Goal: Task Accomplishment & Management: Use online tool/utility

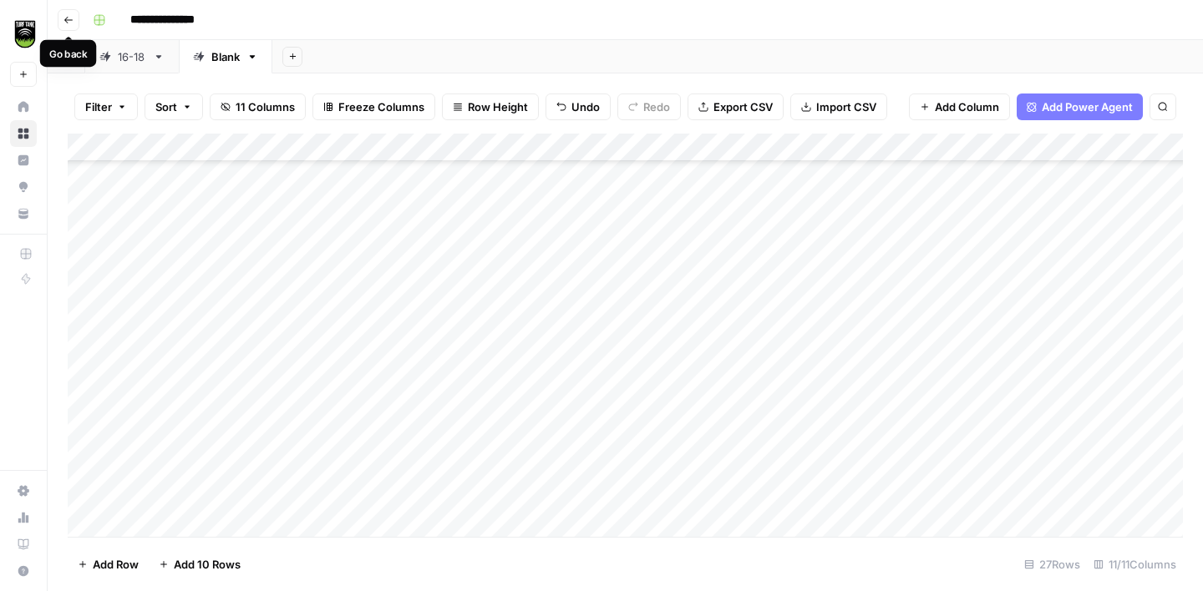
click at [70, 22] on icon "button" at bounding box center [68, 20] width 10 height 10
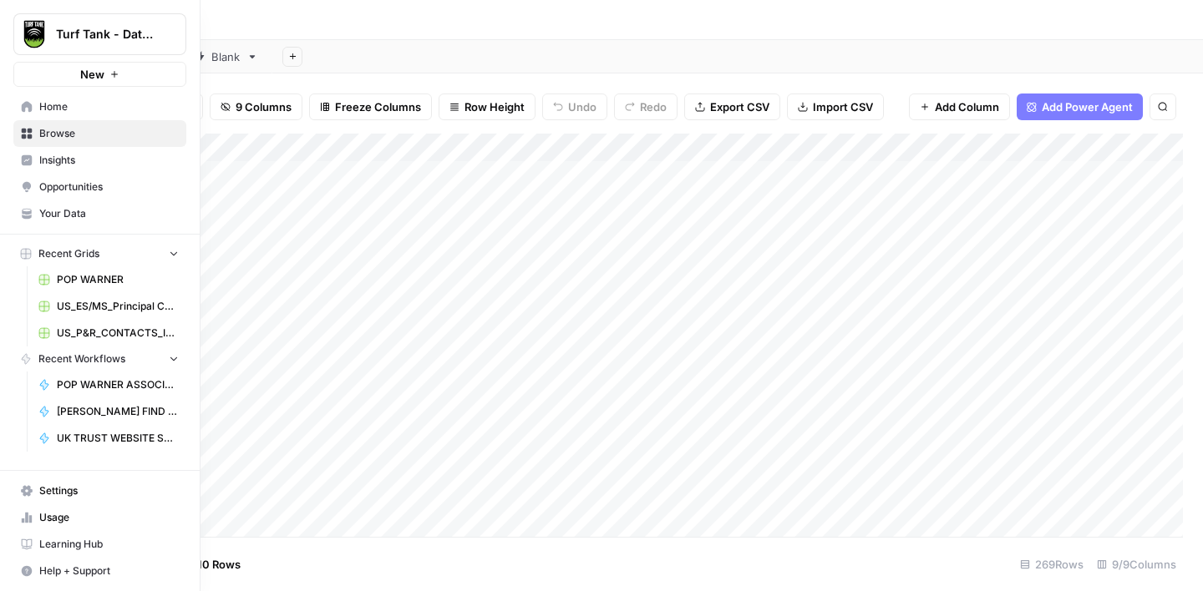
click at [68, 110] on span "Home" at bounding box center [109, 106] width 140 height 15
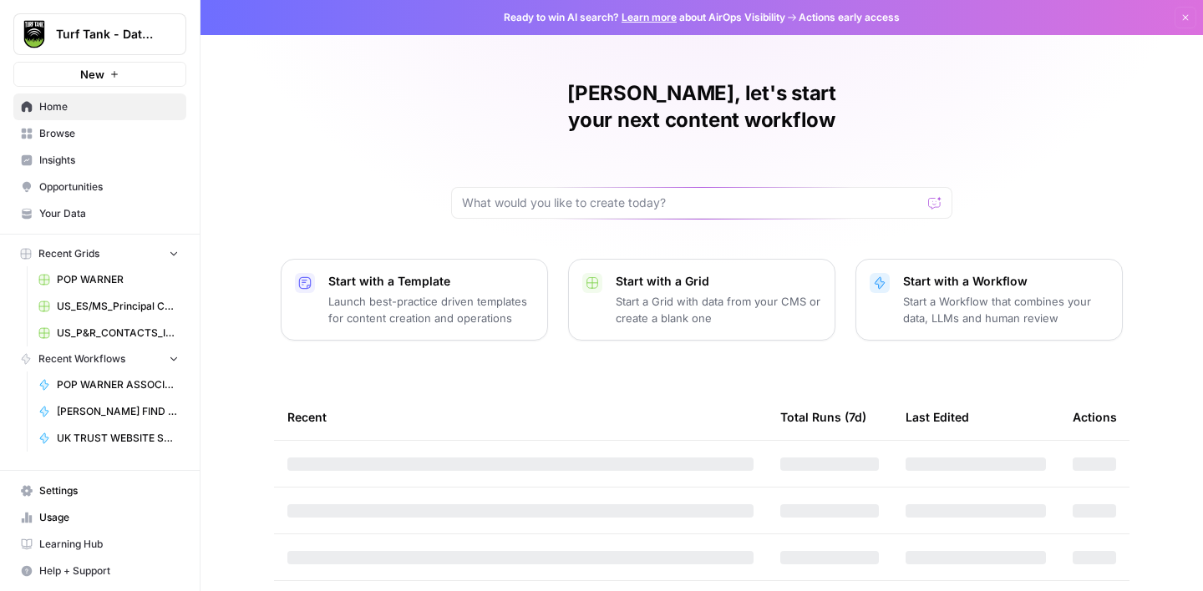
click at [68, 135] on span "Browse" at bounding box center [109, 133] width 140 height 15
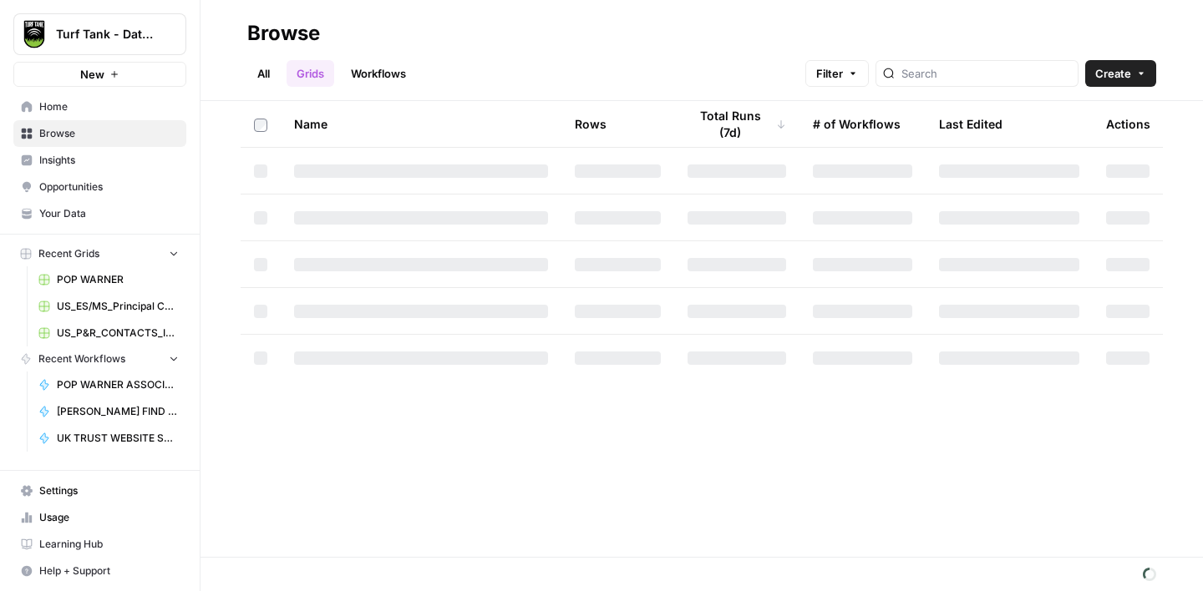
click at [404, 71] on link "Workflows" at bounding box center [378, 73] width 75 height 27
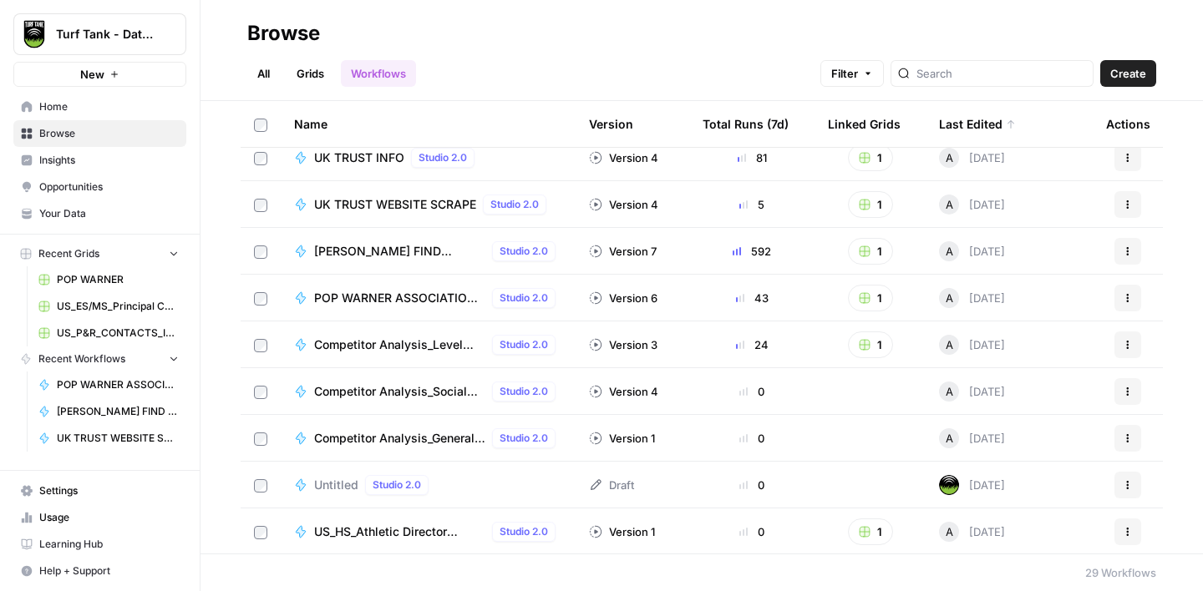
scroll to position [9, 0]
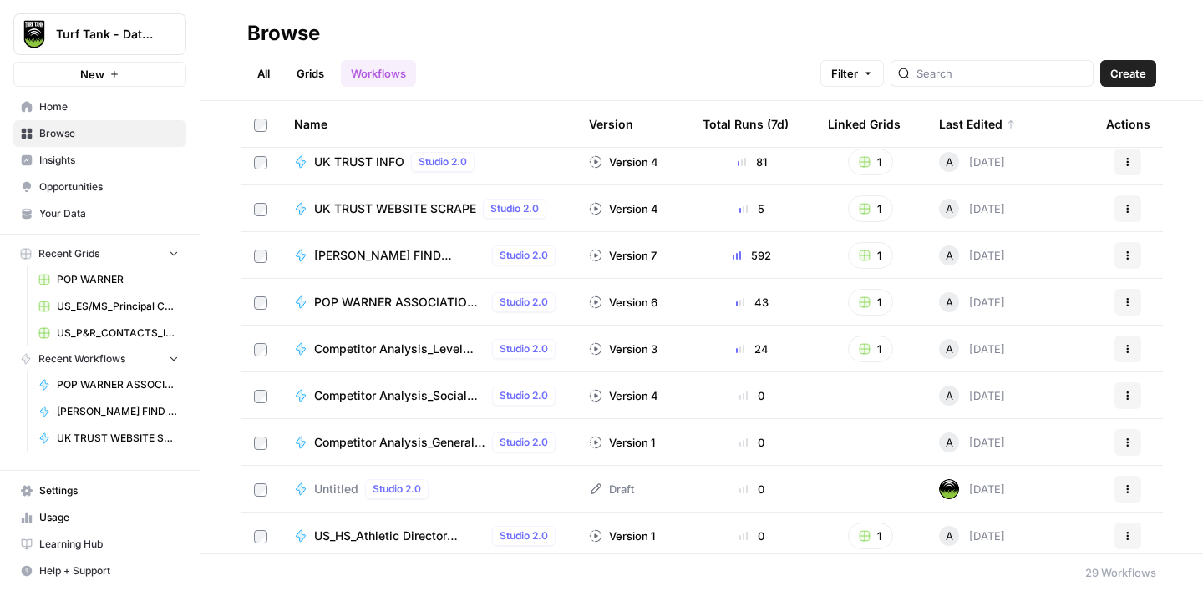
click at [1123, 304] on icon "button" at bounding box center [1128, 302] width 10 height 10
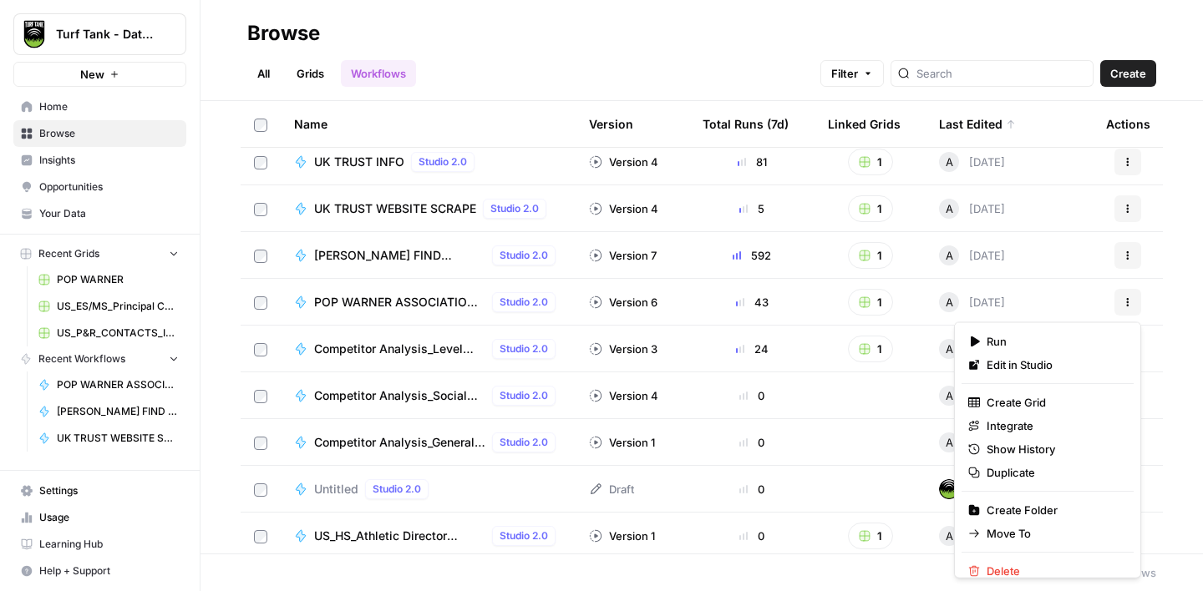
click at [403, 299] on span "POP WARNER ASSOCIATION FINDER" at bounding box center [399, 302] width 171 height 17
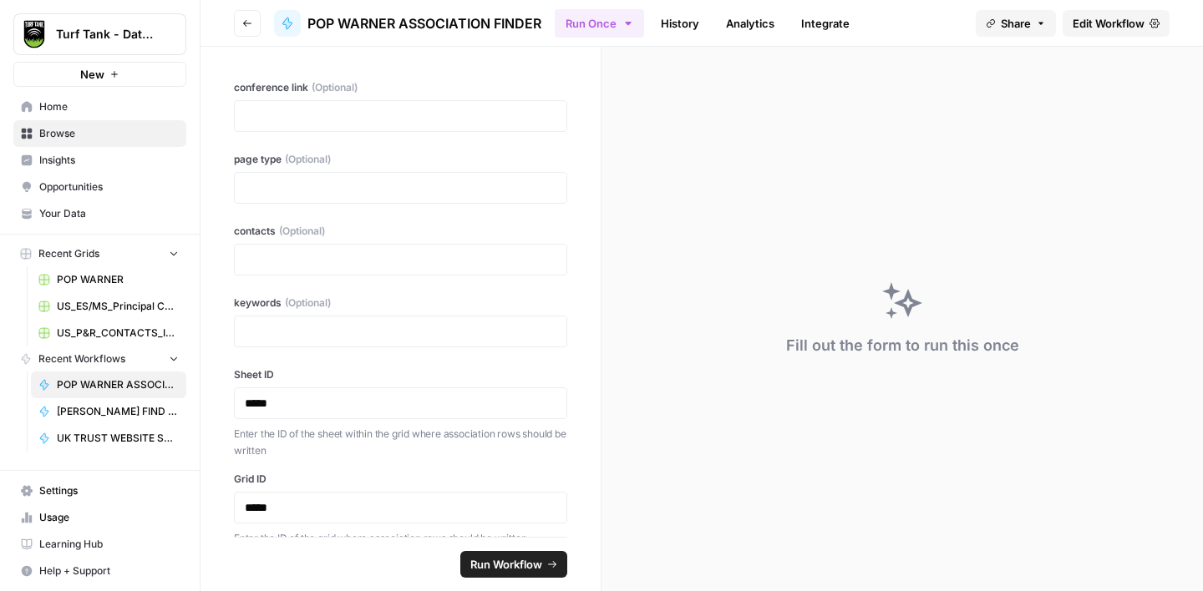
click at [1094, 28] on span "Edit Workflow" at bounding box center [1109, 23] width 72 height 17
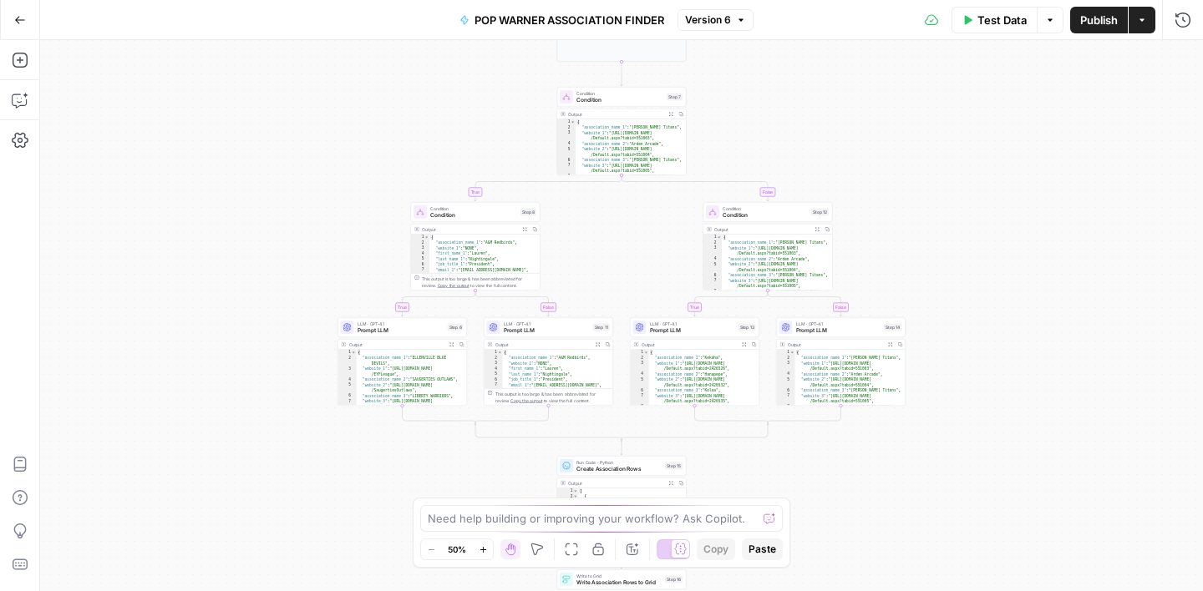
click at [500, 24] on span "POP WARNER ASSOCIATION FINDER" at bounding box center [569, 20] width 190 height 17
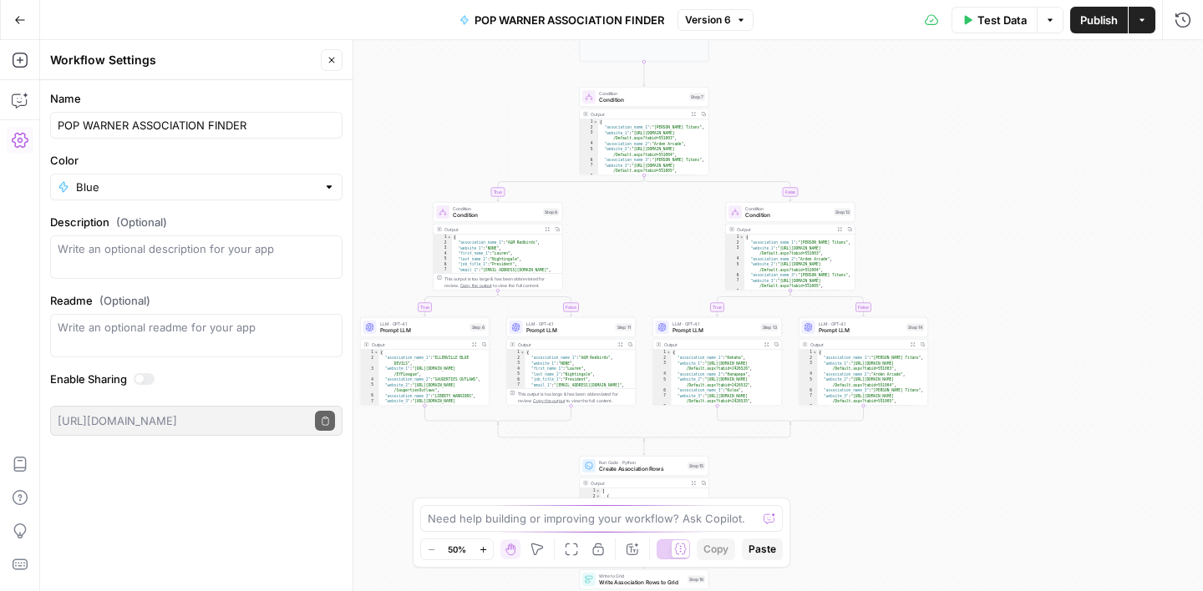
click at [56, 129] on div "POP WARNER ASSOCIATION FINDER" at bounding box center [196, 125] width 292 height 27
click at [58, 124] on input "POP WARNER ASSOCIATION FINDER" at bounding box center [196, 125] width 277 height 17
type input "US_SC_POP WARNER ASSOCIATION FINDER"
click at [208, 97] on label "Name" at bounding box center [196, 98] width 292 height 17
click at [208, 117] on input "US_SC_POP WARNER ASSOCIATION FINDER" at bounding box center [196, 125] width 277 height 17
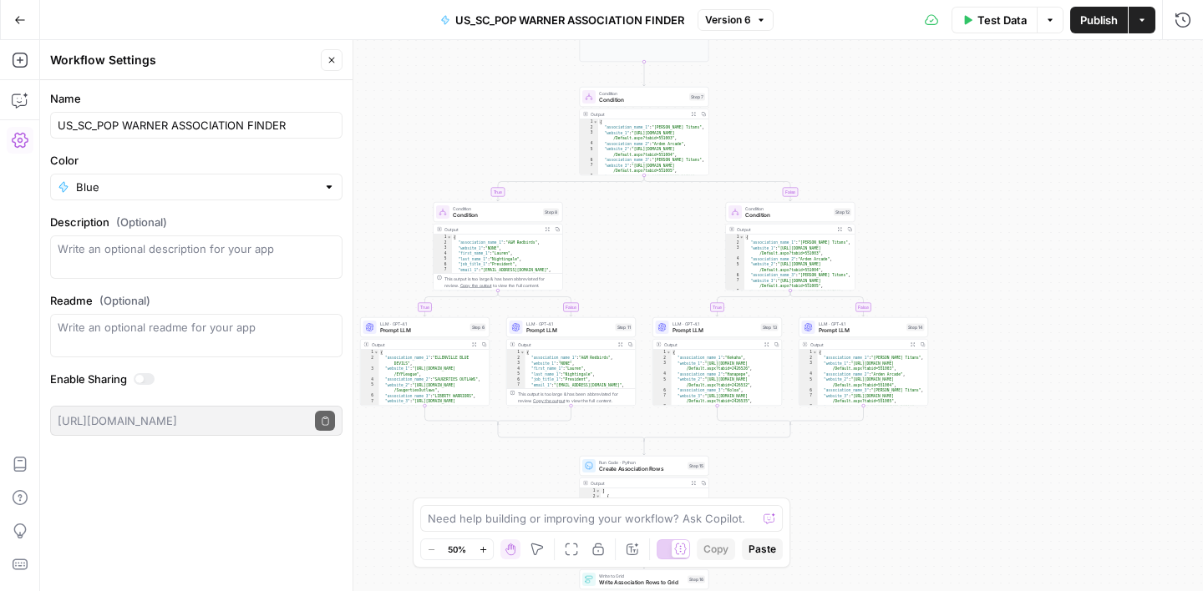
click at [340, 56] on button "Close" at bounding box center [332, 60] width 22 height 22
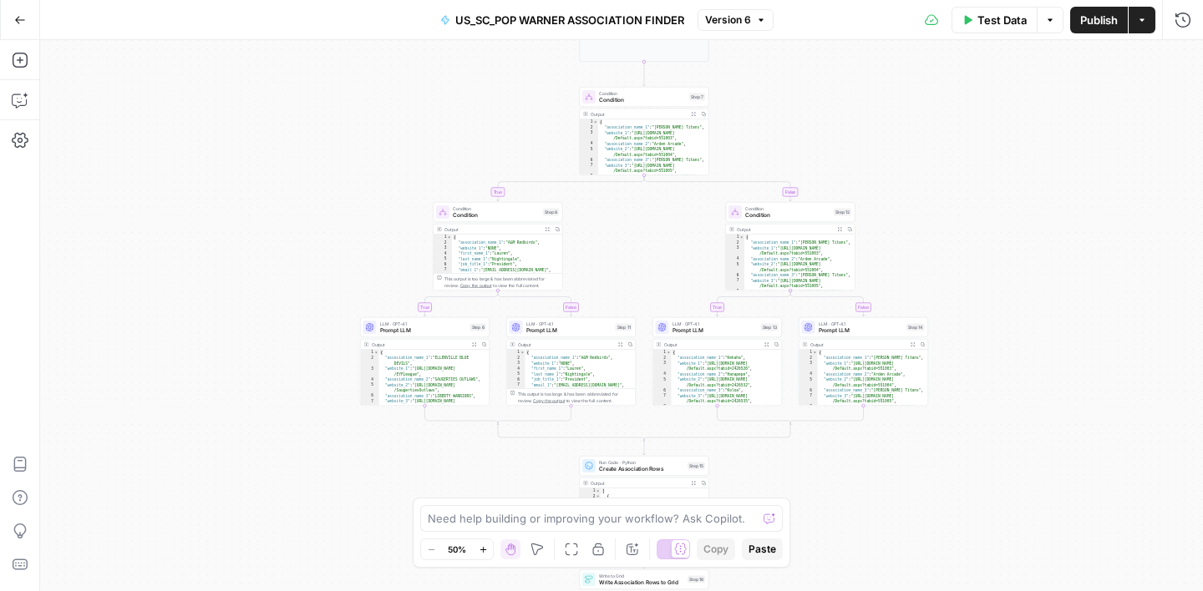
click at [18, 14] on icon "button" at bounding box center [20, 20] width 12 height 12
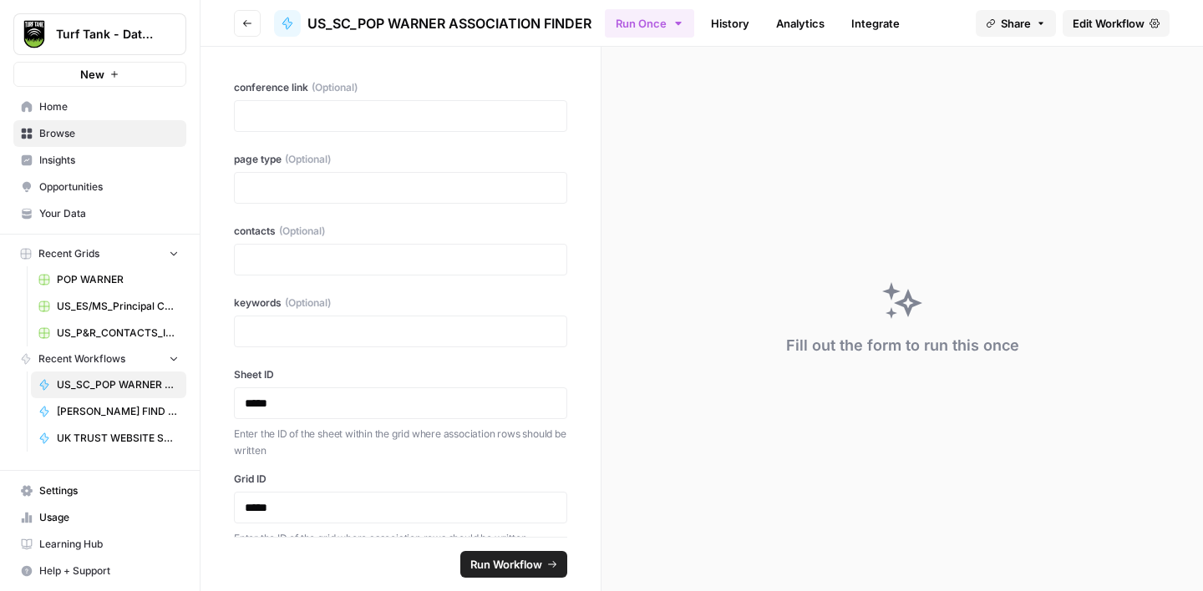
click at [47, 138] on span "Browse" at bounding box center [109, 133] width 140 height 15
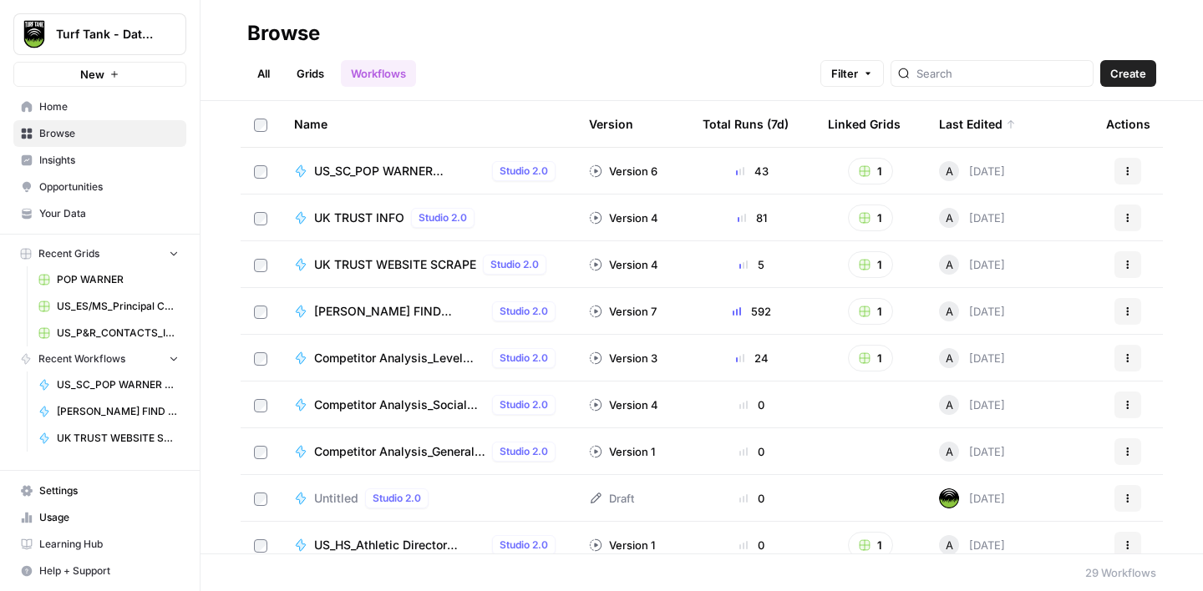
click at [869, 309] on icon "button" at bounding box center [865, 312] width 10 height 10
click at [629, 65] on div "All Grids Workflows Filter Create" at bounding box center [701, 67] width 909 height 40
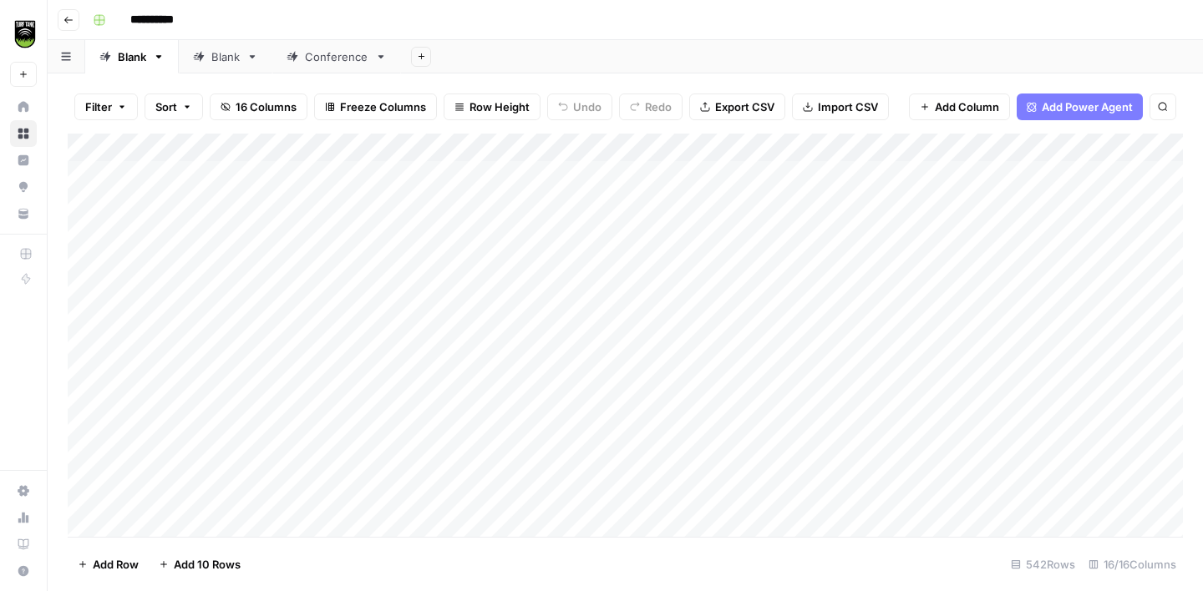
click at [216, 52] on div "Blank" at bounding box center [225, 56] width 28 height 17
click at [345, 58] on div "Conference" at bounding box center [336, 56] width 63 height 17
click at [252, 58] on icon at bounding box center [252, 57] width 12 height 12
click at [254, 58] on icon "button" at bounding box center [252, 57] width 12 height 12
click at [302, 142] on span "Delete Sheet" at bounding box center [321, 149] width 80 height 17
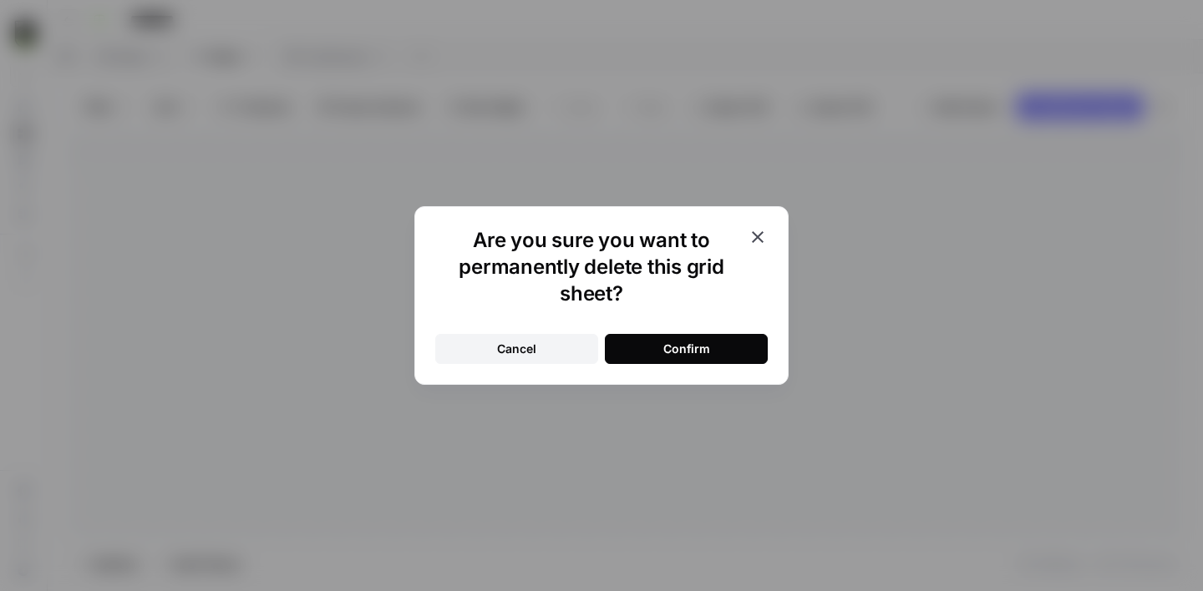
click at [631, 355] on button "Confirm" at bounding box center [686, 349] width 163 height 30
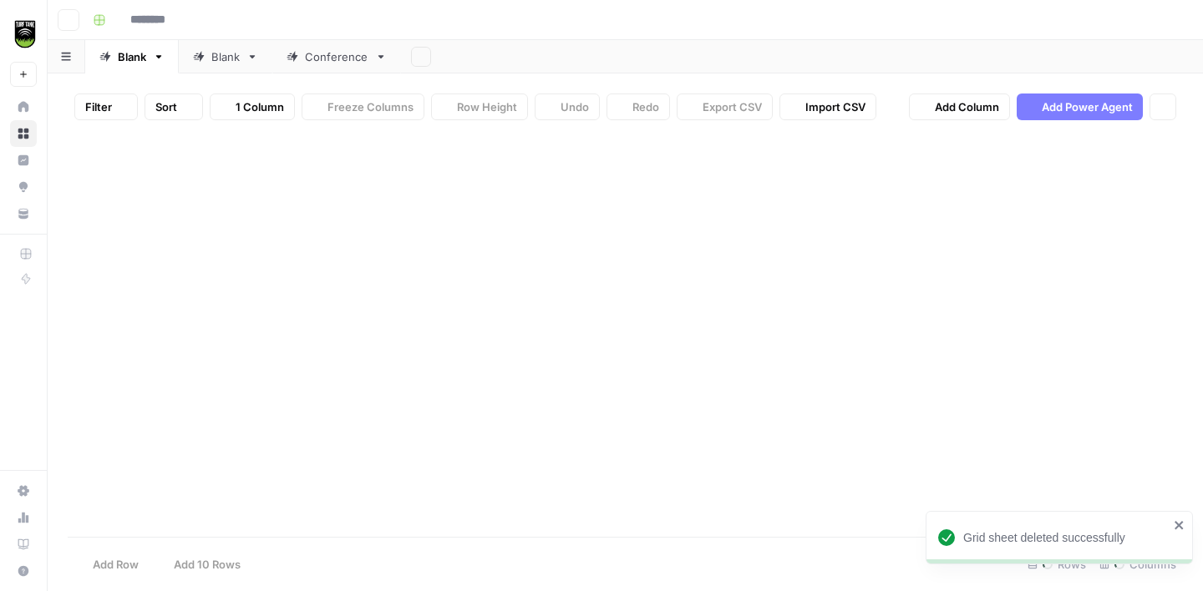
type input "**********"
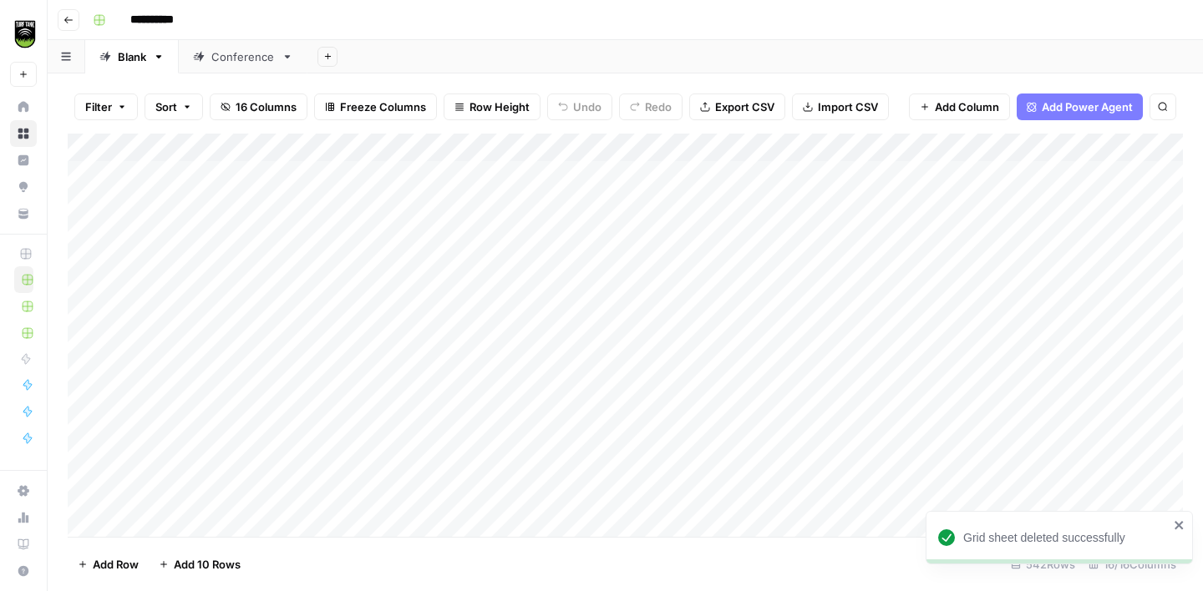
click at [287, 60] on icon at bounding box center [288, 57] width 12 height 12
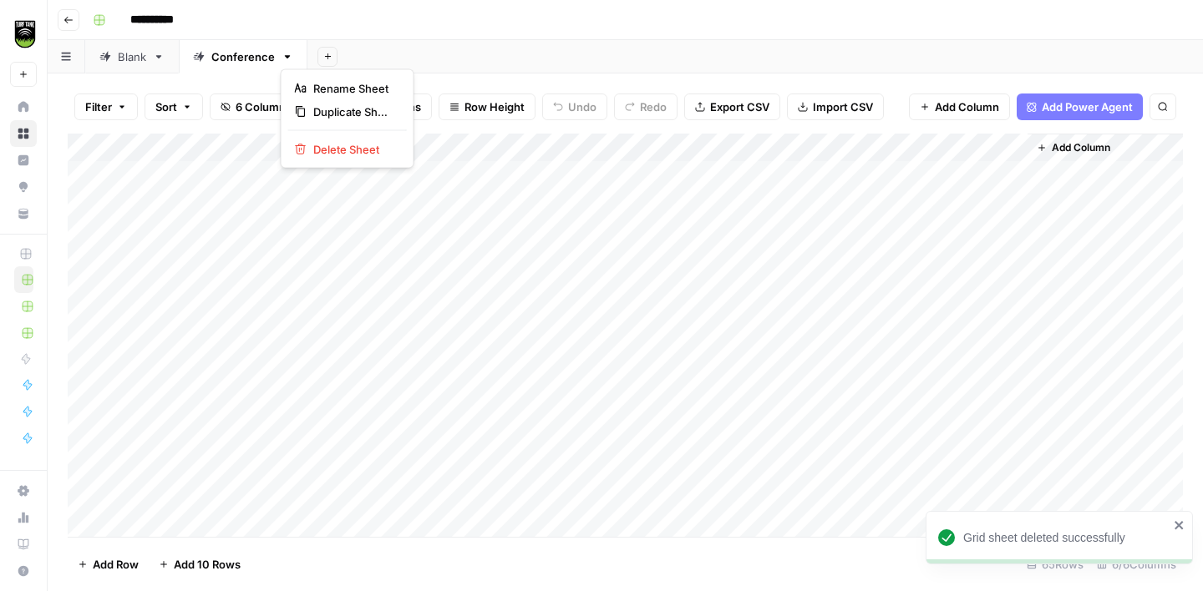
click at [287, 58] on icon "button" at bounding box center [288, 57] width 12 height 12
click at [345, 145] on span "Delete Sheet" at bounding box center [353, 149] width 80 height 17
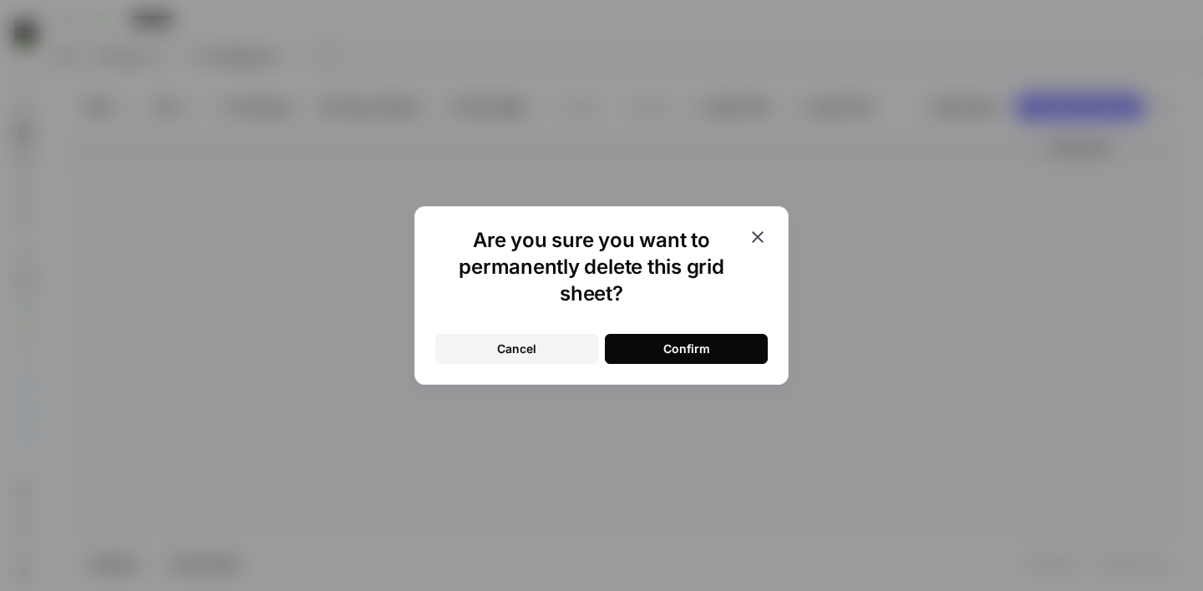
click at [676, 334] on button "Confirm" at bounding box center [686, 349] width 163 height 30
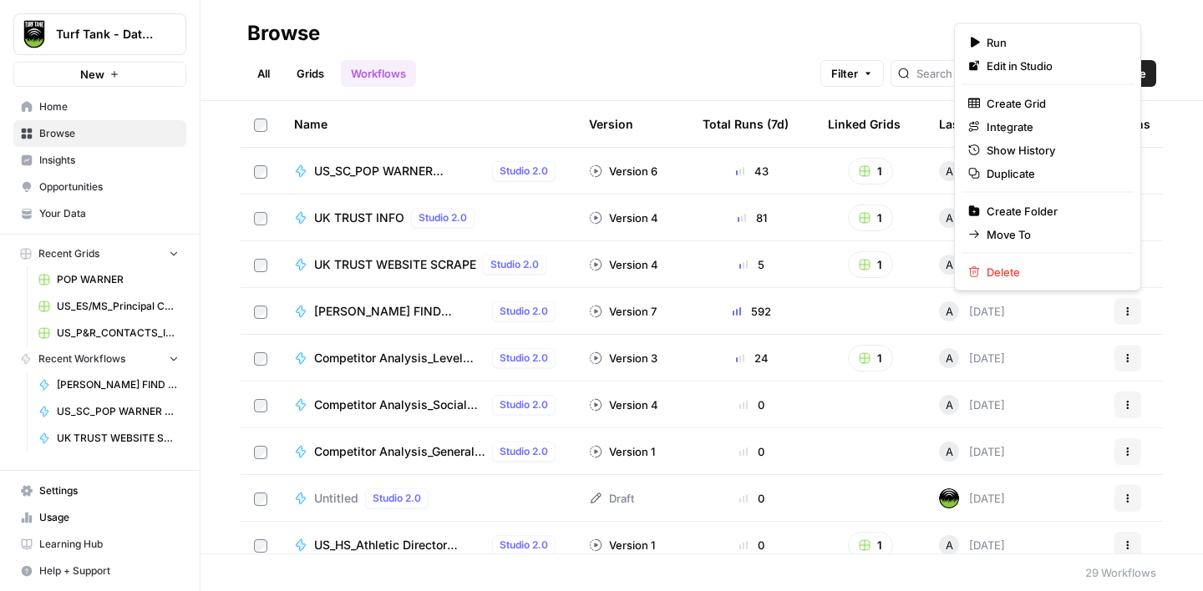
click at [1134, 313] on button "Actions" at bounding box center [1127, 311] width 27 height 27
click at [1051, 264] on span "Delete" at bounding box center [1054, 272] width 134 height 17
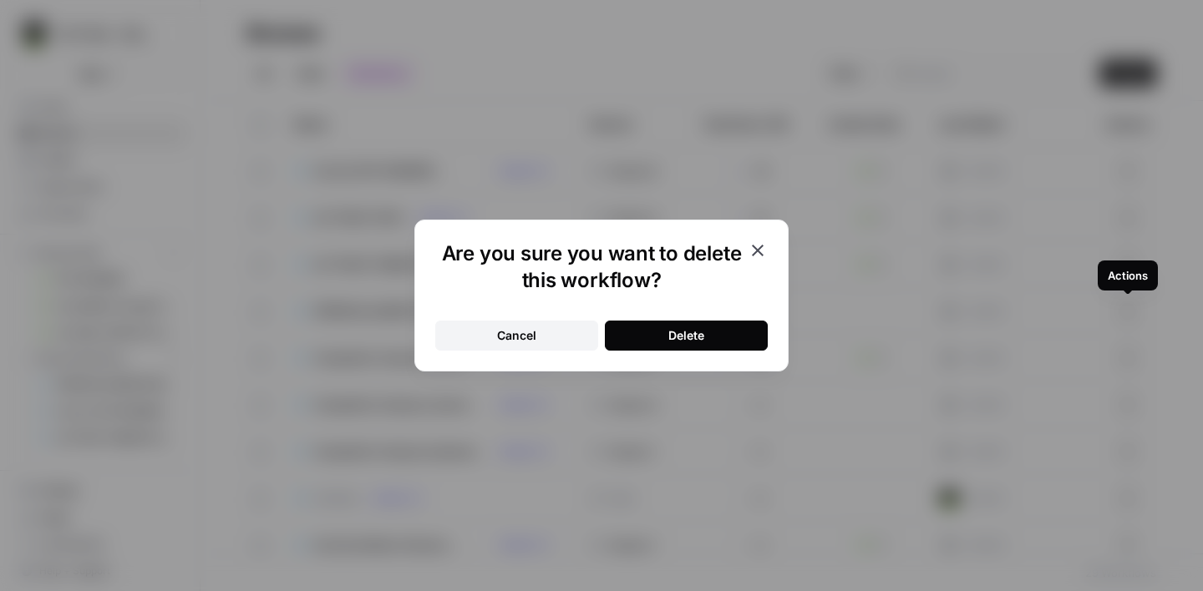
click at [673, 332] on div "Delete" at bounding box center [686, 335] width 36 height 17
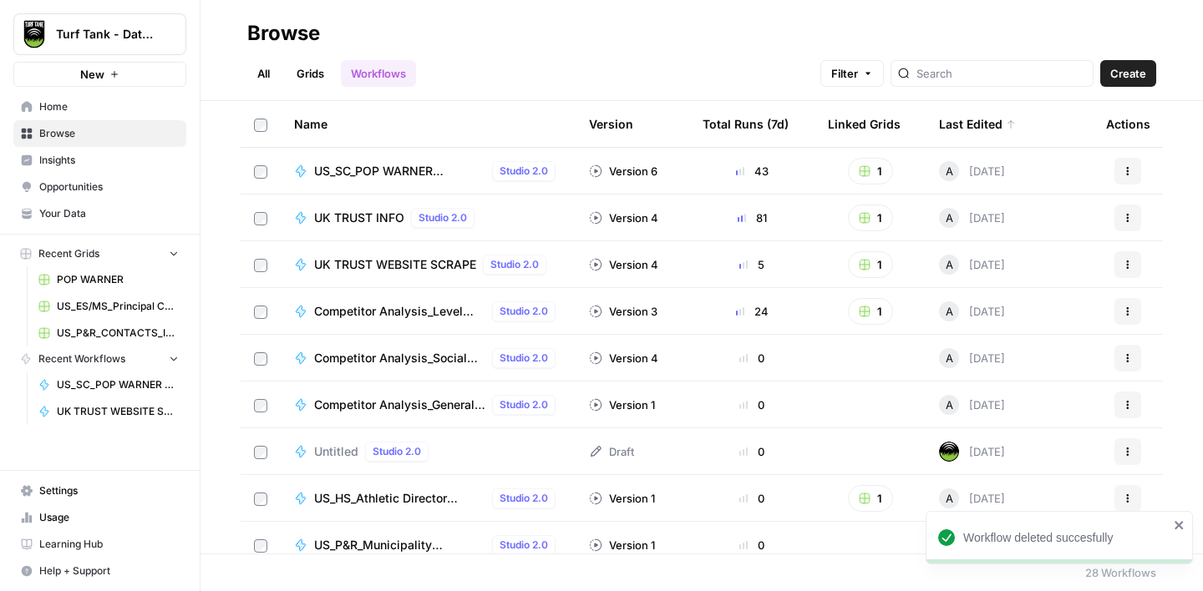
click at [428, 271] on span "UK TRUST WEBSITE SCRAPE" at bounding box center [395, 264] width 162 height 17
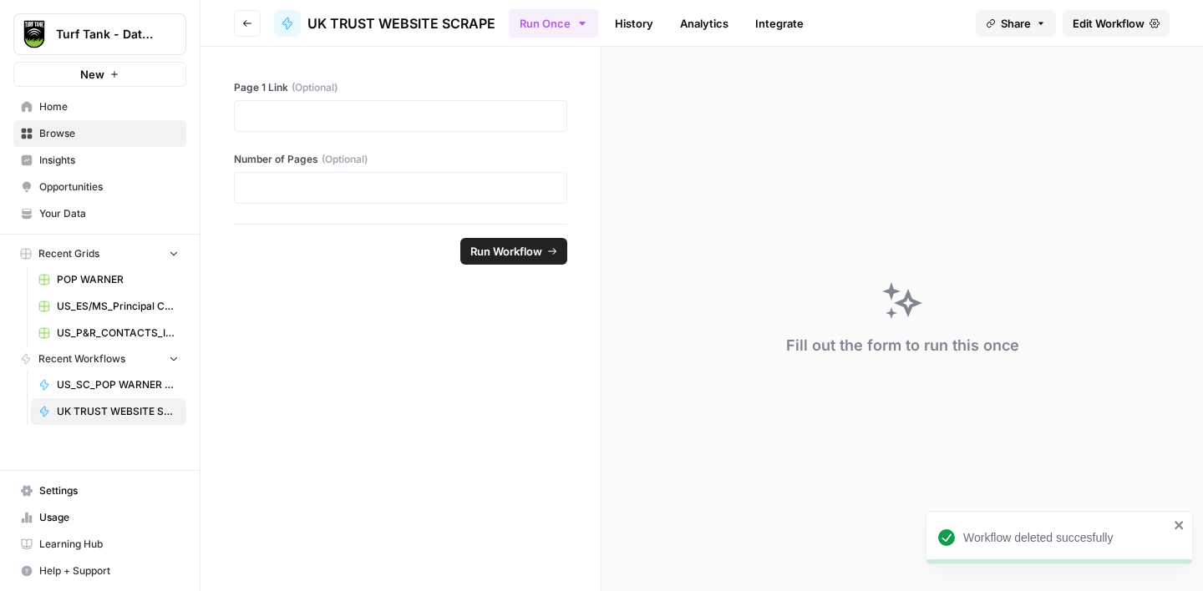
click at [1094, 23] on span "Edit Workflow" at bounding box center [1109, 23] width 72 height 17
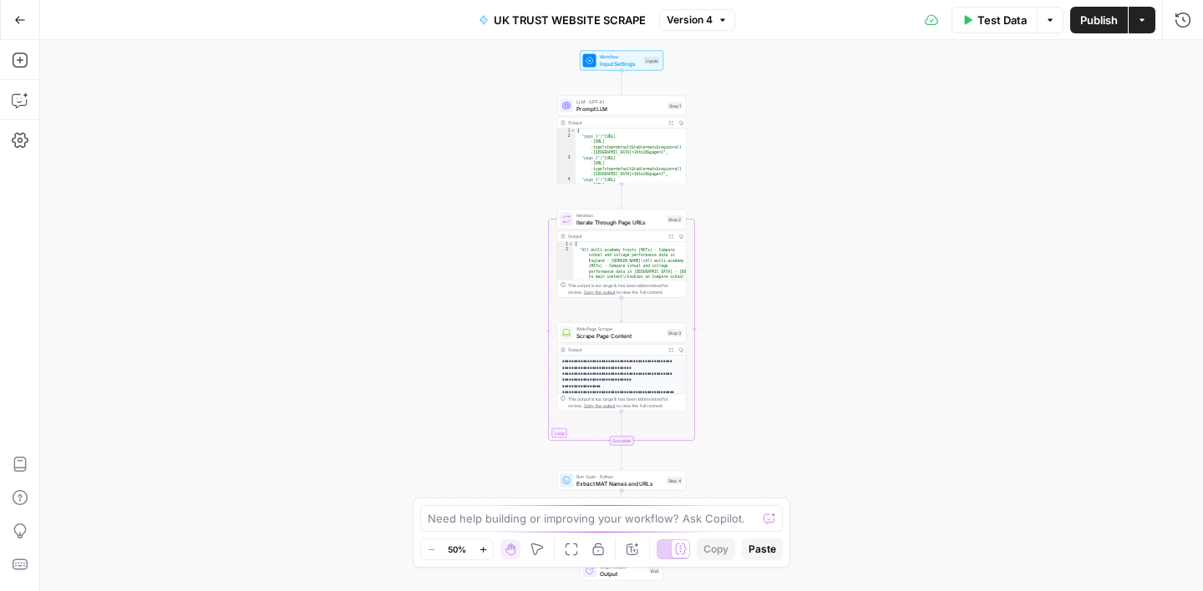
click at [513, 16] on span "UK TRUST WEBSITE SCRAPE" at bounding box center [570, 20] width 152 height 17
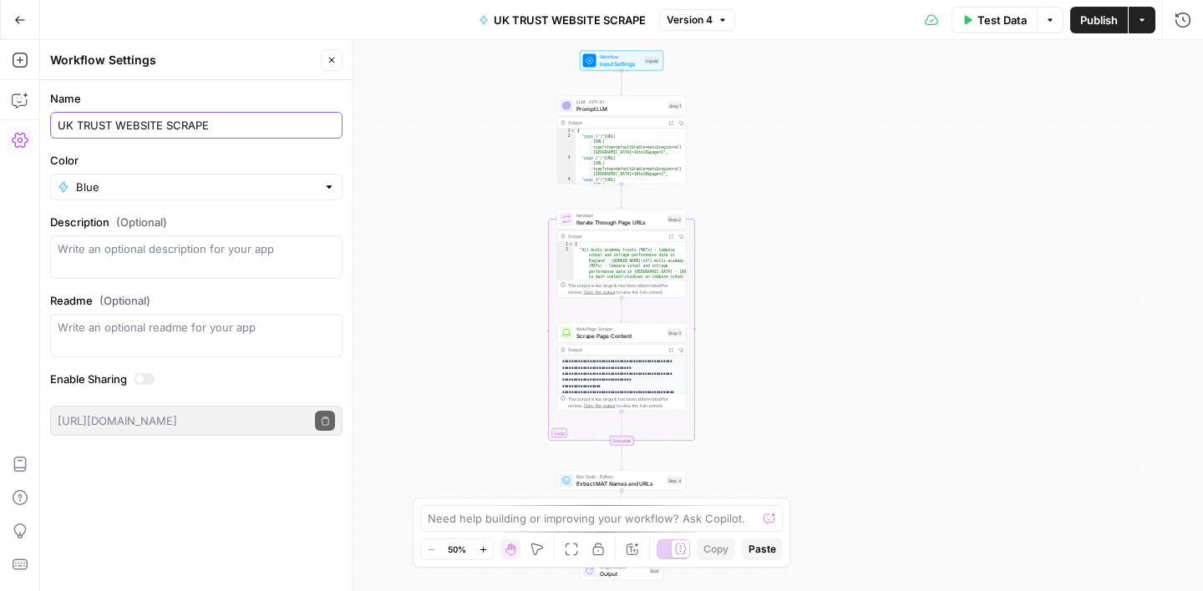
click at [79, 127] on input "UK TRUST WEBSITE SCRAPE" at bounding box center [196, 125] width 277 height 17
drag, startPoint x: 131, startPoint y: 127, endPoint x: 160, endPoint y: 129, distance: 28.5
click at [134, 127] on input "UK_EDU_GOV:UK TRUST WEBSITE SCRAPE" at bounding box center [196, 125] width 277 height 17
type input "UK_EDU_GOV.UK TRUST WEBSITE SCRAPE"
click at [279, 90] on label "Name" at bounding box center [196, 98] width 292 height 17
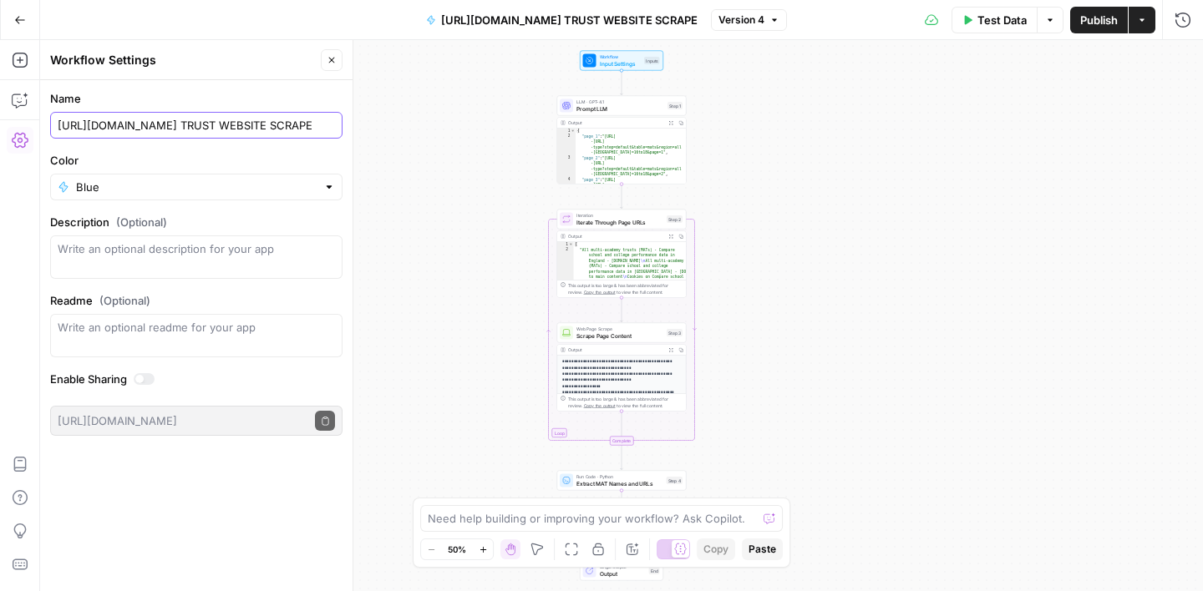
click at [279, 117] on input "UK_EDU_GOV.UK TRUST WEBSITE SCRAPE" at bounding box center [196, 125] width 277 height 17
click at [329, 62] on icon "button" at bounding box center [332, 61] width 6 height 6
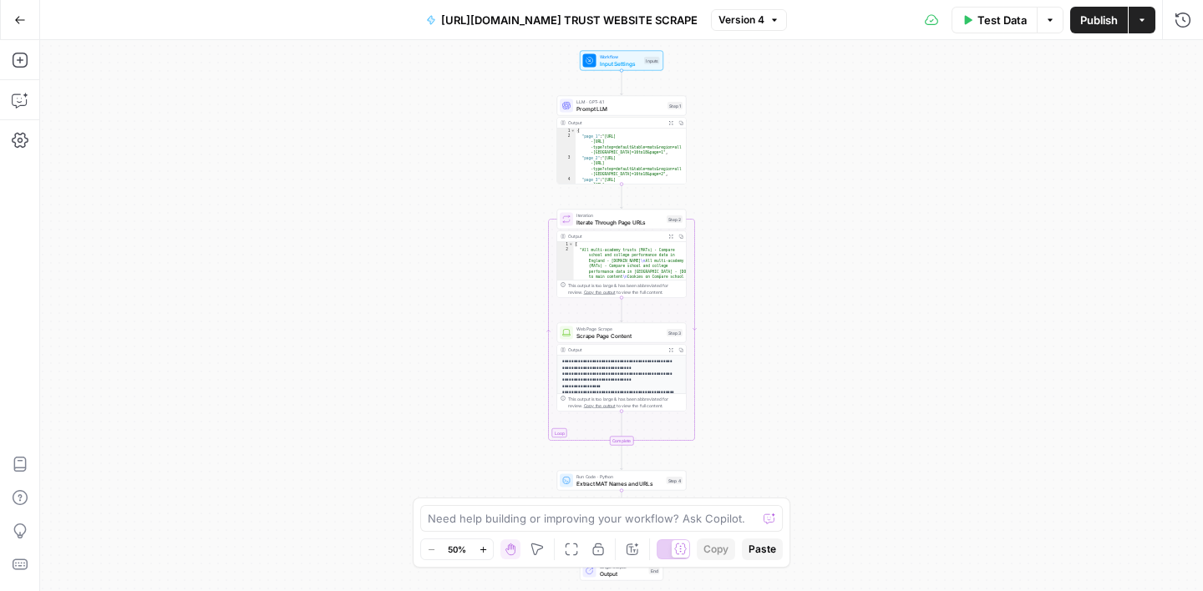
click at [29, 26] on button "Go Back" at bounding box center [20, 20] width 30 height 30
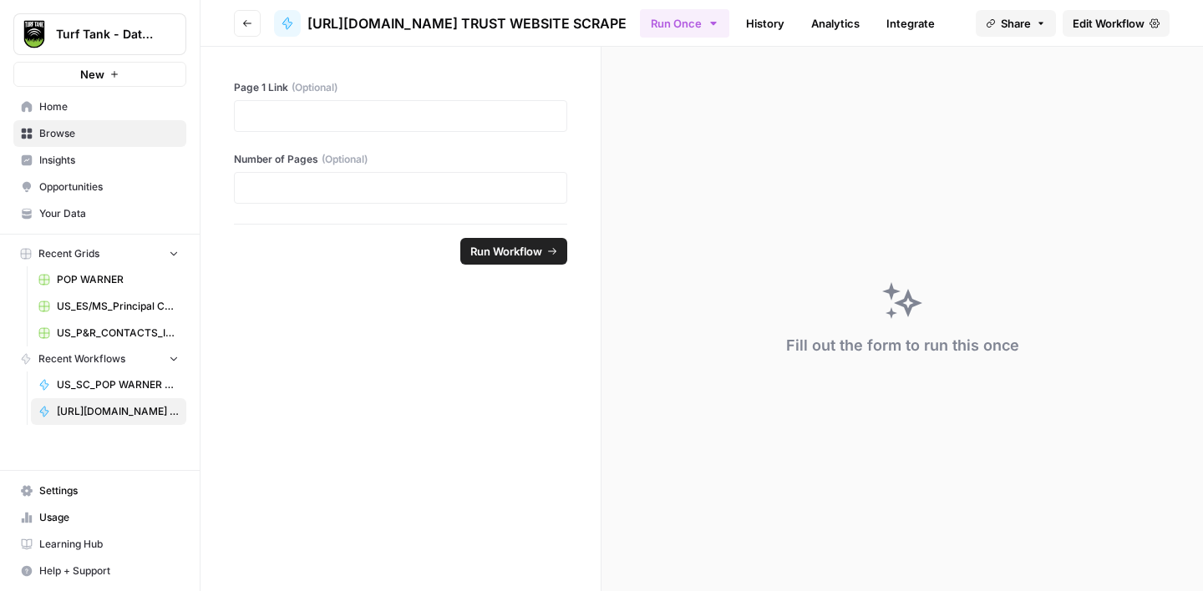
click at [83, 131] on span "Browse" at bounding box center [109, 133] width 140 height 15
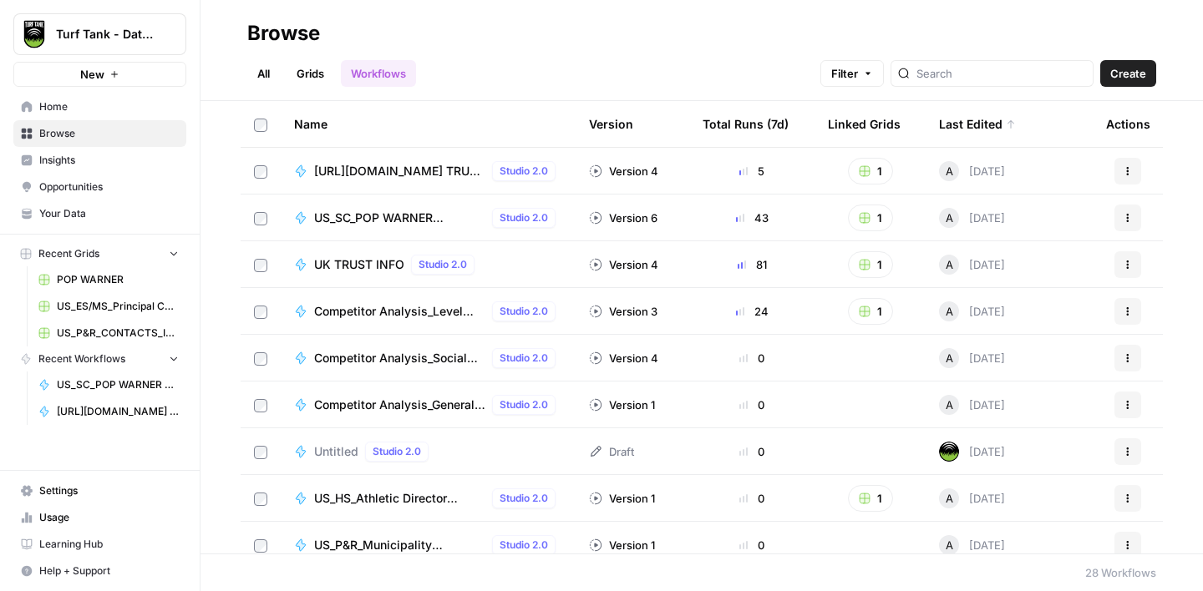
click at [364, 261] on span "UK TRUST INFO" at bounding box center [359, 264] width 90 height 17
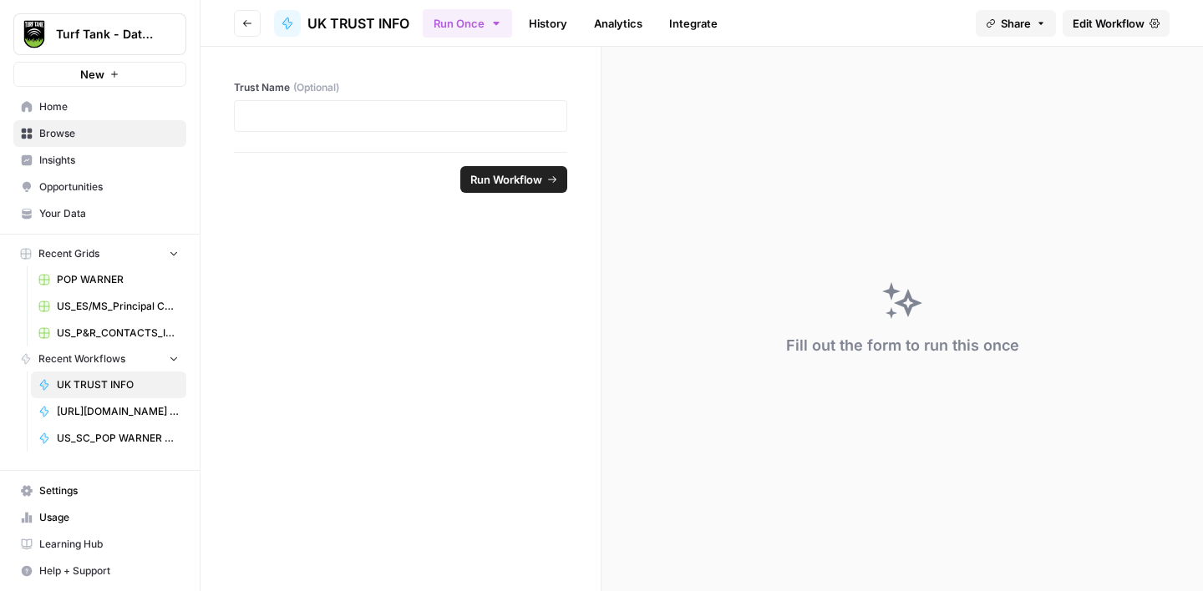
click at [1114, 20] on span "Edit Workflow" at bounding box center [1109, 23] width 72 height 17
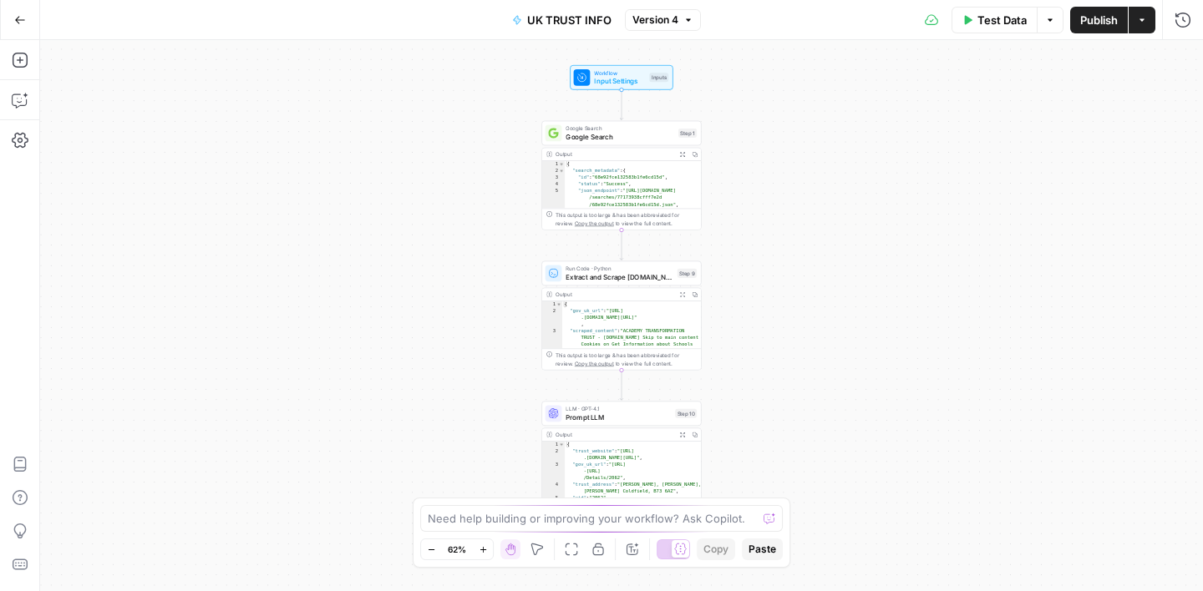
click at [583, 13] on span "UK TRUST INFO" at bounding box center [569, 20] width 84 height 17
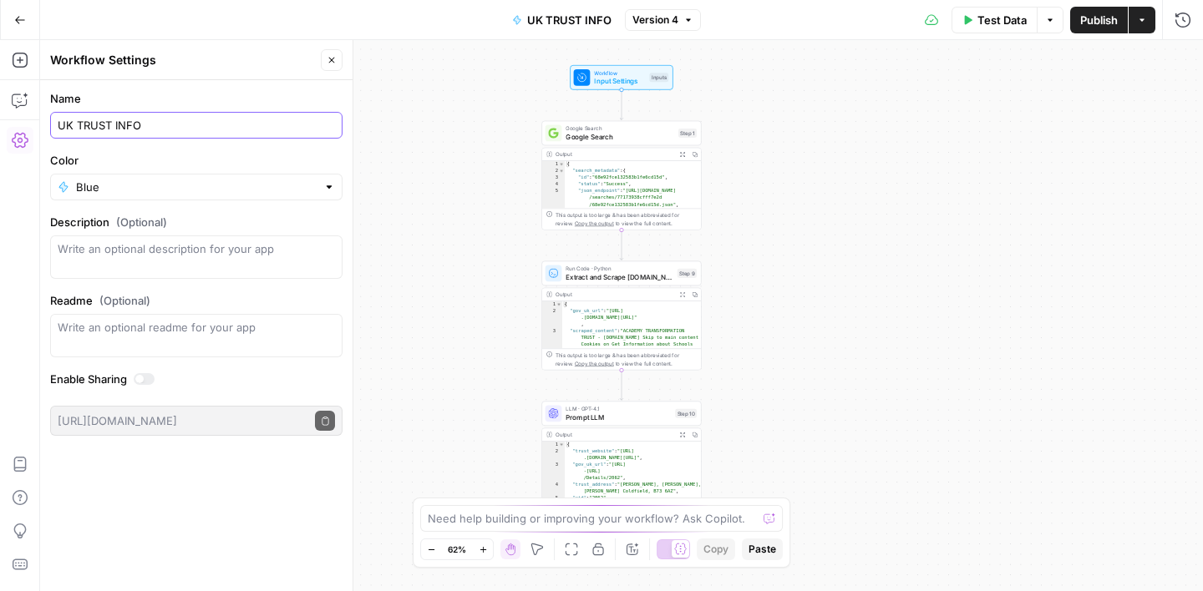
click at [78, 123] on input "UK TRUST INFO" at bounding box center [196, 125] width 277 height 17
type input "UK_EDU_TRUST INFO"
click at [234, 87] on form "Name UK_EDU_TRUST INFO Color Blue Description (Optional) Readme (Optional) Writ…" at bounding box center [196, 263] width 312 height 366
click at [332, 62] on icon "button" at bounding box center [332, 60] width 10 height 10
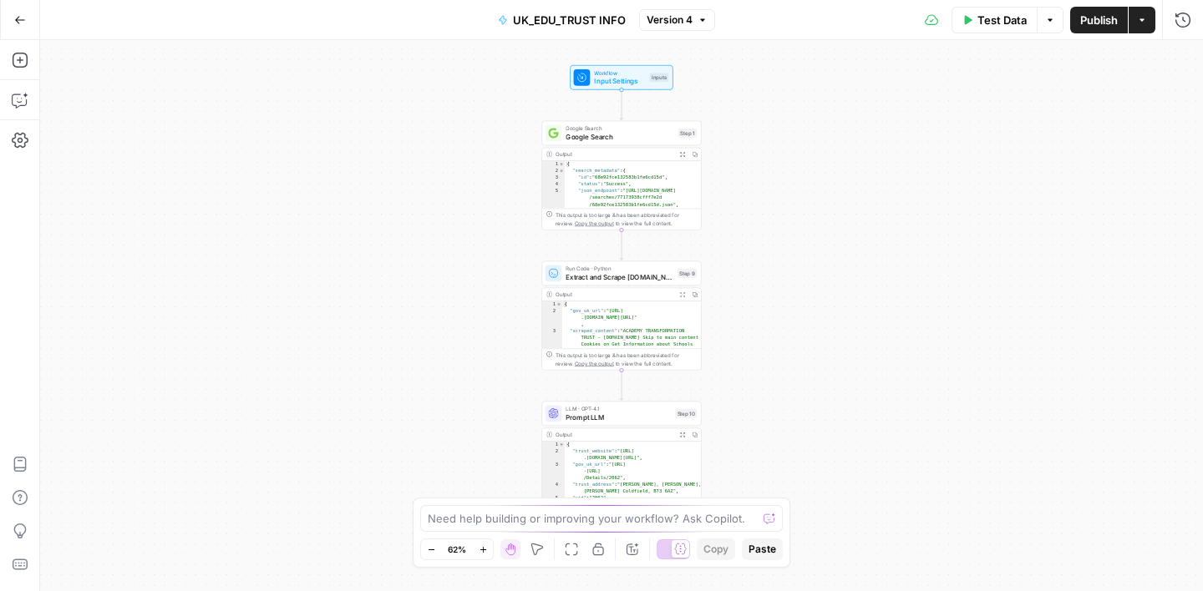
click at [19, 18] on icon "button" at bounding box center [20, 20] width 12 height 12
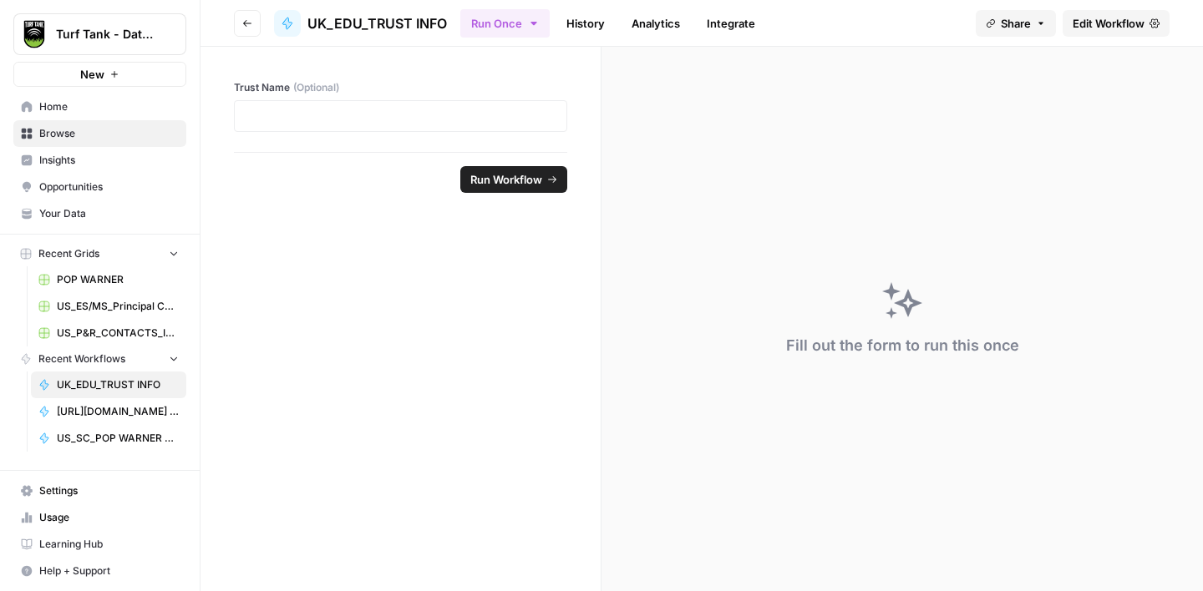
click at [58, 133] on span "Browse" at bounding box center [109, 133] width 140 height 15
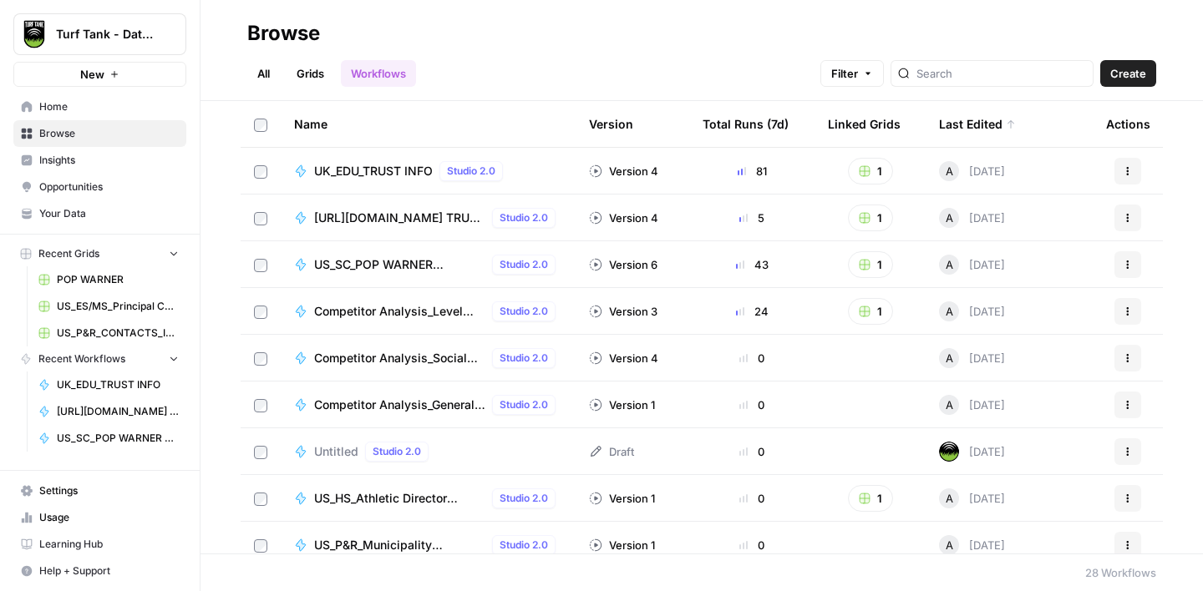
click at [302, 80] on link "Grids" at bounding box center [311, 73] width 48 height 27
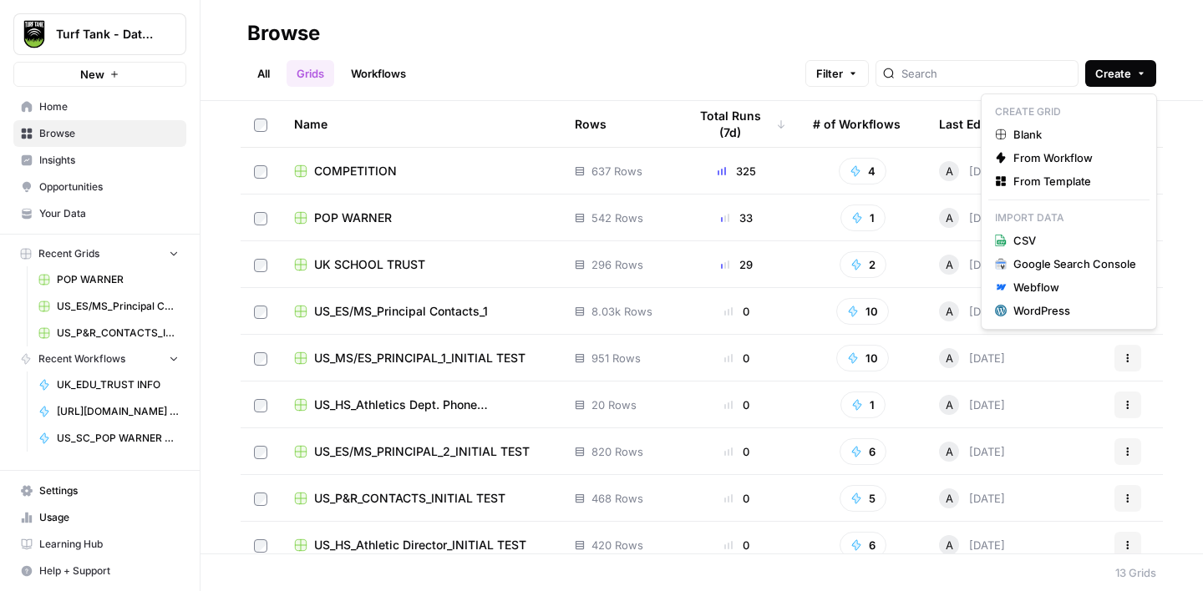
click at [1136, 64] on button "Create" at bounding box center [1120, 73] width 71 height 27
click at [1064, 128] on span "Blank" at bounding box center [1074, 134] width 123 height 17
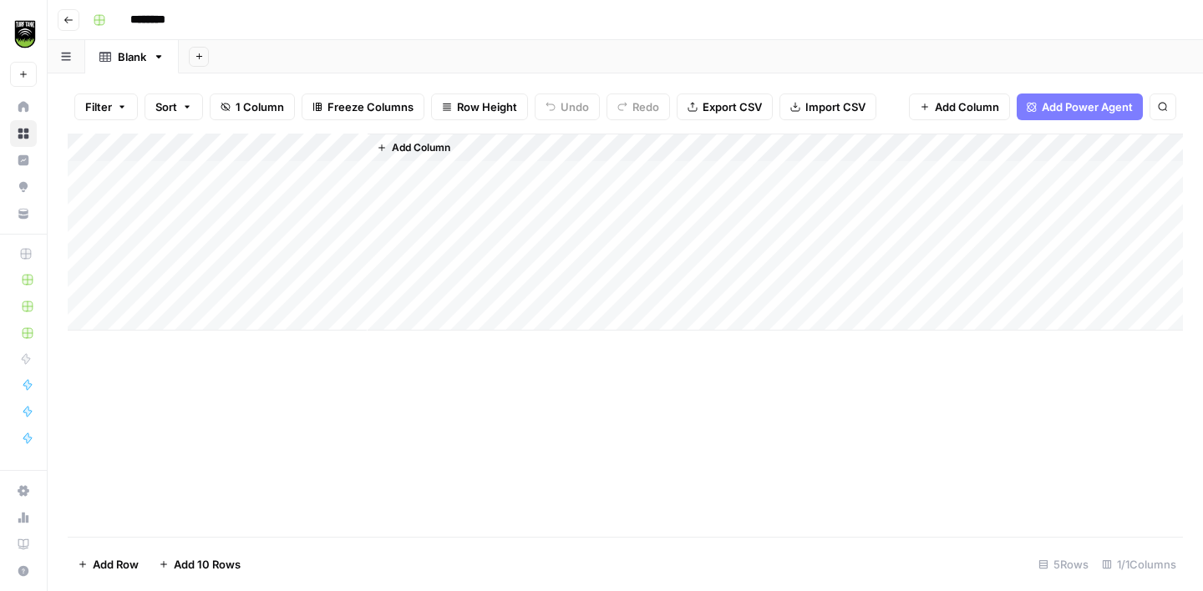
click at [175, 24] on input "********" at bounding box center [170, 20] width 94 height 27
click at [175, 23] on input "********" at bounding box center [170, 20] width 94 height 27
type input "**********"
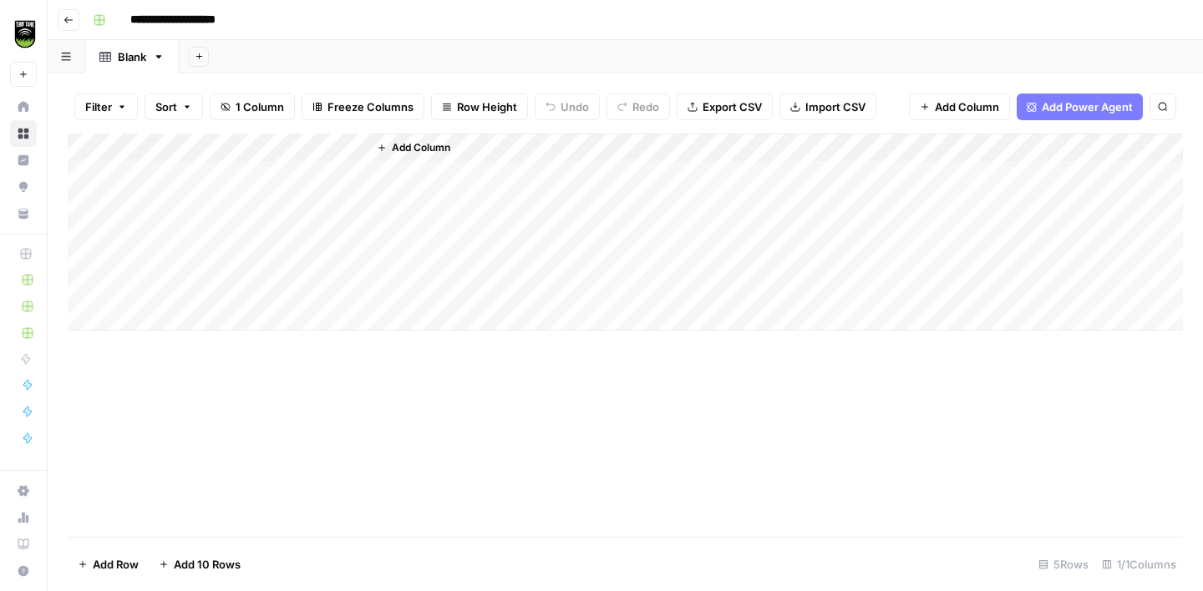
click at [379, 18] on div "**********" at bounding box center [636, 20] width 1100 height 27
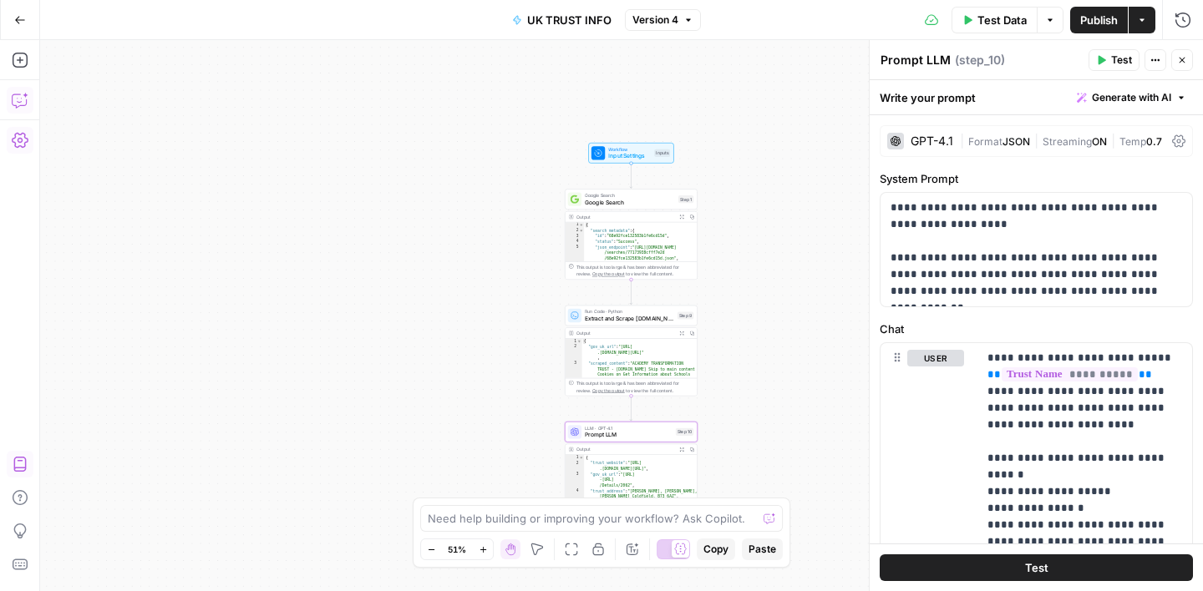
scroll to position [218, 0]
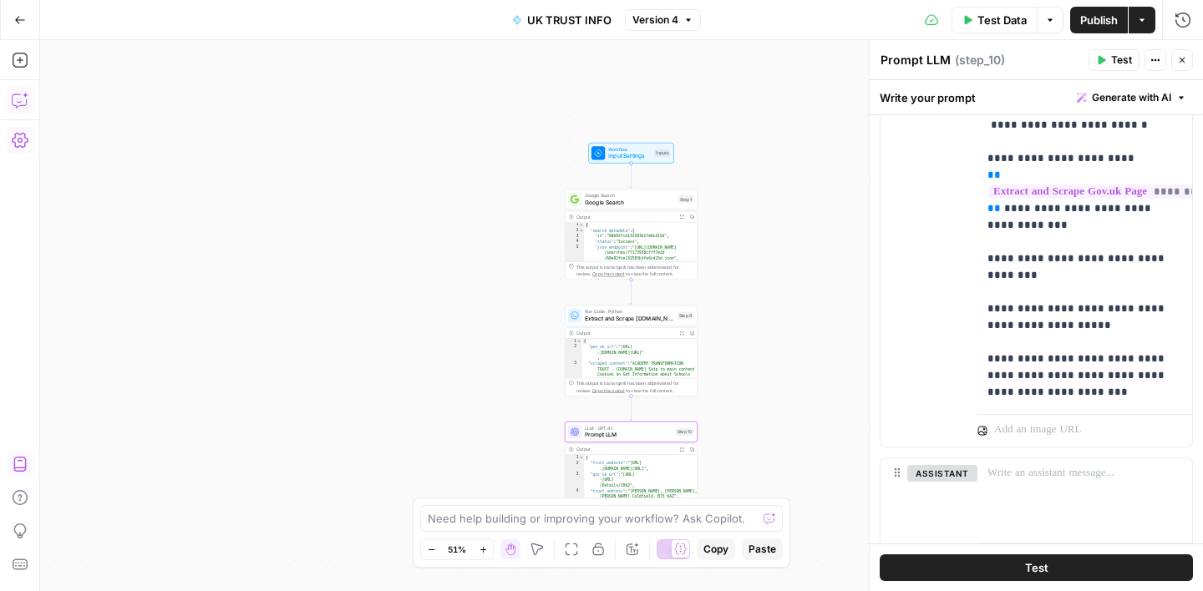
click at [15, 27] on button "Go Back" at bounding box center [20, 20] width 30 height 30
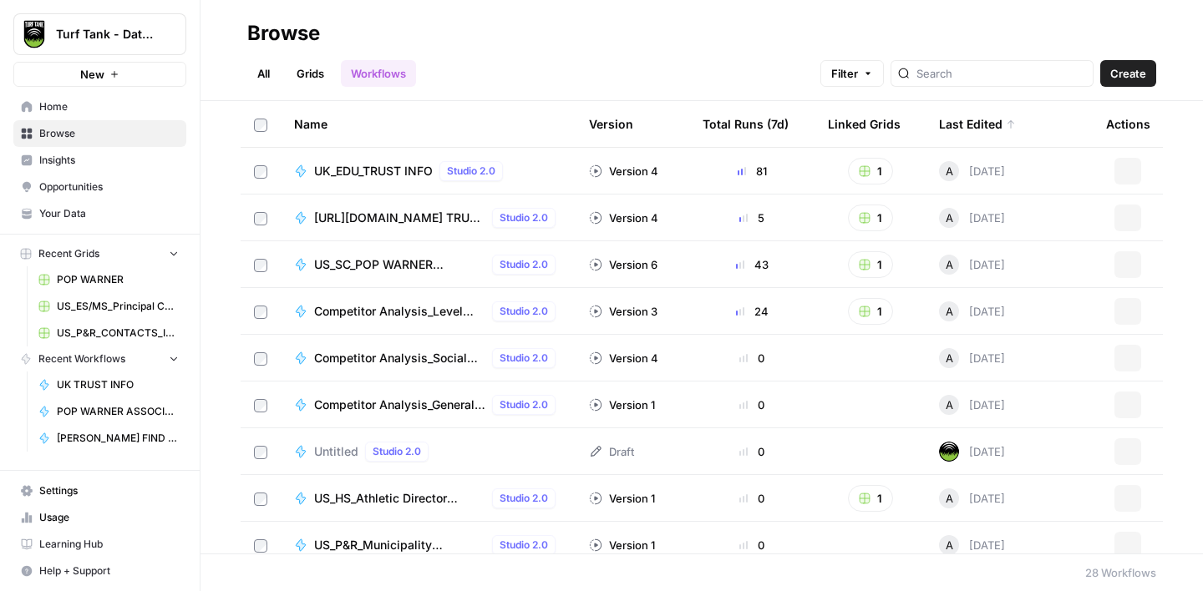
click at [71, 144] on link "Browse" at bounding box center [99, 133] width 173 height 27
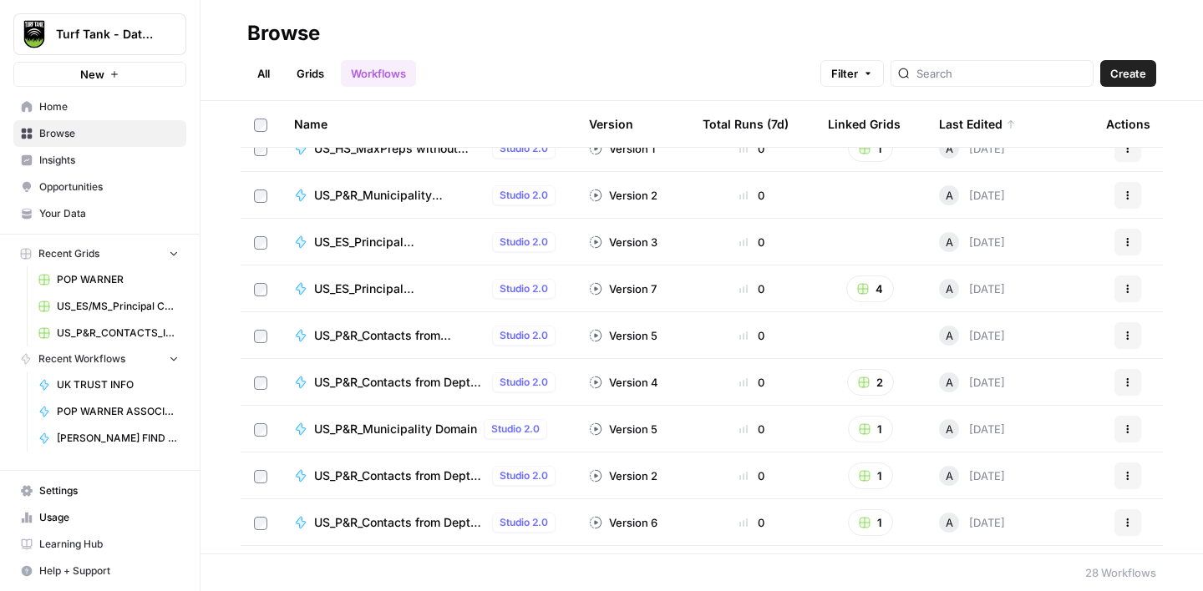
scroll to position [783, 0]
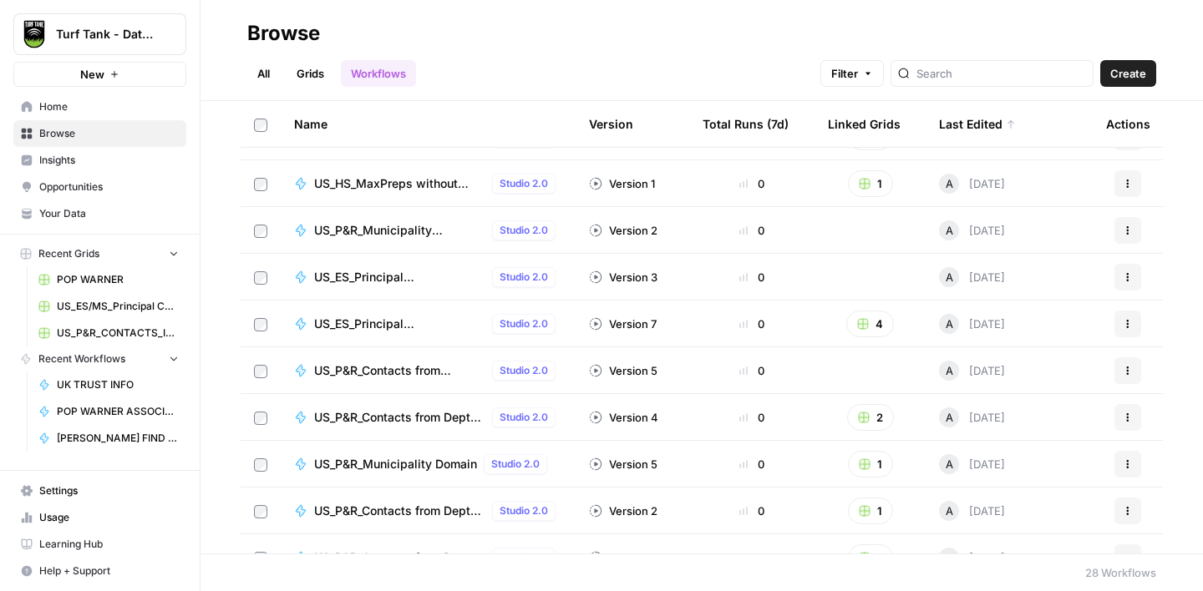
click at [388, 236] on span "US_P&R_Municipality Type_VERSION1" at bounding box center [399, 230] width 171 height 17
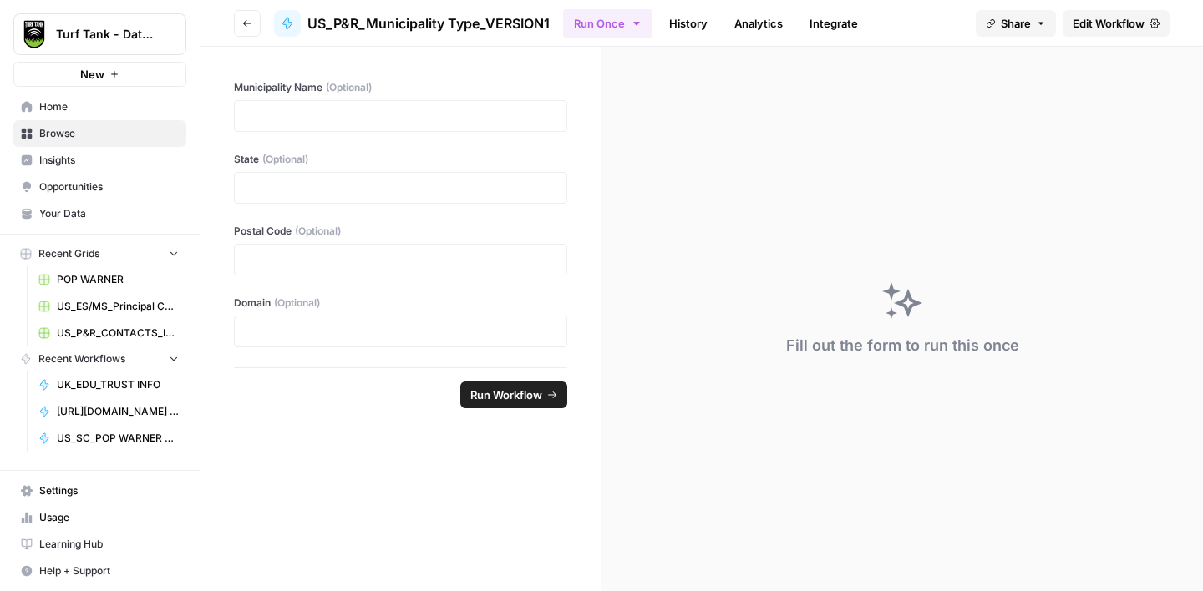
click at [238, 18] on button "Go back" at bounding box center [247, 23] width 27 height 27
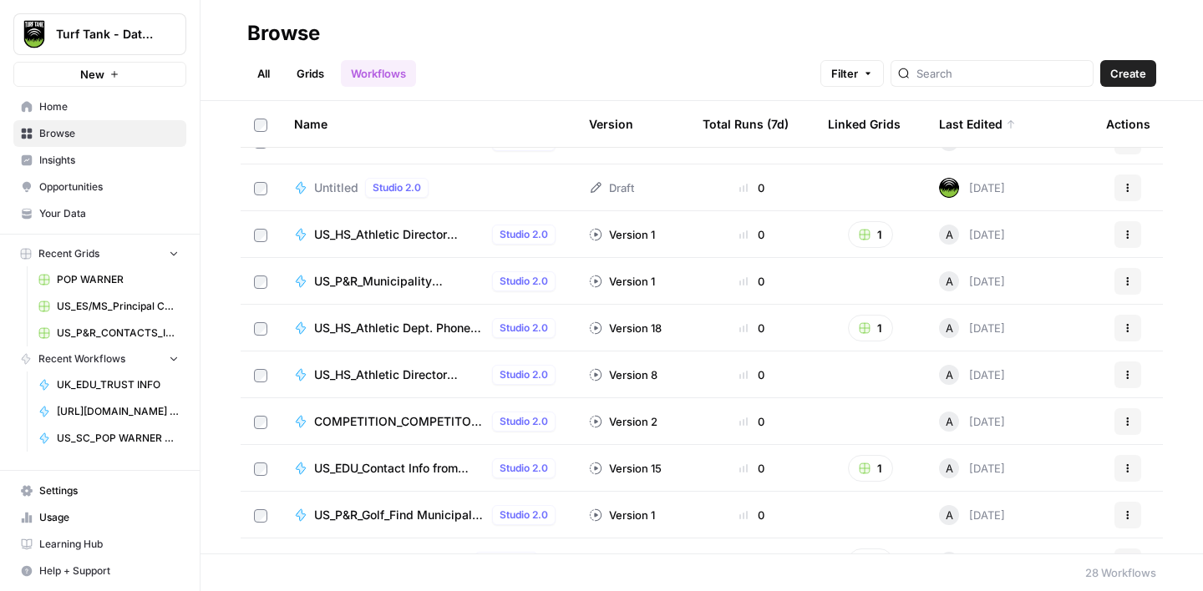
scroll to position [236, 0]
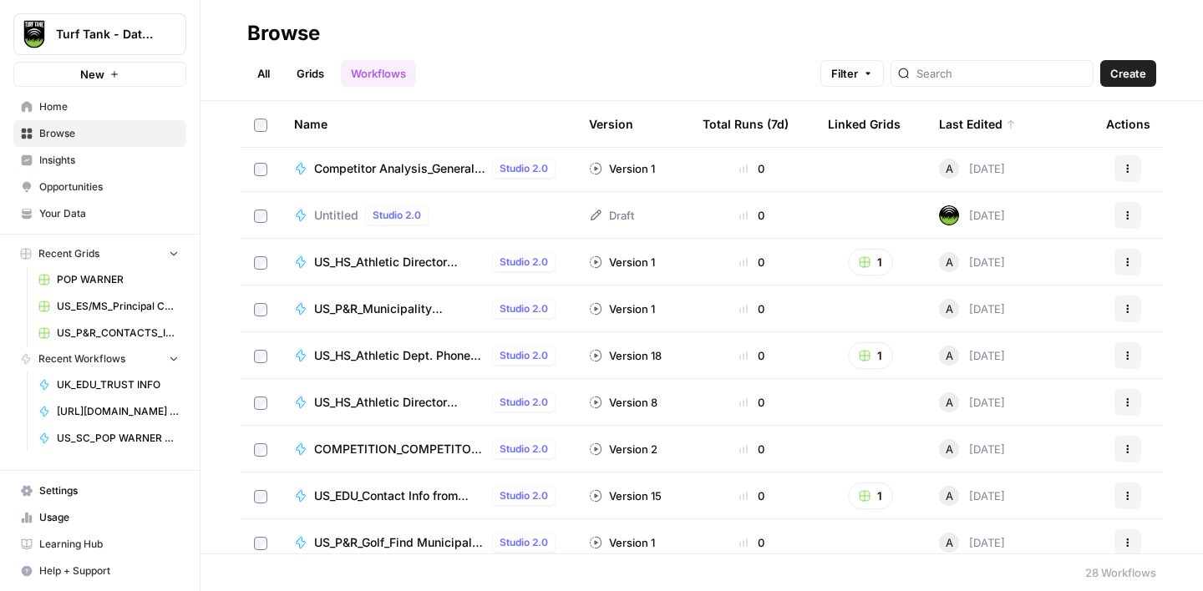
click at [406, 312] on span "US_P&R_Municipality Type_VERSION2" at bounding box center [399, 309] width 171 height 17
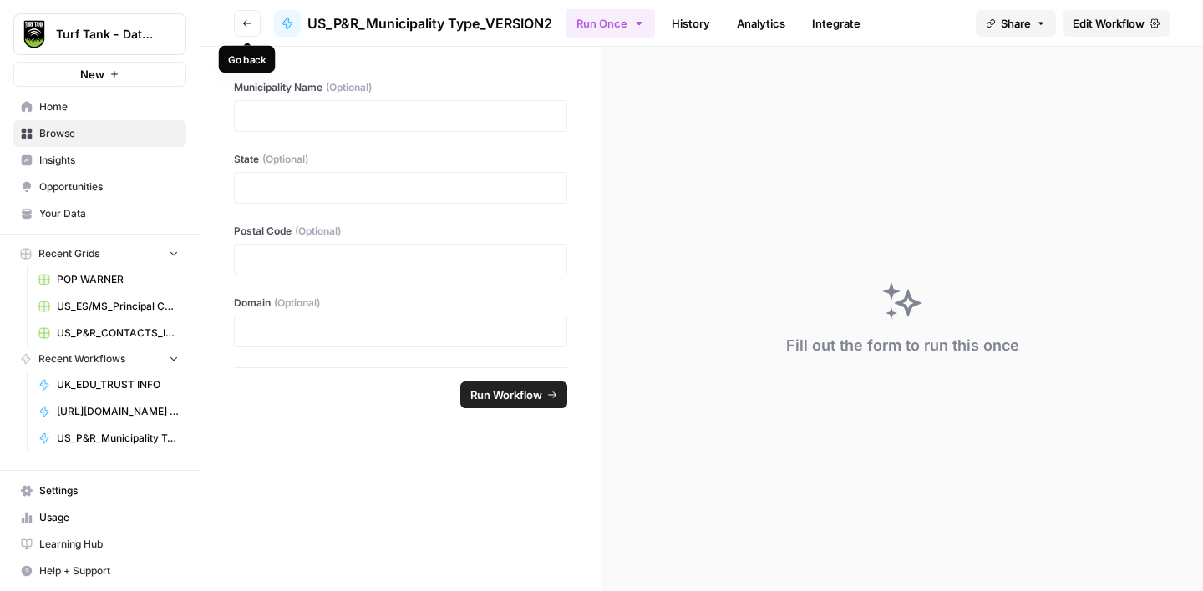
click at [240, 23] on button "Go back" at bounding box center [247, 23] width 27 height 27
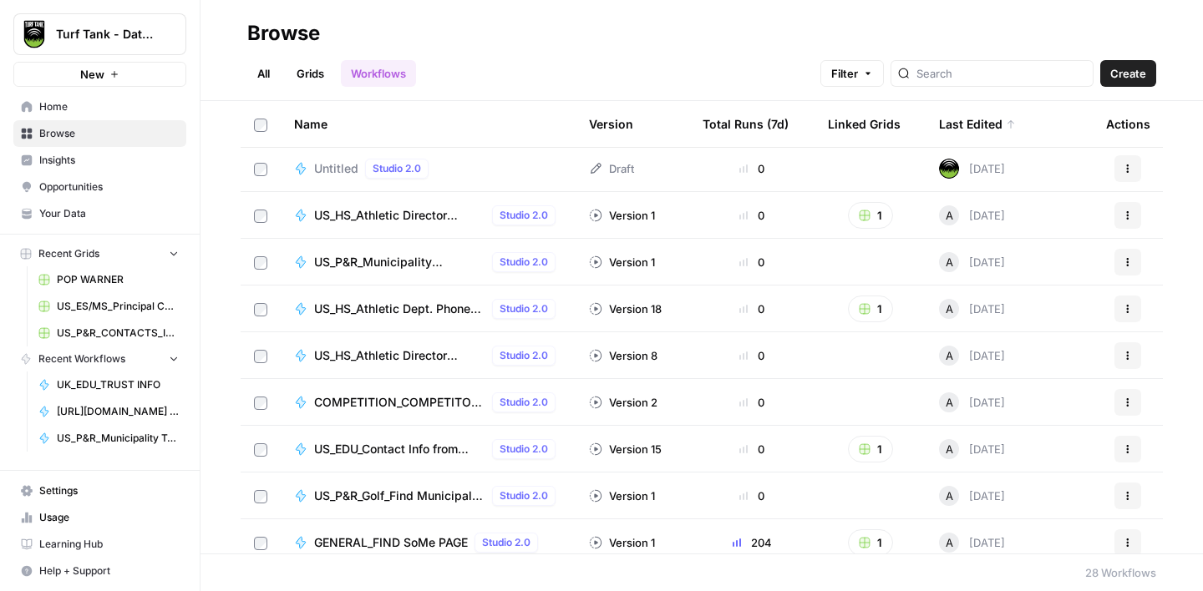
scroll to position [257, 0]
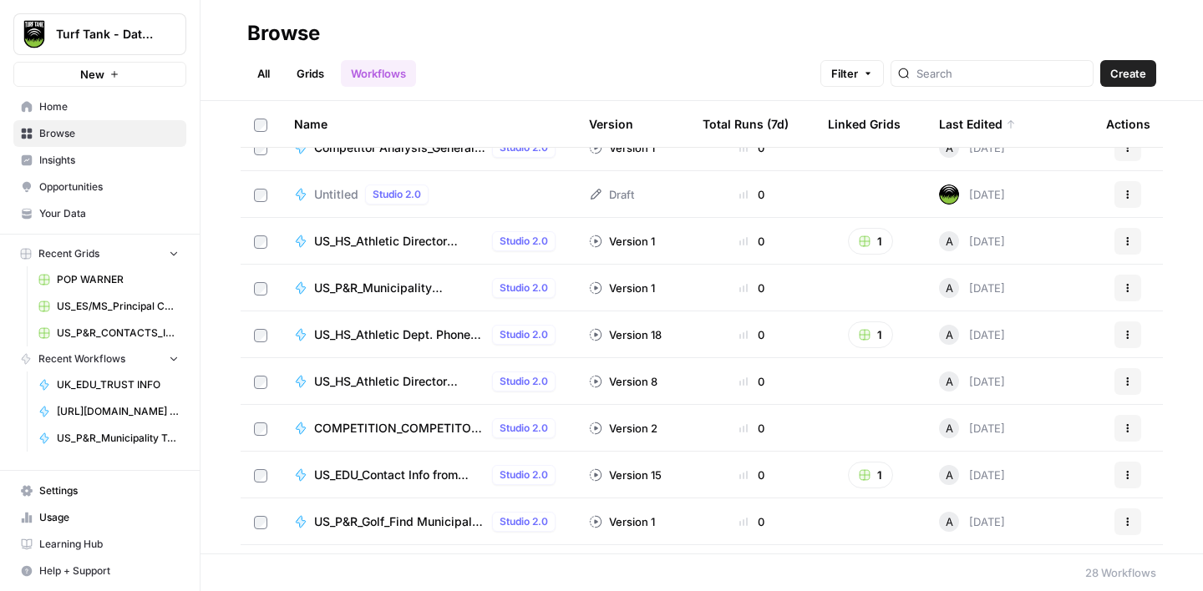
click at [1127, 285] on icon "button" at bounding box center [1128, 285] width 3 height 3
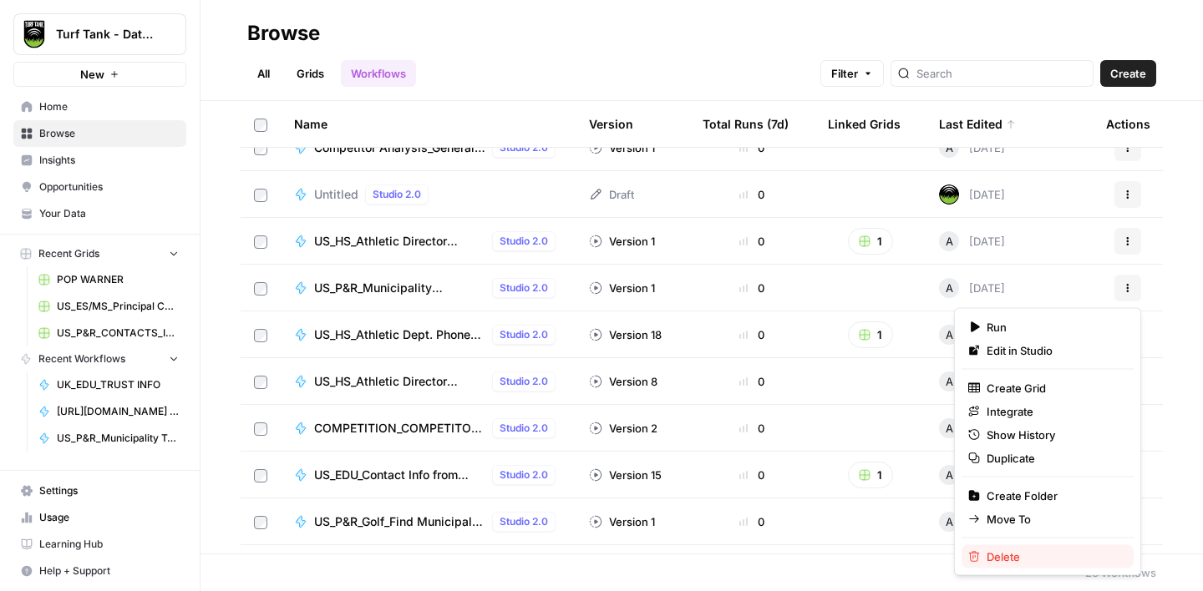
click at [1009, 556] on span "Delete" at bounding box center [1054, 557] width 134 height 17
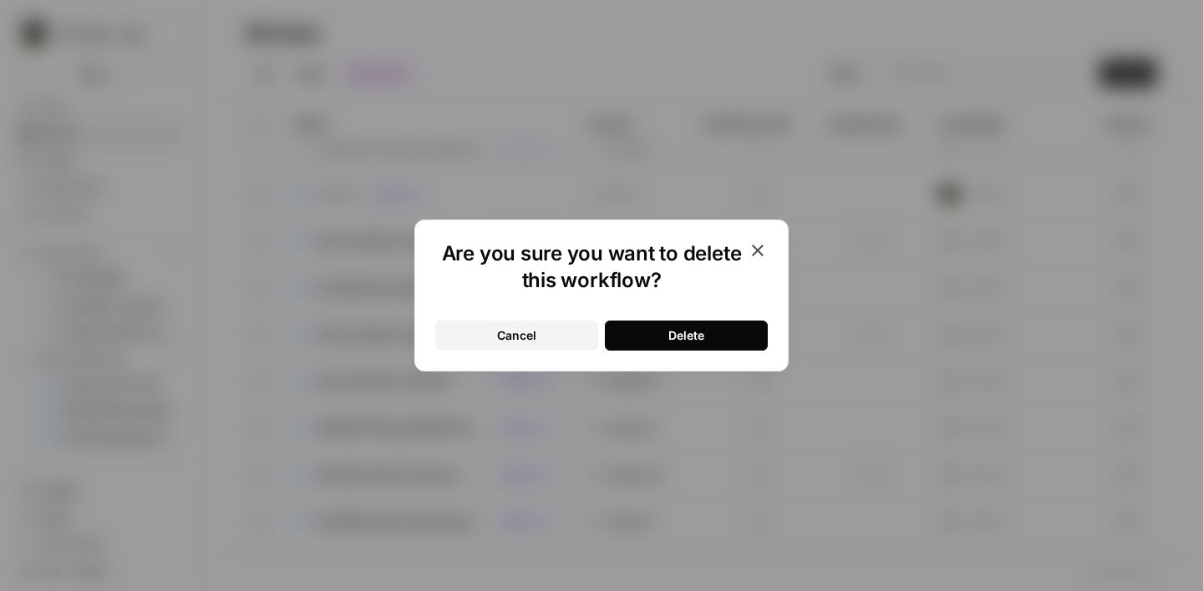
click at [688, 333] on div "Delete" at bounding box center [686, 335] width 36 height 17
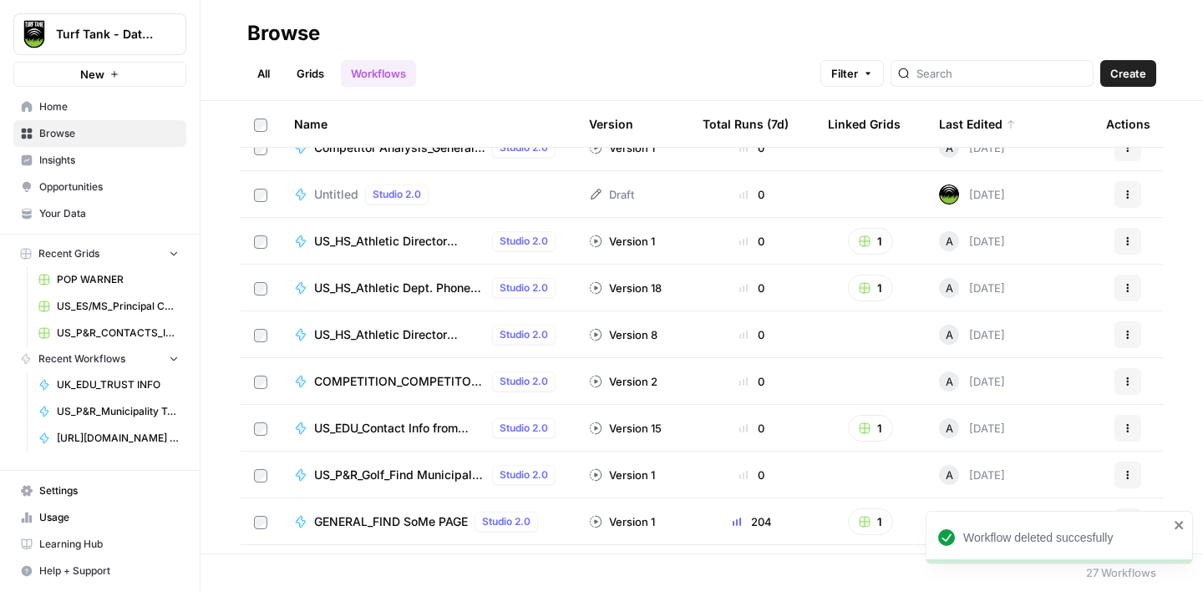
click at [314, 69] on link "Grids" at bounding box center [311, 73] width 48 height 27
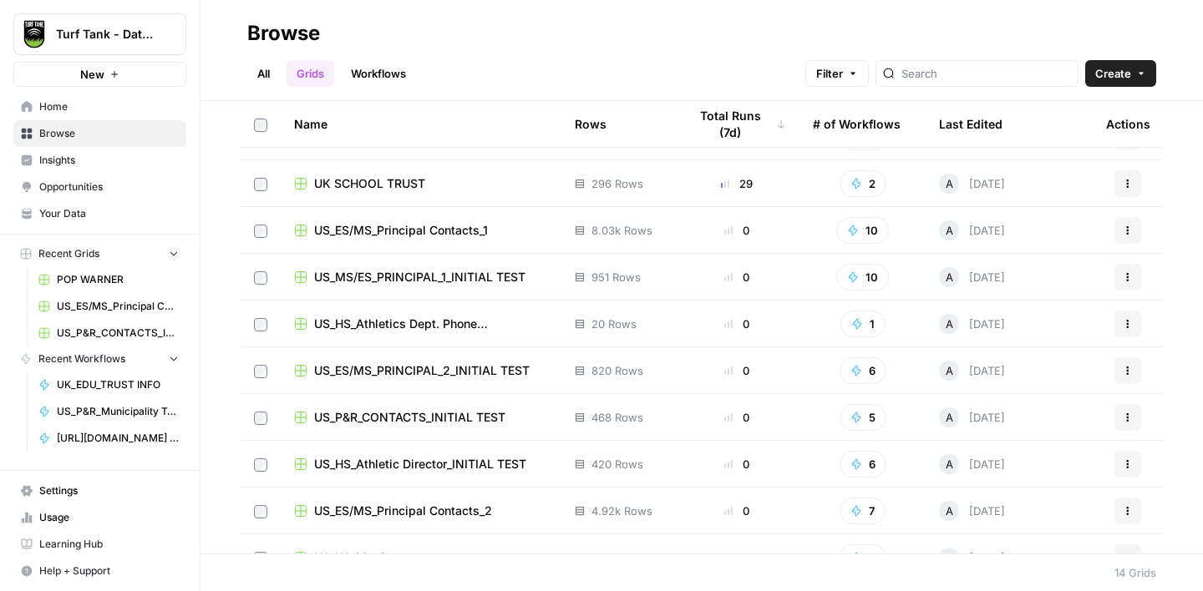
scroll to position [249, 0]
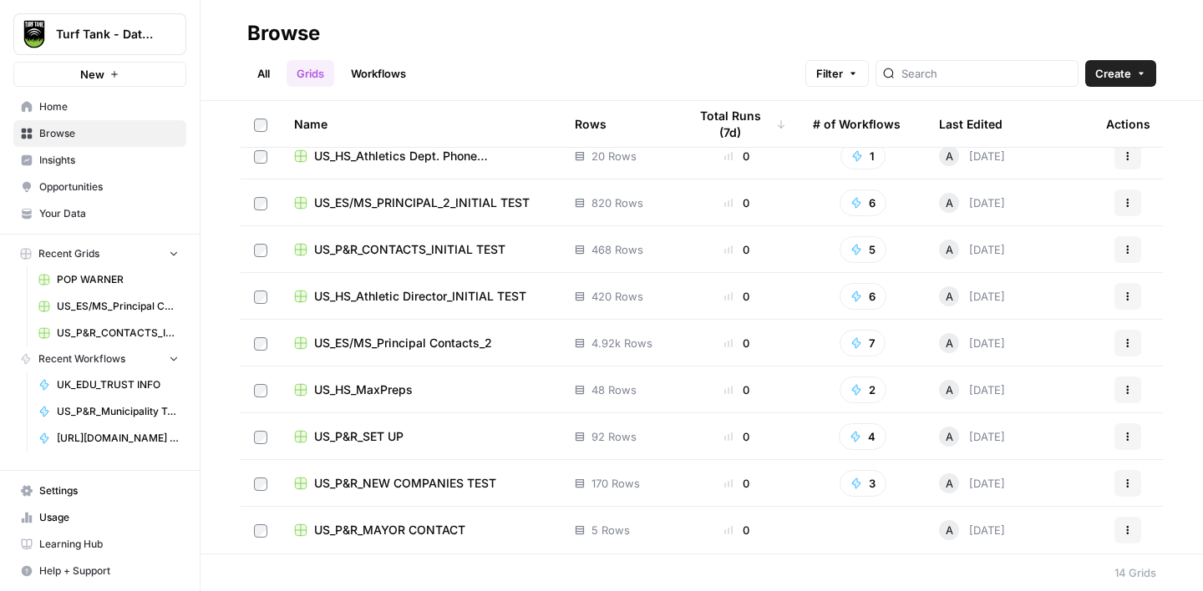
click at [413, 523] on span "US_P&R_MAYOR CONTACT" at bounding box center [389, 530] width 151 height 17
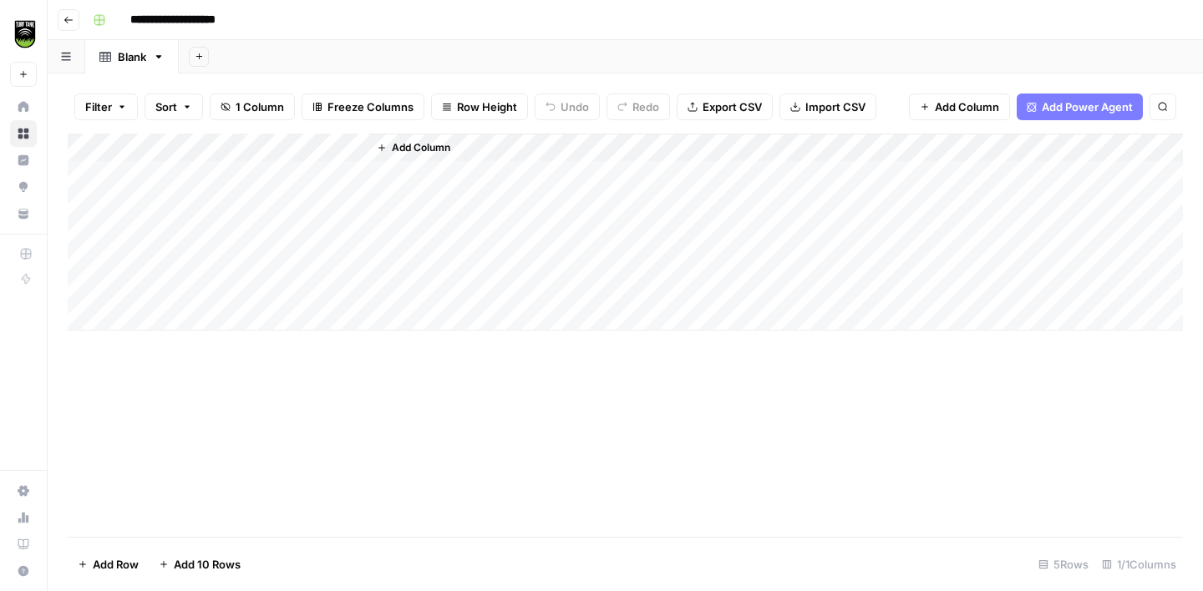
click at [182, 148] on div "Add Column" at bounding box center [625, 232] width 1115 height 197
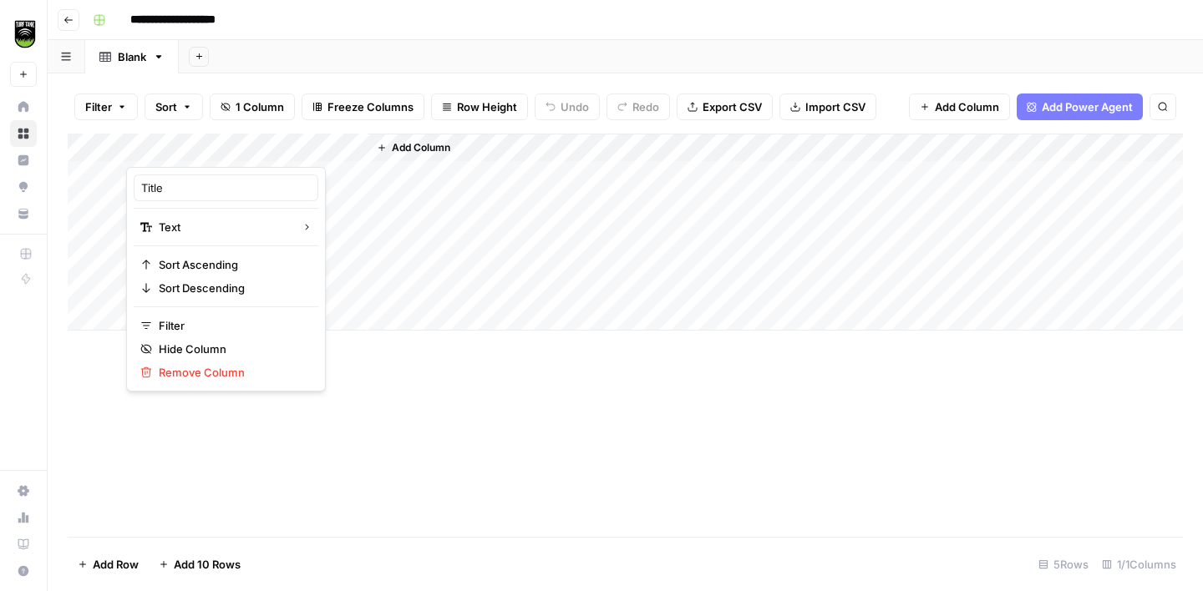
click at [182, 149] on div at bounding box center [246, 150] width 241 height 33
click at [187, 192] on input "Title" at bounding box center [226, 188] width 170 height 17
type input "City"
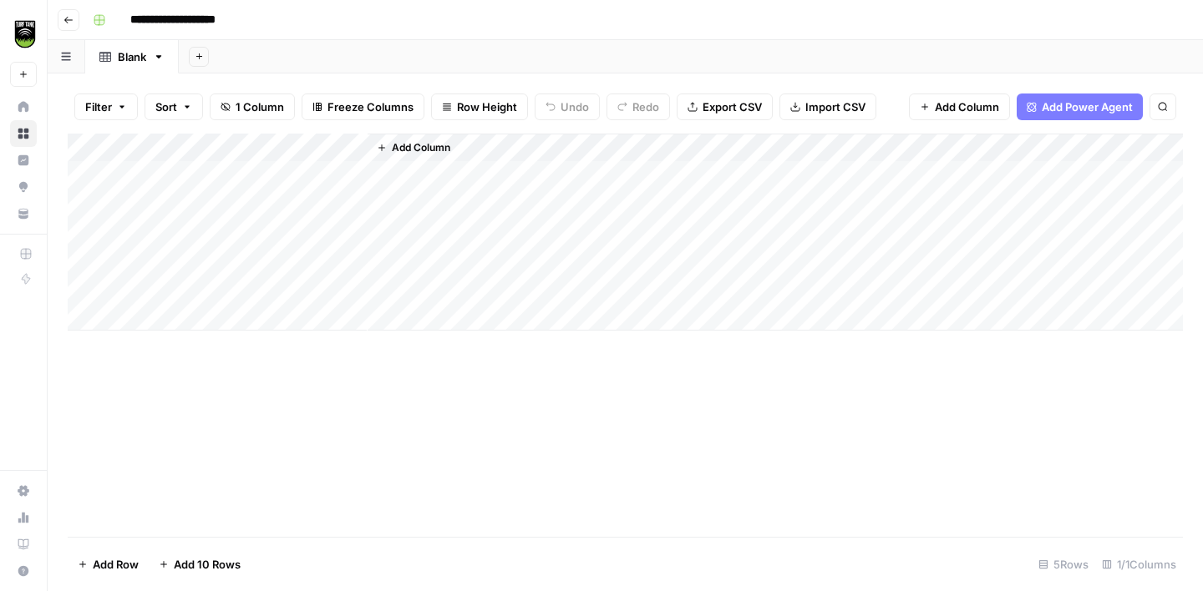
click at [404, 150] on span "Add Column" at bounding box center [421, 147] width 58 height 15
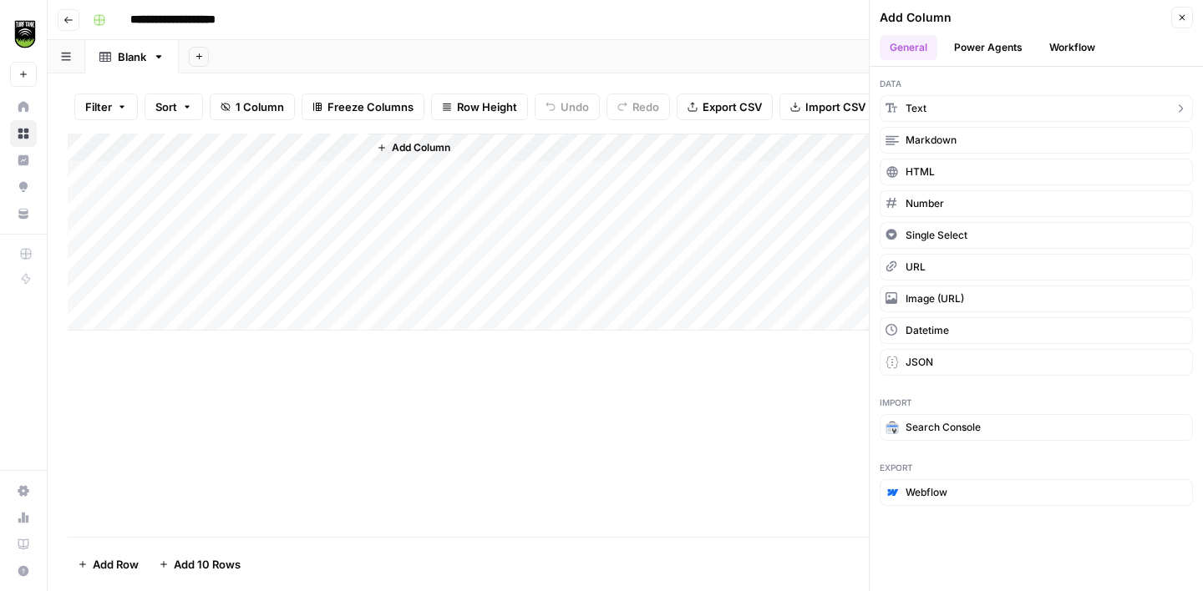
click at [971, 114] on button "Text" at bounding box center [1036, 108] width 313 height 27
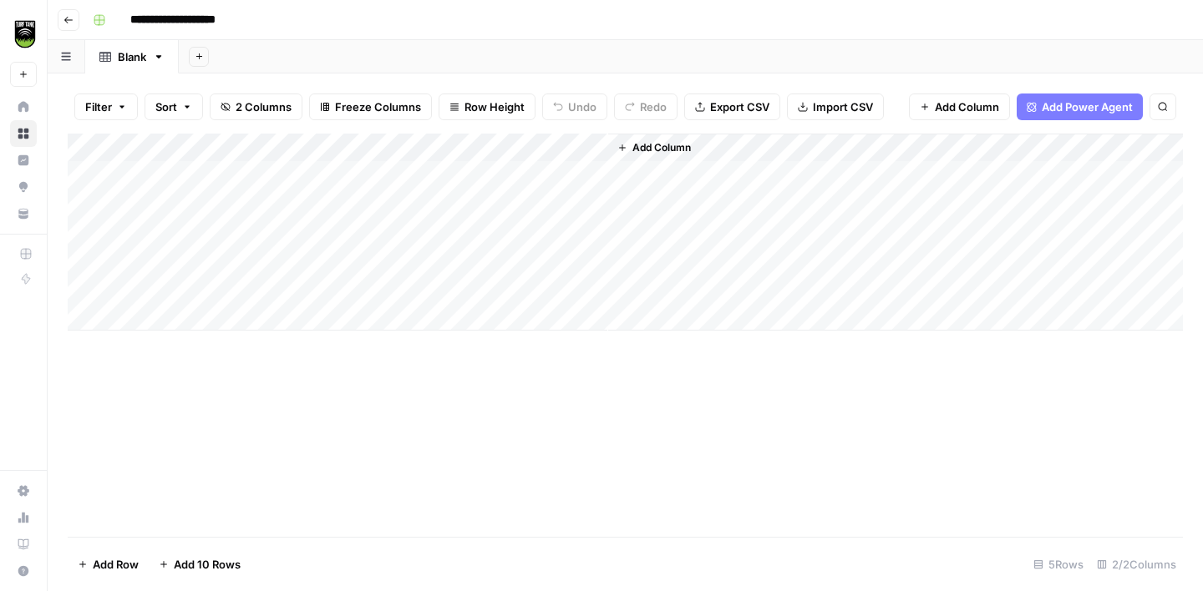
click at [470, 150] on div "Add Column" at bounding box center [625, 232] width 1115 height 197
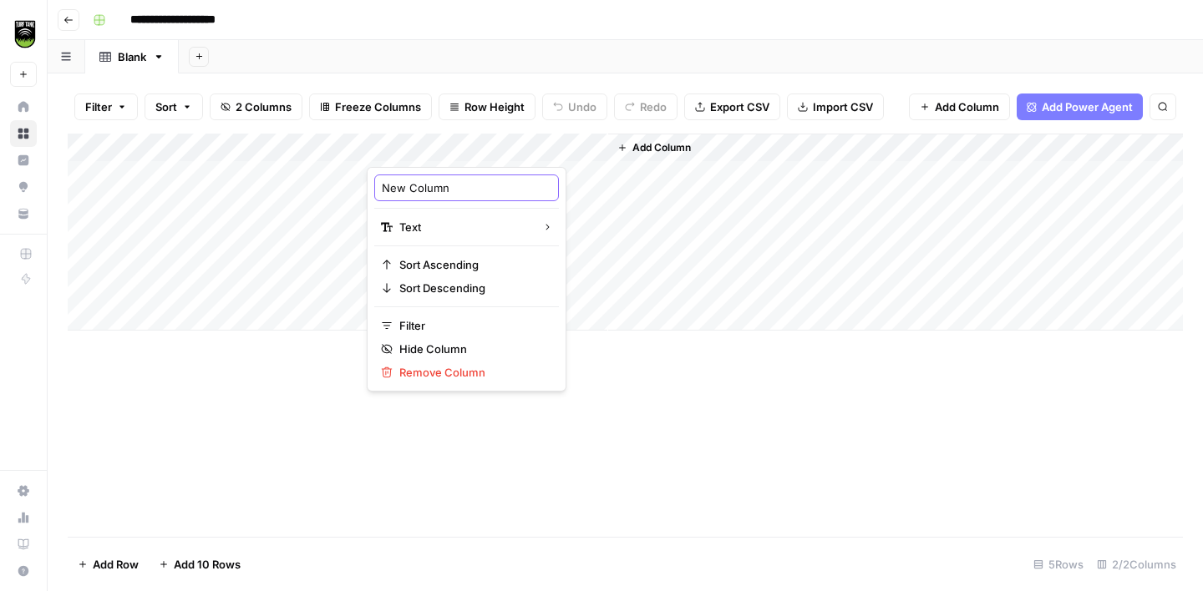
click at [432, 180] on input "New Column" at bounding box center [467, 188] width 170 height 17
click at [432, 181] on input "New Column" at bounding box center [467, 188] width 170 height 17
type input "State"
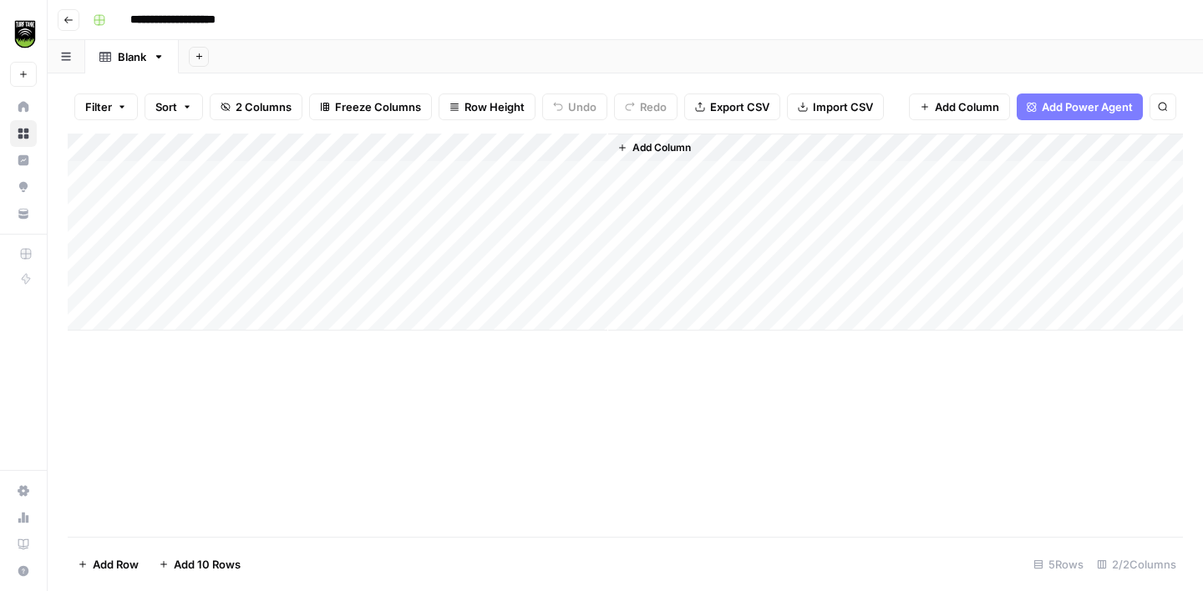
click at [632, 149] on span "Add Column" at bounding box center [661, 147] width 58 height 15
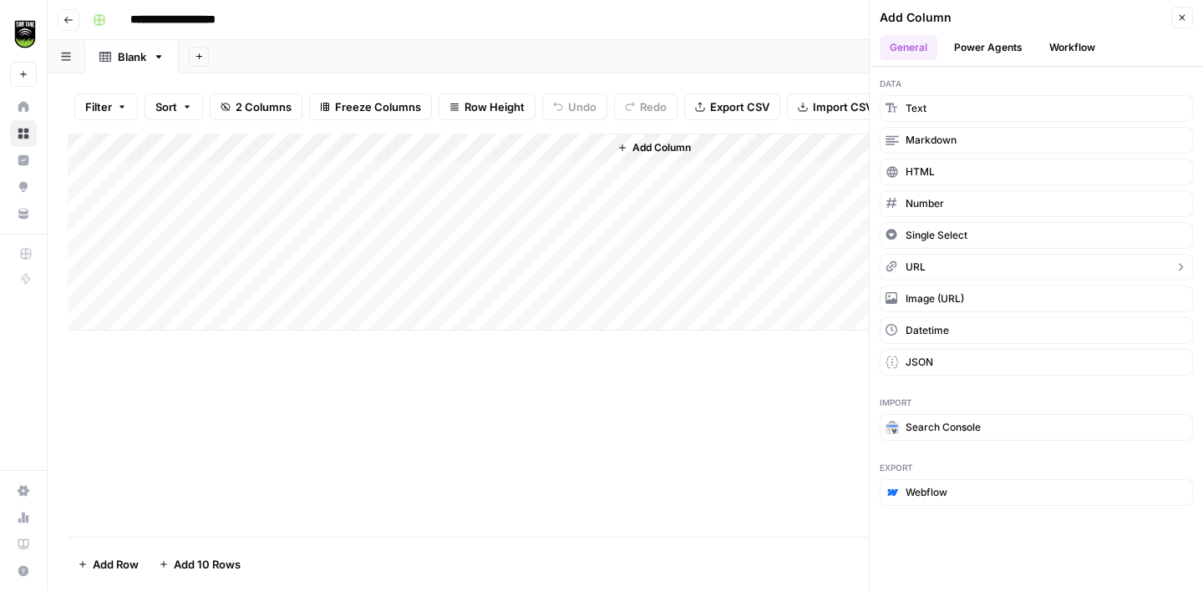
click at [938, 265] on button "URL" at bounding box center [1036, 267] width 313 height 27
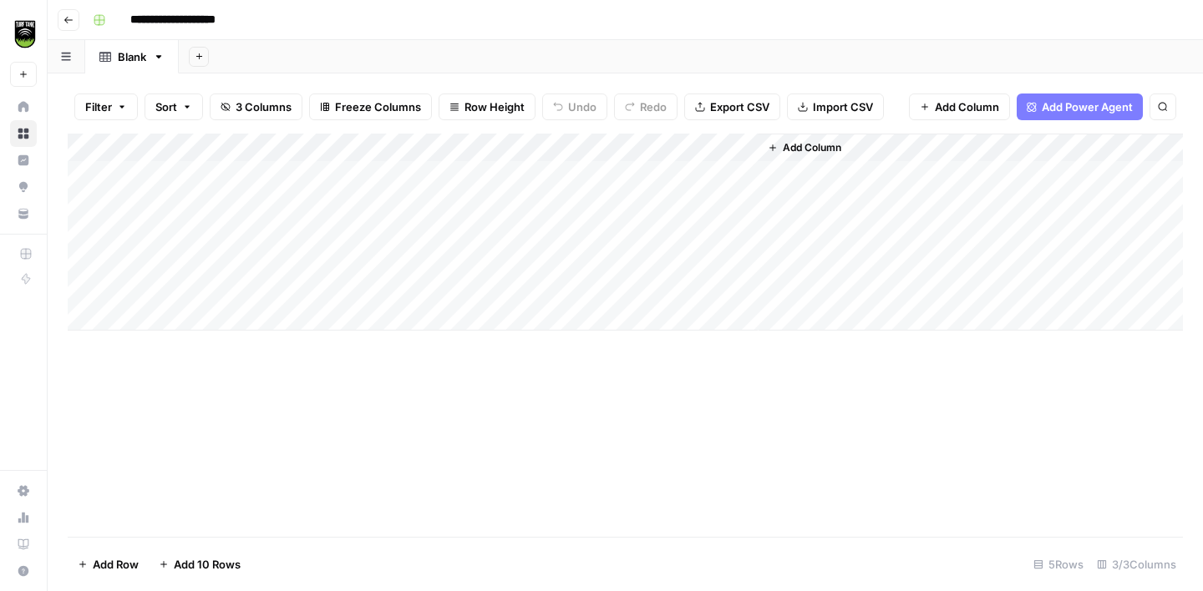
click at [686, 140] on div "Add Column" at bounding box center [625, 232] width 1115 height 197
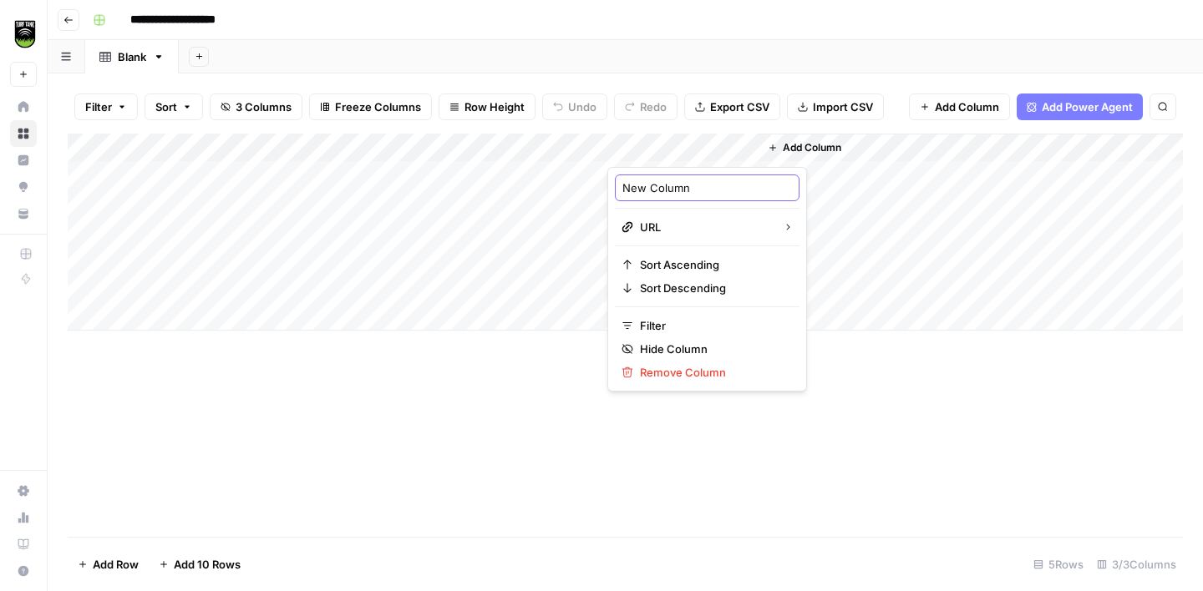
click at [649, 184] on input "New Column" at bounding box center [707, 188] width 170 height 17
click at [649, 185] on input "New Column" at bounding box center [707, 188] width 170 height 17
type input "Domain"
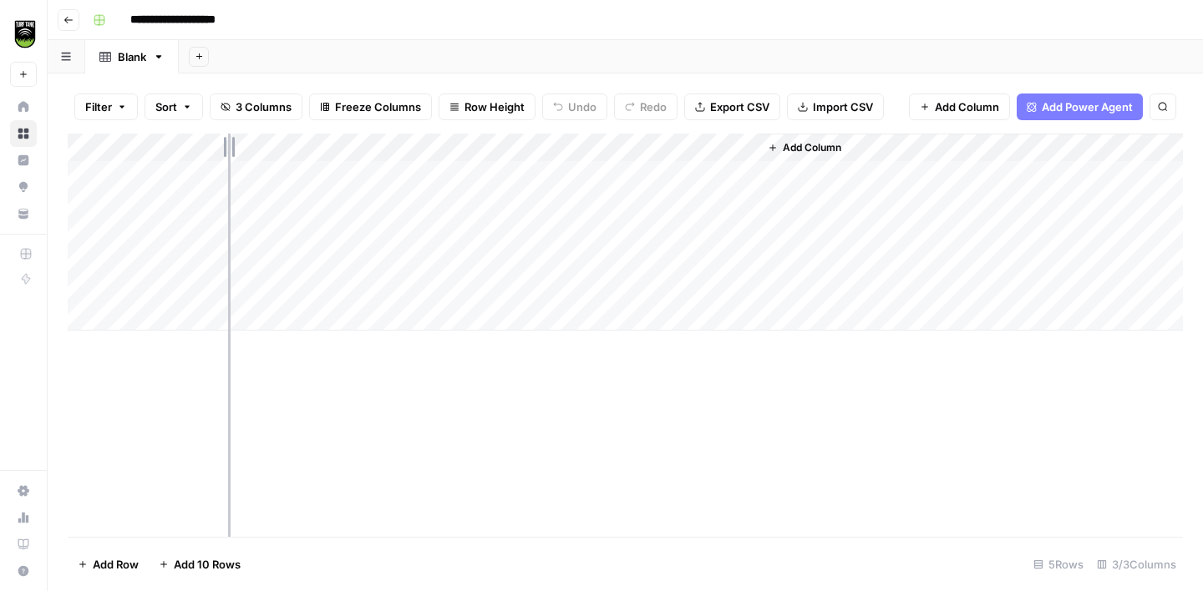
drag, startPoint x: 367, startPoint y: 144, endPoint x: 227, endPoint y: 132, distance: 140.0
click at [228, 133] on div "Filter Sort 3 Columns Freeze Columns Row Height Undo Redo Export CSV Import CSV…" at bounding box center [625, 333] width 1155 height 518
drag, startPoint x: 468, startPoint y: 143, endPoint x: 334, endPoint y: 139, distance: 133.7
click at [334, 140] on div "Add Column" at bounding box center [625, 232] width 1115 height 197
drag, startPoint x: 483, startPoint y: 147, endPoint x: 430, endPoint y: 144, distance: 52.7
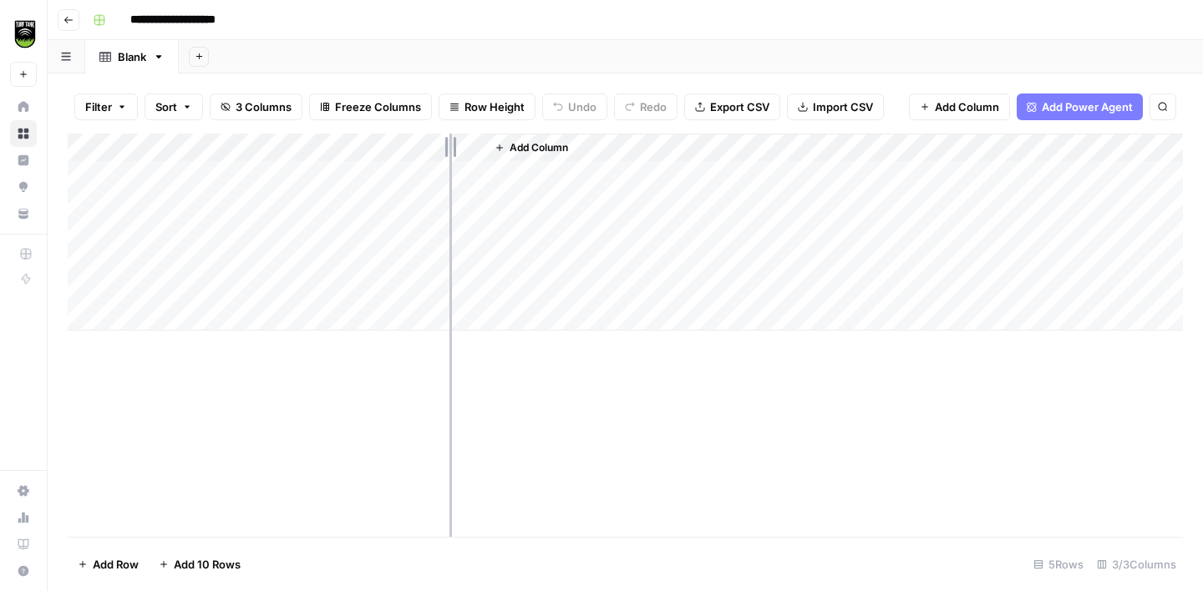
click at [430, 144] on div "Add Column" at bounding box center [625, 232] width 1115 height 197
click at [471, 153] on span "Add Column" at bounding box center [484, 147] width 58 height 15
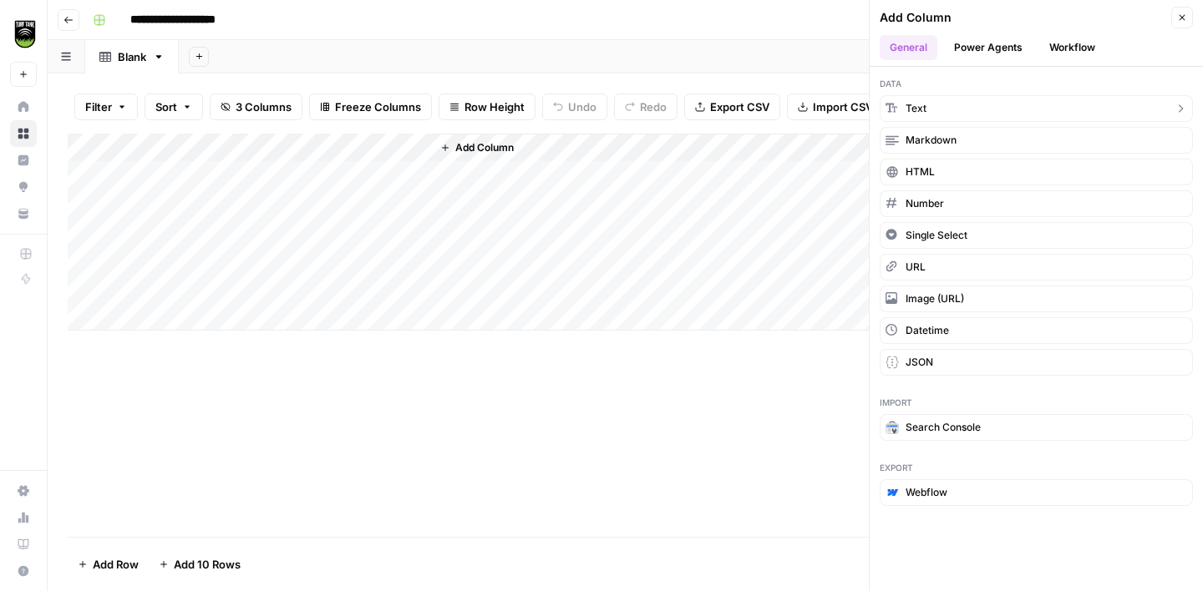
click at [928, 110] on button "Text" at bounding box center [1036, 108] width 313 height 27
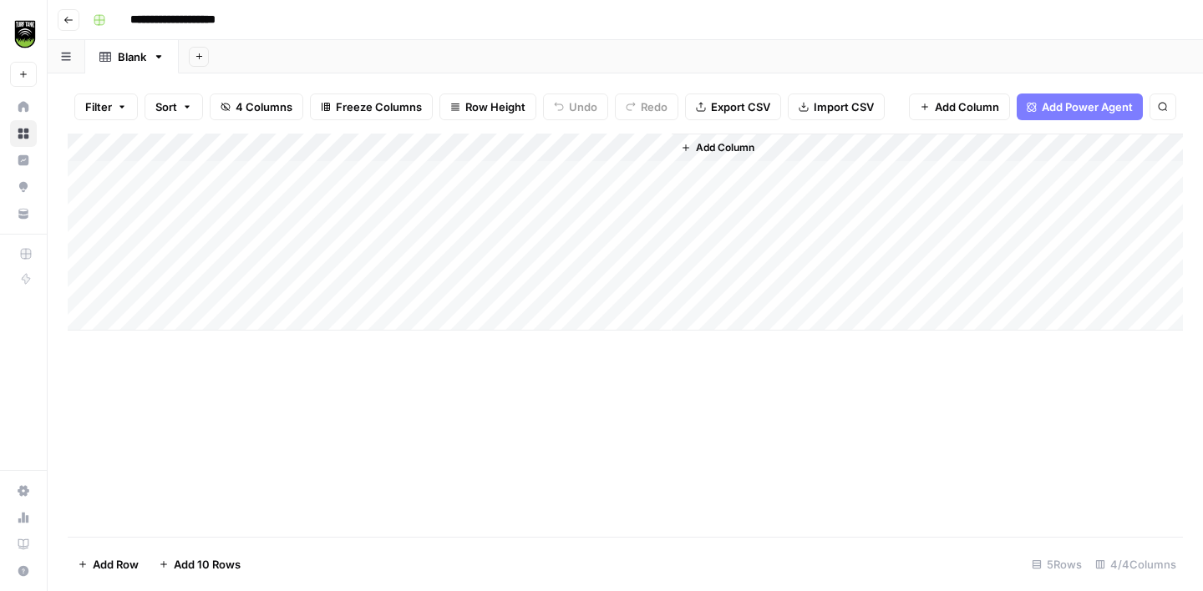
click at [546, 143] on div "Add Column" at bounding box center [625, 232] width 1115 height 197
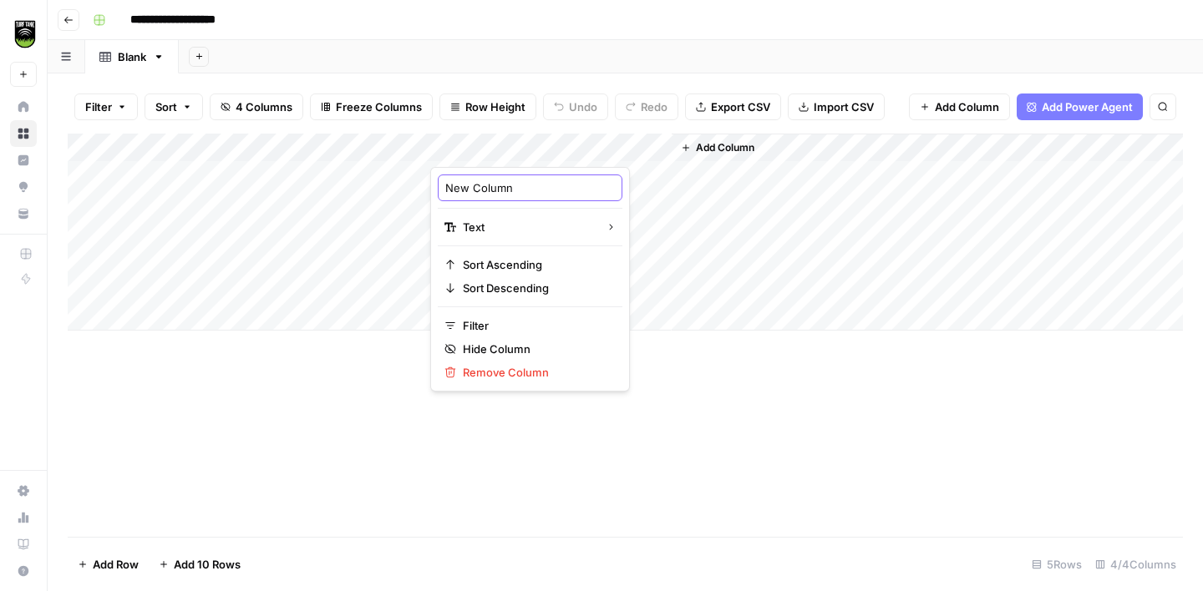
click at [489, 192] on input "New Column" at bounding box center [530, 188] width 170 height 17
type input "ID"
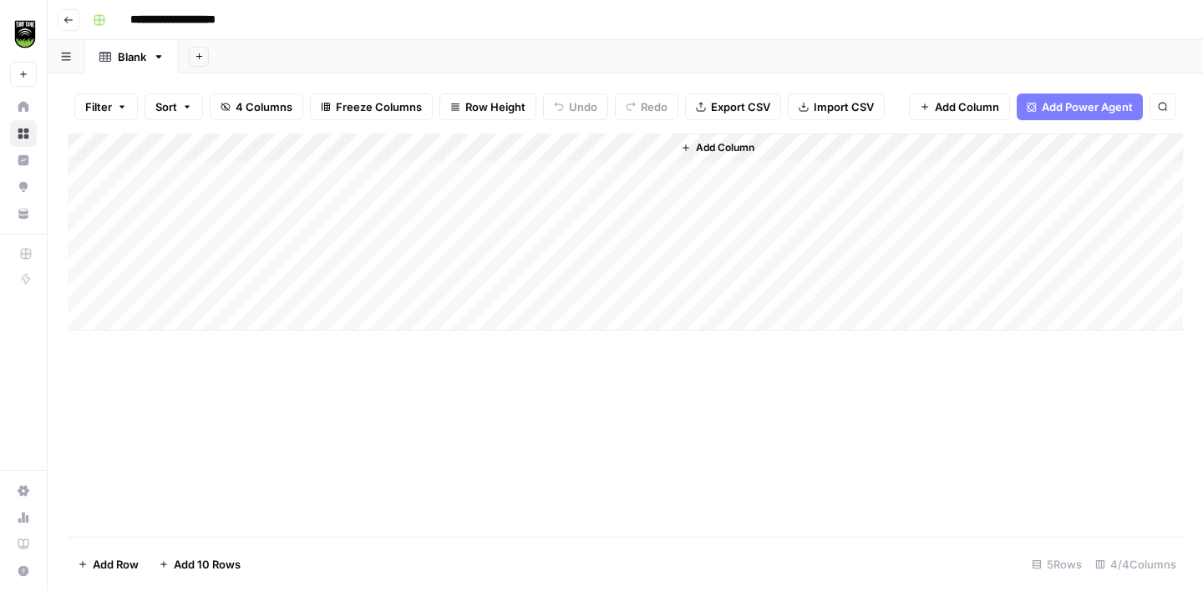
drag, startPoint x: 475, startPoint y: 142, endPoint x: 200, endPoint y: 149, distance: 274.9
click at [200, 149] on div "Add Column" at bounding box center [625, 232] width 1115 height 197
click at [188, 167] on div "Add Column" at bounding box center [625, 232] width 1115 height 197
click at [416, 172] on div "Add Column" at bounding box center [625, 232] width 1115 height 197
click at [393, 204] on div "Add Column" at bounding box center [625, 232] width 1115 height 197
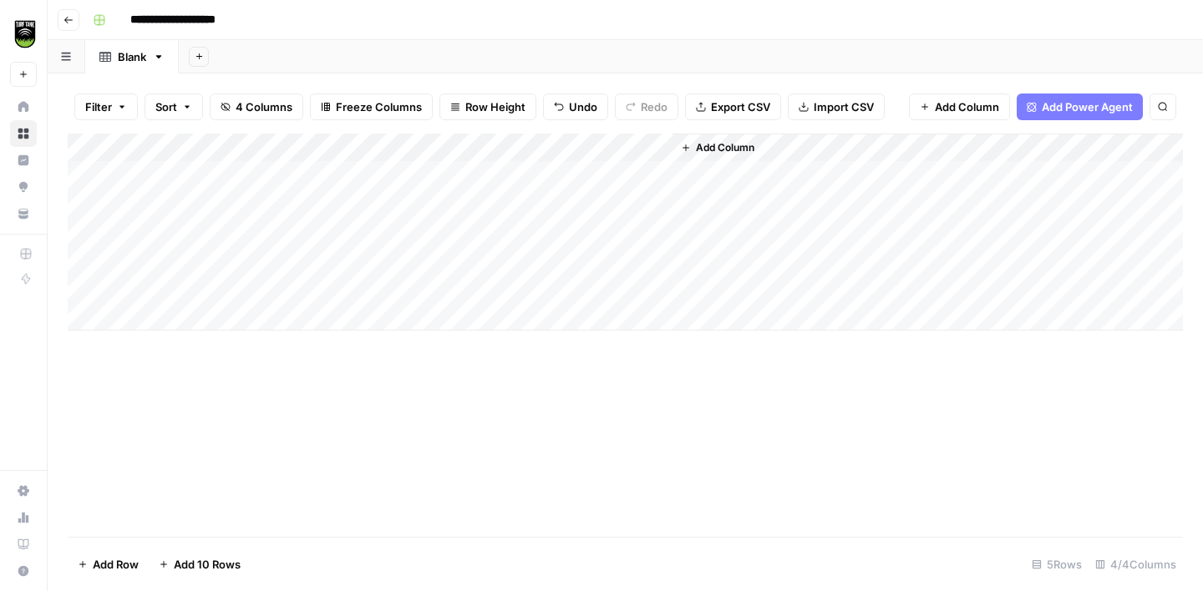
click at [397, 233] on div "Add Column" at bounding box center [625, 232] width 1115 height 197
click at [388, 271] on div "Add Column" at bounding box center [625, 232] width 1115 height 197
click at [398, 196] on div "Add Column" at bounding box center [625, 232] width 1115 height 197
click at [399, 259] on div "Add Column" at bounding box center [625, 232] width 1115 height 197
click at [424, 285] on div "Add Column" at bounding box center [625, 232] width 1115 height 197
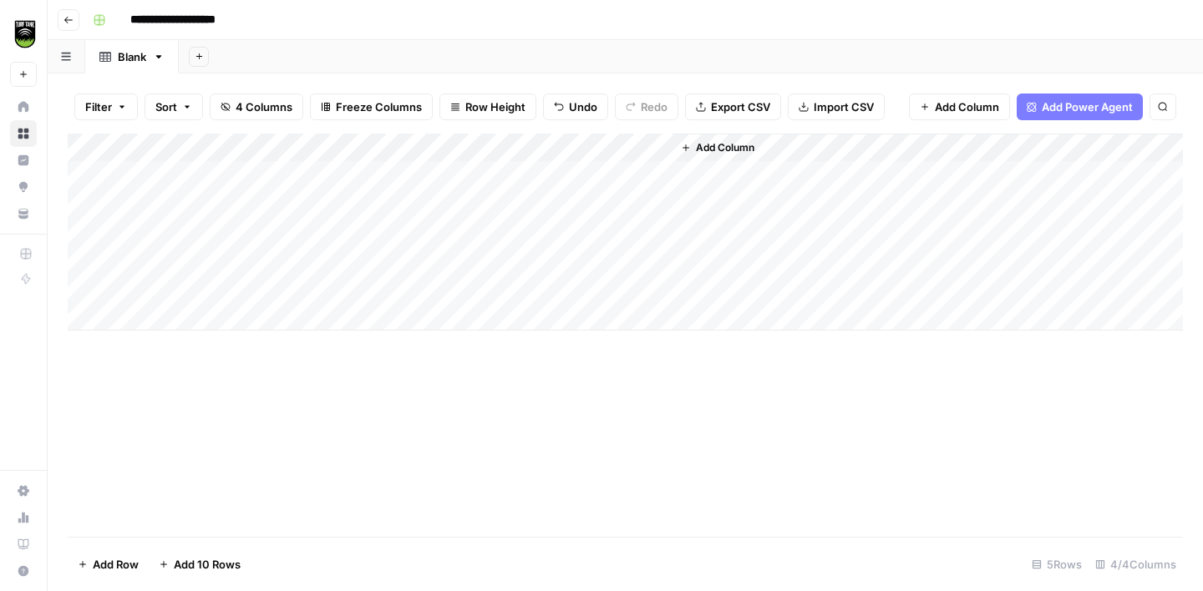
click at [388, 258] on div "Add Column" at bounding box center [625, 232] width 1115 height 197
click at [392, 291] on div "Add Column" at bounding box center [625, 232] width 1115 height 197
drag, startPoint x: 368, startPoint y: 146, endPoint x: 135, endPoint y: 144, distance: 232.2
click at [135, 144] on div "Add Column" at bounding box center [625, 232] width 1115 height 197
drag, startPoint x: 312, startPoint y: 141, endPoint x: 240, endPoint y: 138, distance: 71.9
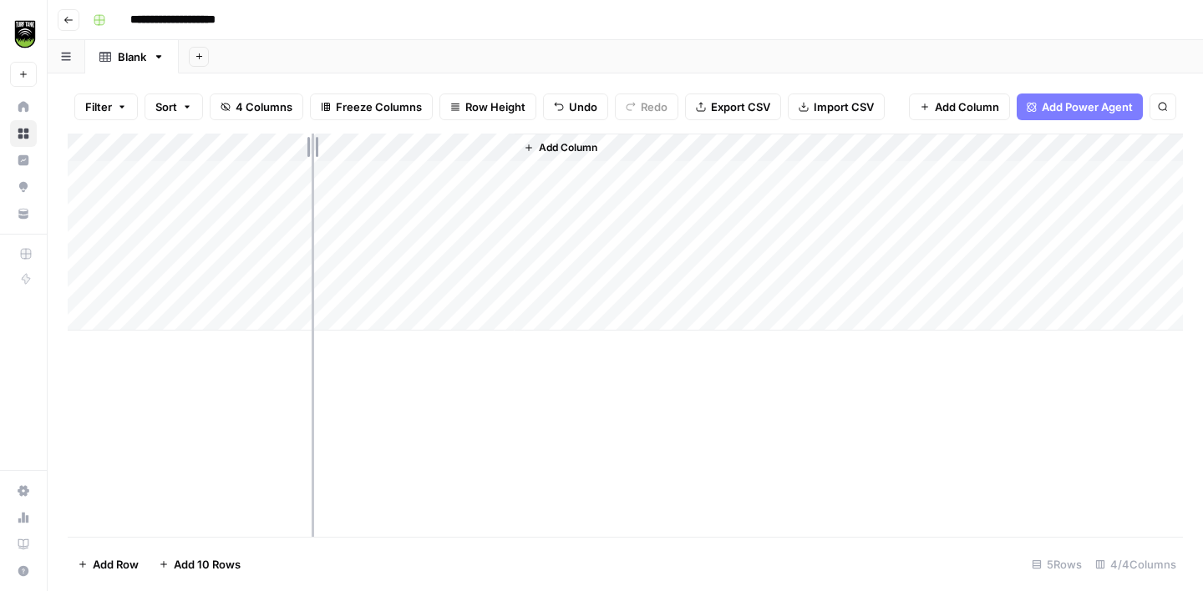
click at [241, 138] on div "Add Column" at bounding box center [625, 232] width 1115 height 197
drag, startPoint x: 398, startPoint y: 144, endPoint x: 306, endPoint y: 142, distance: 91.9
click at [307, 142] on div "Add Column" at bounding box center [625, 232] width 1115 height 197
click at [473, 149] on div "Add Column" at bounding box center [828, 232] width 710 height 197
drag, startPoint x: 470, startPoint y: 149, endPoint x: 430, endPoint y: 147, distance: 40.1
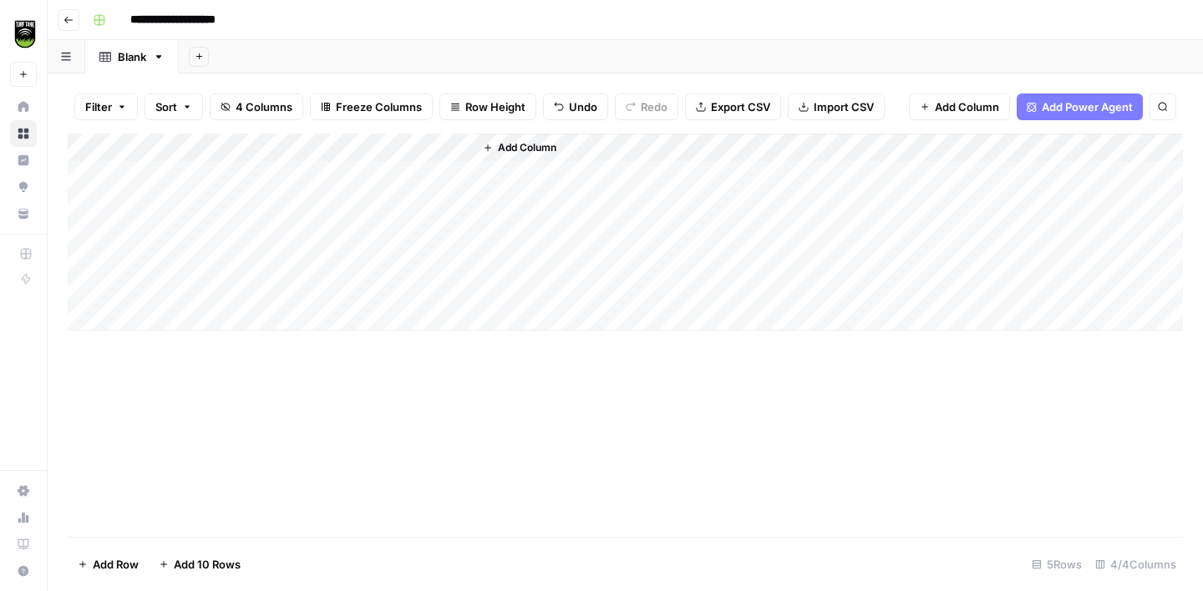
click at [434, 148] on div "Add Column" at bounding box center [625, 232] width 1115 height 197
click at [496, 145] on span "Add Column" at bounding box center [514, 147] width 58 height 15
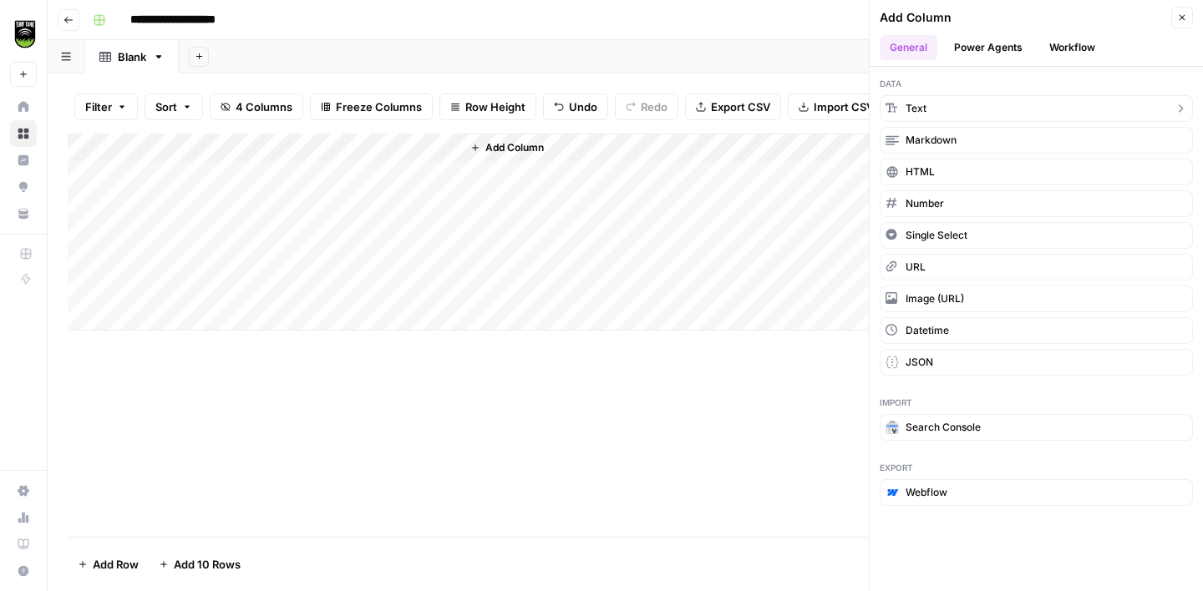
click at [946, 108] on button "Text" at bounding box center [1036, 108] width 313 height 27
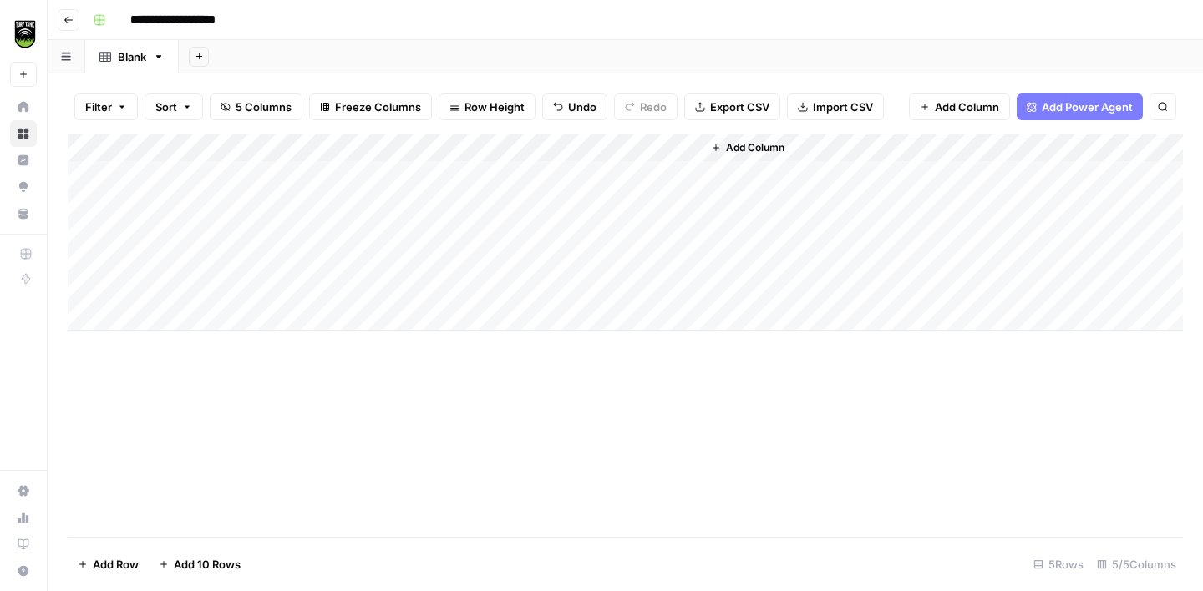
click at [507, 156] on div "Add Column" at bounding box center [625, 232] width 1115 height 197
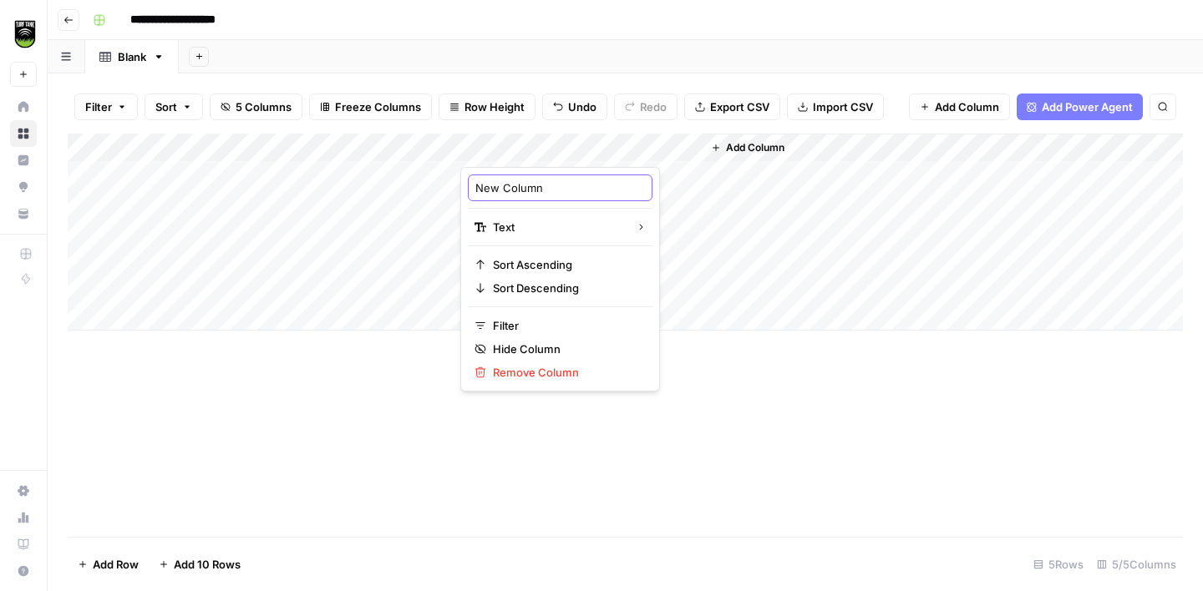
click at [512, 190] on input "New Column" at bounding box center [560, 188] width 170 height 17
type input "First Name"
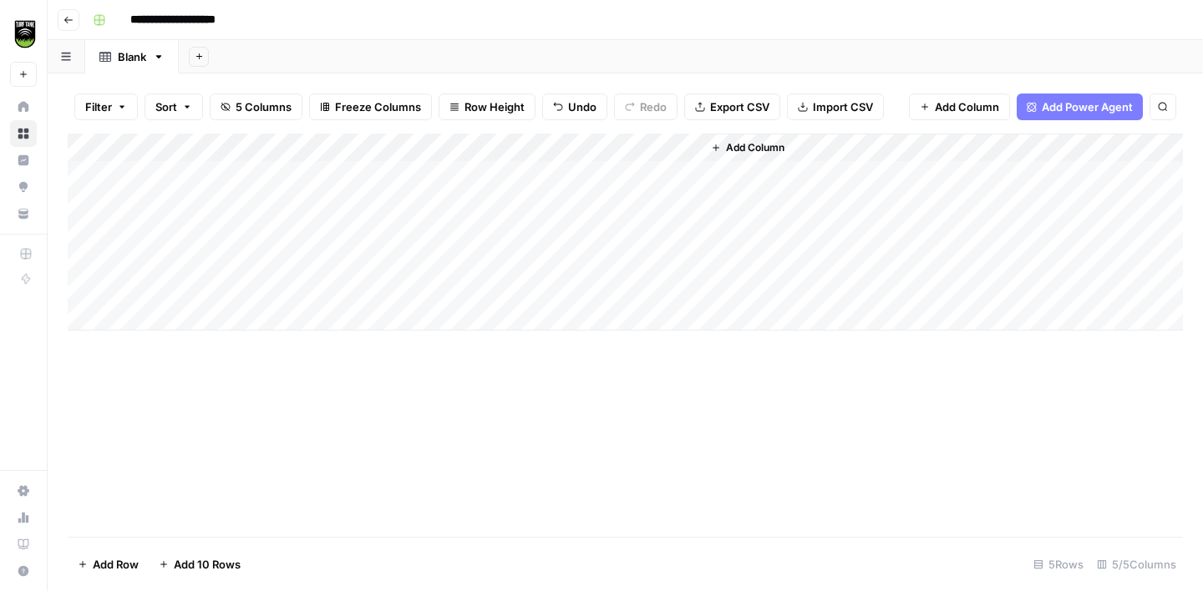
click at [728, 149] on span "Add Column" at bounding box center [755, 147] width 58 height 15
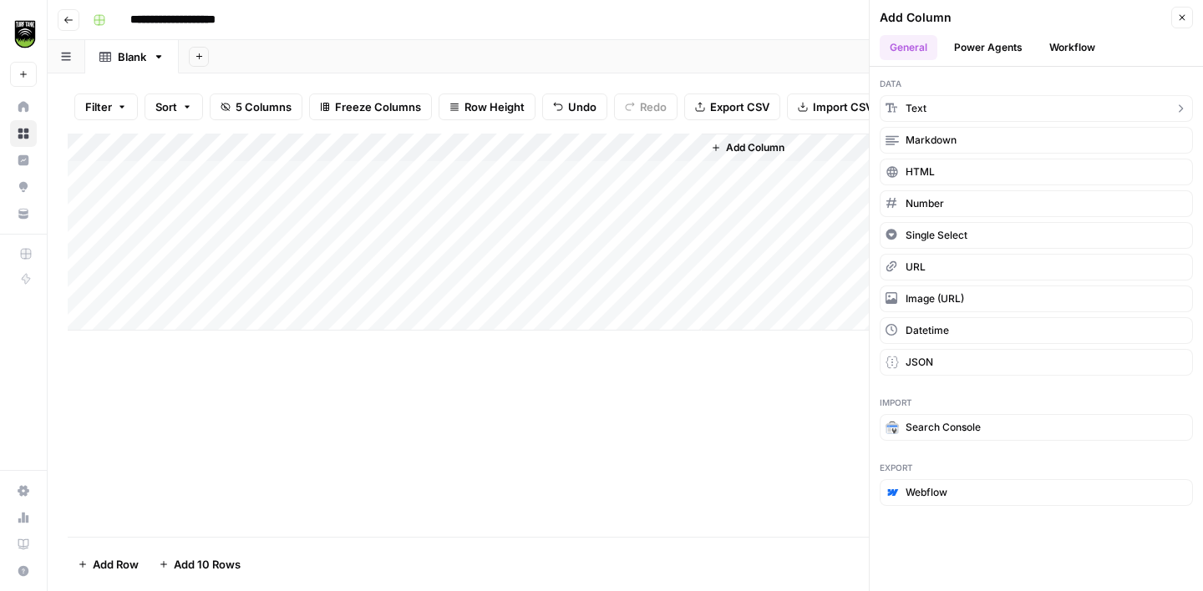
click at [948, 107] on button "Text" at bounding box center [1036, 108] width 313 height 27
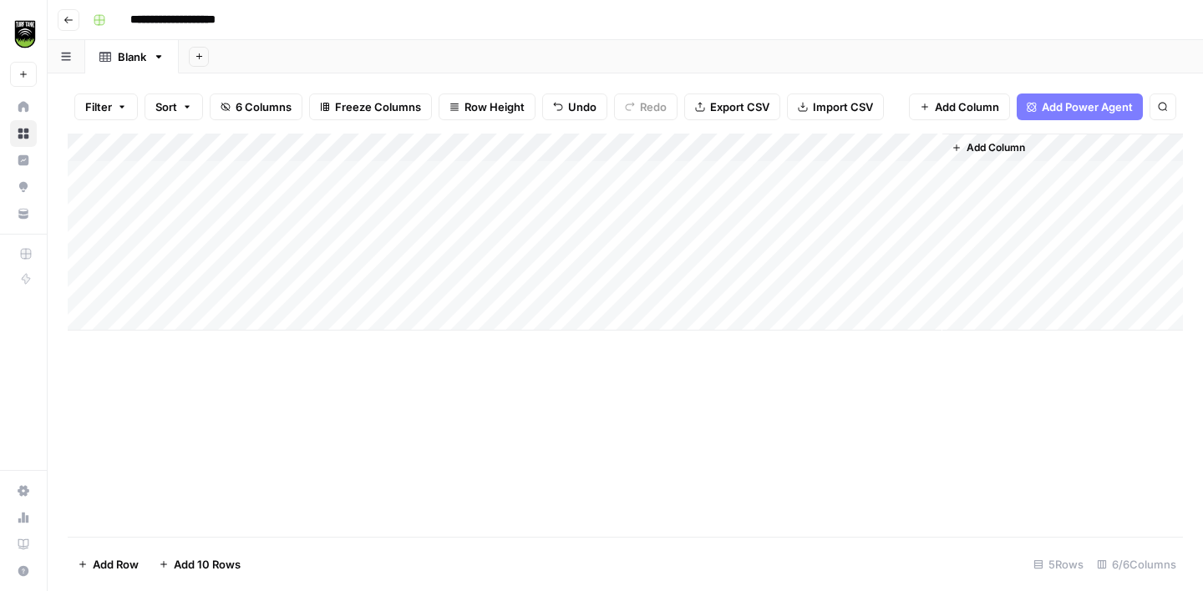
click at [817, 151] on div "Add Column" at bounding box center [625, 232] width 1115 height 197
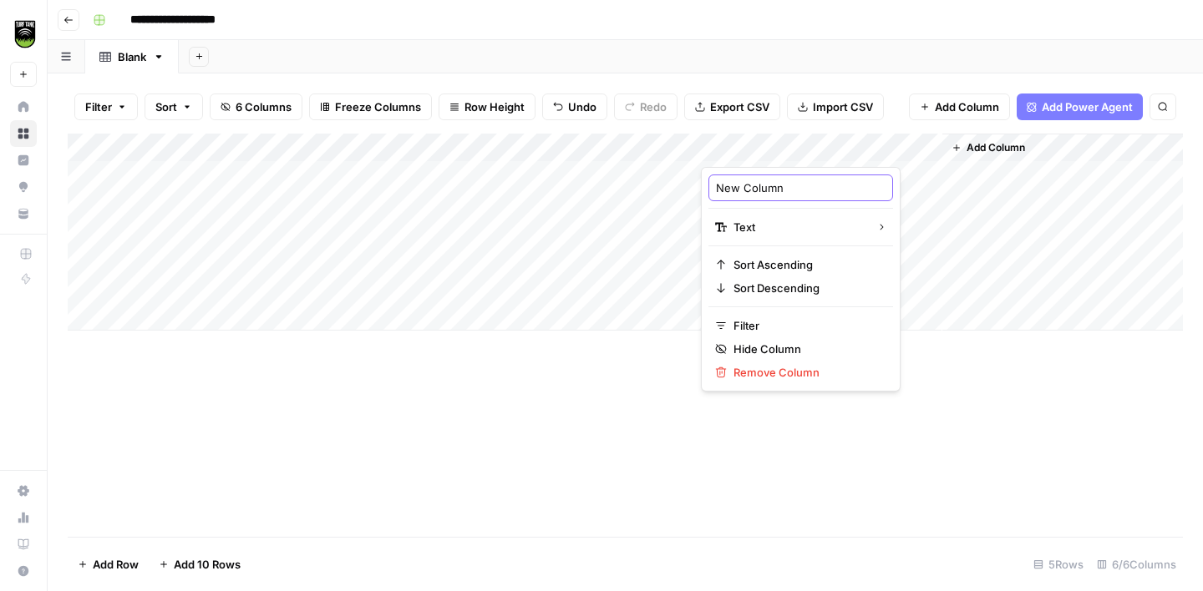
click at [778, 190] on input "New Column" at bounding box center [801, 188] width 170 height 17
type input "Last Name"
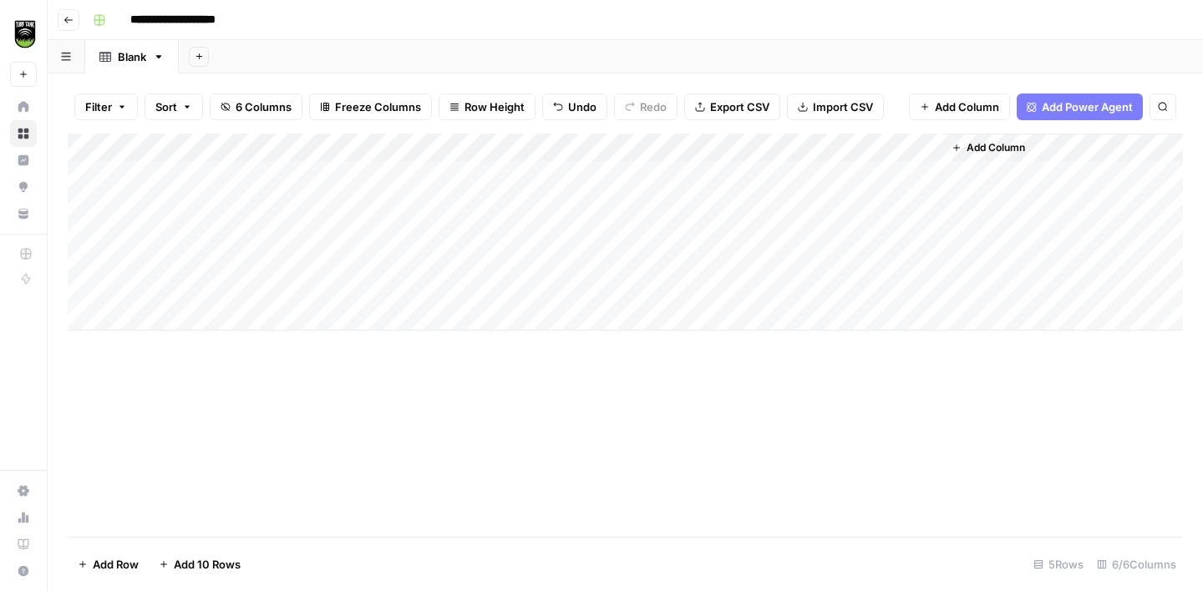
click at [610, 142] on div "Add Column" at bounding box center [625, 232] width 1115 height 197
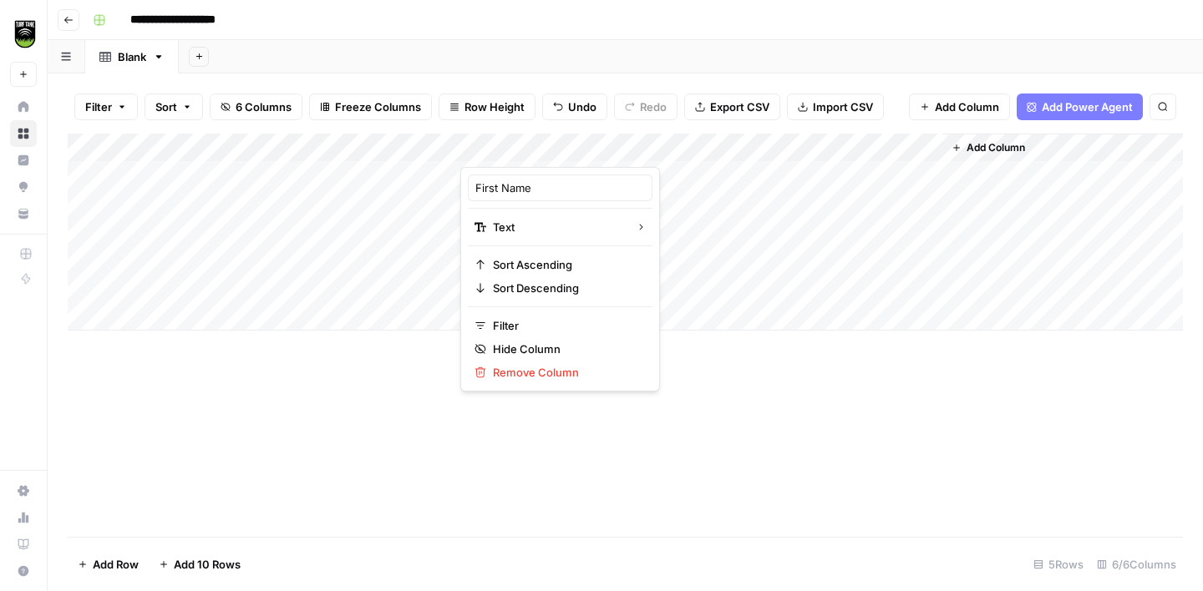
drag, startPoint x: 700, startPoint y: 146, endPoint x: 691, endPoint y: 146, distance: 9.2
click at [691, 146] on div at bounding box center [580, 150] width 241 height 33
click at [763, 401] on div "Add Column" at bounding box center [625, 335] width 1115 height 403
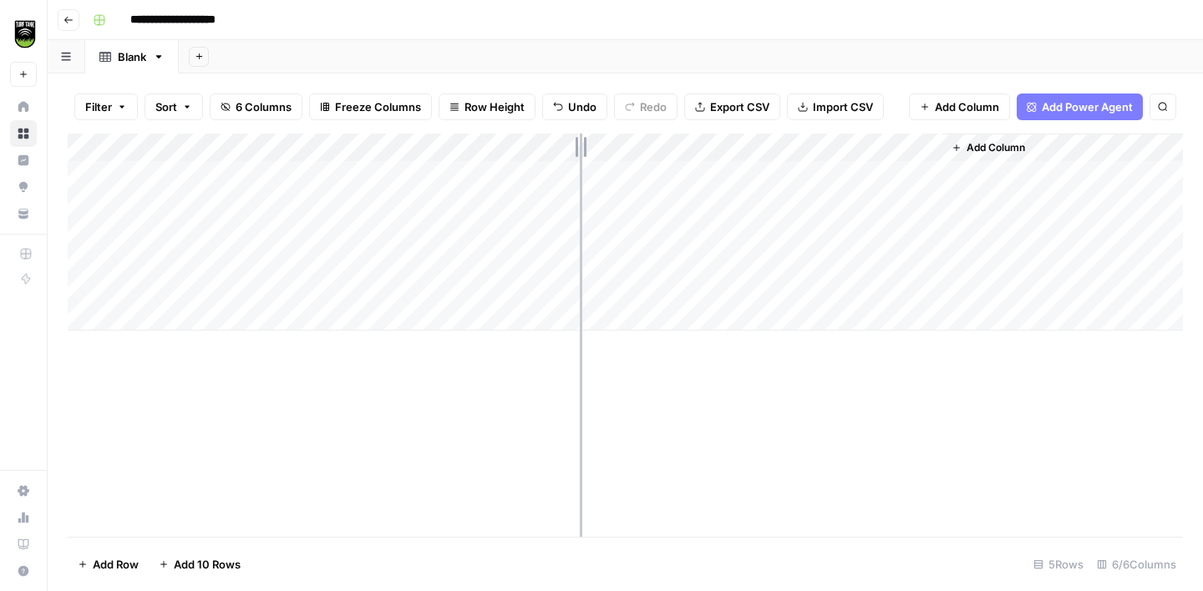
drag, startPoint x: 702, startPoint y: 140, endPoint x: 554, endPoint y: 129, distance: 148.3
click at [555, 130] on div "Filter Sort 6 Columns Freeze Columns Row Height Undo Redo Export CSV Import CSV…" at bounding box center [625, 333] width 1155 height 518
drag, startPoint x: 793, startPoint y: 149, endPoint x: 640, endPoint y: 140, distance: 153.1
click at [640, 140] on div "Add Column" at bounding box center [625, 232] width 1115 height 197
click at [128, 53] on div "Blank" at bounding box center [132, 56] width 28 height 17
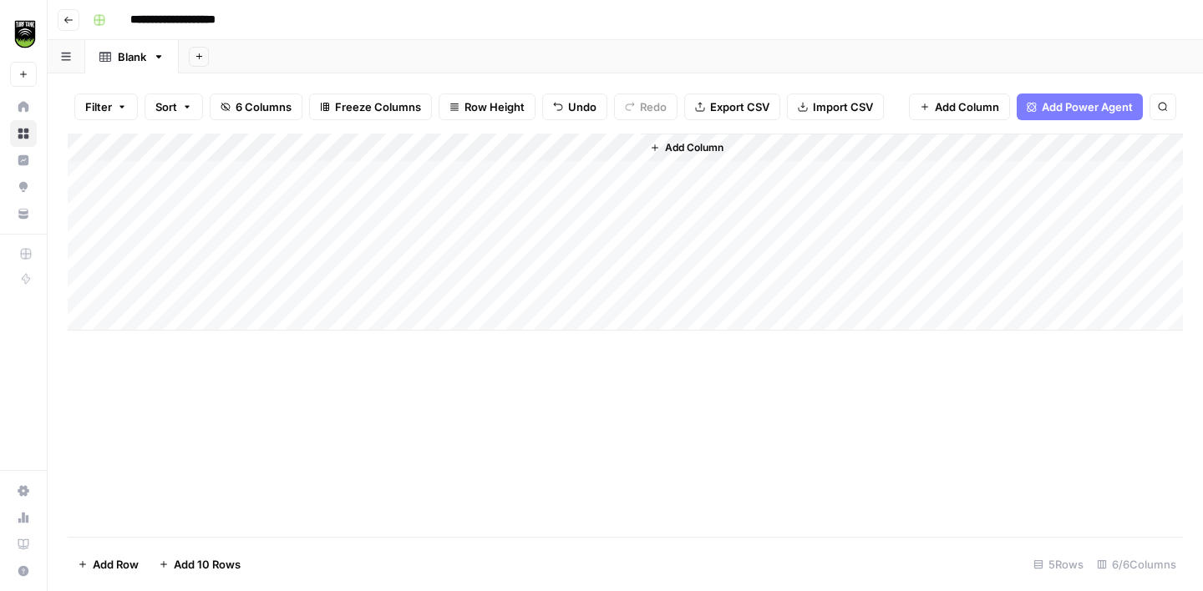
click at [128, 53] on div "Blank" at bounding box center [132, 56] width 28 height 17
click at [130, 58] on input "*****" at bounding box center [133, 57] width 31 height 22
type input "*"
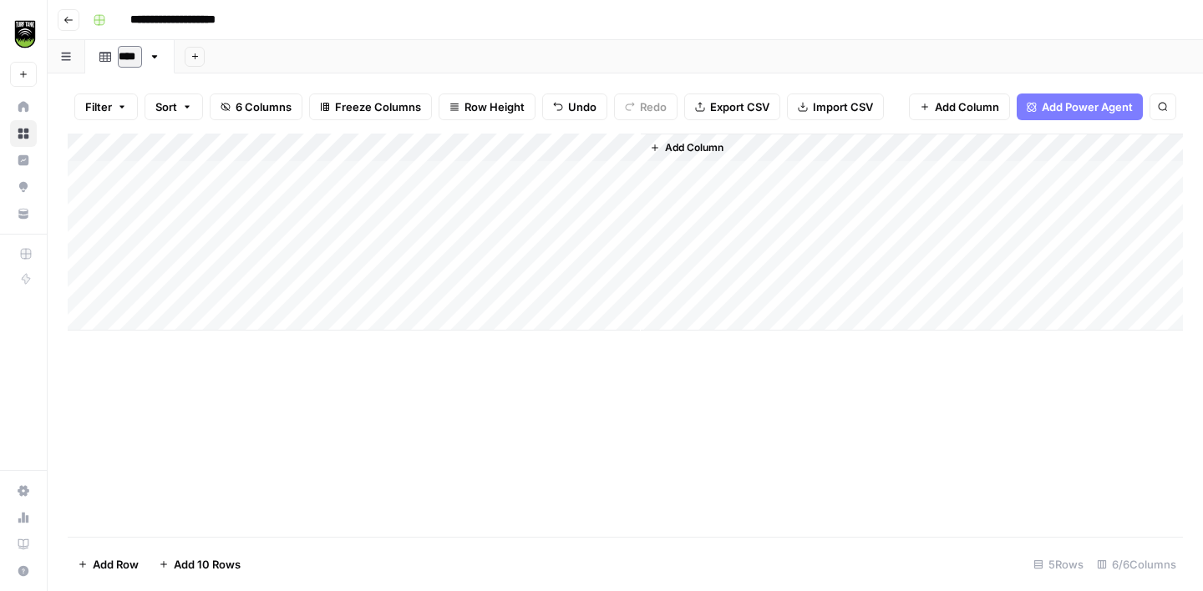
type input "*****"
click at [681, 148] on span "Add Column" at bounding box center [694, 147] width 58 height 15
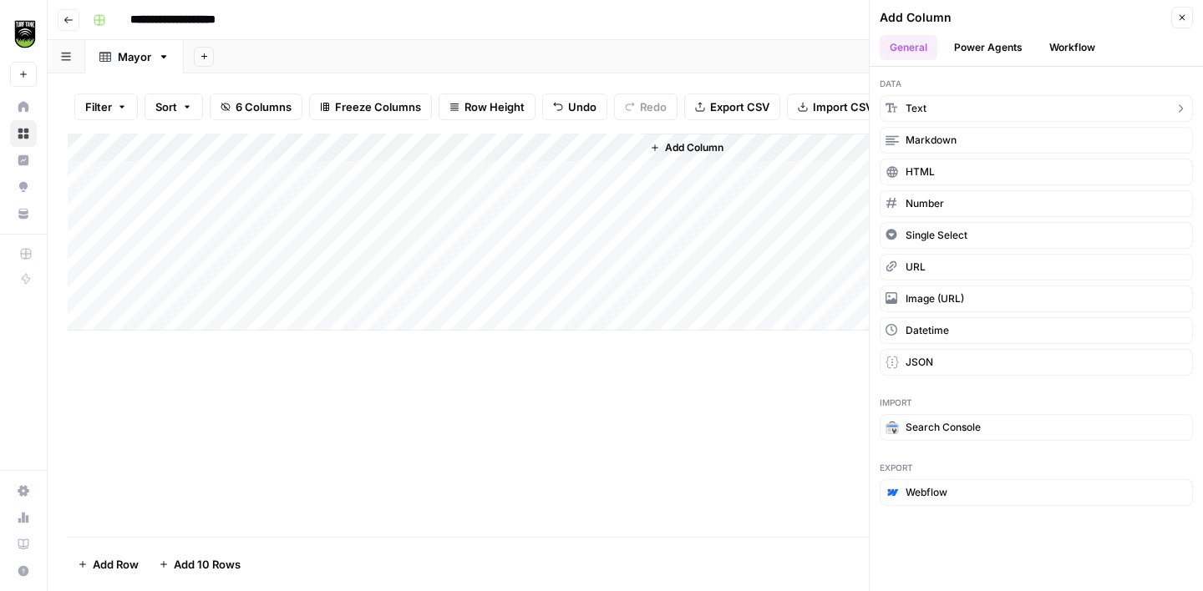
click at [939, 107] on button "Text" at bounding box center [1036, 108] width 313 height 27
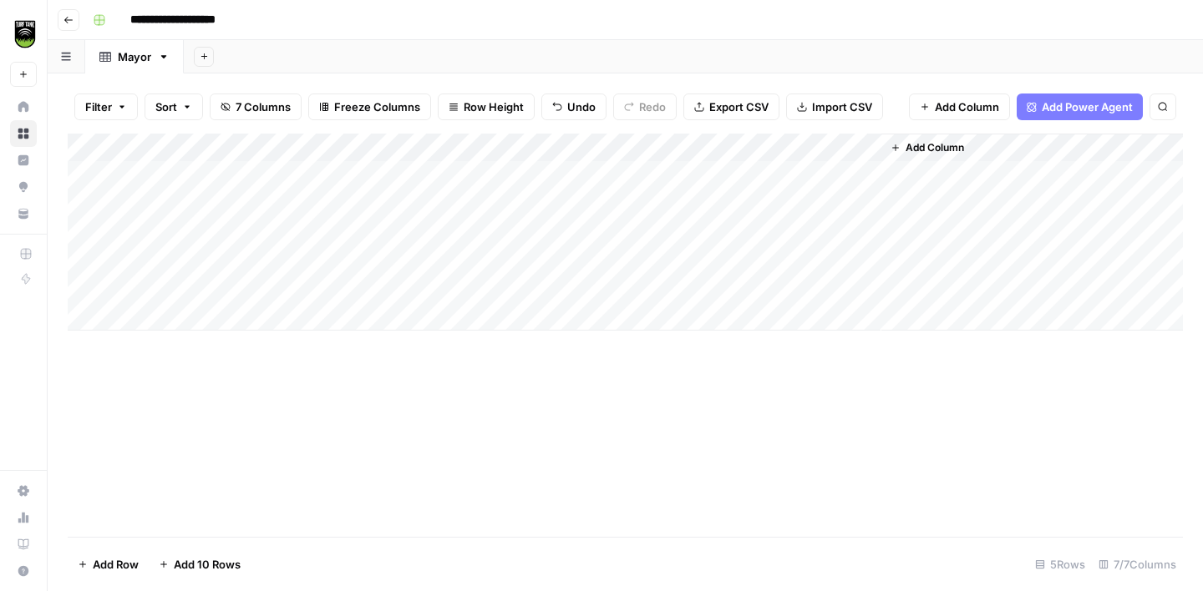
click at [807, 150] on div "Add Column" at bounding box center [625, 232] width 1115 height 197
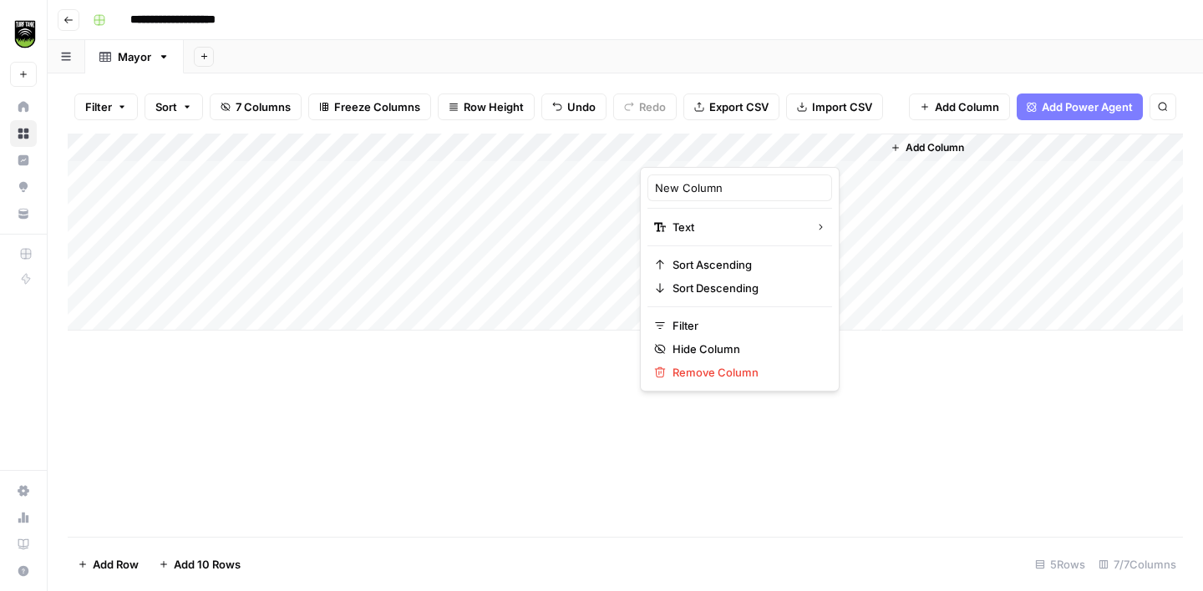
click at [734, 178] on div "New Column" at bounding box center [739, 188] width 185 height 27
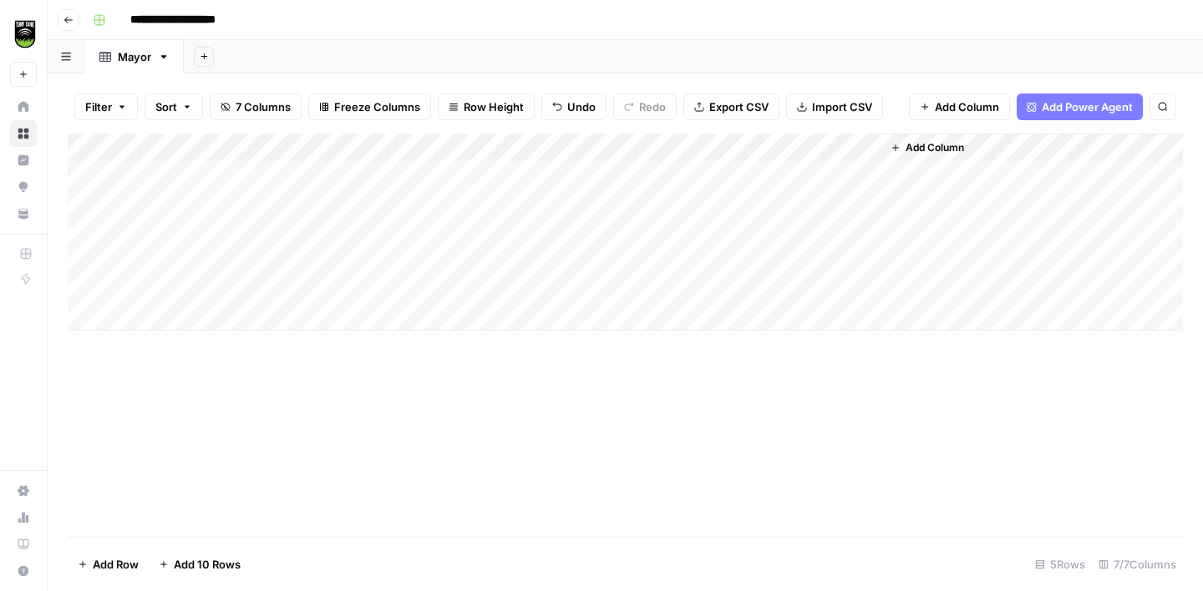
click at [728, 147] on div "Add Column" at bounding box center [625, 232] width 1115 height 197
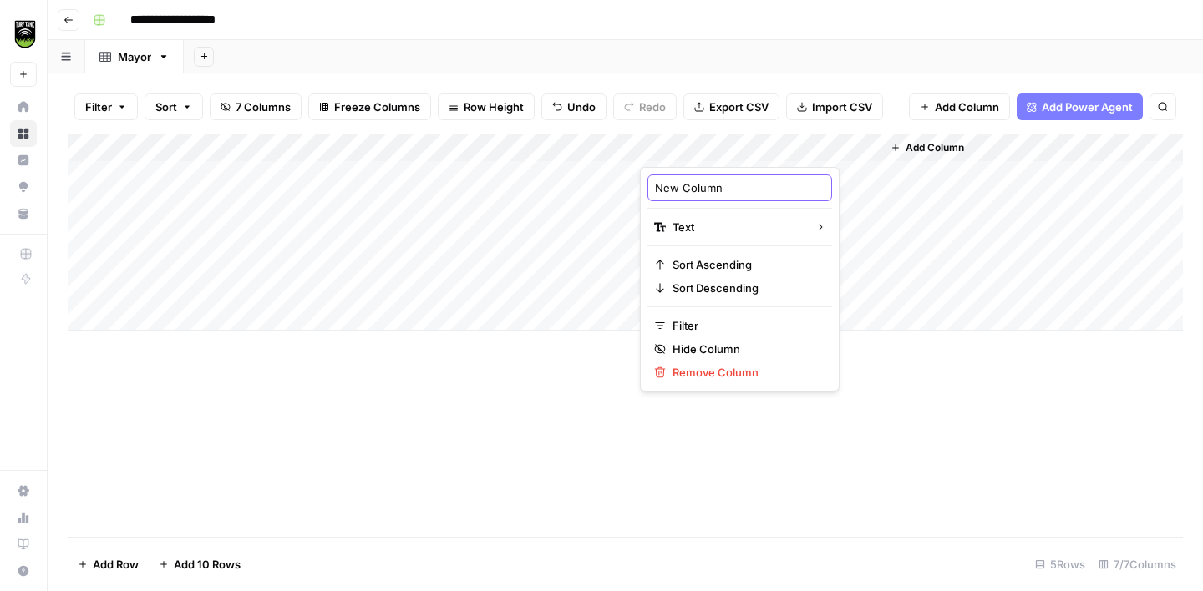
click at [701, 191] on input "New Column" at bounding box center [740, 188] width 170 height 17
type input "e"
type input "Email"
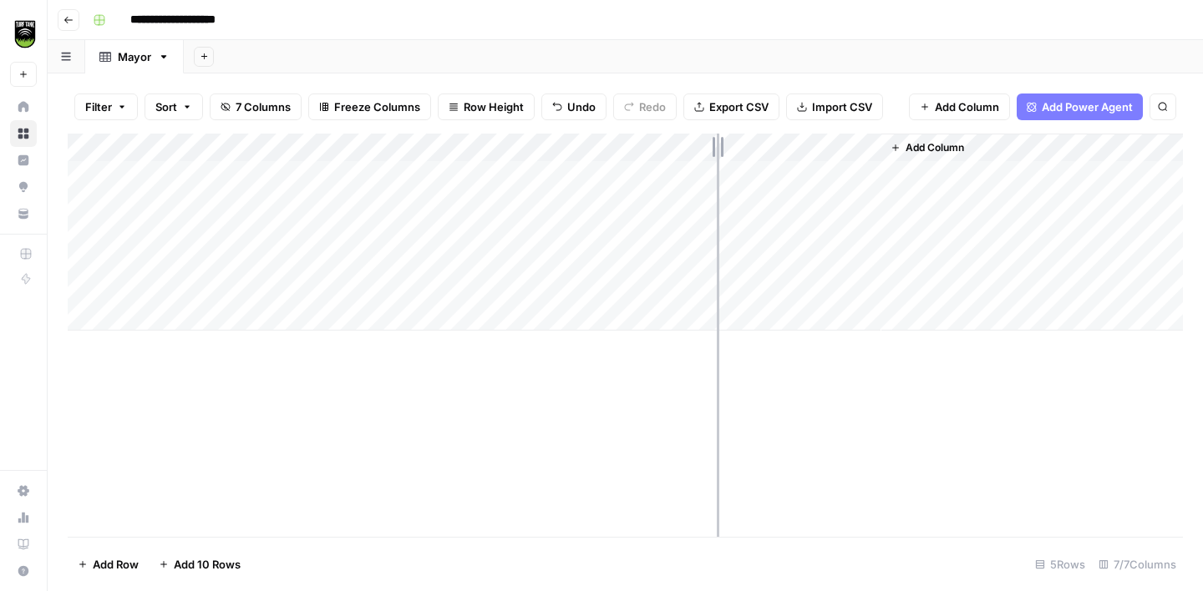
drag, startPoint x: 879, startPoint y: 144, endPoint x: 717, endPoint y: 139, distance: 162.1
click at [717, 139] on div "Add Column" at bounding box center [625, 232] width 1115 height 197
click at [779, 150] on span "Add Column" at bounding box center [778, 147] width 58 height 15
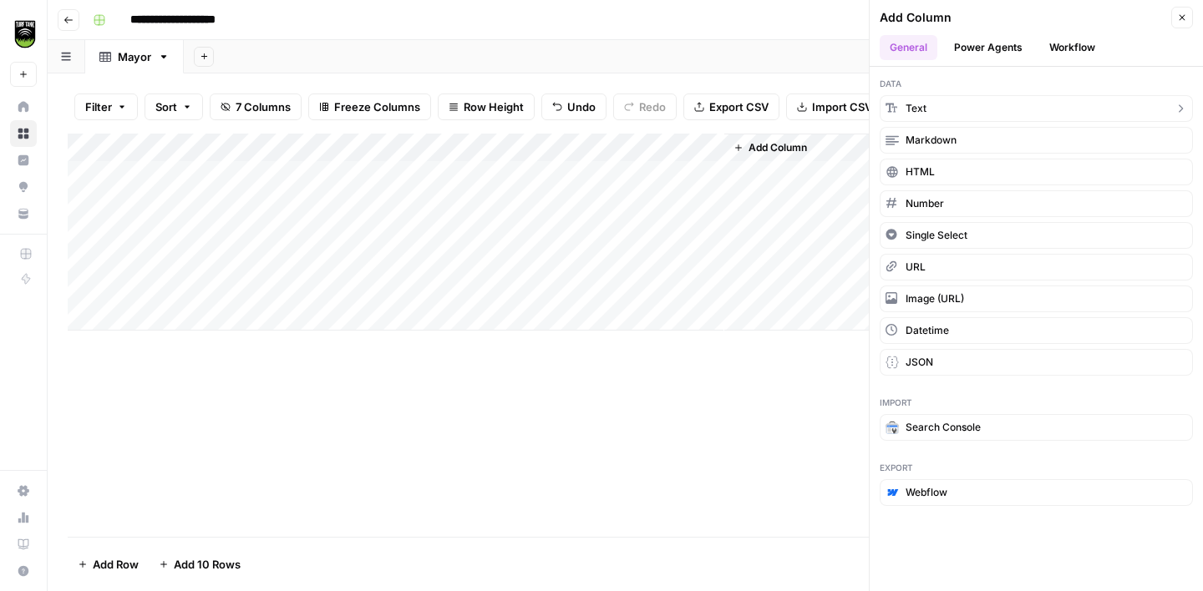
click at [967, 109] on button "Text" at bounding box center [1036, 108] width 313 height 27
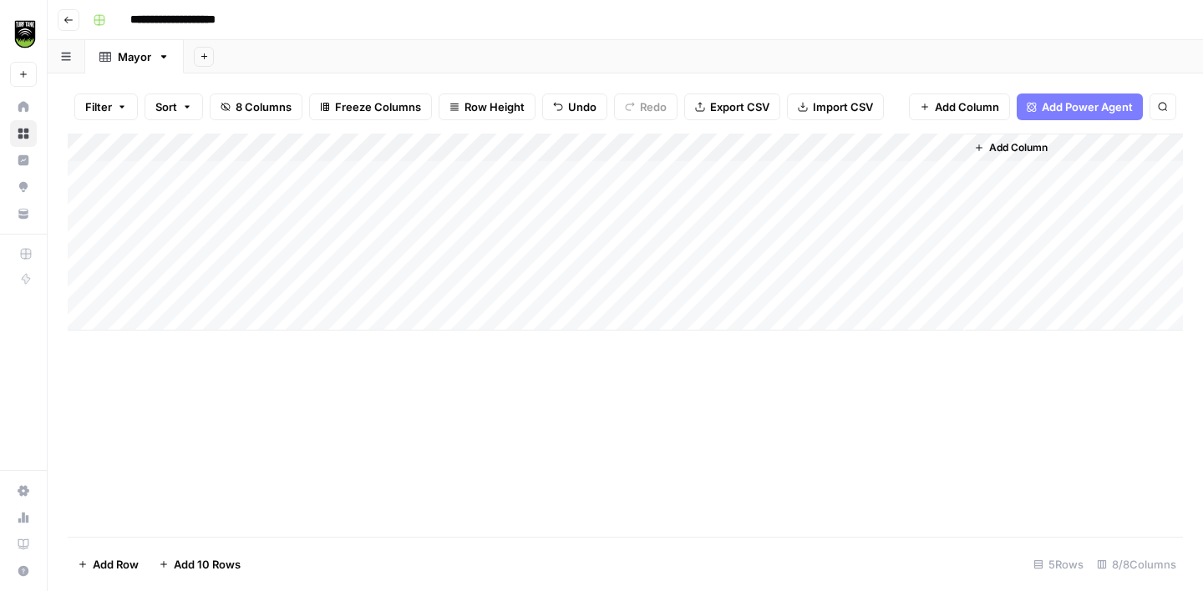
click at [858, 146] on div "Add Column" at bounding box center [625, 232] width 1115 height 197
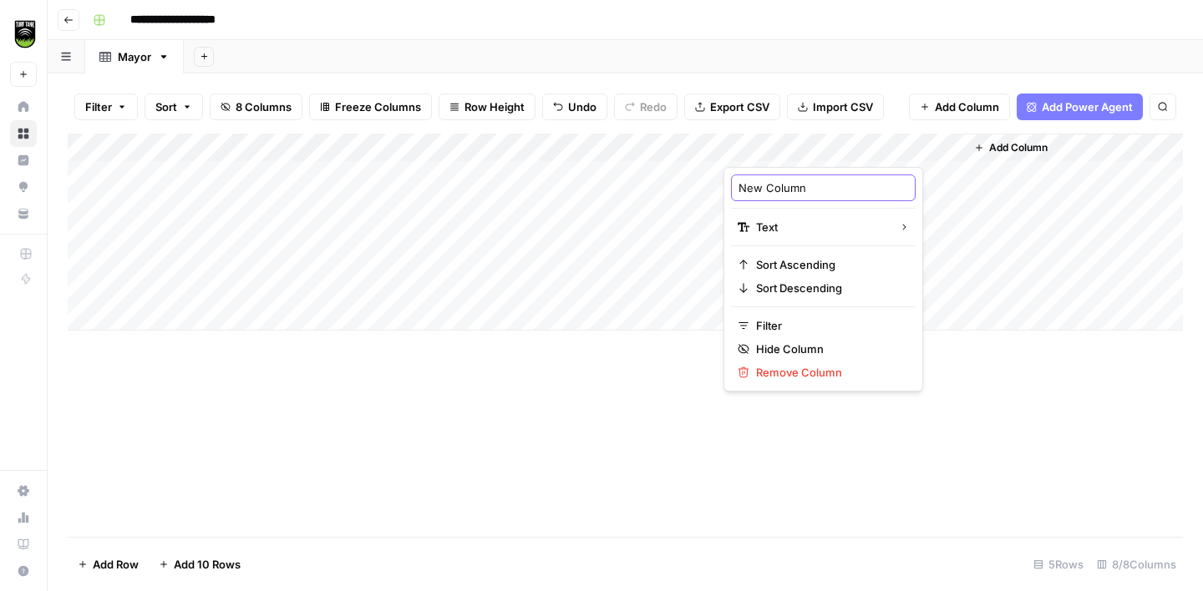
click at [806, 185] on input "New Column" at bounding box center [823, 188] width 170 height 17
type input "Phone Number"
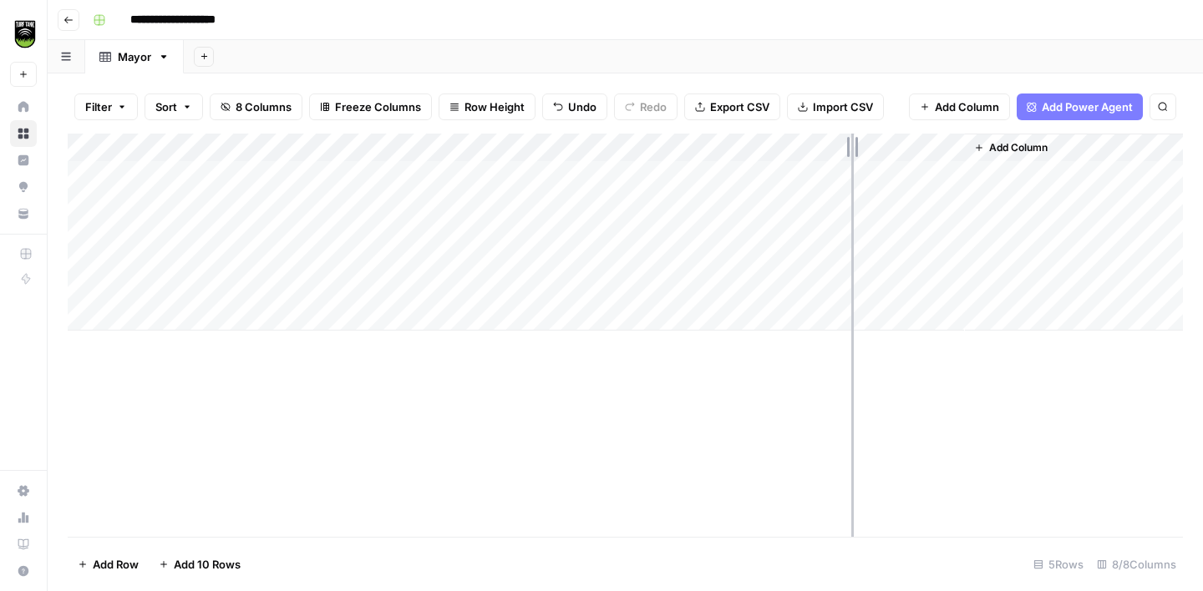
drag, startPoint x: 961, startPoint y: 149, endPoint x: 838, endPoint y: 150, distance: 122.8
click at [838, 150] on div "Add Column" at bounding box center [625, 232] width 1115 height 197
click at [239, 150] on div "Add Column" at bounding box center [625, 232] width 1115 height 197
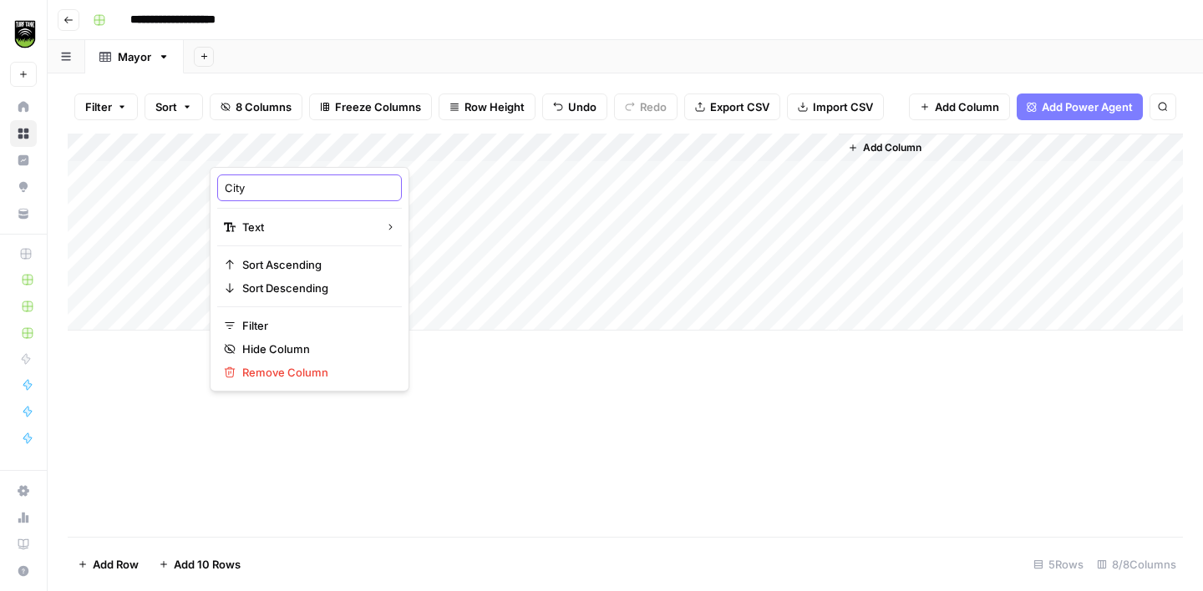
click at [251, 190] on input "City" at bounding box center [310, 188] width 170 height 17
type input "Municipality"
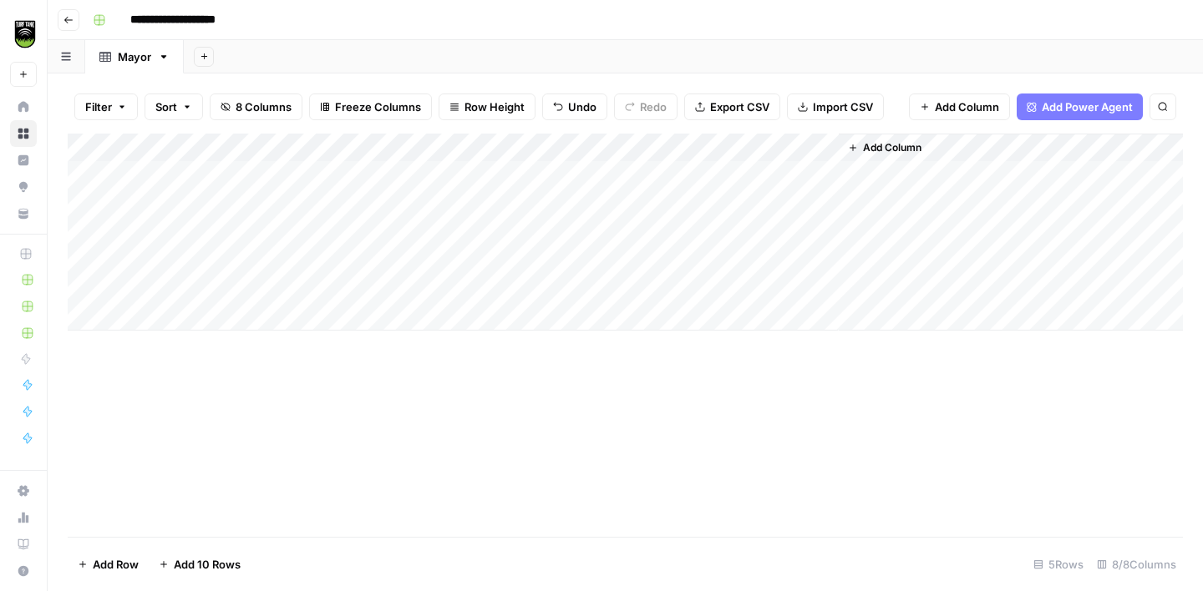
click at [258, 200] on div "Add Column" at bounding box center [625, 232] width 1115 height 197
click at [251, 180] on div "Add Column" at bounding box center [625, 232] width 1115 height 197
click at [885, 141] on span "Add Column" at bounding box center [892, 147] width 58 height 15
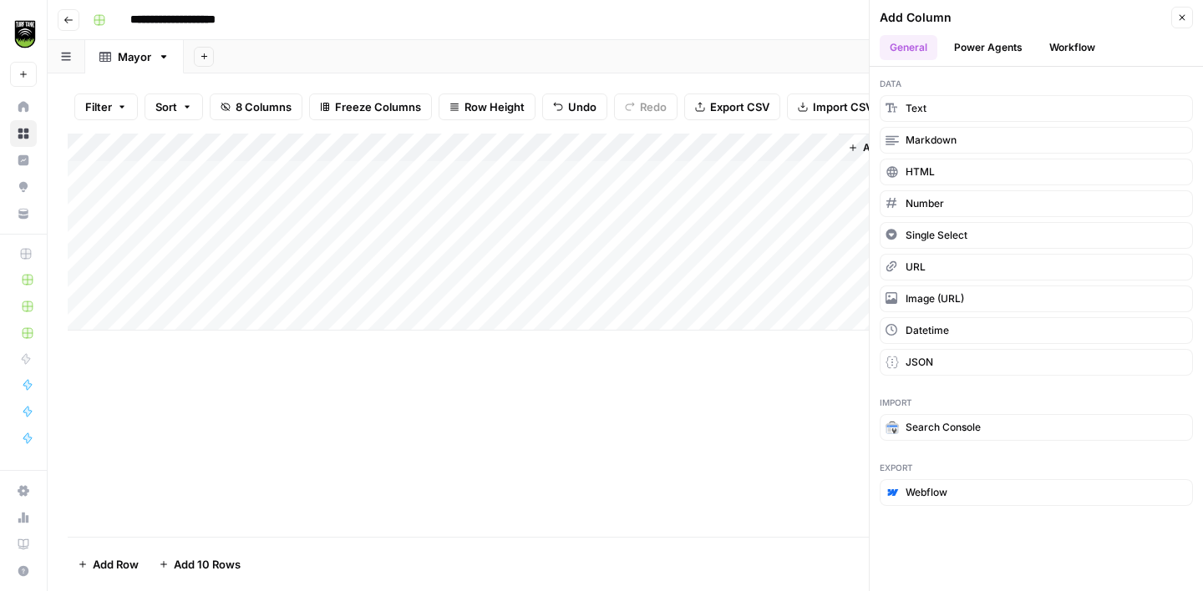
click at [1061, 53] on button "Workflow" at bounding box center [1072, 47] width 66 height 25
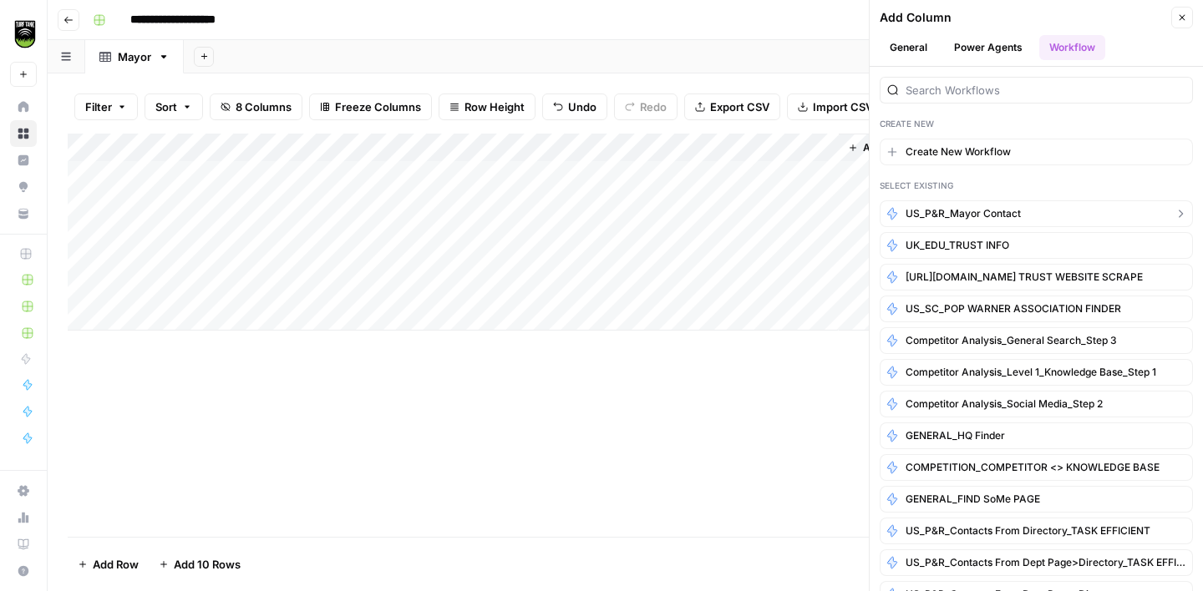
click at [990, 206] on span "US_P&R_Mayor Contact" at bounding box center [963, 213] width 115 height 15
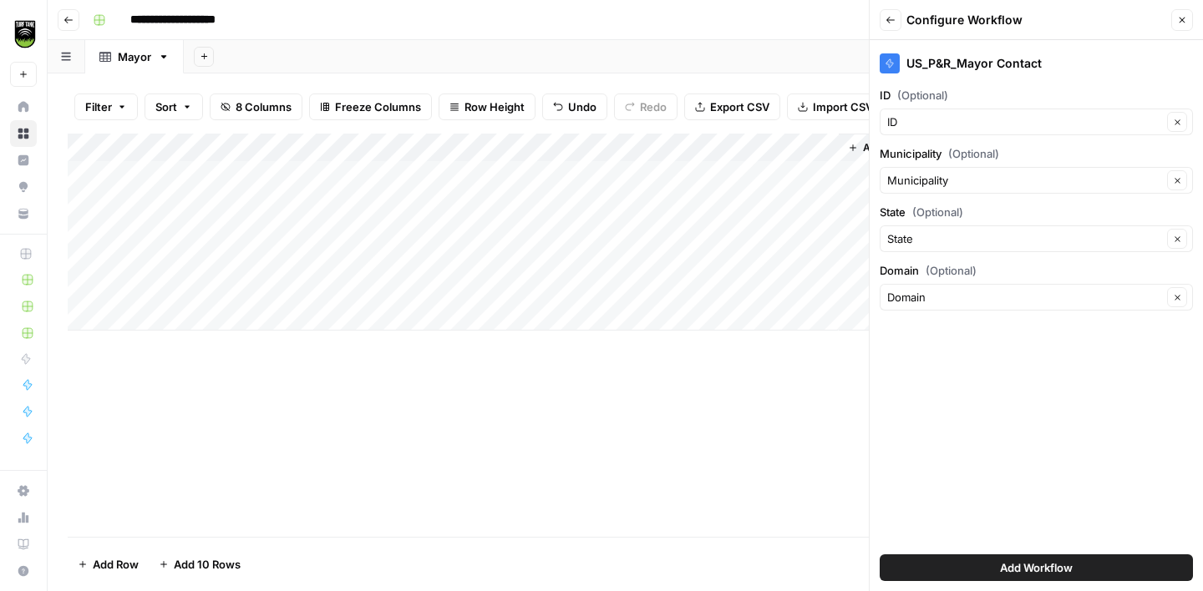
click at [1009, 563] on span "Add Workflow" at bounding box center [1036, 568] width 73 height 17
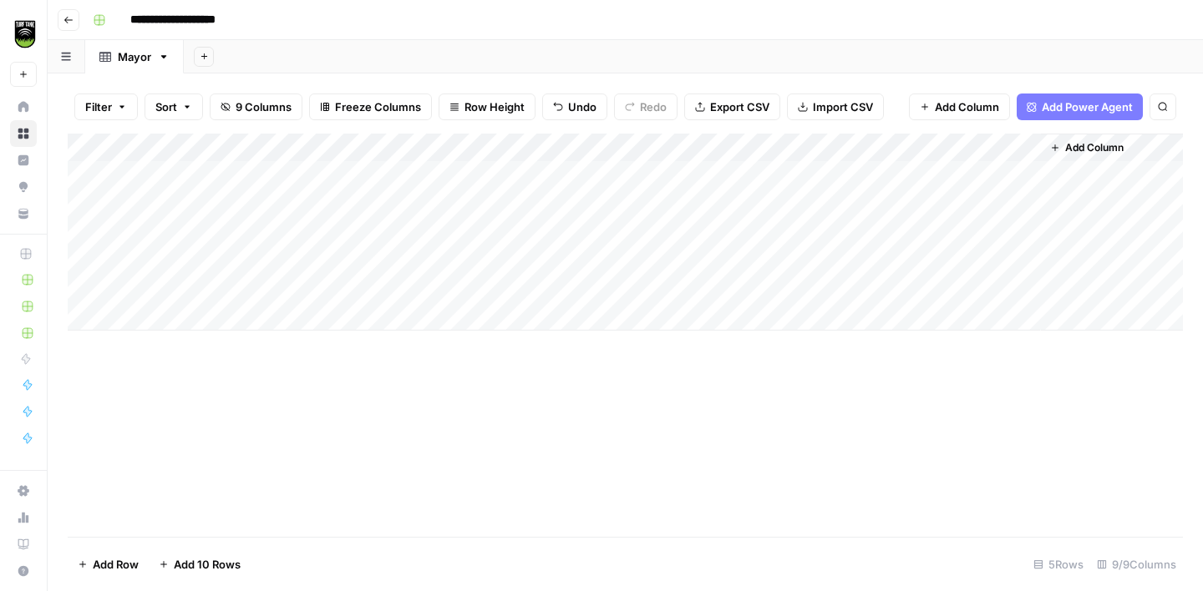
drag, startPoint x: 912, startPoint y: 144, endPoint x: 522, endPoint y: 150, distance: 390.2
click at [522, 150] on div "Add Column" at bounding box center [625, 232] width 1115 height 197
click at [652, 144] on div "Add Column" at bounding box center [625, 232] width 1115 height 197
click at [742, 193] on span "All Rows" at bounding box center [707, 186] width 105 height 17
click at [651, 149] on div "Add Column" at bounding box center [625, 232] width 1115 height 197
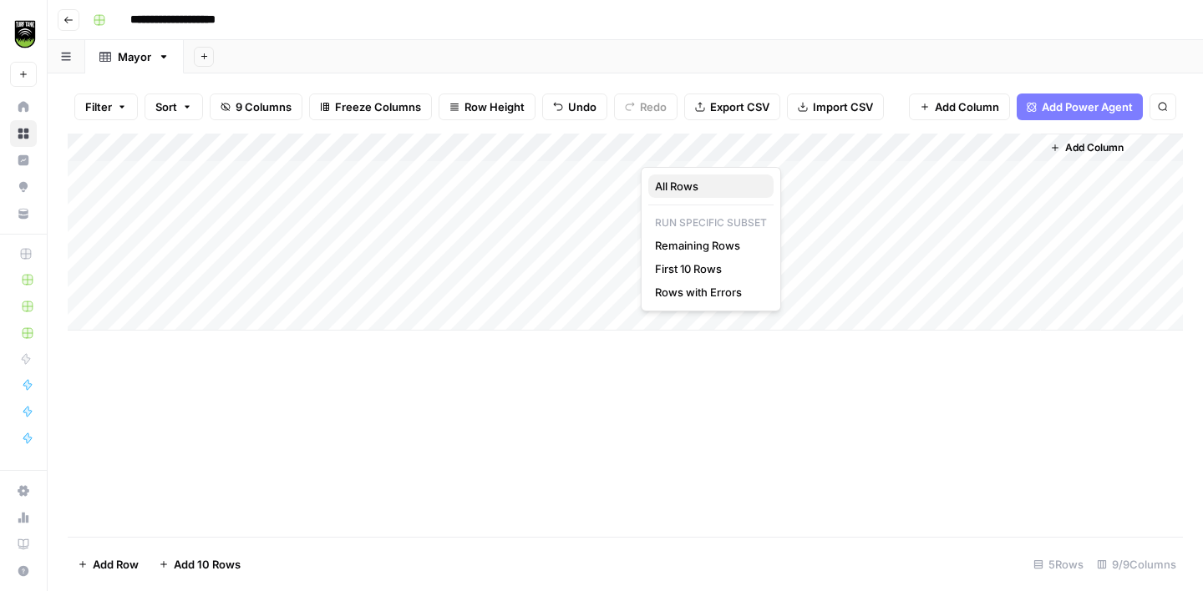
click at [673, 181] on span "All Rows" at bounding box center [707, 186] width 105 height 17
click at [647, 147] on div "Add Column" at bounding box center [625, 232] width 1115 height 197
click at [649, 150] on div "Add Column" at bounding box center [625, 232] width 1115 height 197
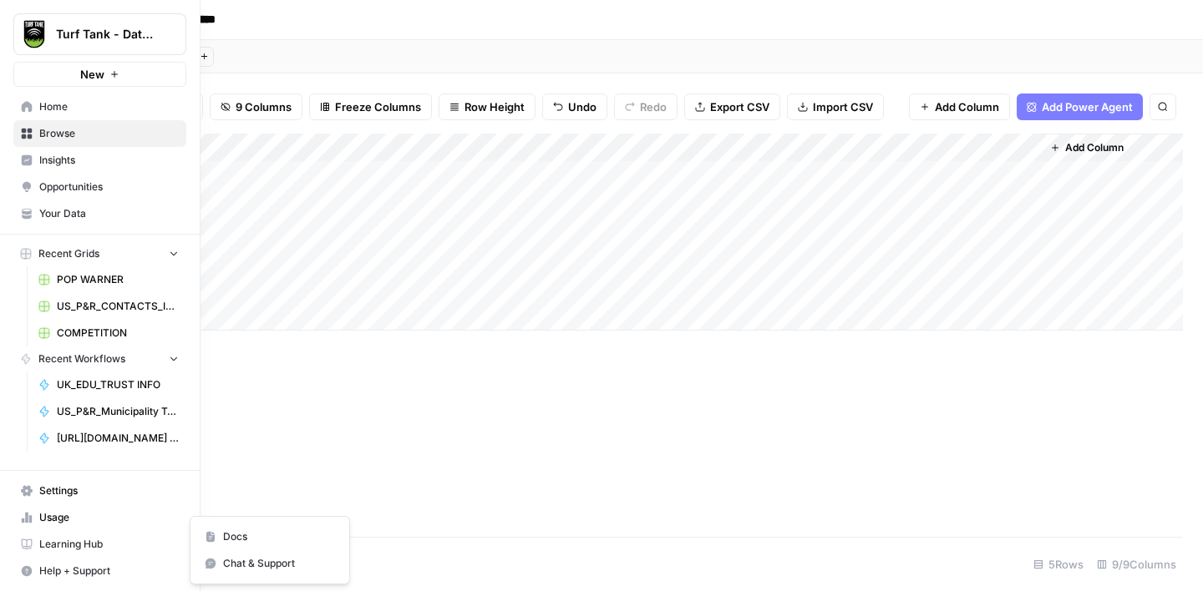
click at [58, 575] on span "Help + Support" at bounding box center [109, 571] width 140 height 15
click at [102, 551] on span "Learning Hub" at bounding box center [109, 544] width 140 height 15
click at [65, 495] on span "Settings" at bounding box center [109, 491] width 140 height 15
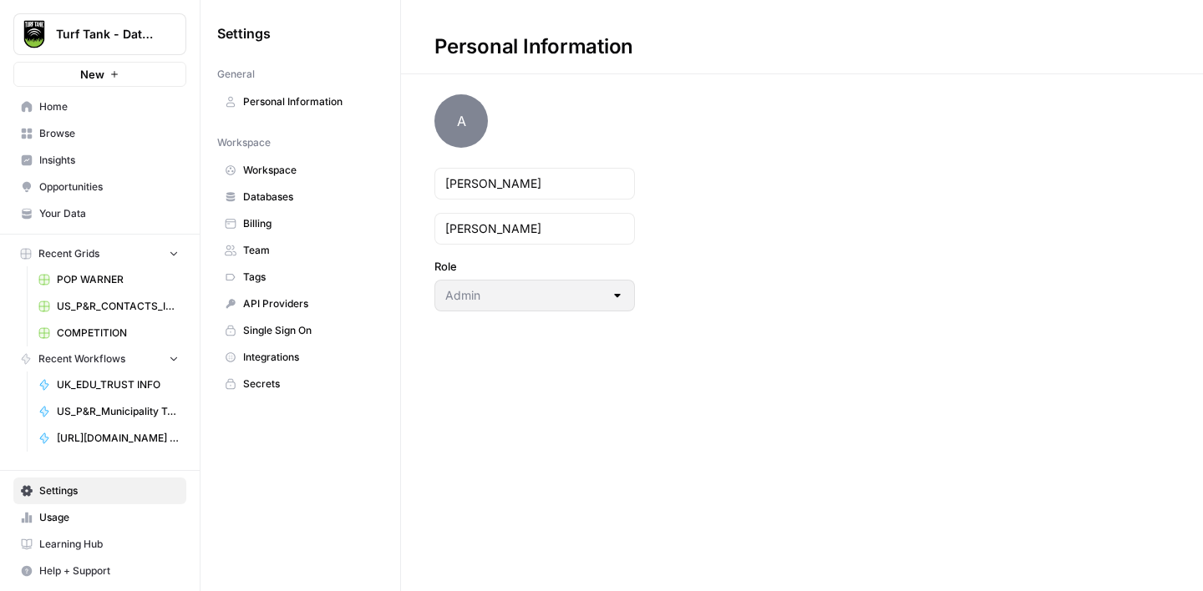
click at [308, 372] on link "Secrets" at bounding box center [300, 384] width 166 height 27
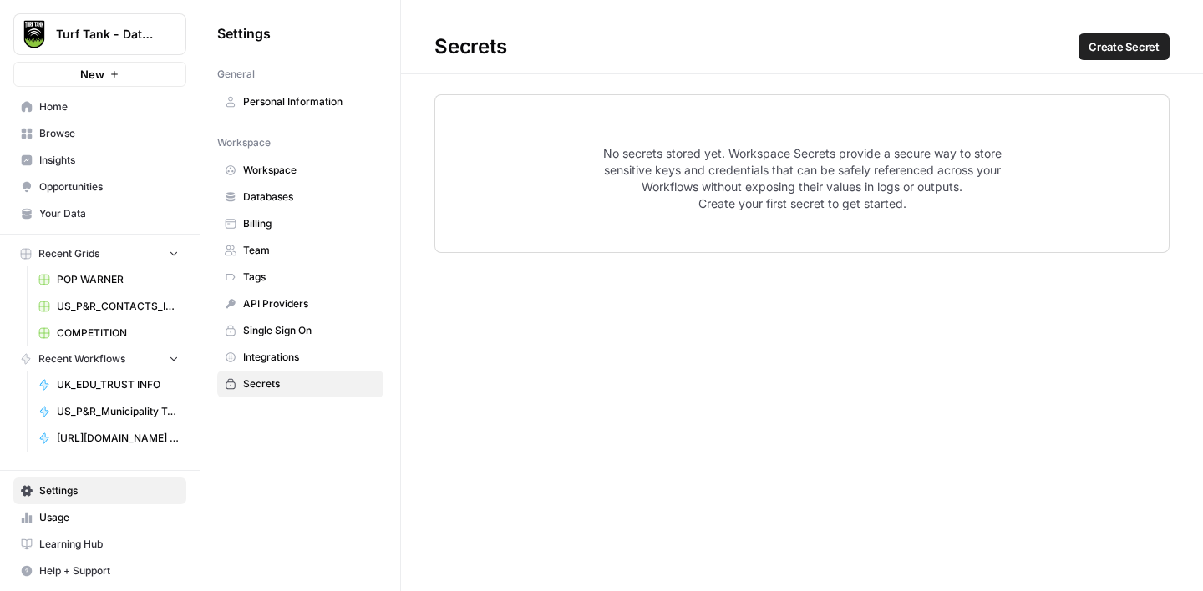
click at [297, 365] on link "Integrations" at bounding box center [300, 357] width 166 height 27
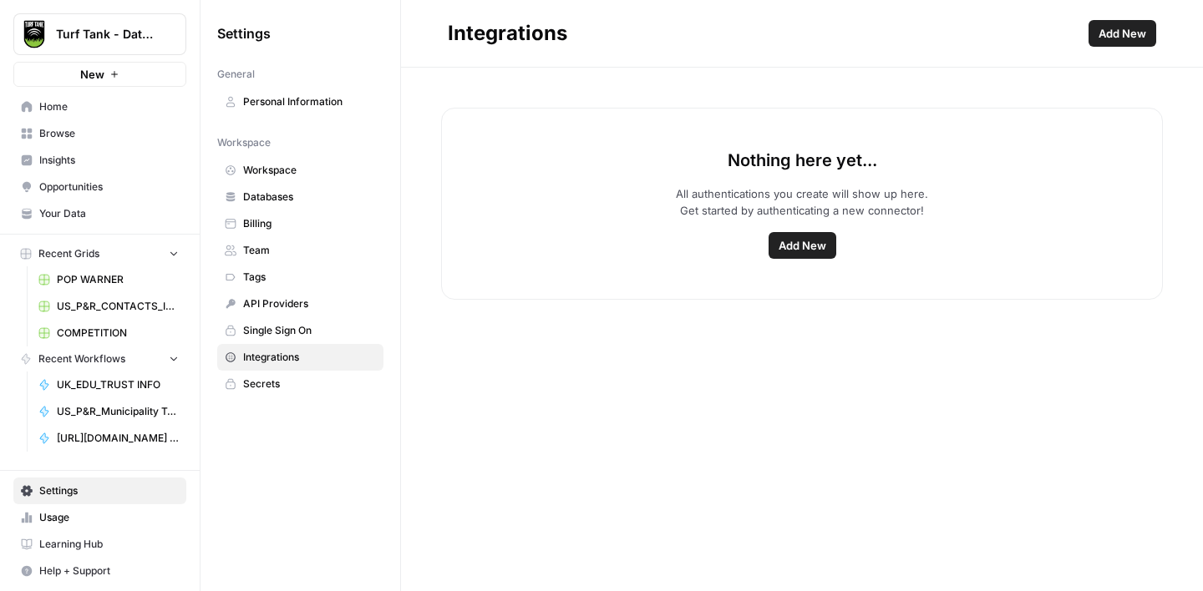
click at [301, 327] on span "Single Sign On" at bounding box center [309, 330] width 133 height 15
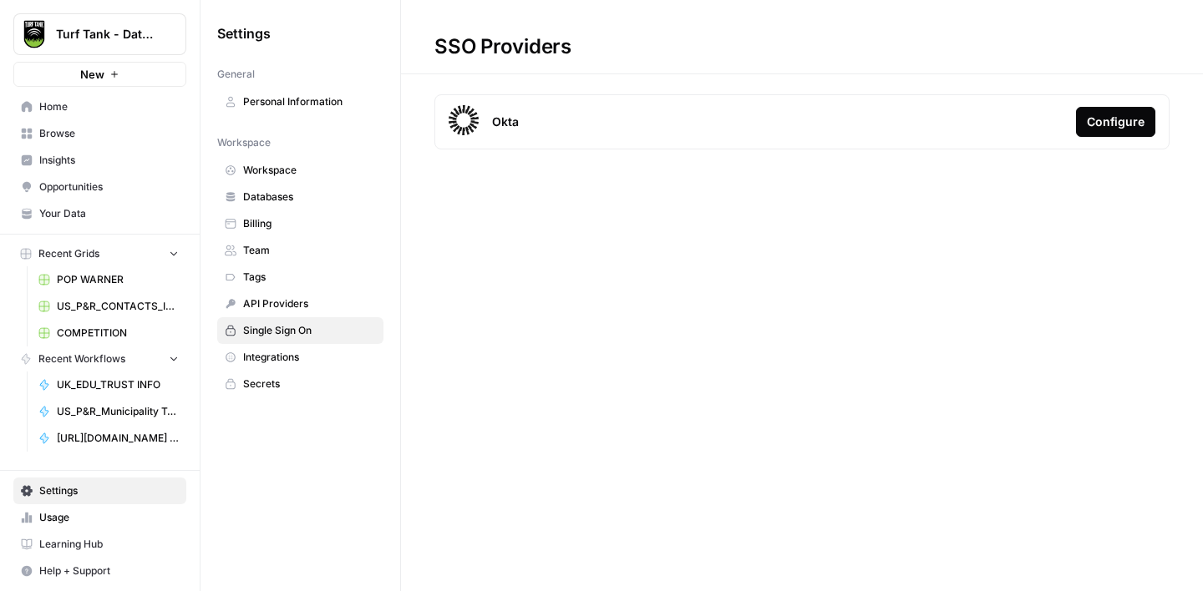
click at [117, 221] on span "Your Data" at bounding box center [109, 213] width 140 height 15
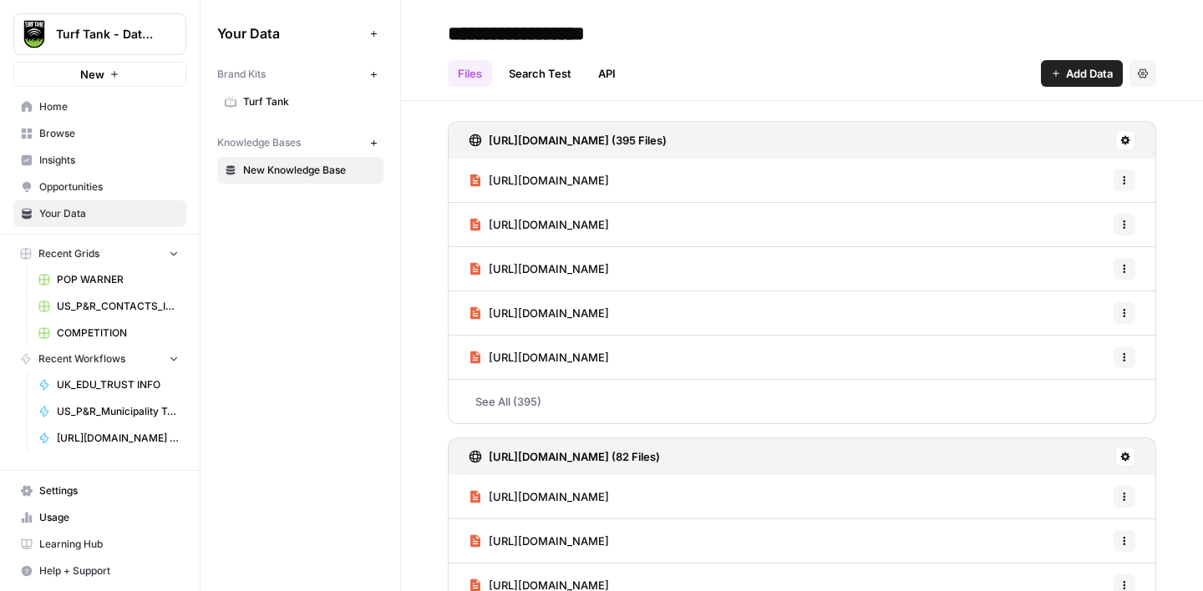
click at [80, 178] on link "Opportunities" at bounding box center [99, 187] width 173 height 27
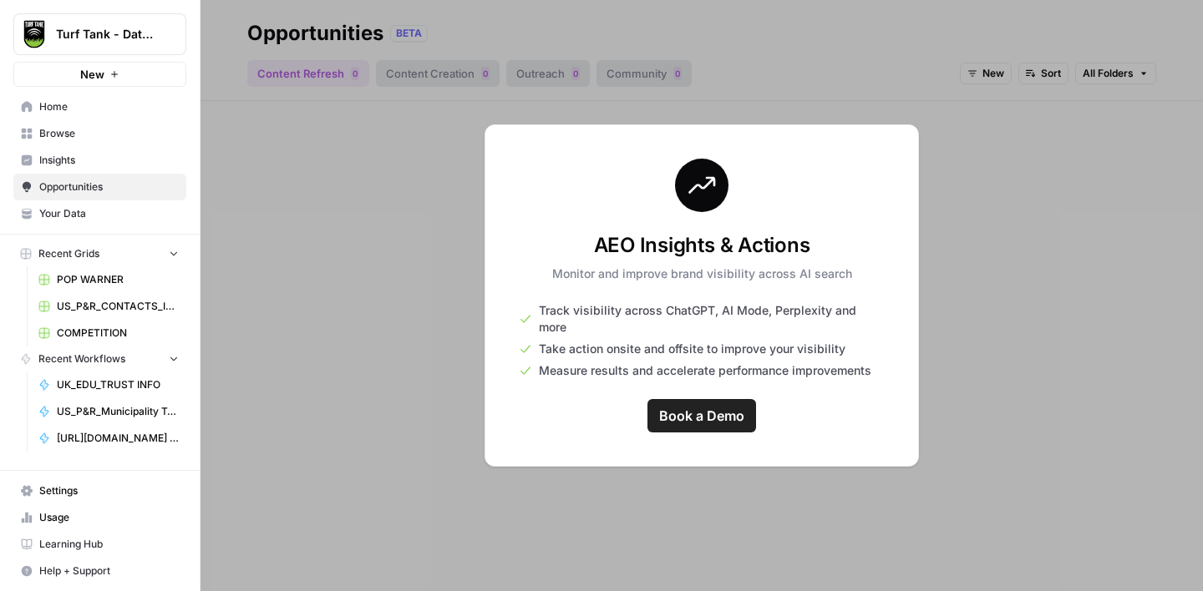
click at [92, 155] on span "Insights" at bounding box center [109, 160] width 140 height 15
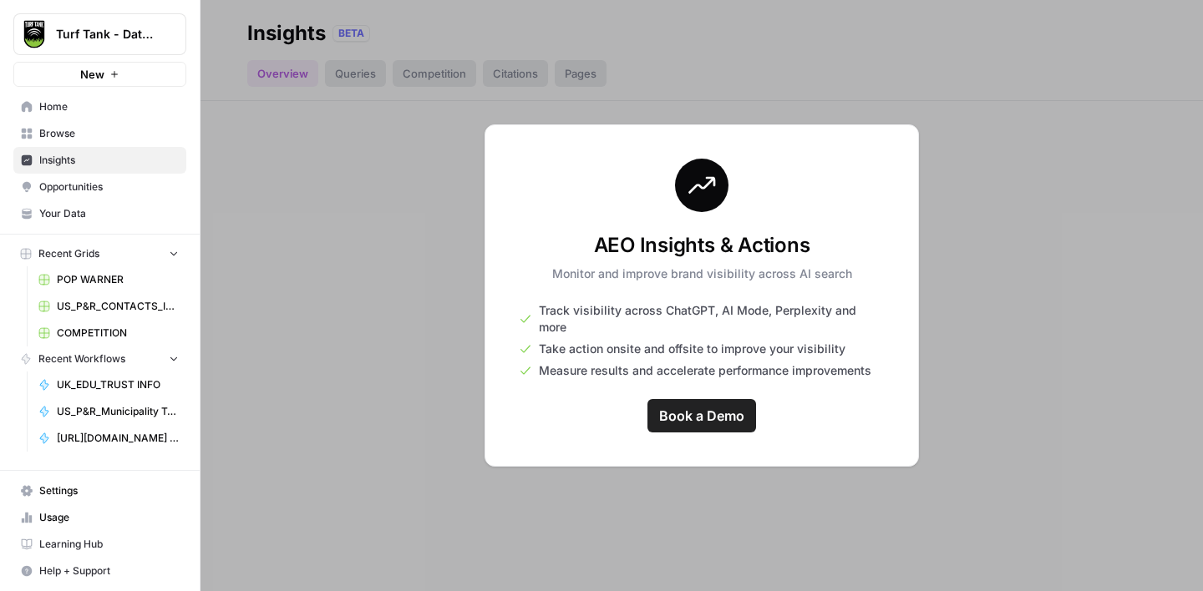
click at [55, 130] on span "Browse" at bounding box center [109, 133] width 140 height 15
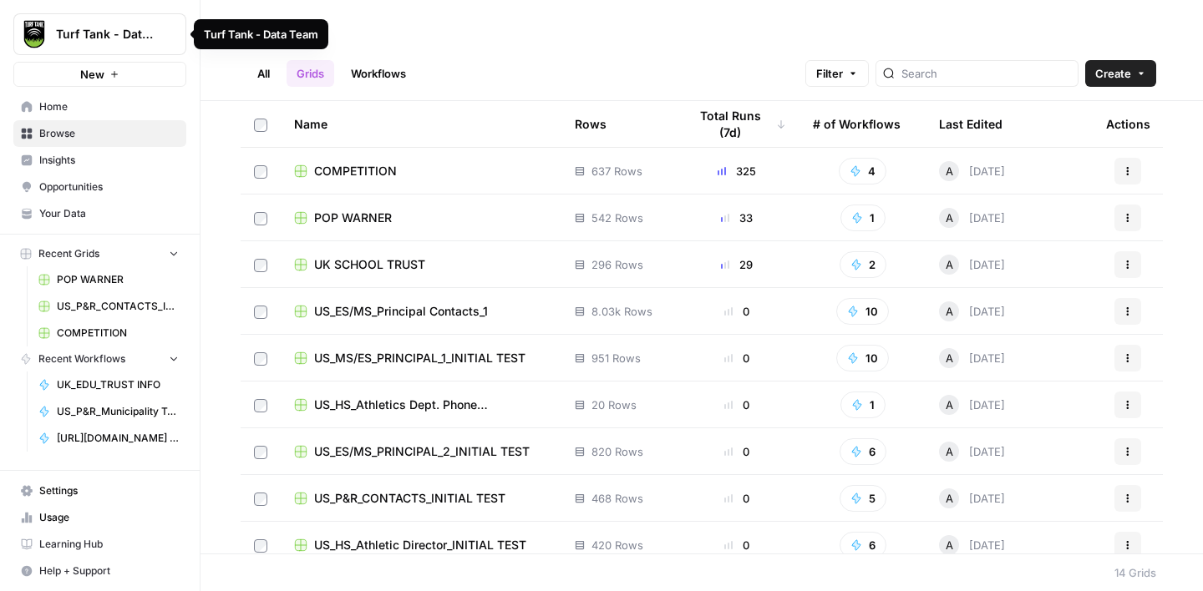
click at [103, 40] on span "Turf Tank - Data Team" at bounding box center [106, 34] width 101 height 17
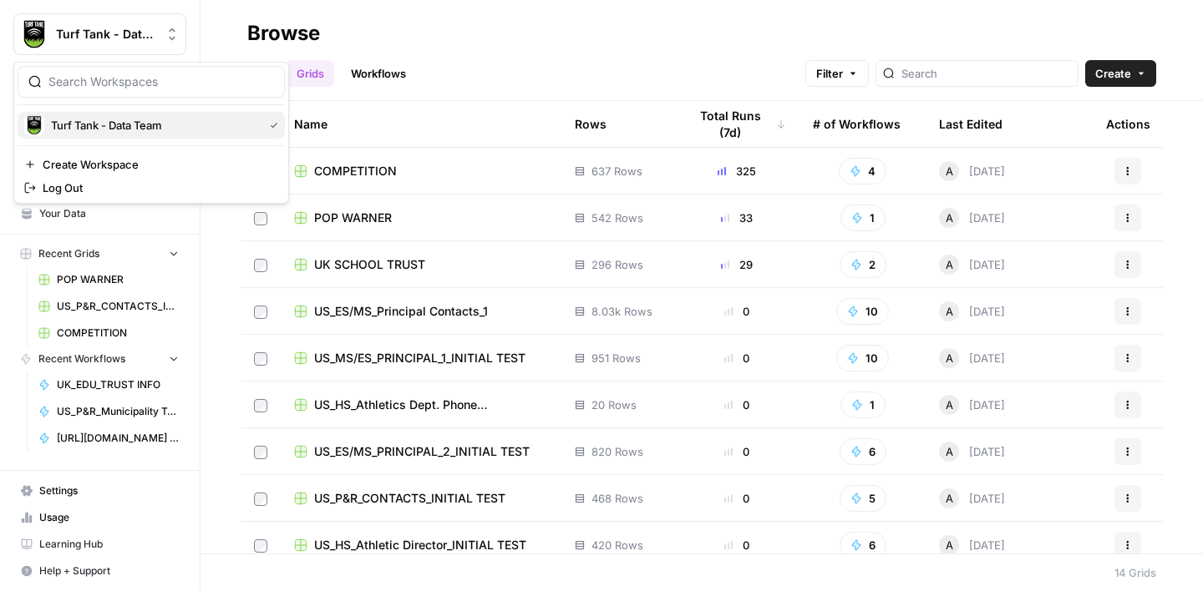
click at [104, 132] on span "Turf Tank - Data Team" at bounding box center [154, 125] width 206 height 17
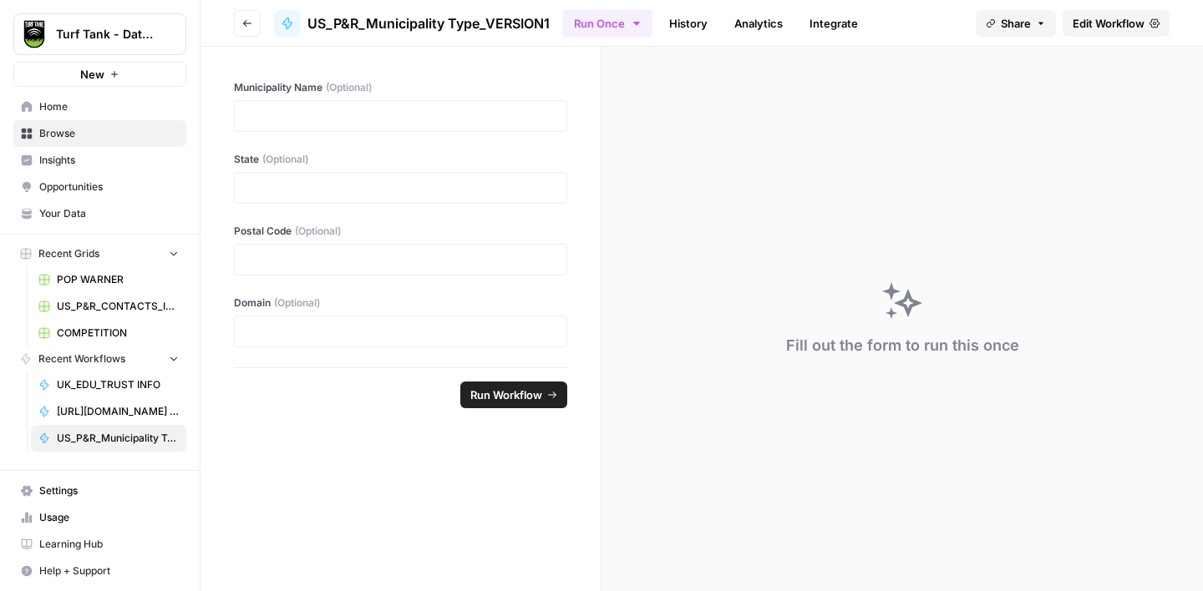
click at [1114, 23] on span "Edit Workflow" at bounding box center [1109, 23] width 72 height 17
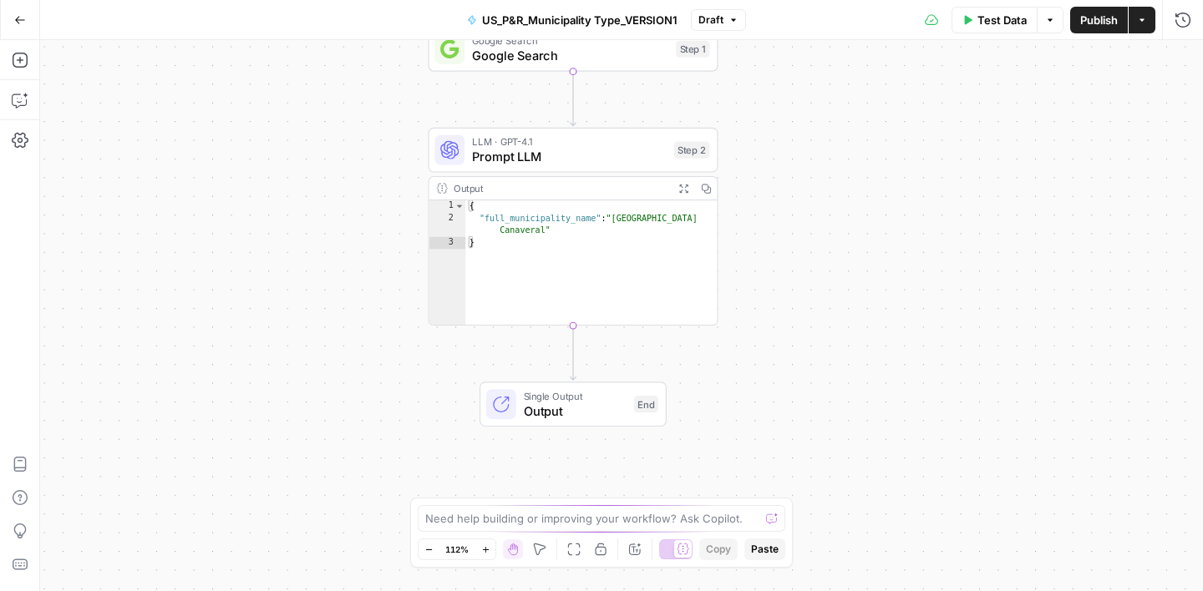
drag, startPoint x: 936, startPoint y: 394, endPoint x: 878, endPoint y: 229, distance: 175.2
click at [879, 229] on div "Workflow Input Settings Inputs Google Search Google Search Step 1 LLM · GPT-4.1…" at bounding box center [621, 315] width 1163 height 551
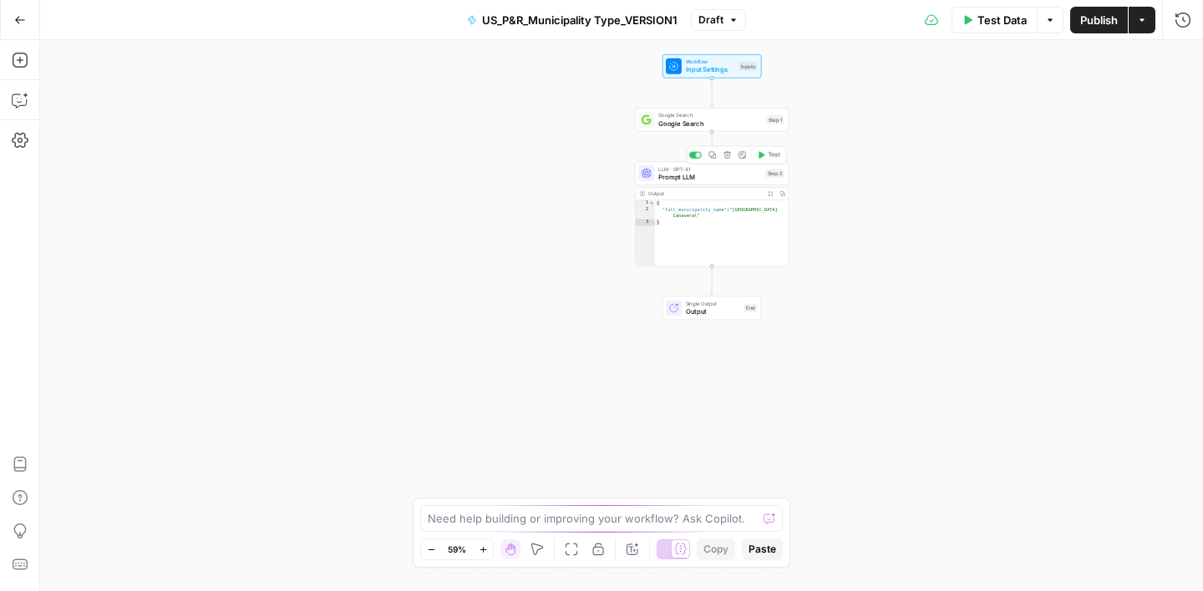
click at [727, 172] on span "Prompt LLM" at bounding box center [709, 177] width 103 height 10
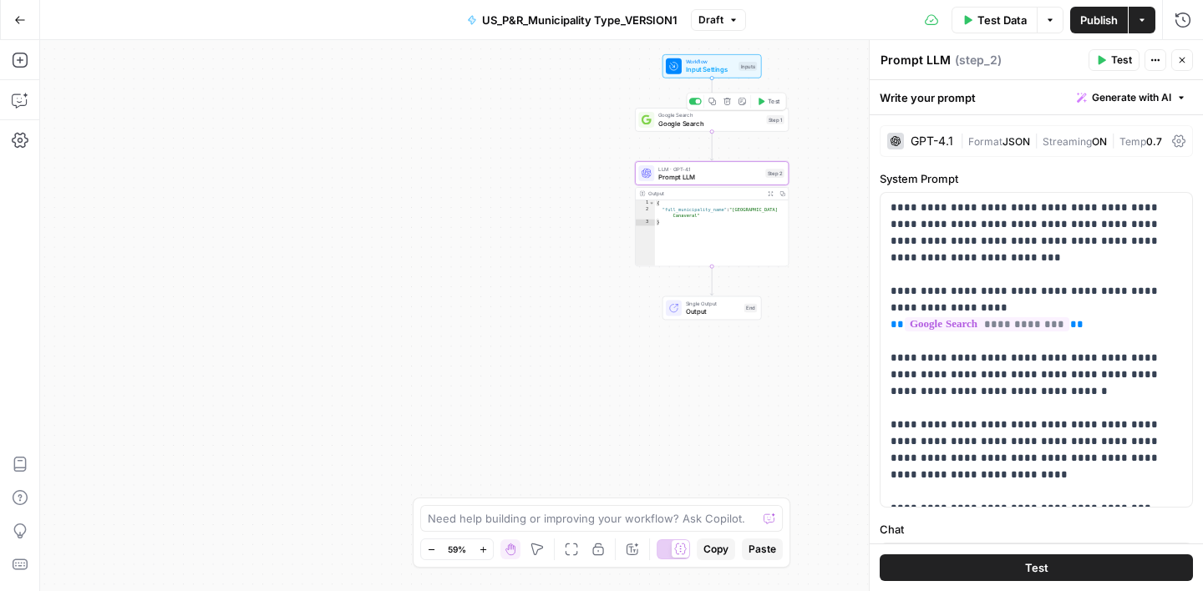
click at [739, 126] on span "Google Search" at bounding box center [710, 124] width 104 height 10
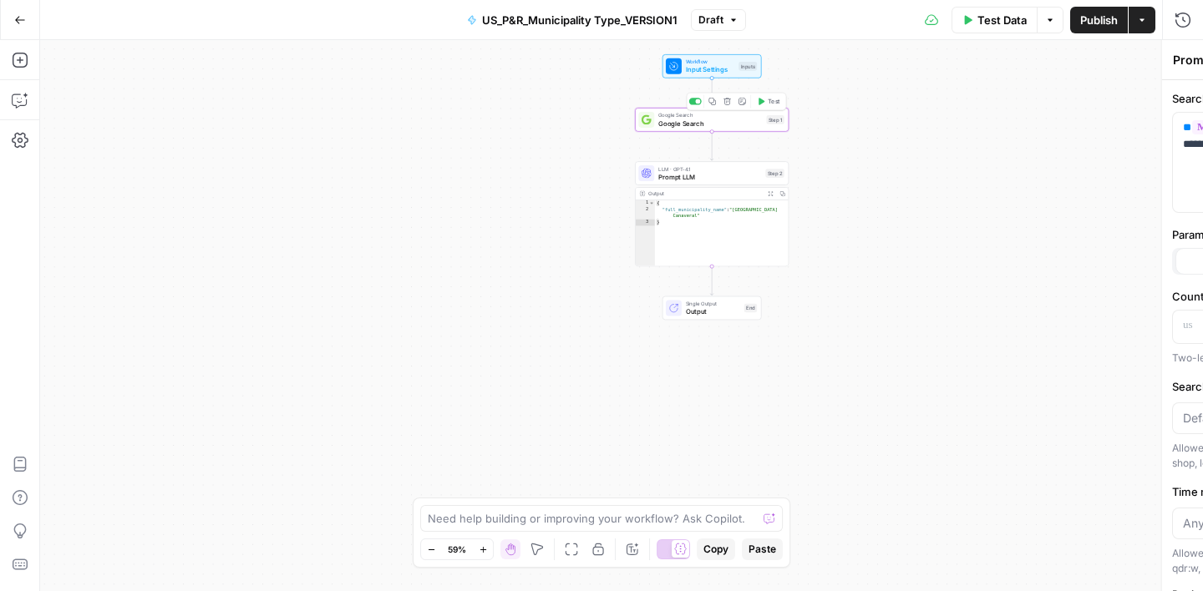
type textarea "Google Search"
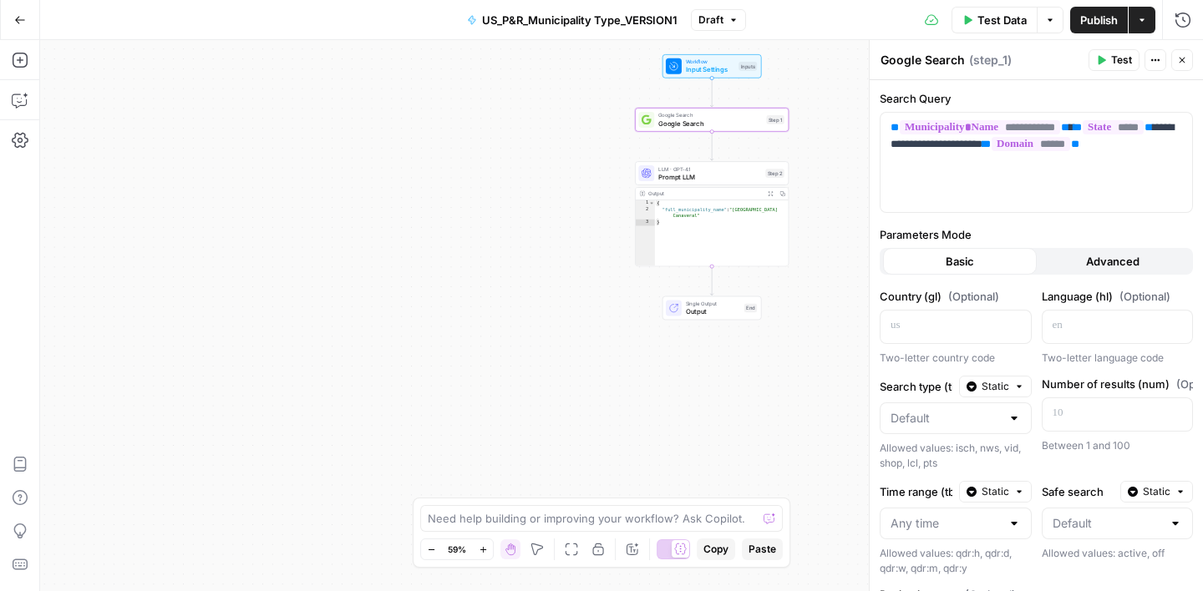
click at [1172, 59] on button "Close" at bounding box center [1182, 60] width 22 height 22
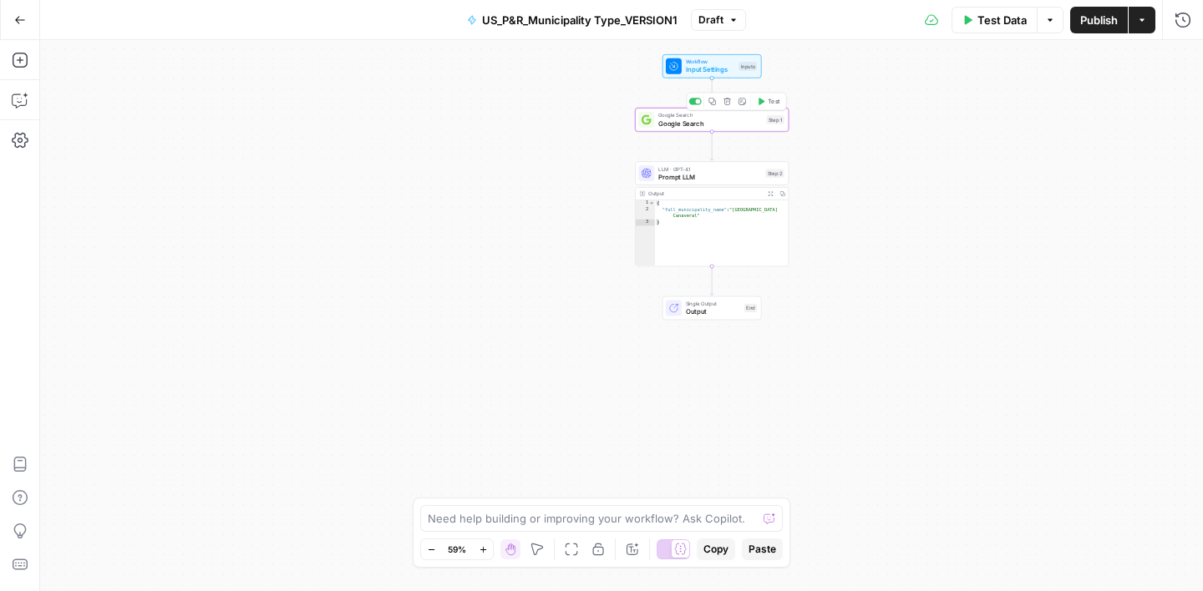
click at [743, 126] on span "Google Search" at bounding box center [710, 124] width 104 height 10
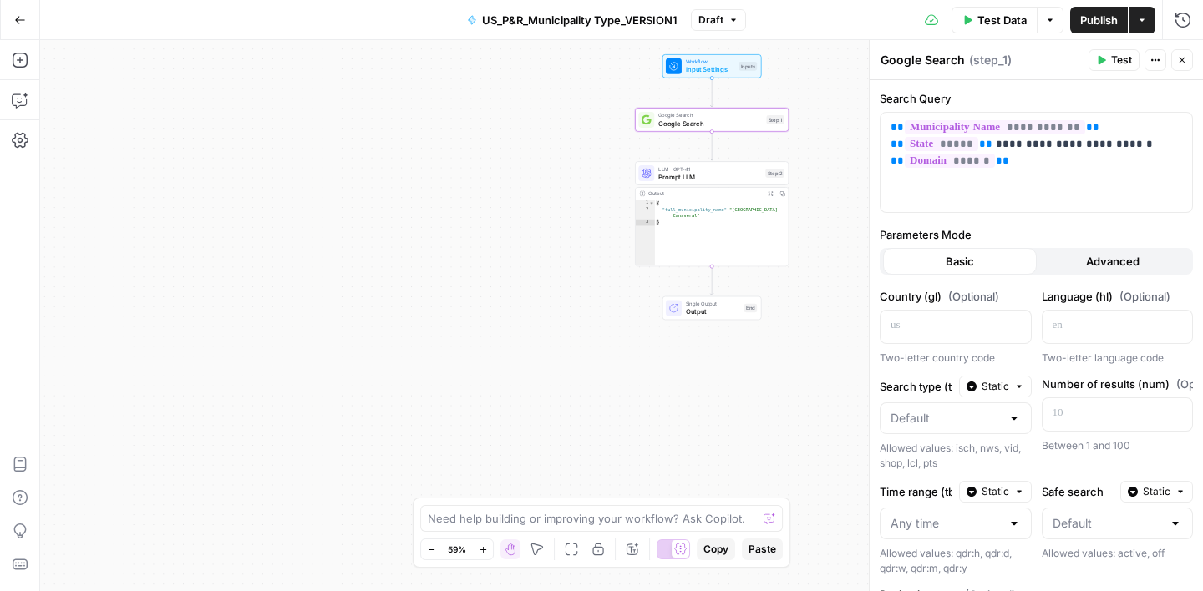
click at [1177, 65] on button "Close" at bounding box center [1182, 60] width 22 height 22
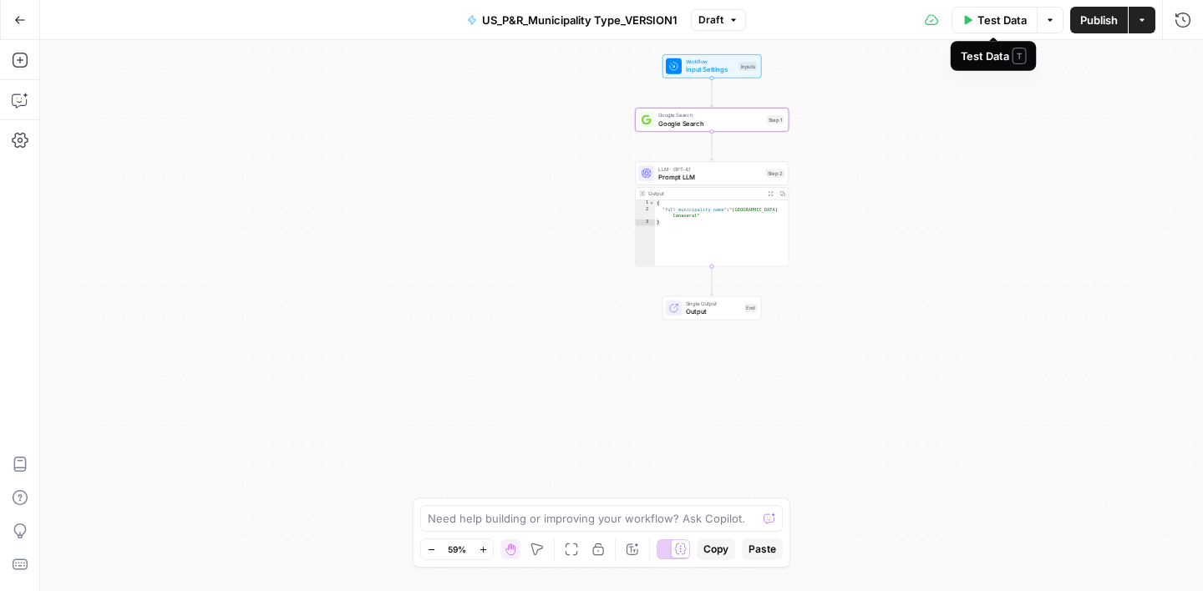
click at [977, 15] on span "Test Data" at bounding box center [1001, 20] width 49 height 17
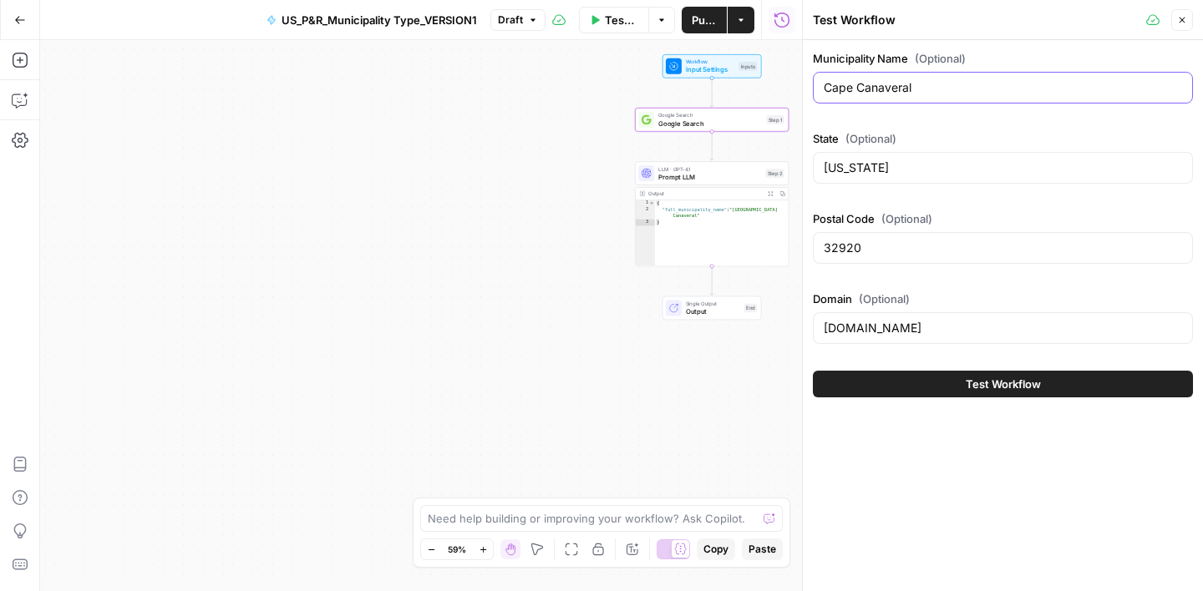
click at [923, 94] on input "Cape Canaveral" at bounding box center [1003, 87] width 358 height 17
paste input "muni.org Anchorage AK"
click at [879, 92] on input "muni.org Anchorage AK" at bounding box center [1003, 87] width 358 height 17
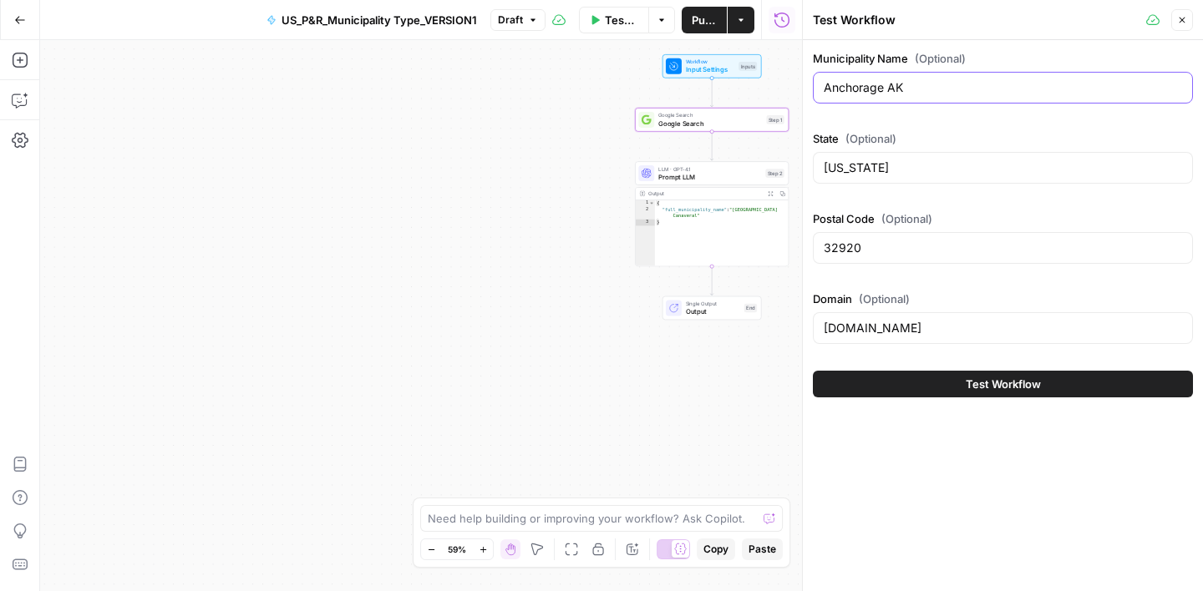
type input "Anchorage AK"
click at [872, 333] on input "[DOMAIN_NAME]" at bounding box center [1003, 328] width 358 height 17
paste input "muni.org"
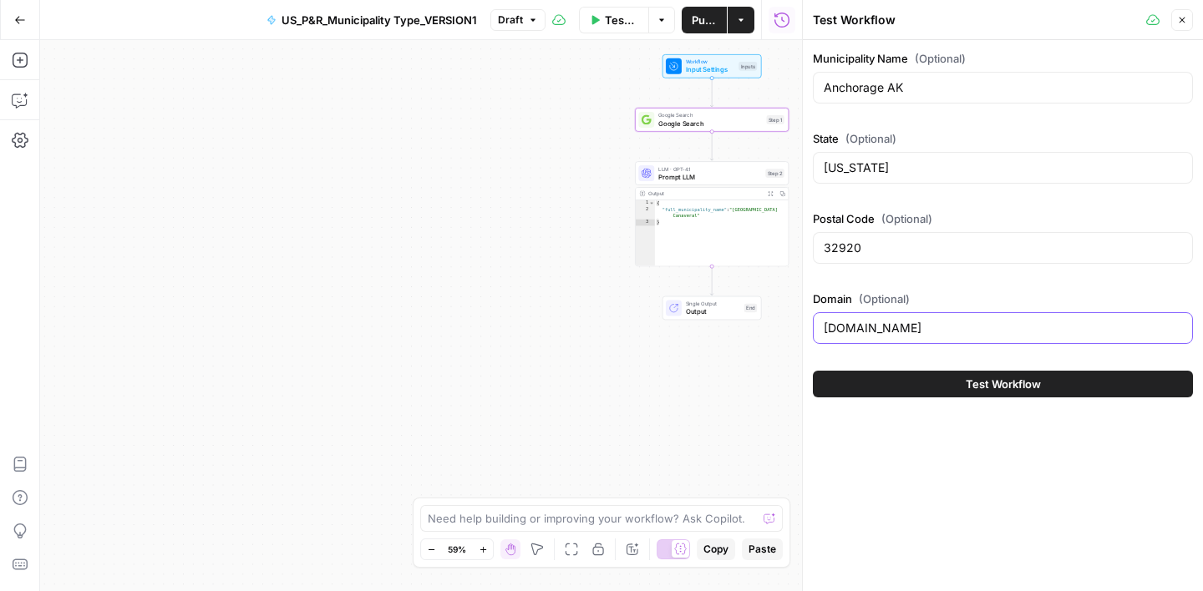
type input "muni.org"
click at [831, 256] on input "32920" at bounding box center [1003, 248] width 358 height 17
click at [912, 87] on input "Anchorage AK" at bounding box center [1003, 87] width 358 height 17
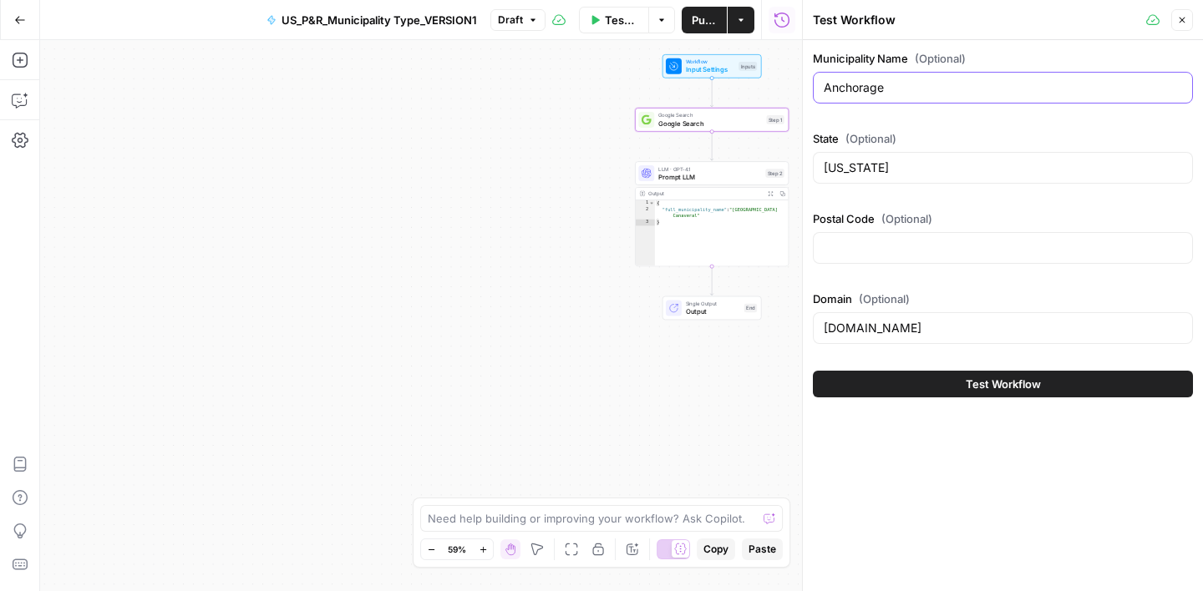
type input "Anchorage"
click at [845, 161] on input "Florida" at bounding box center [1003, 168] width 358 height 17
paste input "AK"
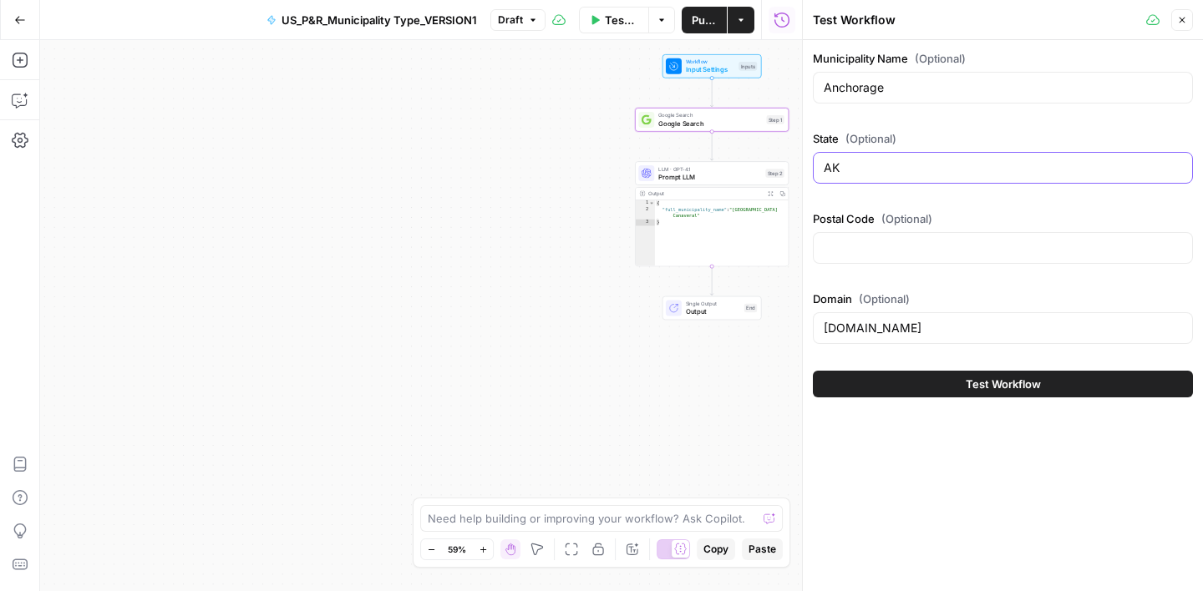
type input "AK"
click at [874, 256] on input "Postal Code (Optional)" at bounding box center [1003, 248] width 358 height 17
click at [874, 255] on input "Postal Code (Optional)" at bounding box center [1003, 248] width 358 height 17
paste input "99501"
click at [921, 294] on label "Domain (Optional)" at bounding box center [1003, 299] width 380 height 17
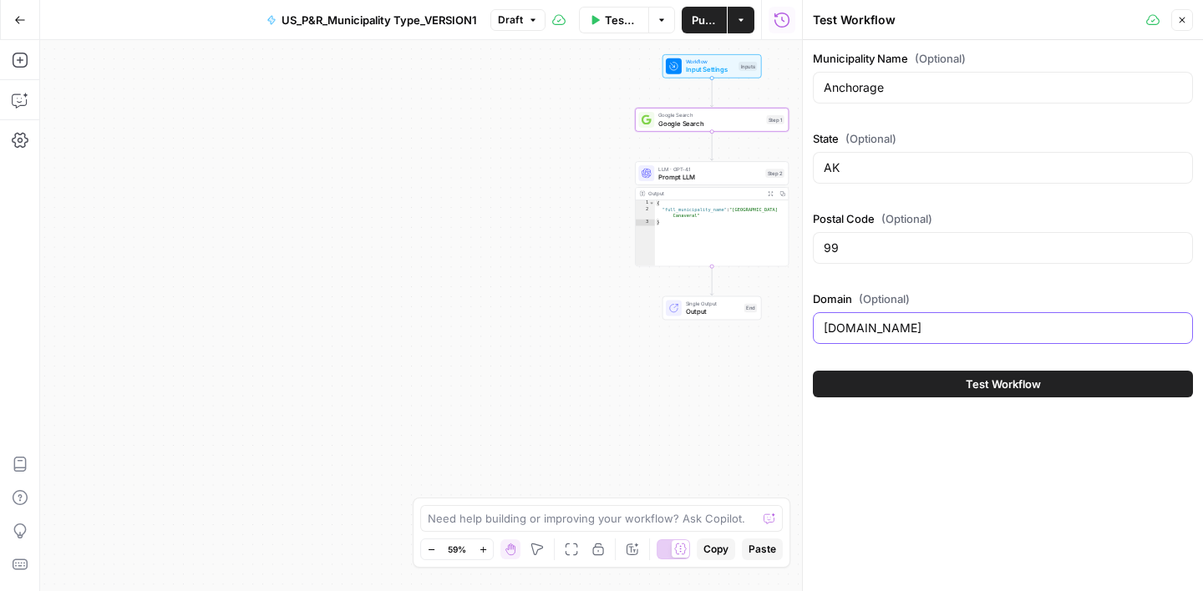
click at [921, 320] on input "muni.org" at bounding box center [1003, 328] width 358 height 17
click at [885, 241] on input "99" at bounding box center [1003, 248] width 358 height 17
paste input "501"
type input "995"
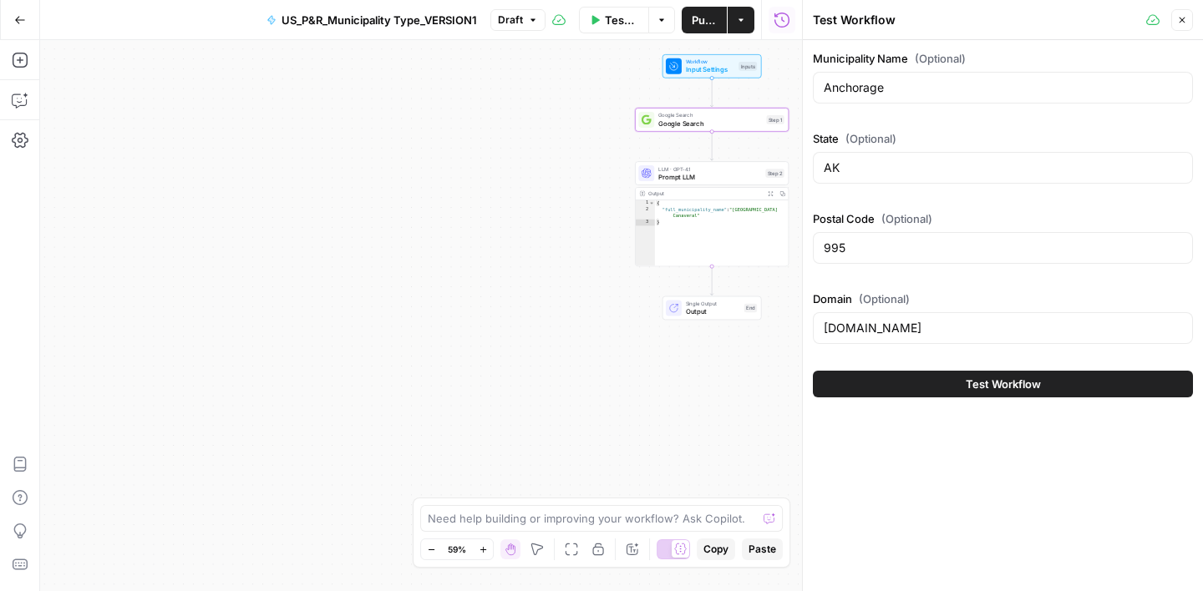
click at [947, 286] on div "Municipality Name (Optional) Anchorage State (Optional) AK Postal Code (Optiona…" at bounding box center [1003, 200] width 380 height 301
click at [1188, 18] on button "Close" at bounding box center [1182, 20] width 22 height 22
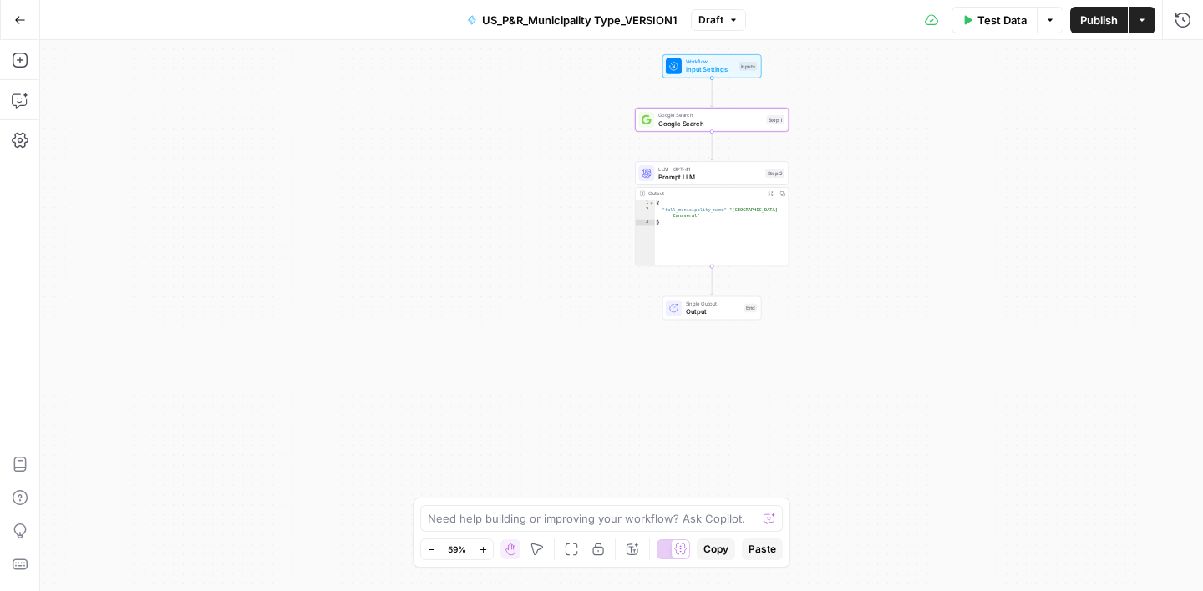
click at [738, 175] on span "Prompt LLM" at bounding box center [709, 177] width 103 height 10
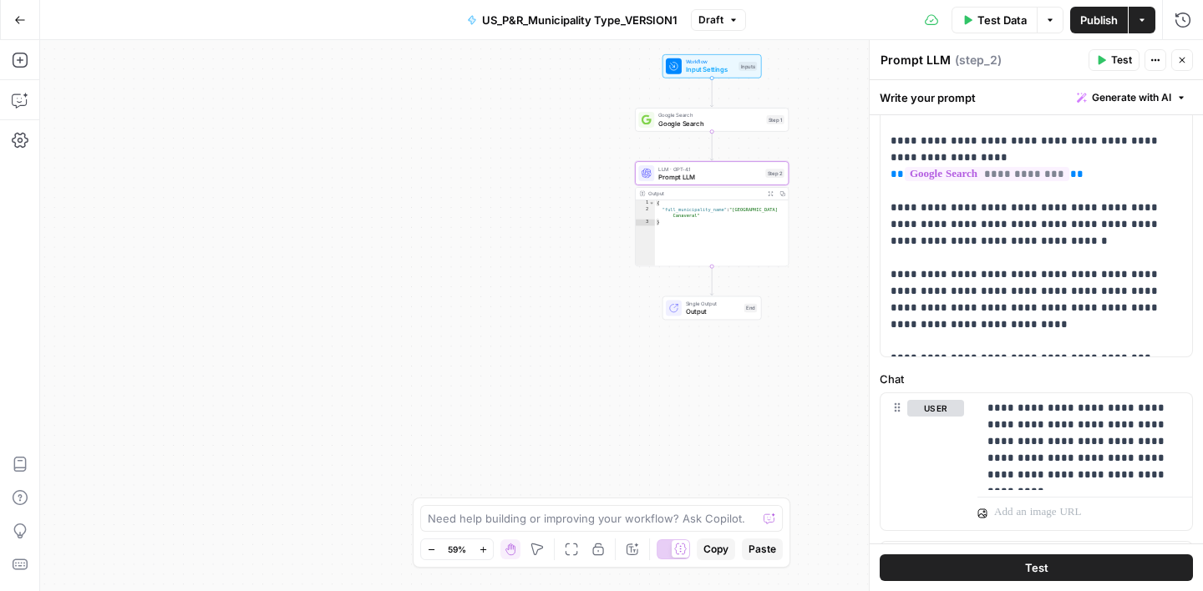
scroll to position [160, 0]
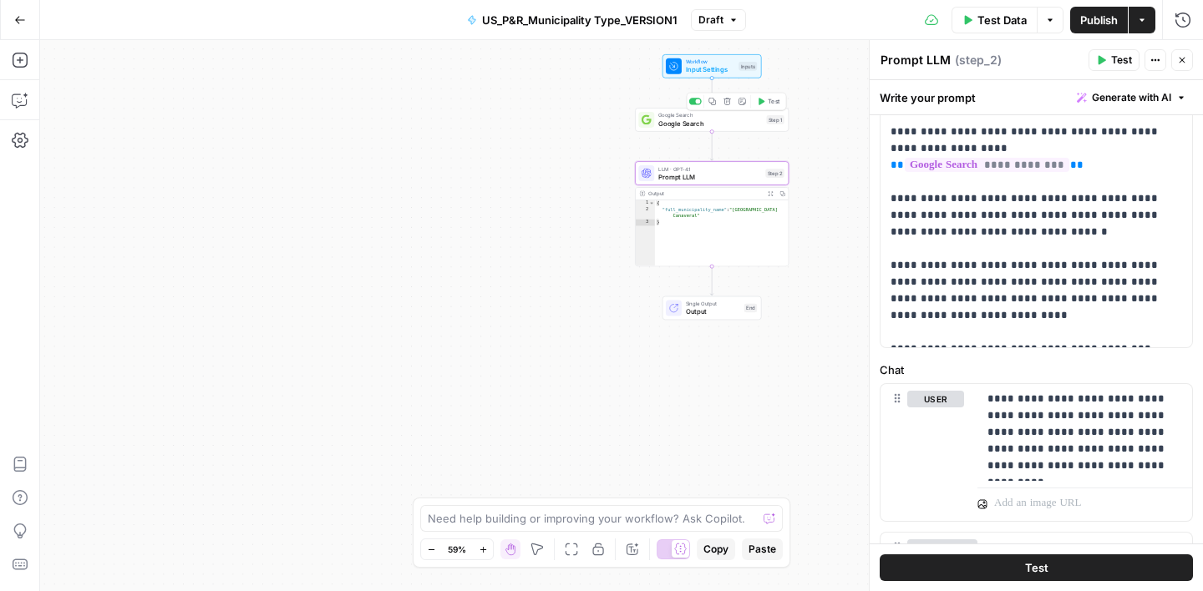
click at [725, 123] on span "Google Search" at bounding box center [710, 124] width 104 height 10
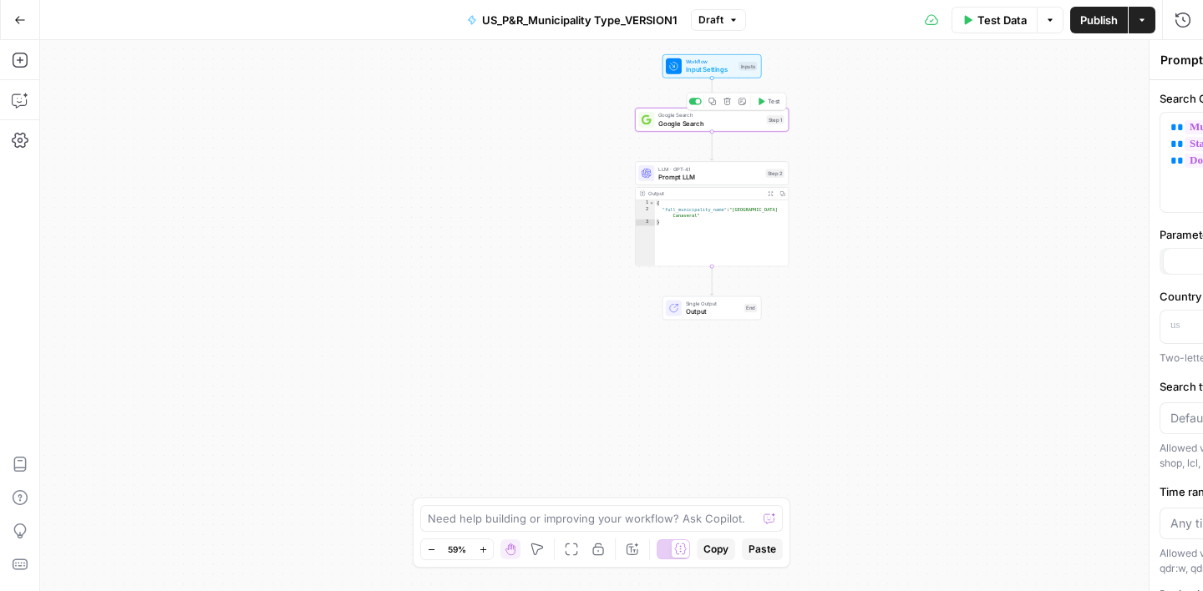
type textarea "Google Search"
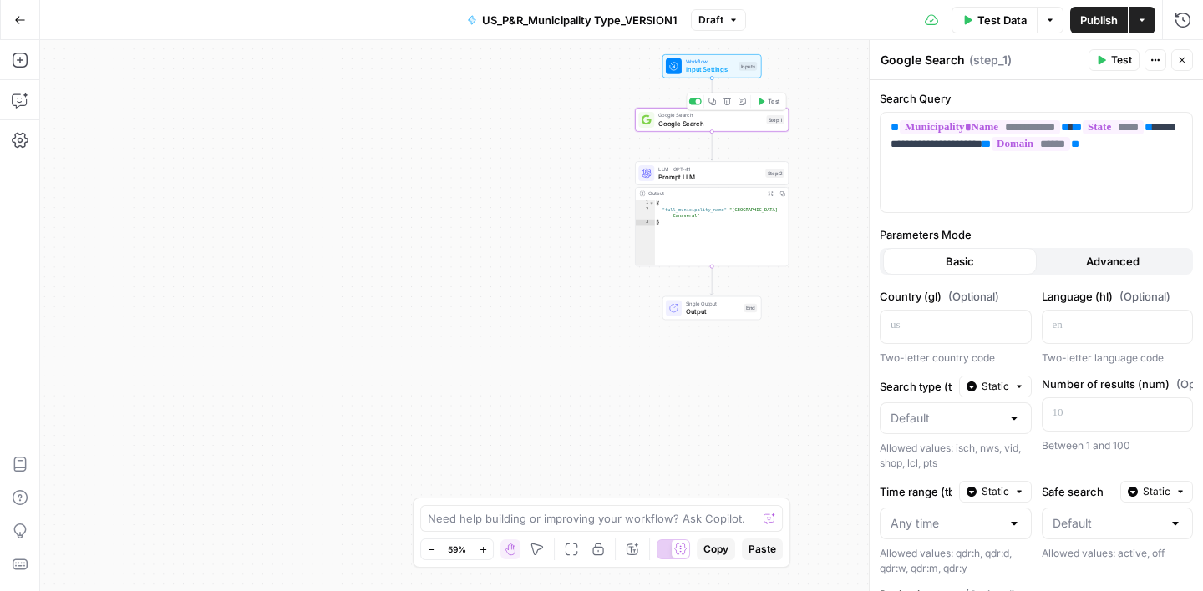
click at [719, 69] on span "Input Settings" at bounding box center [710, 70] width 49 height 10
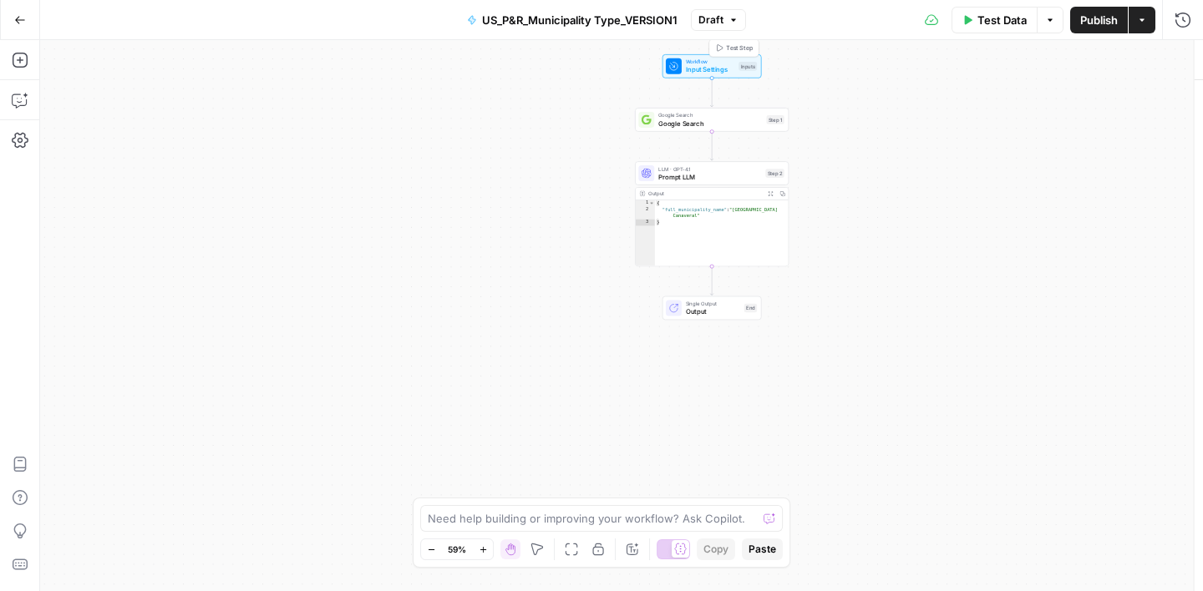
type textarea "Inputs"
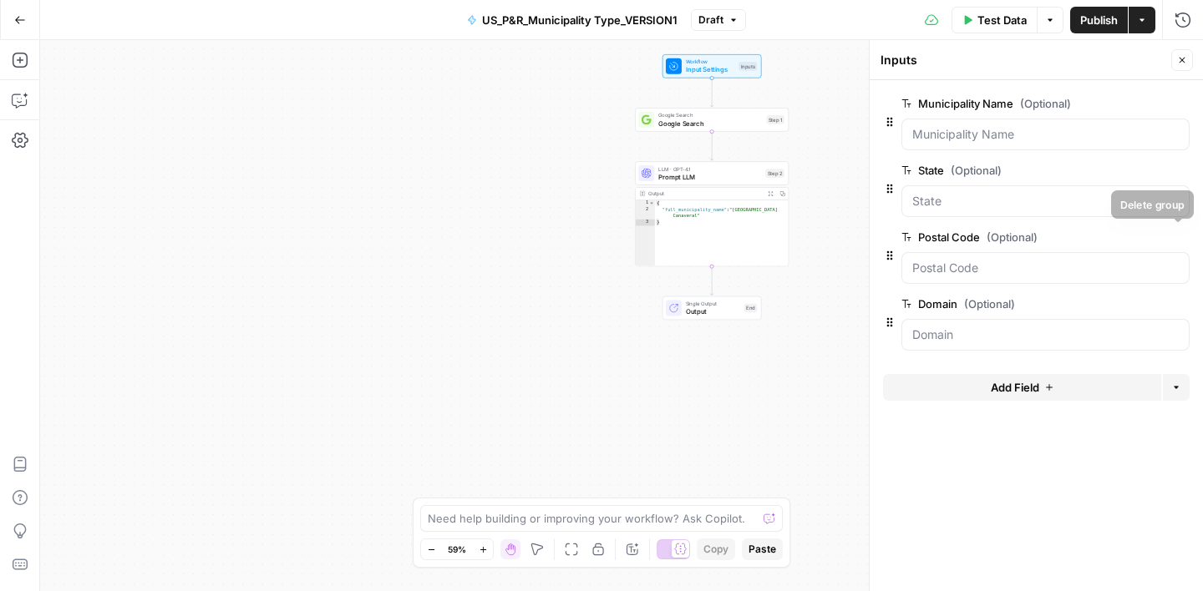
click at [1178, 241] on icon "button" at bounding box center [1179, 237] width 8 height 8
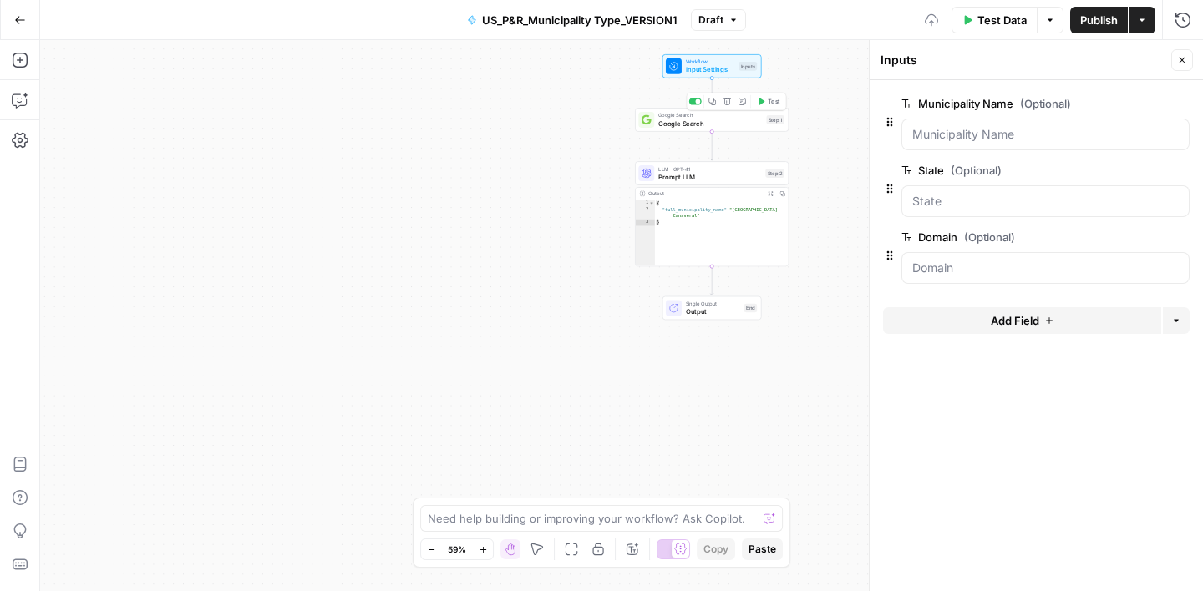
click at [717, 127] on span "Google Search" at bounding box center [710, 124] width 104 height 10
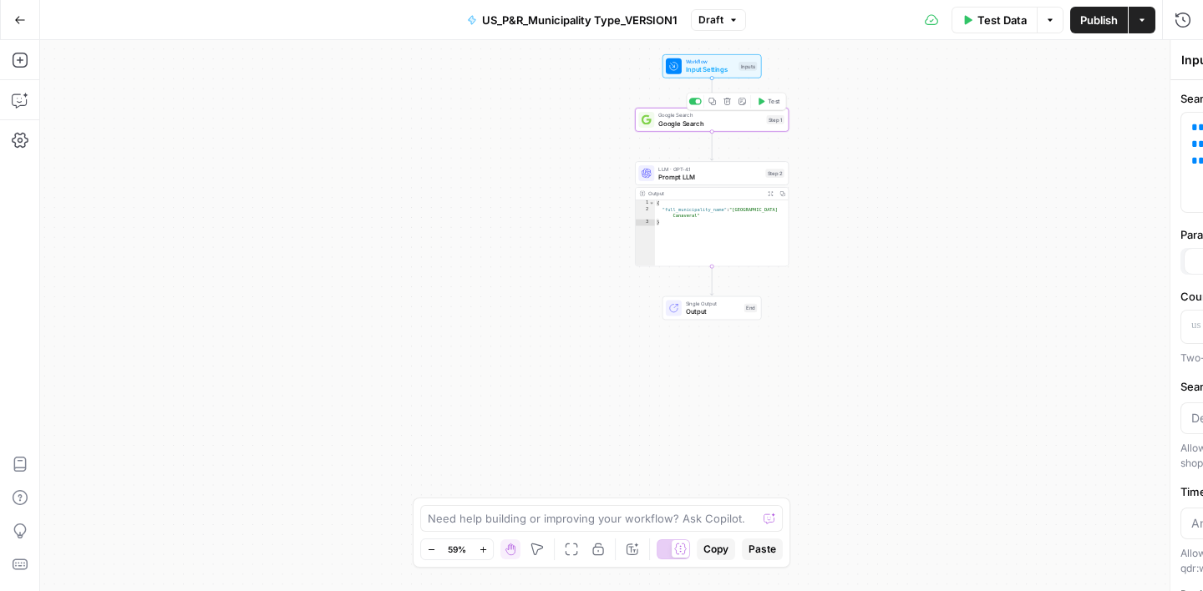
type textarea "Google Search"
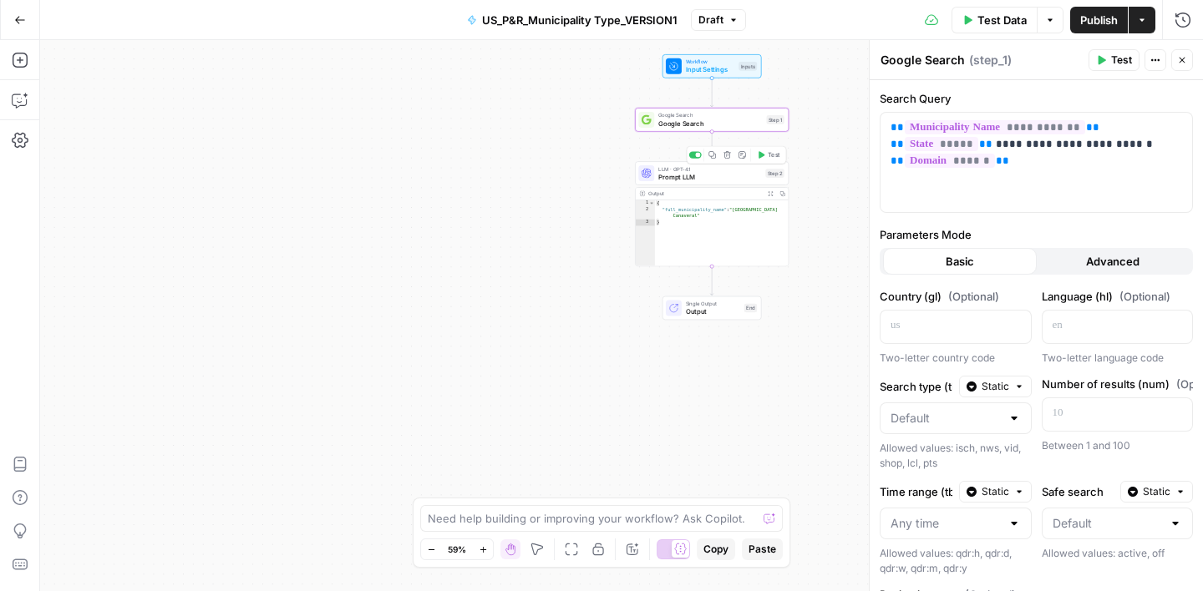
click at [720, 175] on span "Prompt LLM" at bounding box center [709, 177] width 103 height 10
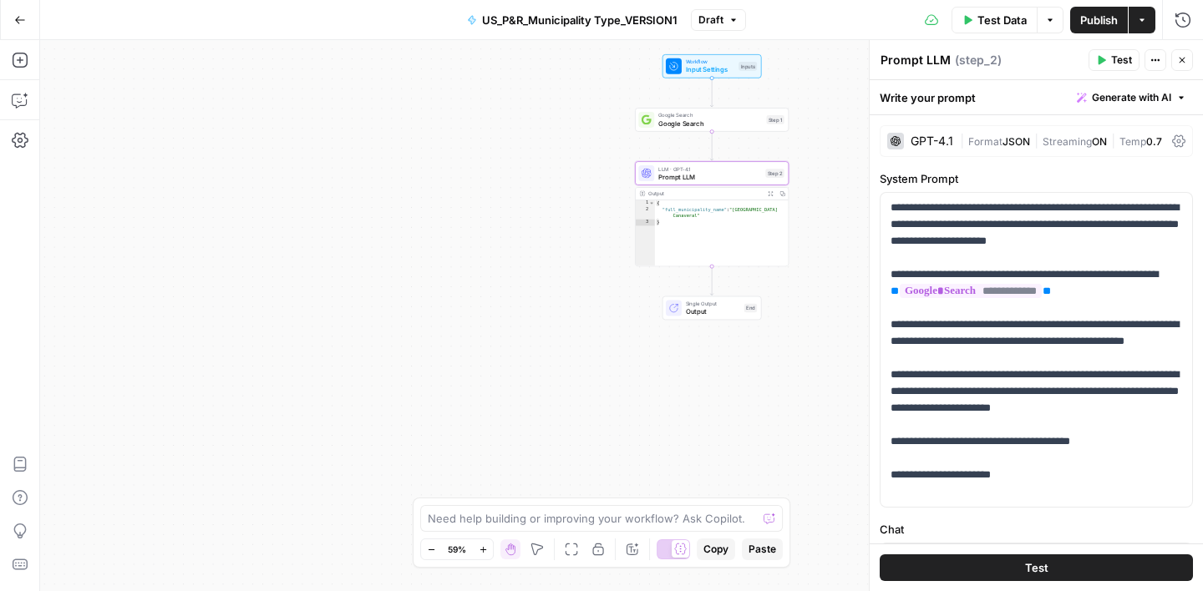
click at [993, 18] on span "Test Data" at bounding box center [1001, 20] width 49 height 17
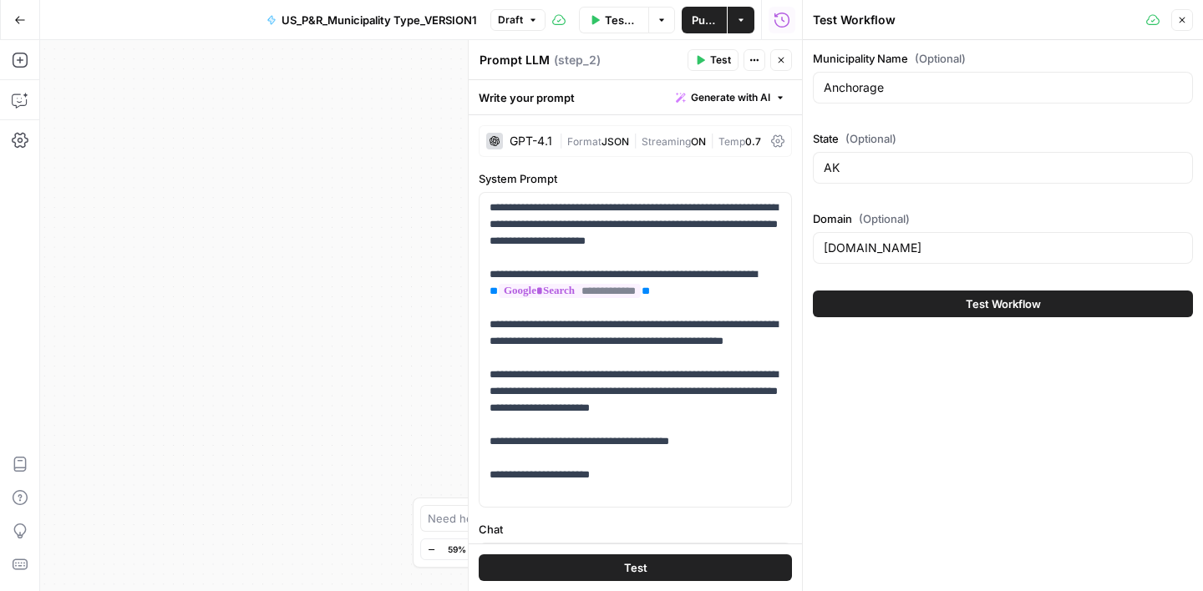
click at [950, 300] on button "Test Workflow" at bounding box center [1003, 304] width 380 height 27
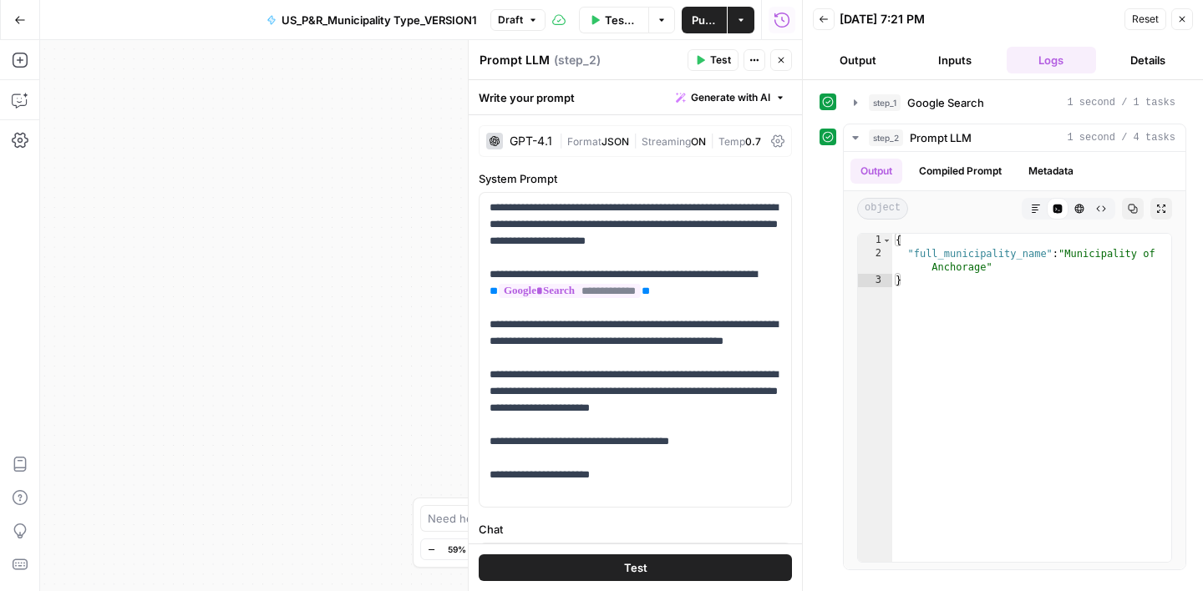
click at [1181, 23] on icon "button" at bounding box center [1182, 19] width 10 height 10
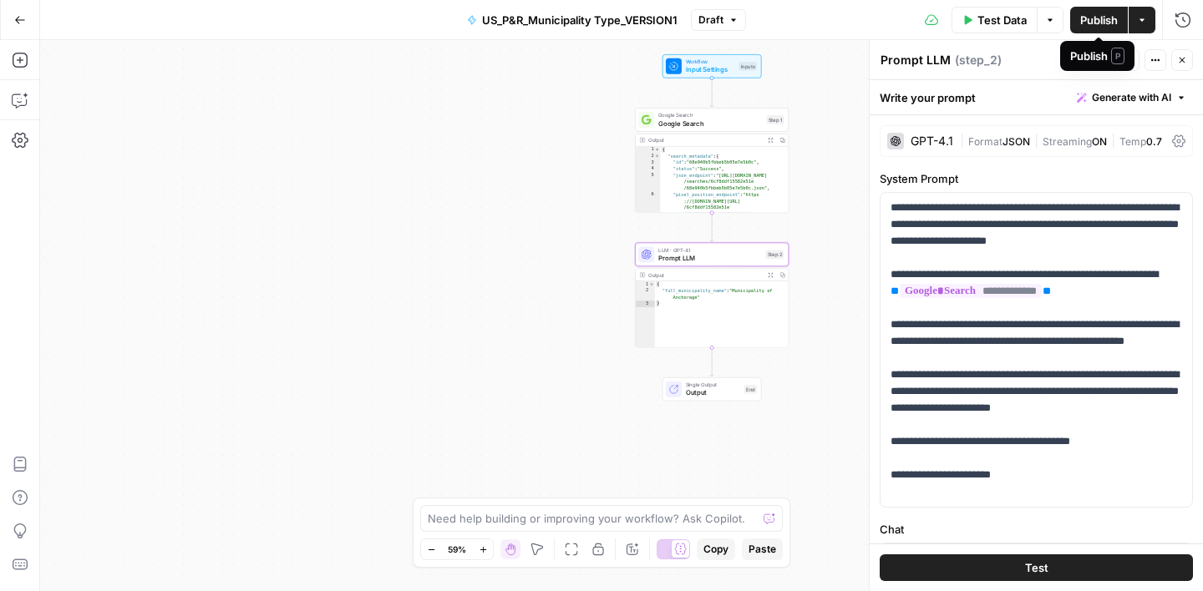
click at [1084, 18] on span "Publish" at bounding box center [1099, 20] width 38 height 17
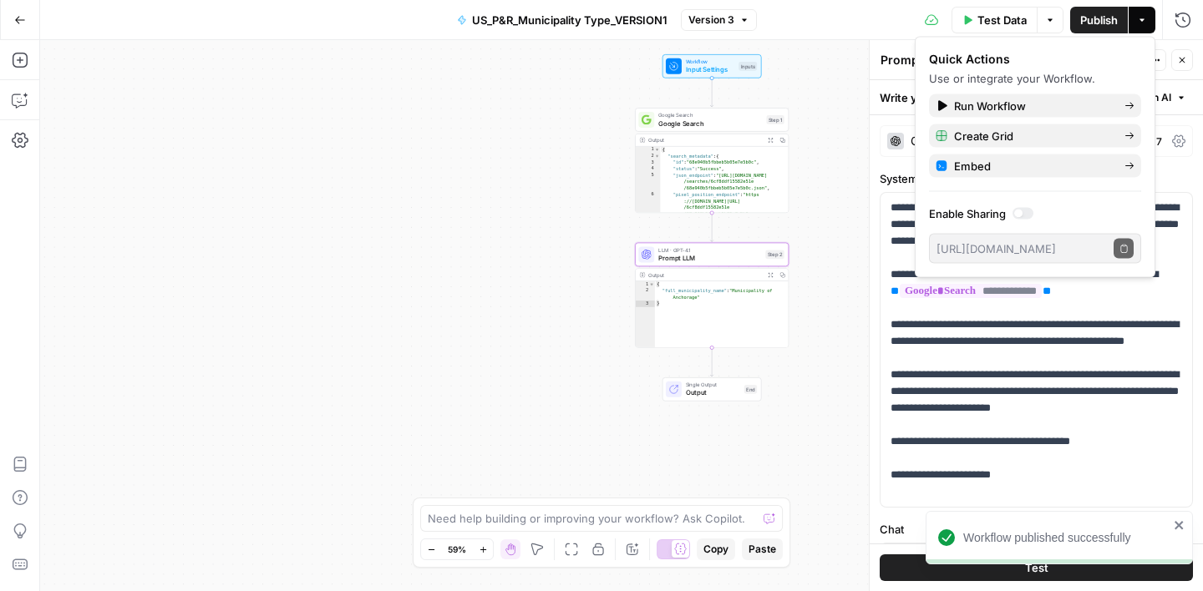
click at [658, 20] on span "US_P&R_Municipality Type_VERSION1" at bounding box center [569, 20] width 195 height 17
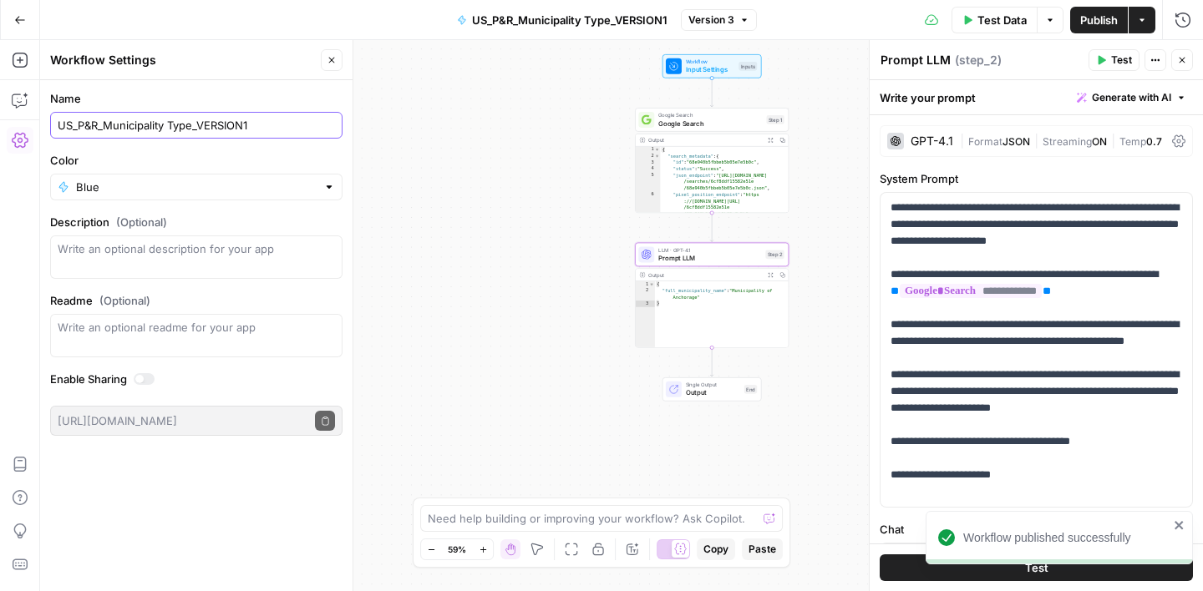
click at [272, 124] on input "US_P&R_Municipality Type_VERSION1" at bounding box center [196, 125] width 277 height 17
type input "US_P&R_Municipality Type"
click at [241, 94] on label "Name" at bounding box center [196, 98] width 292 height 17
click at [241, 117] on input "US_P&R_Municipality Type" at bounding box center [196, 125] width 277 height 17
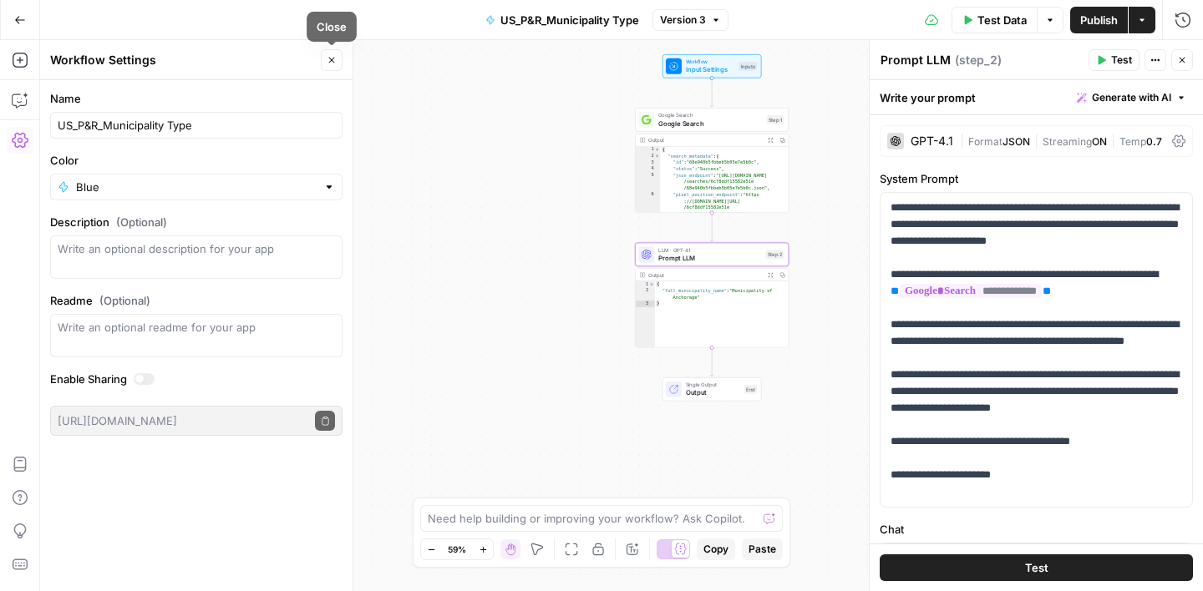
click at [330, 64] on icon "button" at bounding box center [332, 60] width 10 height 10
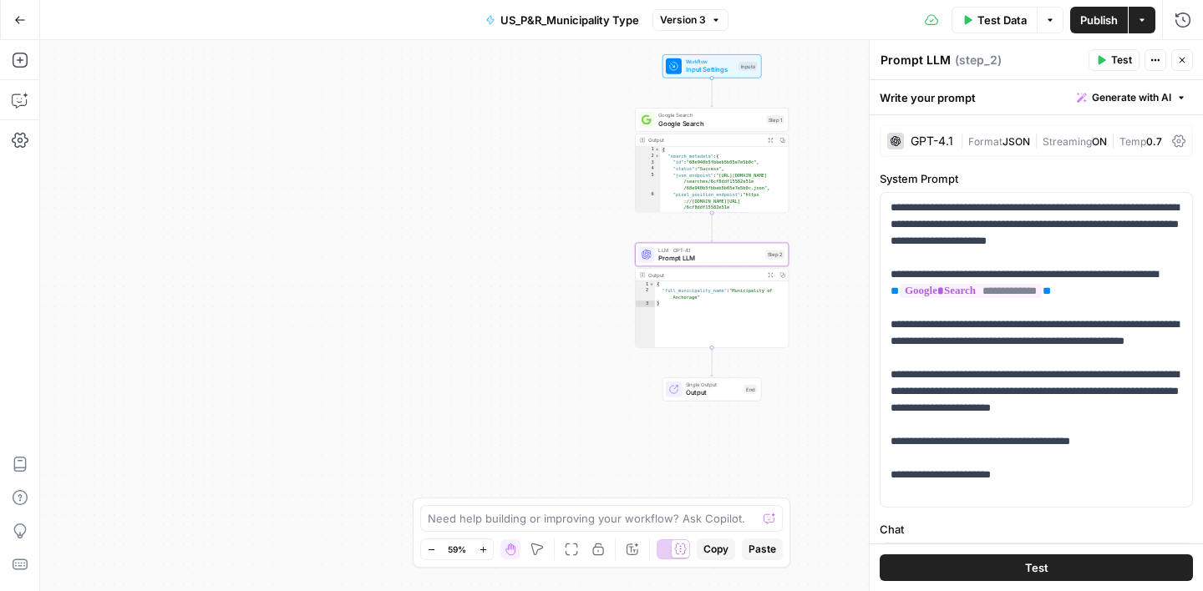
click at [24, 23] on icon "button" at bounding box center [20, 20] width 12 height 12
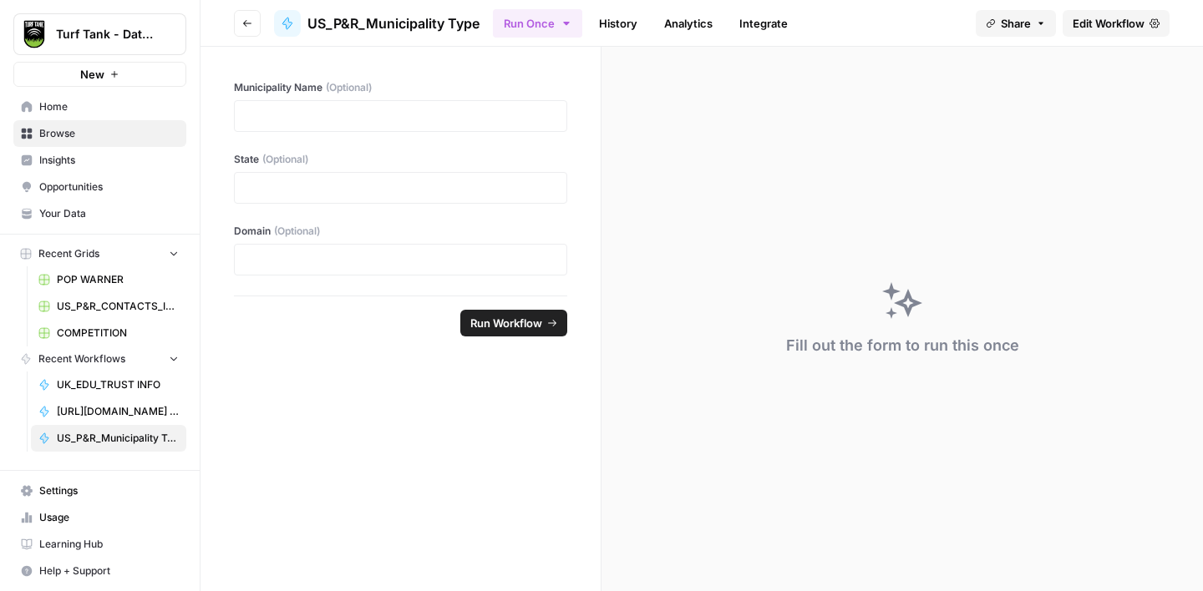
click at [72, 133] on span "Browse" at bounding box center [109, 133] width 140 height 15
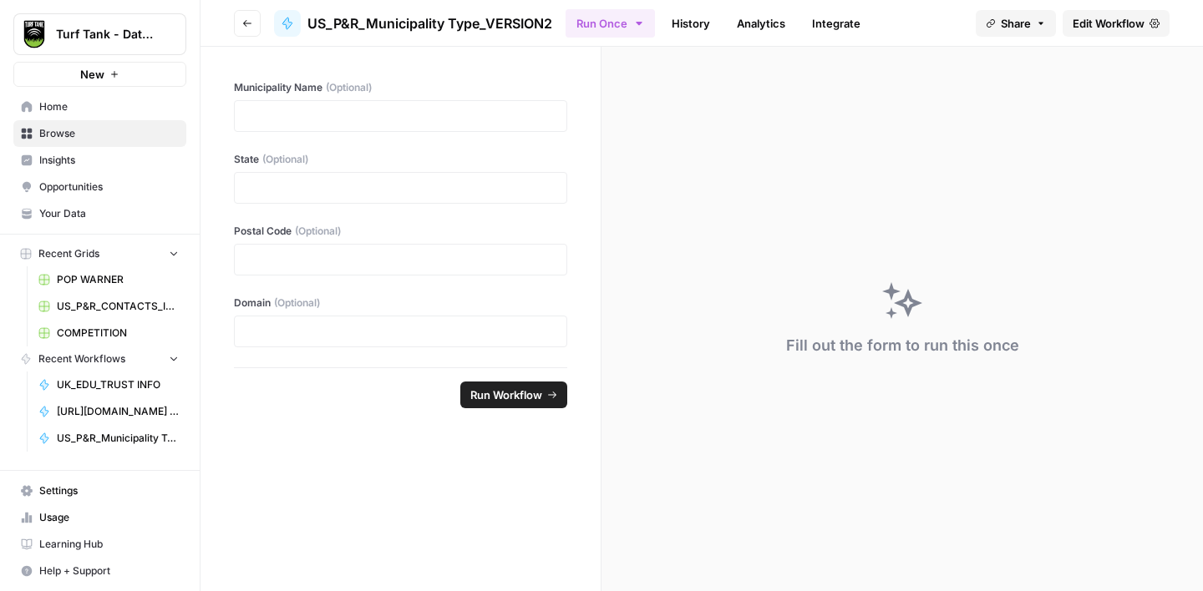
click at [1105, 30] on span "Edit Workflow" at bounding box center [1109, 23] width 72 height 17
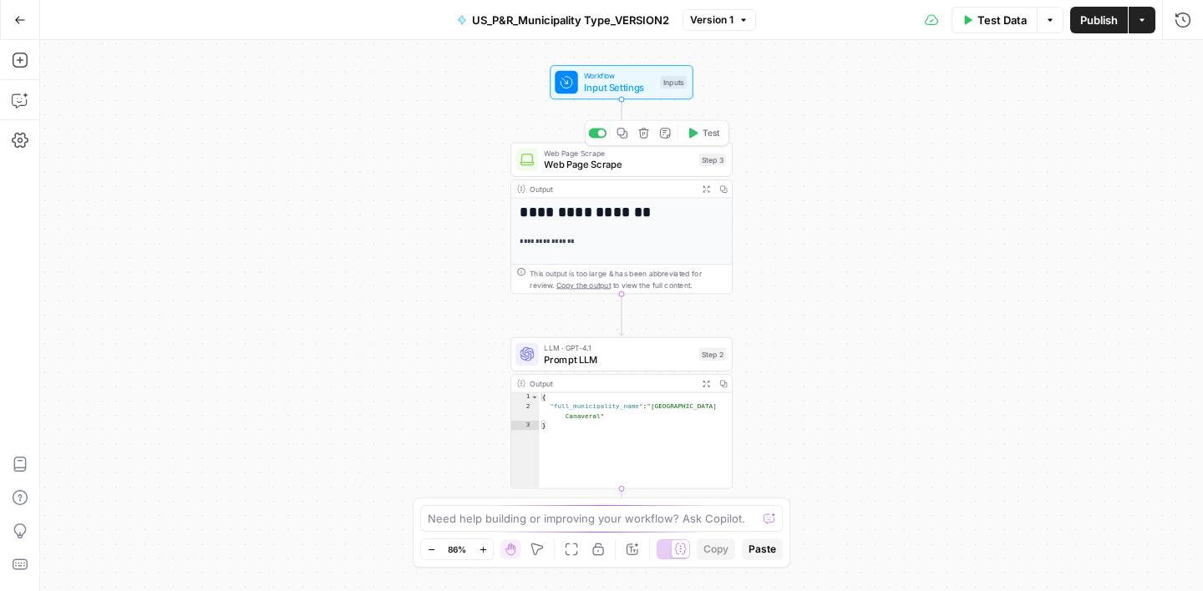
click at [630, 170] on span "Web Page Scrape" at bounding box center [618, 165] width 149 height 14
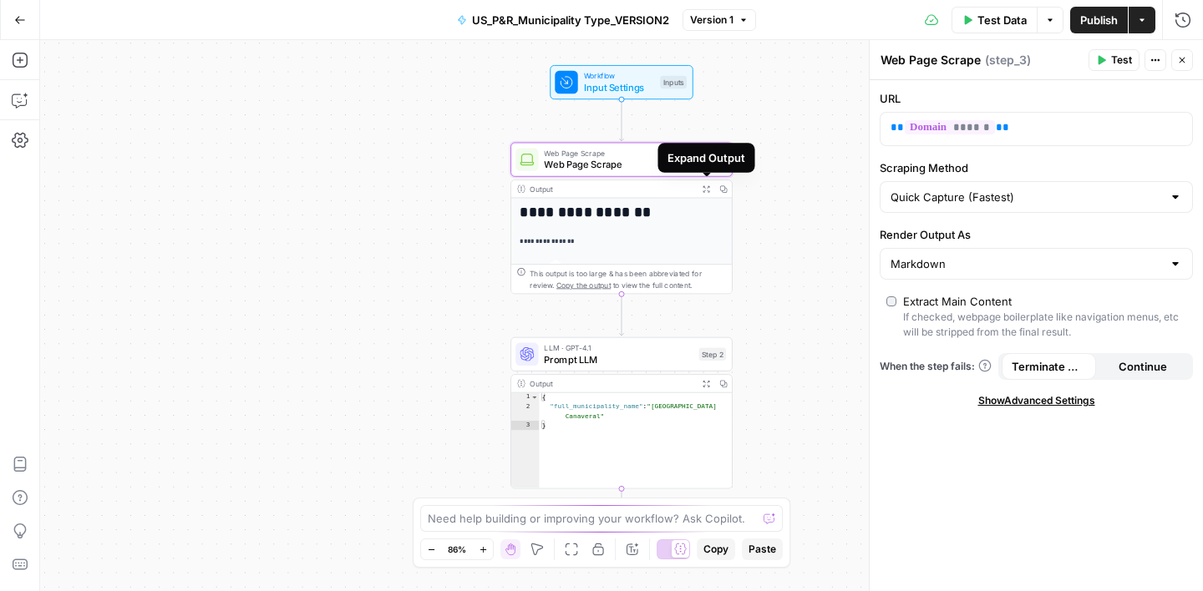
click at [703, 189] on icon "button" at bounding box center [706, 189] width 8 height 8
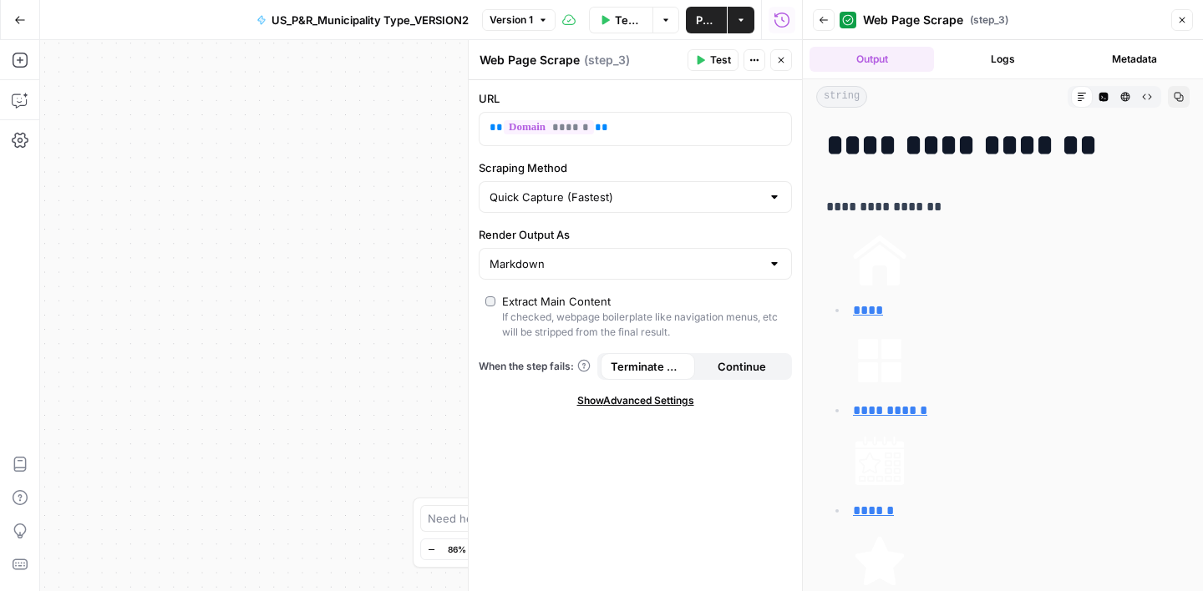
click at [1006, 52] on button "Logs" at bounding box center [1003, 59] width 124 height 25
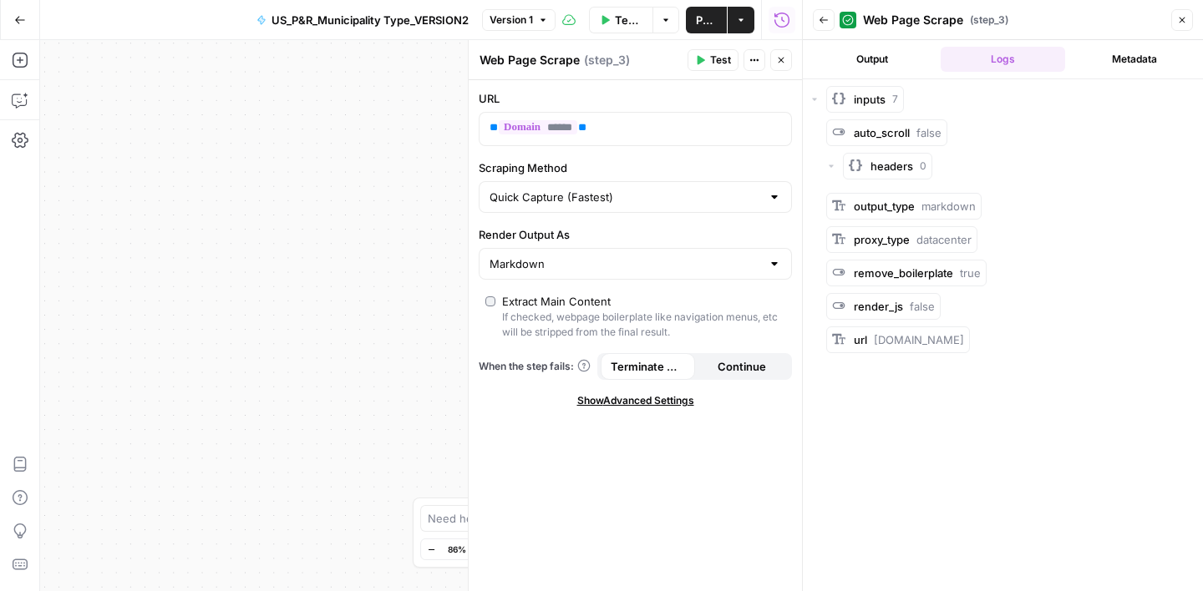
click at [1134, 61] on button "Metadata" at bounding box center [1134, 59] width 124 height 25
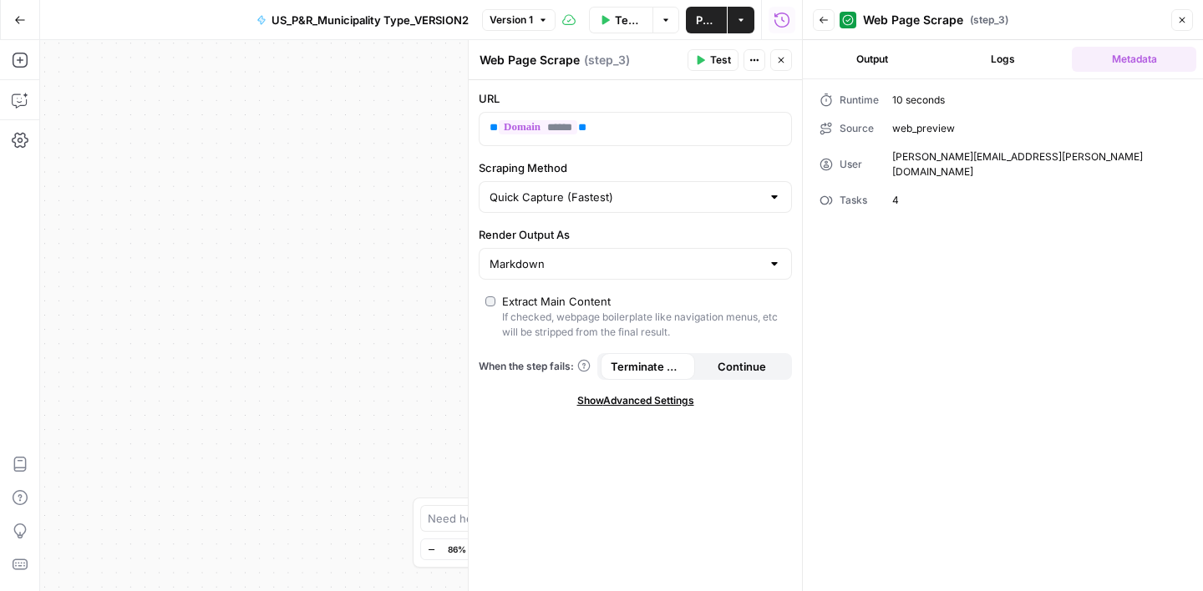
click at [1170, 24] on div "Back Web Page Scrape ( step_3 ) Close" at bounding box center [1003, 20] width 380 height 27
click at [1173, 23] on button "Close" at bounding box center [1182, 20] width 22 height 22
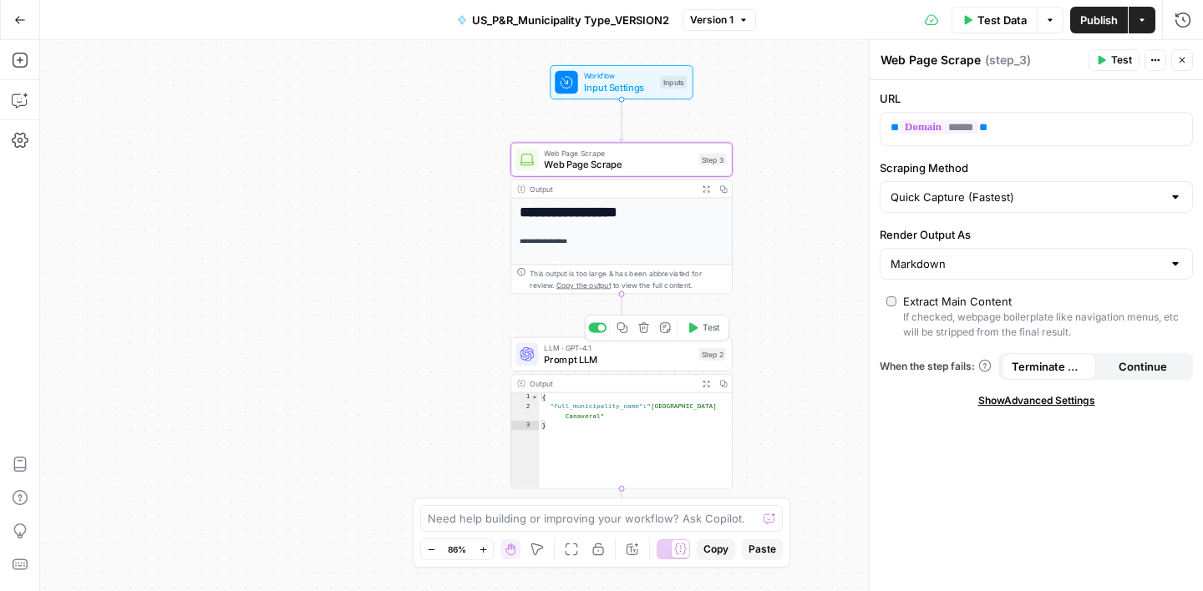
click at [657, 353] on span "Prompt LLM" at bounding box center [618, 360] width 149 height 14
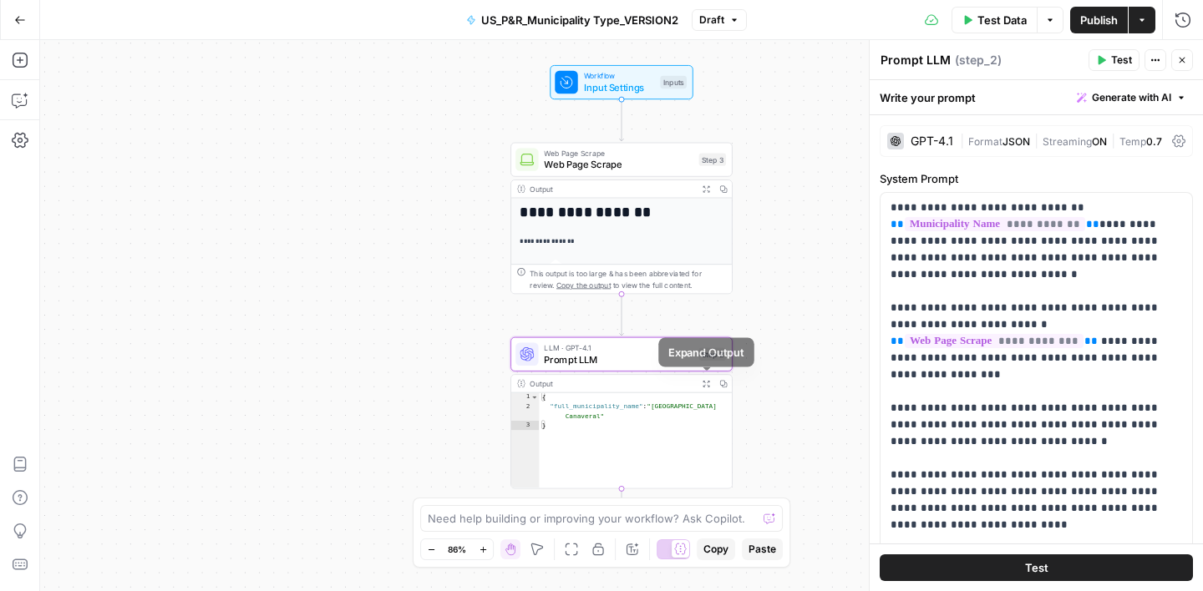
click at [705, 384] on icon "button" at bounding box center [706, 384] width 7 height 7
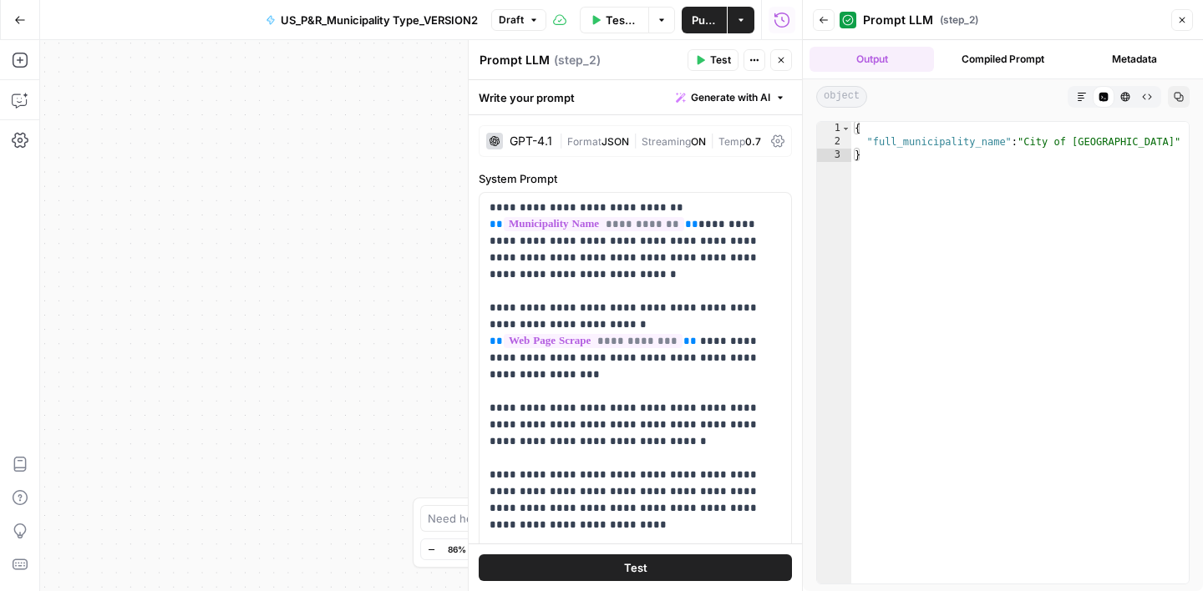
click at [1134, 62] on button "Metadata" at bounding box center [1134, 59] width 124 height 25
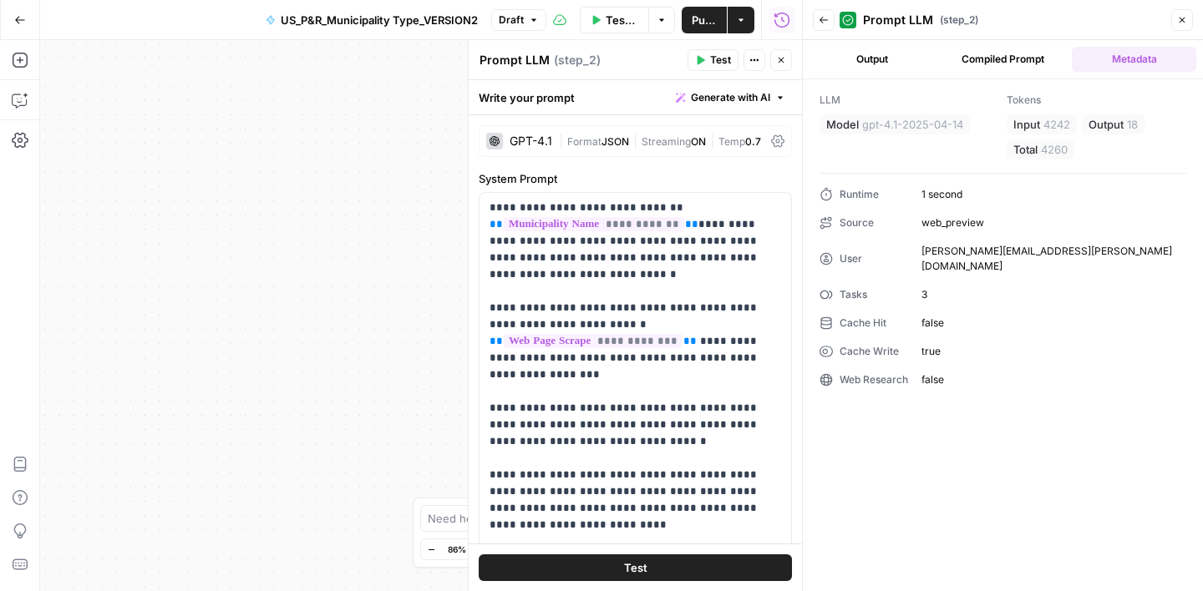
click at [1177, 20] on icon "button" at bounding box center [1182, 20] width 10 height 10
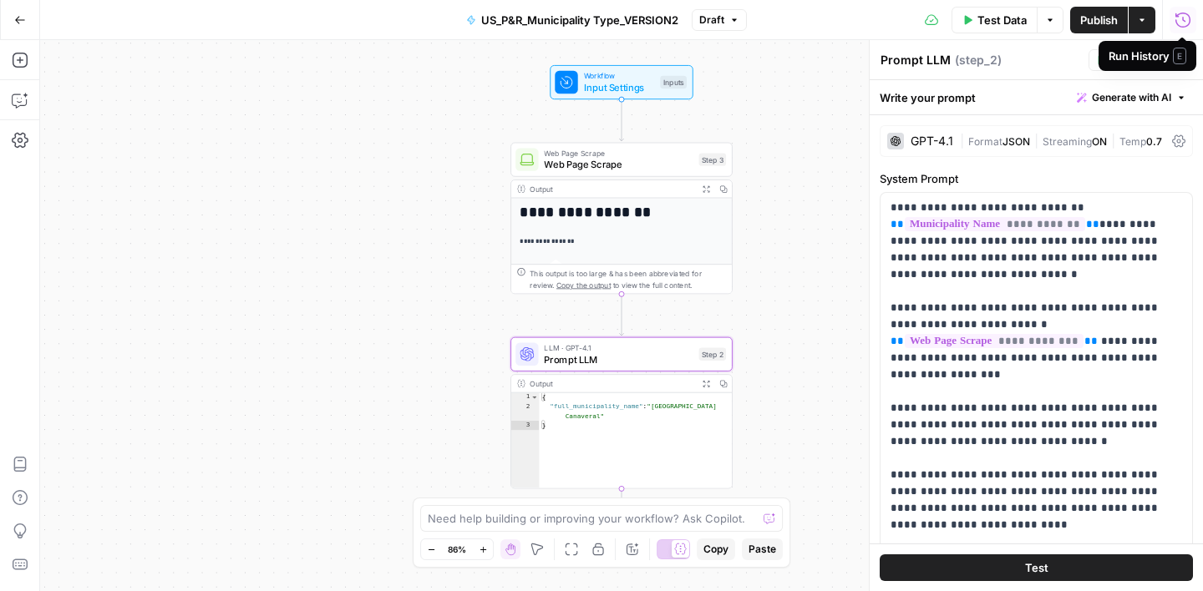
drag, startPoint x: 773, startPoint y: 388, endPoint x: 774, endPoint y: 360, distance: 28.5
click at [774, 360] on div "**********" at bounding box center [621, 315] width 1163 height 551
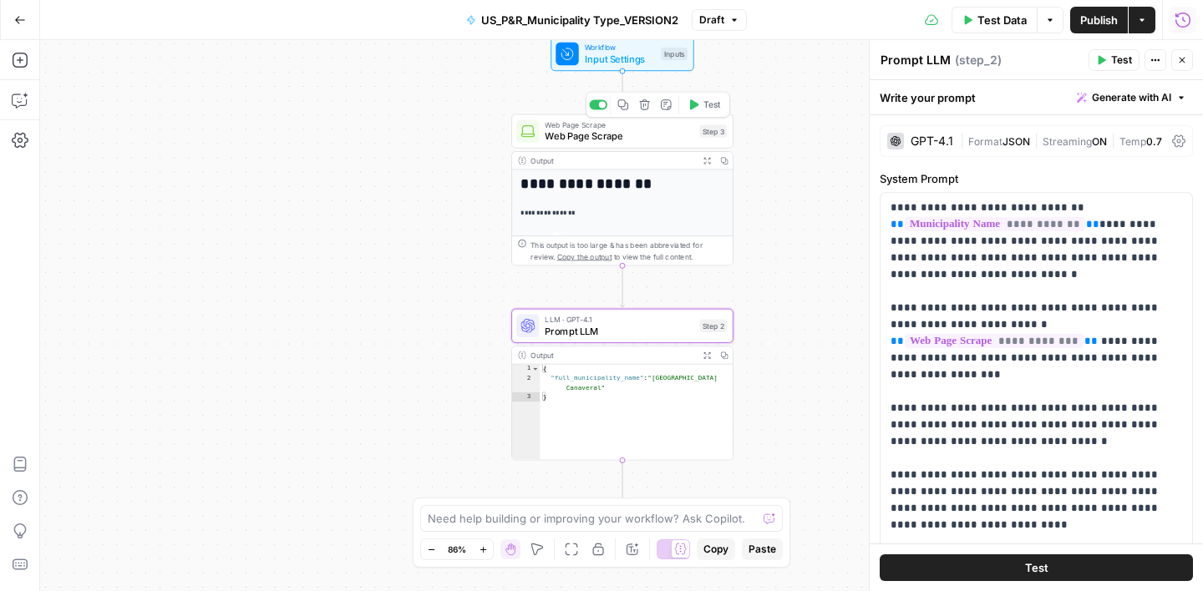
click at [627, 134] on span "Web Page Scrape" at bounding box center [619, 136] width 149 height 14
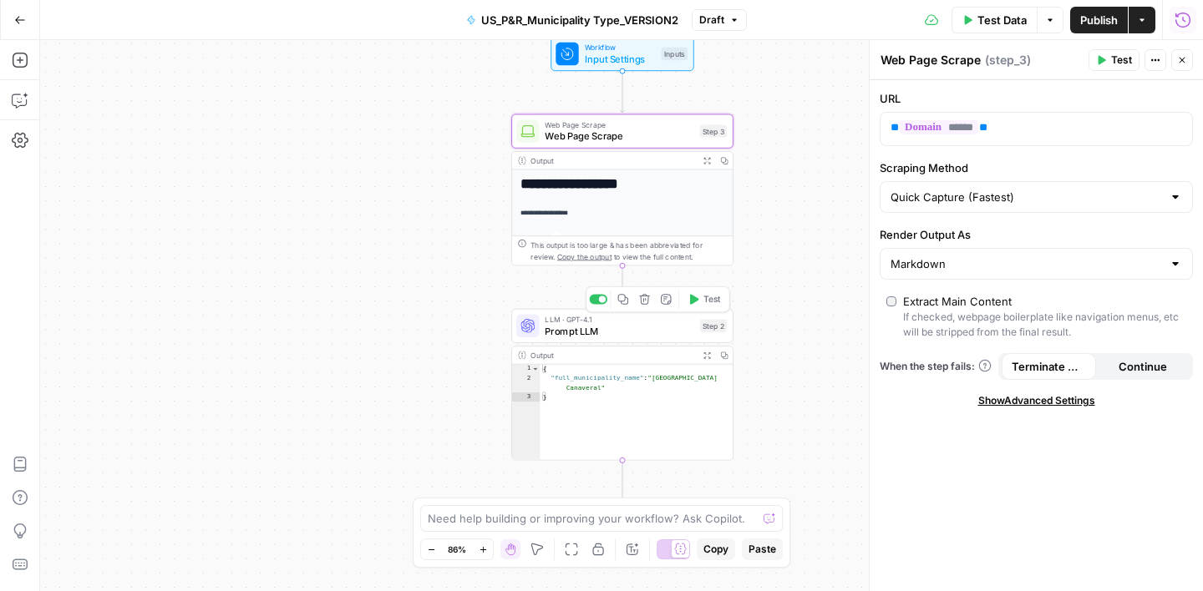
click at [641, 330] on span "Prompt LLM" at bounding box center [619, 331] width 149 height 14
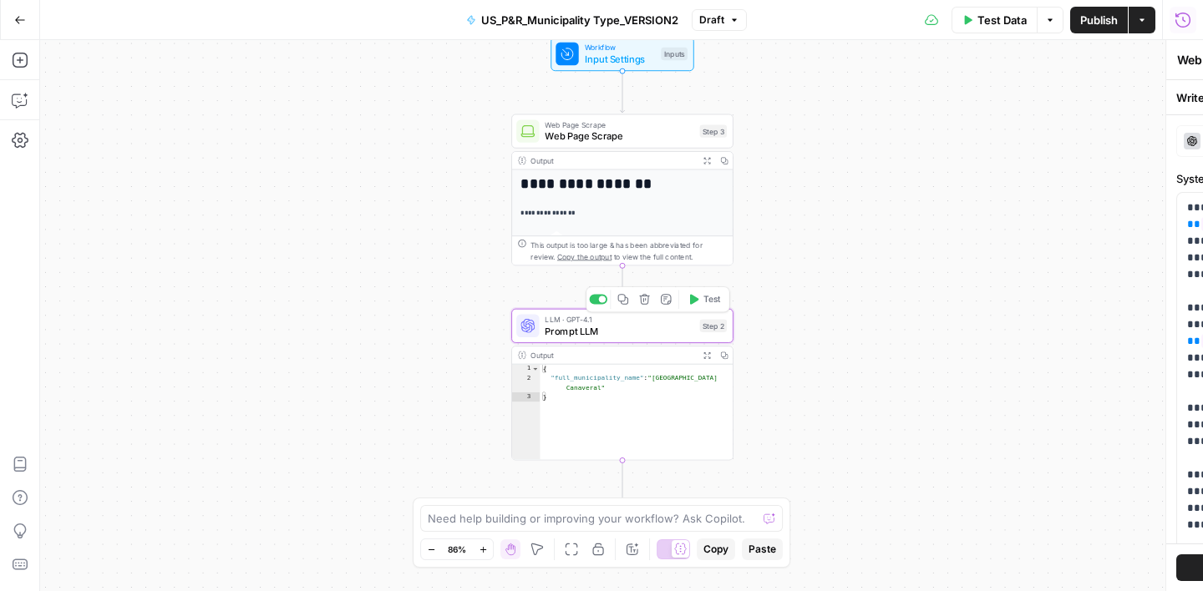
type textarea "Prompt LLM"
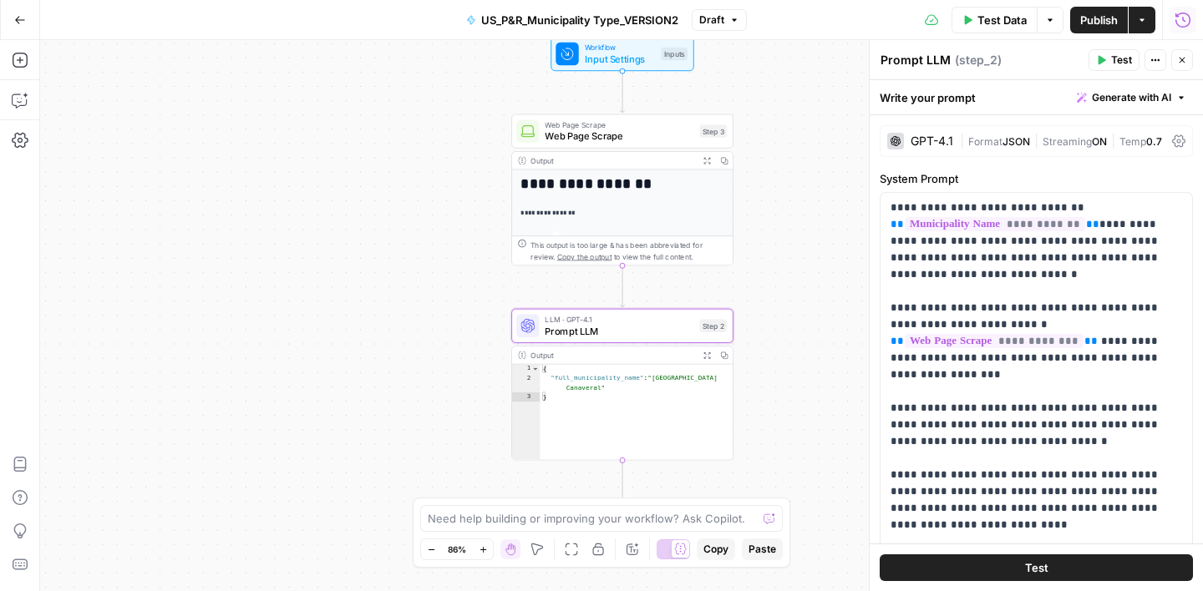
click at [710, 359] on button "Expand Output" at bounding box center [707, 356] width 18 height 18
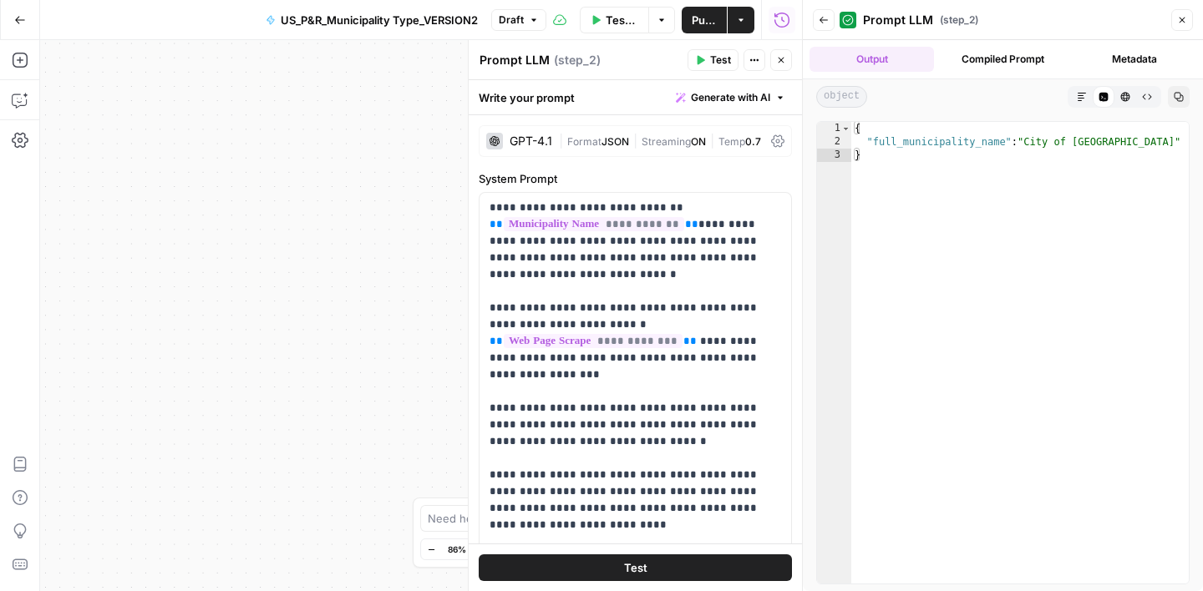
click at [1125, 62] on button "Metadata" at bounding box center [1134, 59] width 124 height 25
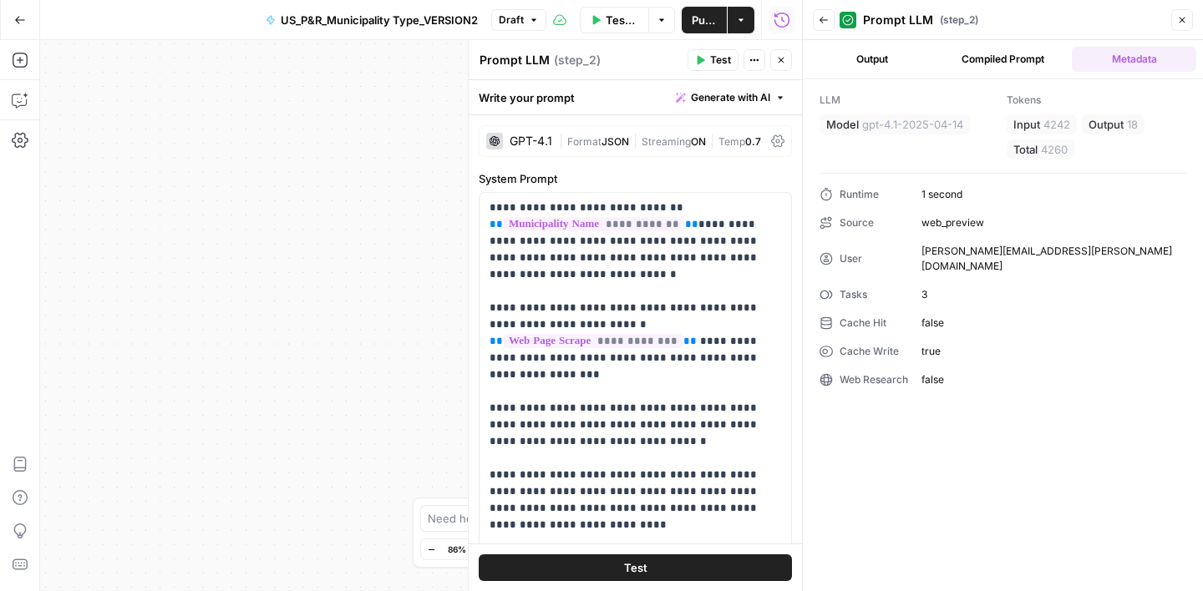
click at [1188, 26] on button "Close" at bounding box center [1182, 20] width 22 height 22
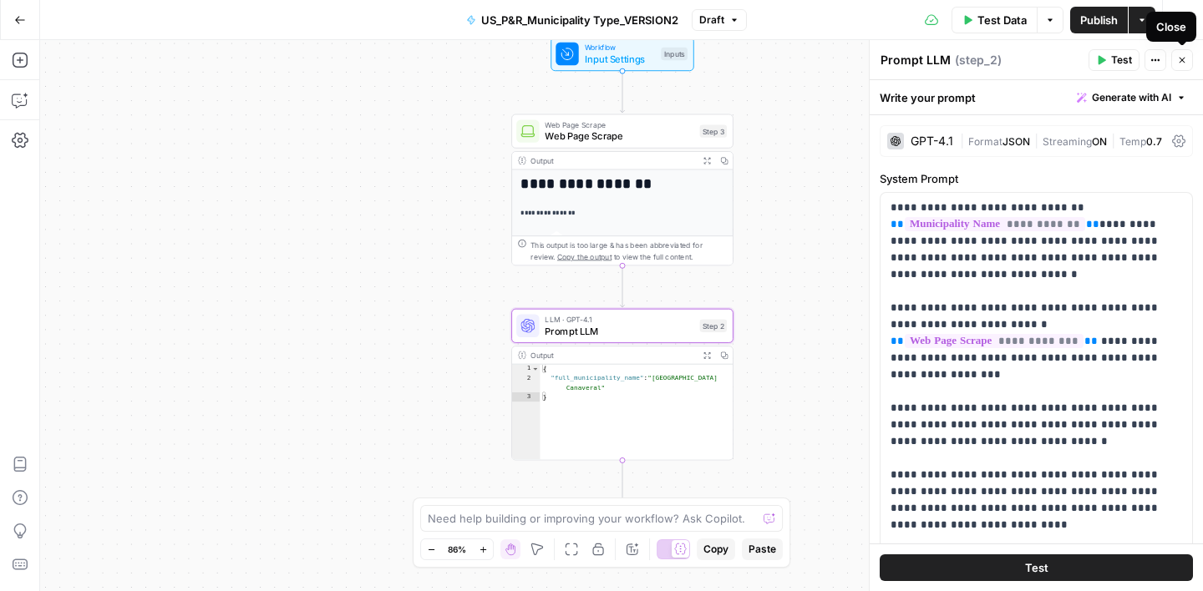
click at [1183, 60] on icon "button" at bounding box center [1182, 60] width 10 height 10
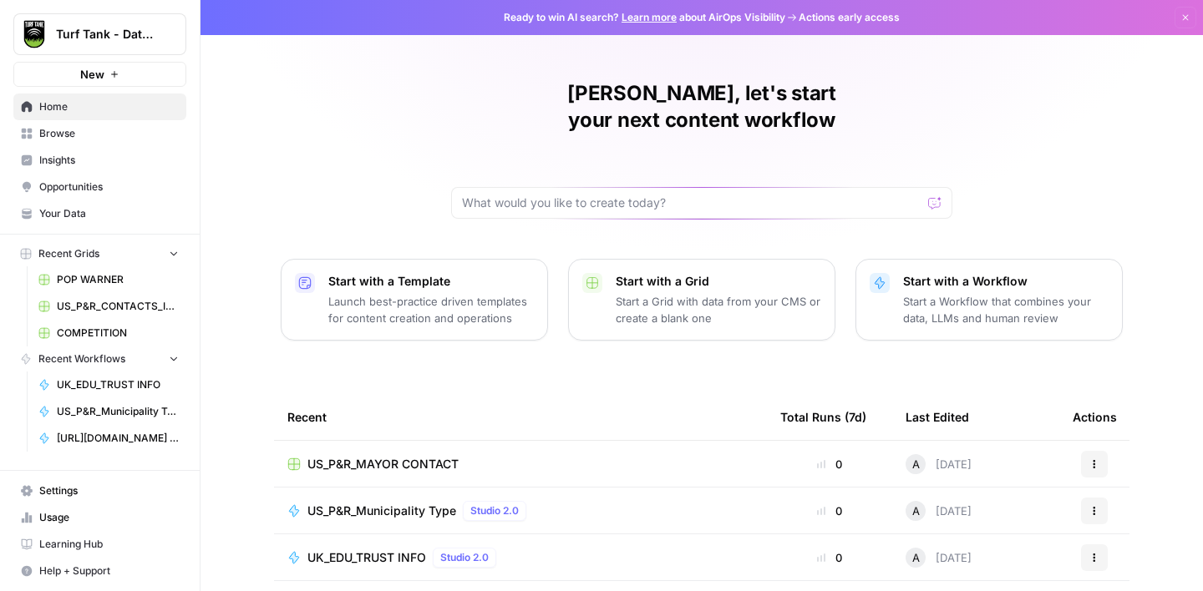
click at [73, 129] on span "Browse" at bounding box center [109, 133] width 140 height 15
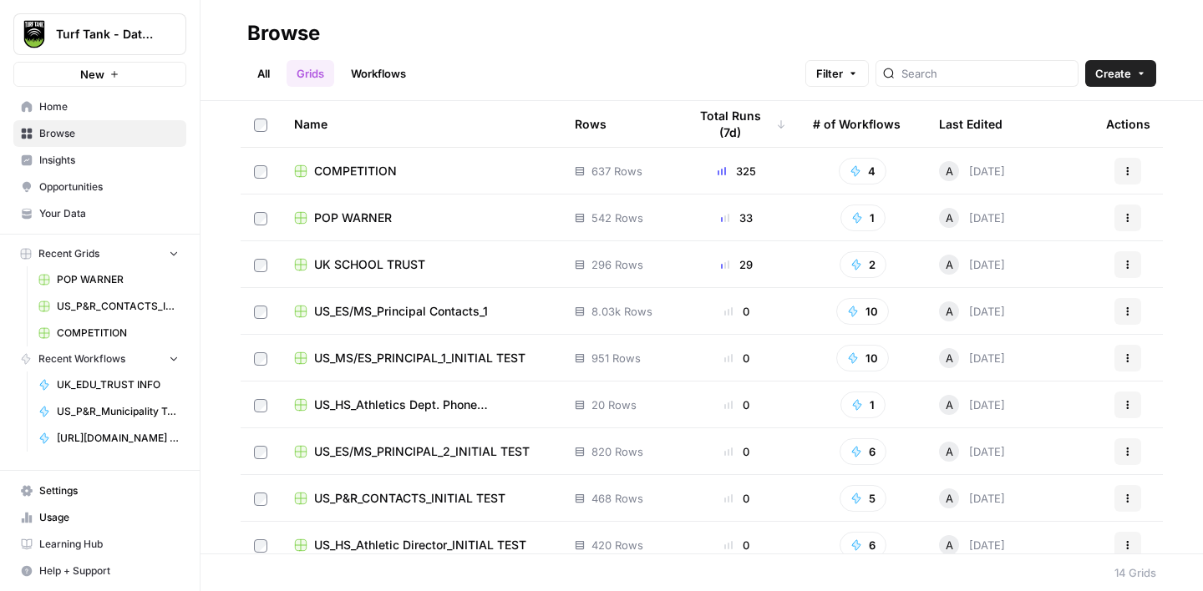
click at [363, 80] on link "Workflows" at bounding box center [378, 73] width 75 height 27
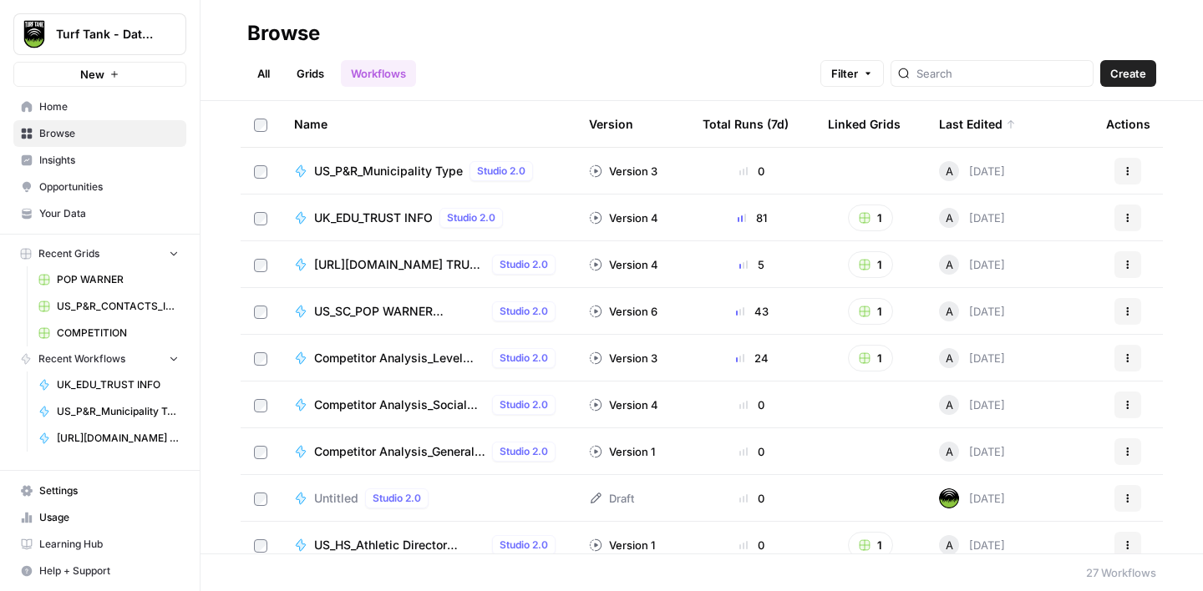
click at [1138, 75] on span "Create" at bounding box center [1128, 73] width 36 height 17
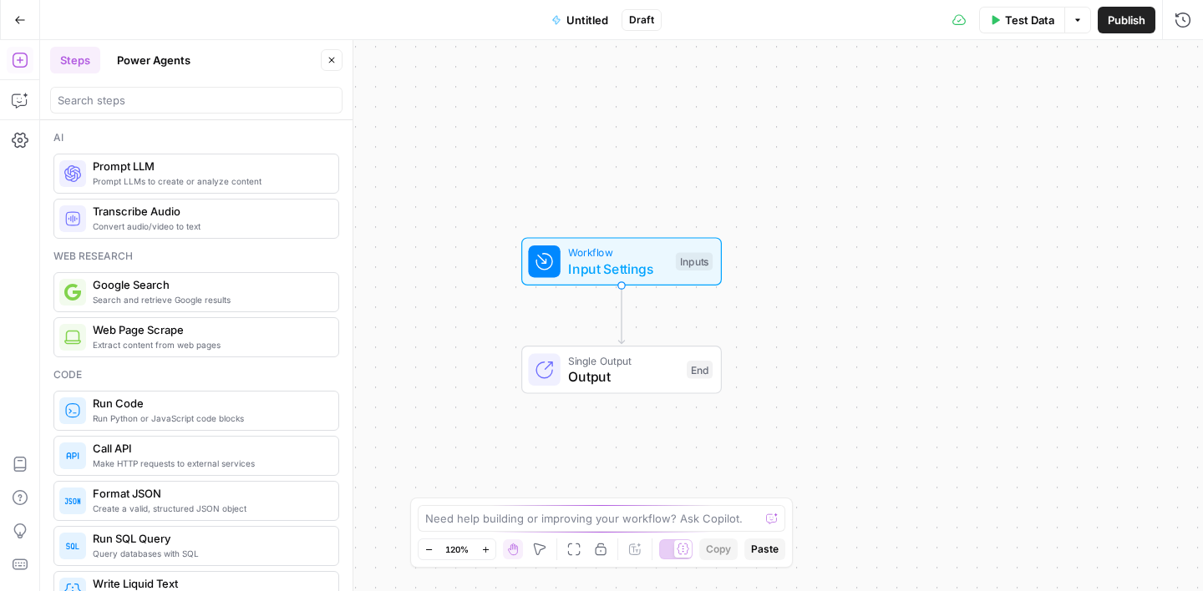
click at [568, 20] on span "Untitled" at bounding box center [587, 20] width 42 height 17
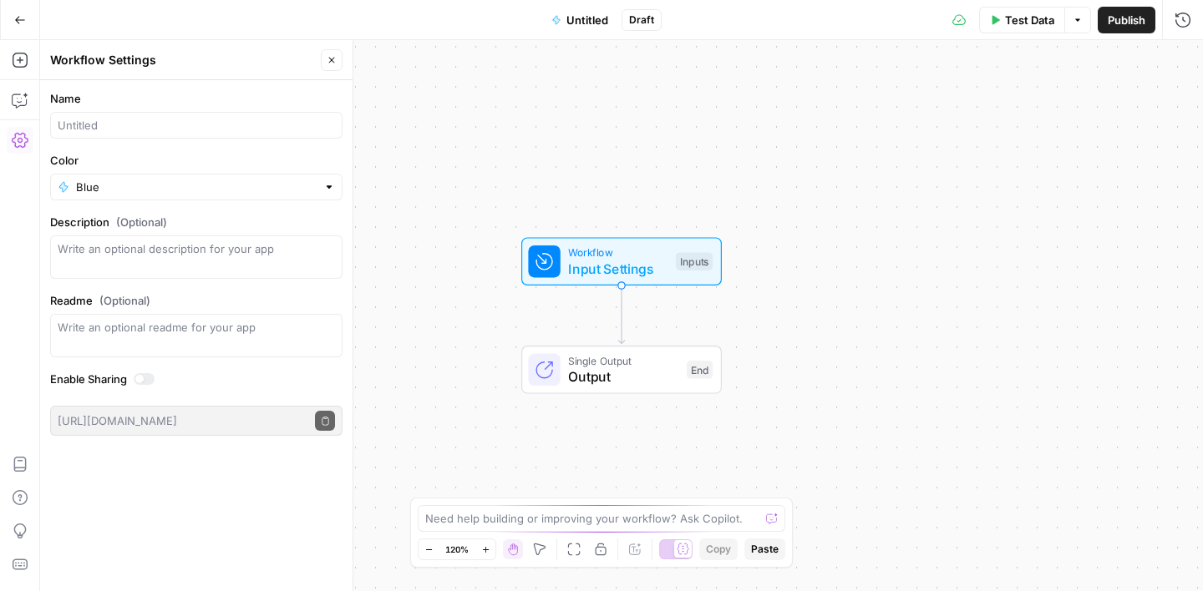
click at [105, 137] on div at bounding box center [196, 125] width 292 height 27
type input "US_P&R_Mayor Contact"
click at [379, 85] on div "Workflow Input Settings Inputs Single Output Output End" at bounding box center [621, 315] width 1163 height 551
click at [334, 61] on icon "button" at bounding box center [332, 60] width 10 height 10
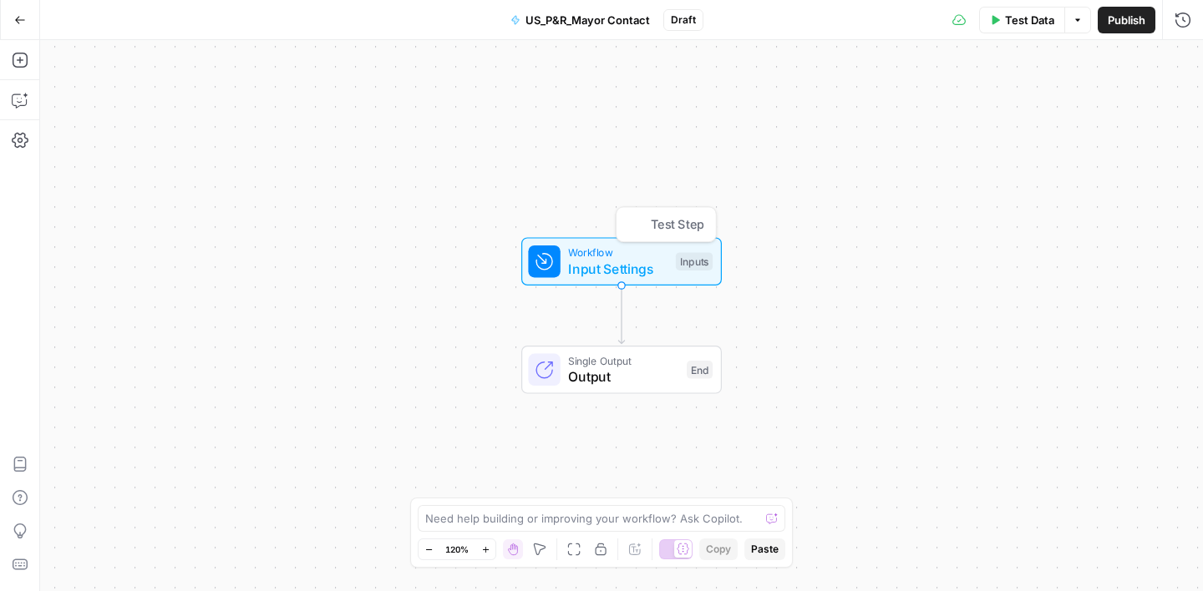
click at [588, 265] on span "Input Settings" at bounding box center [617, 269] width 99 height 20
click at [1058, 126] on button "Add Field" at bounding box center [1022, 113] width 278 height 27
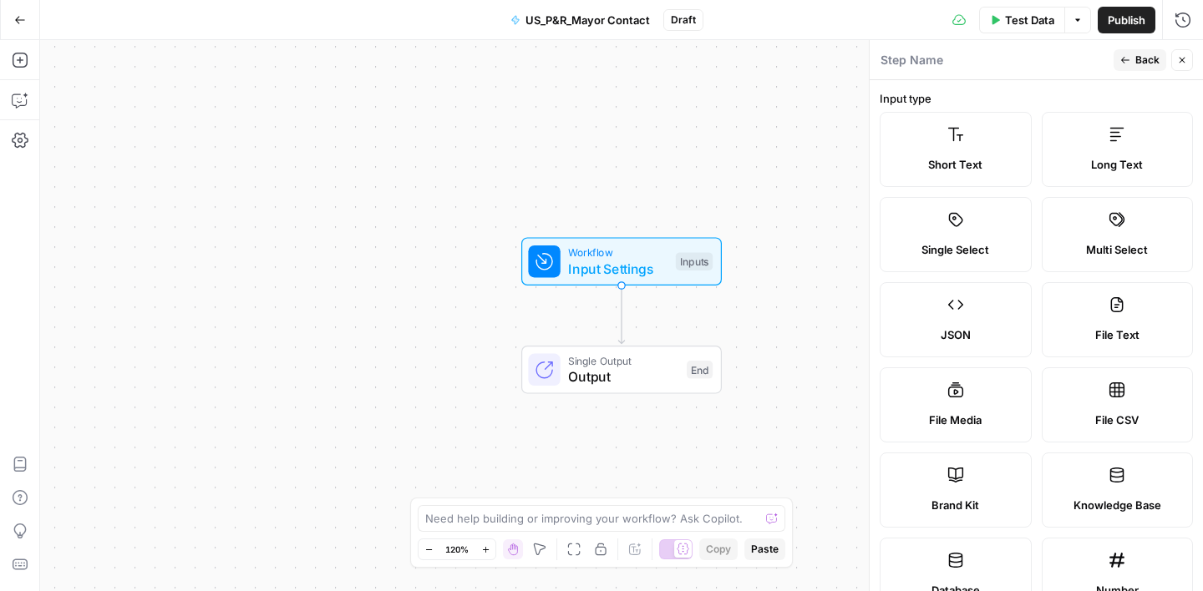
scroll to position [398, 0]
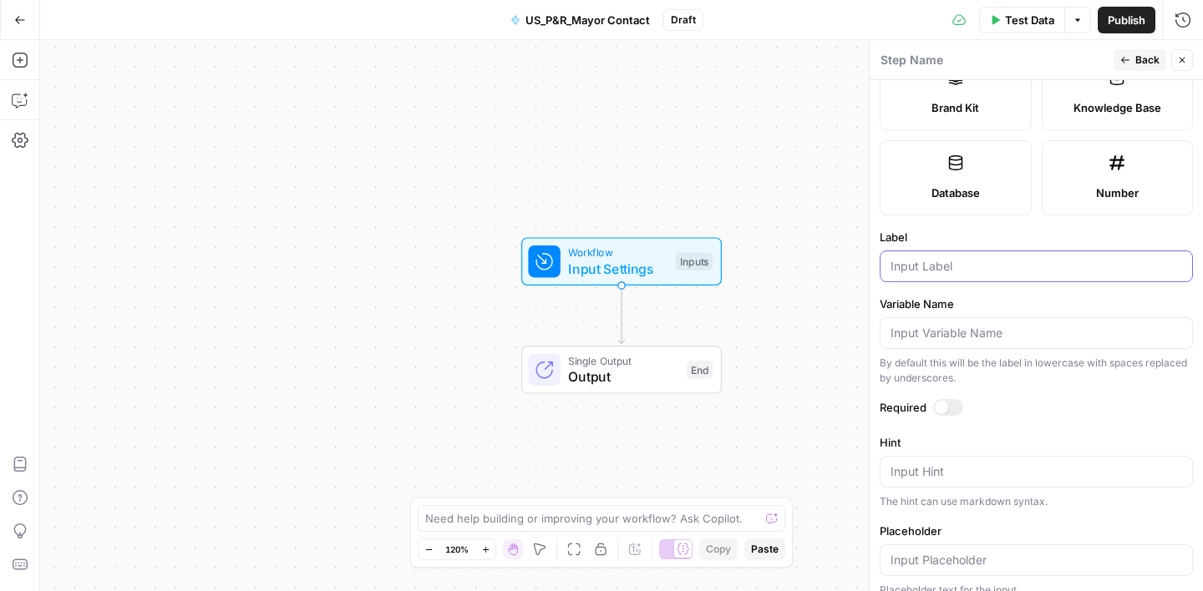
click at [935, 266] on input "Label" at bounding box center [1037, 266] width 292 height 17
type input "ID"
click at [969, 237] on label "Label" at bounding box center [1036, 237] width 313 height 17
click at [969, 258] on input "ID" at bounding box center [1037, 266] width 292 height 17
click at [1147, 55] on span "Back" at bounding box center [1147, 60] width 24 height 15
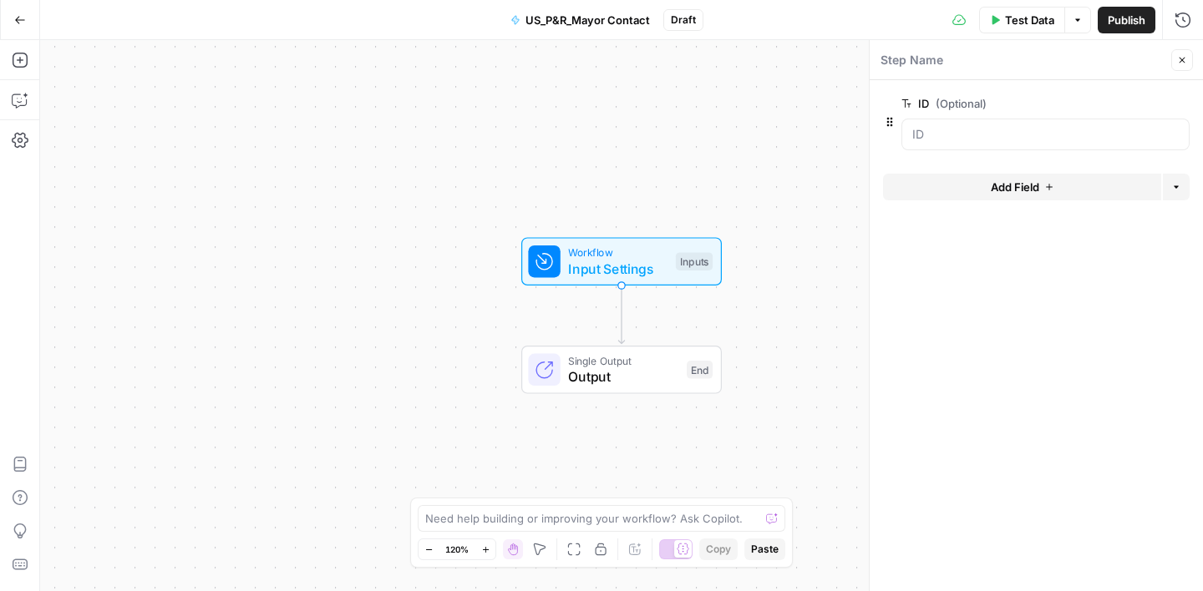
click at [945, 179] on button "Add Field" at bounding box center [1022, 187] width 278 height 27
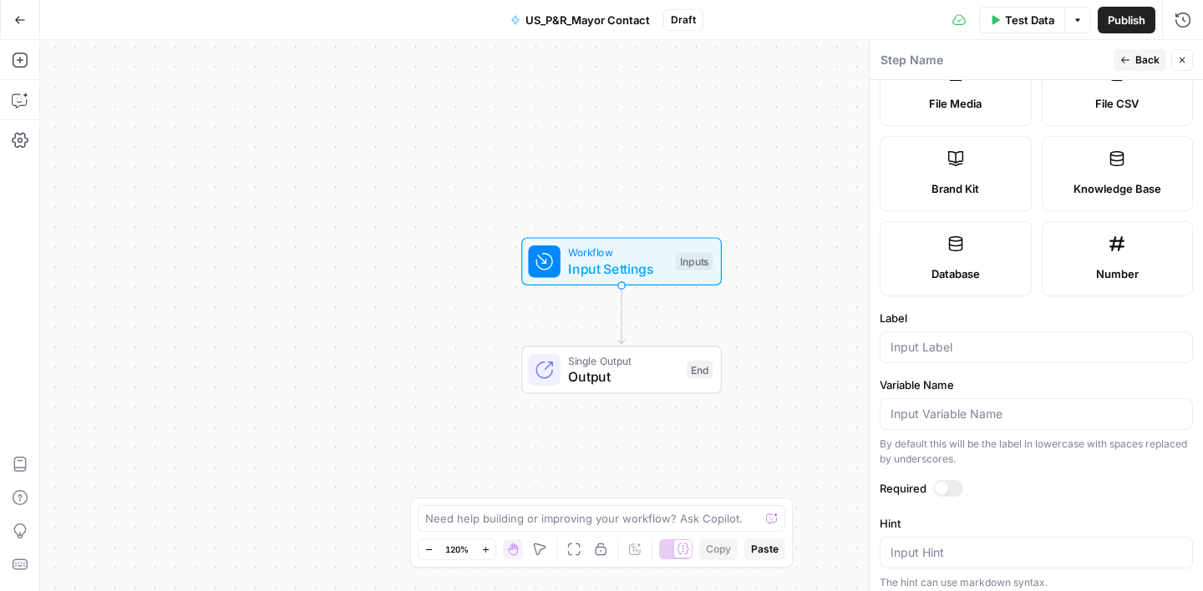
scroll to position [346, 0]
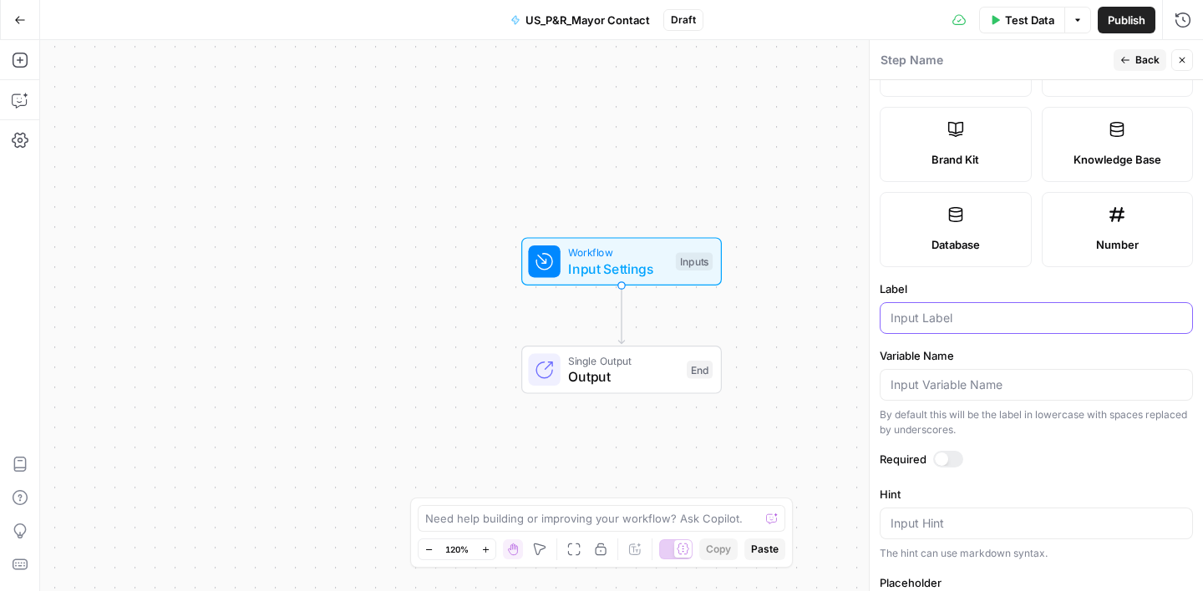
click at [928, 322] on input "Label" at bounding box center [1037, 318] width 292 height 17
type input "Municipality"
click at [1128, 63] on icon "button" at bounding box center [1125, 60] width 10 height 10
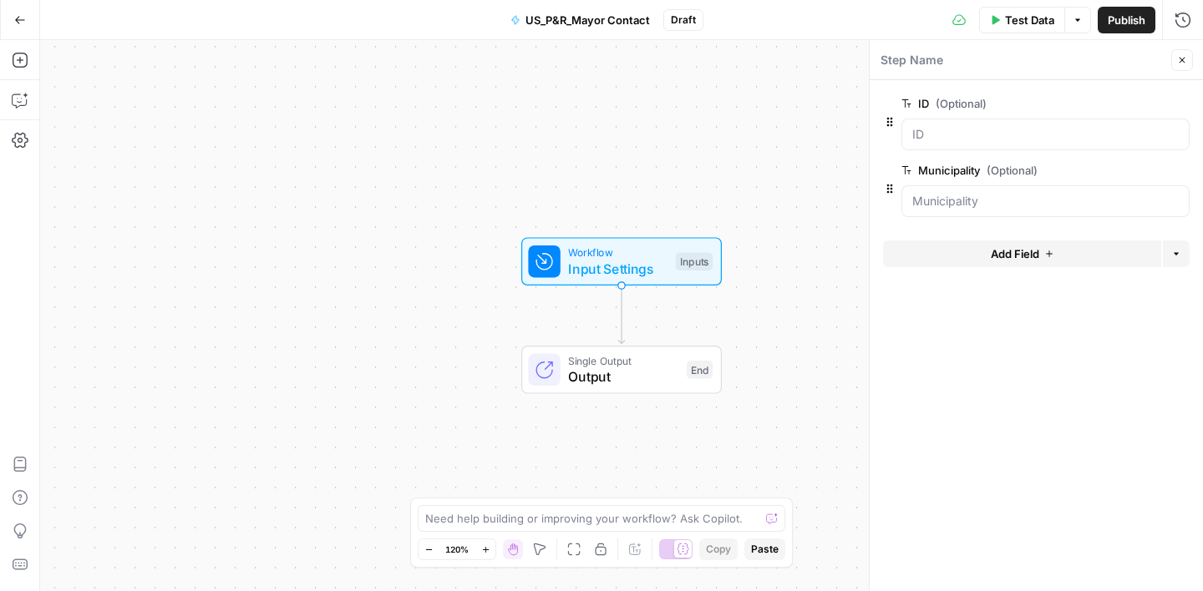
click at [1007, 255] on span "Add Field" at bounding box center [1015, 254] width 48 height 17
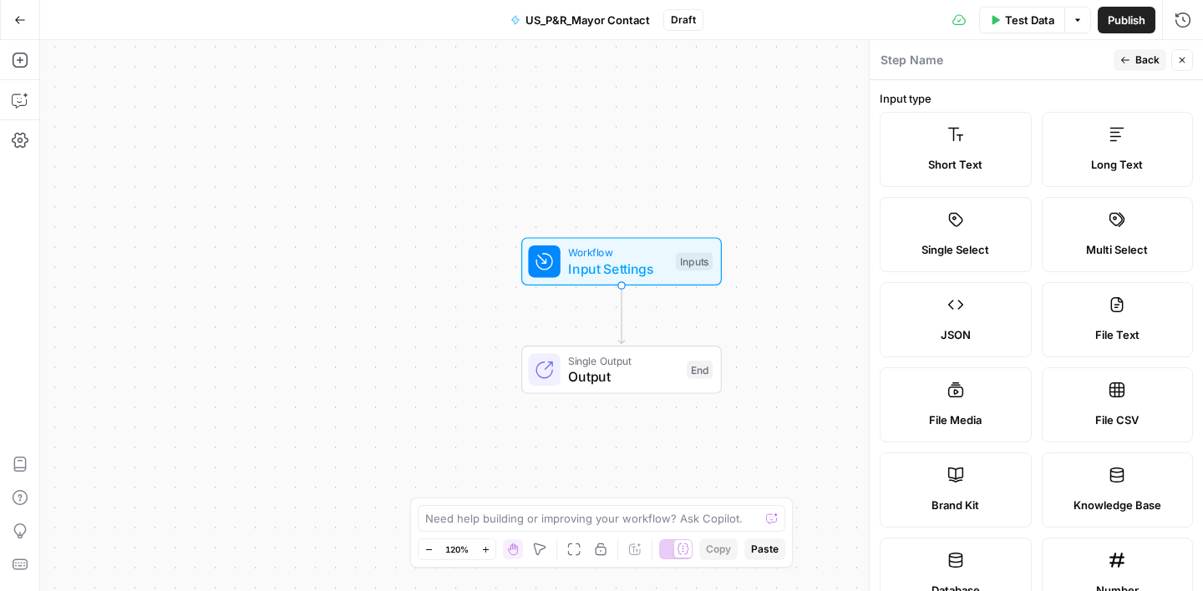
scroll to position [388, 0]
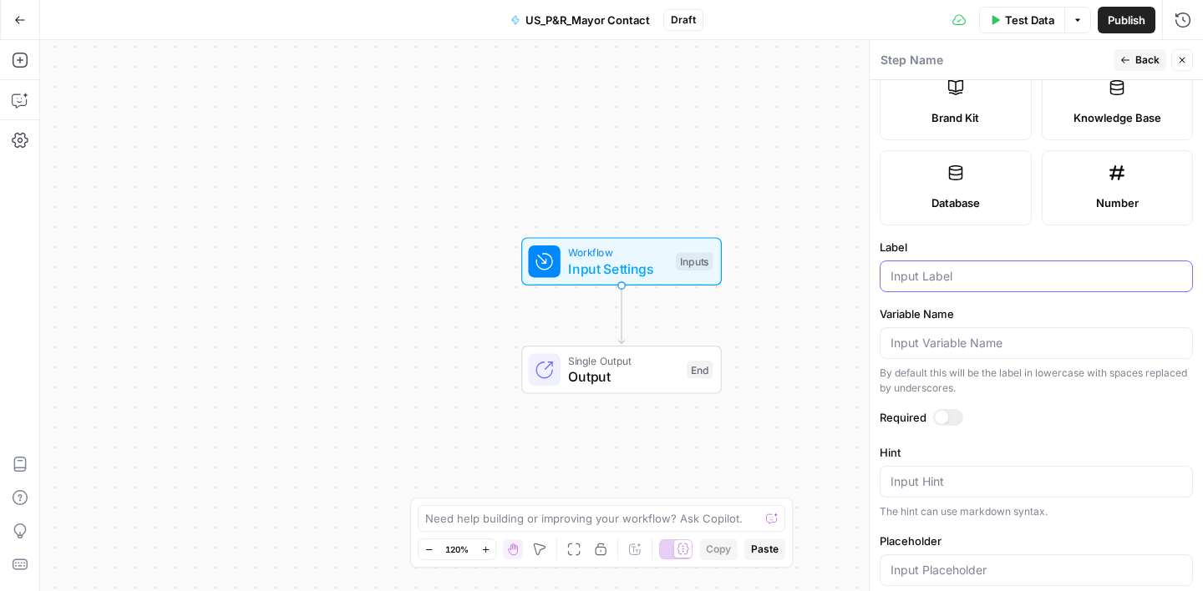
click at [924, 277] on input "Label" at bounding box center [1037, 276] width 292 height 17
type input "State"
click at [1011, 238] on form "Input type Short Text Long Text Single Select Multi Select JSON File Text File …" at bounding box center [1036, 335] width 333 height 511
click at [1143, 62] on span "Back" at bounding box center [1147, 60] width 24 height 15
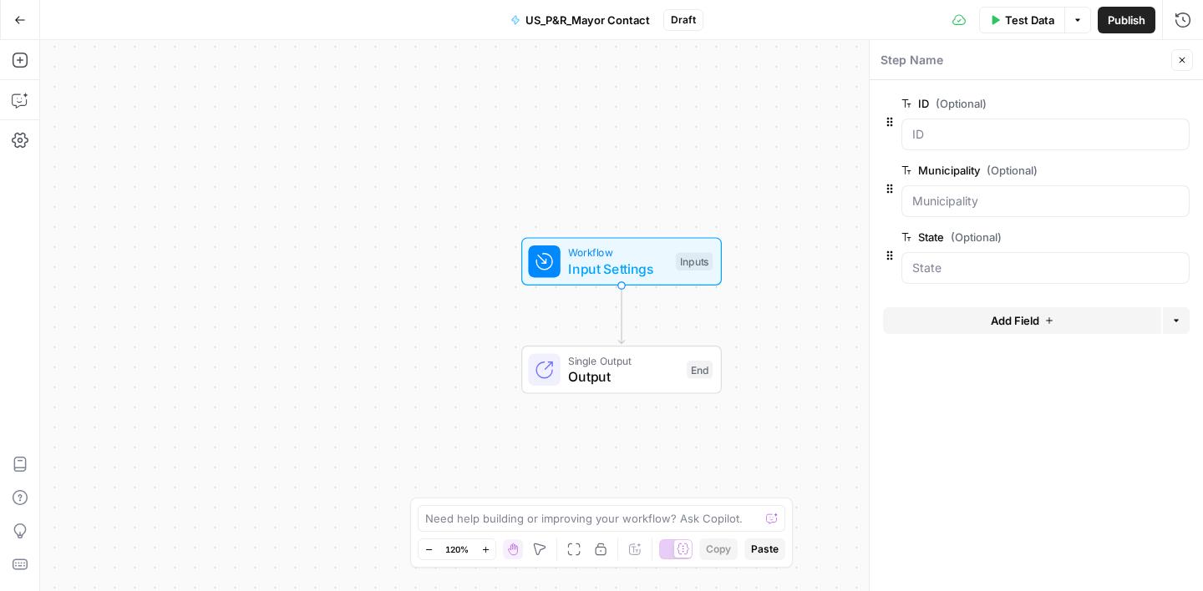
click at [968, 315] on button "Add Field" at bounding box center [1022, 320] width 278 height 27
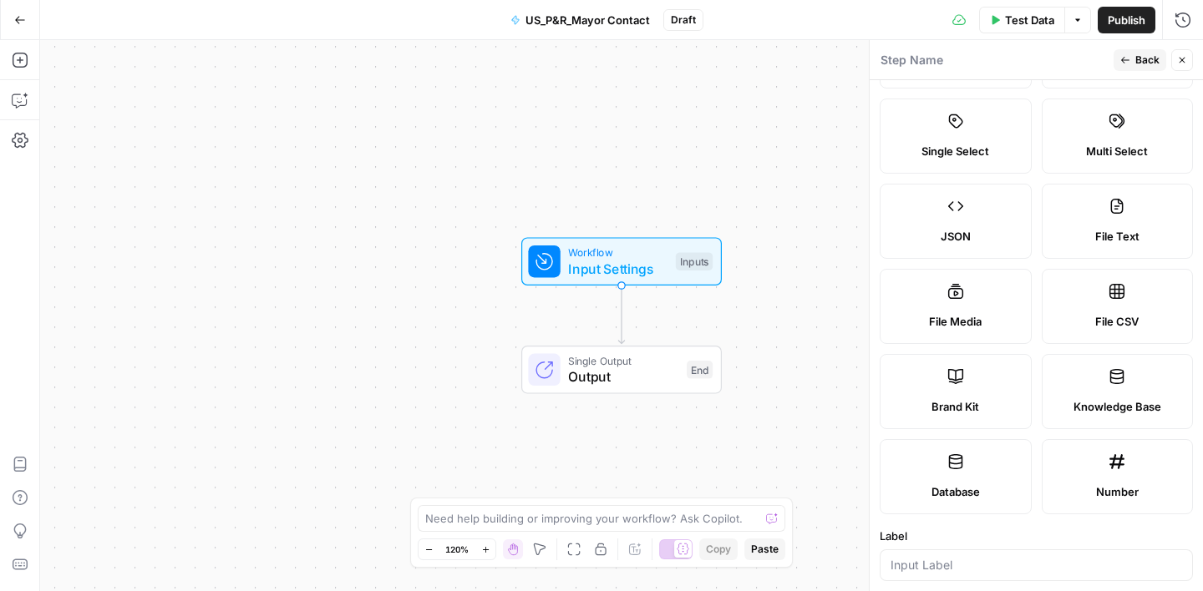
scroll to position [448, 0]
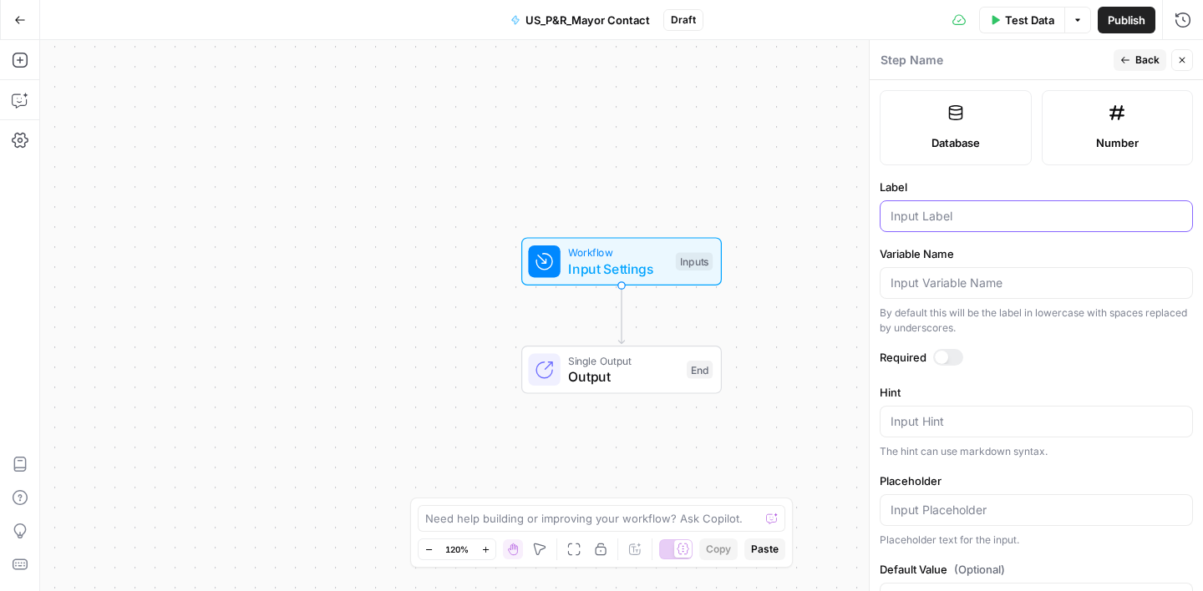
click at [918, 213] on input "Label" at bounding box center [1037, 216] width 292 height 17
type input "Domain"
click at [950, 249] on label "Variable Name" at bounding box center [1036, 254] width 313 height 17
click at [950, 275] on input "Variable Name" at bounding box center [1037, 283] width 292 height 17
click at [1144, 53] on span "Back" at bounding box center [1147, 60] width 24 height 15
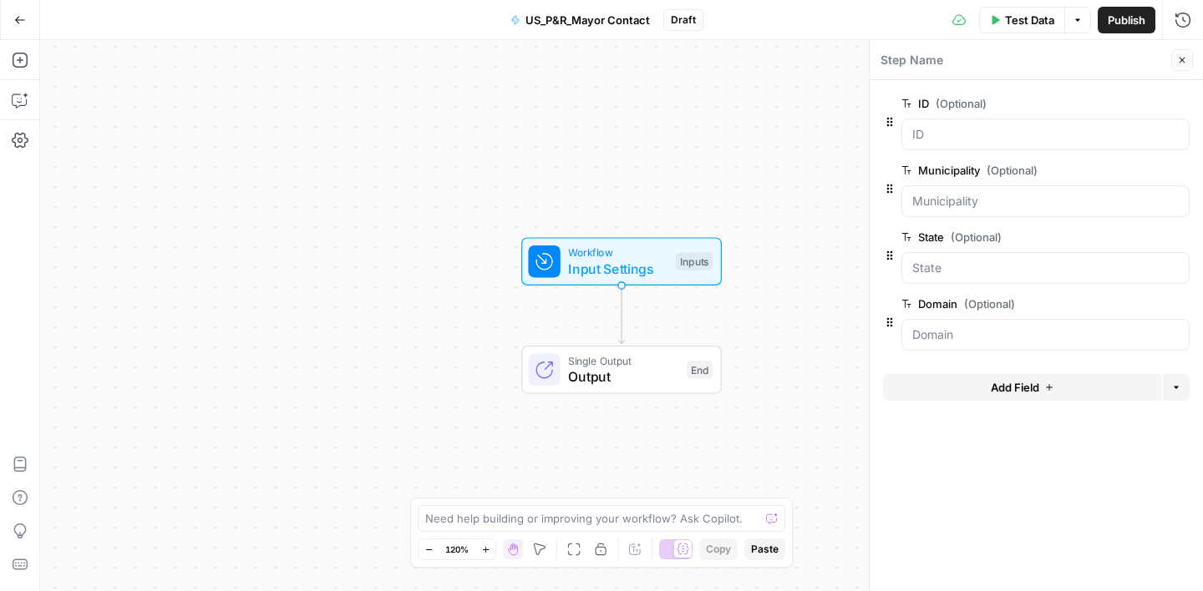
click at [1182, 62] on icon "button" at bounding box center [1182, 60] width 10 height 10
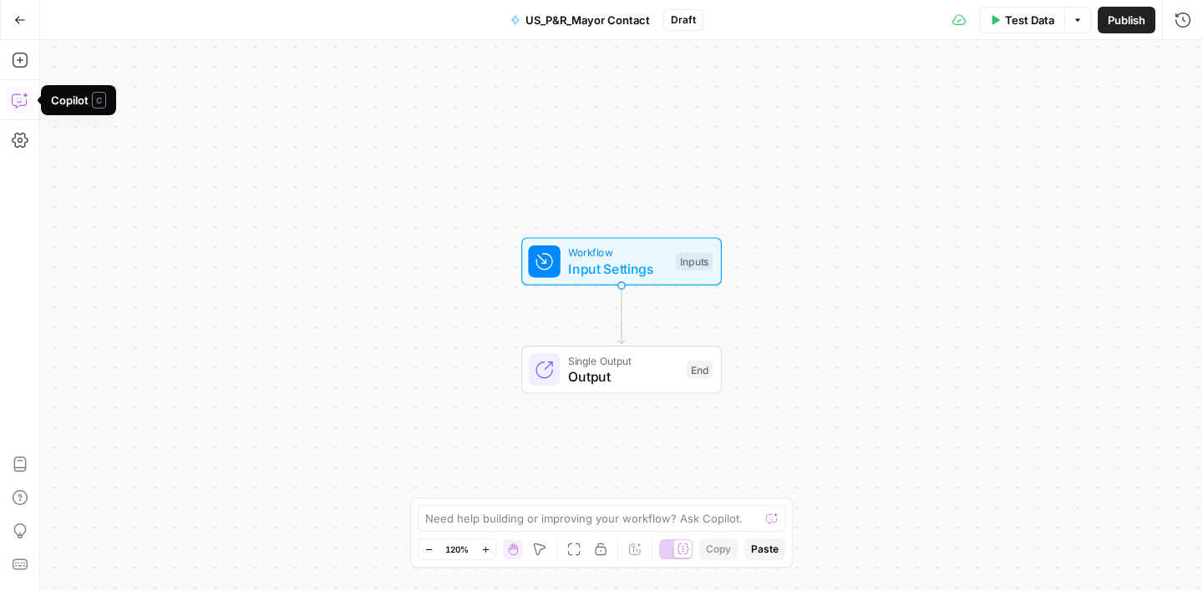
click at [20, 99] on icon "button" at bounding box center [20, 100] width 17 height 17
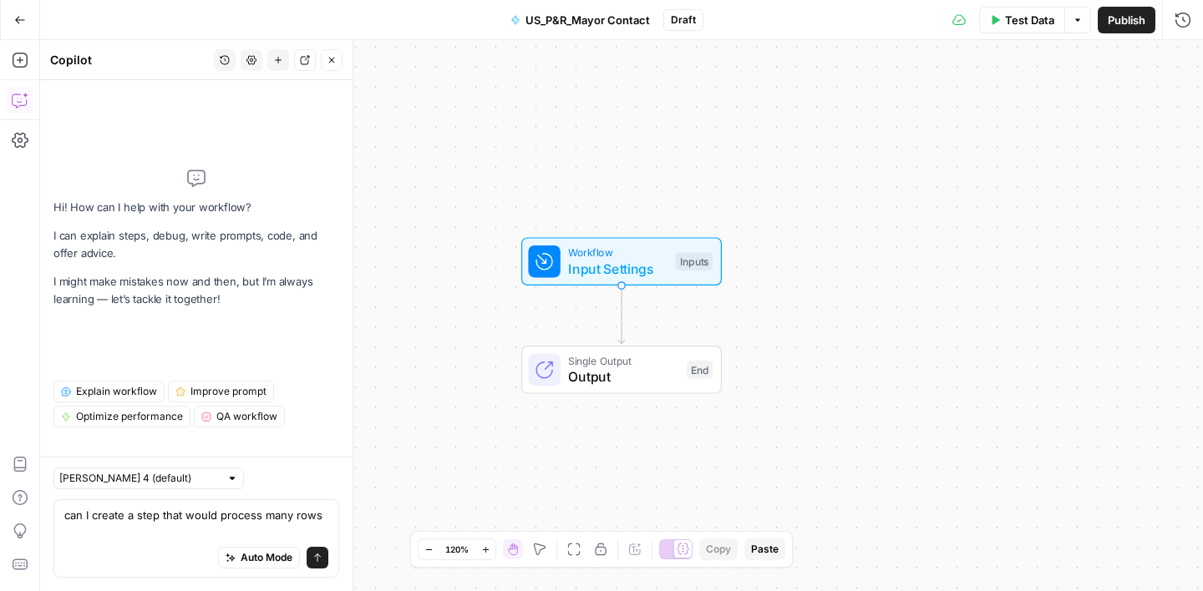
scroll to position [0, 0]
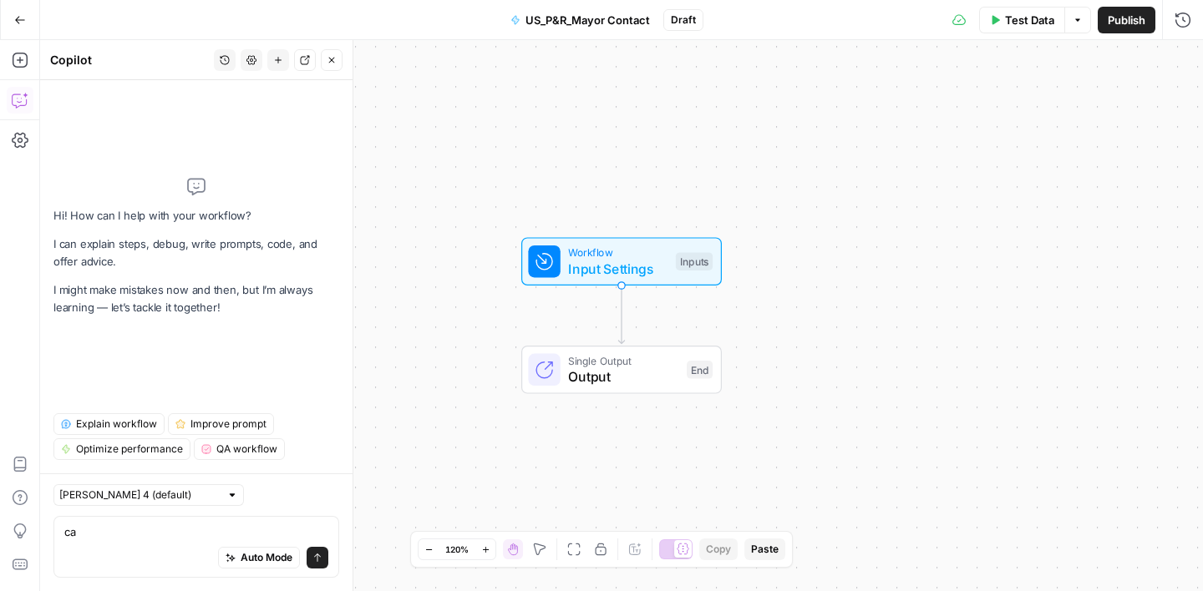
type textarea "c"
click at [328, 61] on icon "button" at bounding box center [332, 60] width 10 height 10
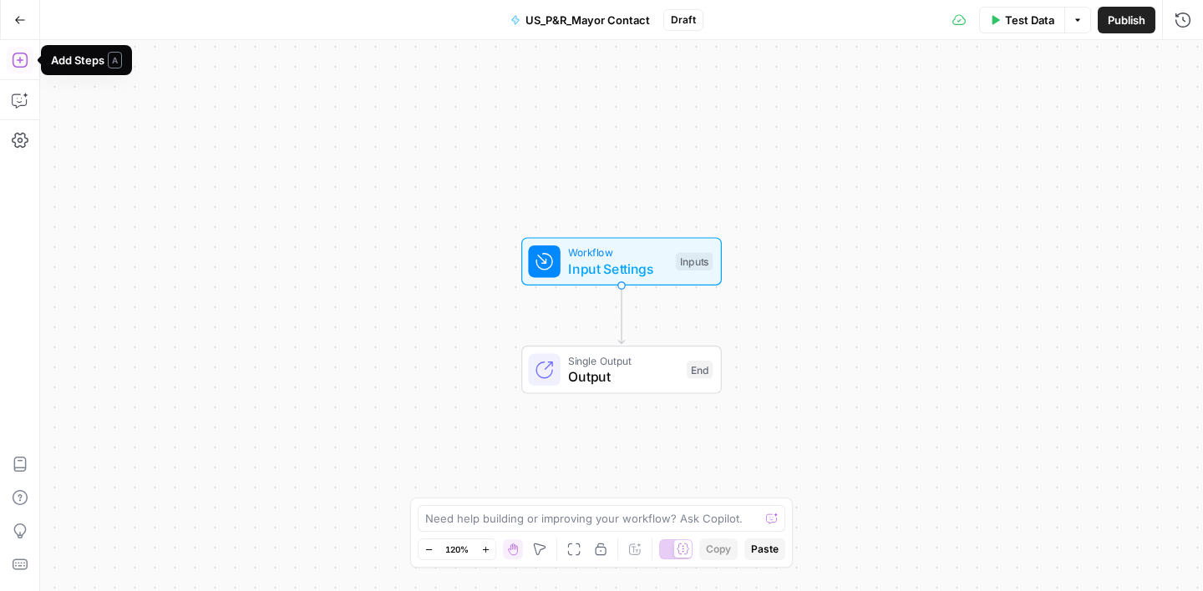
click at [23, 64] on icon "button" at bounding box center [20, 60] width 17 height 17
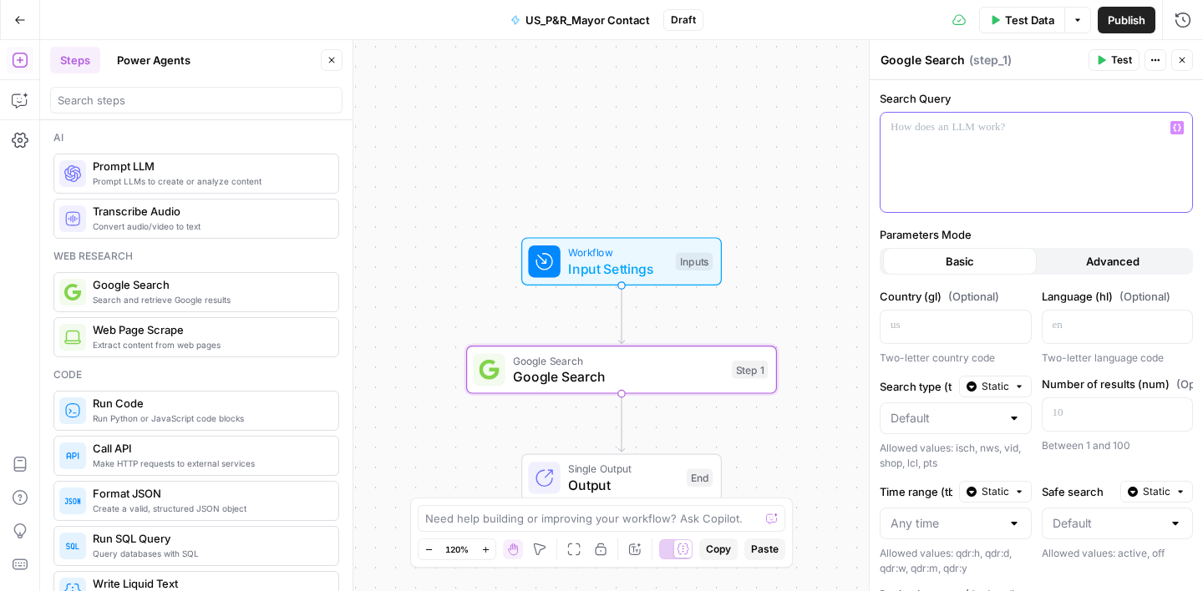
click at [948, 132] on p at bounding box center [1037, 127] width 292 height 17
click at [337, 63] on button "Close" at bounding box center [332, 60] width 22 height 22
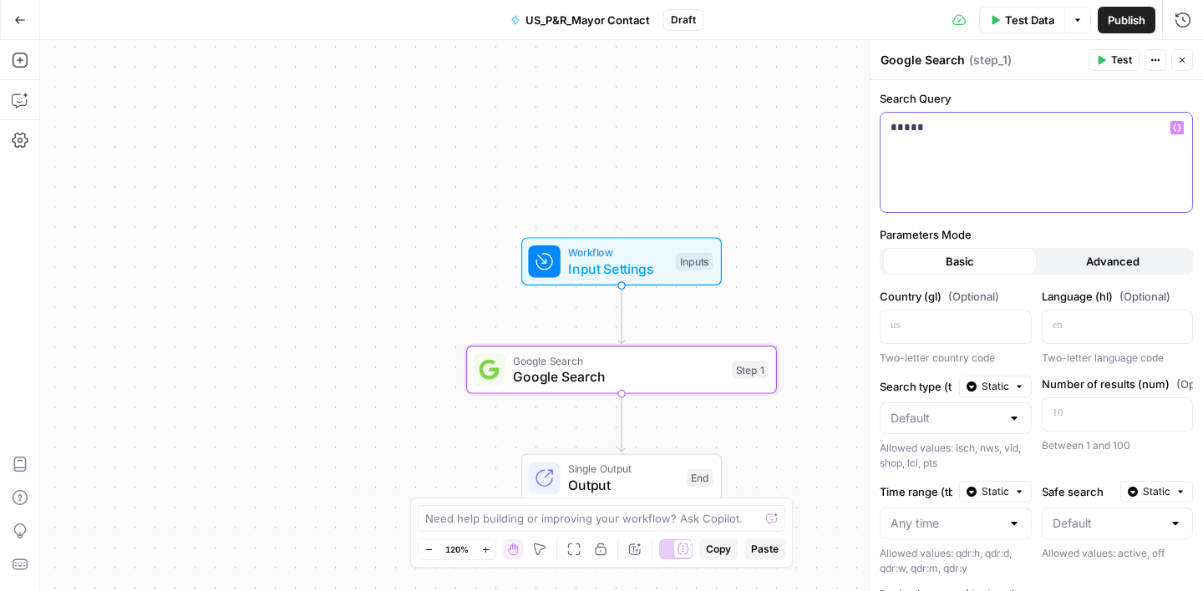
click at [919, 135] on p "*****" at bounding box center [1037, 127] width 292 height 17
click at [917, 142] on p "**********" at bounding box center [1037, 135] width 292 height 33
click at [1182, 132] on button "Variables Menu" at bounding box center [1176, 127] width 13 height 13
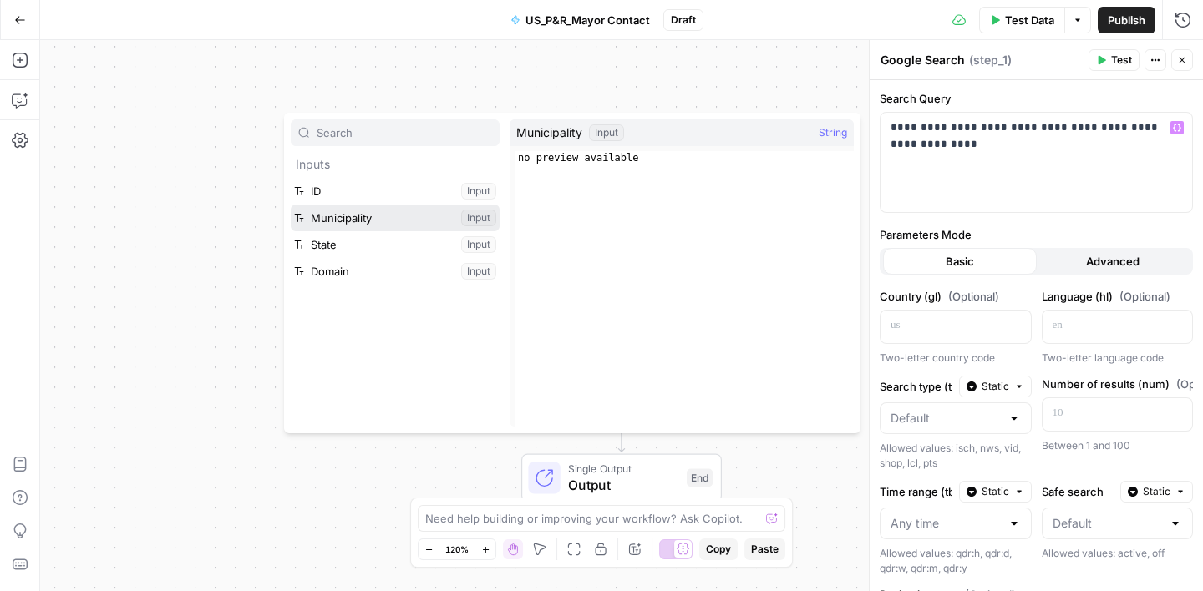
click at [367, 213] on button "Select variable Municipality" at bounding box center [395, 218] width 209 height 27
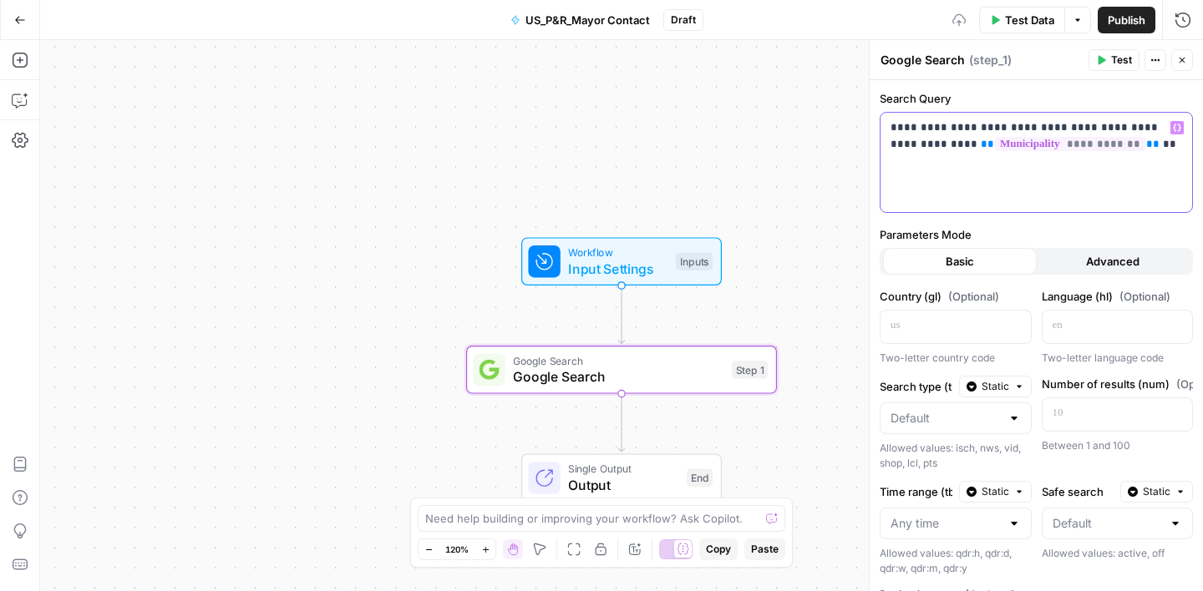
click at [1176, 127] on icon "button" at bounding box center [1177, 128] width 8 height 8
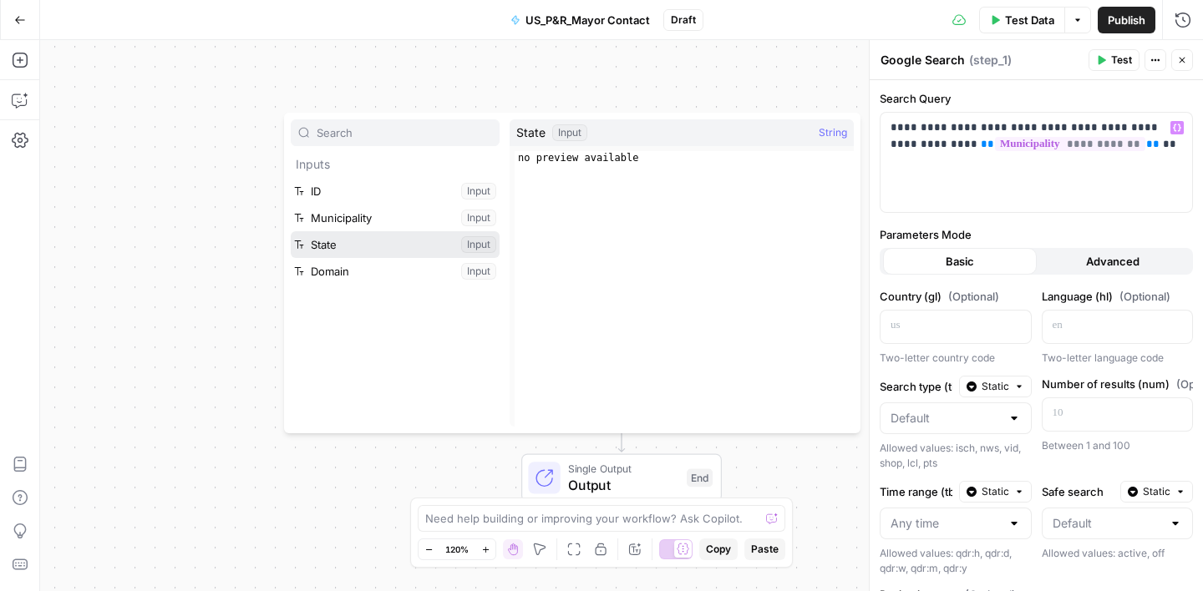
click at [401, 251] on button "Select variable State" at bounding box center [395, 244] width 209 height 27
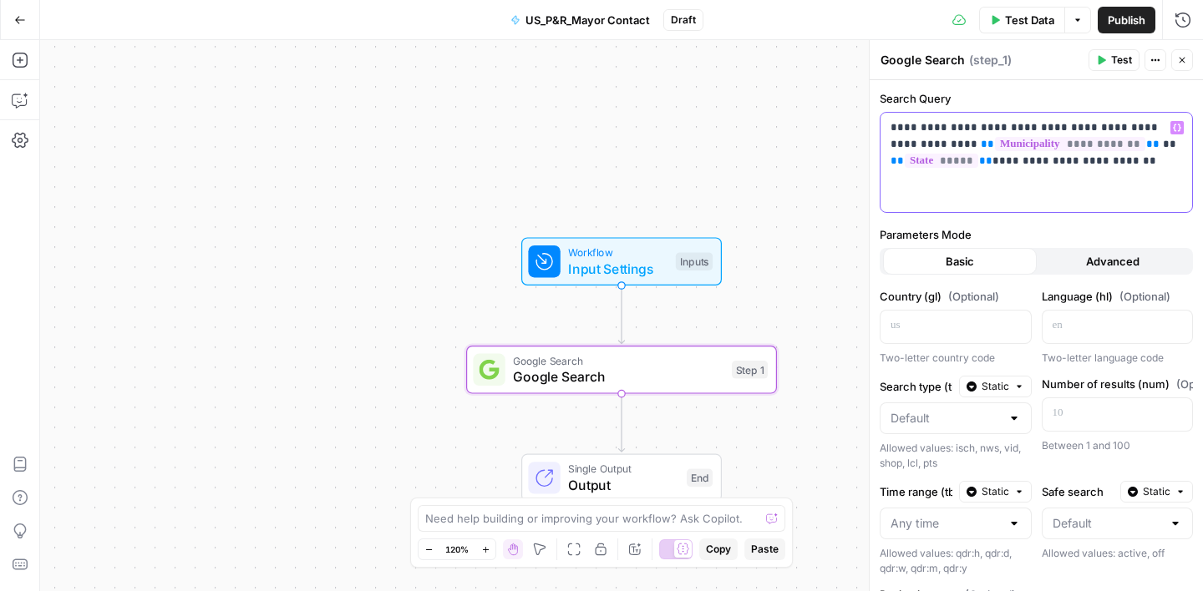
click at [1177, 129] on icon "button" at bounding box center [1177, 128] width 8 height 8
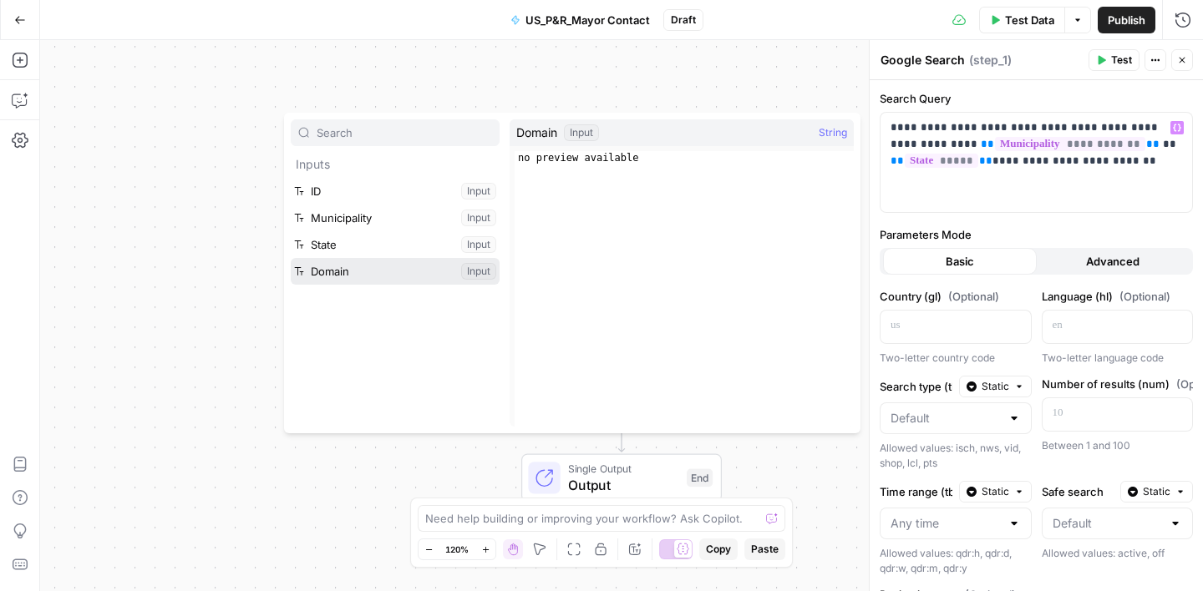
click at [390, 269] on button "Select variable Domain" at bounding box center [395, 271] width 209 height 27
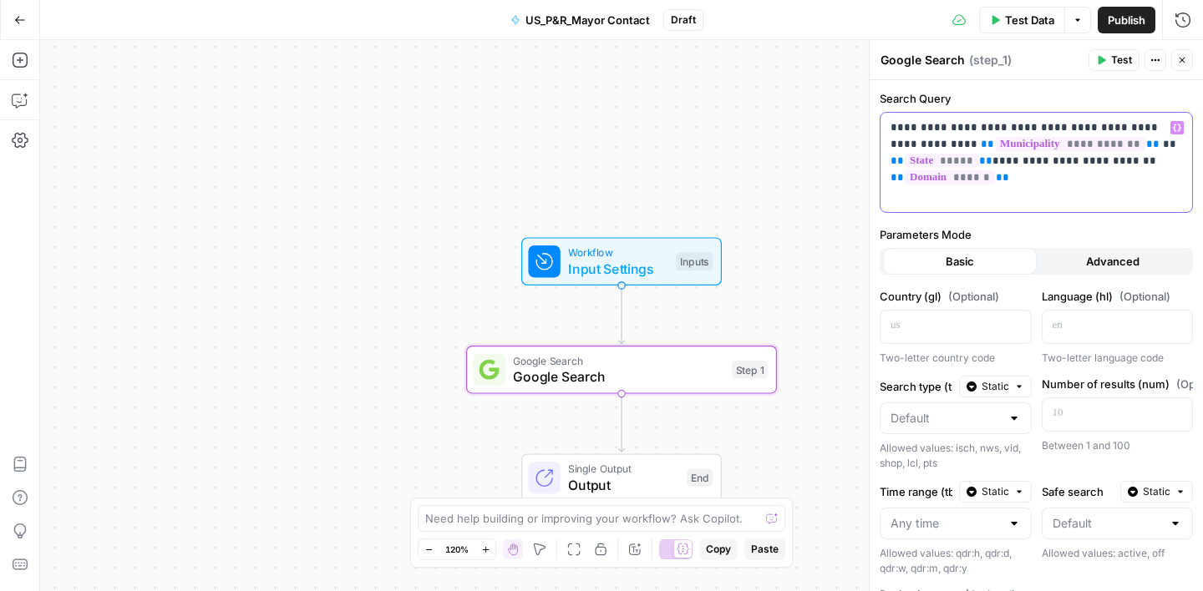
drag, startPoint x: 1056, startPoint y: 164, endPoint x: 1119, endPoint y: 162, distance: 63.5
click at [1119, 162] on p "**********" at bounding box center [1037, 152] width 292 height 67
click at [999, 220] on div "**********" at bounding box center [1036, 438] width 333 height 716
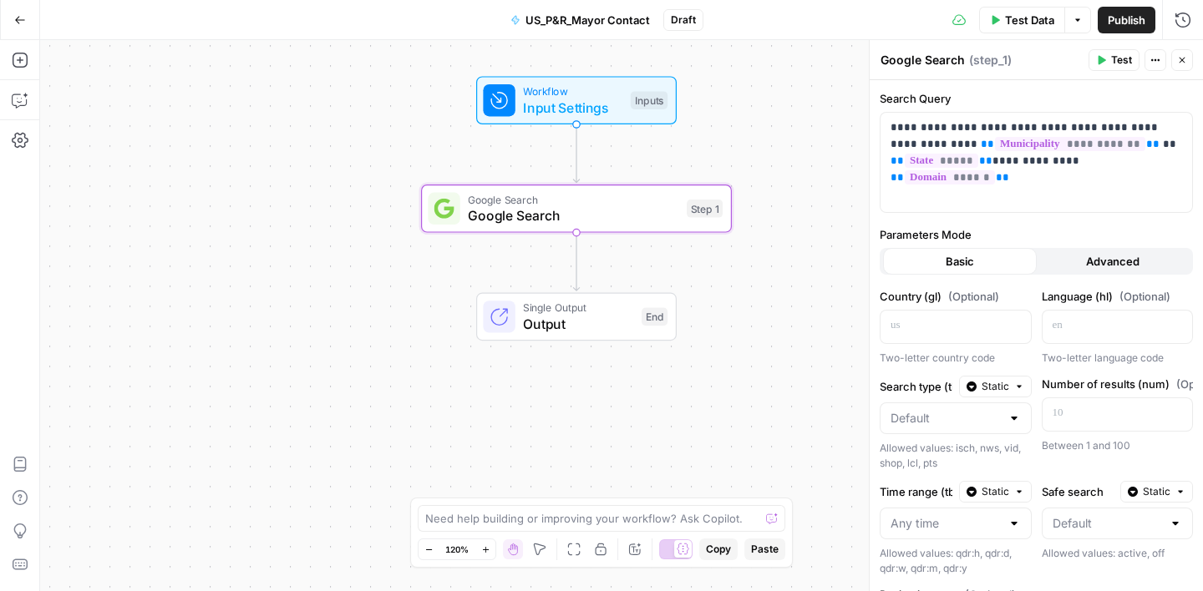
drag, startPoint x: 777, startPoint y: 307, endPoint x: 718, endPoint y: 111, distance: 204.0
click at [718, 111] on div "Workflow Input Settings Inputs Google Search Google Search Step 1 Single Output…" at bounding box center [621, 315] width 1163 height 551
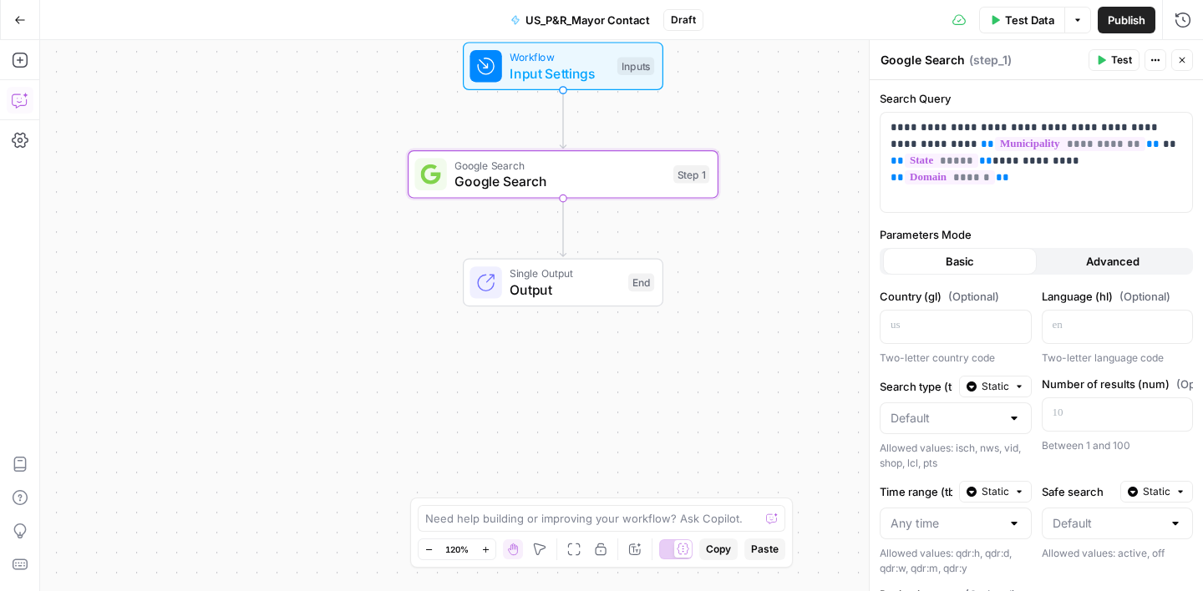
click at [24, 93] on icon "button" at bounding box center [20, 100] width 17 height 17
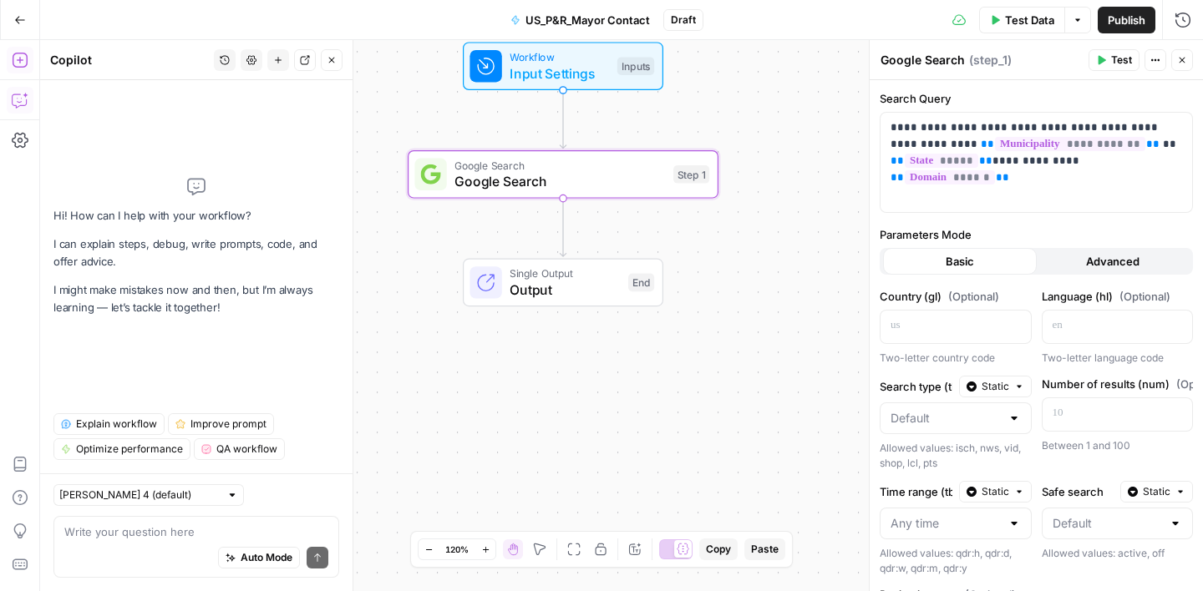
click at [24, 54] on icon "button" at bounding box center [20, 60] width 17 height 17
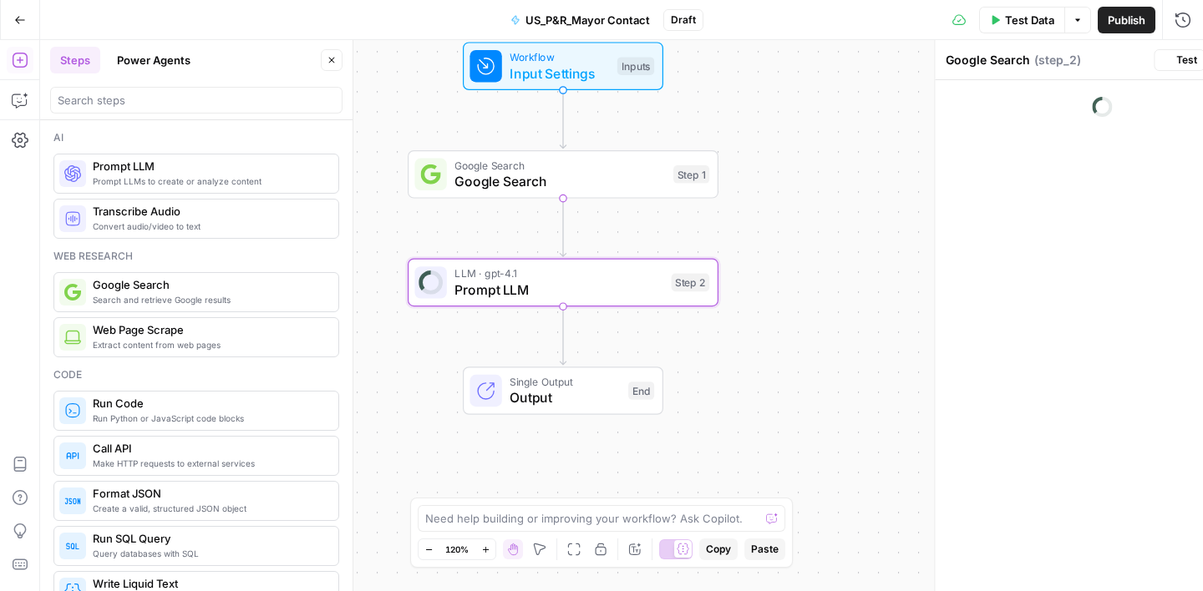
type textarea "Prompt LLM"
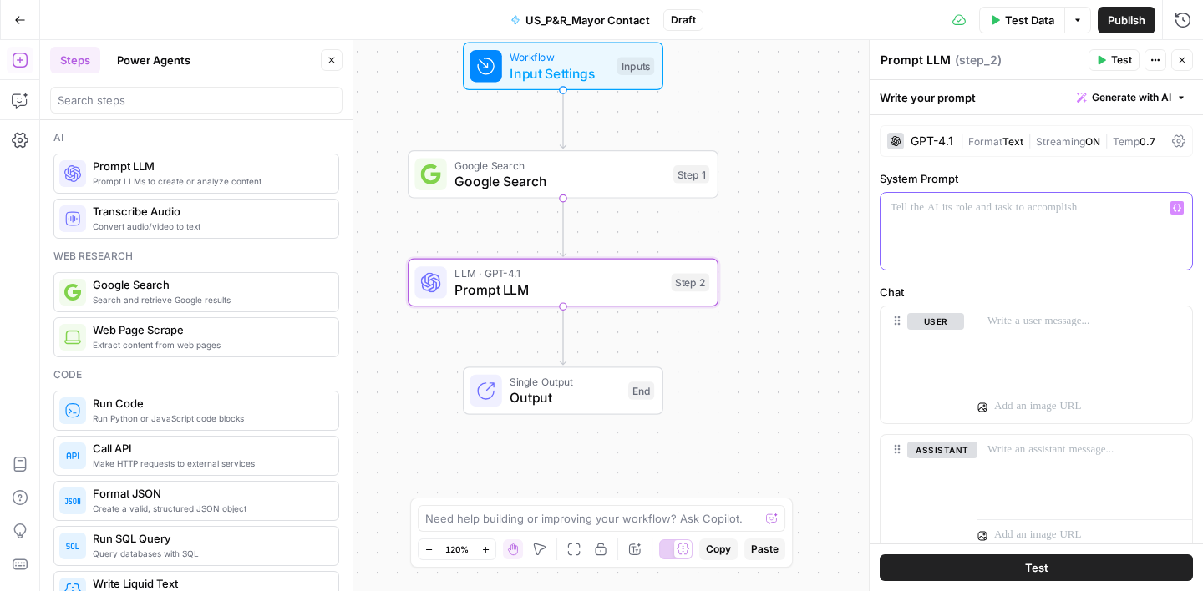
click at [926, 211] on p at bounding box center [1037, 208] width 292 height 17
paste div
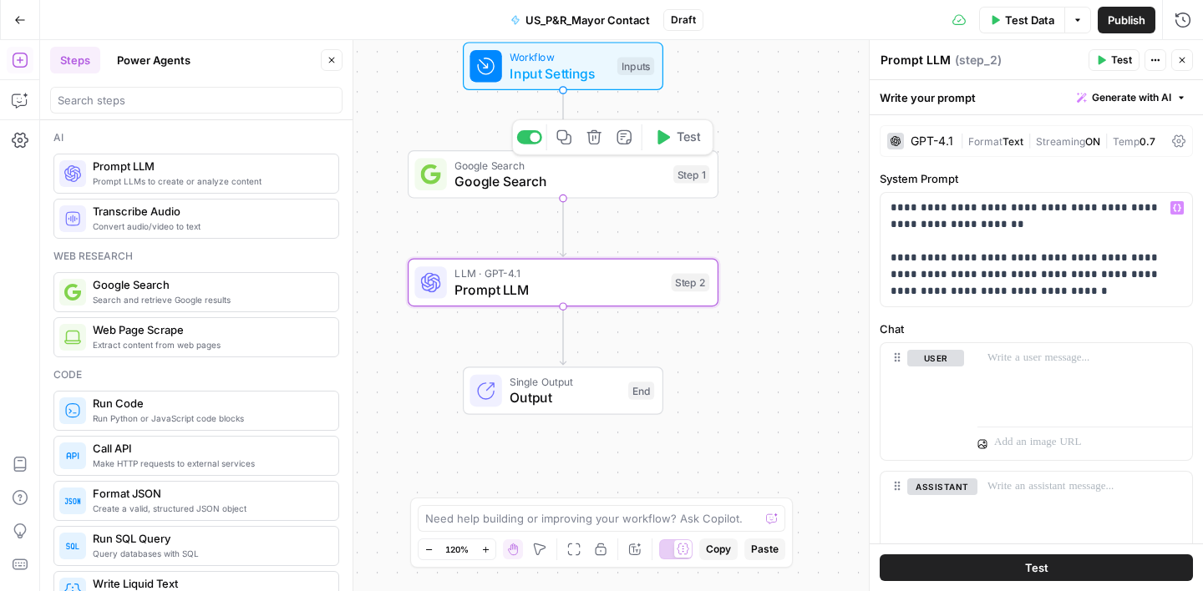
click at [571, 169] on span "Google Search" at bounding box center [559, 165] width 211 height 16
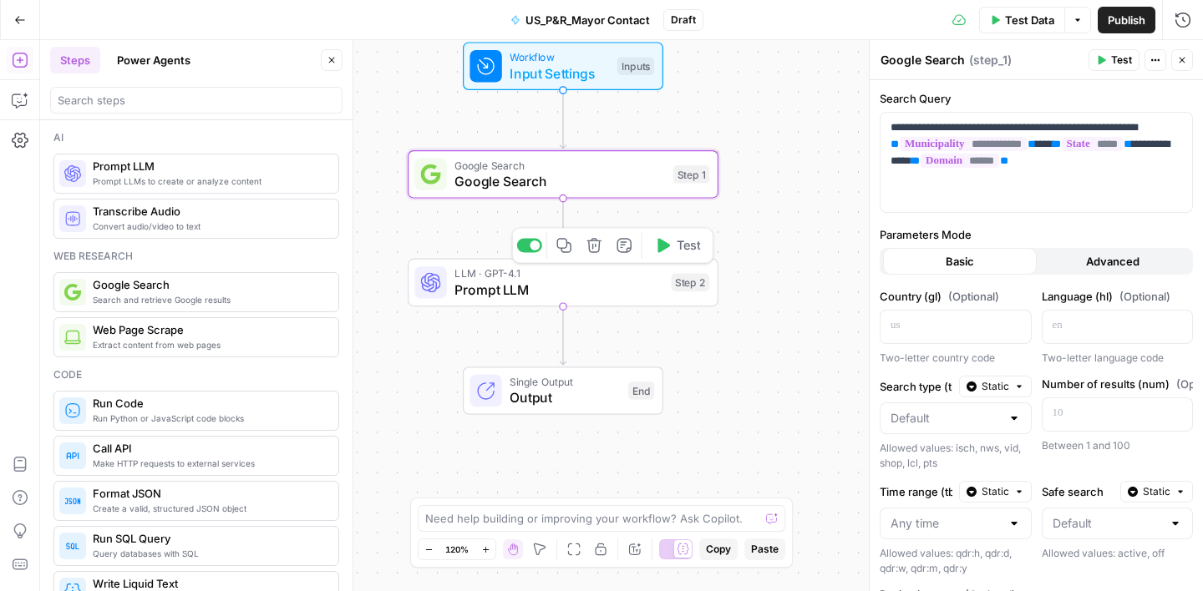
click at [588, 283] on span "Prompt LLM" at bounding box center [558, 290] width 209 height 20
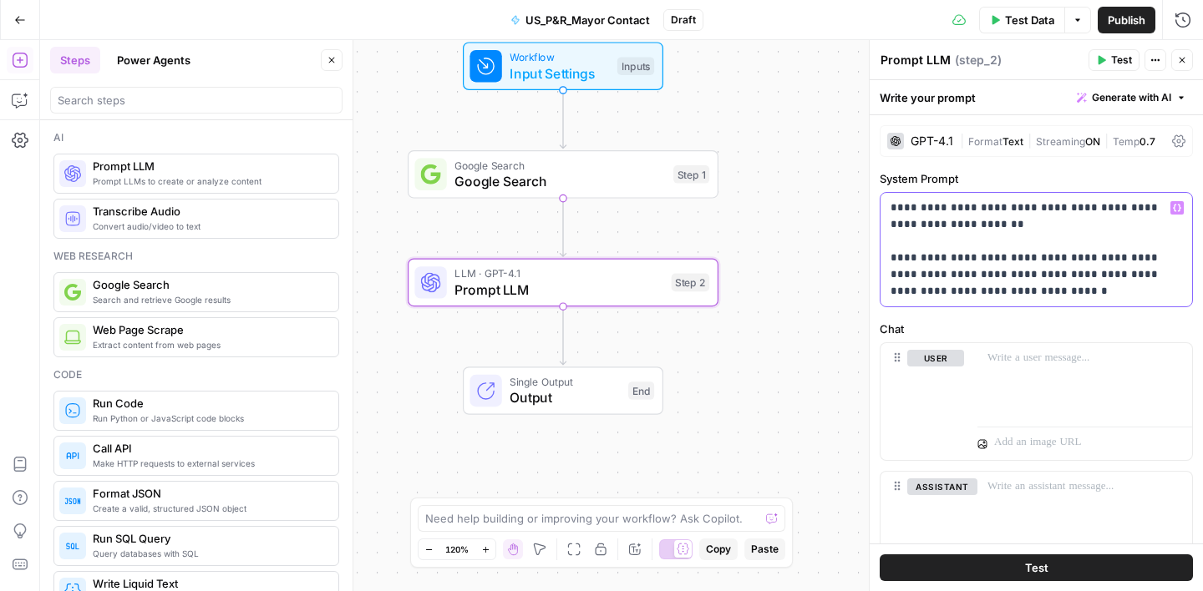
click at [1071, 297] on p "**********" at bounding box center [1037, 250] width 292 height 100
click at [1044, 351] on p at bounding box center [1084, 358] width 195 height 17
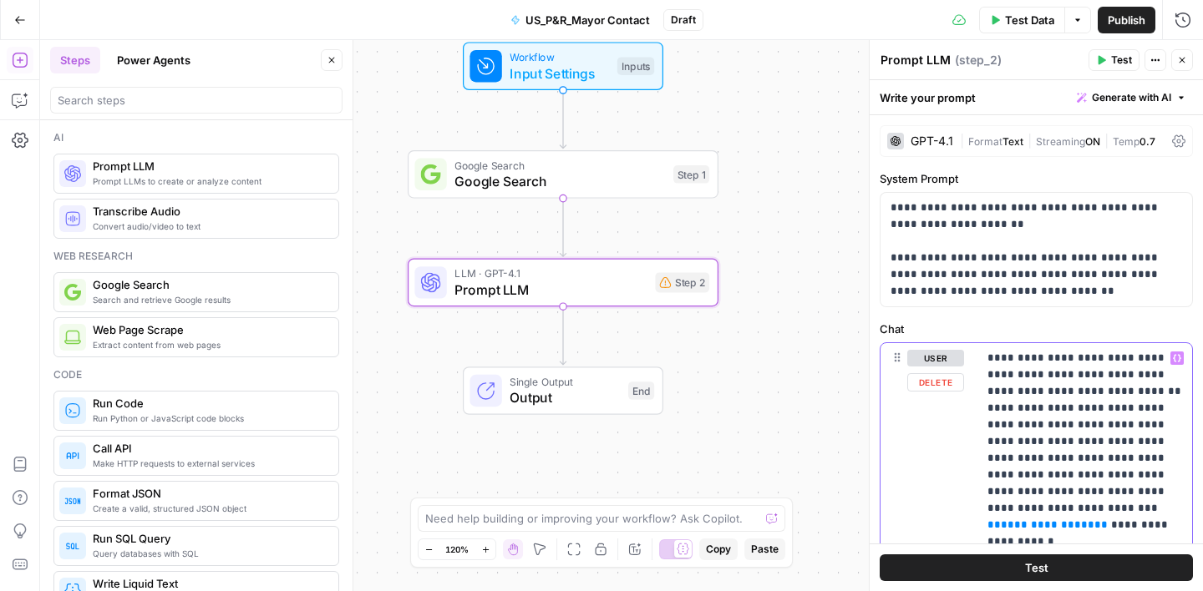
click at [1124, 377] on p "**********" at bounding box center [1084, 500] width 195 height 301
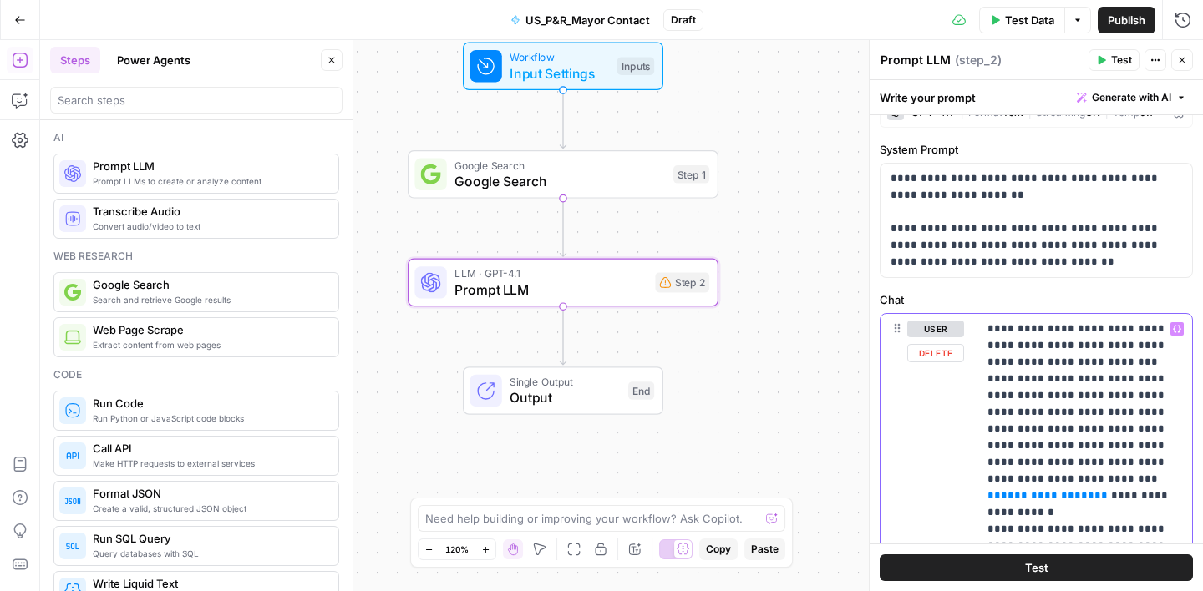
scroll to position [15, 0]
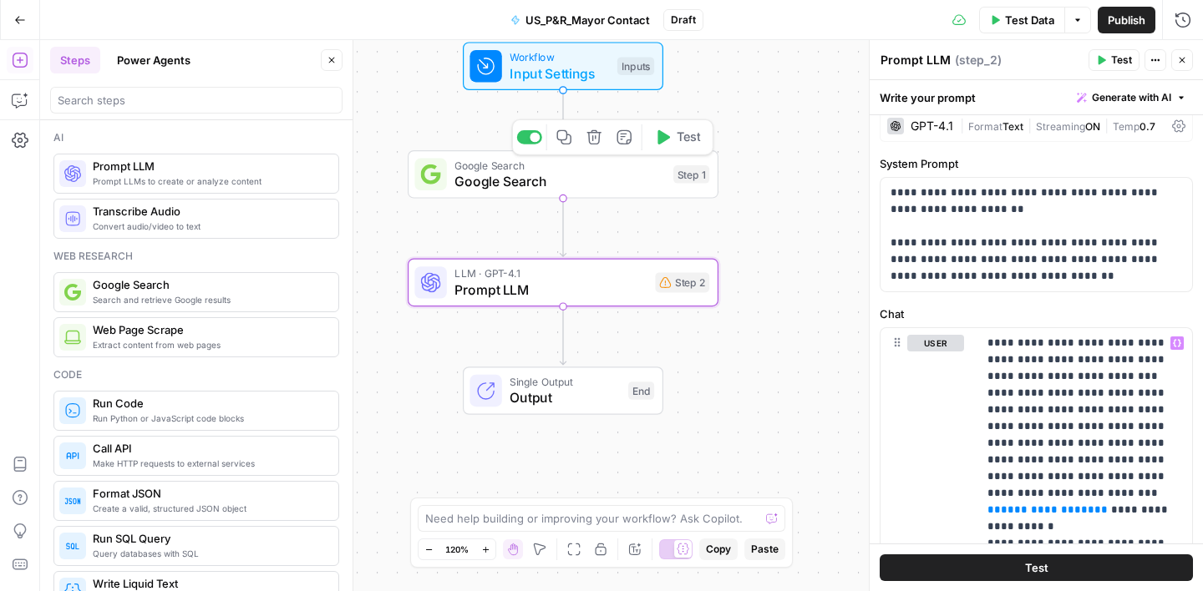
click at [623, 182] on span "Google Search" at bounding box center [559, 181] width 211 height 20
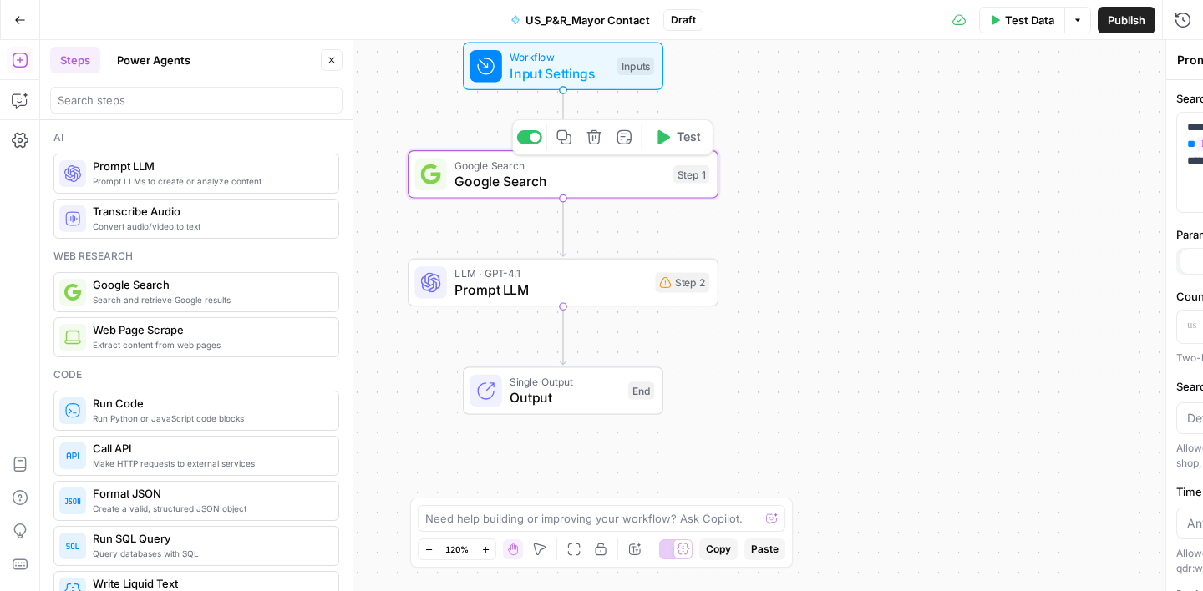
type textarea "Google Search"
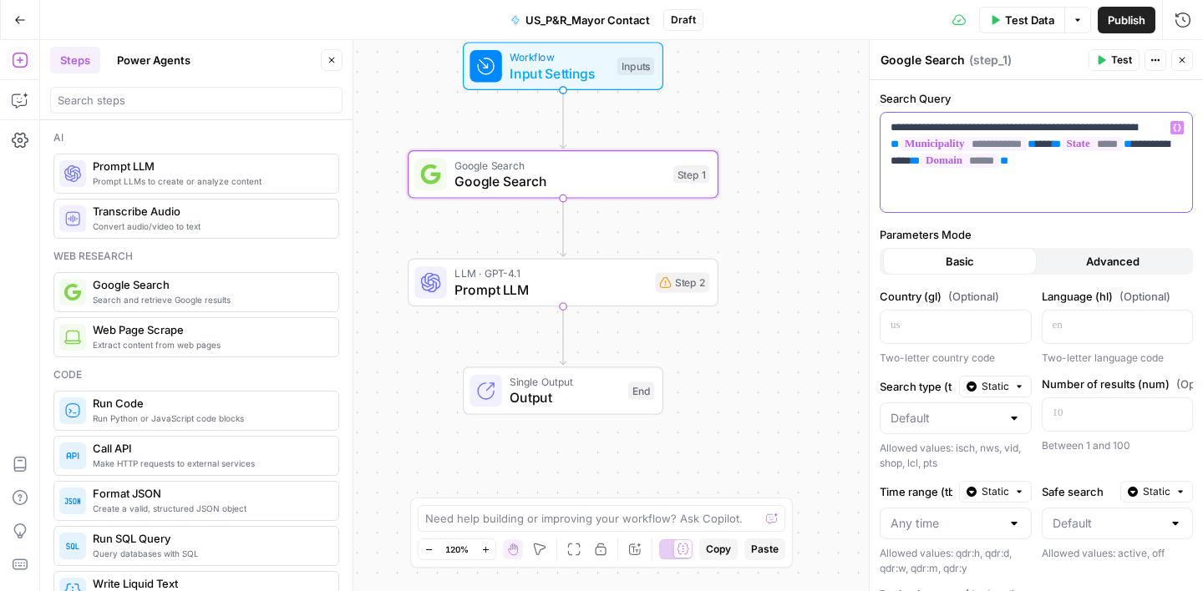
drag, startPoint x: 1032, startPoint y: 128, endPoint x: 943, endPoint y: 128, distance: 88.6
click at [943, 128] on p "**********" at bounding box center [1037, 144] width 292 height 50
click at [609, 283] on span "Prompt LLM" at bounding box center [550, 290] width 192 height 20
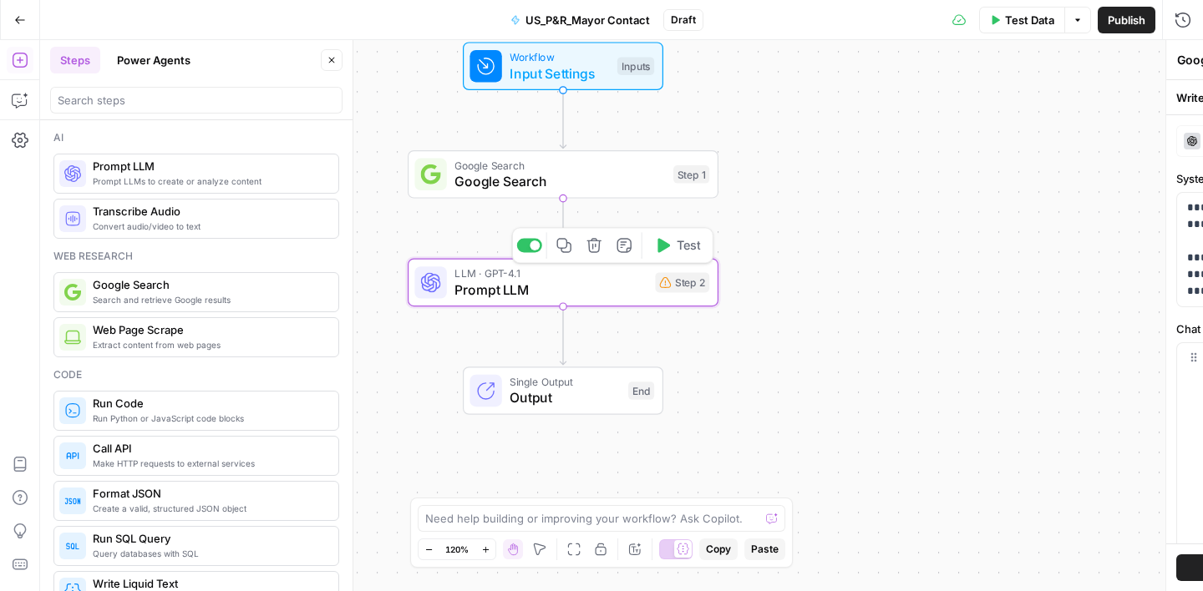
type textarea "Prompt LLM"
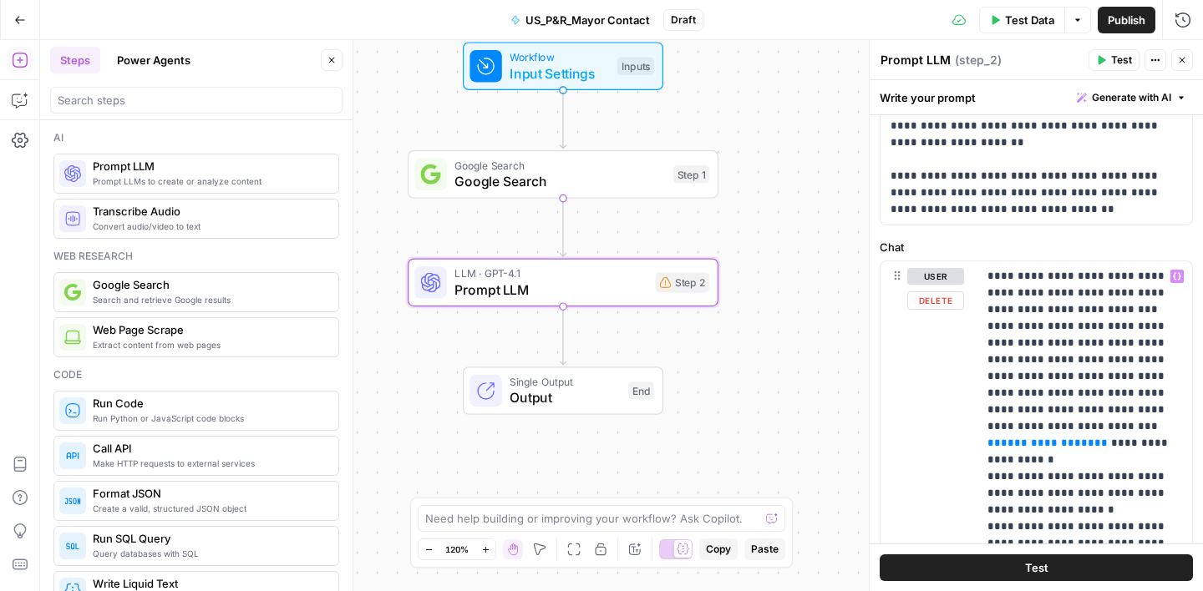
scroll to position [80, 0]
drag, startPoint x: 1105, startPoint y: 363, endPoint x: 1019, endPoint y: 361, distance: 86.1
click at [1018, 362] on p "**********" at bounding box center [1084, 420] width 195 height 301
click at [1113, 360] on p "**********" at bounding box center [1084, 420] width 195 height 301
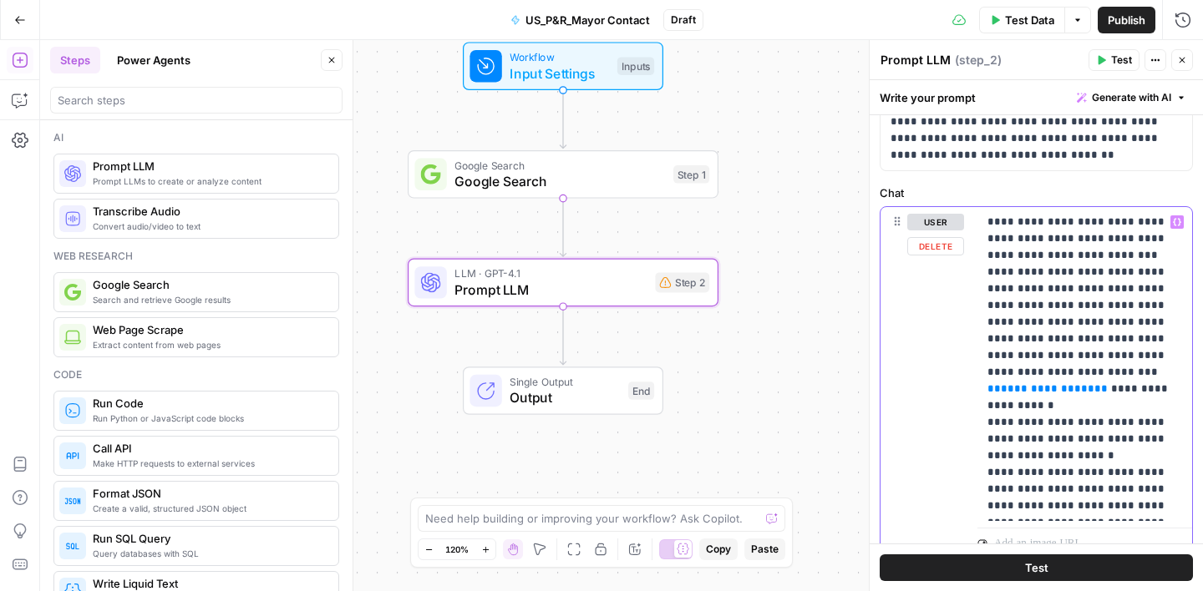
click at [1130, 276] on p "**********" at bounding box center [1084, 364] width 195 height 301
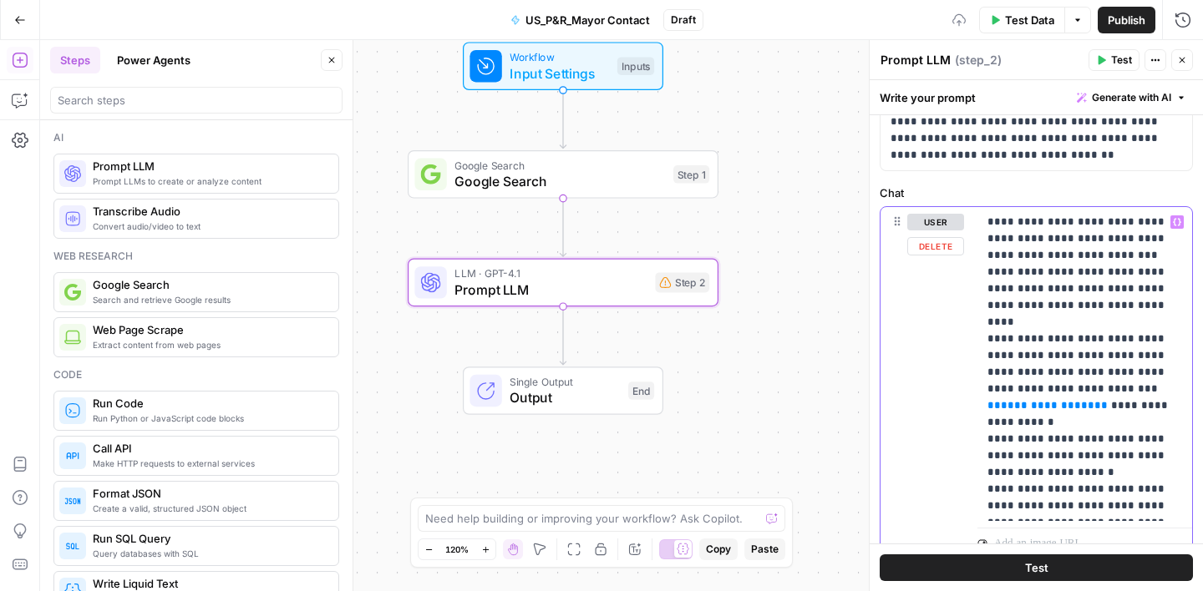
click at [1183, 219] on button "Variables Menu" at bounding box center [1176, 222] width 13 height 13
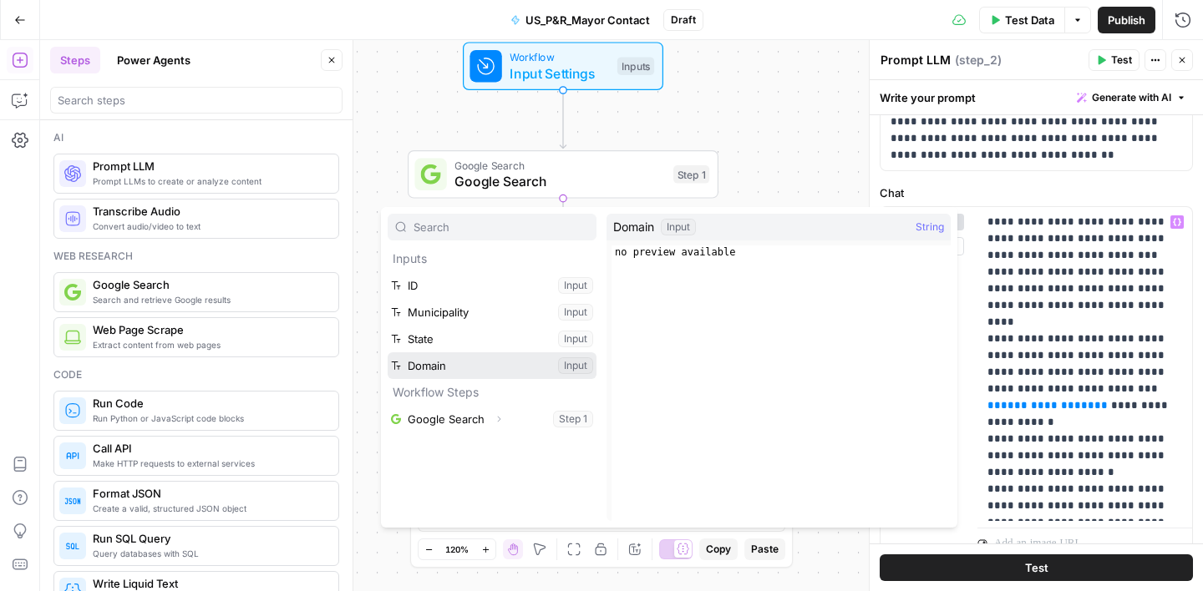
click at [439, 359] on button "Select variable Domain" at bounding box center [492, 366] width 209 height 27
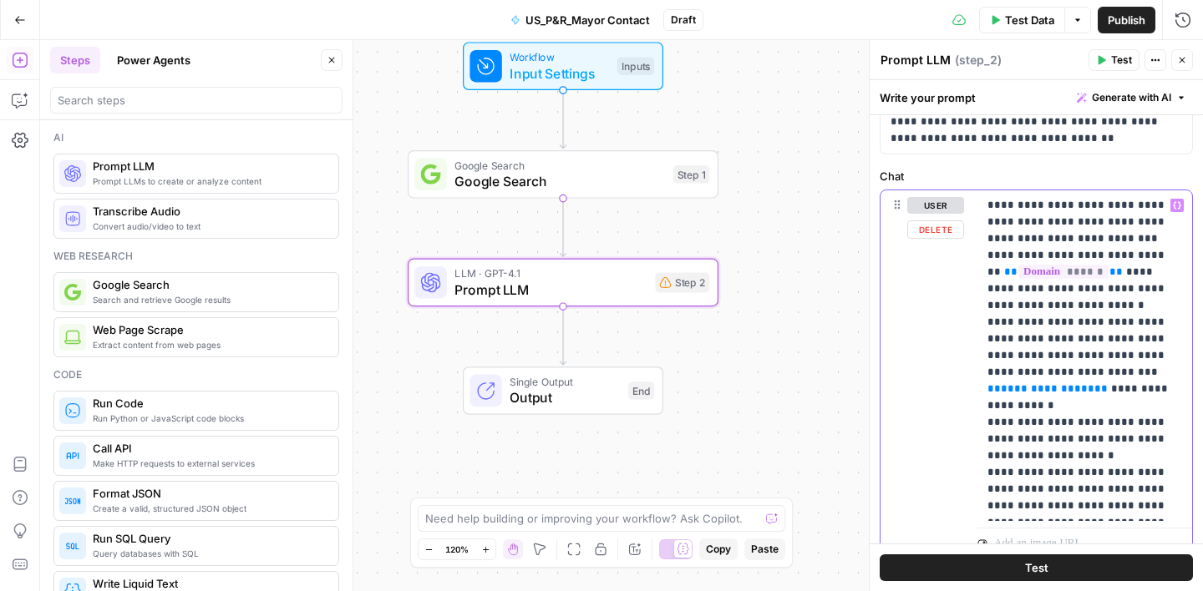
scroll to position [174, 0]
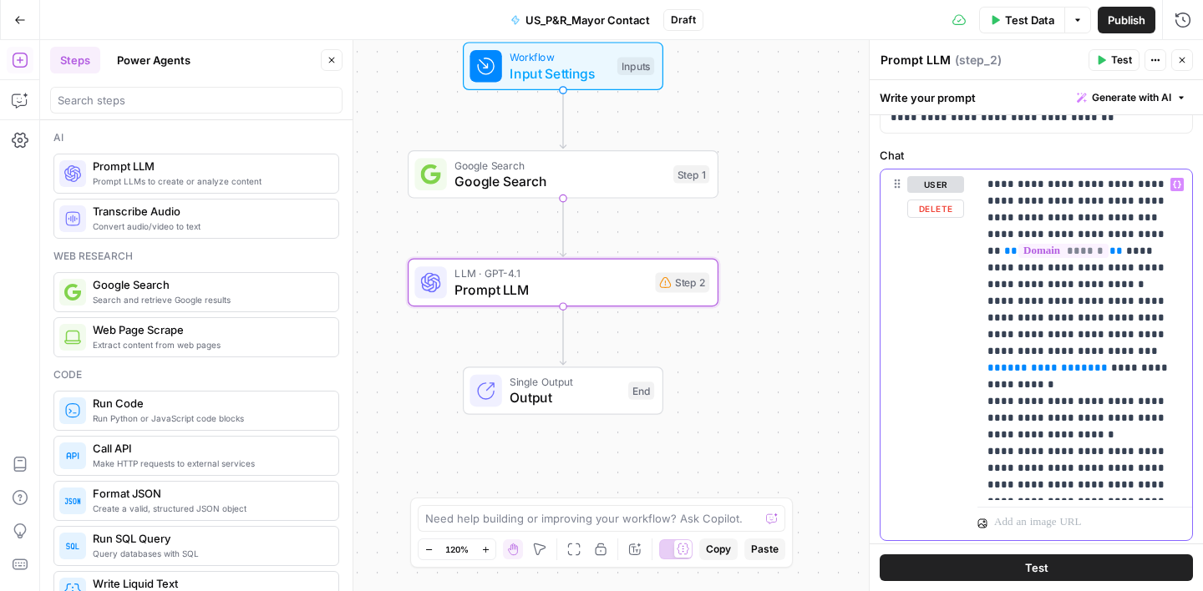
drag, startPoint x: 1070, startPoint y: 351, endPoint x: 1115, endPoint y: 352, distance: 45.1
click at [1115, 352] on p "**********" at bounding box center [1084, 334] width 195 height 317
drag, startPoint x: 1160, startPoint y: 353, endPoint x: 1069, endPoint y: 352, distance: 91.1
click at [1069, 352] on p "**********" at bounding box center [1084, 334] width 195 height 317
click at [1173, 185] on icon "button" at bounding box center [1177, 184] width 8 height 8
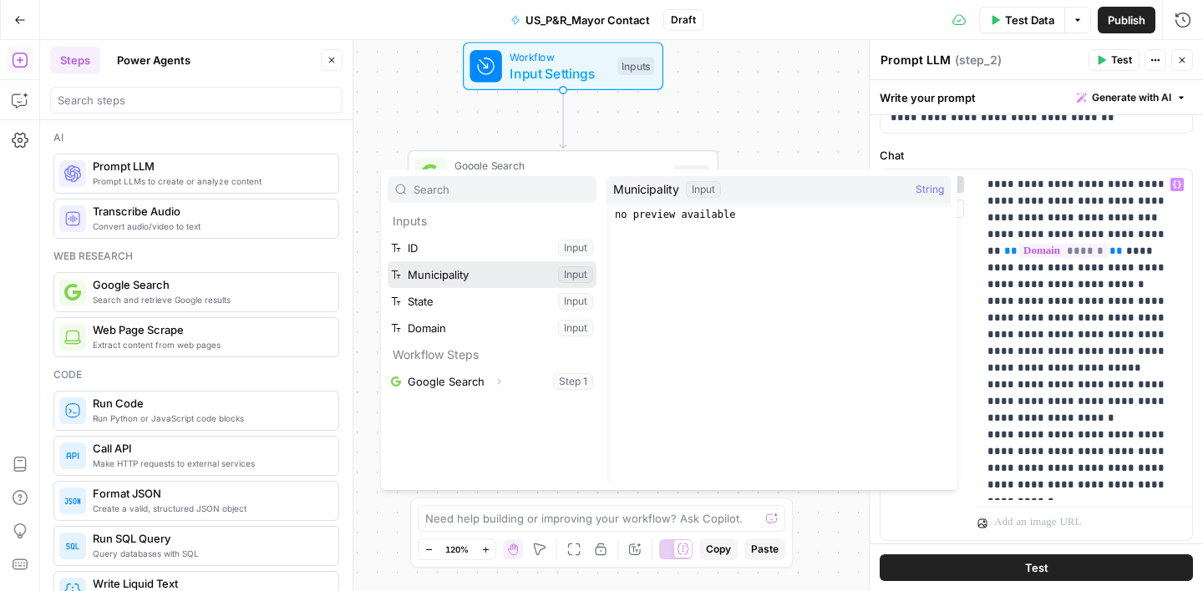
click at [511, 280] on button "Select variable Municipality" at bounding box center [492, 274] width 209 height 27
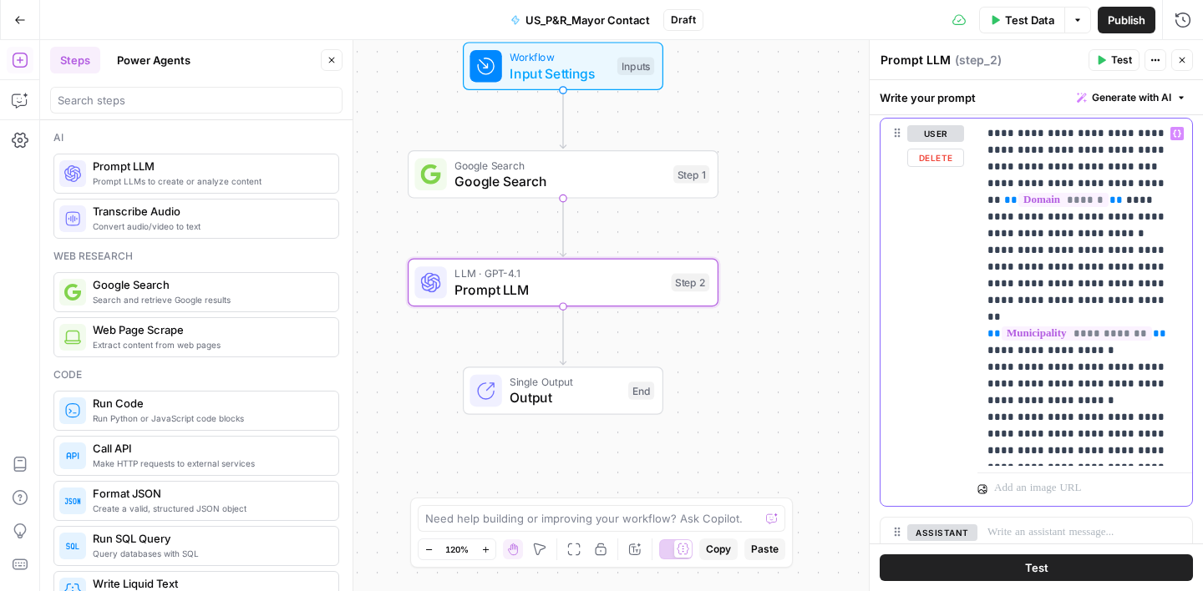
scroll to position [226, 0]
drag, startPoint x: 1094, startPoint y: 386, endPoint x: 1017, endPoint y: 366, distance: 79.4
click at [1017, 366] on p "**********" at bounding box center [1084, 291] width 195 height 334
click at [1028, 420] on p "**********" at bounding box center [1084, 291] width 195 height 334
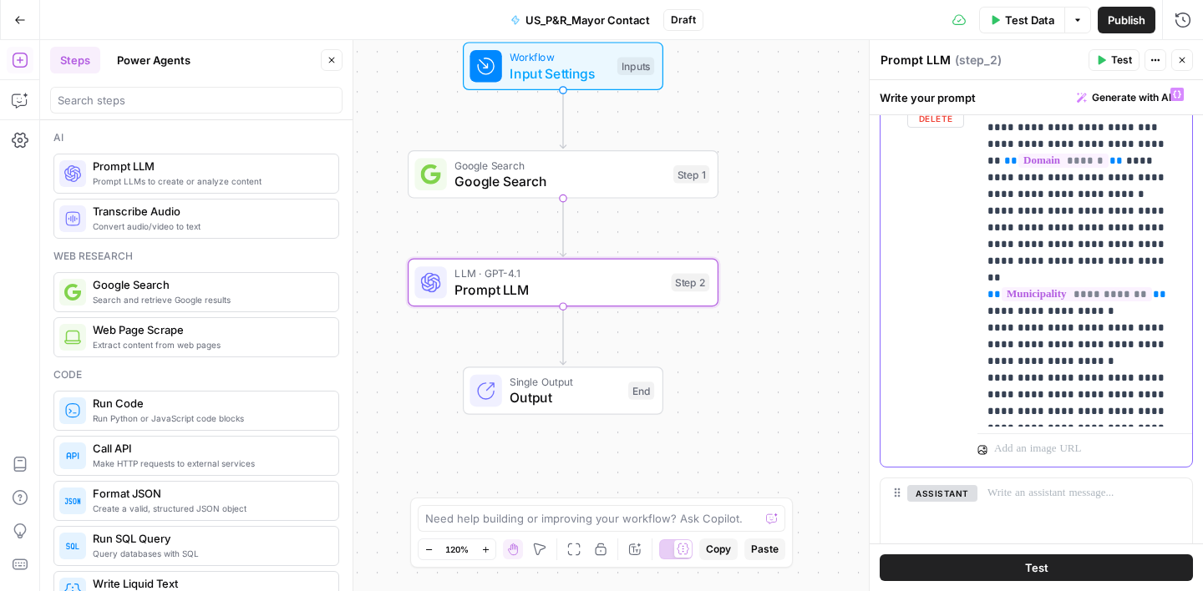
scroll to position [266, 0]
drag, startPoint x: 1062, startPoint y: 347, endPoint x: 994, endPoint y: 348, distance: 67.7
click at [994, 348] on p "**********" at bounding box center [1084, 251] width 195 height 334
click at [1075, 347] on p "**********" at bounding box center [1084, 251] width 195 height 334
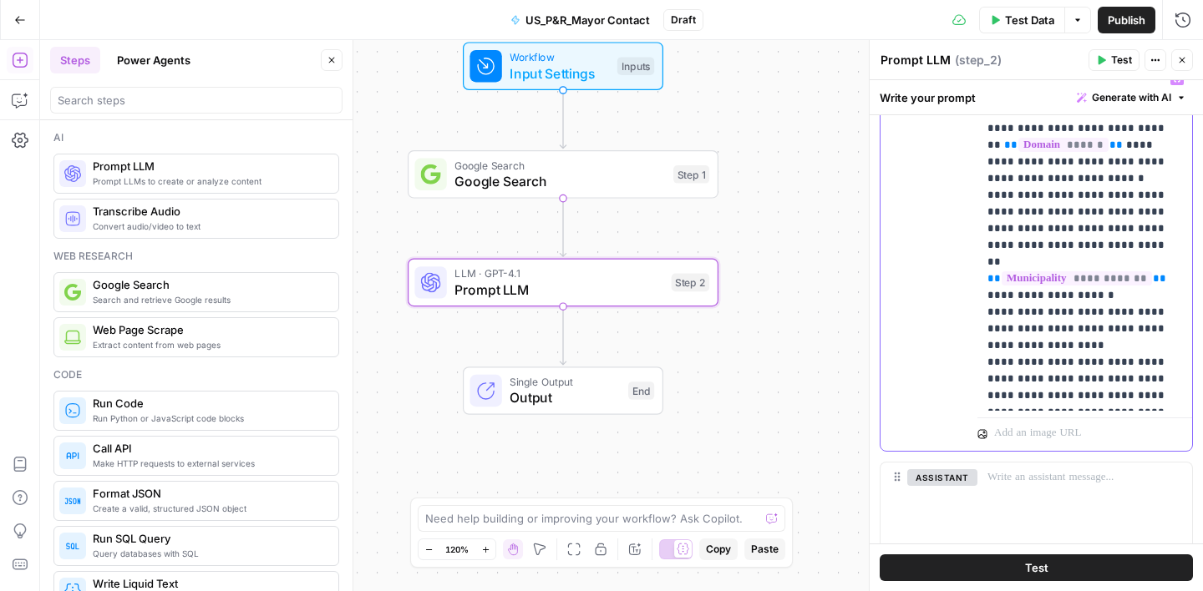
scroll to position [281, 0]
click at [1012, 363] on p "**********" at bounding box center [1084, 236] width 195 height 334
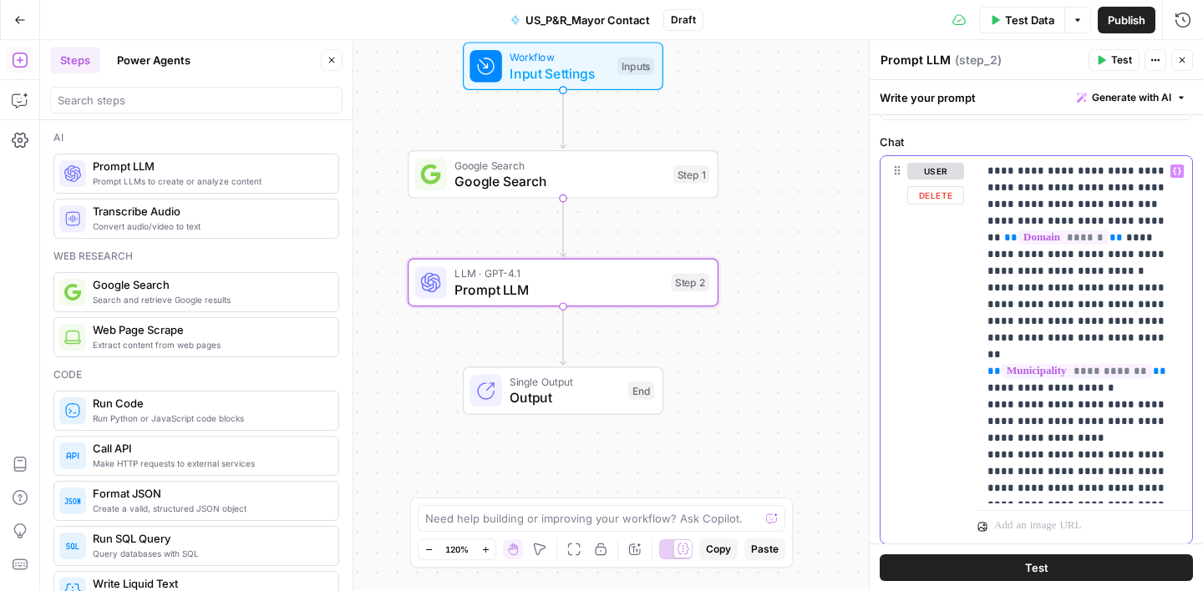
scroll to position [293, 0]
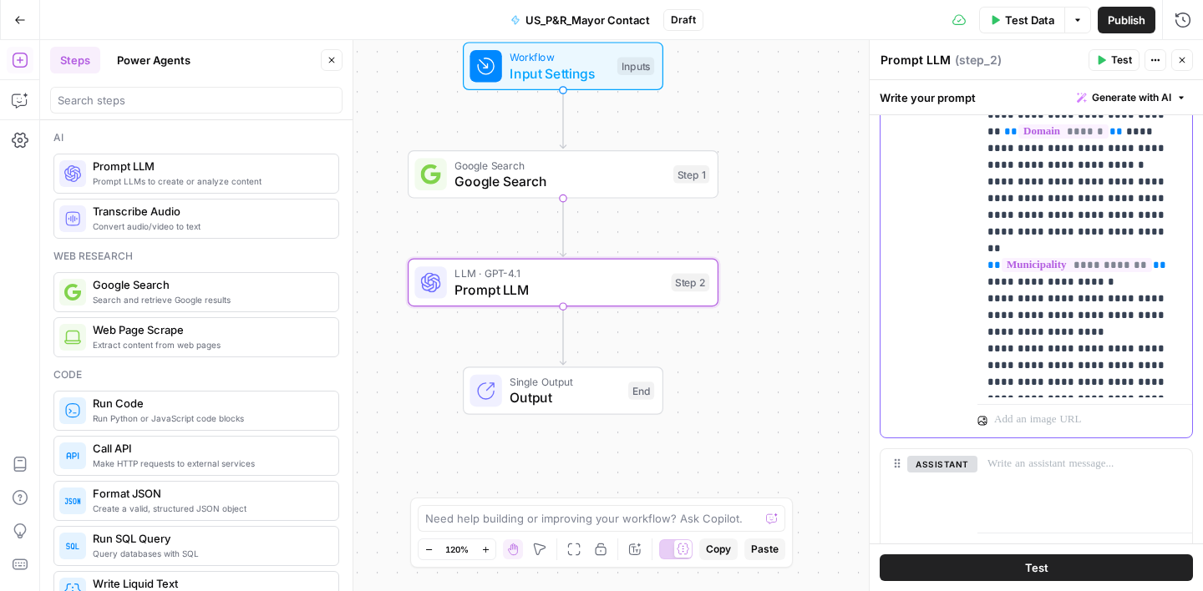
click at [1165, 383] on p "**********" at bounding box center [1084, 224] width 195 height 334
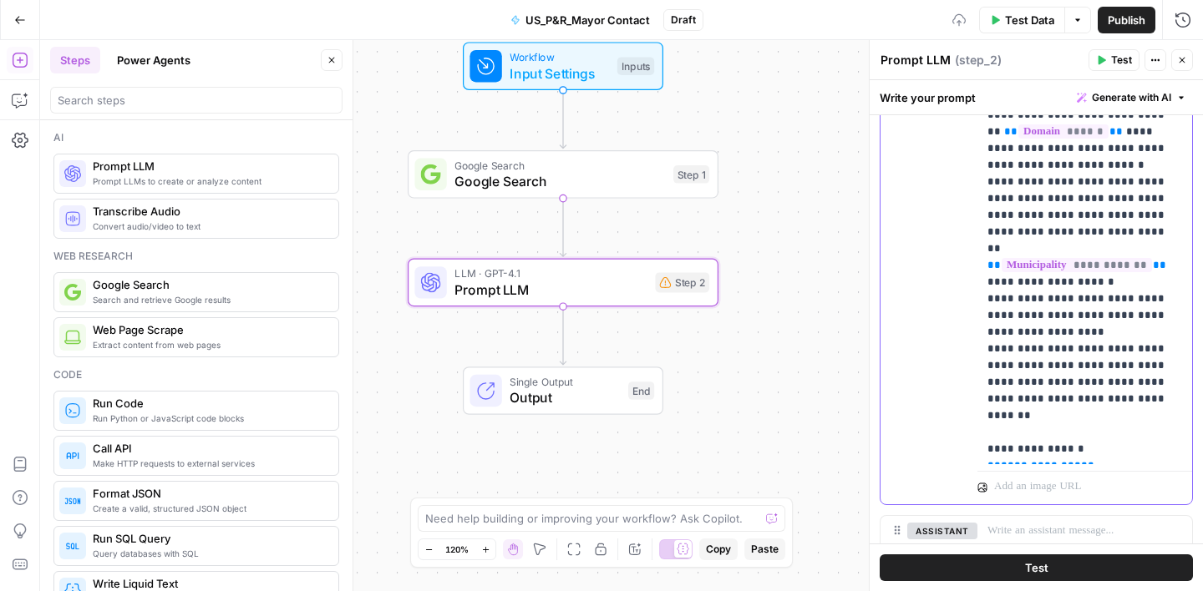
click at [1028, 460] on span "**********" at bounding box center [1041, 465] width 80 height 11
click at [1116, 449] on p "**********" at bounding box center [1084, 257] width 195 height 401
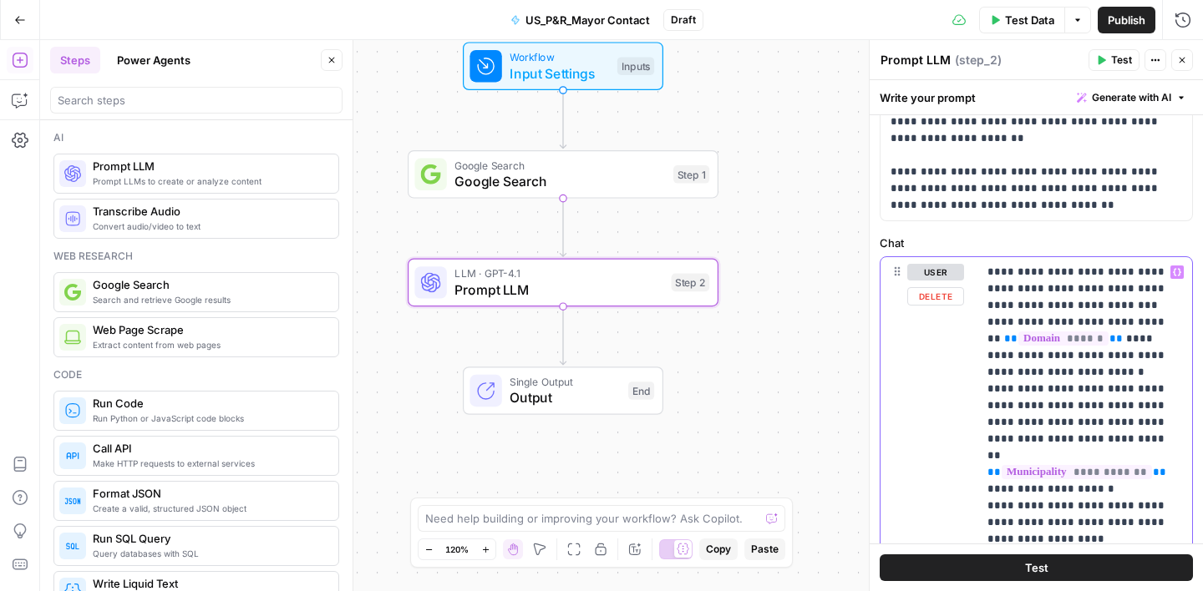
scroll to position [0, 0]
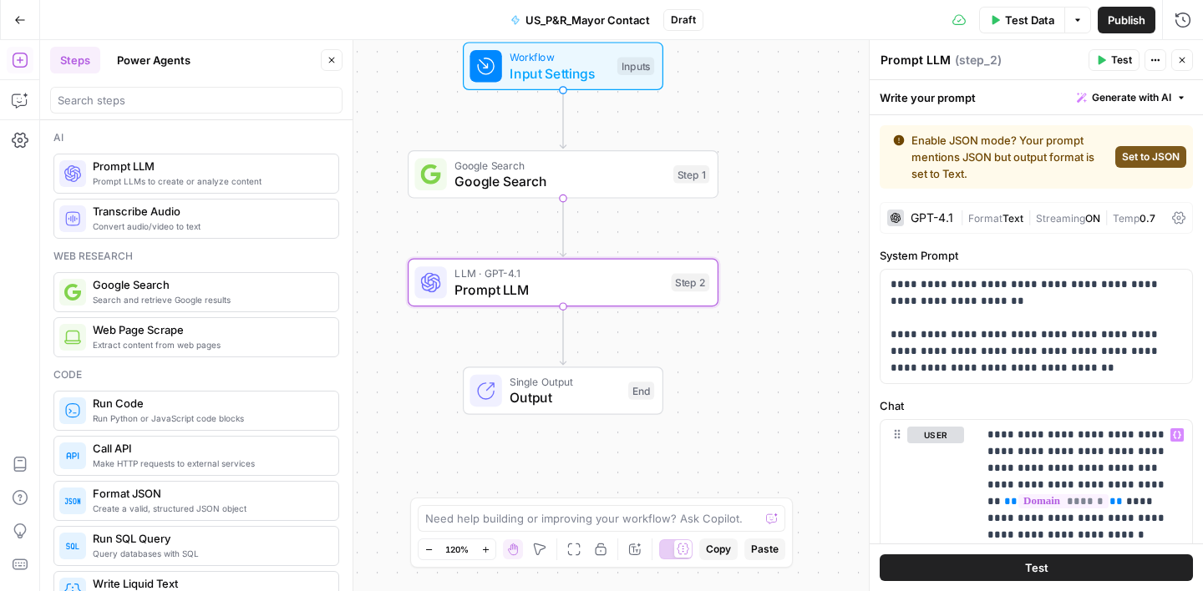
click at [1129, 156] on span "Set to JSON" at bounding box center [1151, 157] width 58 height 15
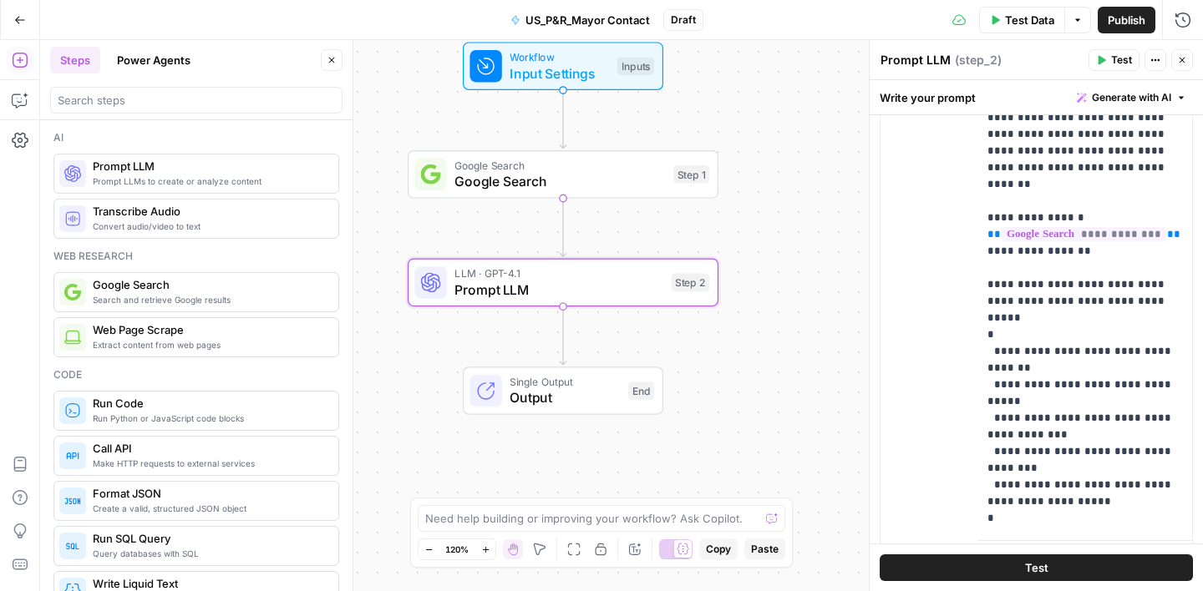
scroll to position [496, 0]
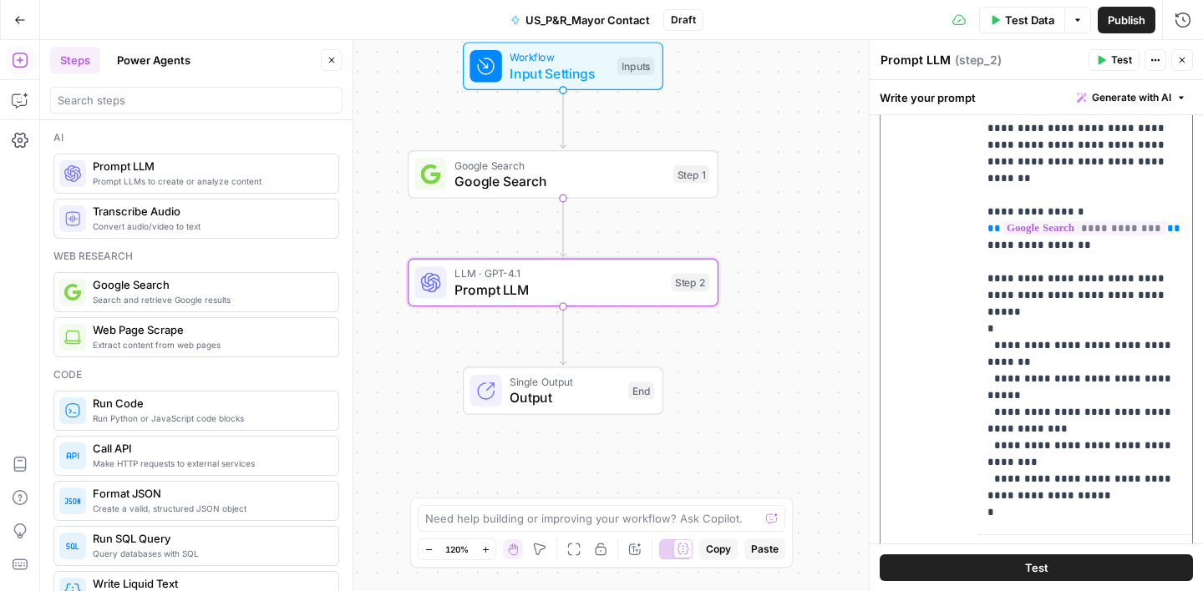
drag, startPoint x: 995, startPoint y: 297, endPoint x: 992, endPoint y: 285, distance: 12.0
click at [991, 284] on p "**********" at bounding box center [1084, 171] width 195 height 702
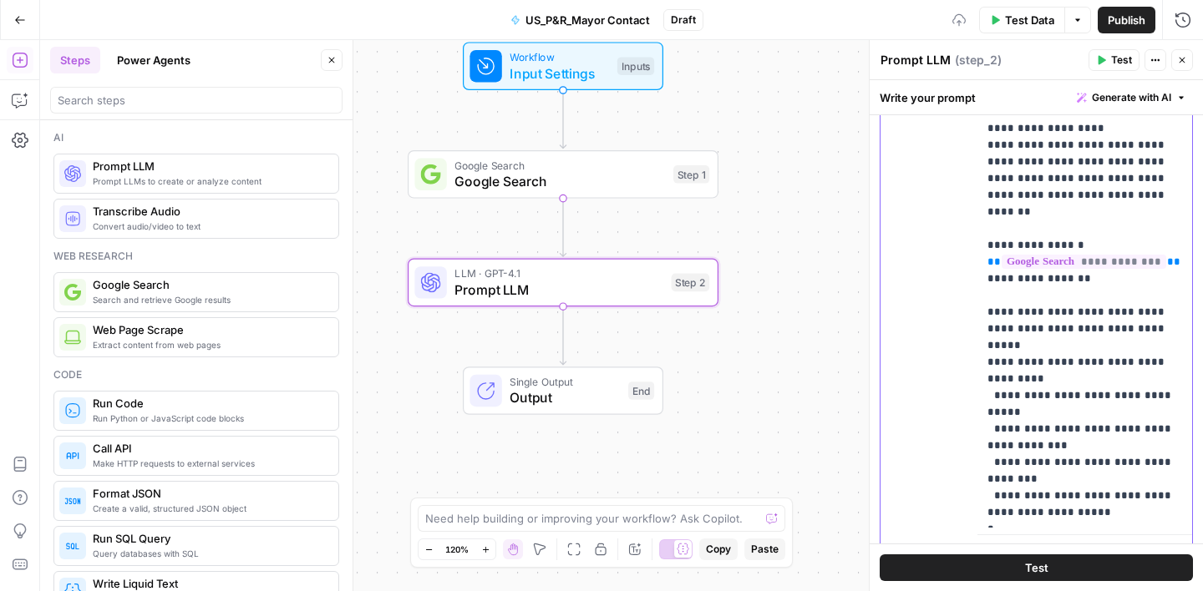
scroll to position [18, 0]
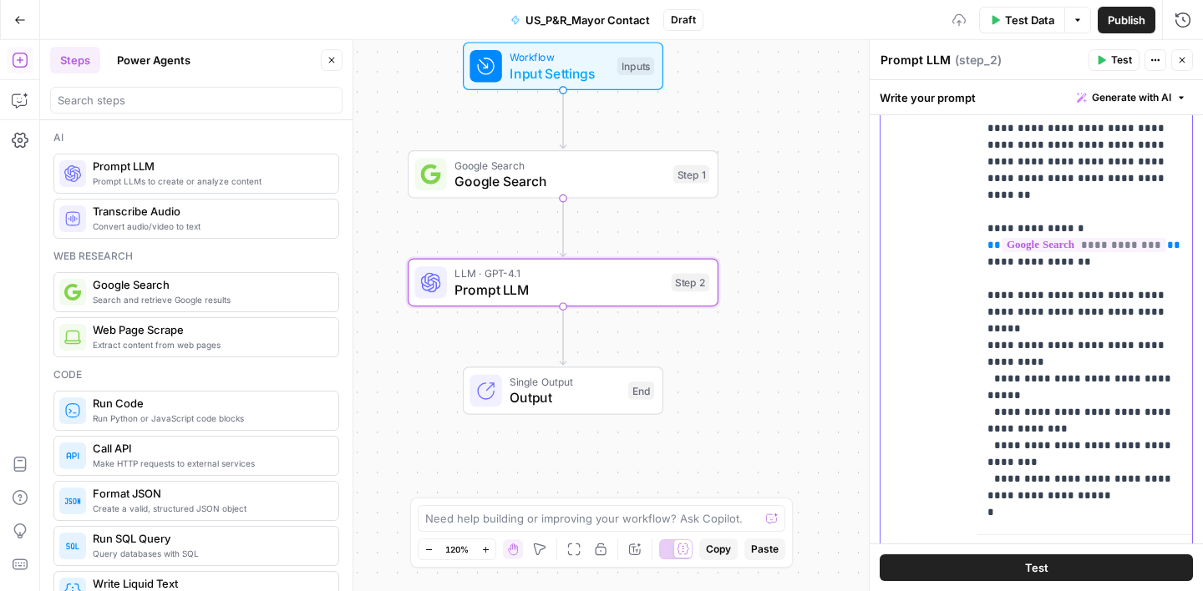
click at [994, 332] on p "**********" at bounding box center [1084, 178] width 195 height 685
click at [994, 348] on p "**********" at bounding box center [1084, 178] width 195 height 685
click at [992, 378] on p "**********" at bounding box center [1084, 178] width 195 height 685
click at [992, 411] on p "**********" at bounding box center [1084, 178] width 195 height 685
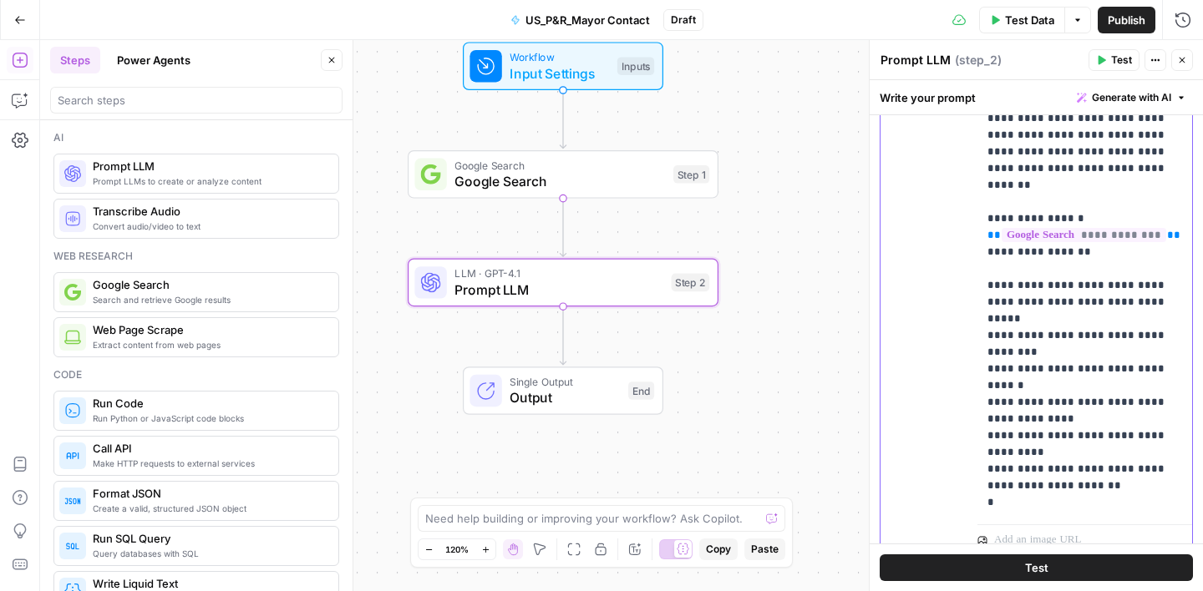
scroll to position [502, 0]
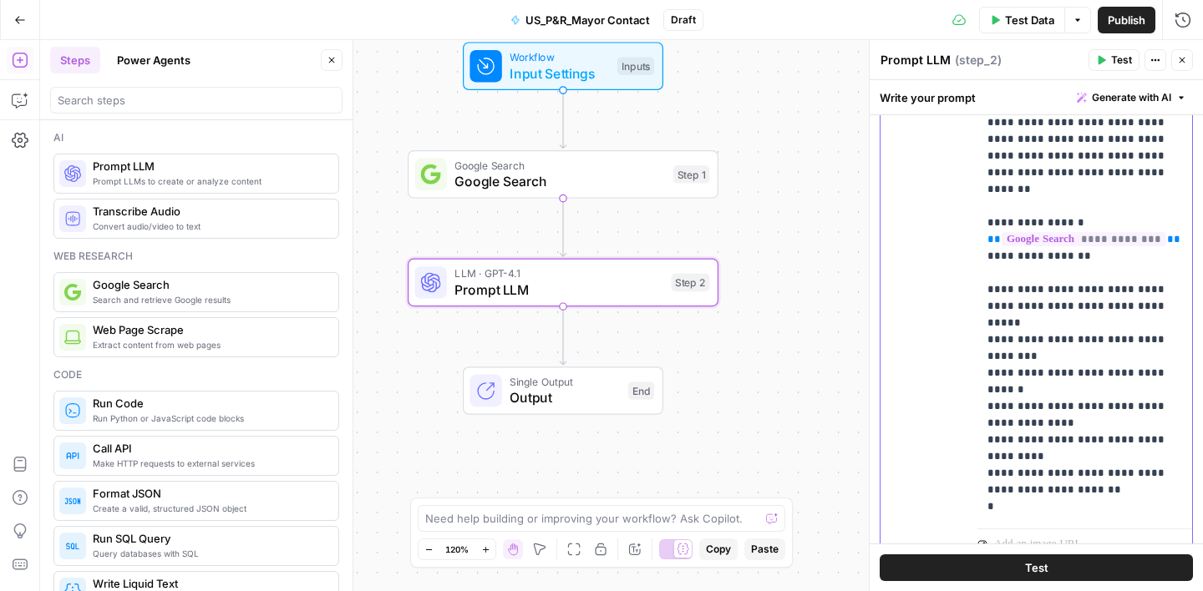
click at [1011, 437] on p "**********" at bounding box center [1084, 172] width 195 height 685
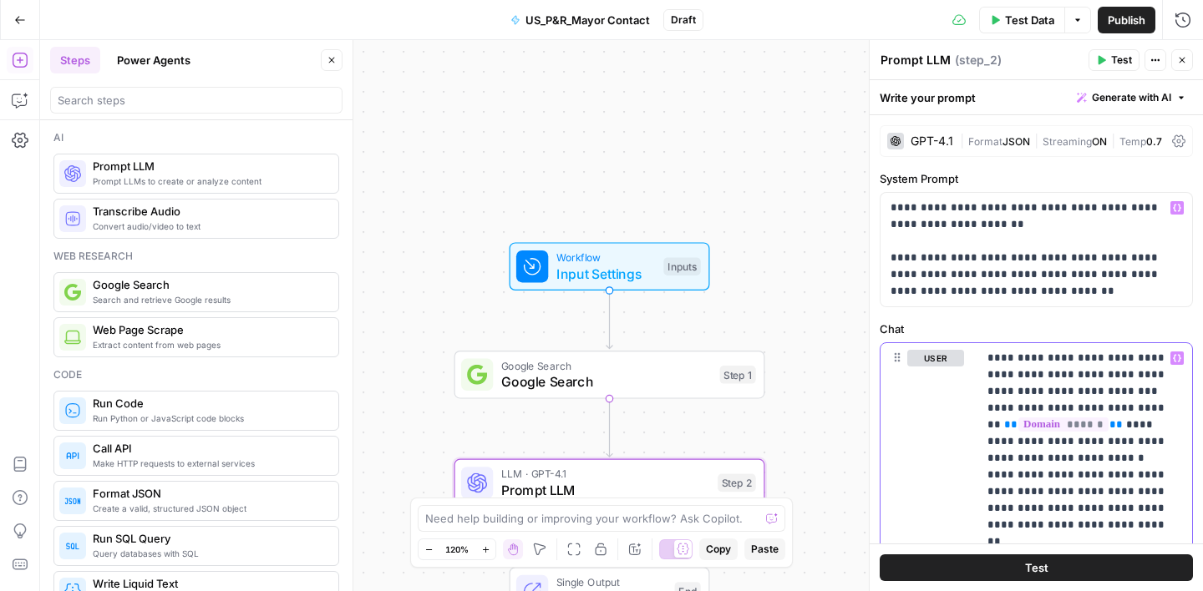
scroll to position [6, 0]
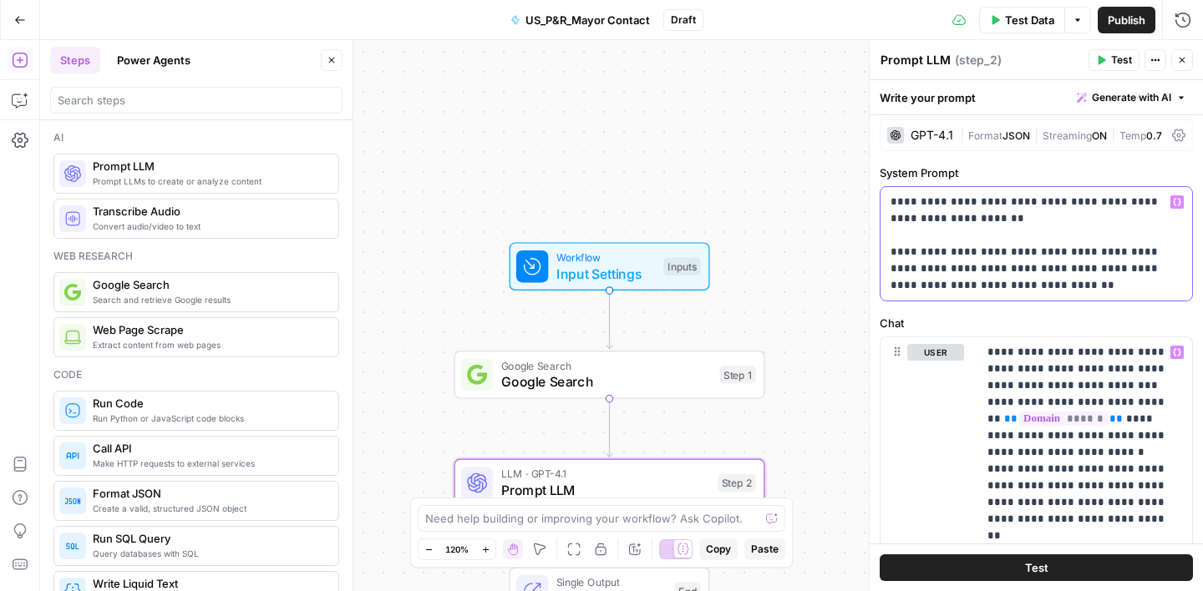
click at [1081, 296] on div "**********" at bounding box center [1036, 244] width 312 height 114
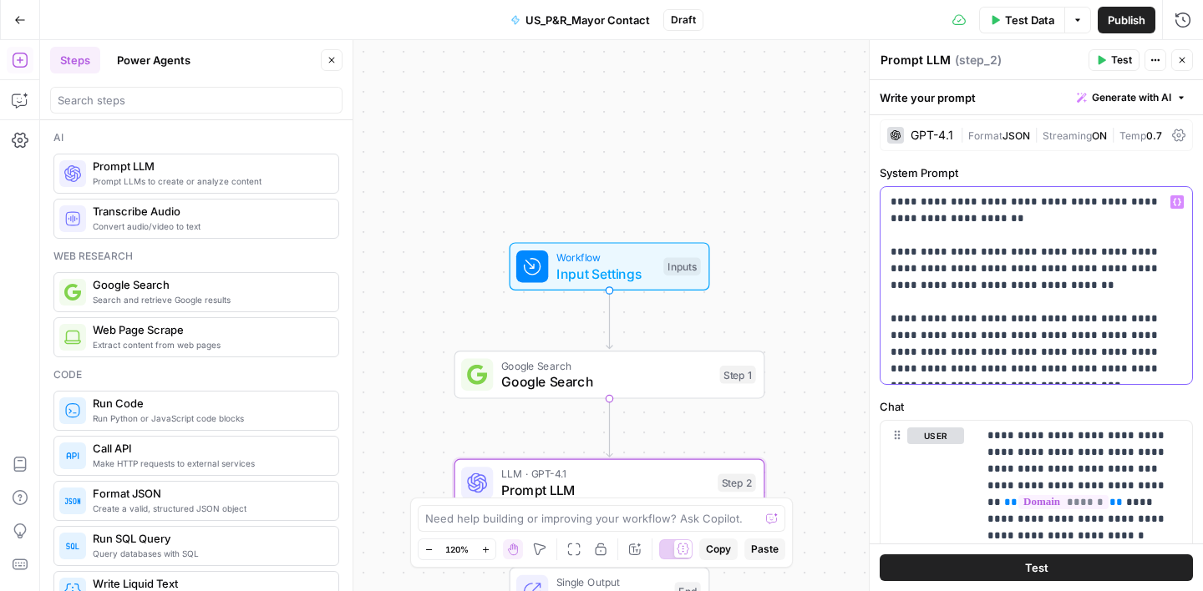
drag, startPoint x: 958, startPoint y: 251, endPoint x: 891, endPoint y: 251, distance: 66.8
click at [891, 251] on p "**********" at bounding box center [1037, 286] width 292 height 184
click at [1142, 255] on p "**********" at bounding box center [1037, 286] width 292 height 184
click at [1068, 287] on p "**********" at bounding box center [1037, 286] width 292 height 184
drag, startPoint x: 1135, startPoint y: 337, endPoint x: 1172, endPoint y: 368, distance: 48.6
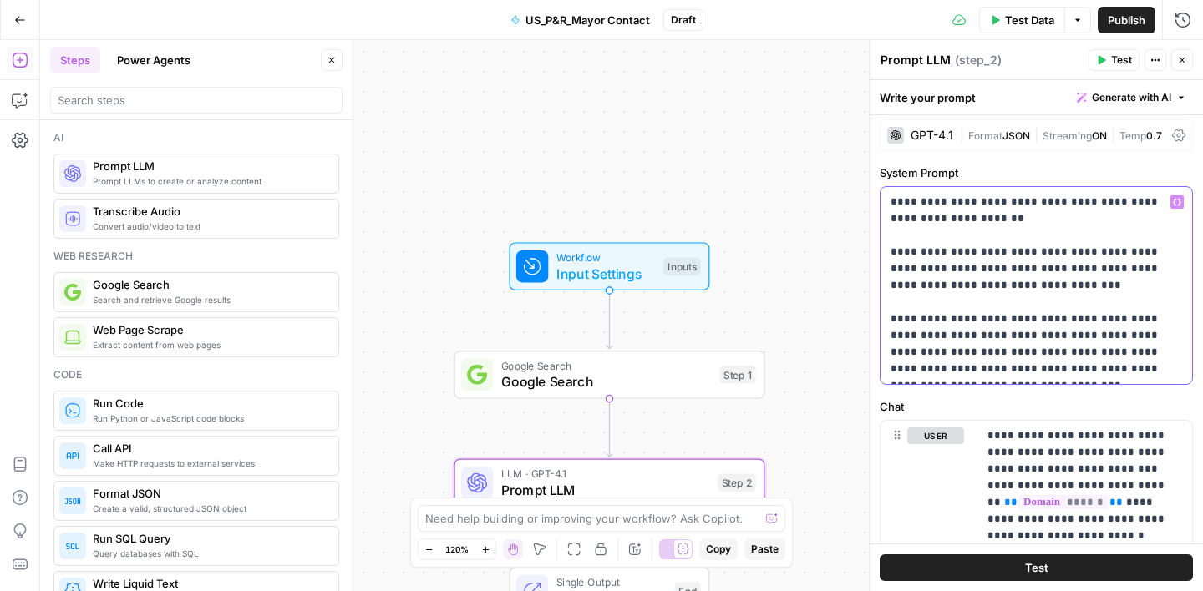
click at [1172, 368] on p "**********" at bounding box center [1037, 286] width 292 height 184
copy p "**********"
click at [1090, 284] on p "**********" at bounding box center [1037, 286] width 292 height 184
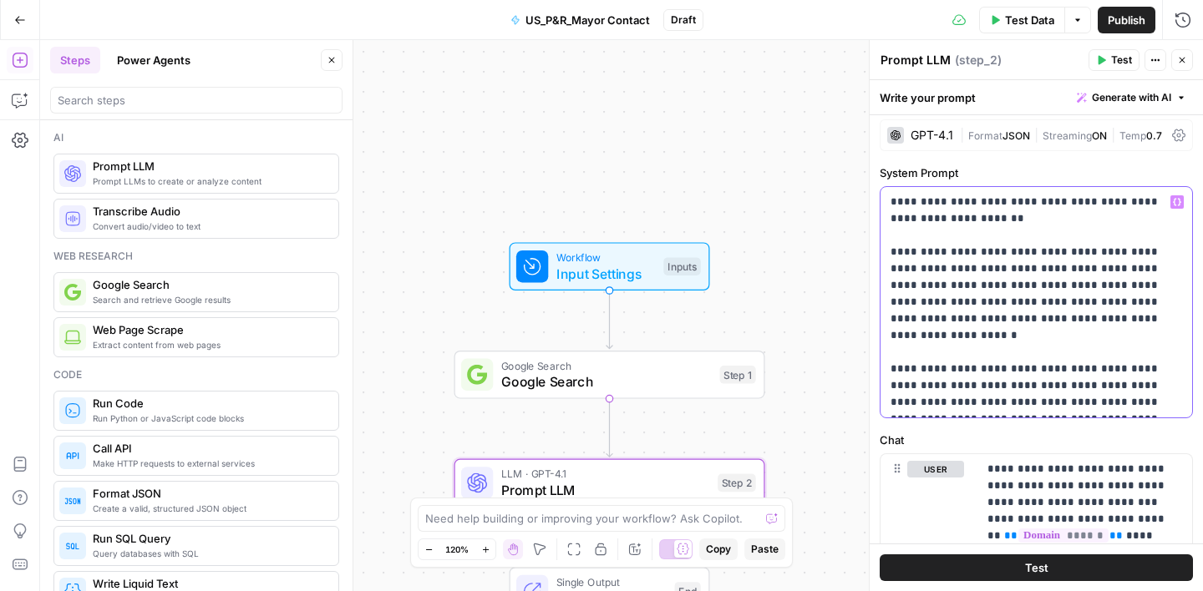
drag, startPoint x: 1113, startPoint y: 320, endPoint x: 892, endPoint y: 313, distance: 220.6
click at [892, 313] on p "**********" at bounding box center [1037, 302] width 292 height 217
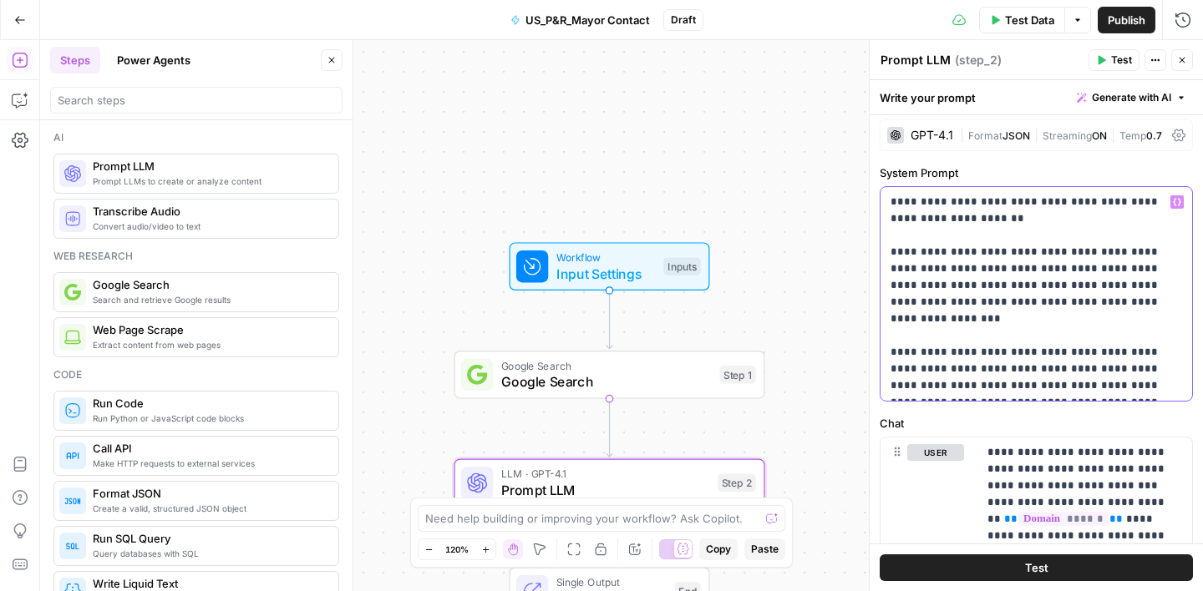
drag, startPoint x: 1174, startPoint y: 392, endPoint x: 905, endPoint y: 311, distance: 280.9
click at [905, 311] on p "**********" at bounding box center [1037, 294] width 292 height 200
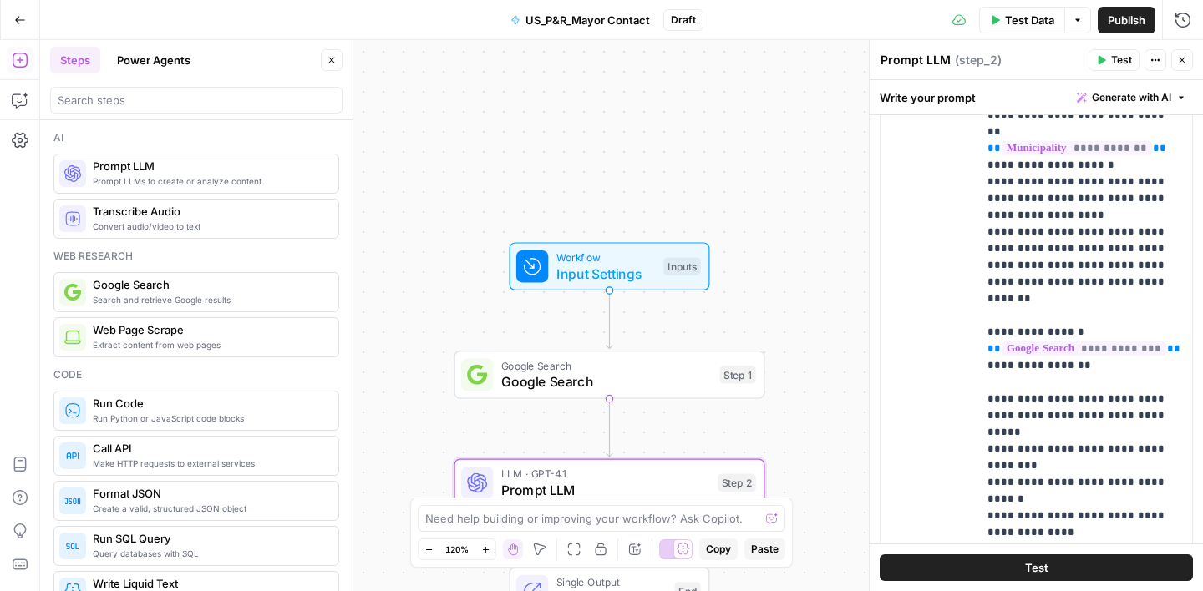
scroll to position [714, 0]
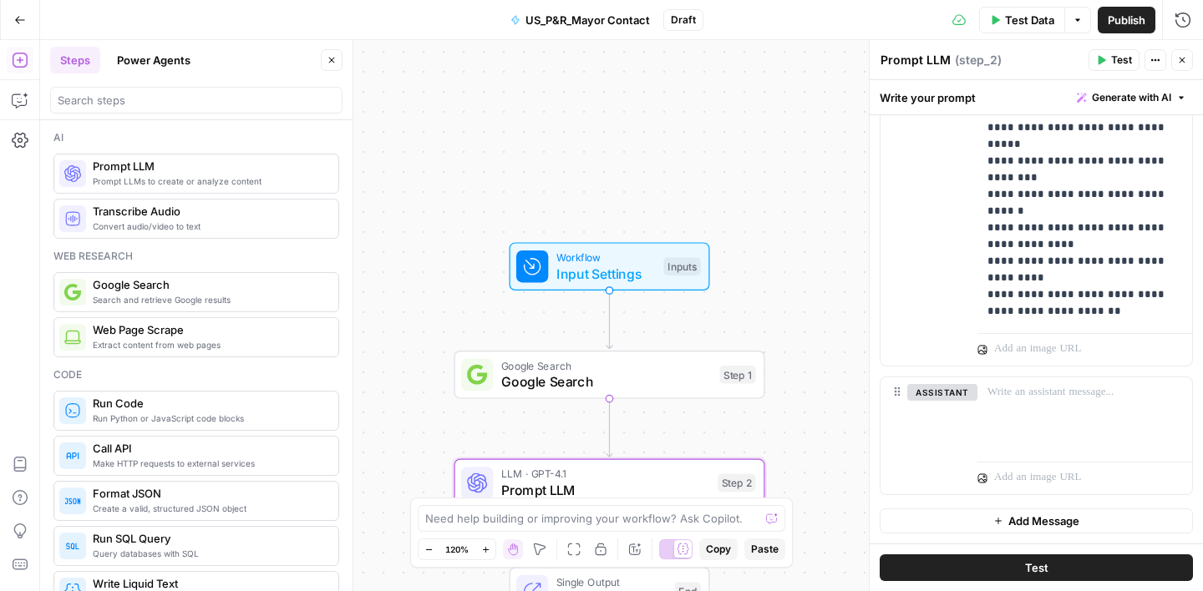
click at [1011, 14] on span "Test Data" at bounding box center [1029, 20] width 49 height 17
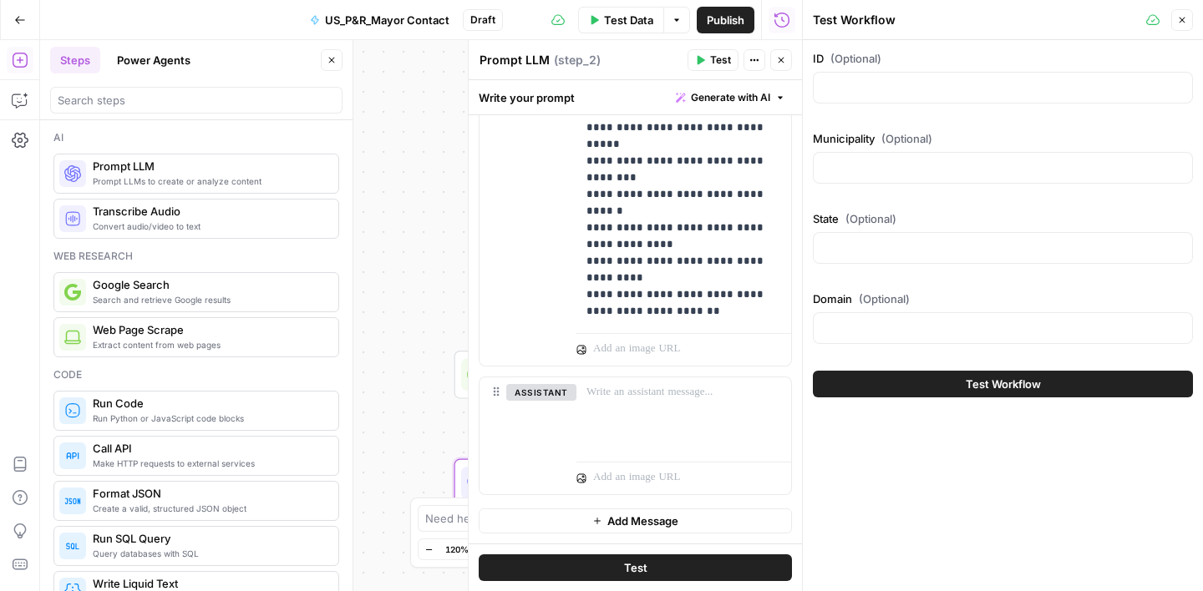
click at [863, 158] on div at bounding box center [1003, 168] width 380 height 32
paste input "Bethel AK http://cityofbethel.org/"
type input "Bethel AK http://cityofbethel.org/"
click at [855, 99] on div at bounding box center [1003, 88] width 380 height 32
type input "1"
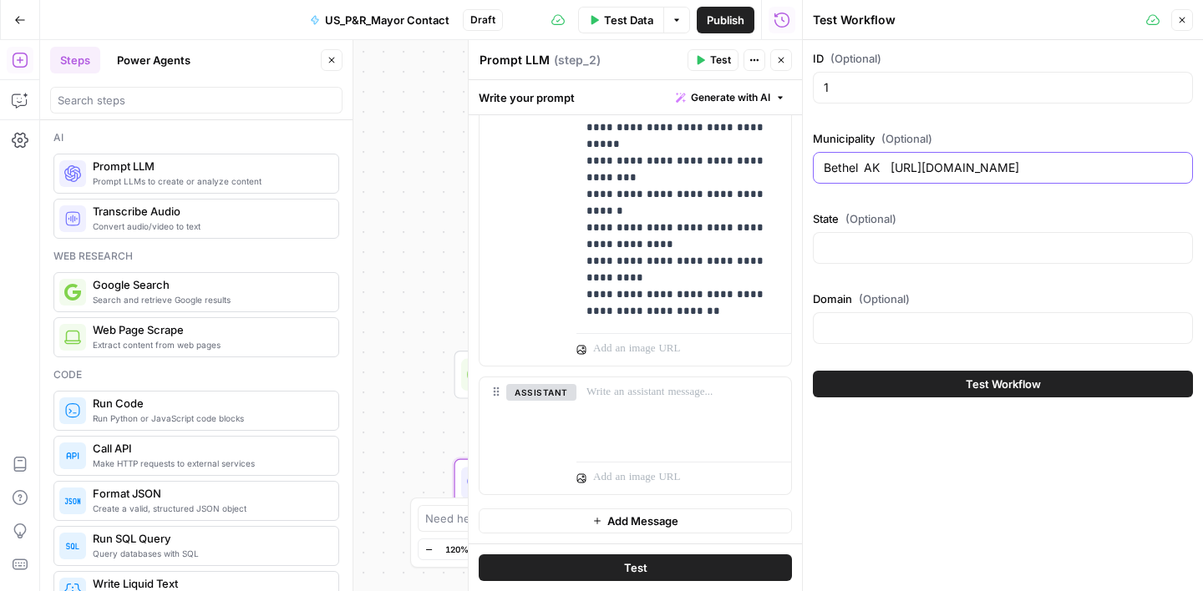
click at [866, 166] on input "Bethel AK http://cityofbethel.org/" at bounding box center [1003, 168] width 358 height 17
type input "Bethel"
click at [860, 237] on div at bounding box center [1003, 248] width 380 height 32
paste input "AK http://cityofbethel.org/"
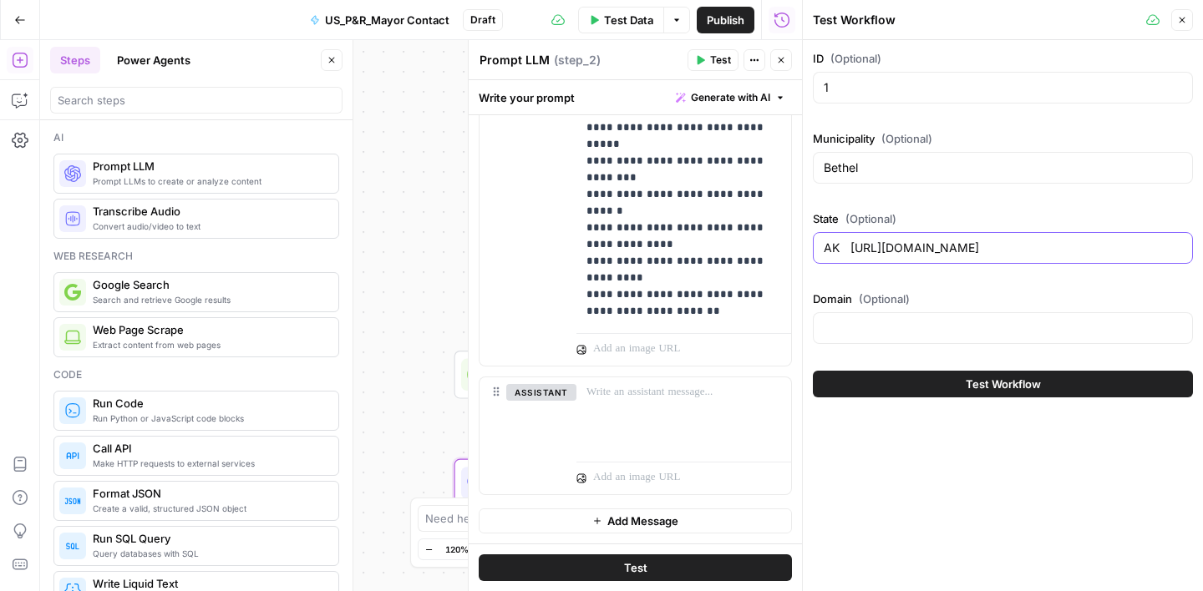
click at [850, 250] on input "AK http://cityofbethel.org/" at bounding box center [1003, 248] width 358 height 17
type input "AK"
click at [875, 331] on input "Domain (Optional)" at bounding box center [1003, 328] width 358 height 17
paste input "http://cityofbethel.org/"
click at [857, 332] on input "http://cityofbethel.org/" at bounding box center [1003, 328] width 358 height 17
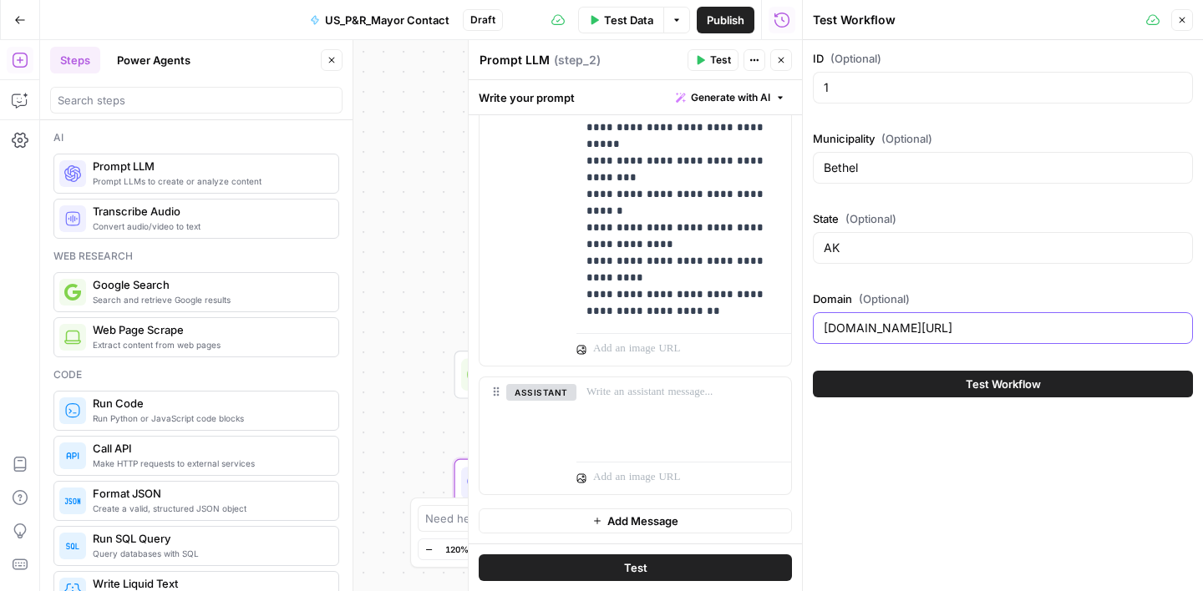
click at [944, 324] on input "cityofbethel.org/" at bounding box center [1003, 328] width 358 height 17
type input "cityofbethel.org"
click at [977, 390] on span "Test Workflow" at bounding box center [1003, 384] width 75 height 17
click at [999, 384] on span "Test Workflow" at bounding box center [1003, 384] width 75 height 17
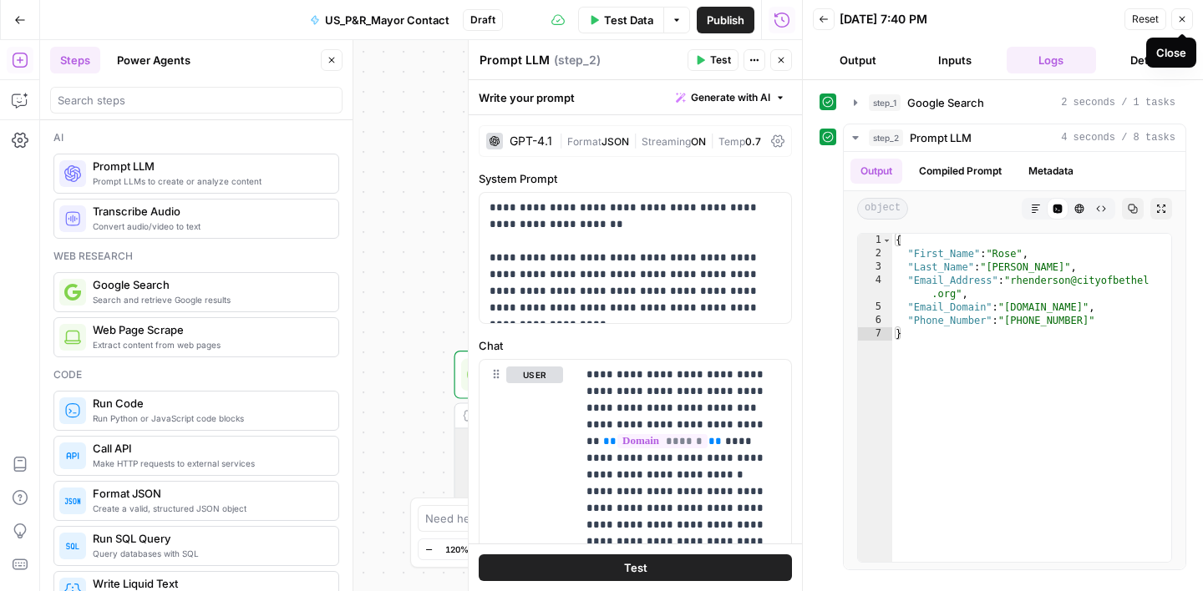
click at [1182, 21] on icon "button" at bounding box center [1182, 19] width 10 height 10
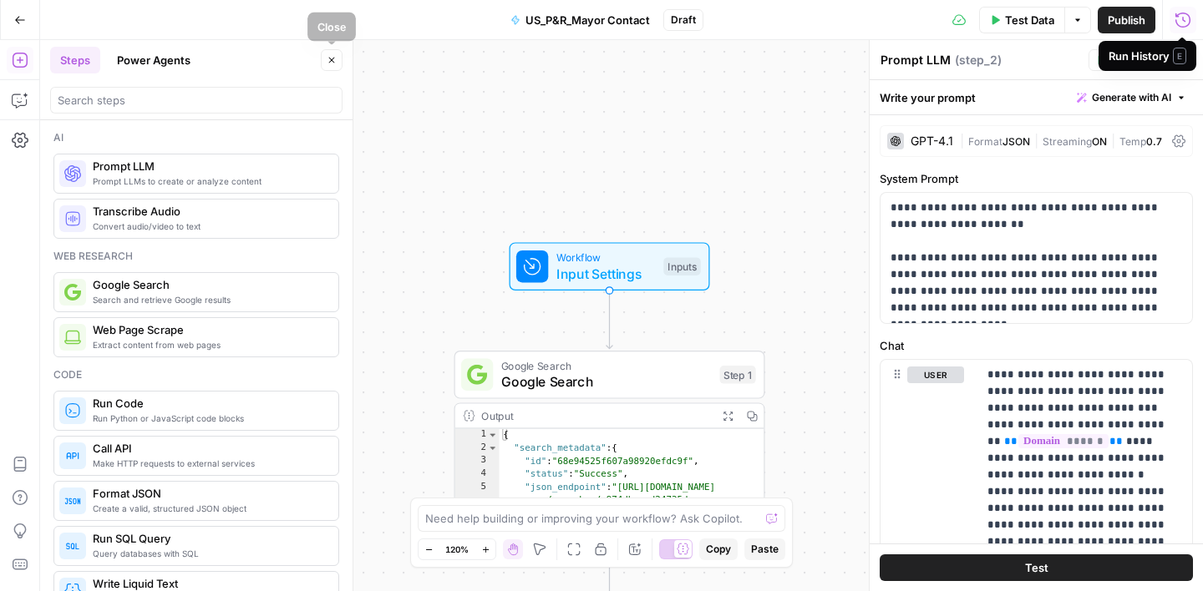
click at [333, 63] on icon "button" at bounding box center [332, 60] width 10 height 10
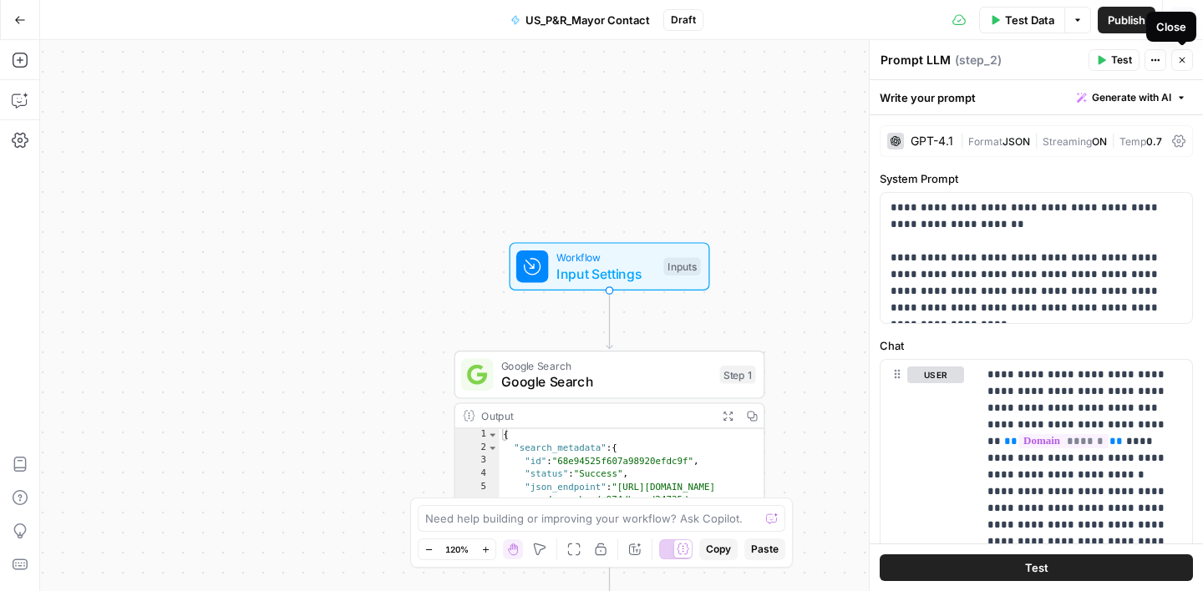
click at [1183, 61] on icon "button" at bounding box center [1183, 61] width 6 height 6
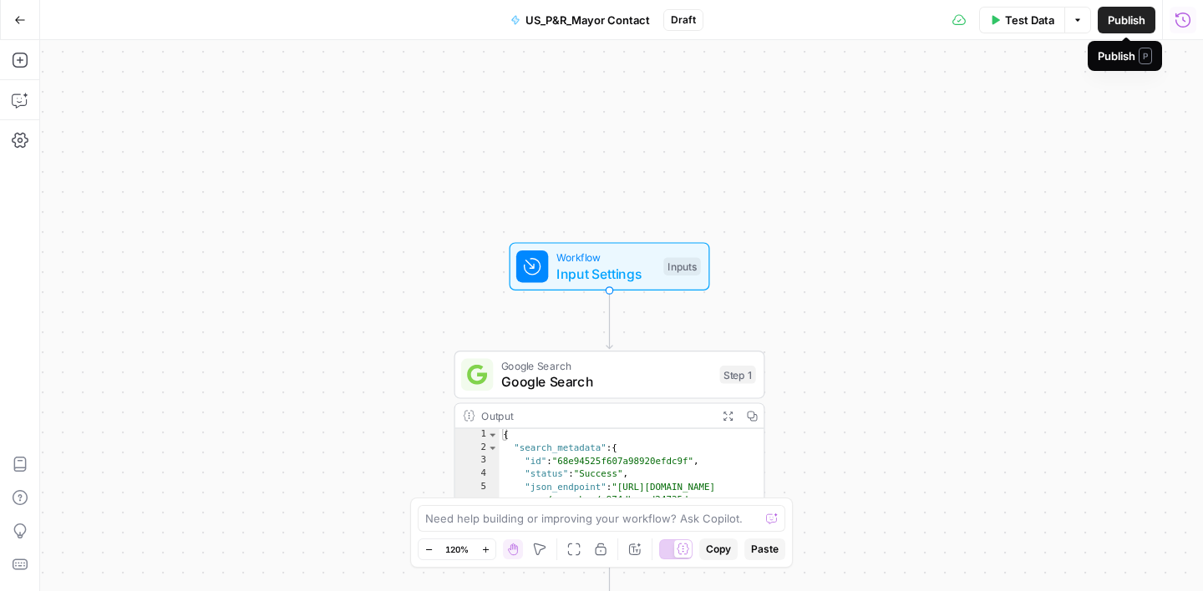
click at [1125, 24] on span "Publish" at bounding box center [1127, 20] width 38 height 17
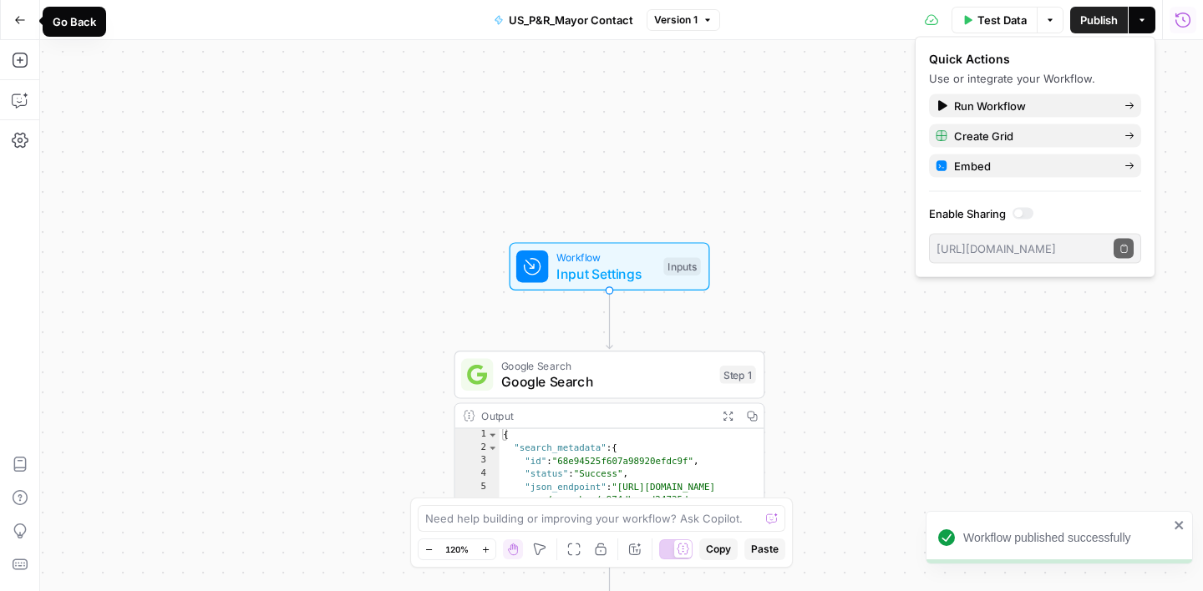
click at [19, 21] on icon "button" at bounding box center [20, 20] width 12 height 12
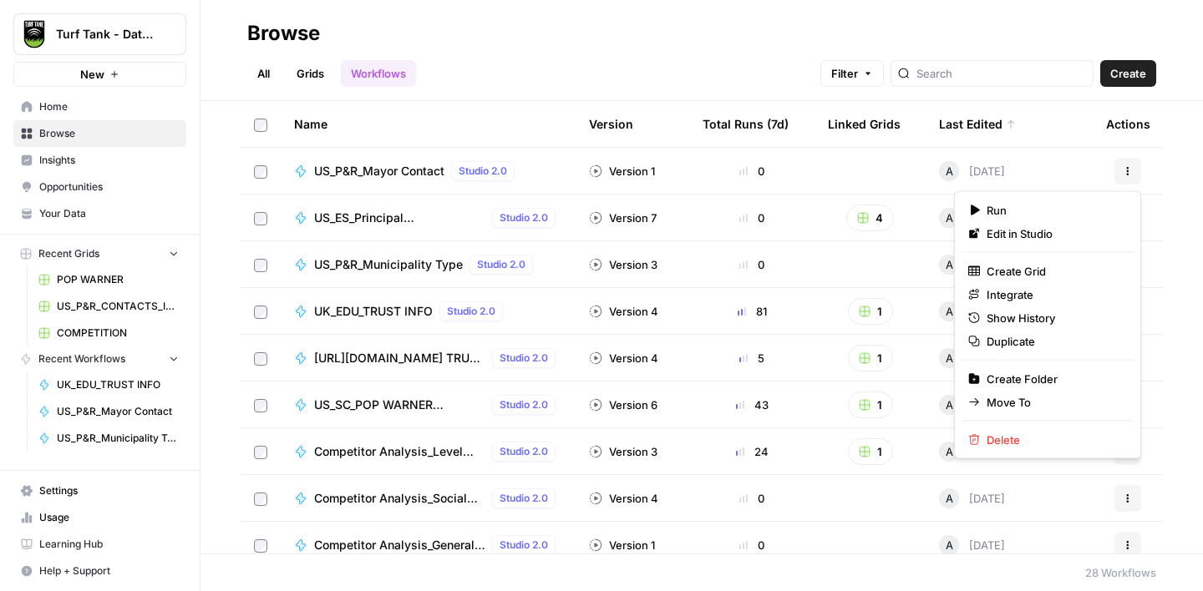
click at [1130, 166] on icon "button" at bounding box center [1128, 171] width 10 height 10
click at [1021, 342] on span "Duplicate" at bounding box center [1054, 341] width 134 height 17
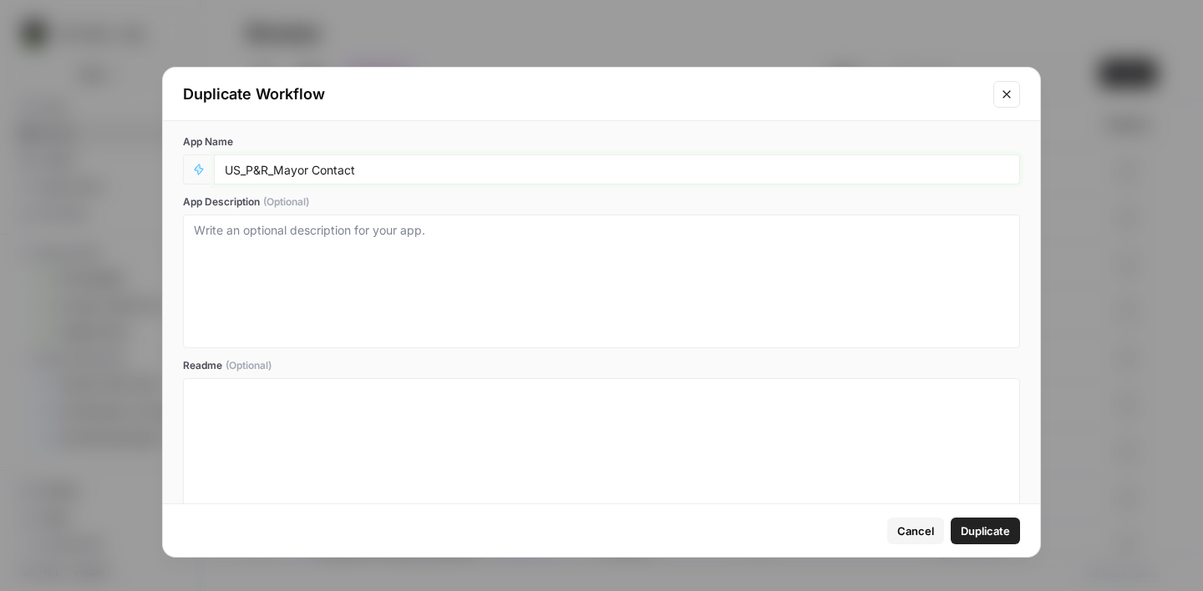
click at [463, 164] on input "US_P&R_Mayor Contact" at bounding box center [617, 169] width 784 height 15
type input "US_P&R_Mayor Contact_V2"
click at [973, 529] on span "Duplicate" at bounding box center [985, 531] width 49 height 17
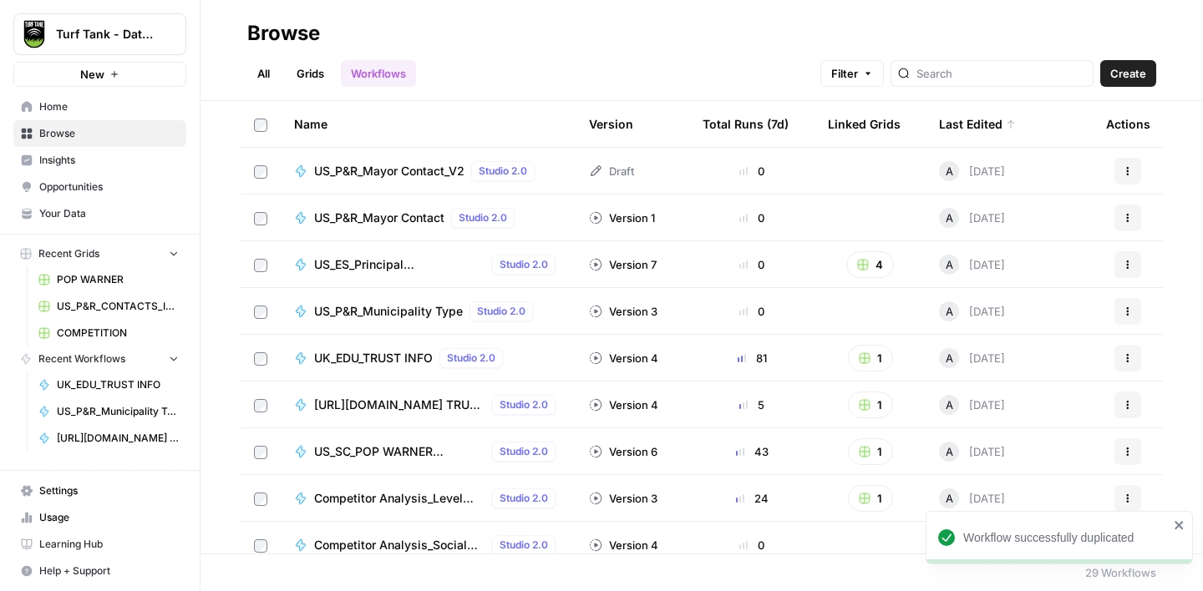
click at [383, 175] on span "US_P&R_Mayor Contact_V2" at bounding box center [389, 171] width 150 height 17
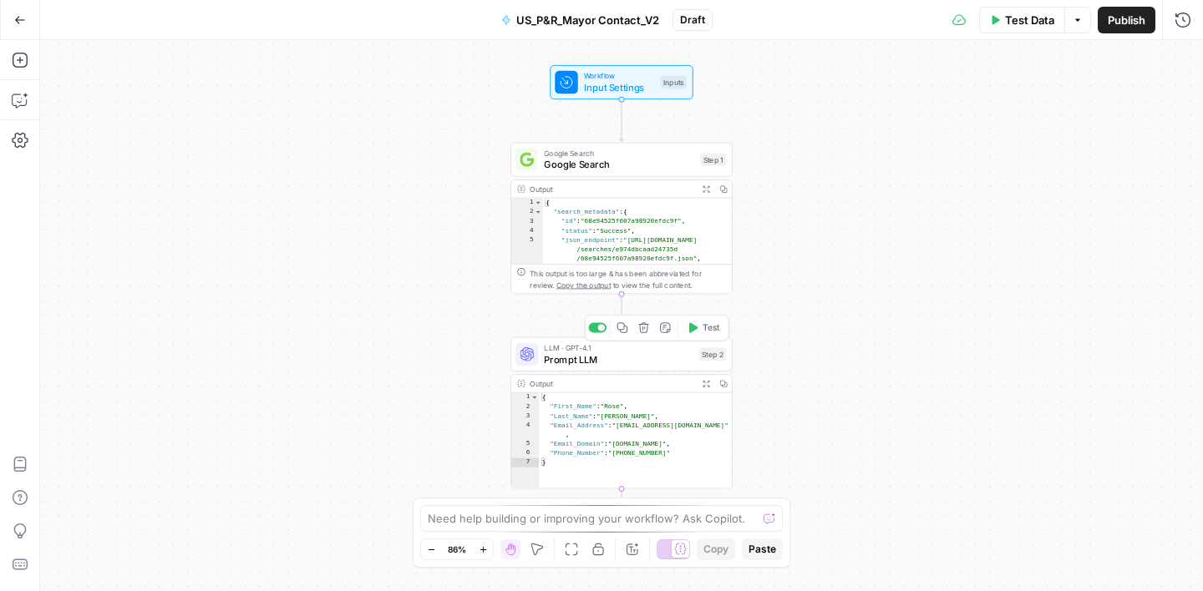
click at [644, 356] on span "Prompt LLM" at bounding box center [618, 360] width 149 height 14
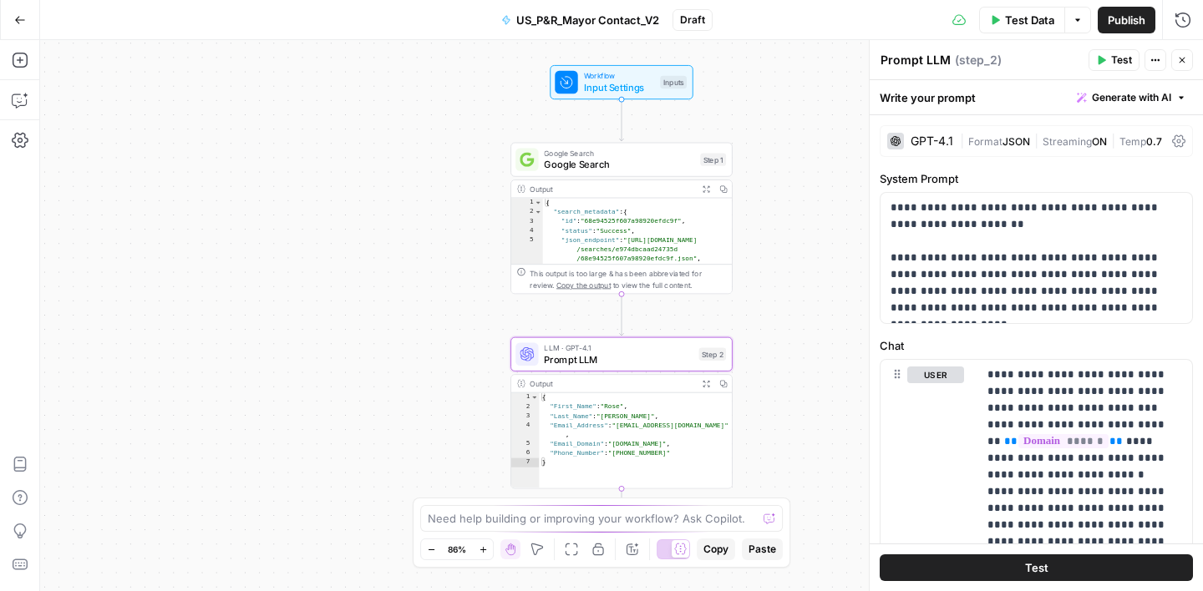
click at [647, 165] on span "Google Search" at bounding box center [619, 165] width 150 height 14
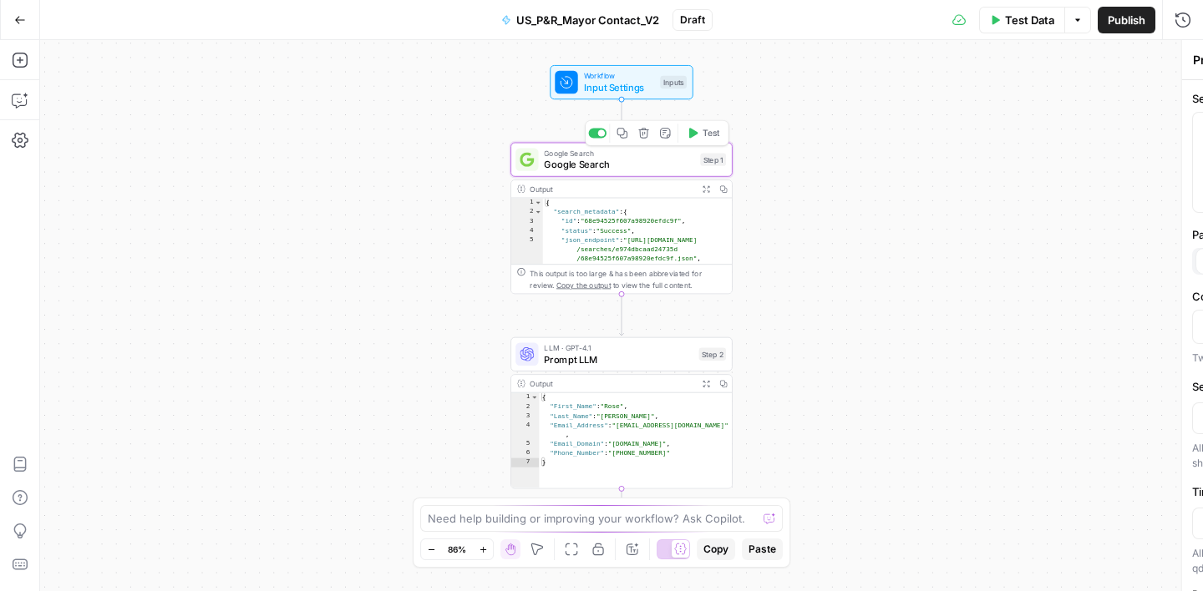
type textarea "Google Search"
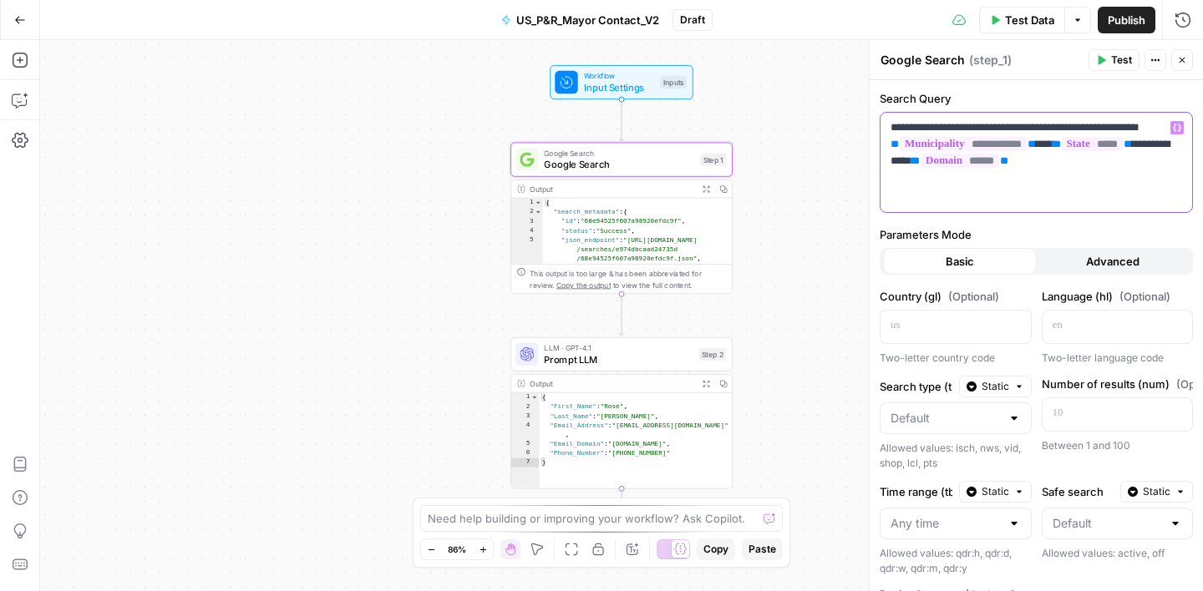
click at [1015, 129] on p "**********" at bounding box center [1037, 144] width 292 height 50
click at [1129, 84] on div "**********" at bounding box center [1036, 438] width 333 height 716
click at [1181, 62] on icon "button" at bounding box center [1182, 60] width 10 height 10
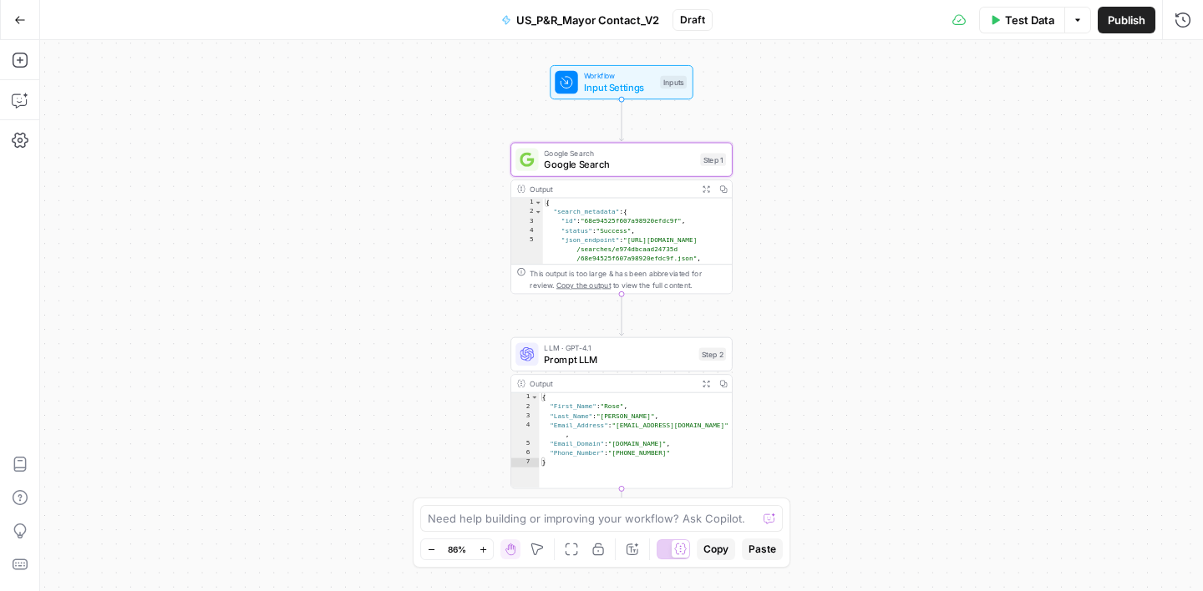
click at [644, 363] on span "Prompt LLM" at bounding box center [618, 360] width 149 height 14
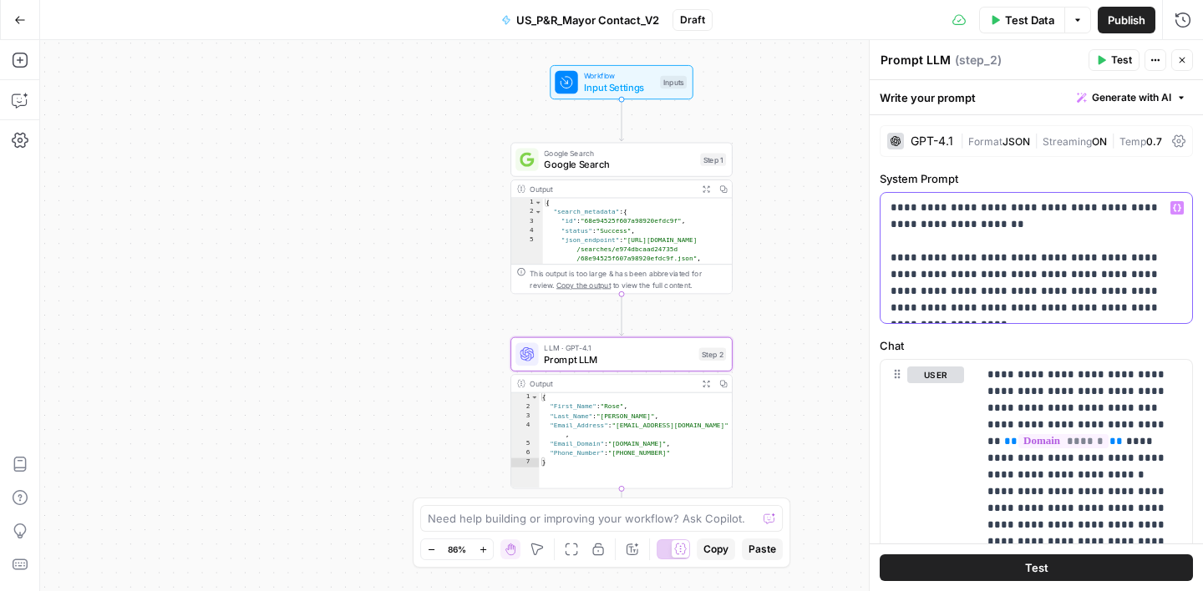
click at [1160, 261] on p "**********" at bounding box center [1037, 258] width 292 height 117
click at [909, 277] on p "**********" at bounding box center [1037, 258] width 292 height 117
drag, startPoint x: 959, startPoint y: 293, endPoint x: 1043, endPoint y: 310, distance: 86.0
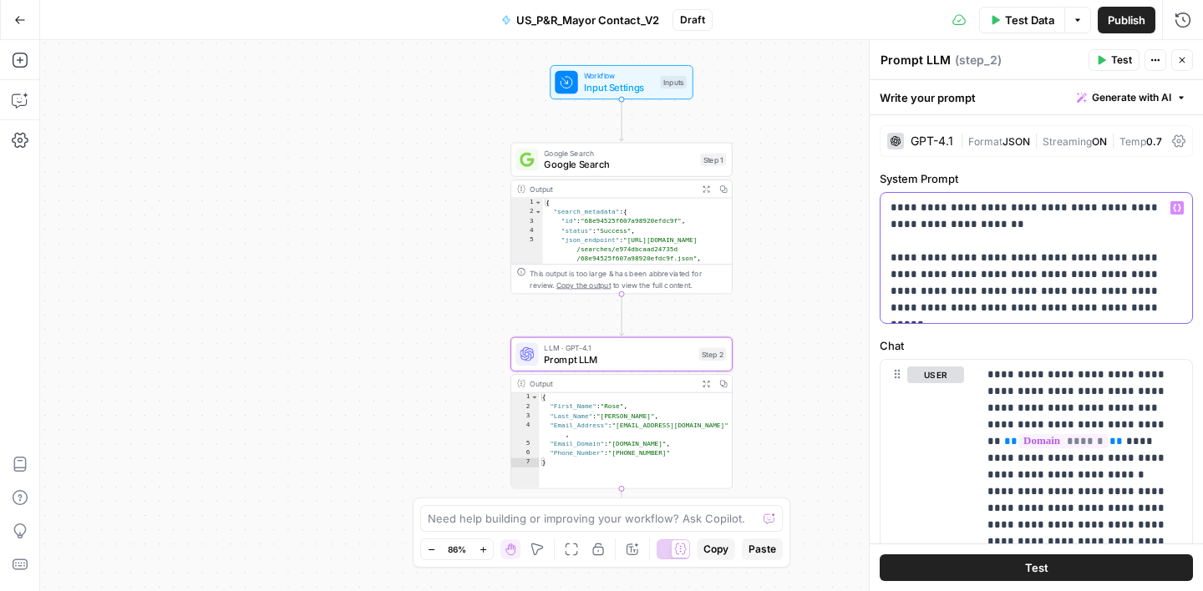
click at [1043, 310] on p "**********" at bounding box center [1037, 258] width 292 height 117
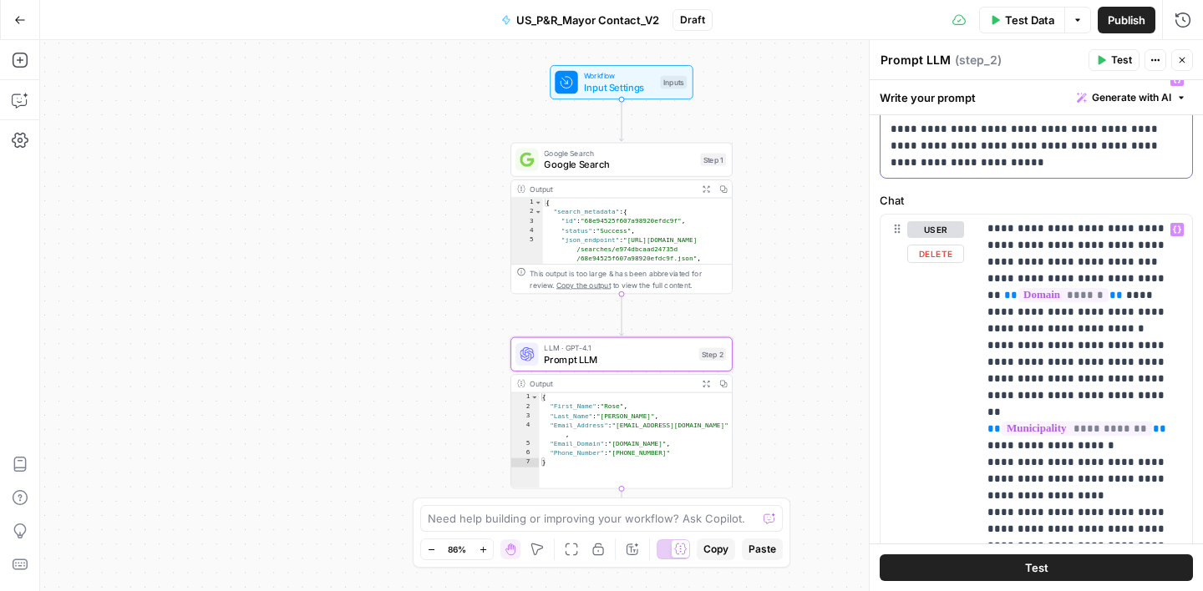
scroll to position [129, 0]
drag, startPoint x: 1065, startPoint y: 325, endPoint x: 1092, endPoint y: 282, distance: 50.3
click at [1092, 282] on p "**********" at bounding box center [1084, 554] width 195 height 668
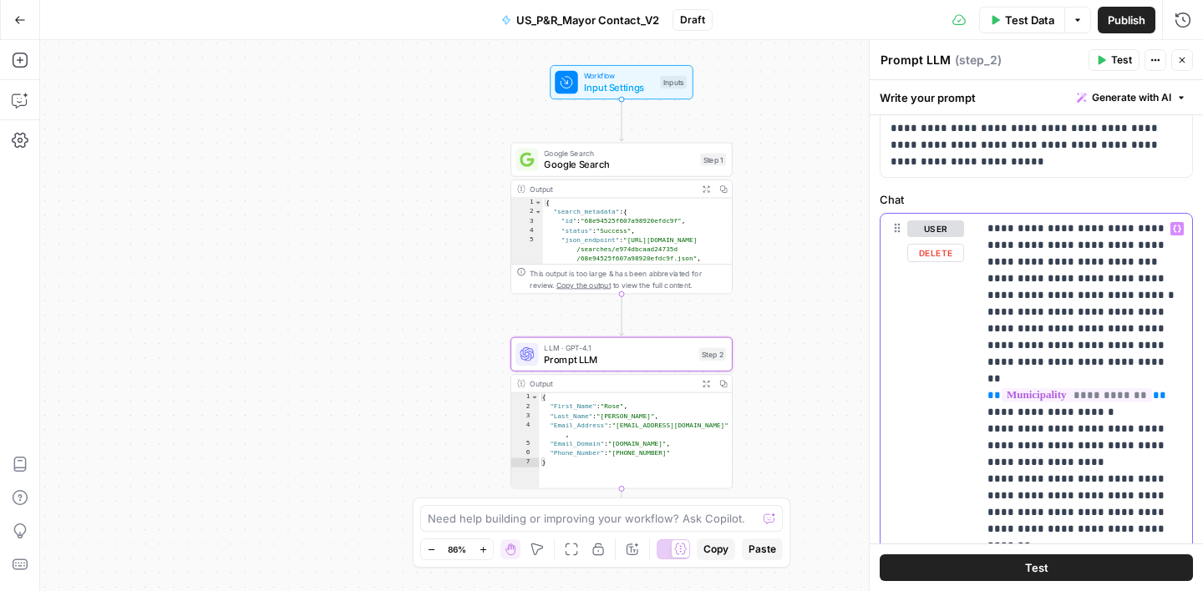
drag, startPoint x: 1097, startPoint y: 445, endPoint x: 987, endPoint y: 317, distance: 168.9
click at [987, 317] on p "**********" at bounding box center [1084, 538] width 195 height 635
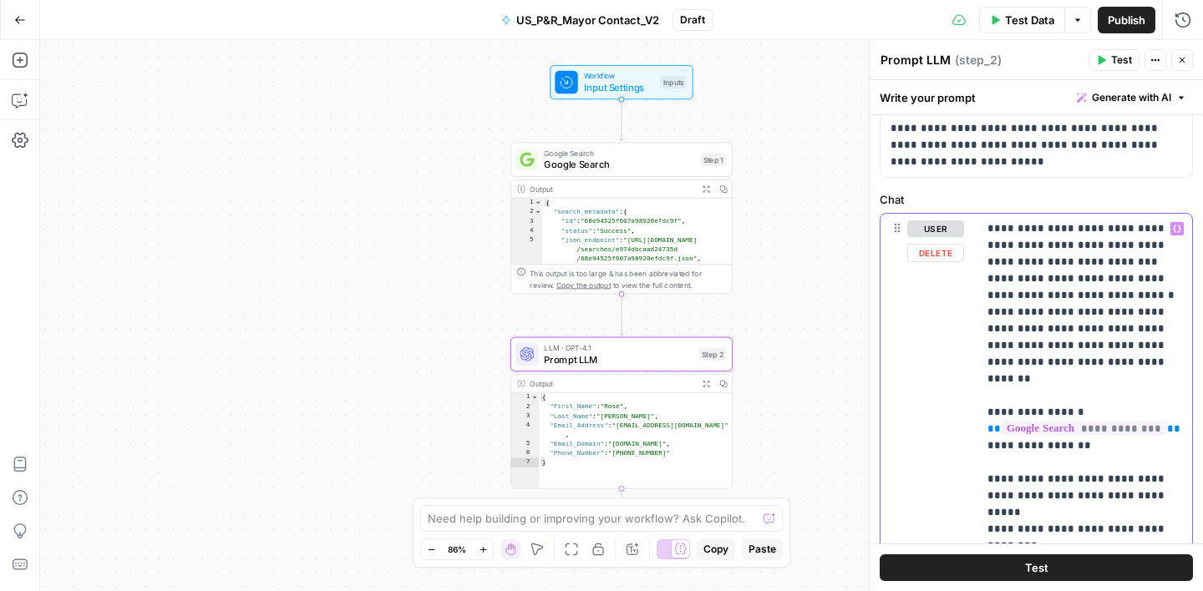
click at [992, 317] on p "**********" at bounding box center [1084, 463] width 195 height 485
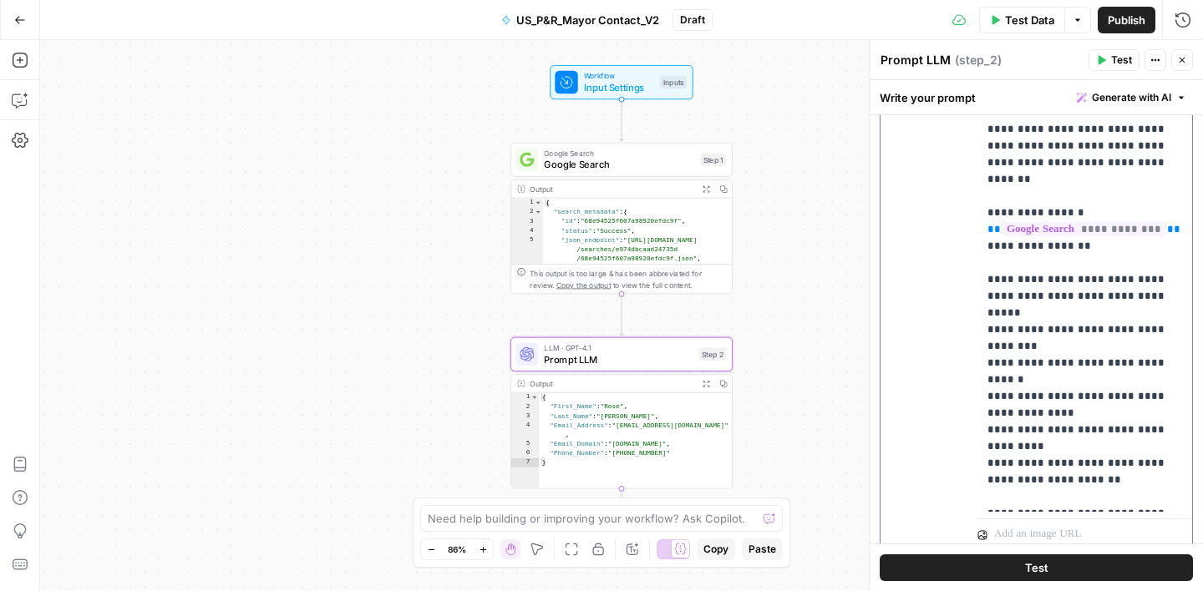
scroll to position [283, 0]
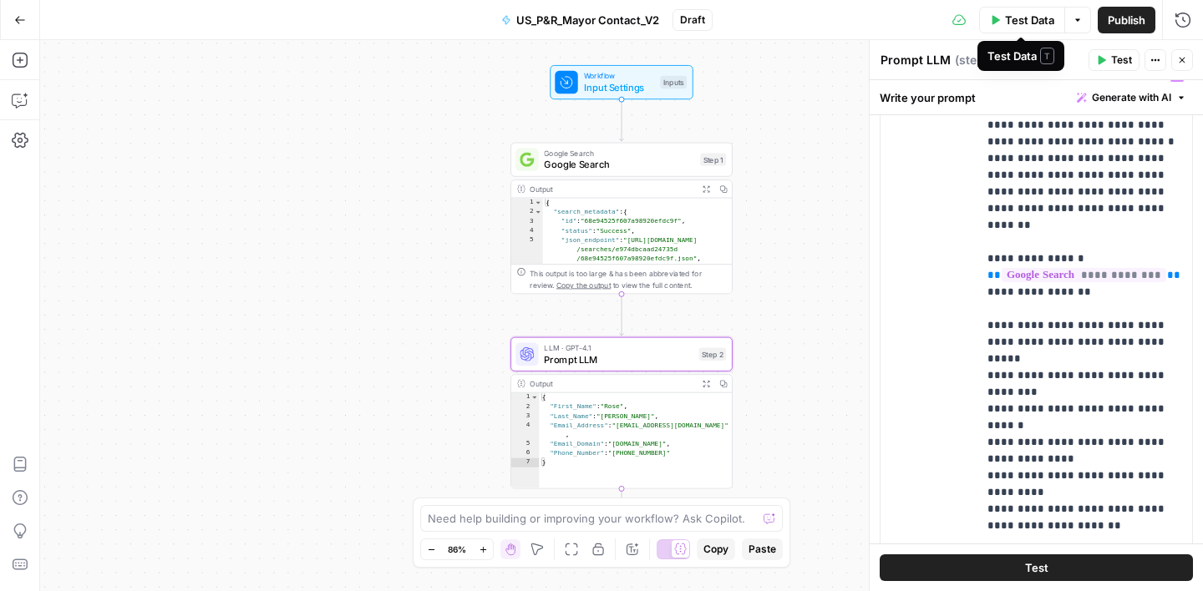
click at [1020, 10] on button "Test Data" at bounding box center [1022, 20] width 86 height 27
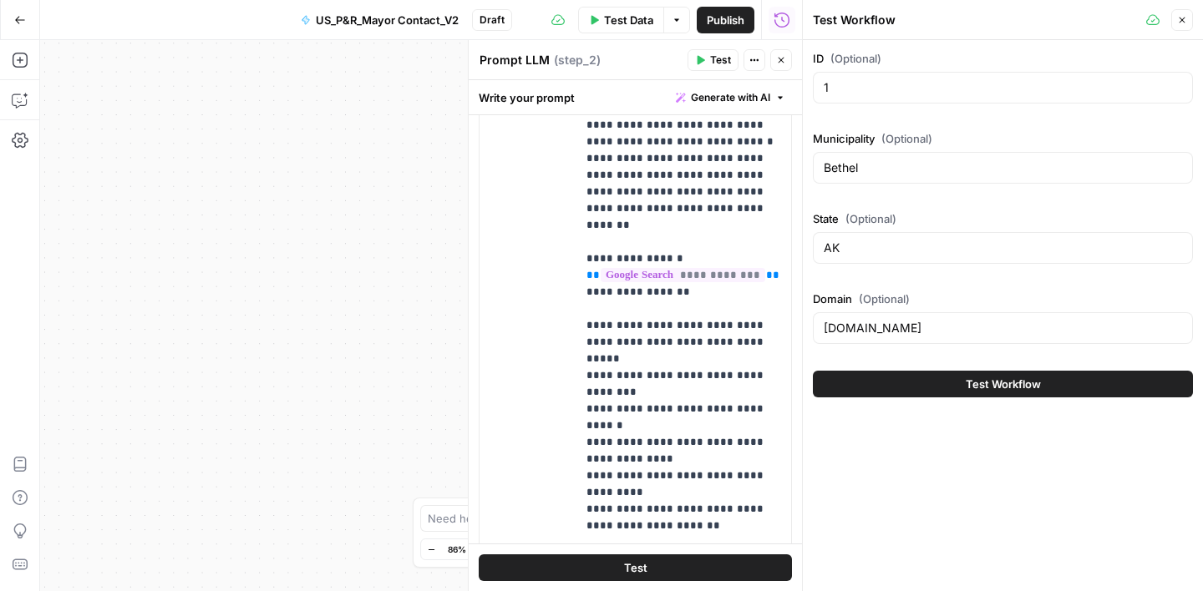
click at [1026, 387] on span "Test Workflow" at bounding box center [1003, 384] width 75 height 17
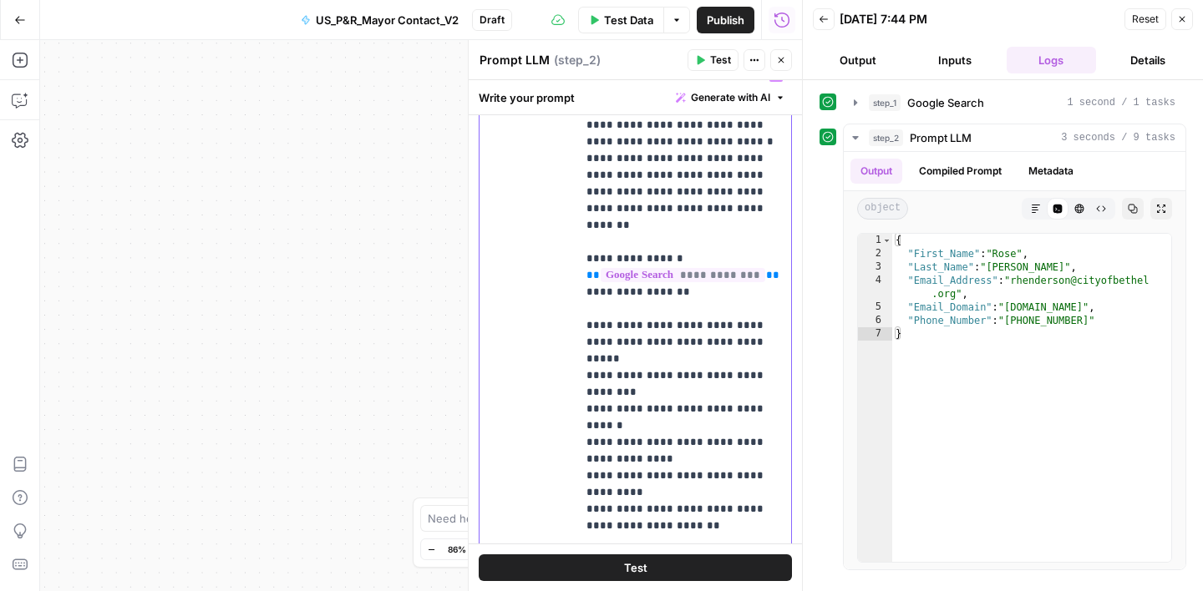
drag, startPoint x: 613, startPoint y: 443, endPoint x: 586, endPoint y: 429, distance: 30.3
click at [586, 429] on p "**********" at bounding box center [683, 309] width 195 height 485
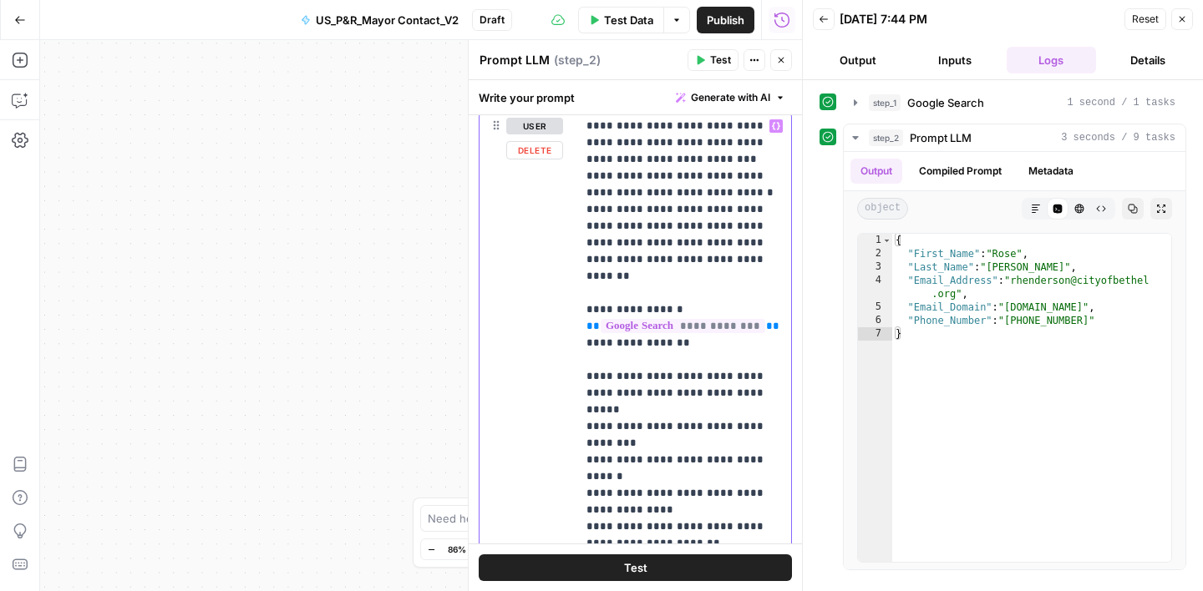
scroll to position [210, 0]
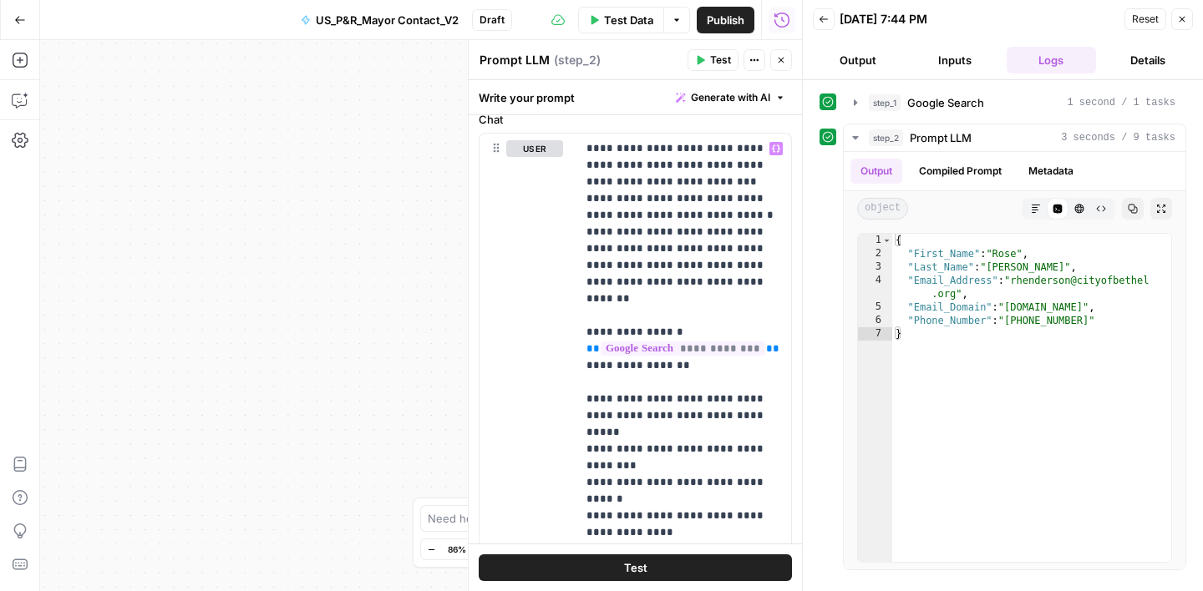
click at [619, 23] on span "Test Data" at bounding box center [628, 20] width 49 height 17
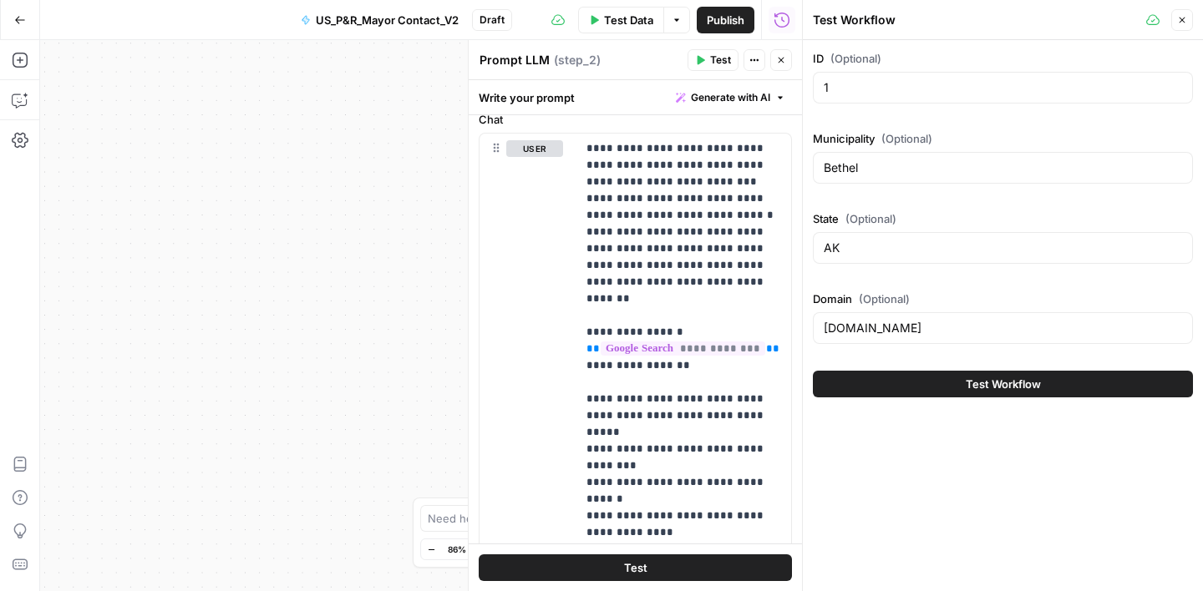
click at [985, 384] on span "Test Workflow" at bounding box center [1003, 384] width 75 height 17
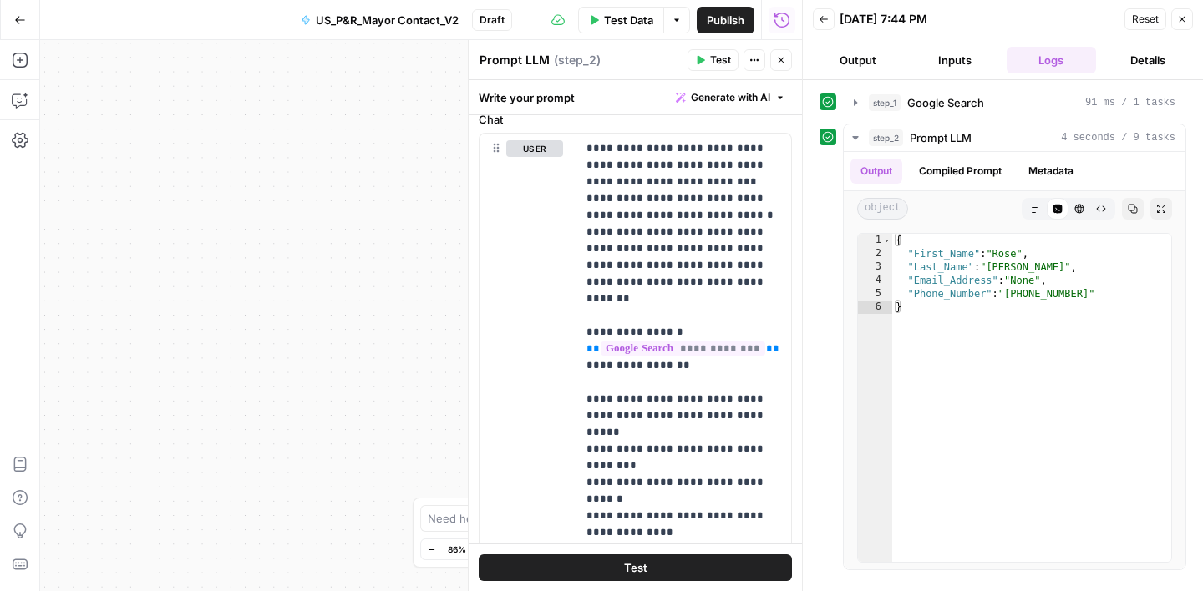
click at [28, 16] on button "Go Back" at bounding box center [20, 20] width 30 height 30
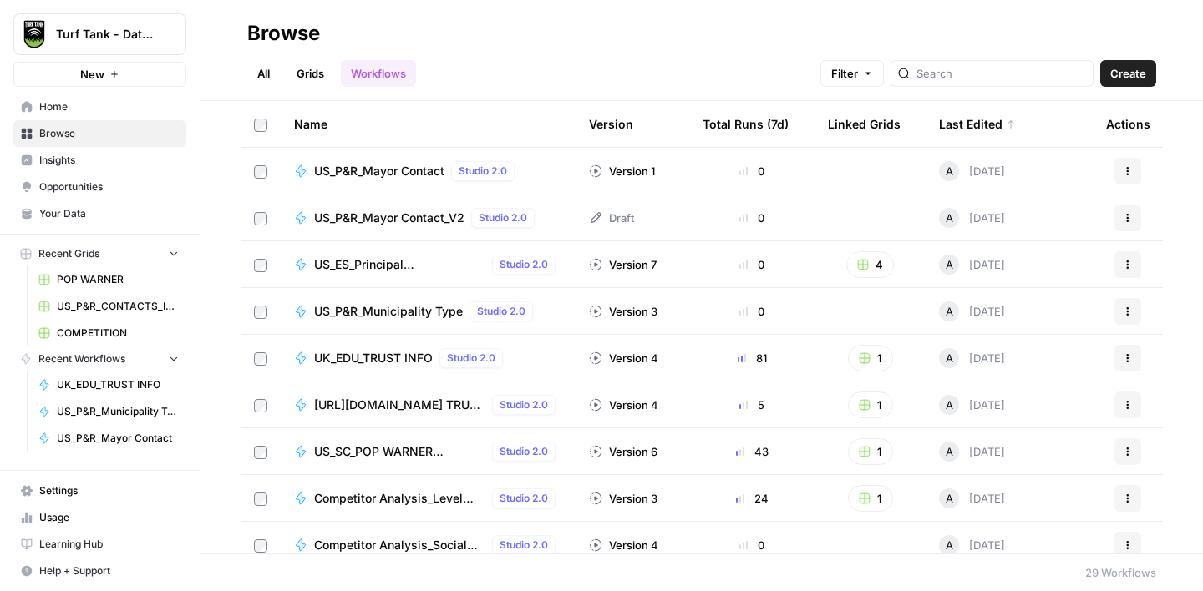
click at [1124, 216] on icon "button" at bounding box center [1128, 218] width 10 height 10
click at [1019, 354] on span "Delete" at bounding box center [1054, 356] width 134 height 17
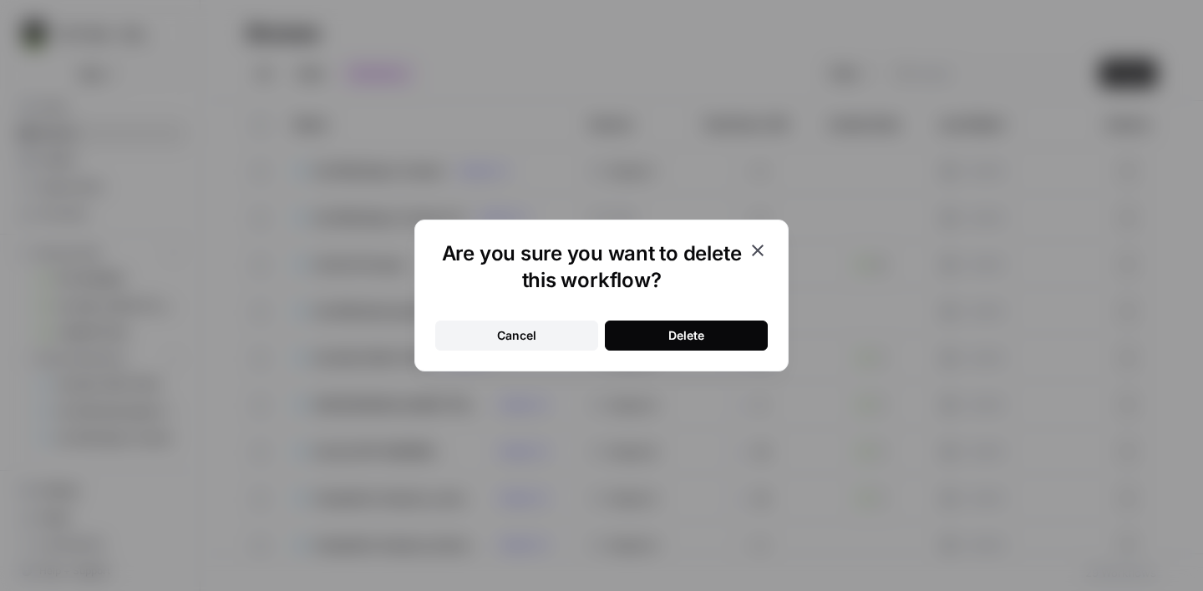
click at [690, 337] on div "Delete" at bounding box center [686, 335] width 36 height 17
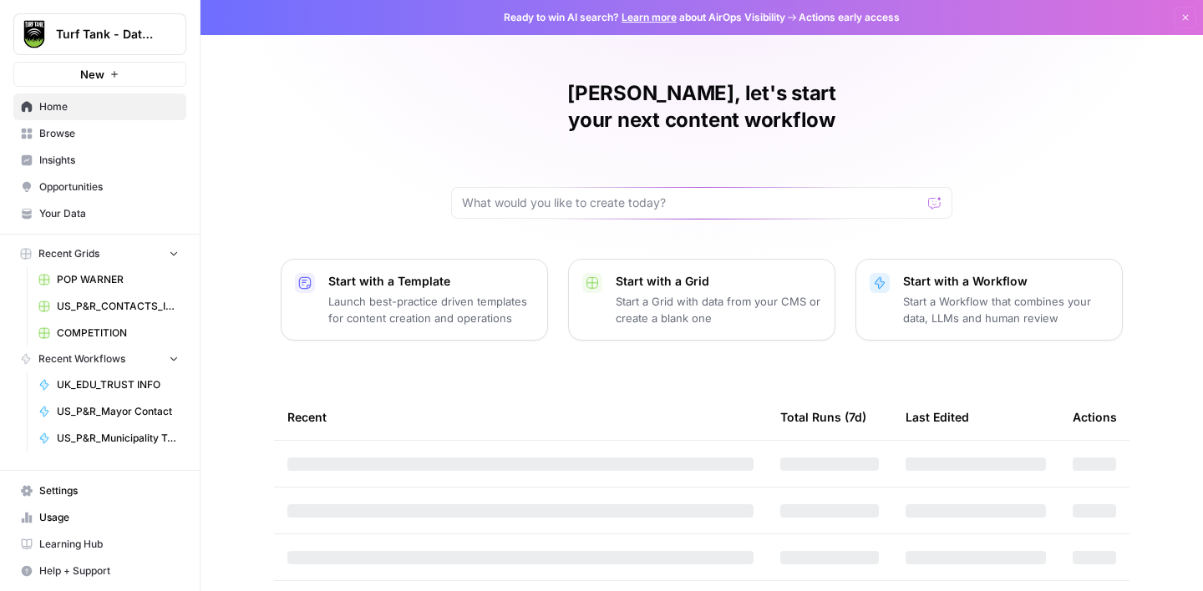
click at [86, 136] on span "Browse" at bounding box center [109, 133] width 140 height 15
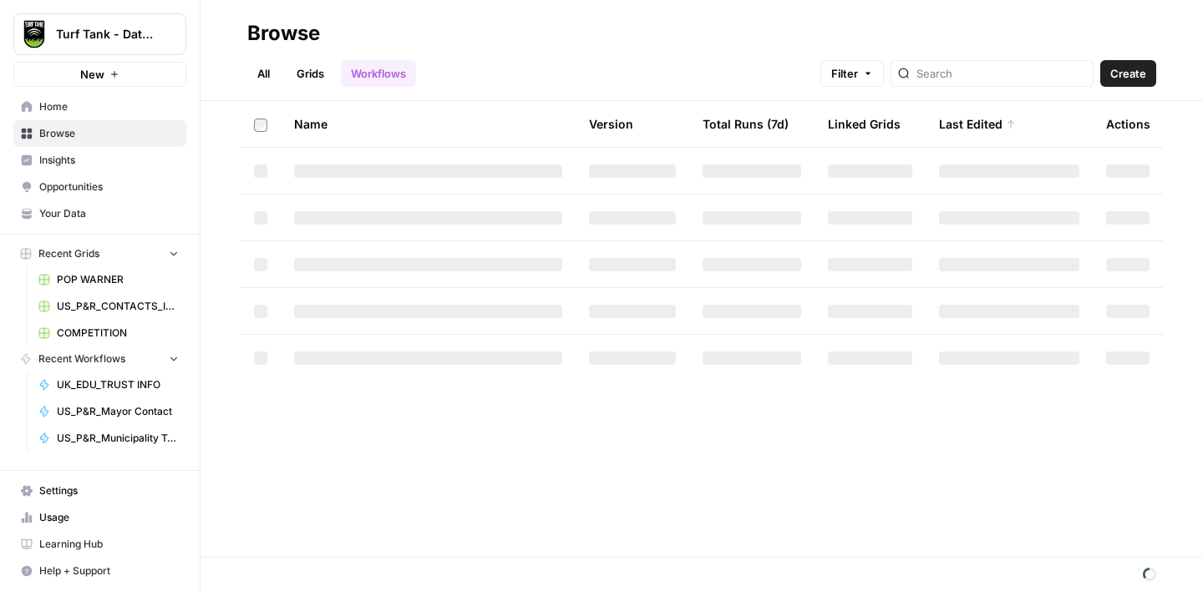
click at [318, 74] on link "Grids" at bounding box center [311, 73] width 48 height 27
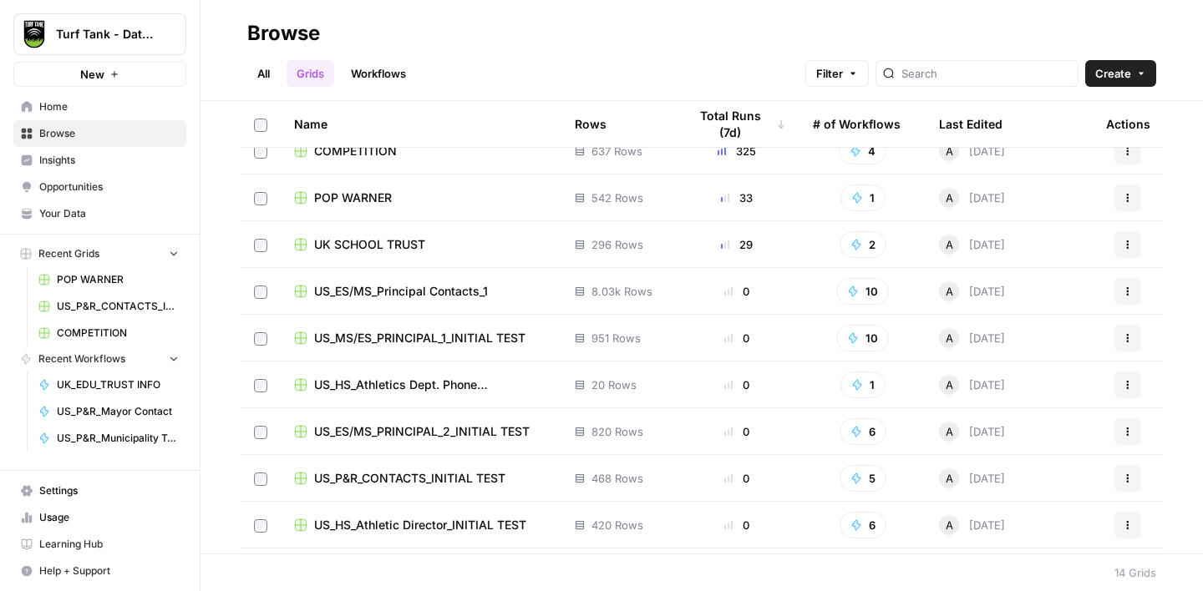
scroll to position [23, 0]
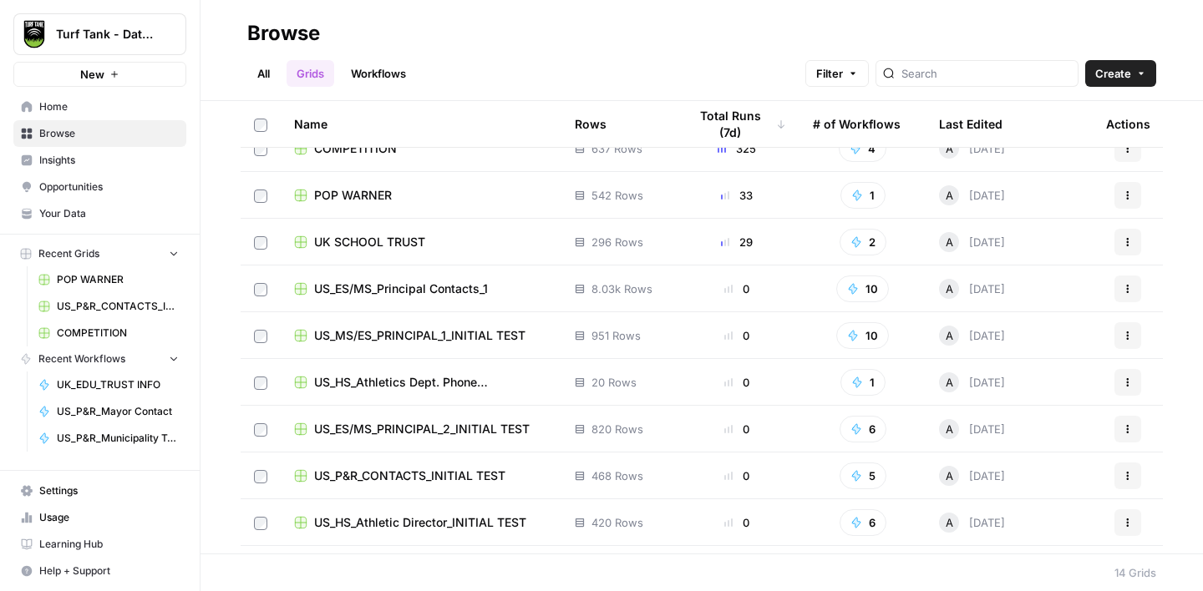
click at [450, 289] on span "US_ES/MS_Principal Contacts_1" at bounding box center [401, 289] width 174 height 17
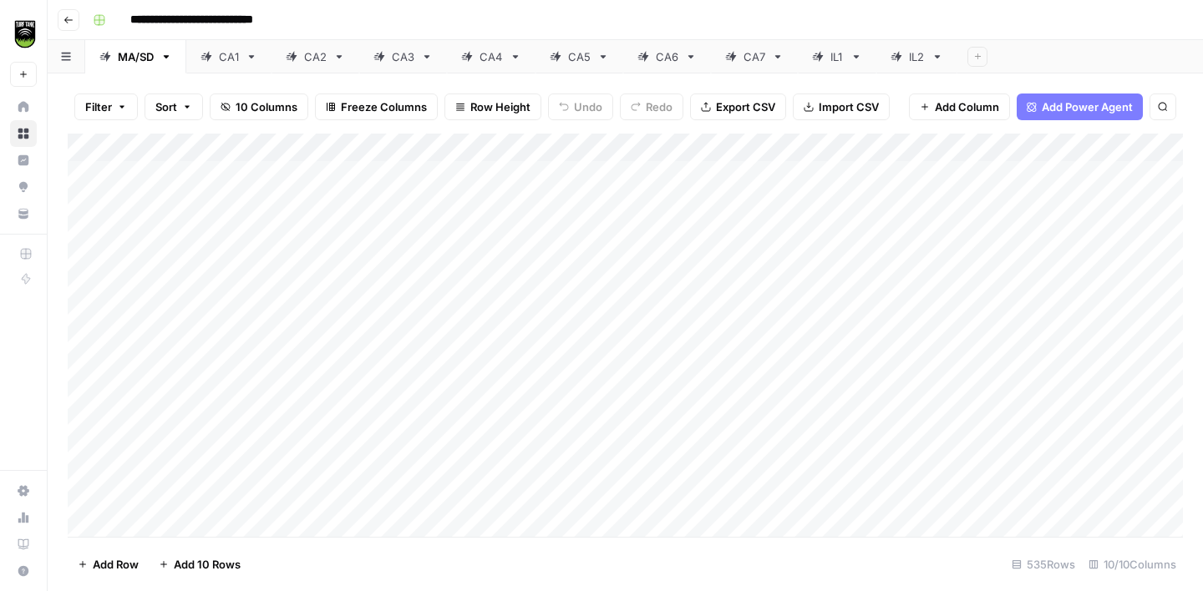
click at [1090, 147] on div "Add Column" at bounding box center [625, 335] width 1115 height 403
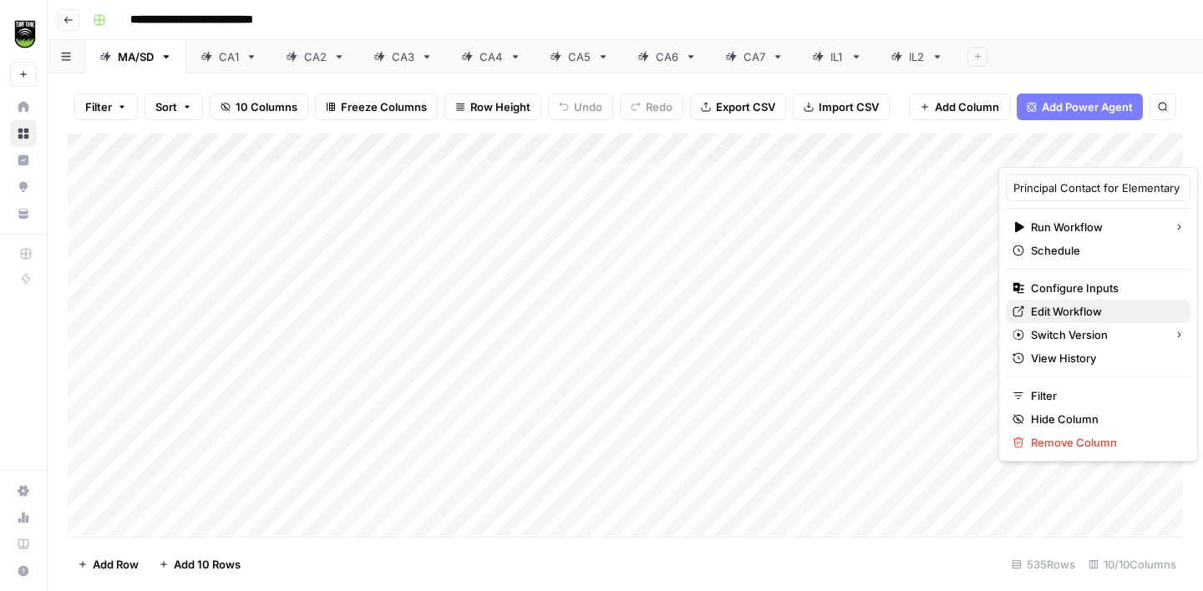
click at [1086, 308] on span "Edit Workflow" at bounding box center [1104, 311] width 146 height 17
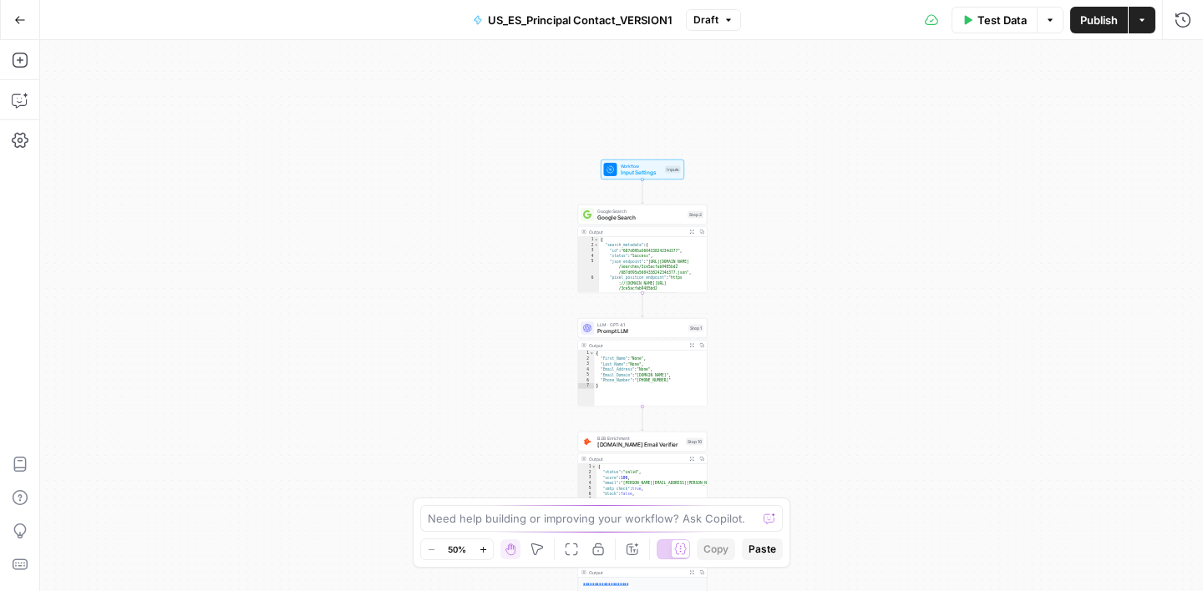
drag, startPoint x: 724, startPoint y: 116, endPoint x: 745, endPoint y: 345, distance: 229.8
click at [745, 345] on div "true false Workflow Input Settings Inputs Google Search Google Search Step 2 Ou…" at bounding box center [621, 315] width 1163 height 551
click at [645, 224] on span "Google Search" at bounding box center [640, 225] width 87 height 8
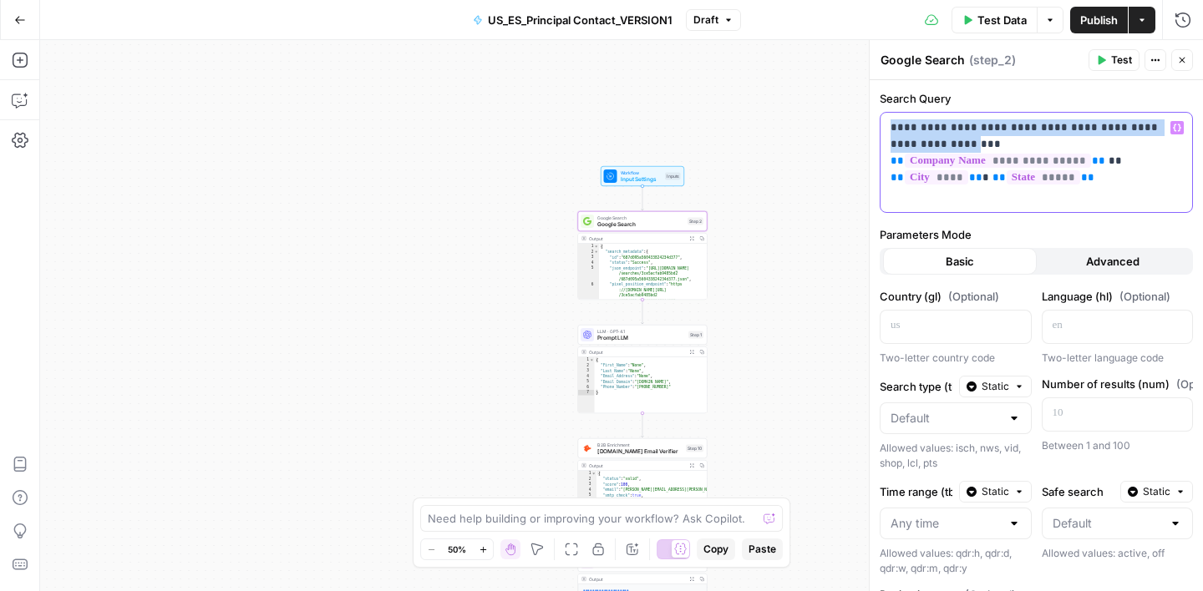
drag, startPoint x: 891, startPoint y: 127, endPoint x: 936, endPoint y: 143, distance: 47.0
click at [935, 143] on p "**********" at bounding box center [1037, 144] width 292 height 50
copy p "**********"
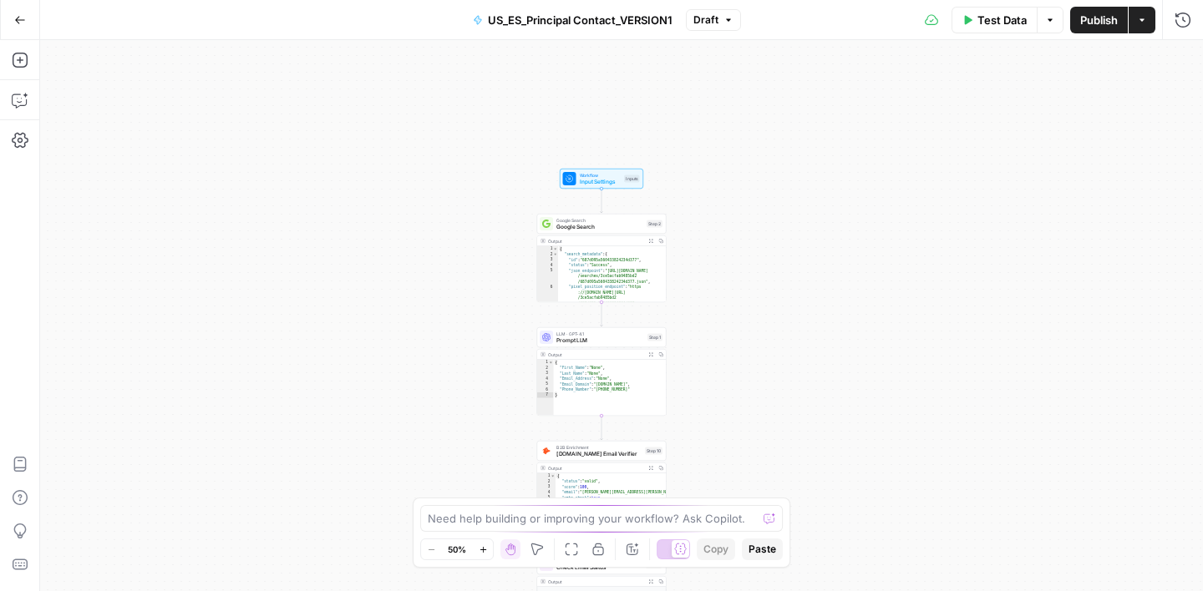
drag, startPoint x: 751, startPoint y: 118, endPoint x: 731, endPoint y: 349, distance: 232.3
click at [731, 349] on div "true false Workflow Input Settings Inputs Google Search Google Search Step 2 Ou…" at bounding box center [621, 315] width 1163 height 551
click at [611, 338] on span "Prompt LLM" at bounding box center [600, 341] width 88 height 8
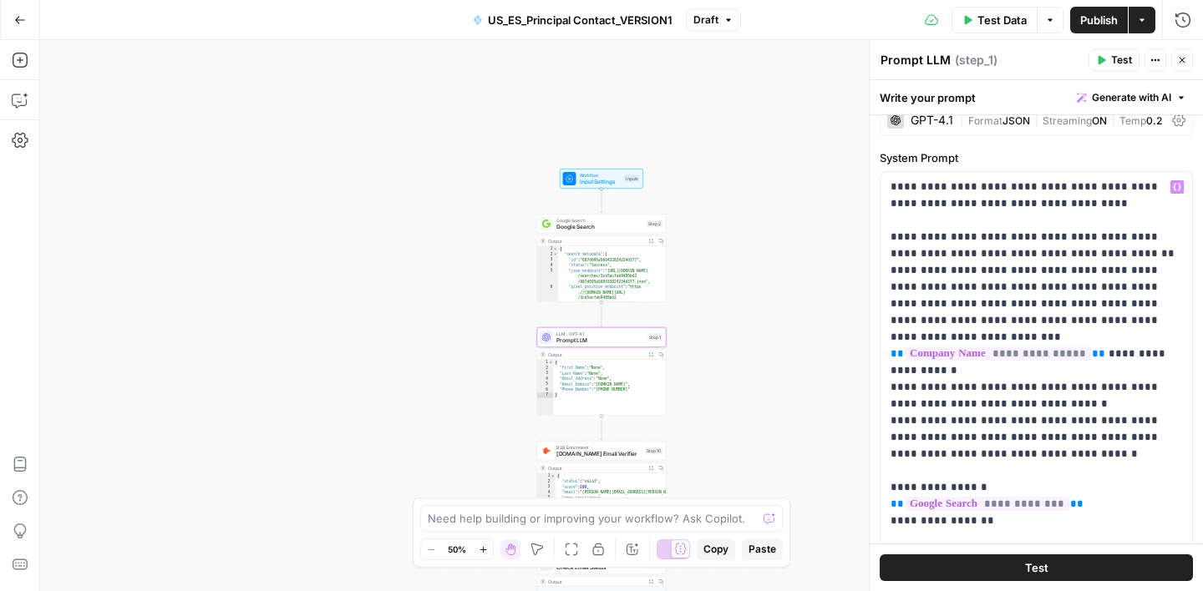
scroll to position [12, 0]
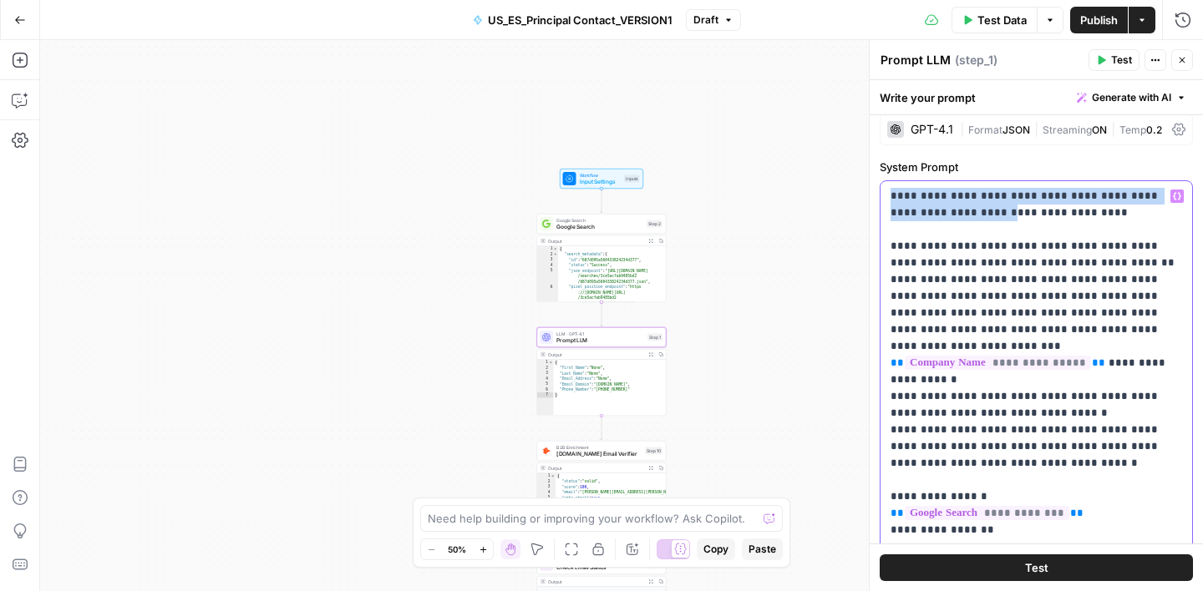
drag, startPoint x: 893, startPoint y: 191, endPoint x: 948, endPoint y: 216, distance: 60.6
click at [948, 216] on p "**********" at bounding box center [1037, 463] width 292 height 551
copy p "**********"
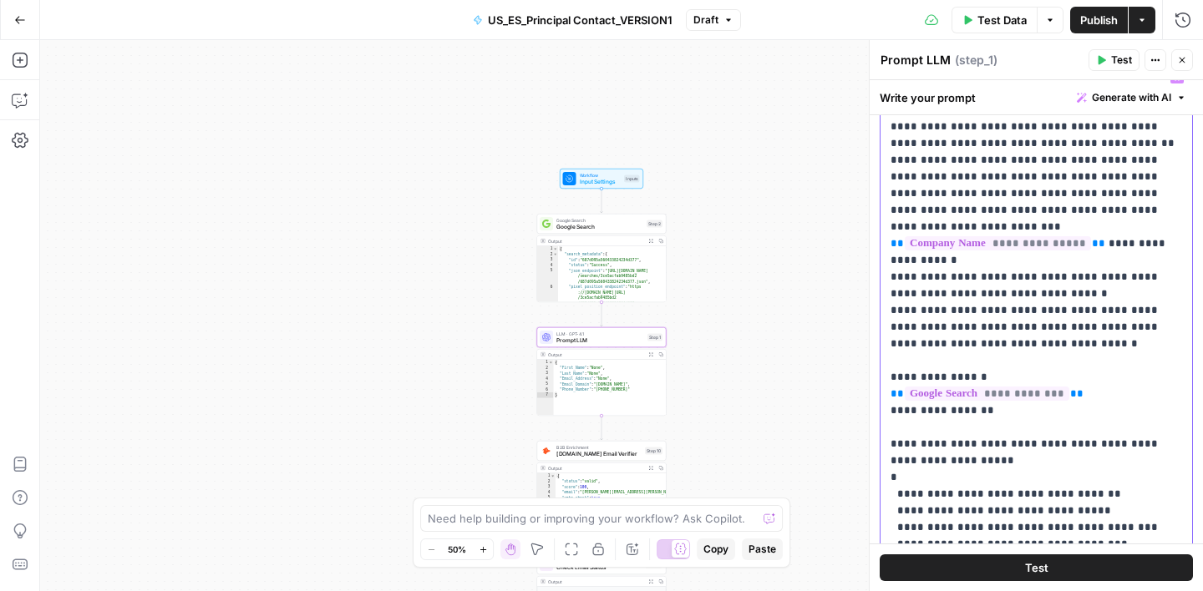
scroll to position [0, 0]
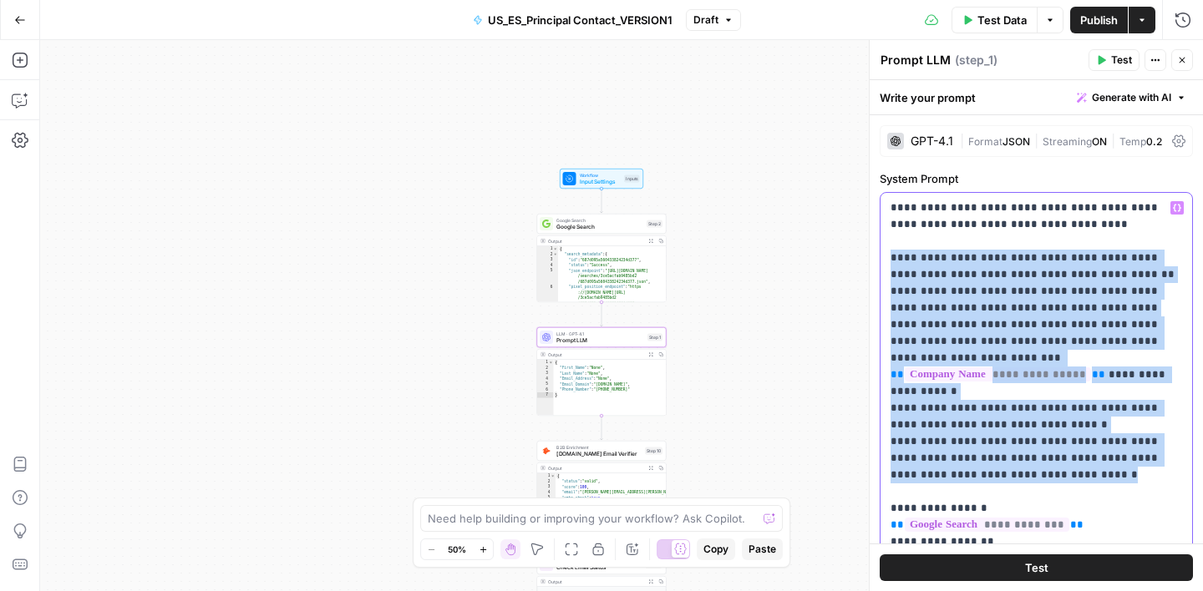
drag, startPoint x: 891, startPoint y: 256, endPoint x: 1079, endPoint y: 465, distance: 282.2
click at [1079, 465] on p "**********" at bounding box center [1037, 475] width 292 height 551
copy p "**********"
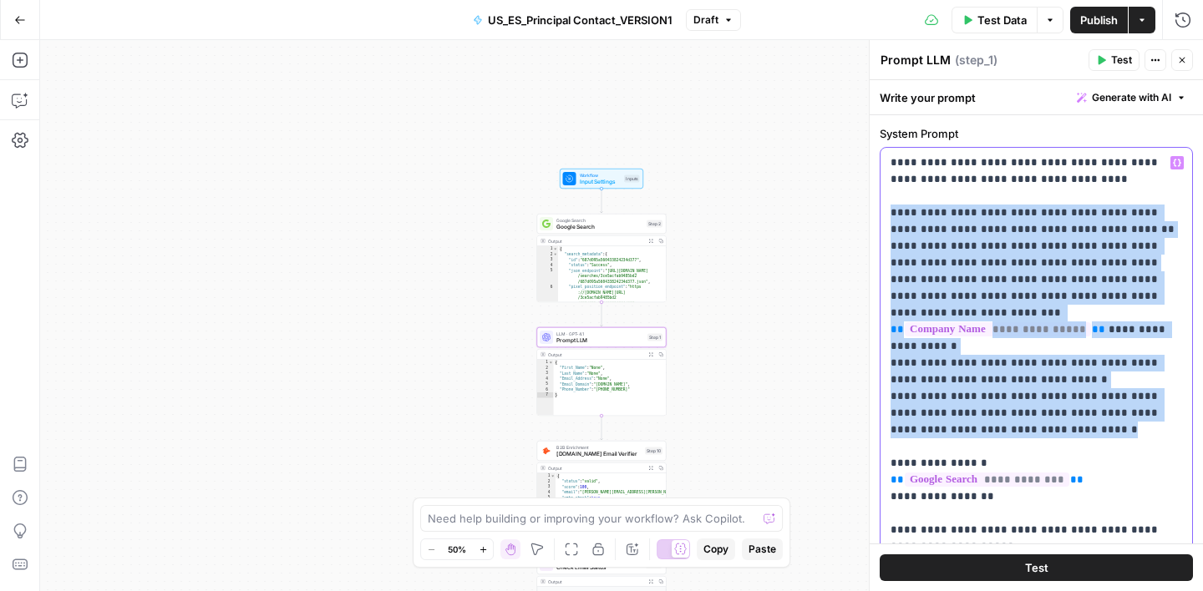
scroll to position [78, 0]
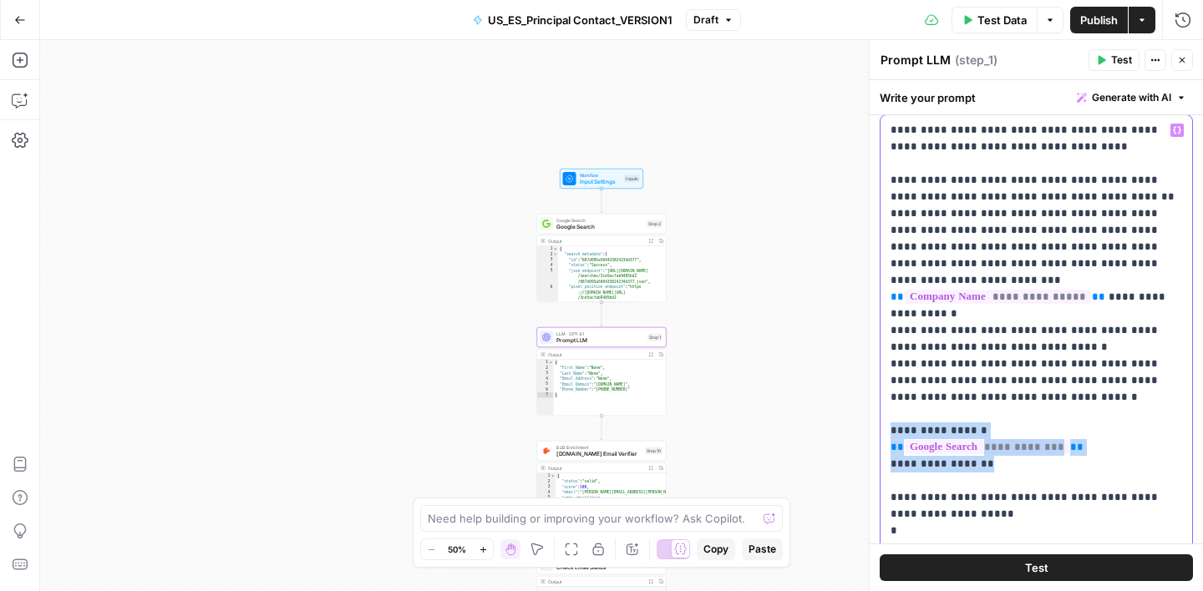
drag, startPoint x: 993, startPoint y: 446, endPoint x: 889, endPoint y: 414, distance: 109.4
click at [889, 414] on div "**********" at bounding box center [1036, 397] width 312 height 565
copy p "**********"
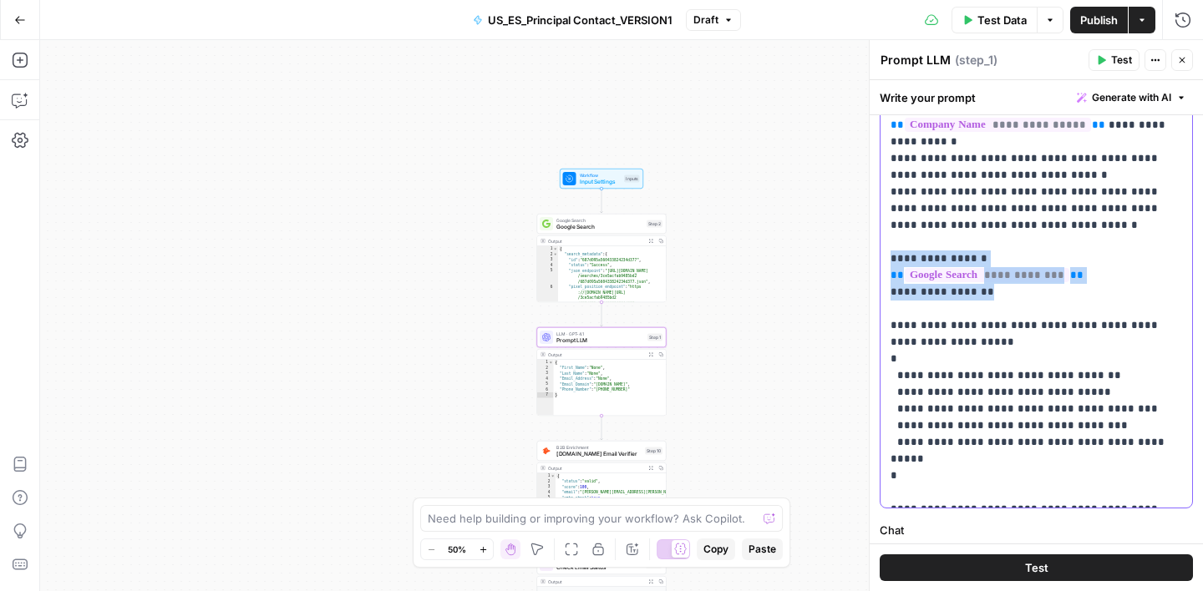
scroll to position [262, 0]
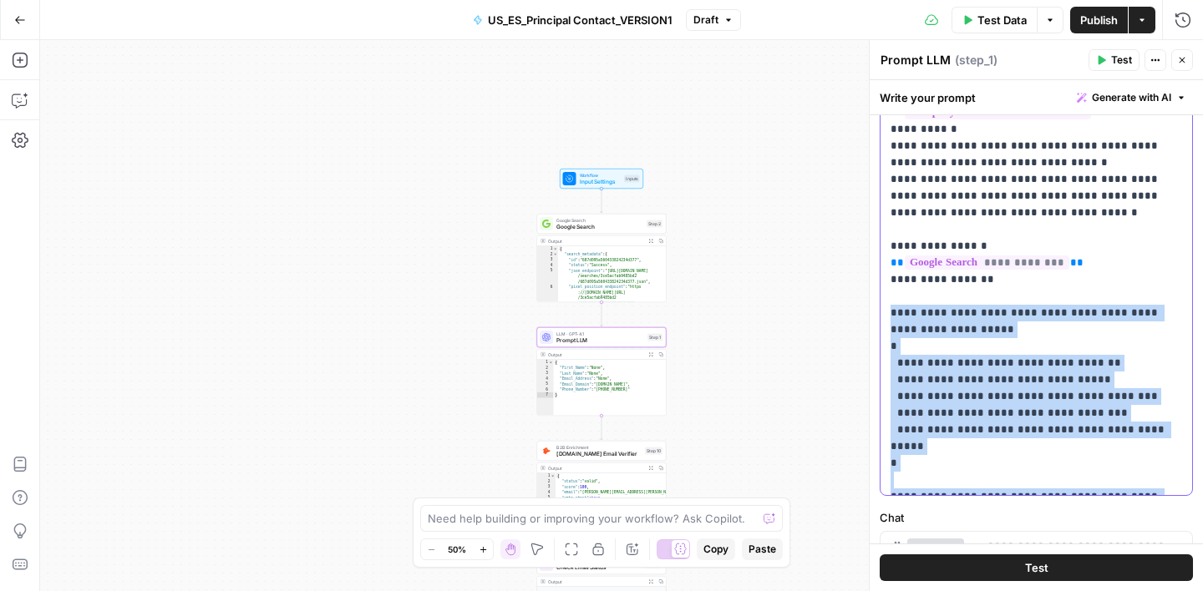
drag, startPoint x: 892, startPoint y: 297, endPoint x: 1078, endPoint y: 479, distance: 259.9
click at [1078, 479] on p "**********" at bounding box center [1037, 212] width 292 height 551
copy p "**********"
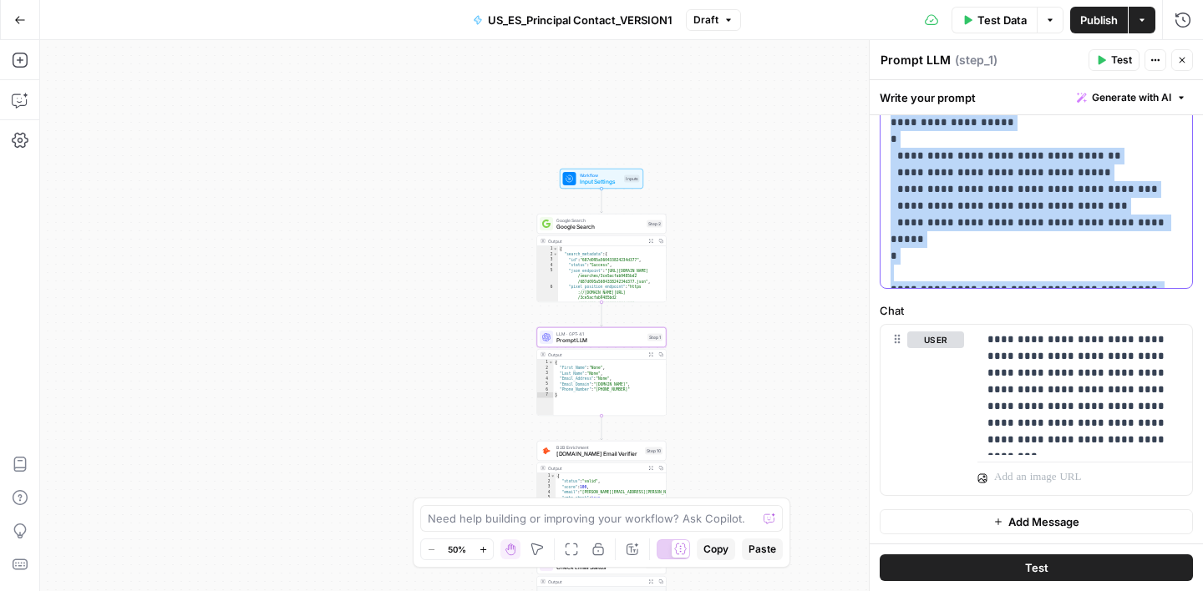
scroll to position [470, 0]
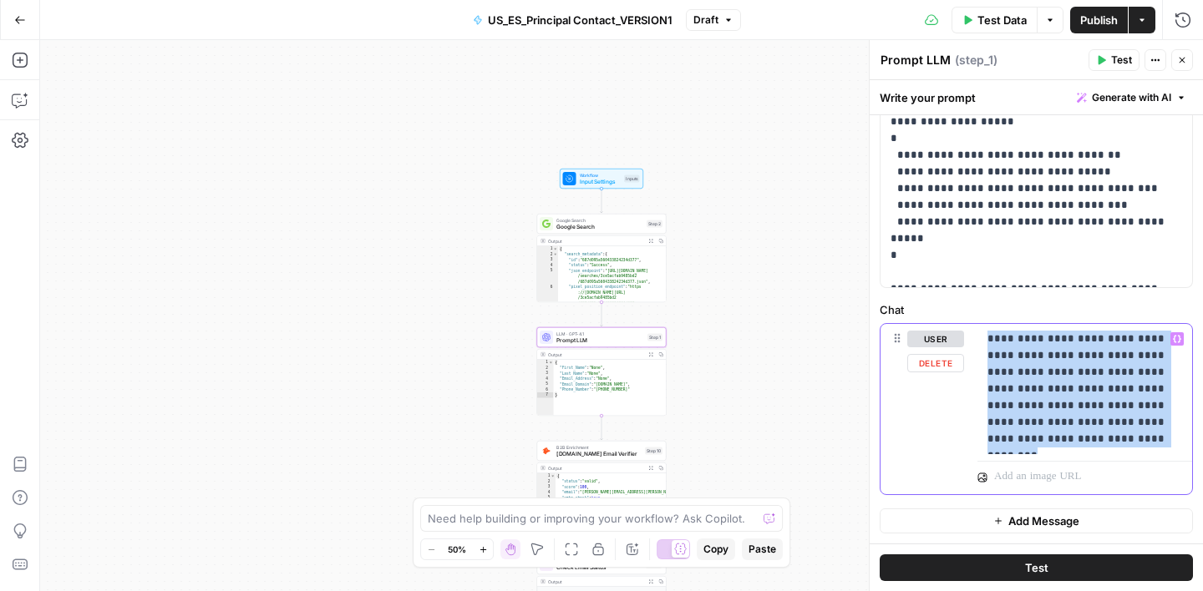
drag, startPoint x: 988, startPoint y: 338, endPoint x: 1095, endPoint y: 434, distance: 143.2
click at [1095, 434] on p "**********" at bounding box center [1084, 389] width 195 height 117
copy p "**********"
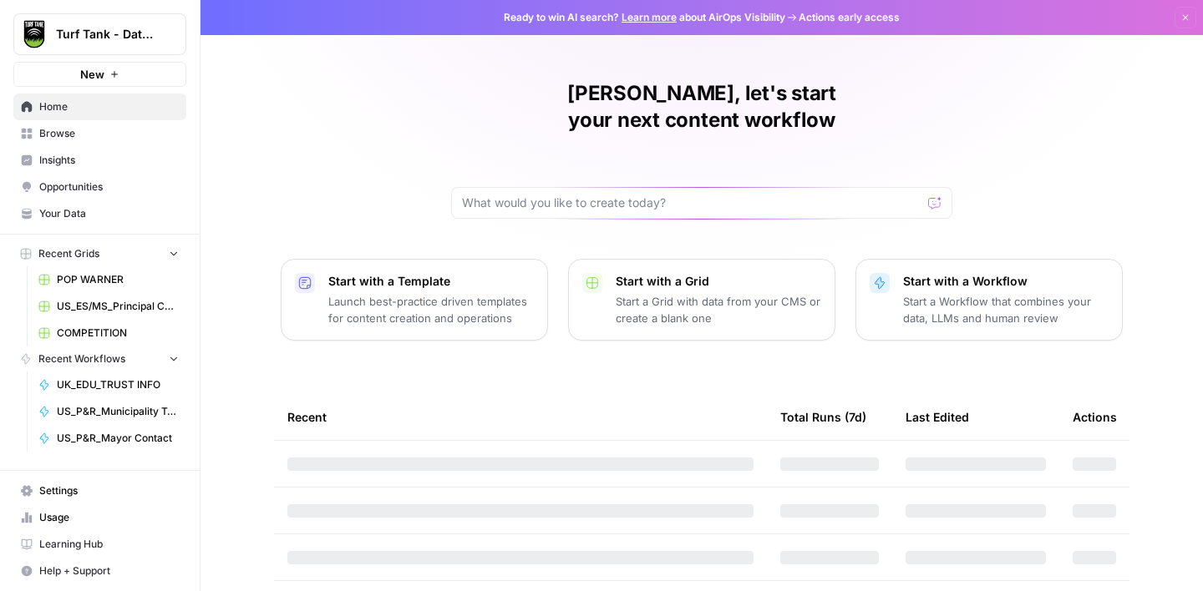
click at [85, 136] on span "Browse" at bounding box center [109, 133] width 140 height 15
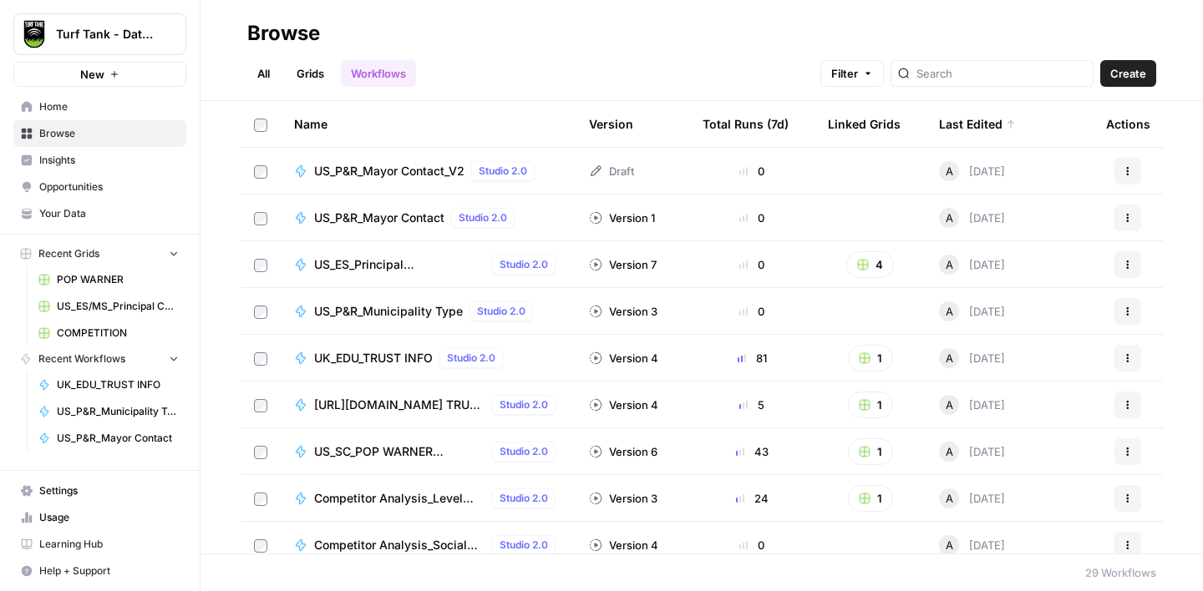
click at [388, 218] on span "US_P&R_Mayor Contact" at bounding box center [379, 218] width 130 height 17
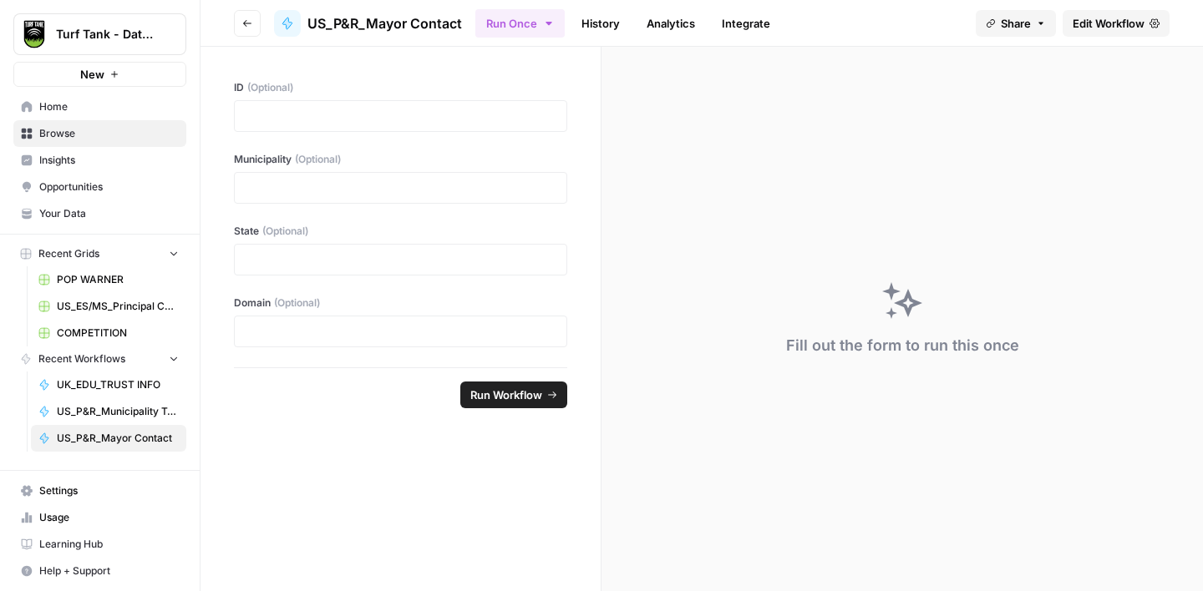
click at [1114, 18] on span "Edit Workflow" at bounding box center [1109, 23] width 72 height 17
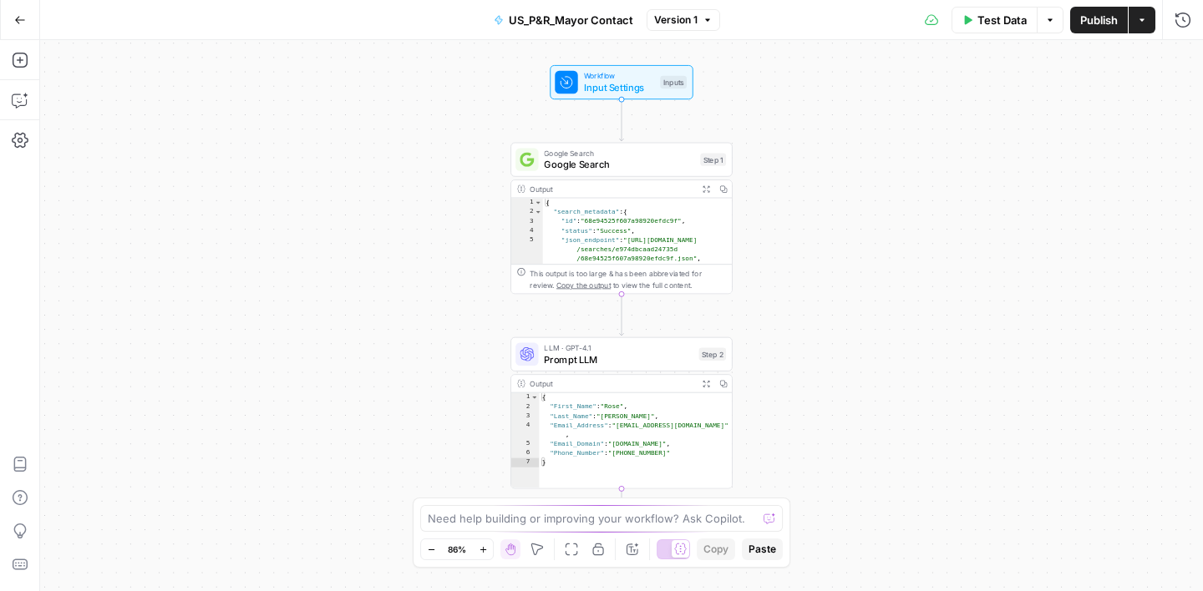
click at [990, 18] on span "Test Data" at bounding box center [1001, 20] width 49 height 17
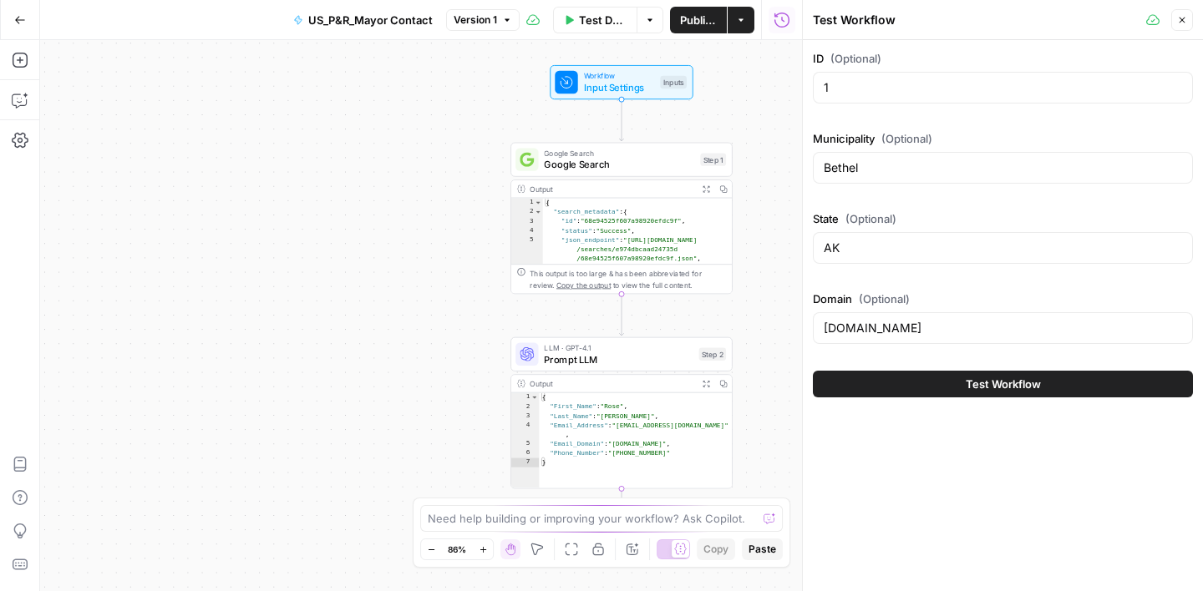
click at [1045, 393] on button "Test Workflow" at bounding box center [1003, 384] width 380 height 27
click at [997, 387] on span "Test Workflow" at bounding box center [1003, 384] width 75 height 17
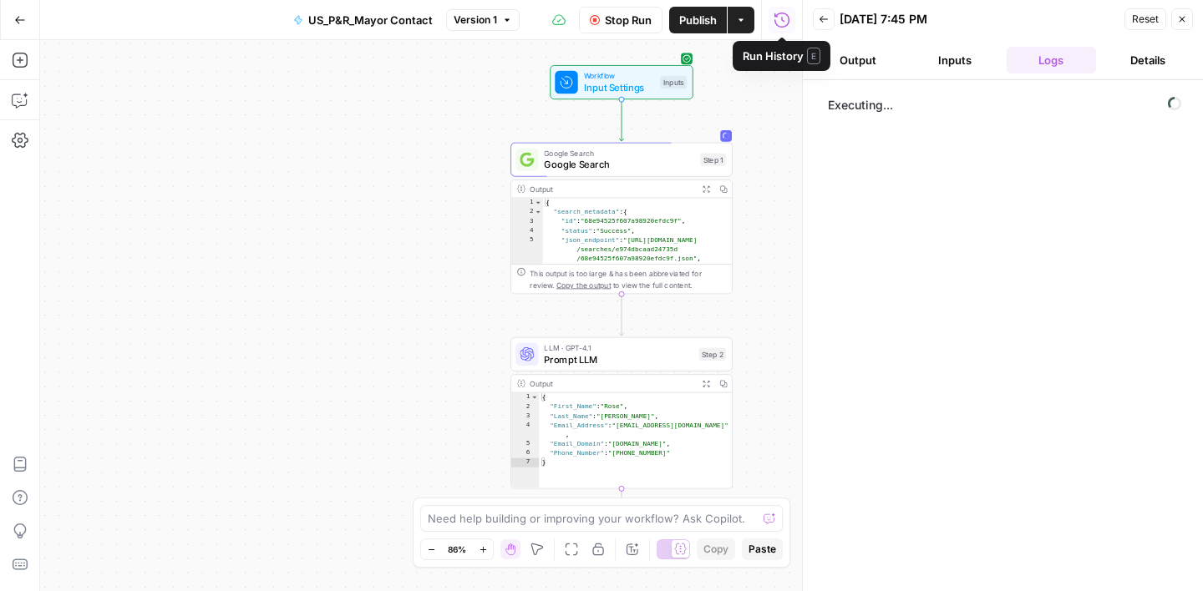
click at [634, 13] on span "Stop Run" at bounding box center [628, 20] width 47 height 17
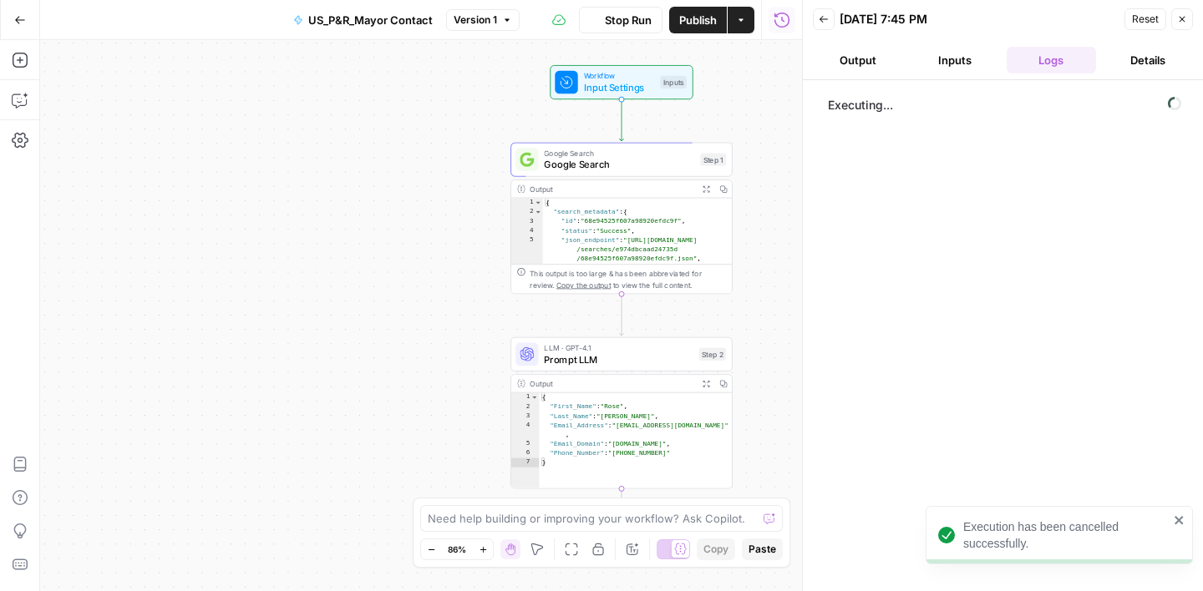
click at [623, 21] on span "Stop Run" at bounding box center [628, 20] width 47 height 17
click at [623, 22] on span "Test Data" at bounding box center [603, 20] width 48 height 17
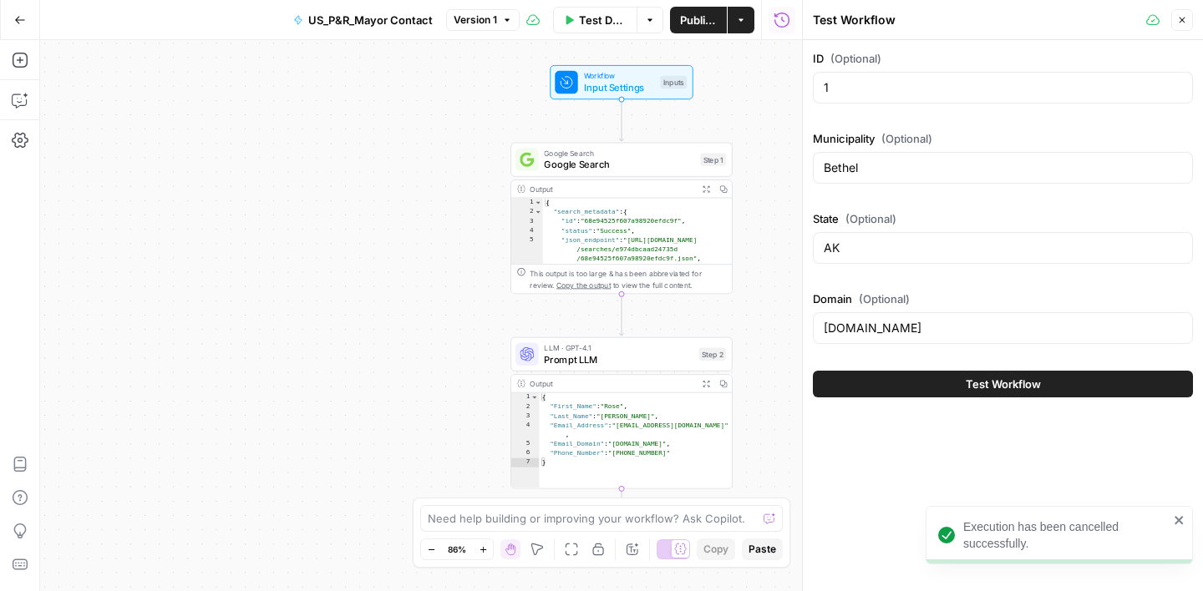
click at [1180, 23] on icon "button" at bounding box center [1182, 20] width 10 height 10
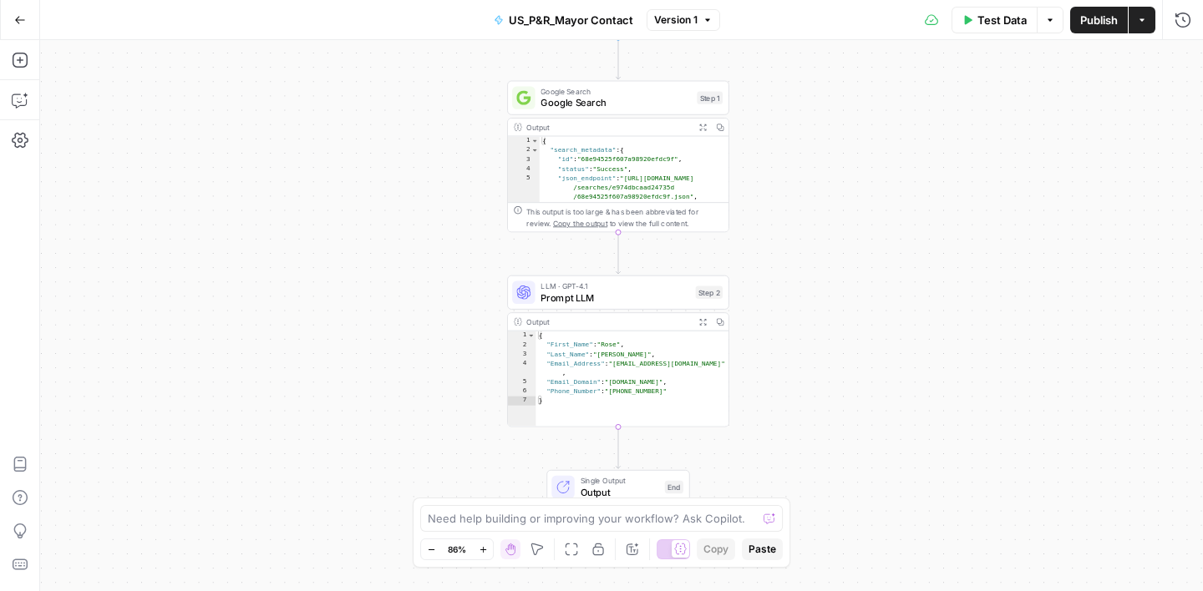
drag, startPoint x: 798, startPoint y: 307, endPoint x: 794, endPoint y: 245, distance: 61.9
click at [794, 245] on div "Workflow Input Settings Inputs Google Search Google Search Step 1 Output Expand…" at bounding box center [621, 315] width 1163 height 551
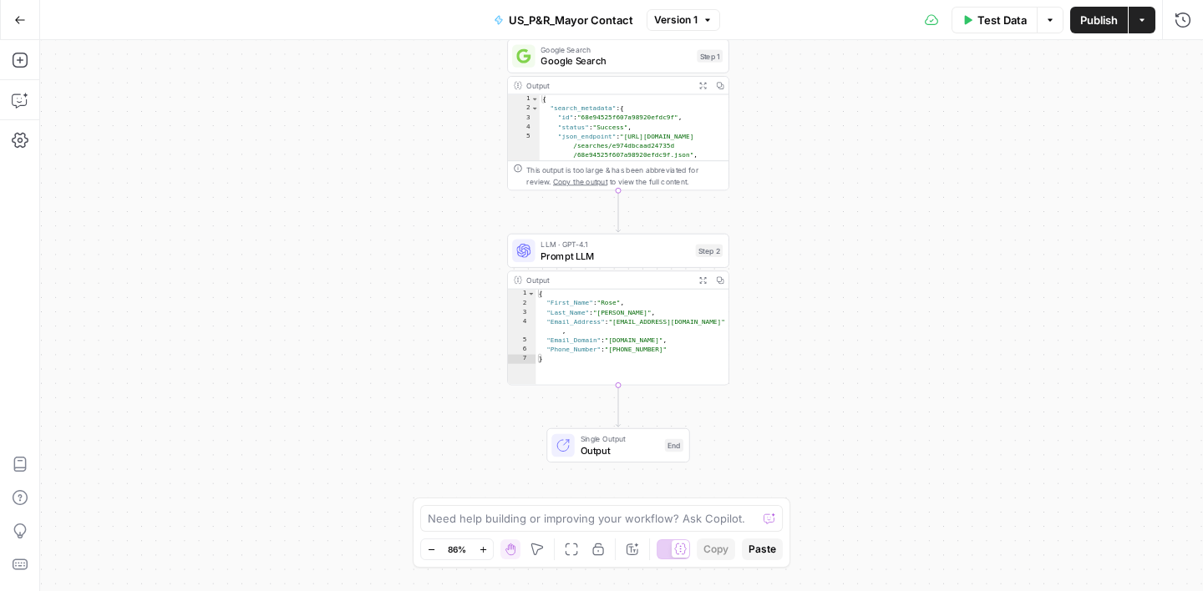
drag, startPoint x: 794, startPoint y: 277, endPoint x: 794, endPoint y: 232, distance: 45.1
click at [794, 232] on div "Workflow Input Settings Inputs Google Search Google Search Step 1 Output Expand…" at bounding box center [621, 315] width 1163 height 551
click at [29, 60] on button "Add Steps" at bounding box center [20, 60] width 27 height 27
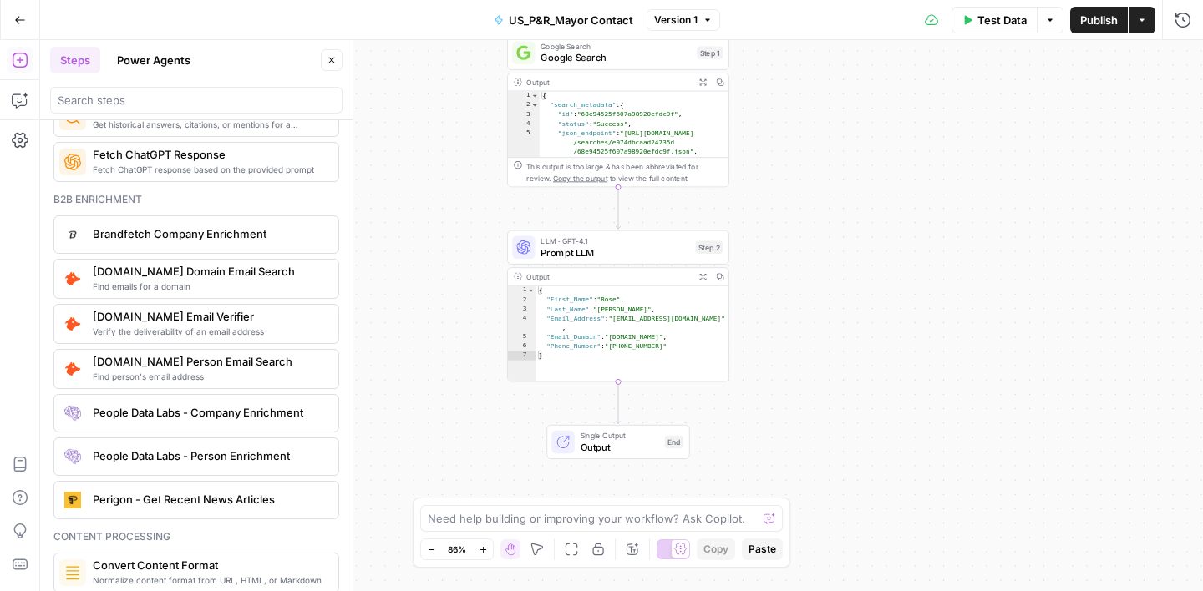
scroll to position [2364, 0]
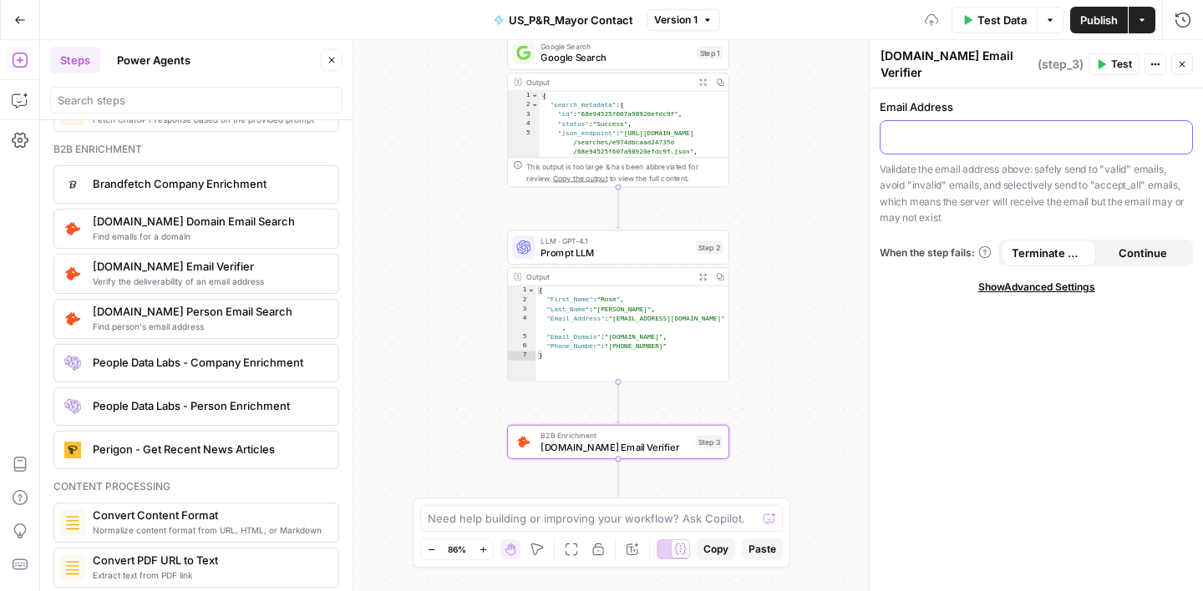
click at [971, 128] on p at bounding box center [1037, 136] width 292 height 17
click at [1175, 132] on icon "button" at bounding box center [1177, 136] width 8 height 8
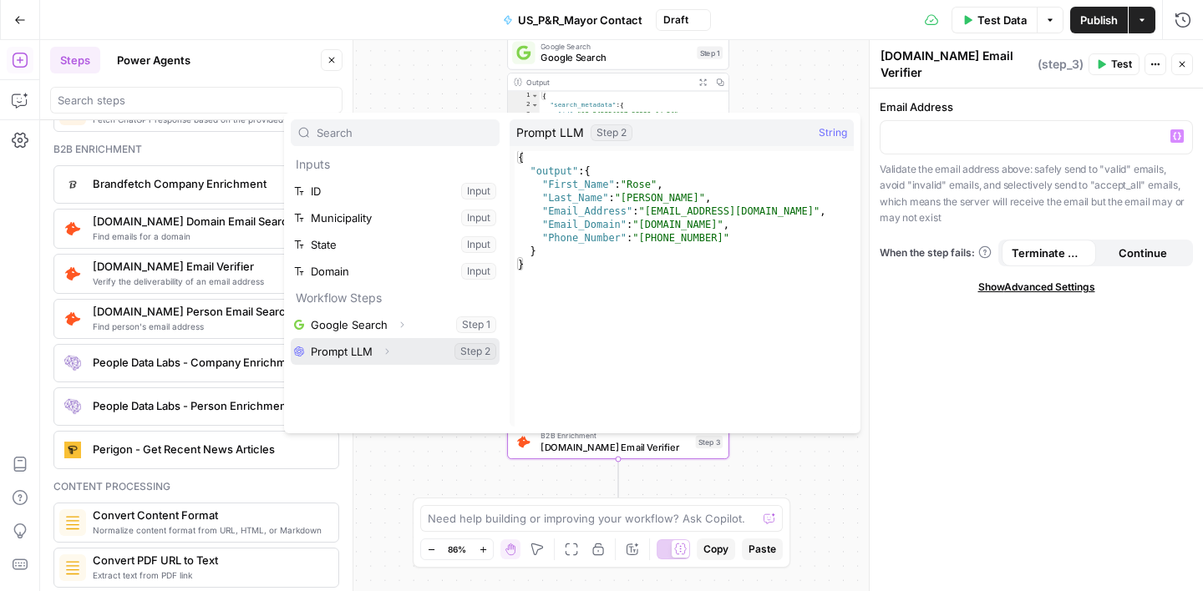
click at [371, 357] on button "Select variable Prompt LLM" at bounding box center [395, 351] width 209 height 27
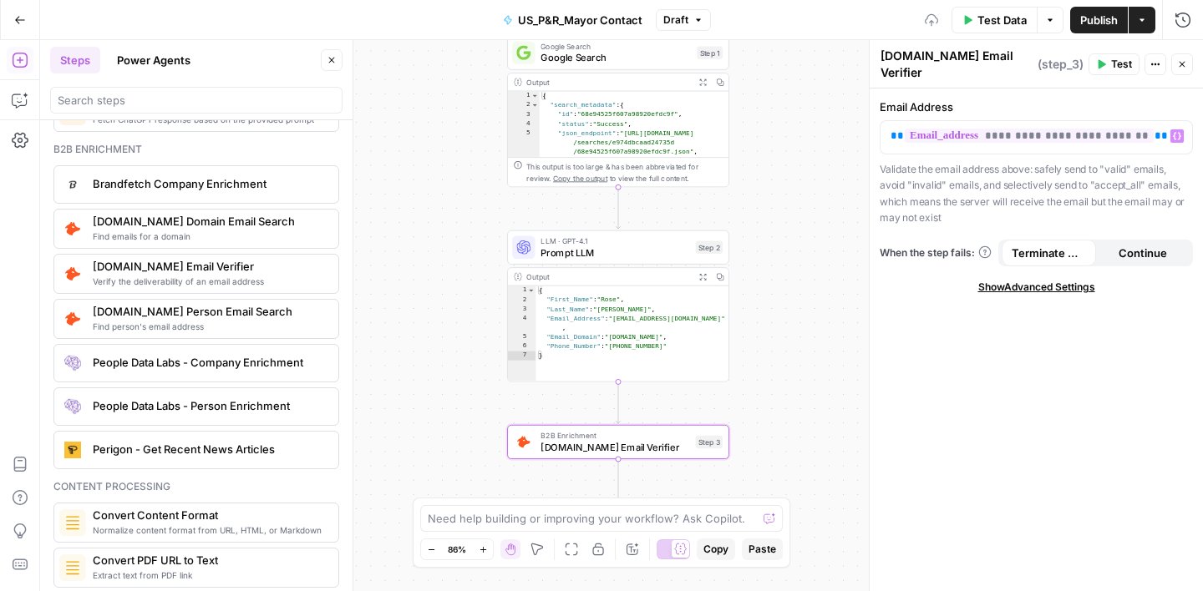
click at [1038, 151] on div "**********" at bounding box center [1036, 163] width 313 height 128
click at [1186, 65] on button "Close" at bounding box center [1182, 64] width 22 height 22
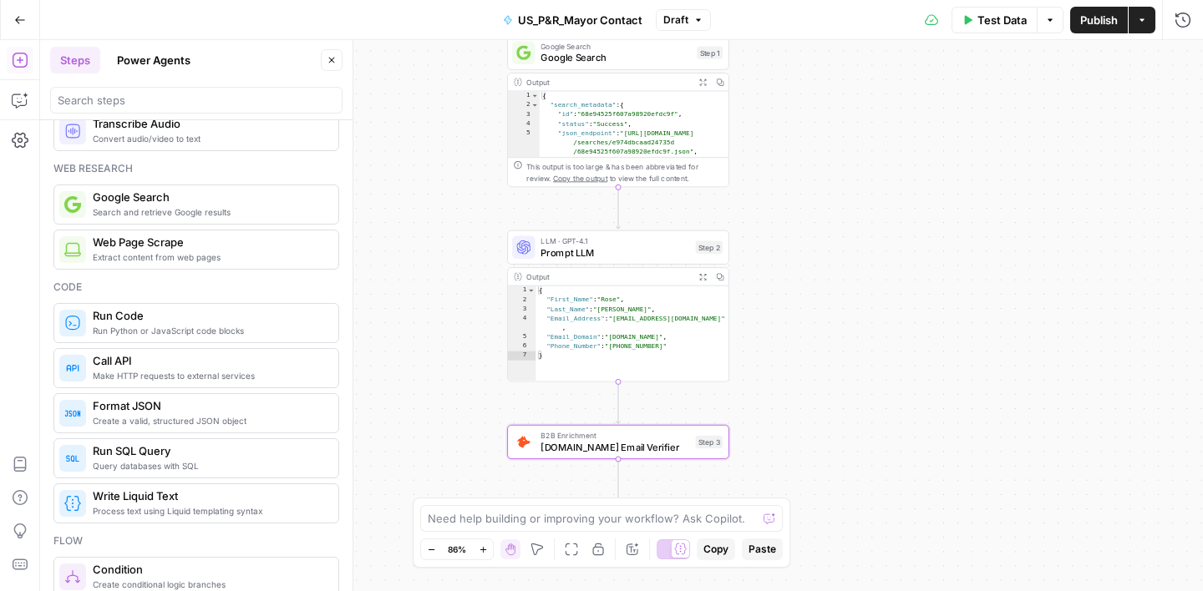
scroll to position [89, 0]
click at [173, 52] on button "Power Agents" at bounding box center [154, 60] width 94 height 27
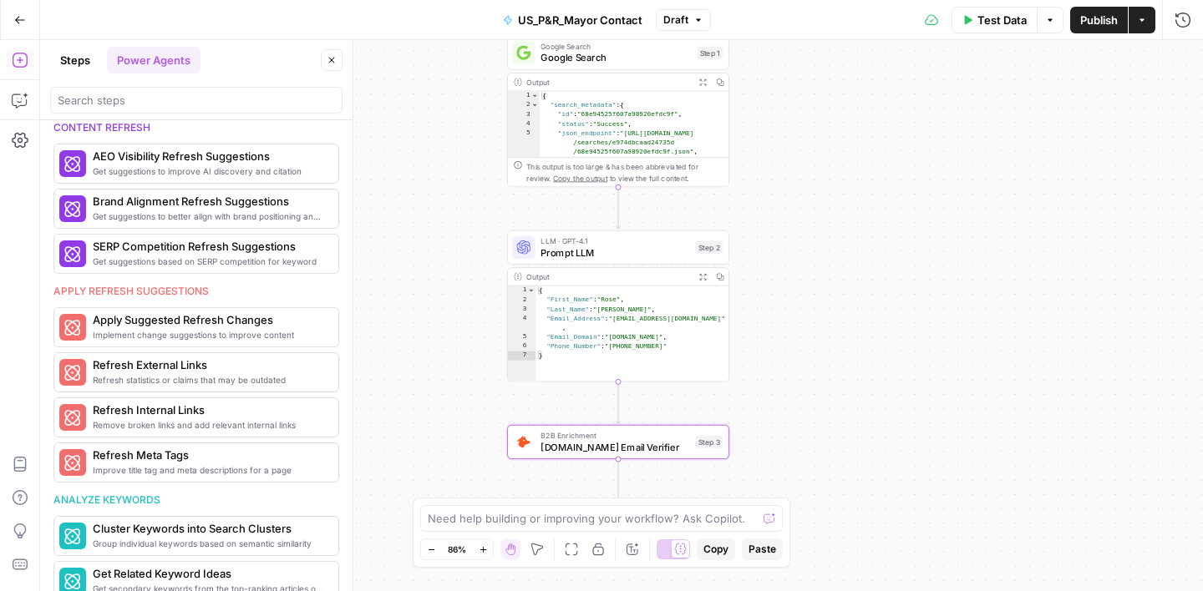
scroll to position [865, 0]
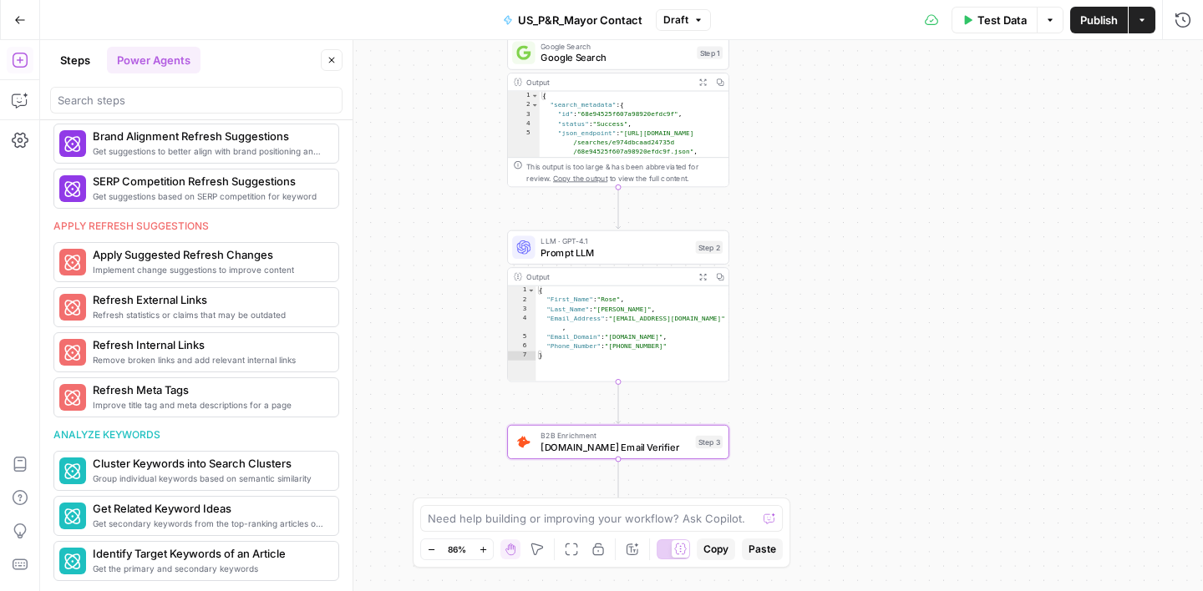
click at [87, 59] on button "Steps" at bounding box center [75, 60] width 50 height 27
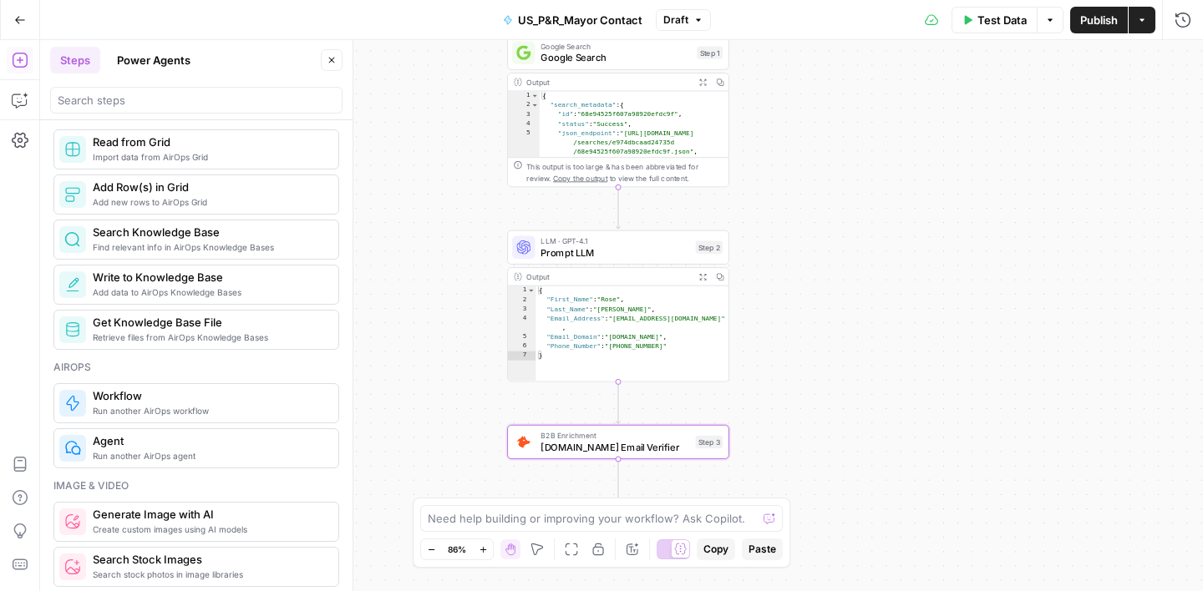
scroll to position [852, 0]
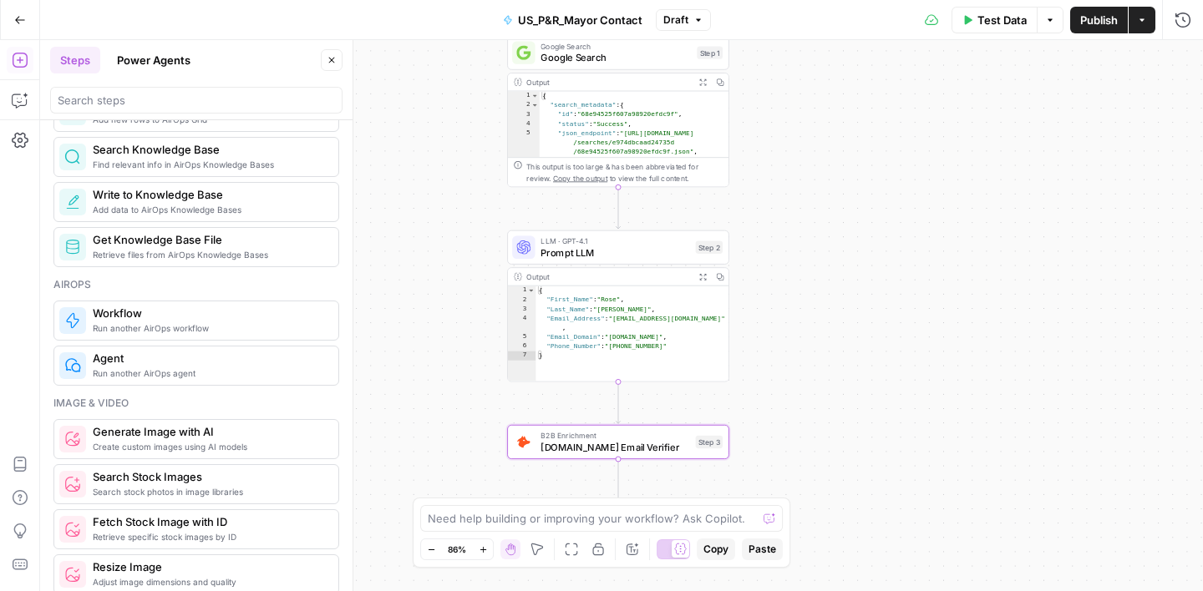
click at [149, 369] on span "Run another AirOps agent" at bounding box center [209, 373] width 232 height 13
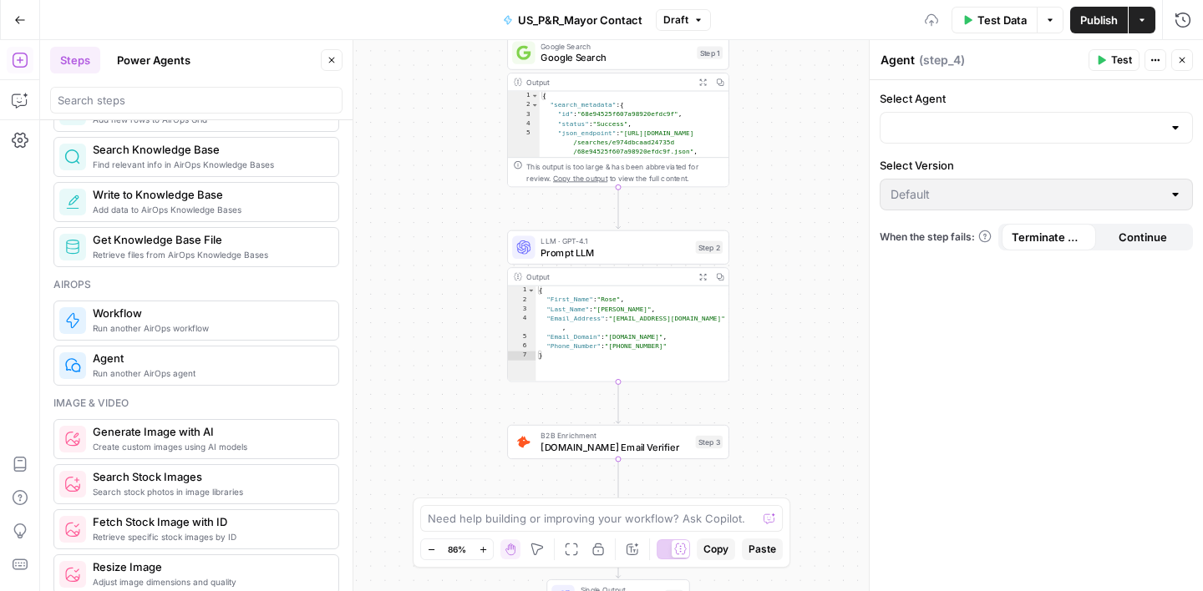
click at [1178, 127] on div at bounding box center [1175, 127] width 13 height 17
click at [1149, 98] on label "Select Agent" at bounding box center [1036, 98] width 313 height 17
click at [1149, 119] on input "Select Agent" at bounding box center [1026, 127] width 271 height 17
click at [1187, 58] on button "Close" at bounding box center [1182, 60] width 22 height 22
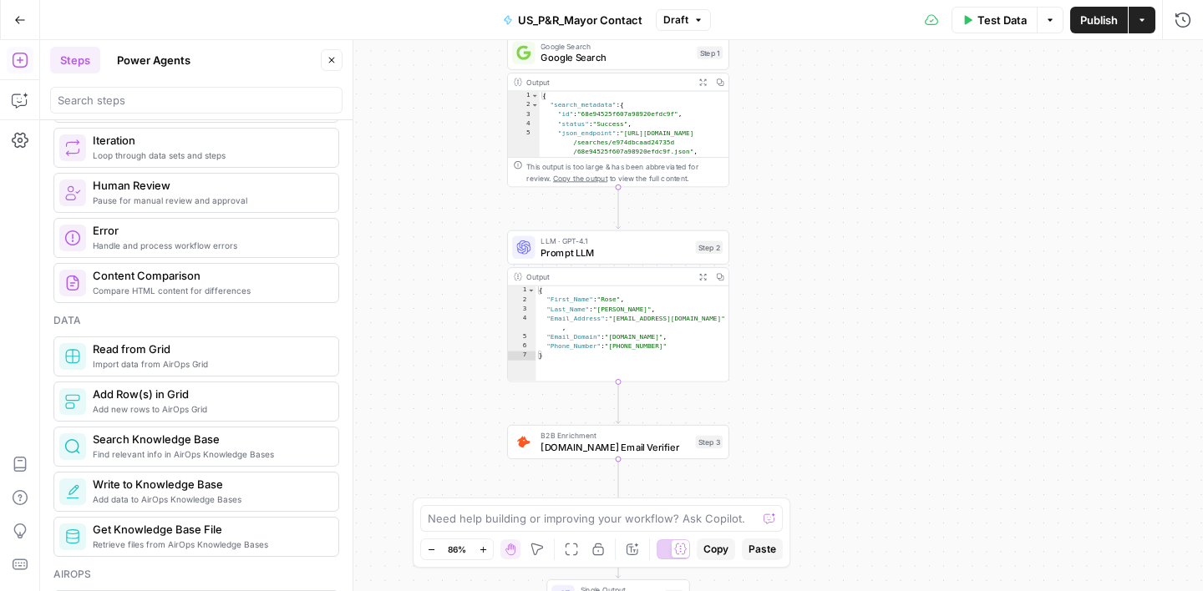
scroll to position [474, 0]
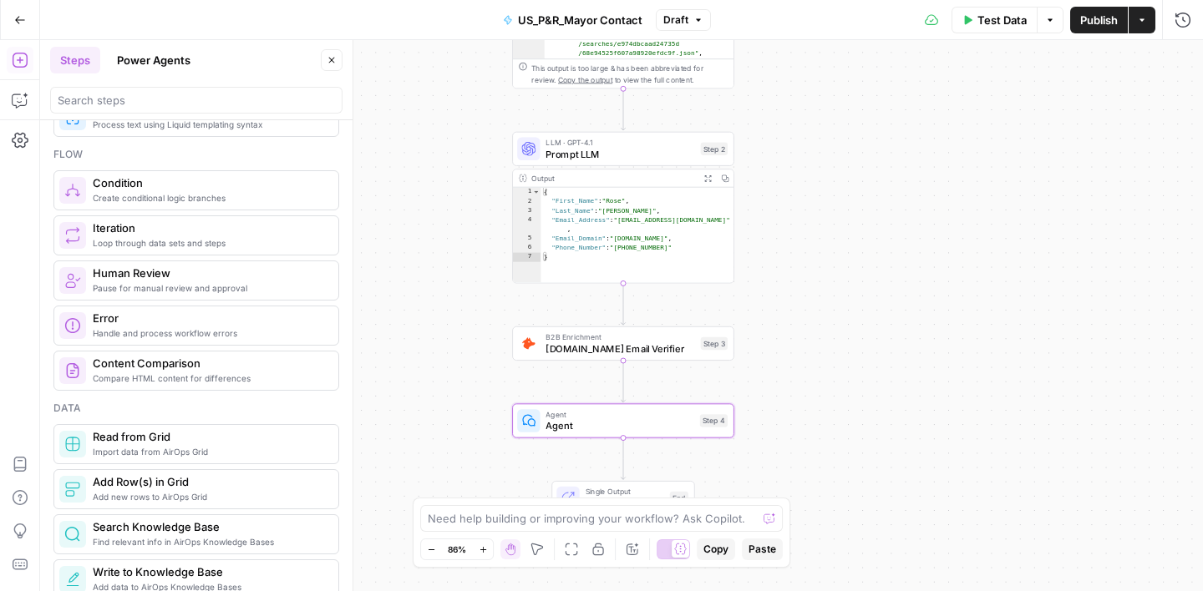
drag, startPoint x: 839, startPoint y: 348, endPoint x: 844, endPoint y: 249, distance: 98.7
click at [844, 249] on div "Workflow Input Settings Inputs Google Search Google Search Step 1 Output Expand…" at bounding box center [621, 315] width 1163 height 551
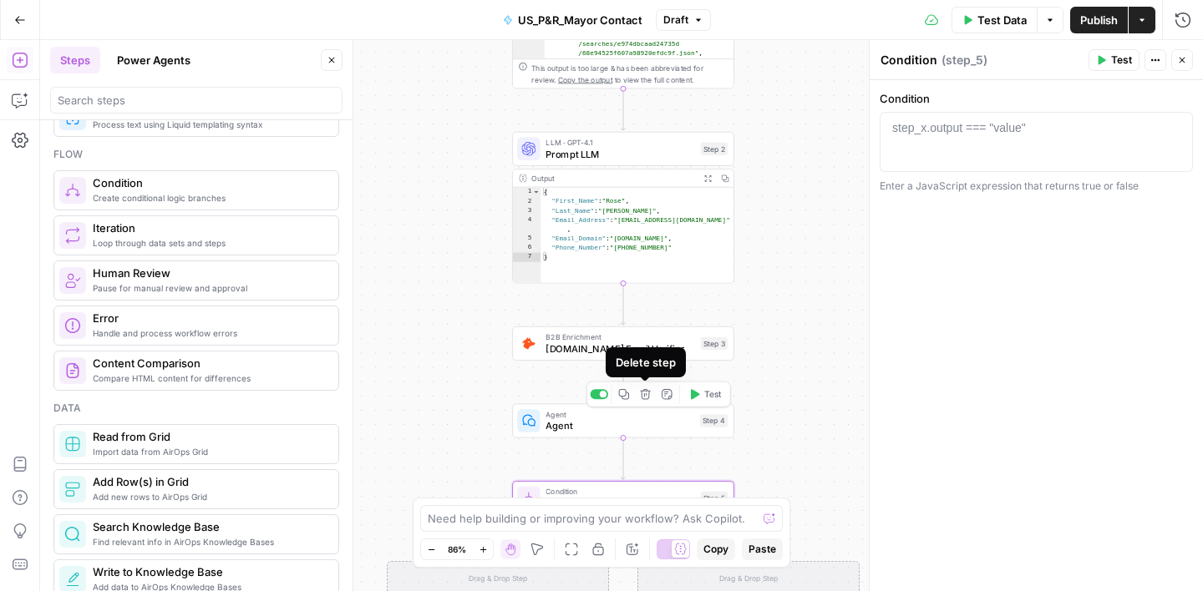
click at [646, 403] on button "Delete step" at bounding box center [645, 394] width 18 height 18
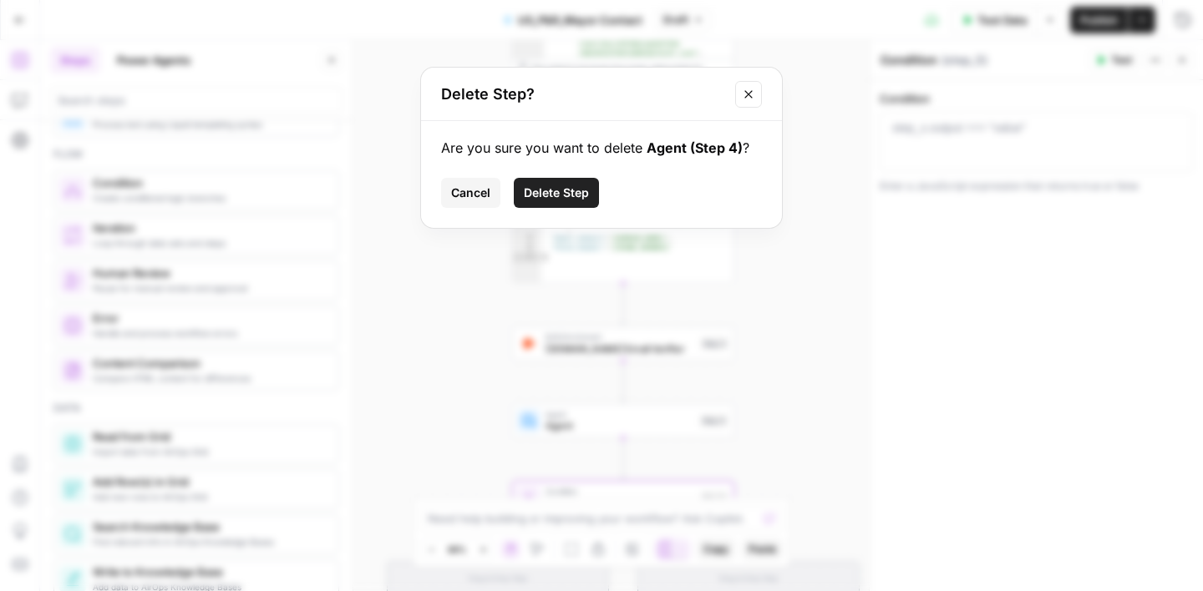
click at [560, 191] on span "Delete Step" at bounding box center [556, 193] width 65 height 17
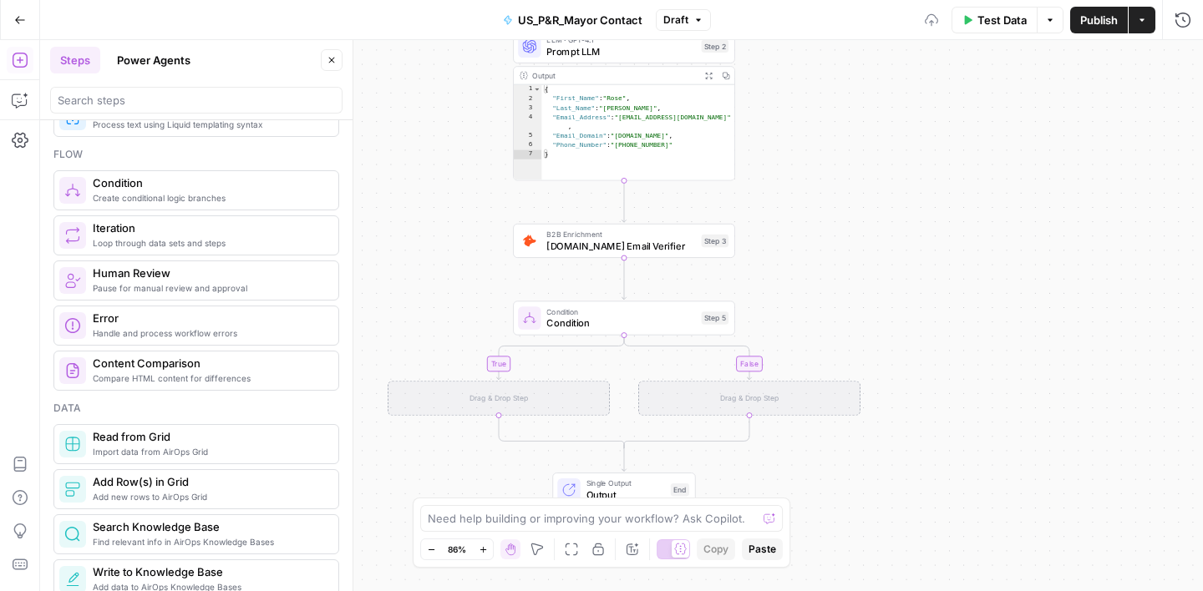
drag, startPoint x: 790, startPoint y: 351, endPoint x: 789, endPoint y: 241, distance: 110.3
click at [789, 241] on div "true false Workflow Input Settings Inputs Google Search Google Search Step 1 Ou…" at bounding box center [621, 315] width 1163 height 551
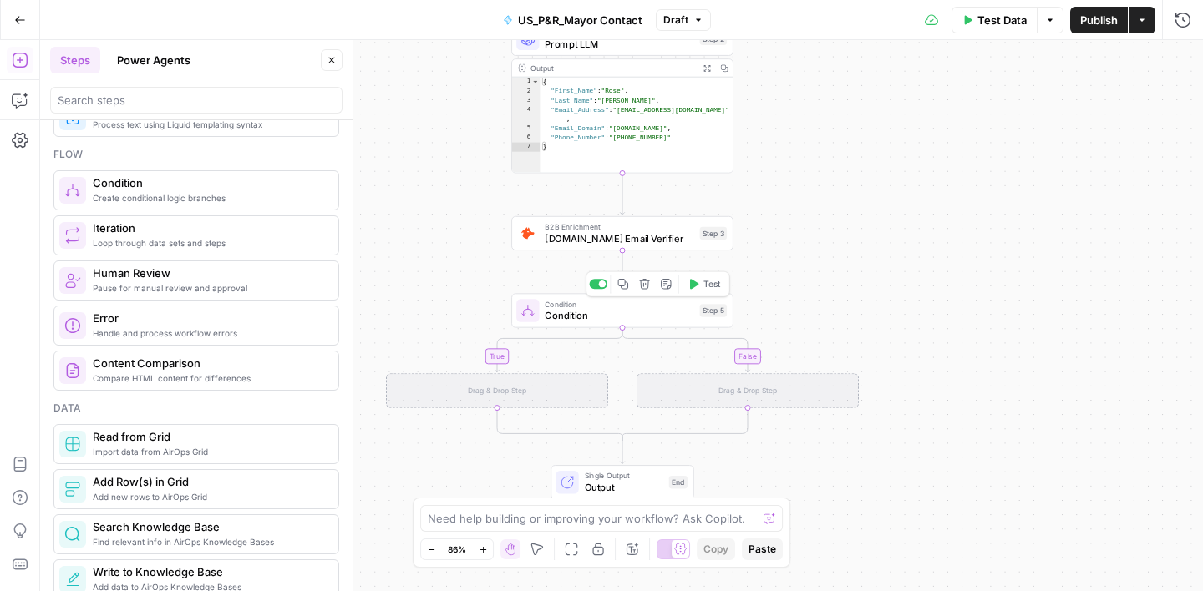
click at [597, 316] on span "Condition" at bounding box center [619, 315] width 149 height 14
click at [937, 126] on div "step_x.output === "value"" at bounding box center [959, 127] width 134 height 17
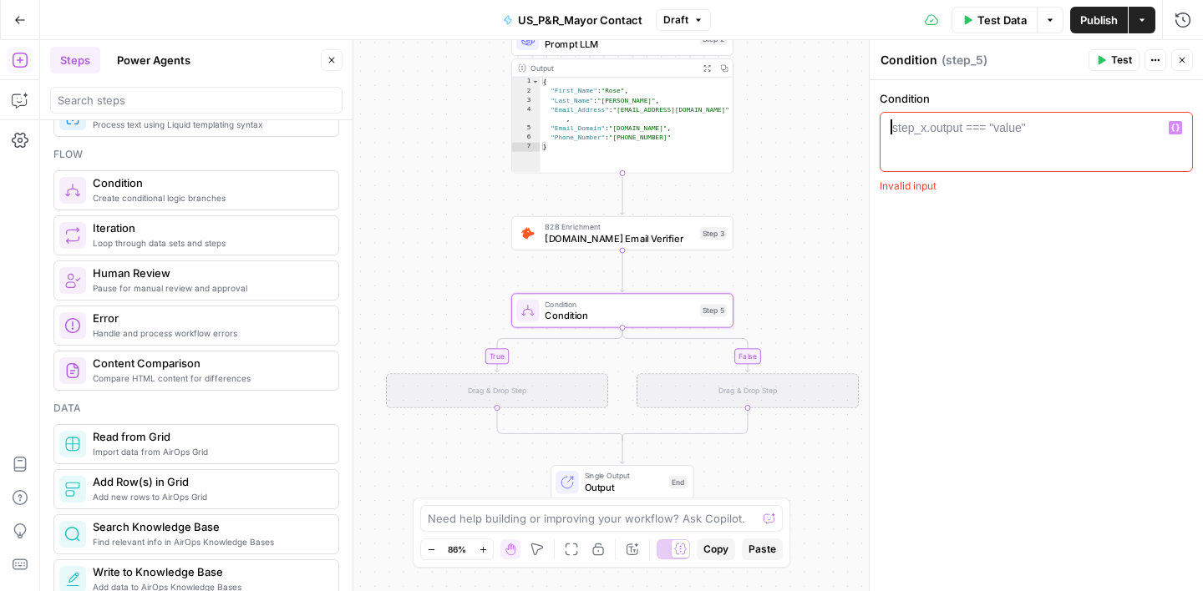
paste textarea "**********"
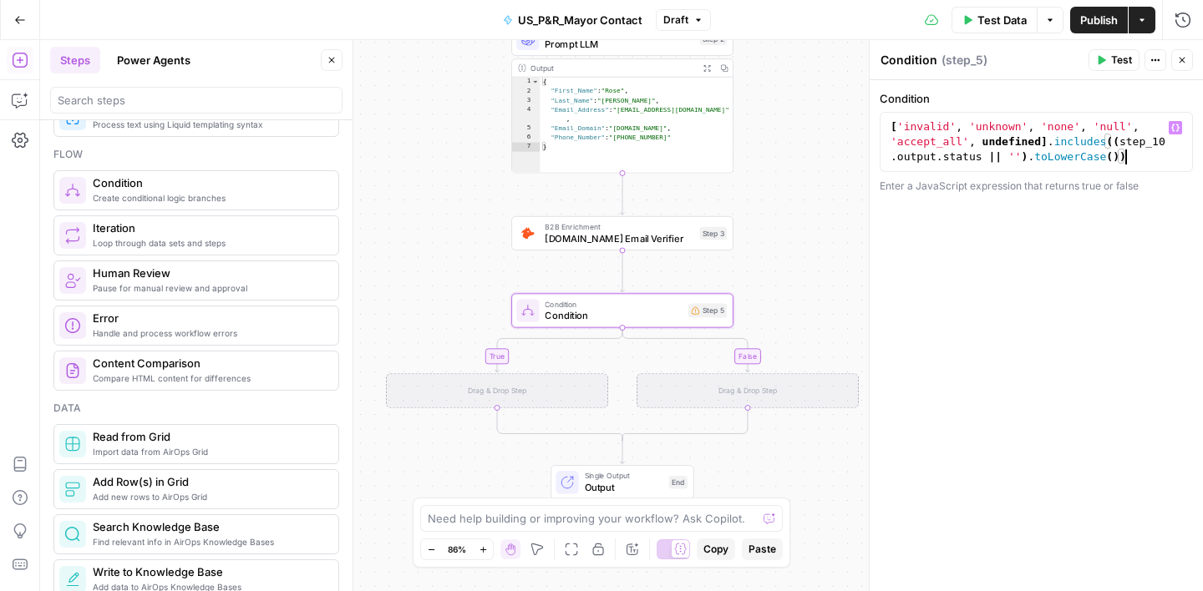
click at [1163, 140] on div "[ 'invalid' , 'unknown' , 'none' , 'null' , 'accept_all' , undefined ] . includ…" at bounding box center [1036, 186] width 298 height 135
type textarea "**********"
click at [1064, 272] on div "**********" at bounding box center [1036, 335] width 333 height 511
click at [332, 61] on icon "button" at bounding box center [332, 60] width 10 height 10
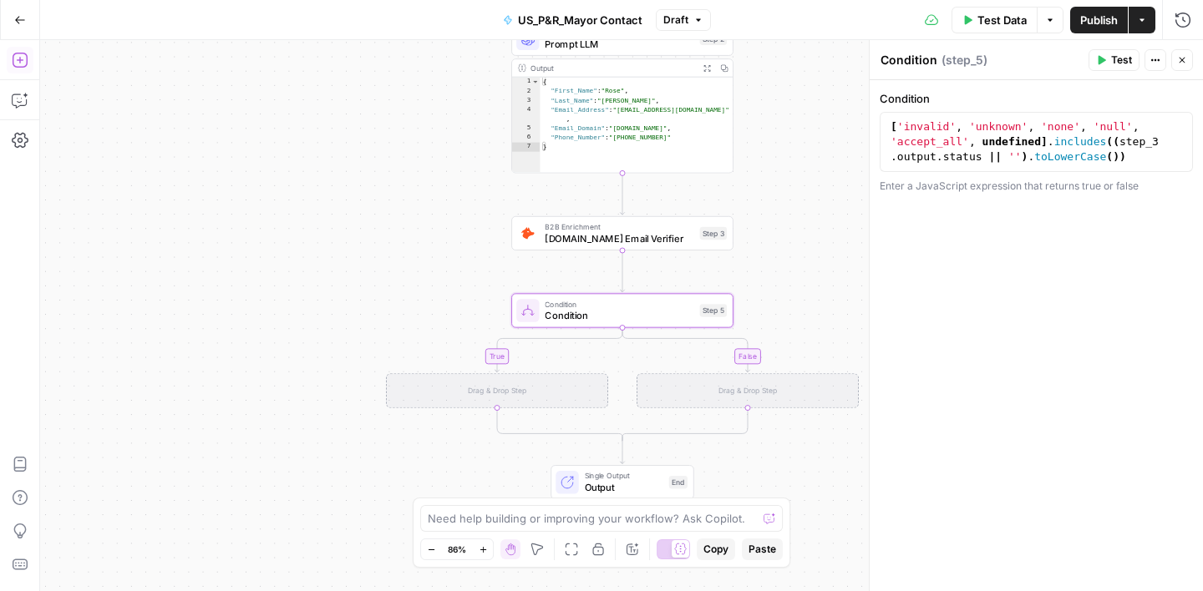
click at [23, 63] on icon "button" at bounding box center [20, 60] width 17 height 17
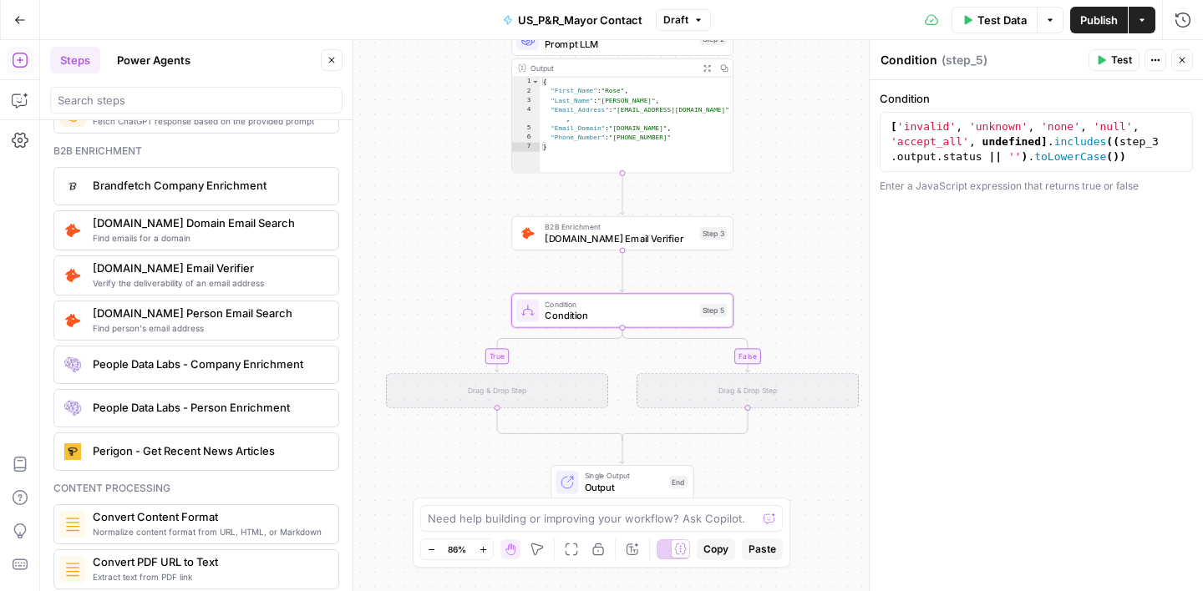
scroll to position [2361, 0]
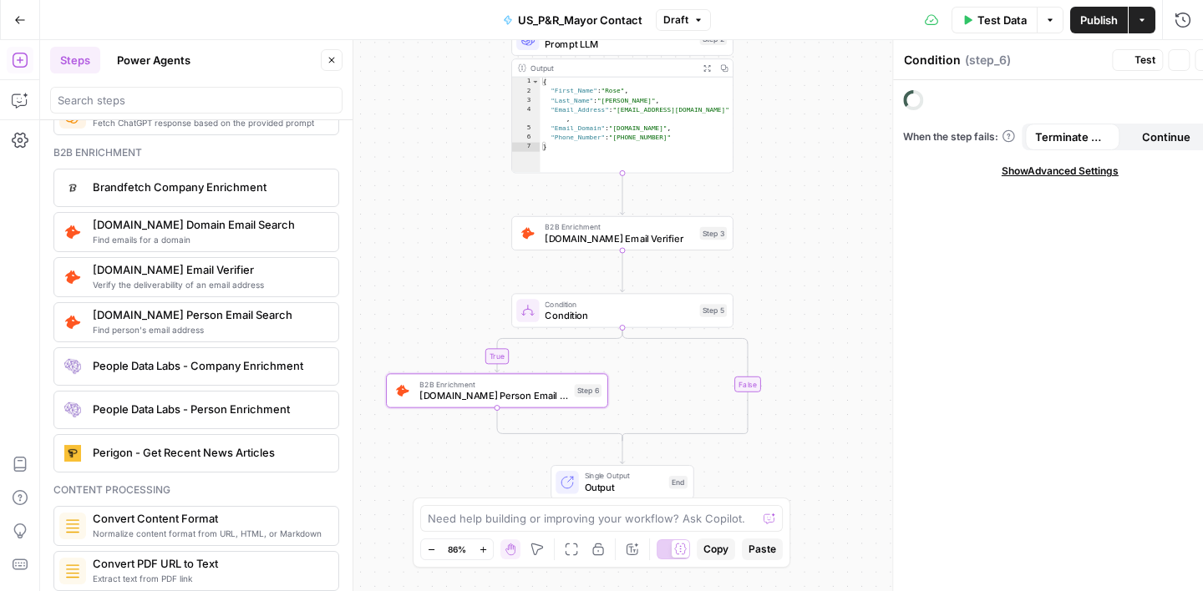
type textarea "Hunter.io Person Email Search"
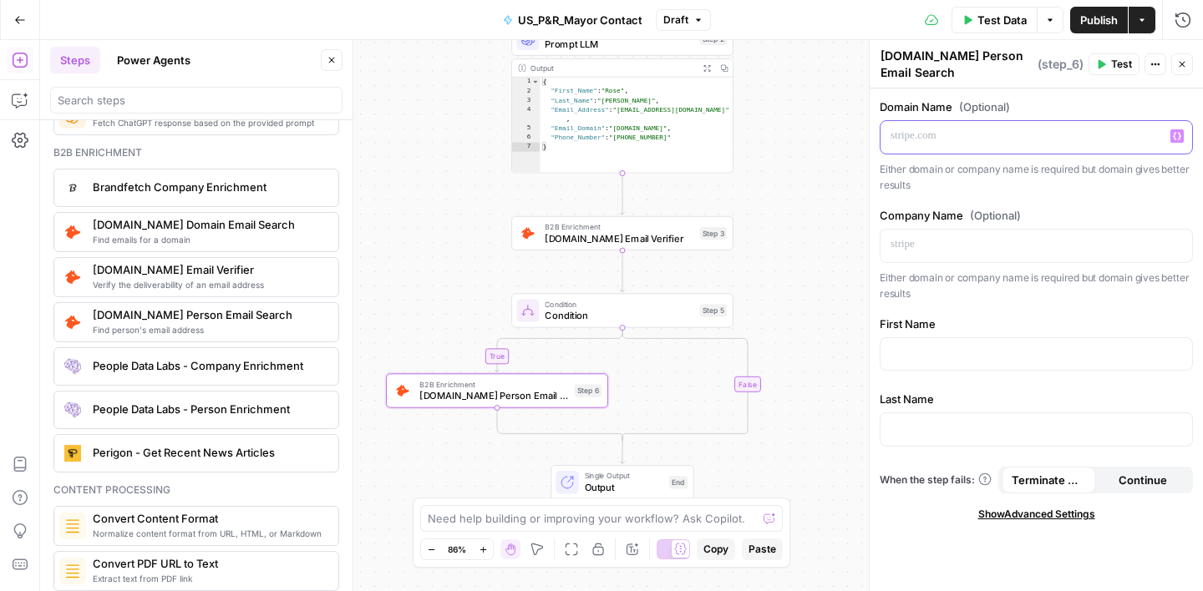
click at [1177, 137] on icon "button" at bounding box center [1177, 136] width 8 height 8
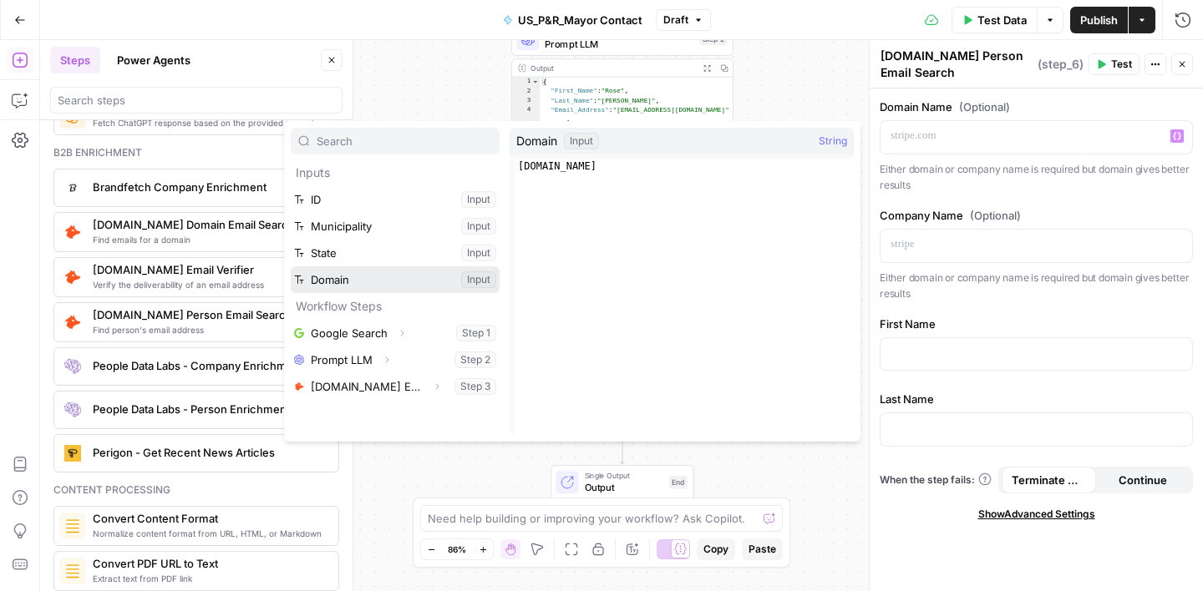
click at [363, 275] on button "Select variable Domain" at bounding box center [395, 279] width 209 height 27
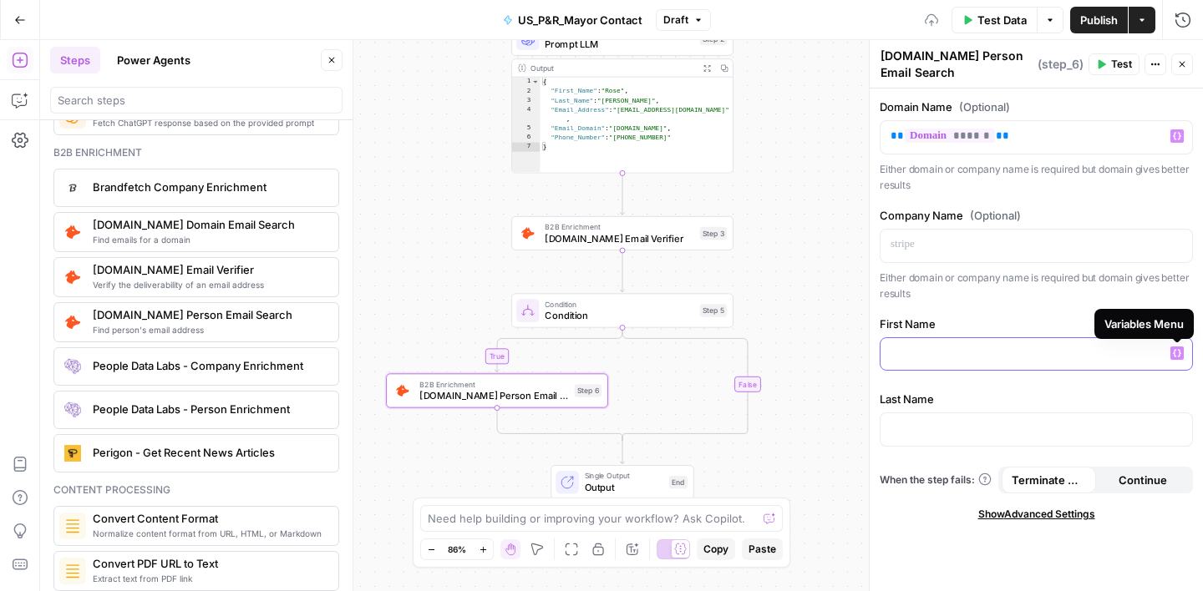
click at [1181, 358] on button "Variables Menu" at bounding box center [1176, 353] width 13 height 13
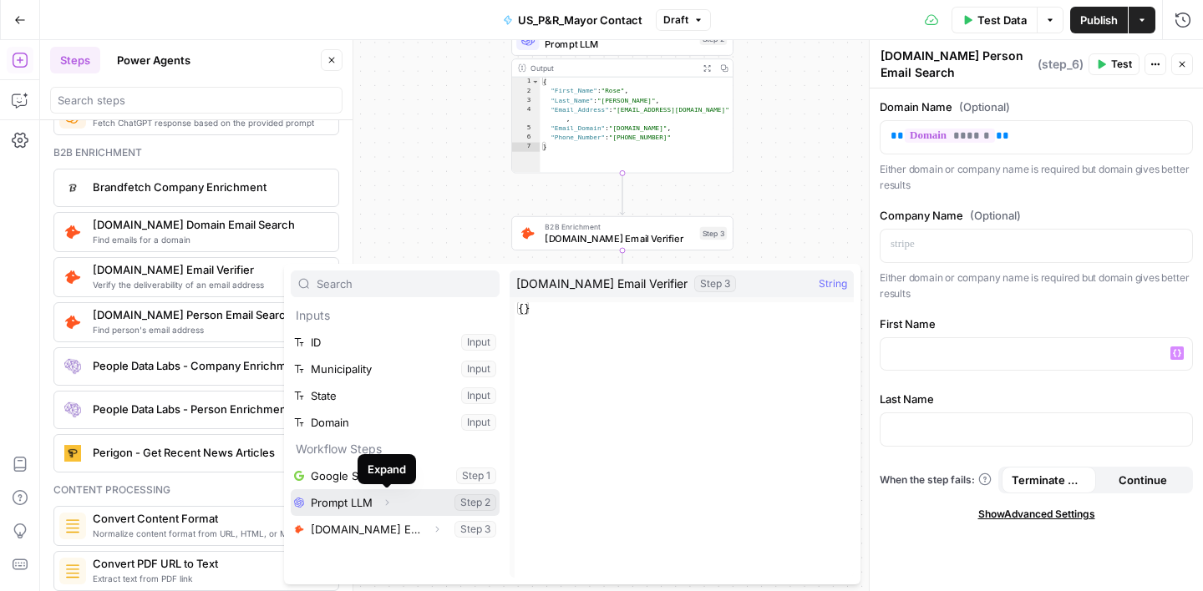
click at [382, 505] on icon "button" at bounding box center [387, 503] width 10 height 10
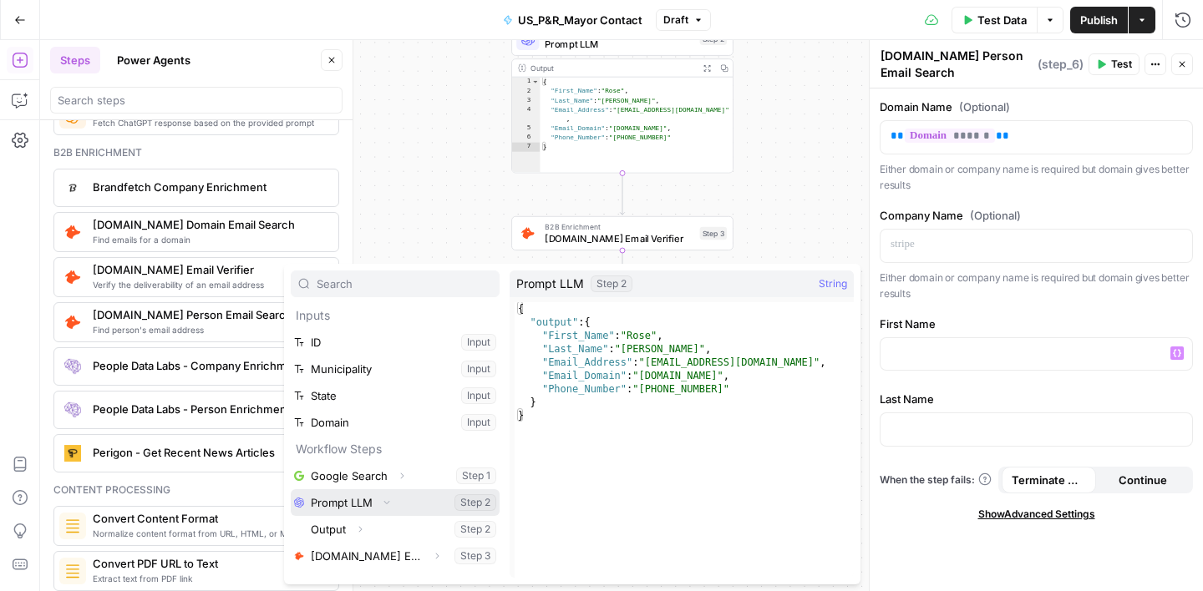
click at [348, 502] on button "Select variable Prompt LLM" at bounding box center [395, 503] width 209 height 27
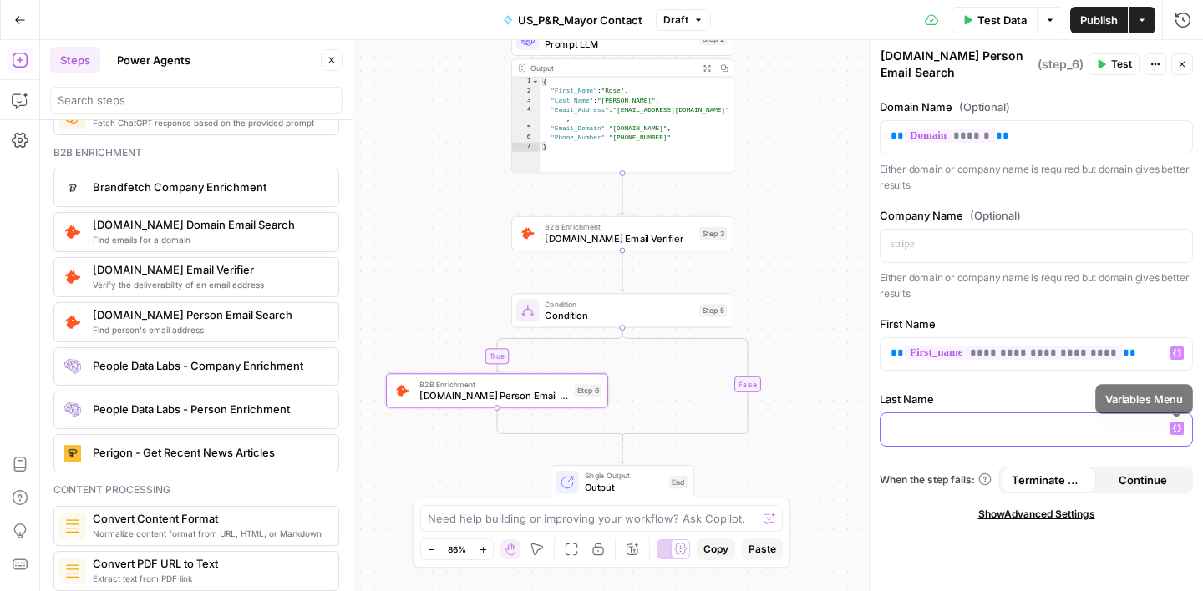
click at [1176, 433] on icon "button" at bounding box center [1177, 428] width 8 height 8
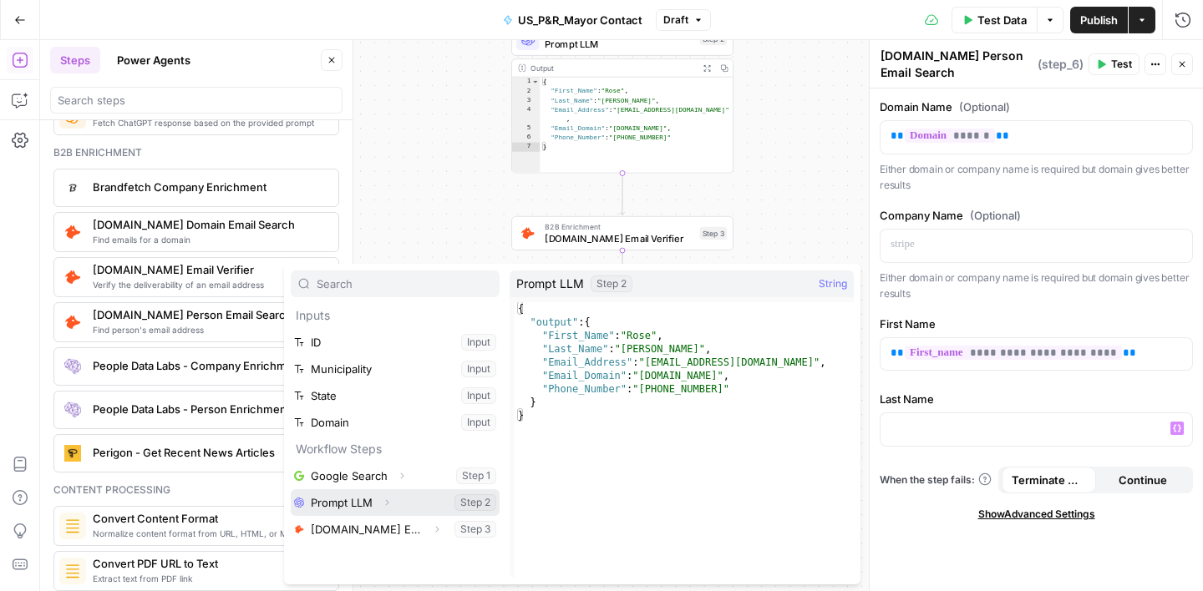
click at [405, 505] on button "Select variable Prompt LLM" at bounding box center [395, 503] width 209 height 27
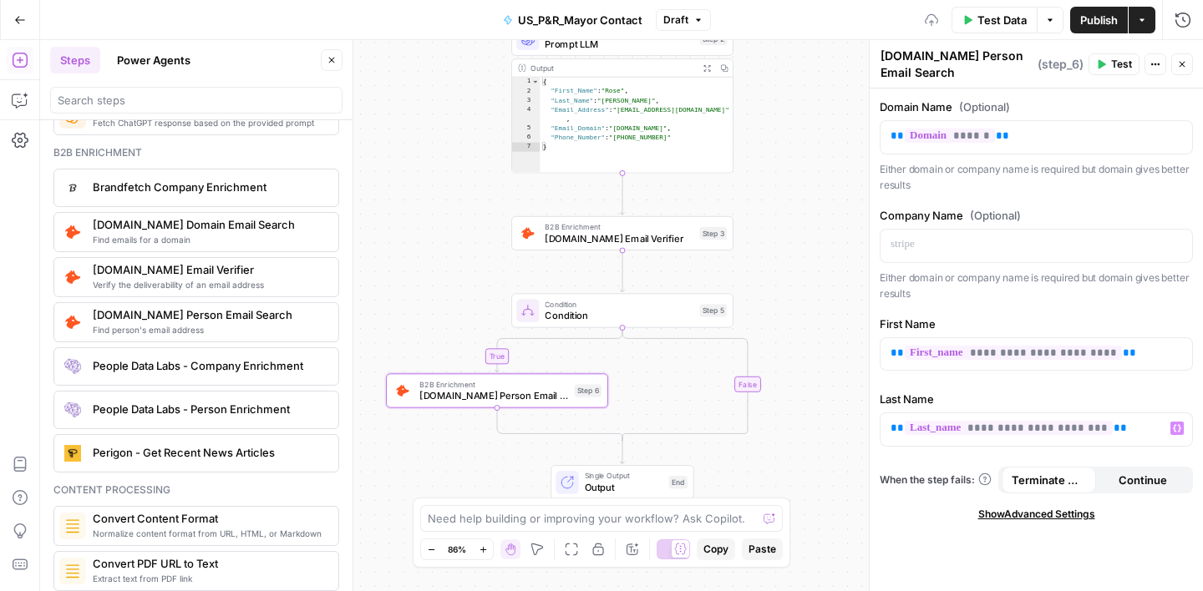
click at [1018, 383] on div "**********" at bounding box center [1036, 340] width 333 height 503
click at [15, 100] on icon "button" at bounding box center [20, 100] width 17 height 17
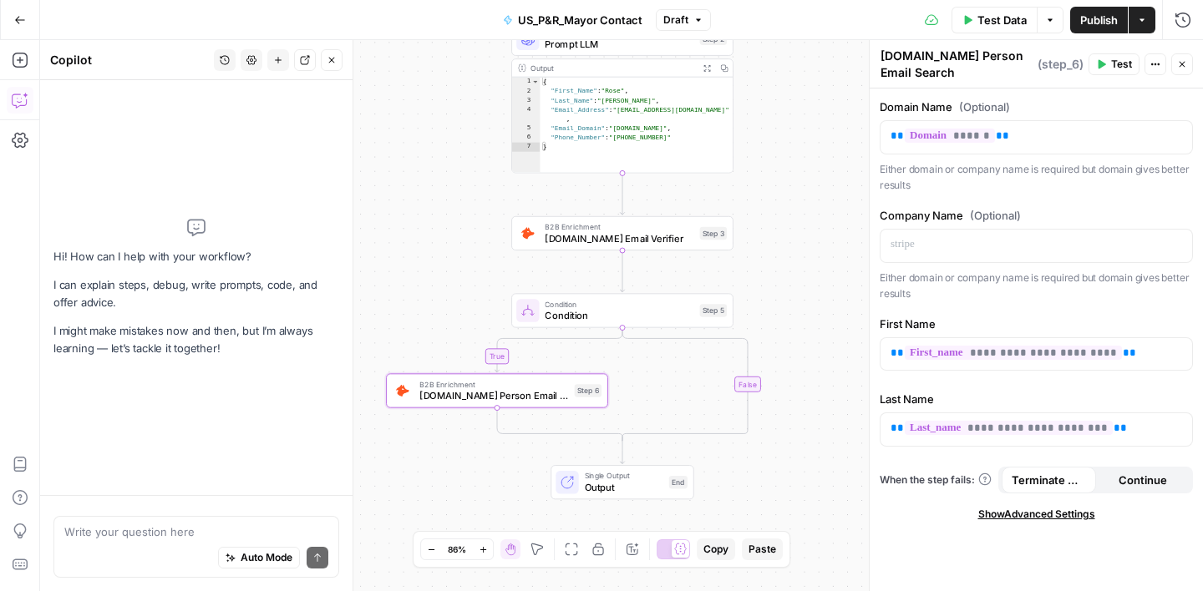
click at [1181, 62] on icon "button" at bounding box center [1182, 64] width 10 height 10
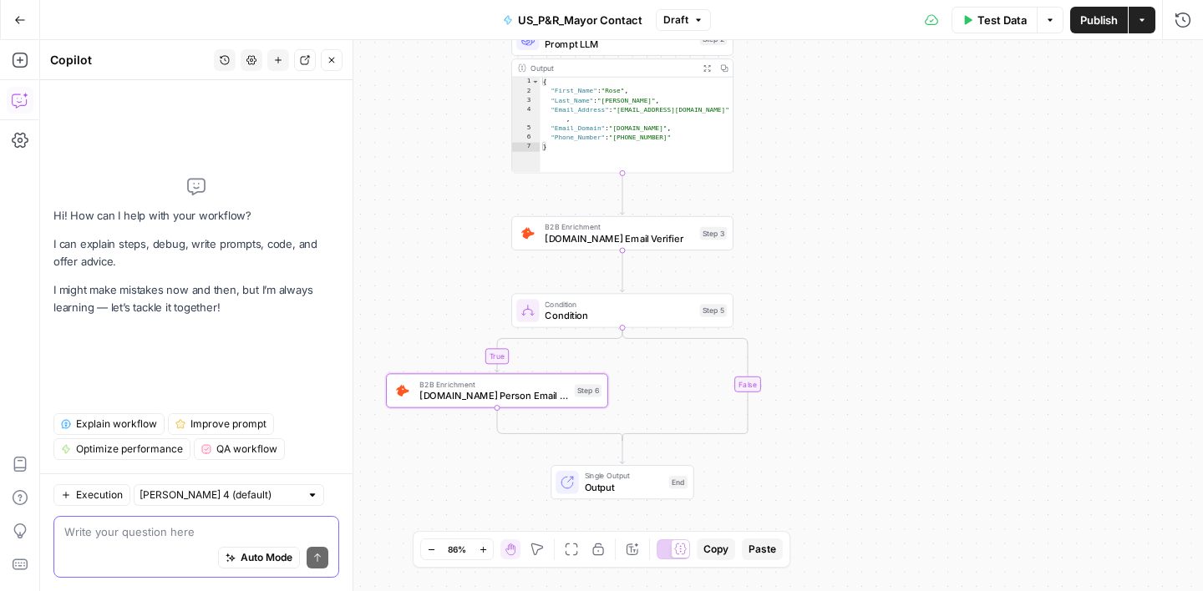
click at [117, 525] on textarea at bounding box center [196, 532] width 264 height 17
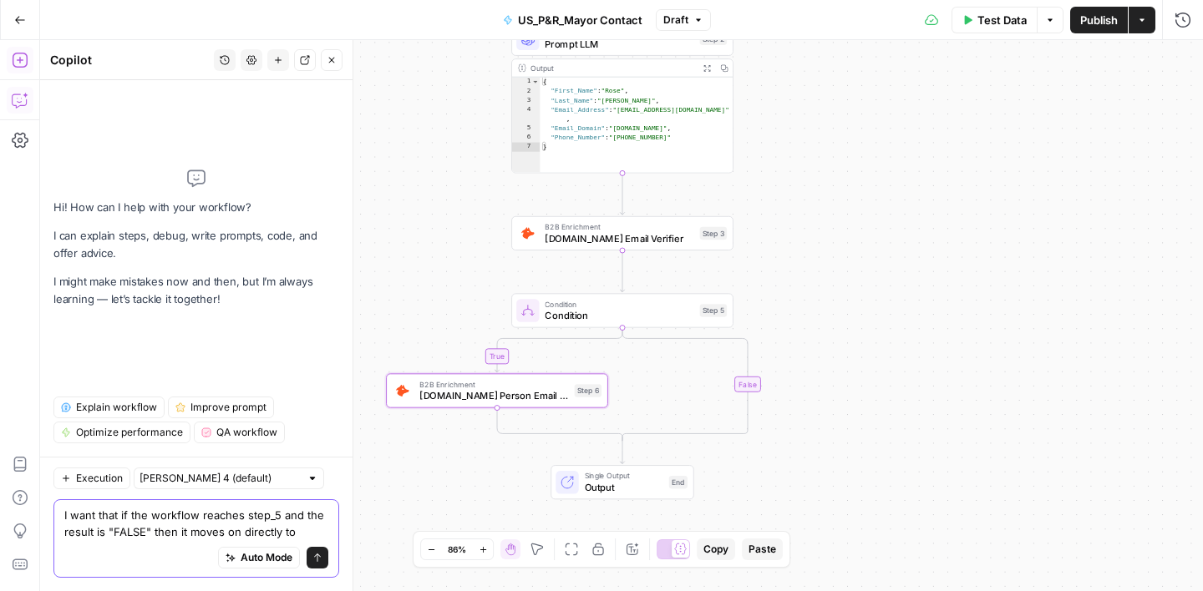
type textarea "I want that if the workflow reaches step_5 and the result is "FALSE" then it mo…"
click at [23, 59] on icon "button" at bounding box center [20, 60] width 17 height 17
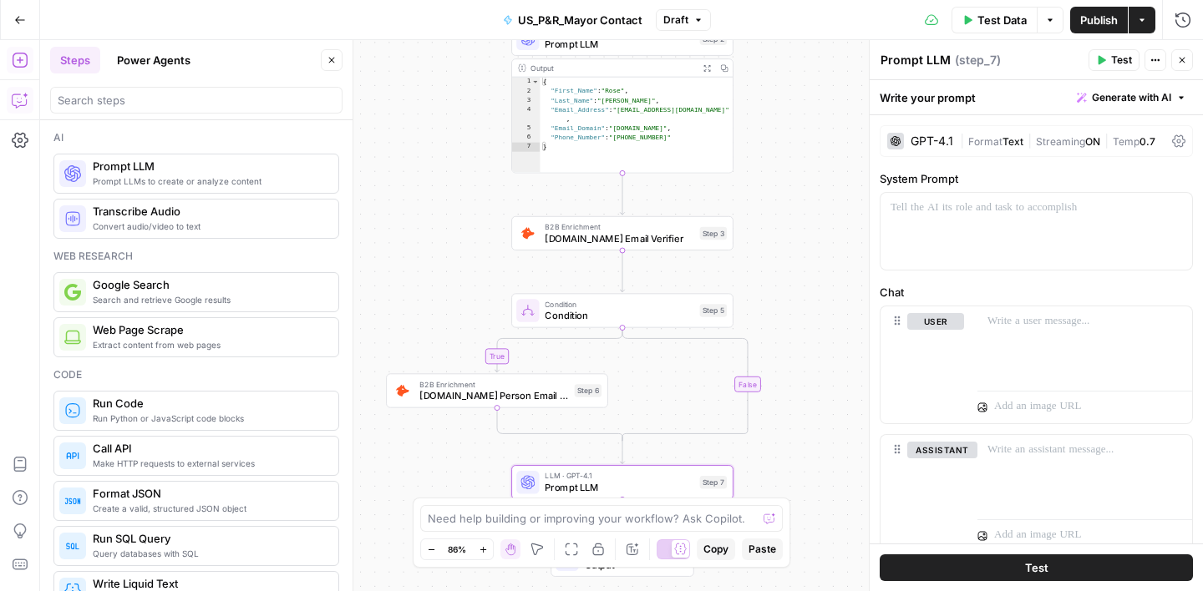
click at [17, 91] on button "Copilot" at bounding box center [20, 100] width 27 height 27
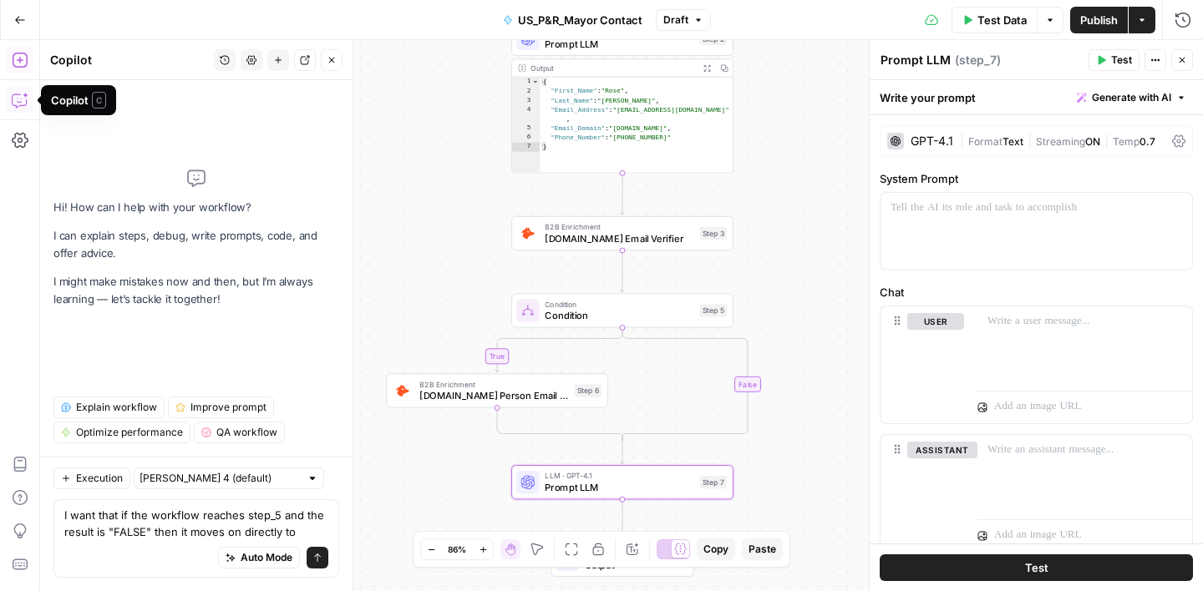
click at [302, 527] on textarea "I want that if the workflow reaches step_5 and the result is "FALSE" then it mo…" at bounding box center [196, 523] width 264 height 33
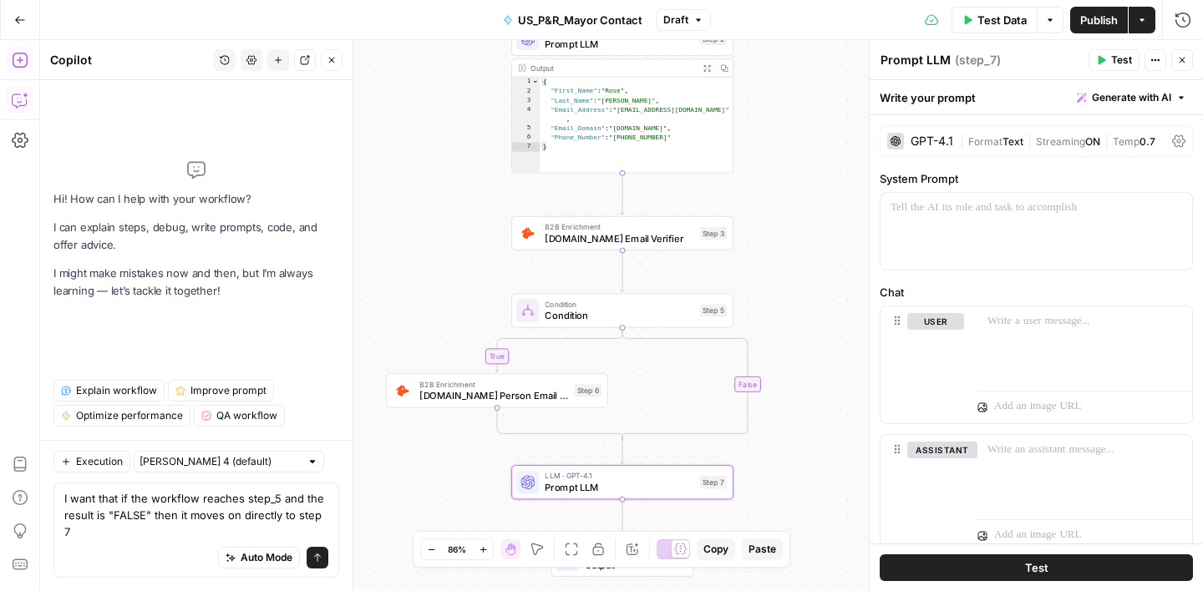
type textarea "I want that if the workflow reaches step_5 and the result is "FALSE" then it mo…"
click at [319, 563] on button "Send" at bounding box center [318, 558] width 22 height 22
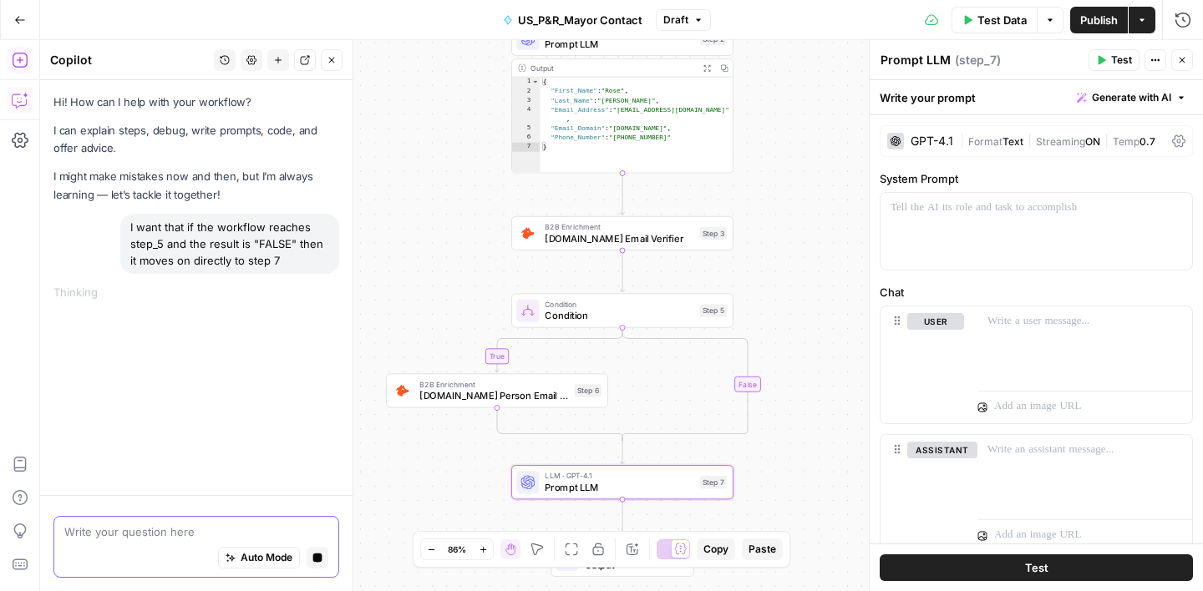
click at [1182, 62] on icon "button" at bounding box center [1182, 60] width 10 height 10
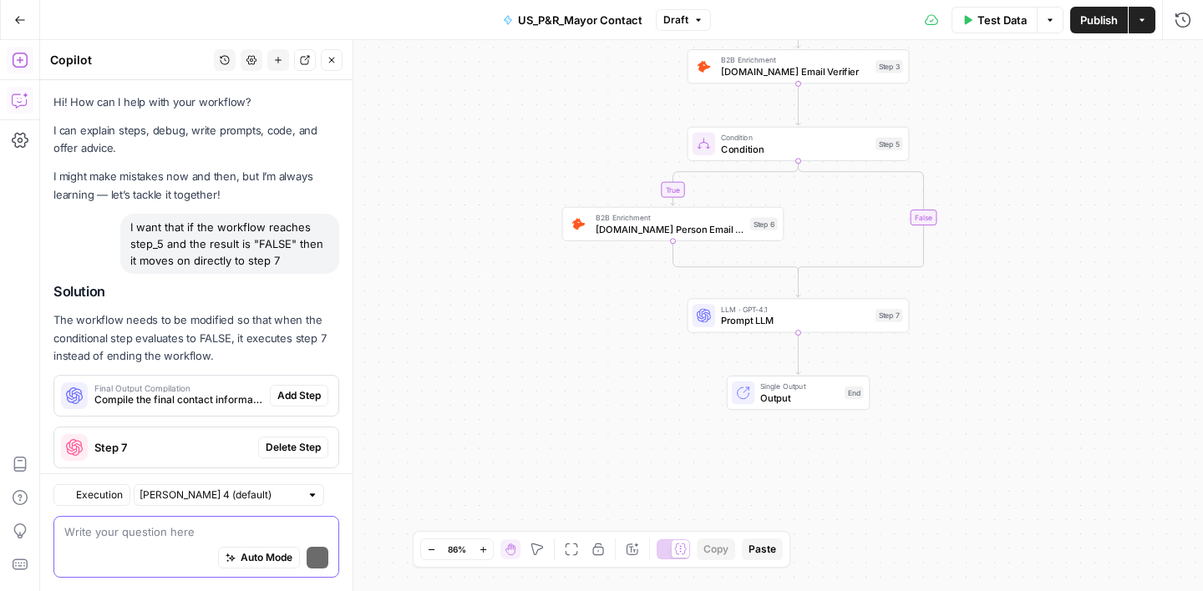
scroll to position [35, 0]
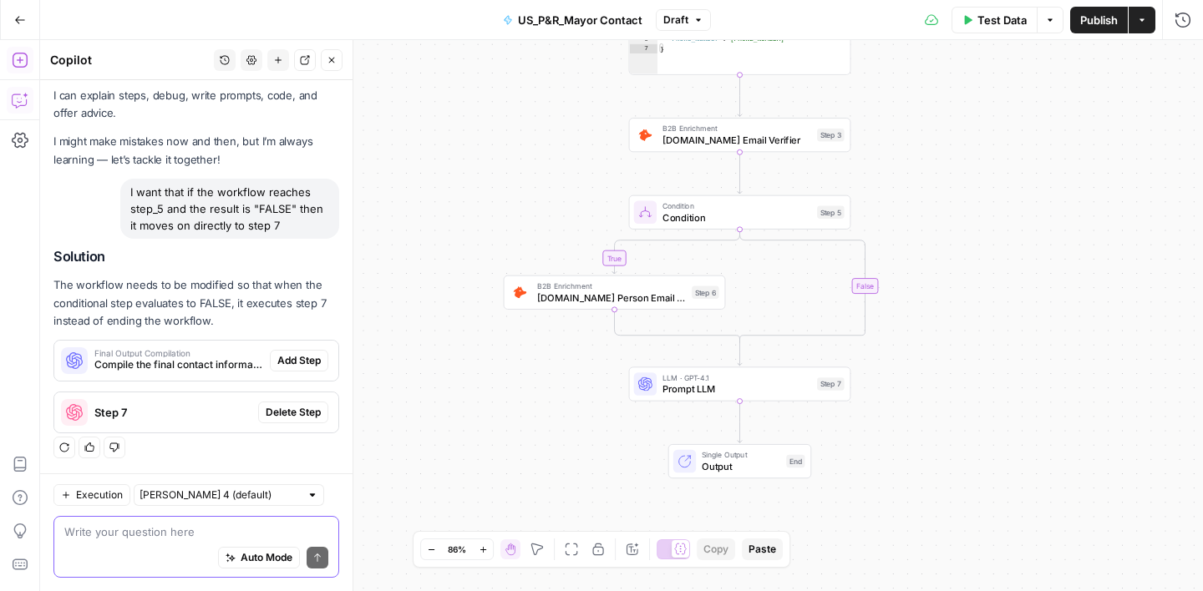
drag, startPoint x: 600, startPoint y: 135, endPoint x: 540, endPoint y: 203, distance: 90.0
click at [540, 205] on div "true false Workflow Input Settings Inputs Google Search Google Search Step 1 Ou…" at bounding box center [621, 315] width 1163 height 551
click at [335, 59] on icon "button" at bounding box center [332, 60] width 10 height 10
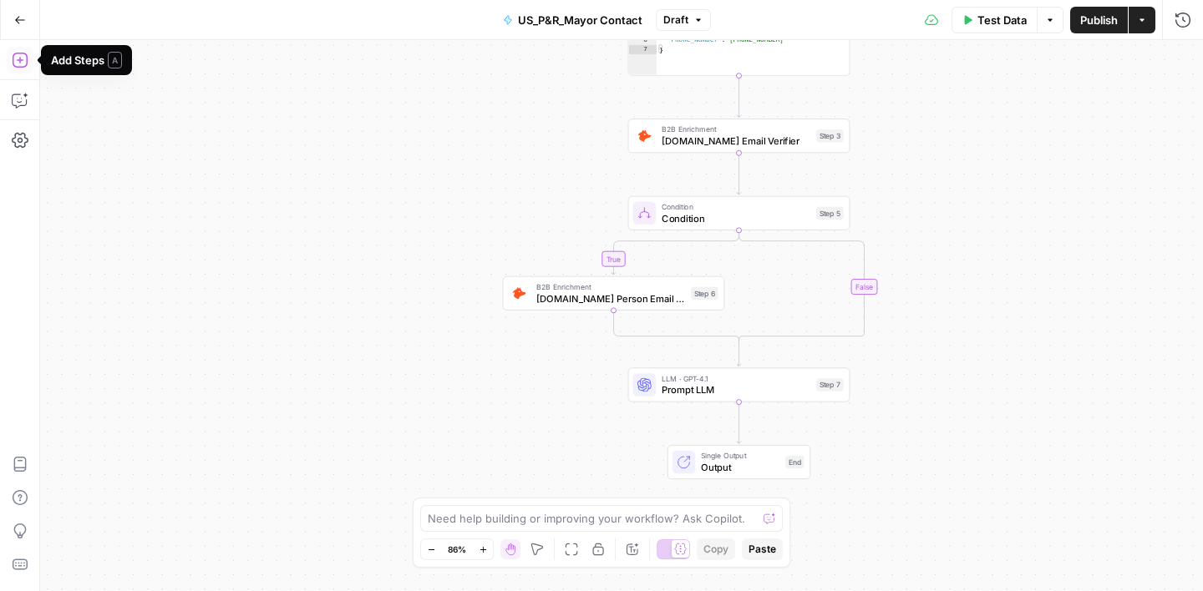
click at [21, 56] on icon "button" at bounding box center [20, 60] width 17 height 17
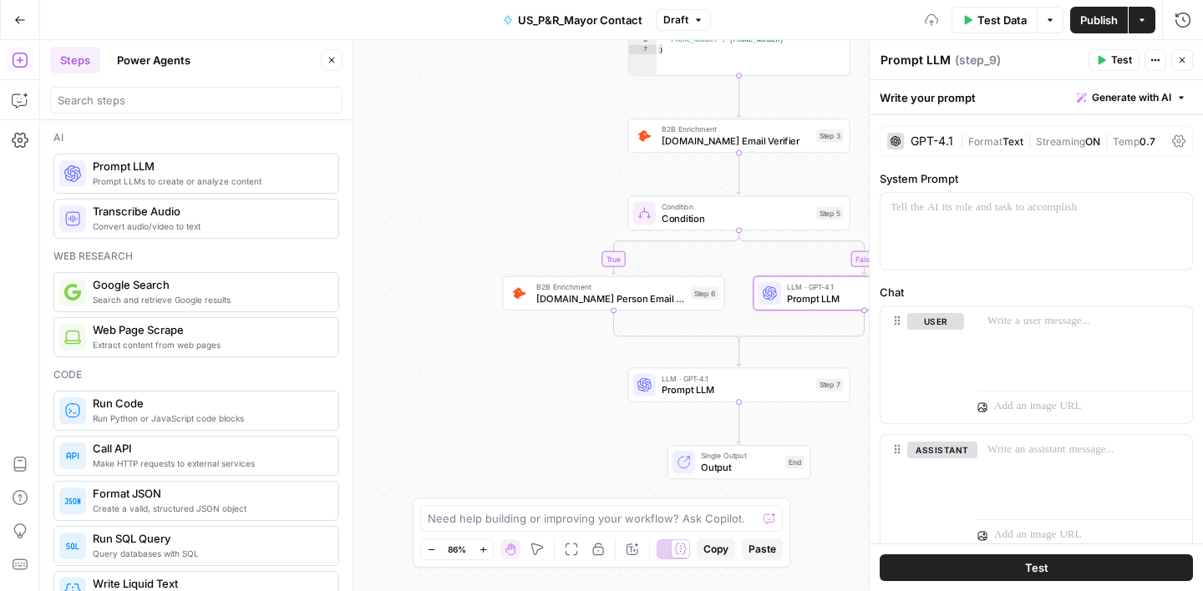
drag, startPoint x: 226, startPoint y: 180, endPoint x: 755, endPoint y: 8, distance: 556.9
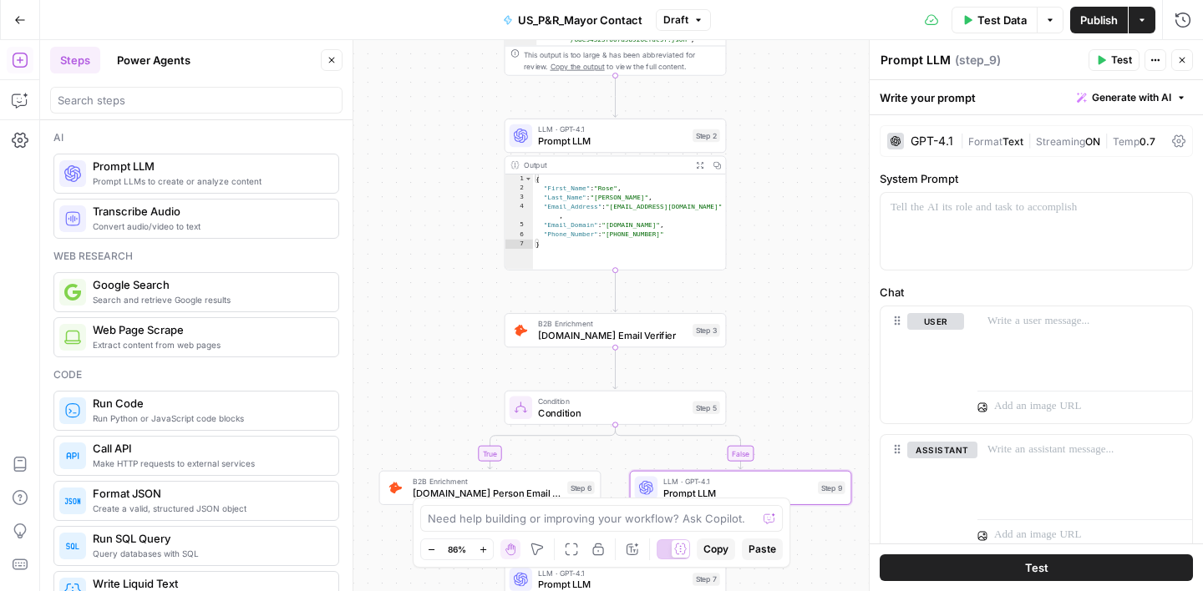
drag, startPoint x: 545, startPoint y: 154, endPoint x: 421, endPoint y: 348, distance: 230.6
click at [421, 348] on div "true false Workflow Input Settings Inputs Google Search Google Search Step 1 Ou…" at bounding box center [621, 315] width 1163 height 551
click at [930, 213] on p at bounding box center [1037, 208] width 292 height 17
click at [1042, 287] on label "Chat" at bounding box center [1036, 292] width 313 height 17
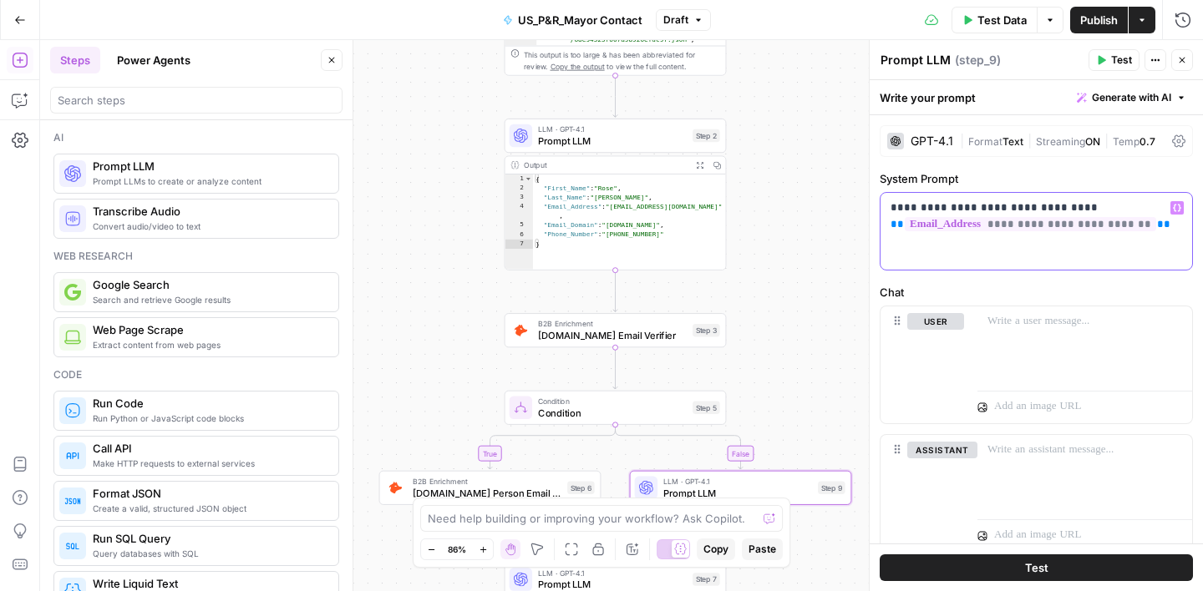
click at [1043, 209] on p "**********" at bounding box center [1037, 216] width 292 height 33
click at [971, 211] on p "**********" at bounding box center [1037, 216] width 292 height 33
click at [1007, 209] on p "**********" at bounding box center [1037, 216] width 292 height 33
click at [1048, 206] on p "**********" at bounding box center [1037, 216] width 292 height 33
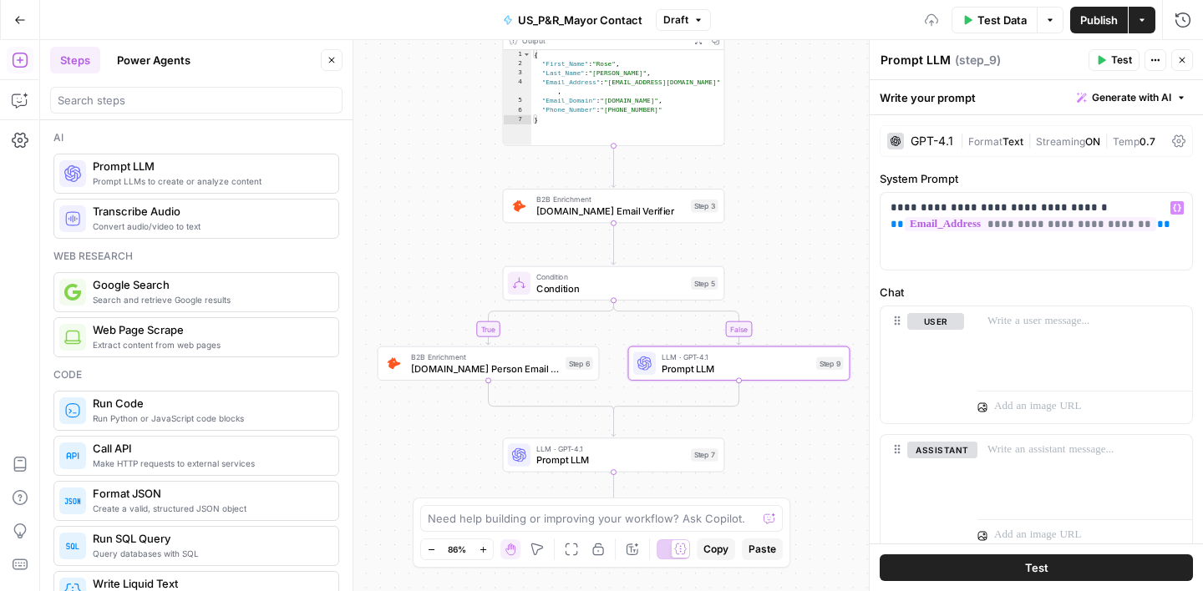
drag, startPoint x: 776, startPoint y: 373, endPoint x: 774, endPoint y: 247, distance: 125.3
click at [774, 247] on div "true false Workflow Input Settings Inputs Google Search Google Search Step 1 Ou…" at bounding box center [621, 315] width 1163 height 551
click at [1053, 206] on p "**********" at bounding box center [1037, 216] width 292 height 33
click at [1101, 204] on p "**********" at bounding box center [1037, 216] width 292 height 33
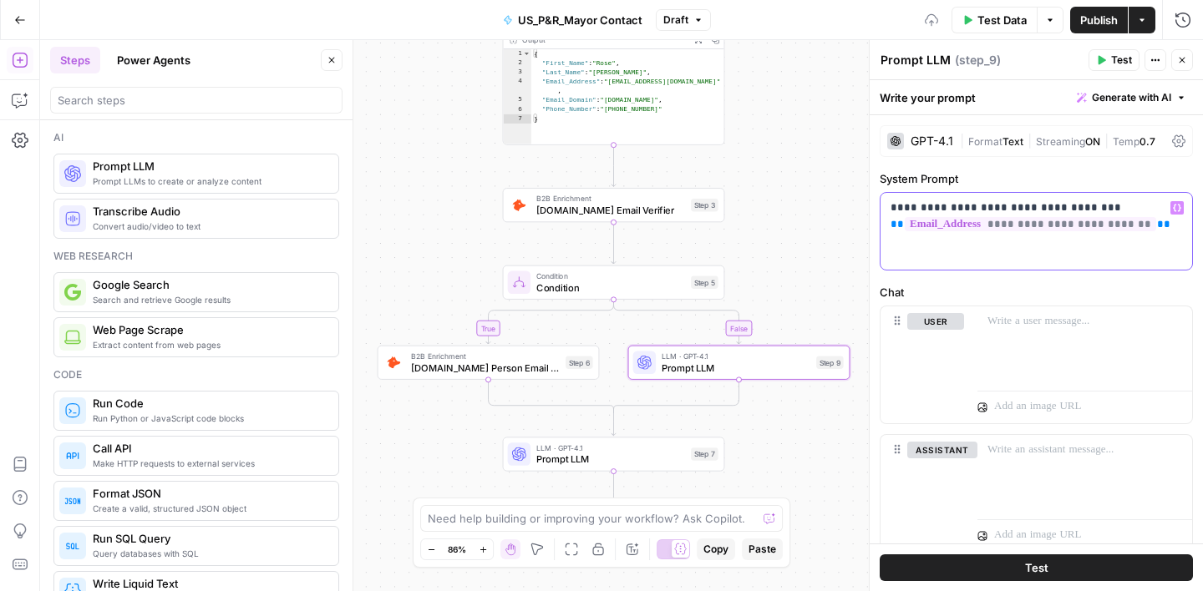
click at [1165, 224] on p "**********" at bounding box center [1037, 216] width 292 height 33
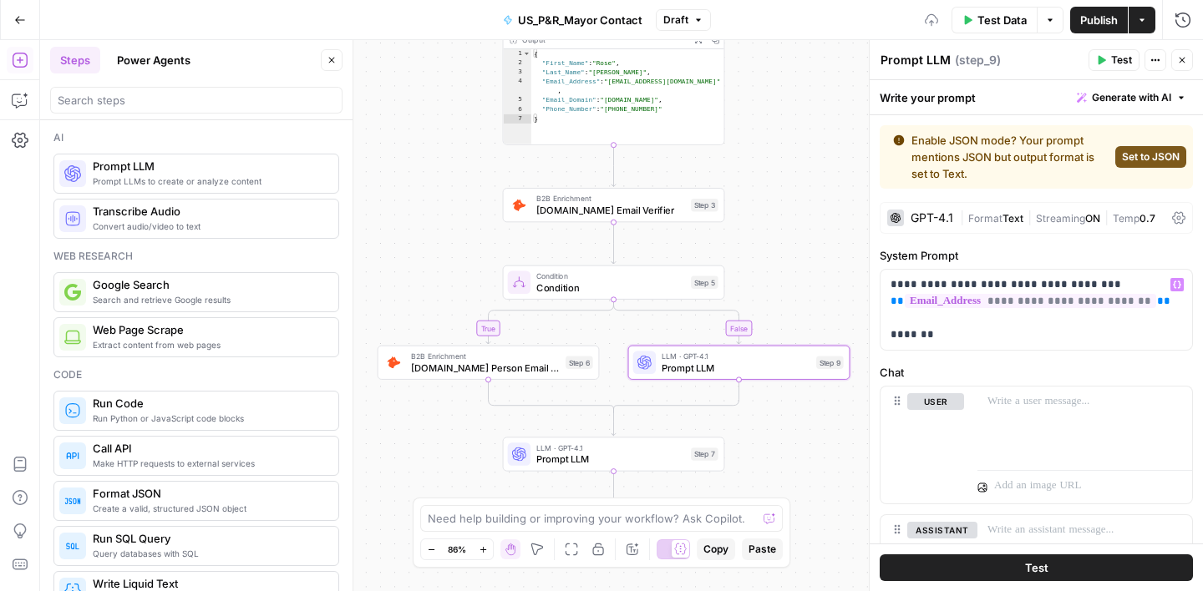
click at [1170, 155] on span "Set to JSON" at bounding box center [1151, 157] width 58 height 15
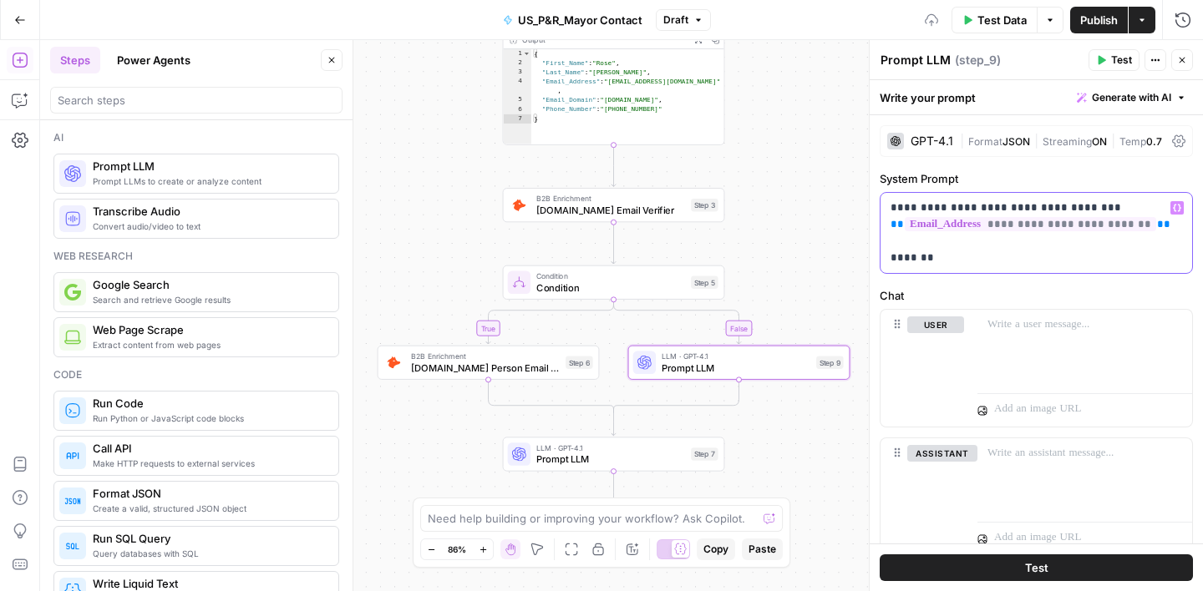
drag, startPoint x: 931, startPoint y: 258, endPoint x: 888, endPoint y: 253, distance: 42.9
click at [886, 255] on div "**********" at bounding box center [1036, 233] width 312 height 80
click at [948, 294] on label "Chat" at bounding box center [1036, 295] width 313 height 17
drag, startPoint x: 939, startPoint y: 258, endPoint x: 885, endPoint y: 193, distance: 84.8
click at [885, 193] on div "**********" at bounding box center [1036, 233] width 312 height 80
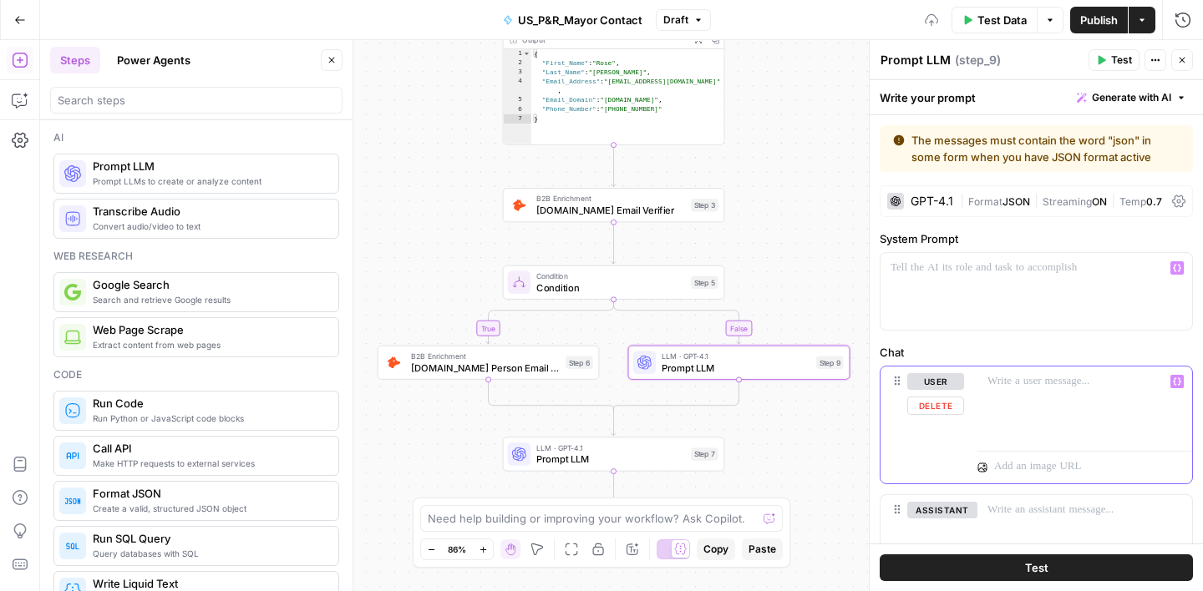
click at [1016, 394] on div at bounding box center [1084, 405] width 215 height 77
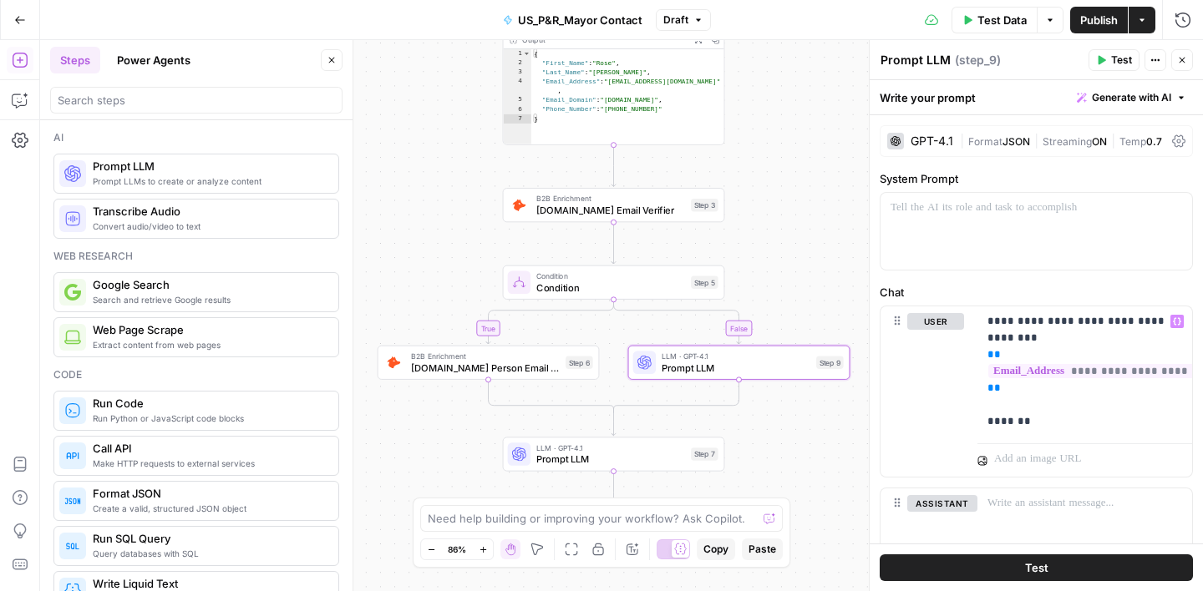
click at [999, 283] on div "**********" at bounding box center [1036, 385] width 333 height 540
click at [957, 209] on p at bounding box center [1037, 208] width 292 height 17
click at [1037, 165] on div "**********" at bounding box center [1036, 385] width 333 height 540
click at [1186, 64] on icon "button" at bounding box center [1182, 60] width 10 height 10
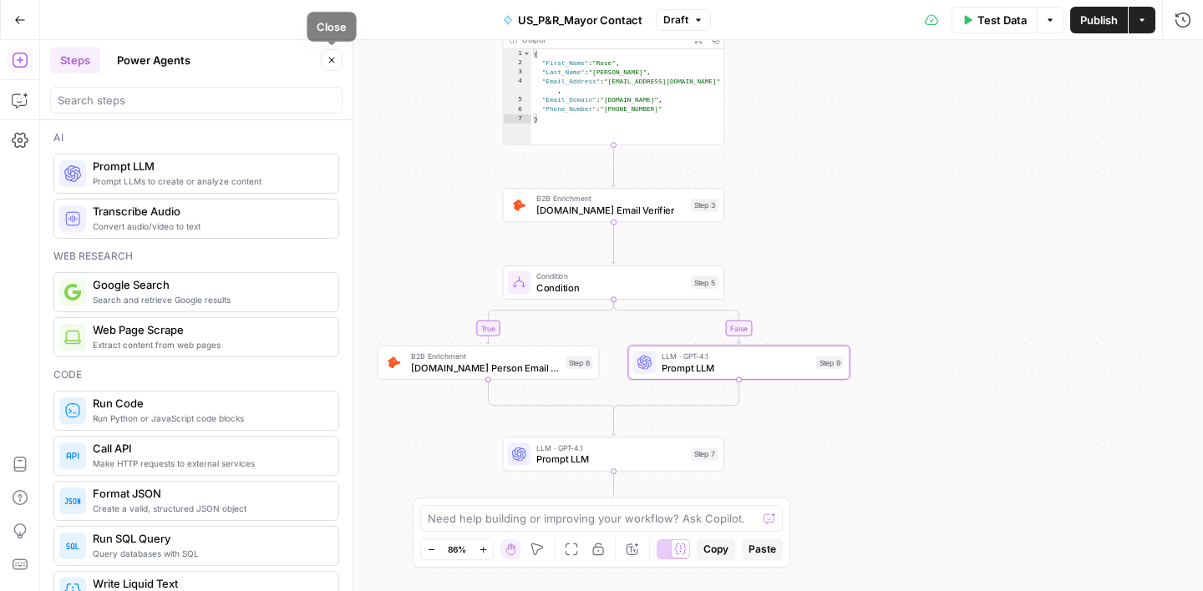
click at [339, 57] on button "Close" at bounding box center [332, 60] width 22 height 22
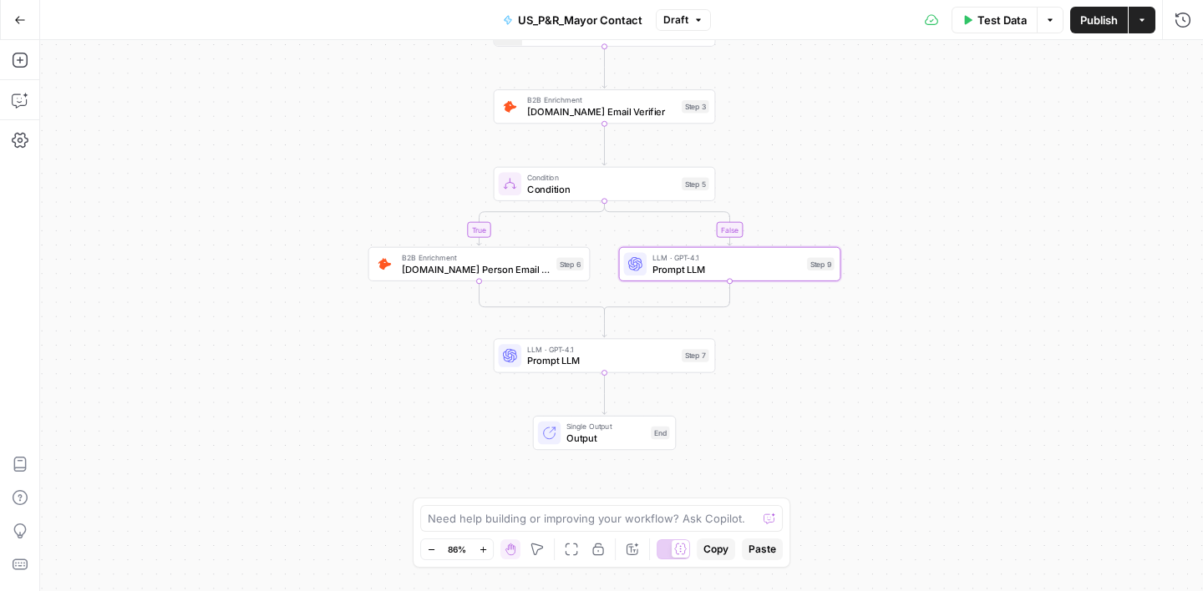
drag, startPoint x: 795, startPoint y: 229, endPoint x: 786, endPoint y: 130, distance: 99.0
click at [786, 130] on div "true false Workflow Input Settings Inputs Google Search Google Search Step 1 Ou…" at bounding box center [621, 315] width 1163 height 551
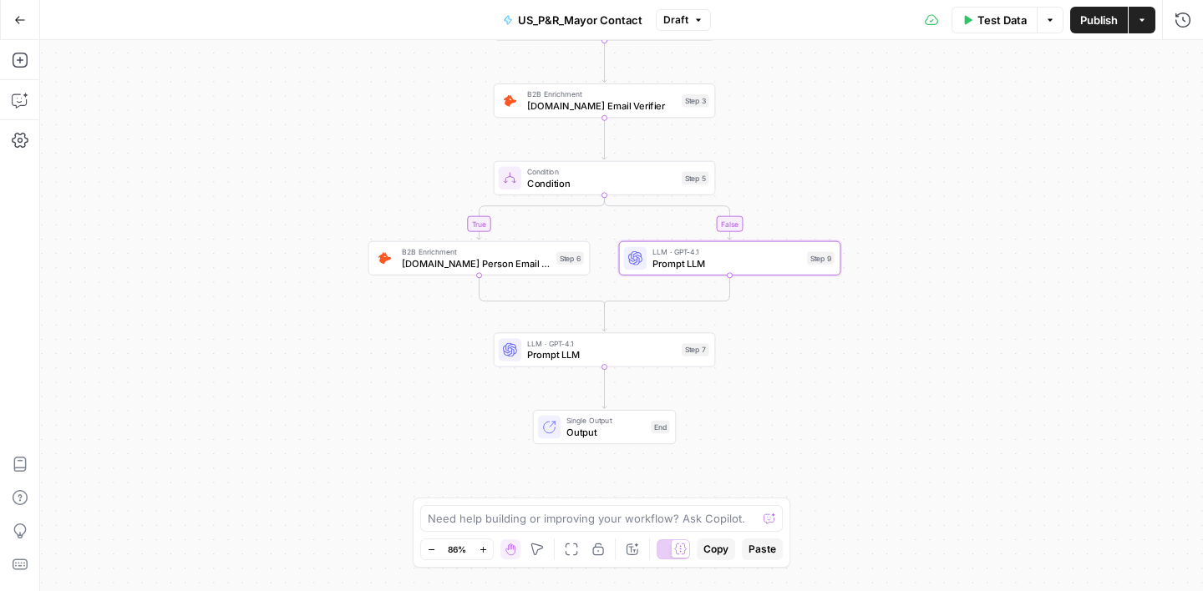
click at [786, 124] on div "true false Workflow Input Settings Inputs Google Search Google Search Step 1 Ou…" at bounding box center [621, 315] width 1163 height 551
click at [597, 358] on span "Prompt LLM" at bounding box center [601, 355] width 149 height 14
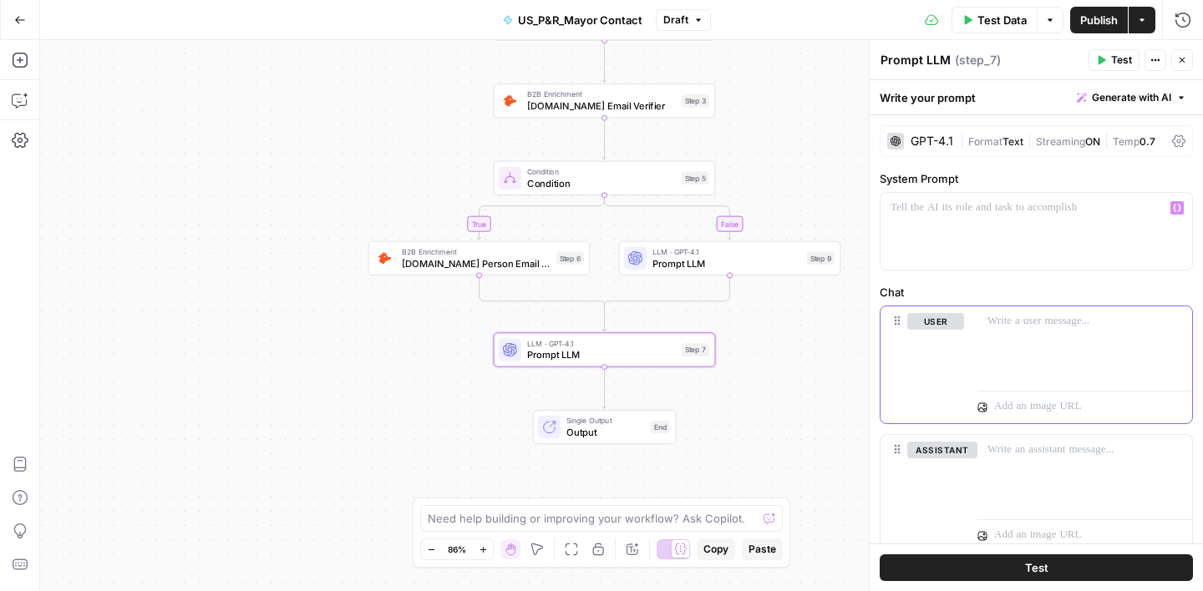
click at [1031, 325] on p at bounding box center [1084, 321] width 195 height 17
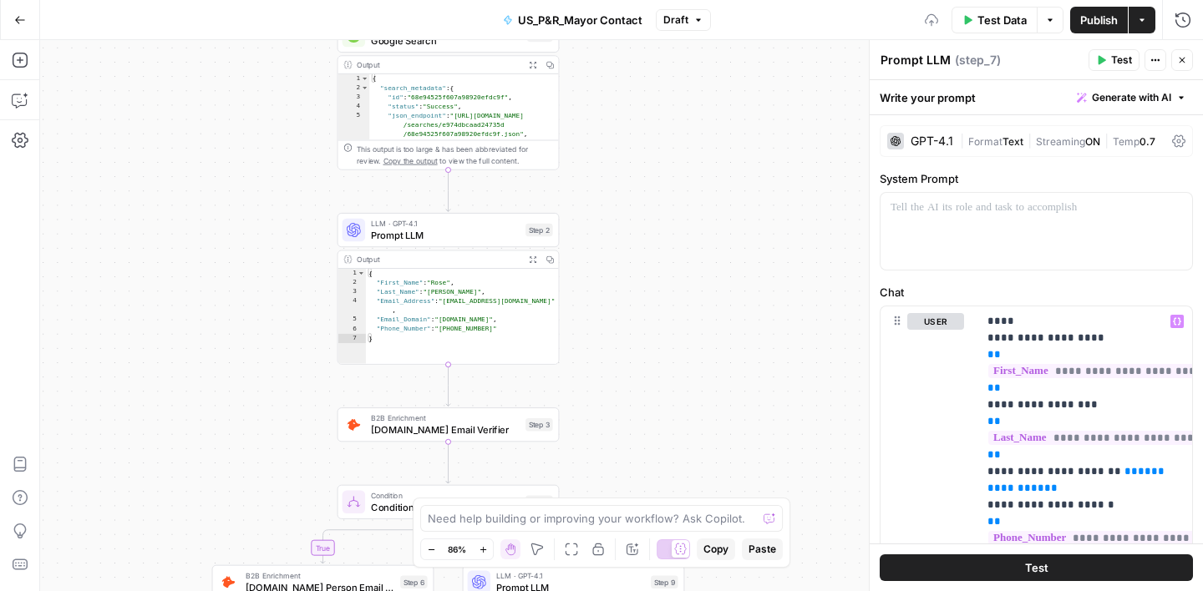
drag, startPoint x: 770, startPoint y: 91, endPoint x: 614, endPoint y: 415, distance: 359.8
click at [614, 415] on div "true false Workflow Input Settings Inputs Google Search Google Search Step 1 Ou…" at bounding box center [621, 315] width 1163 height 551
click at [1008, 354] on p "**********" at bounding box center [1084, 463] width 195 height 301
click at [1087, 427] on p "**********" at bounding box center [1084, 463] width 195 height 301
click at [1097, 437] on span "**********" at bounding box center [1093, 438] width 211 height 14
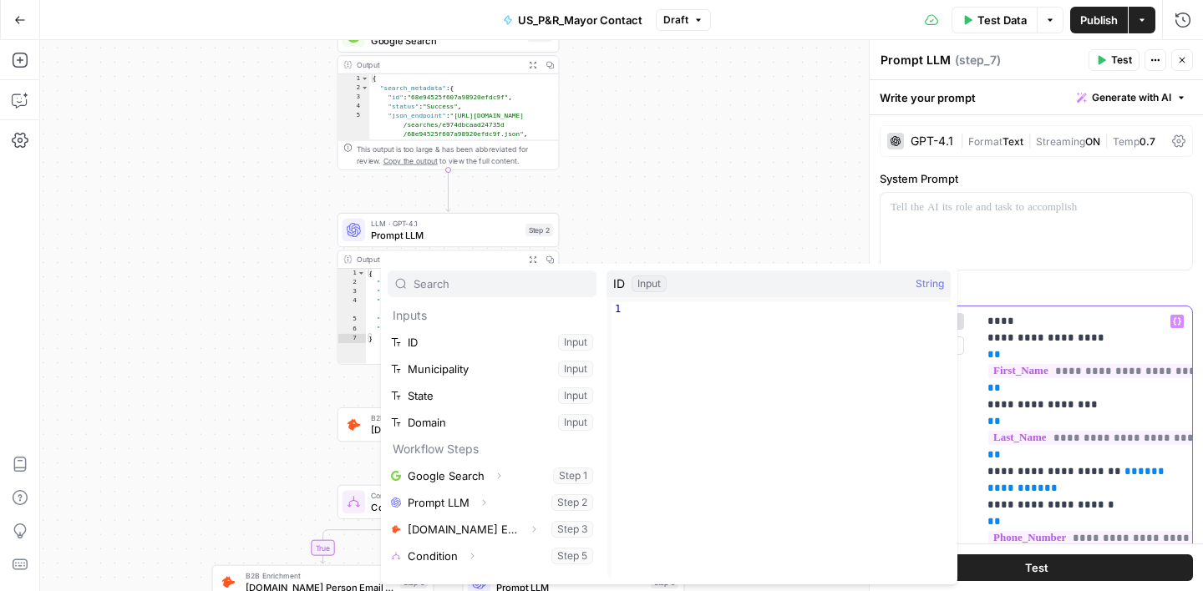
click at [1101, 435] on span "**********" at bounding box center [1093, 438] width 211 height 14
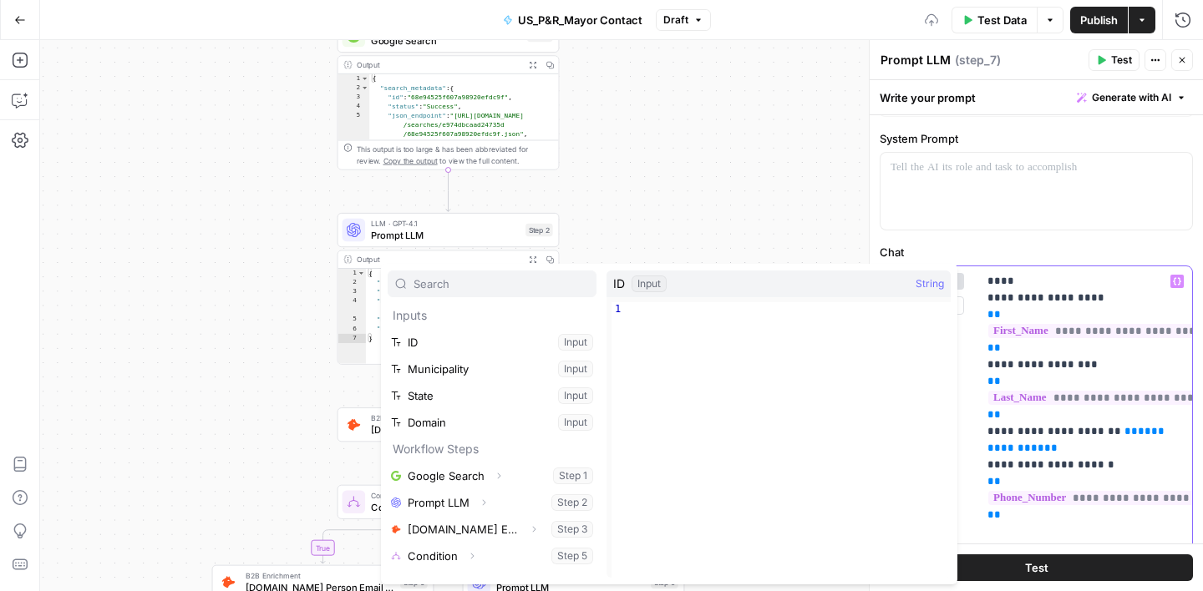
scroll to position [48, 0]
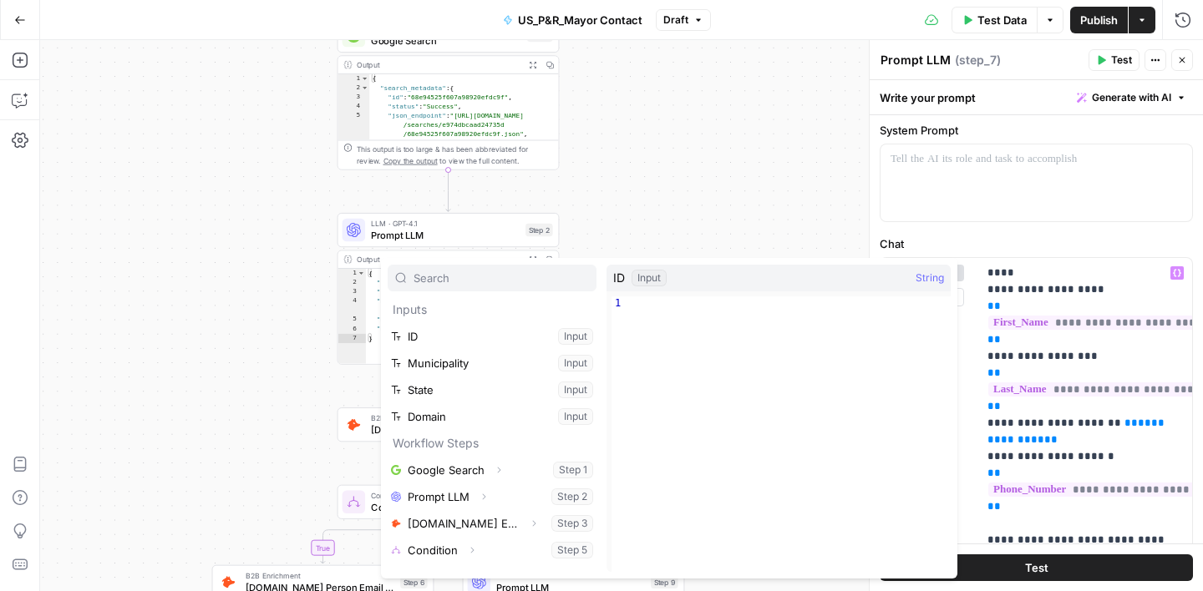
click at [799, 202] on div "true false Workflow Input Settings Inputs Google Search Google Search Step 1 Ou…" at bounding box center [621, 315] width 1163 height 551
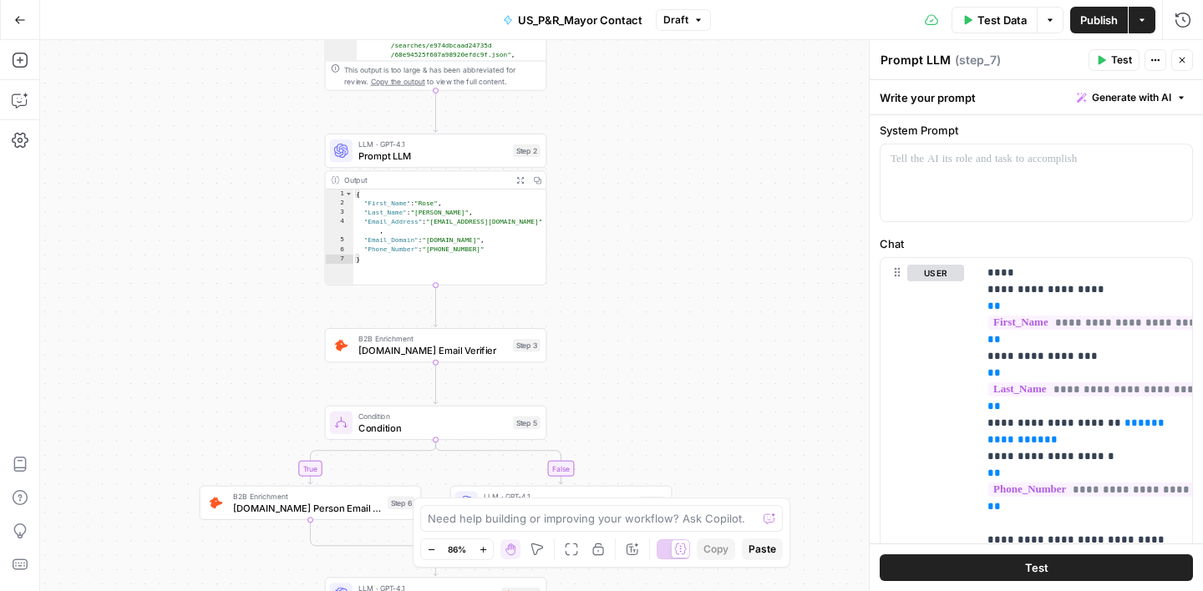
drag, startPoint x: 667, startPoint y: 402, endPoint x: 654, endPoint y: 323, distance: 79.5
click at [654, 322] on div "true false Workflow Input Settings Inputs Google Search Google Search Step 1 Ou…" at bounding box center [621, 315] width 1163 height 551
click at [1033, 443] on span "**********" at bounding box center [1077, 432] width 180 height 28
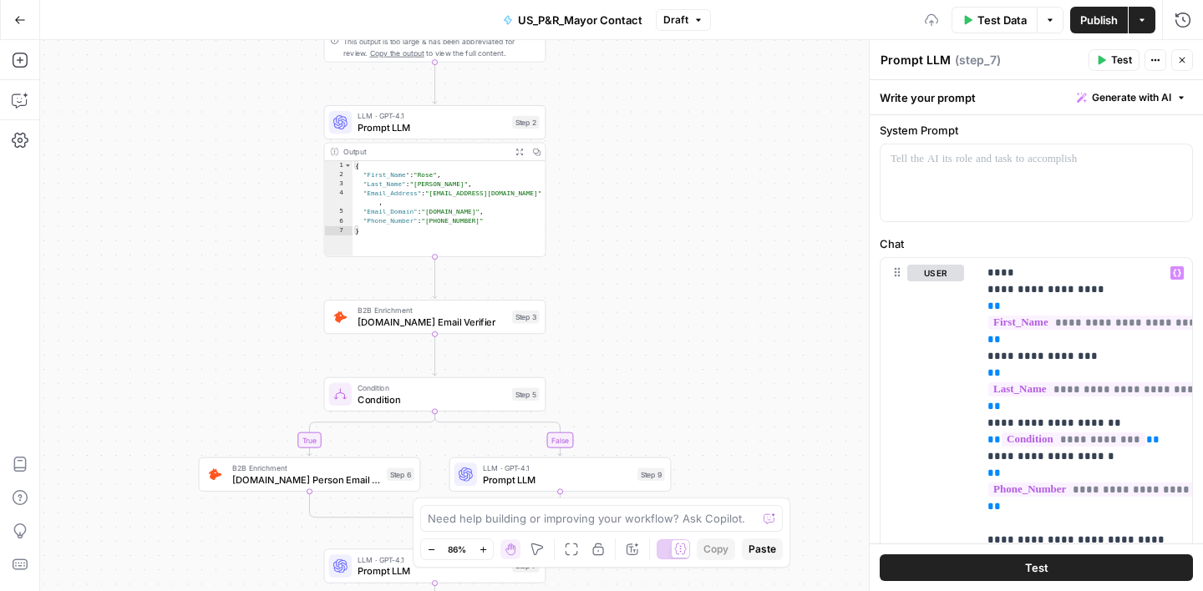
drag, startPoint x: 763, startPoint y: 373, endPoint x: 760, endPoint y: 319, distance: 54.4
click at [760, 319] on div "true false Workflow Input Settings Inputs Google Search Google Search Step 1 Ou…" at bounding box center [621, 315] width 1163 height 551
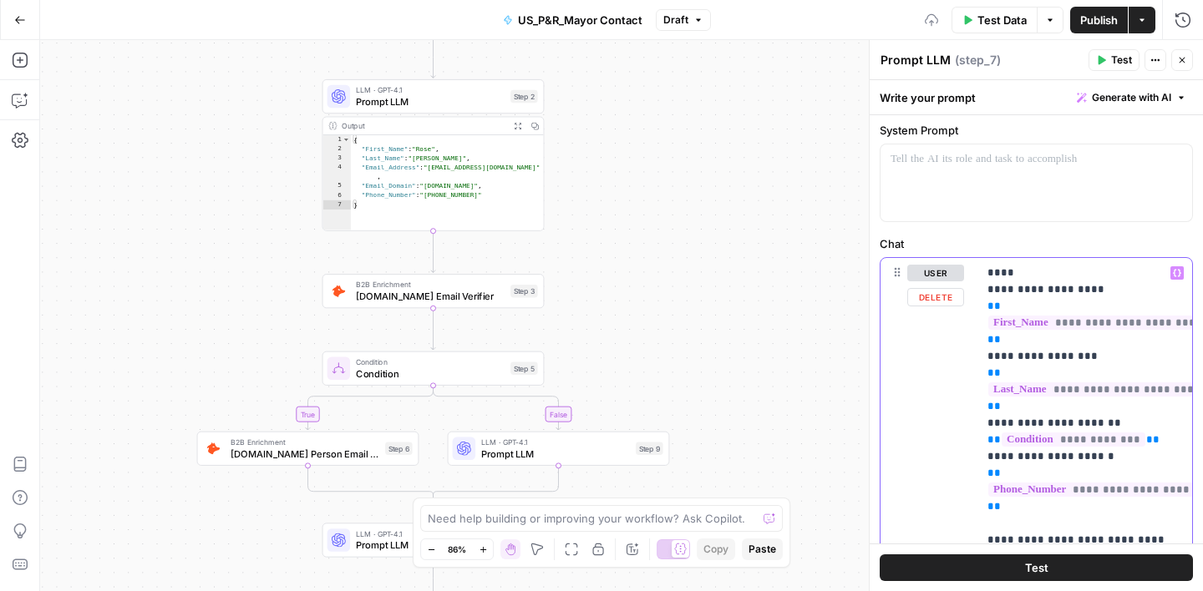
click at [1068, 474] on p "**********" at bounding box center [1084, 415] width 195 height 301
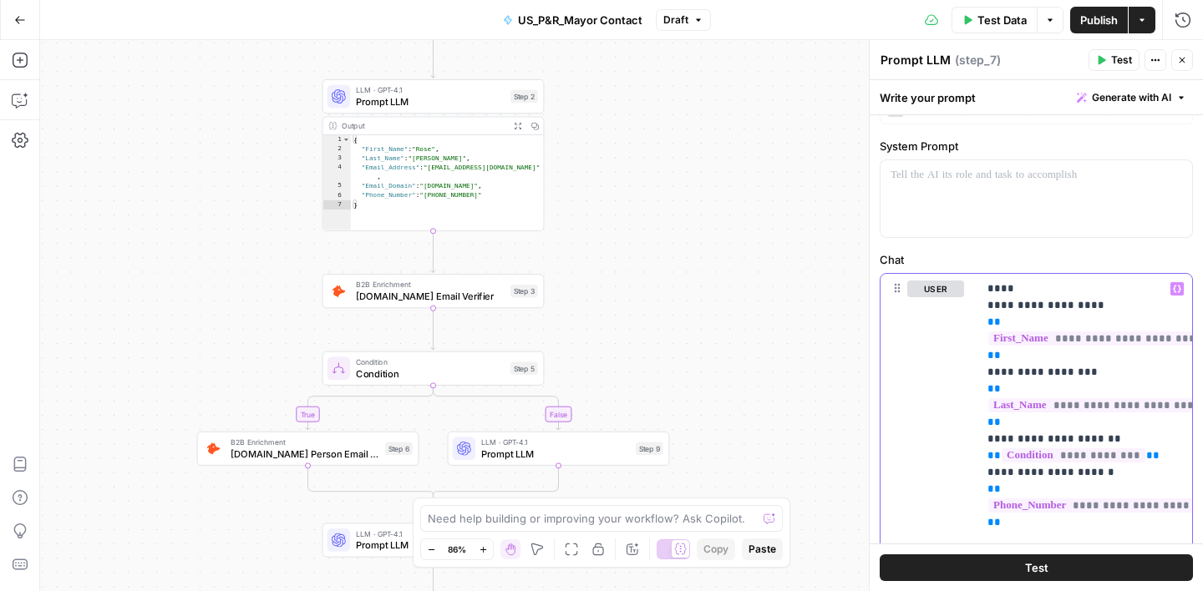
scroll to position [0, 0]
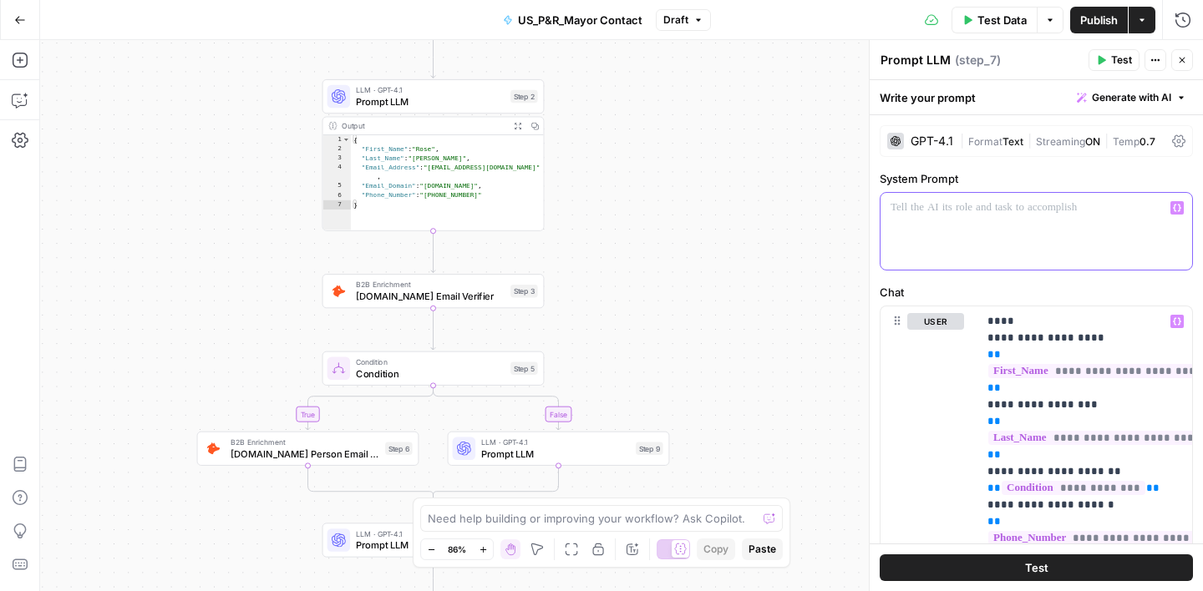
click at [937, 204] on p at bounding box center [1037, 208] width 292 height 17
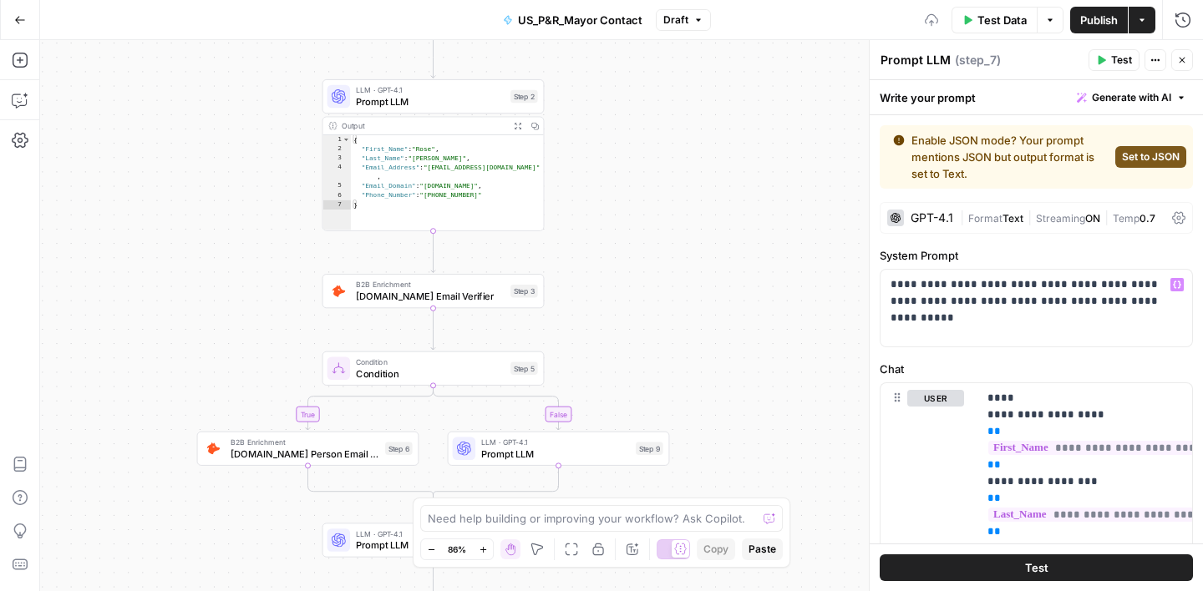
click at [1137, 166] on button "Set to JSON" at bounding box center [1150, 157] width 71 height 22
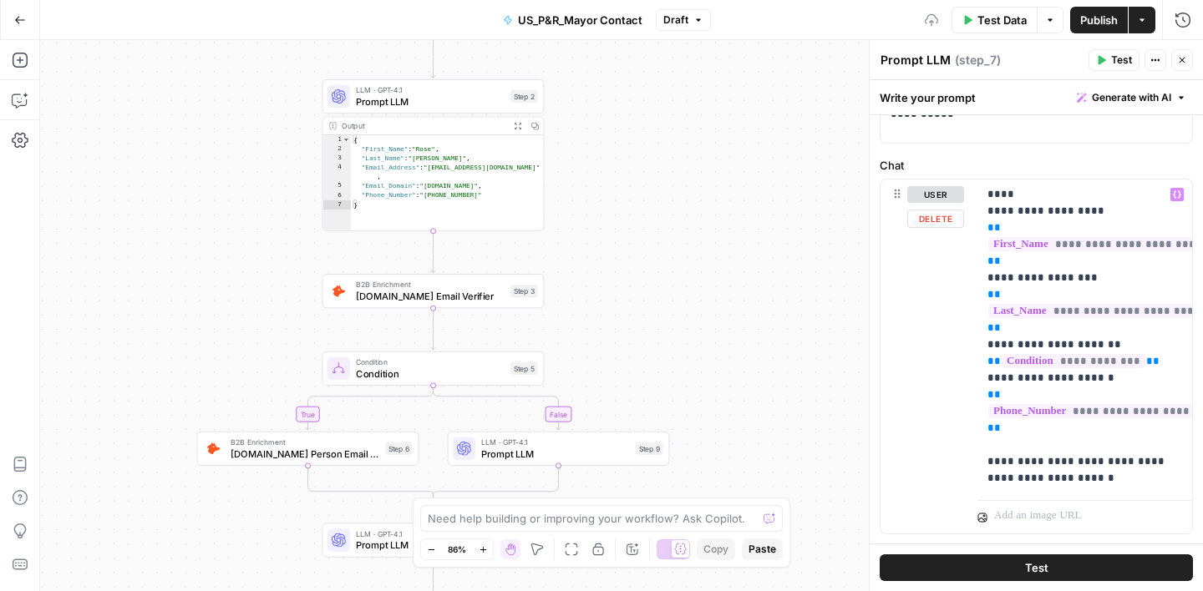
scroll to position [222, 0]
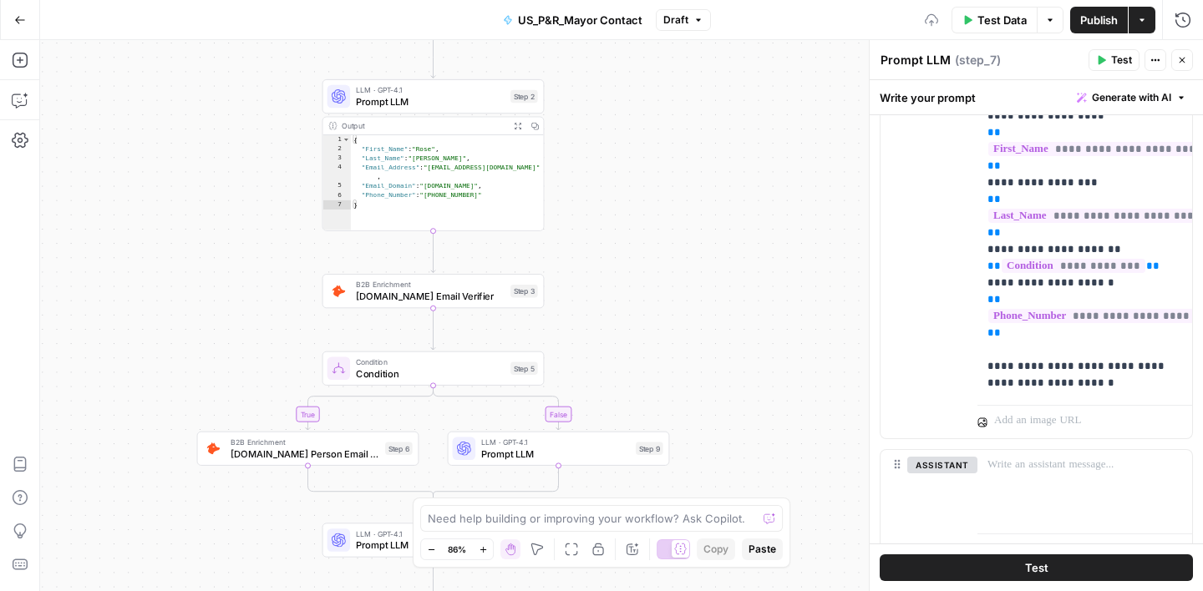
click at [1054, 62] on div "Prompt LLM Prompt LLM ( step_7 )" at bounding box center [982, 60] width 204 height 18
click at [1185, 63] on icon "button" at bounding box center [1182, 60] width 10 height 10
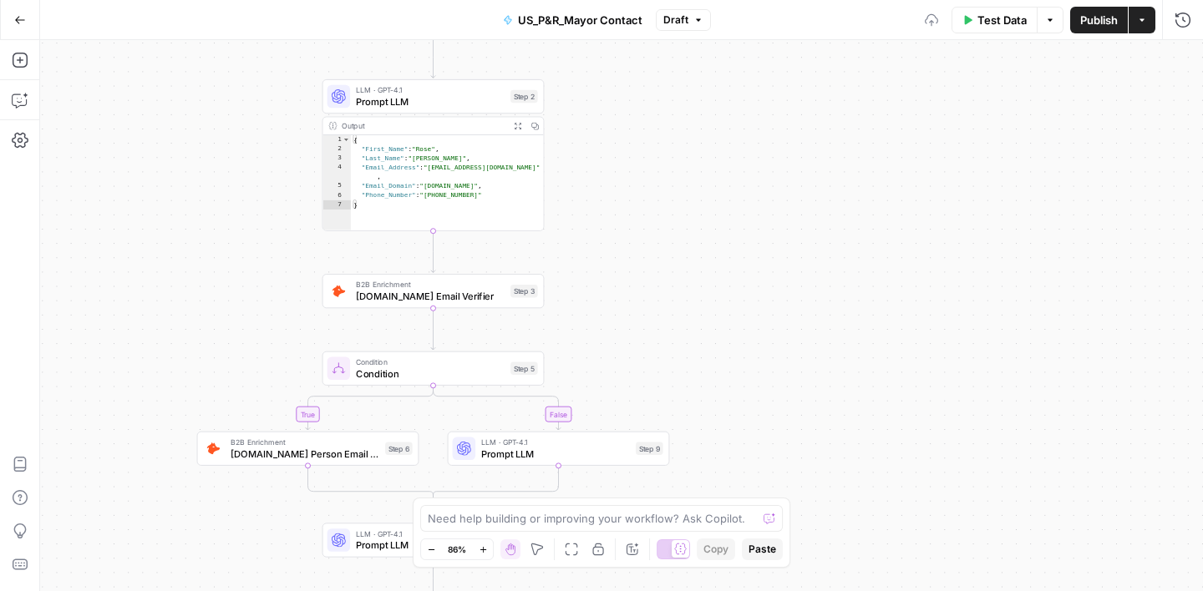
click at [999, 19] on span "Test Data" at bounding box center [1001, 20] width 49 height 17
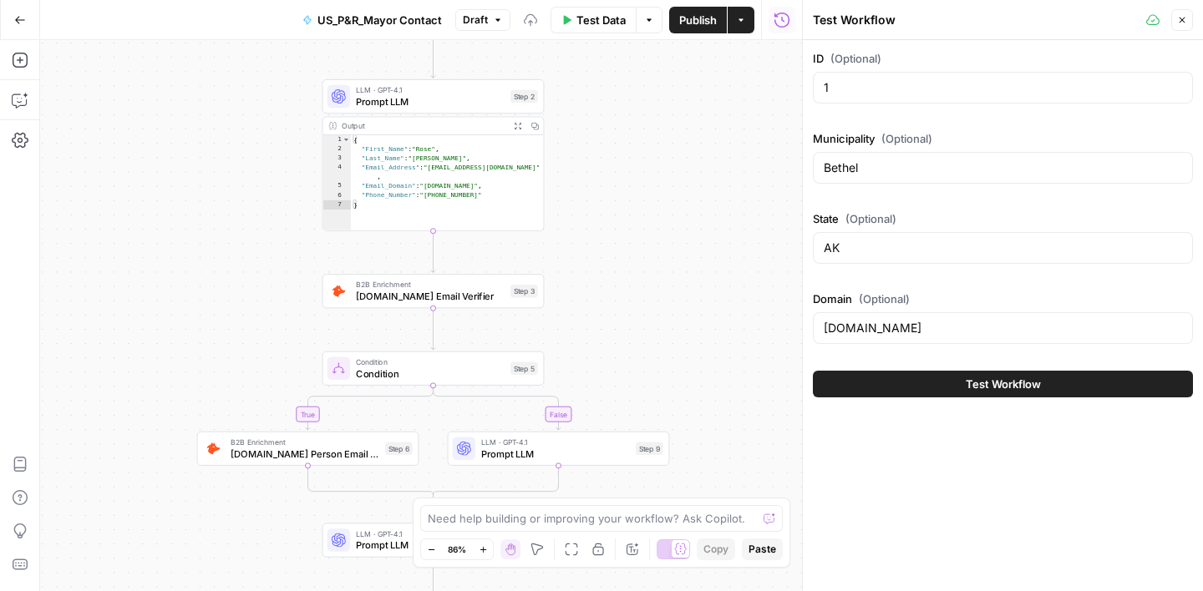
click at [1019, 385] on span "Test Workflow" at bounding box center [1003, 384] width 75 height 17
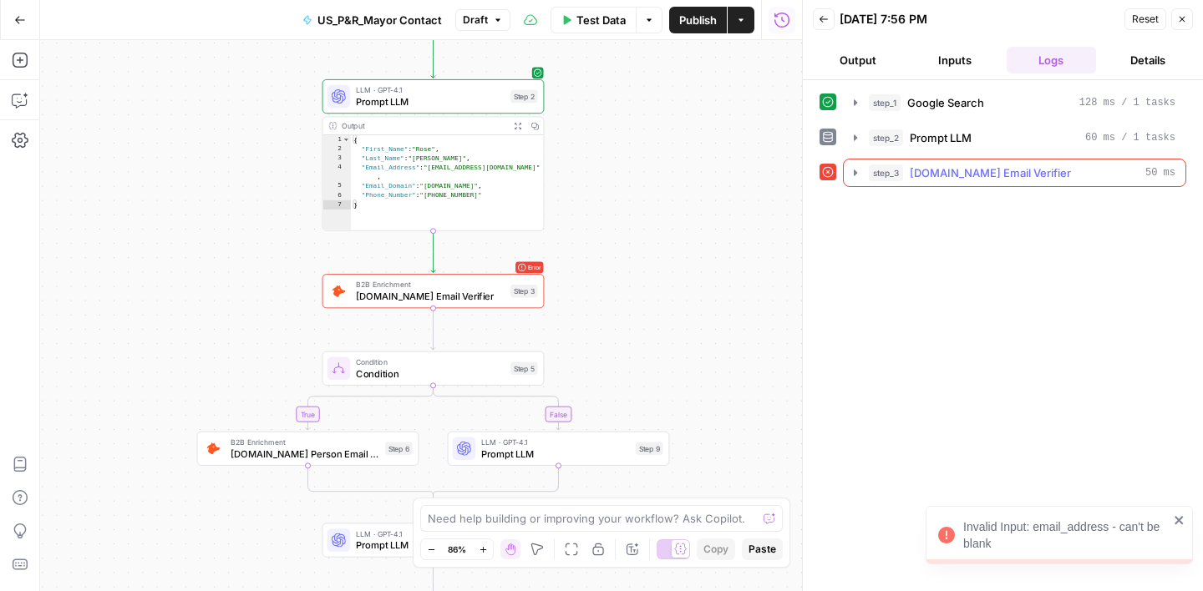
click at [936, 180] on span "[DOMAIN_NAME] Email Verifier" at bounding box center [990, 173] width 161 height 17
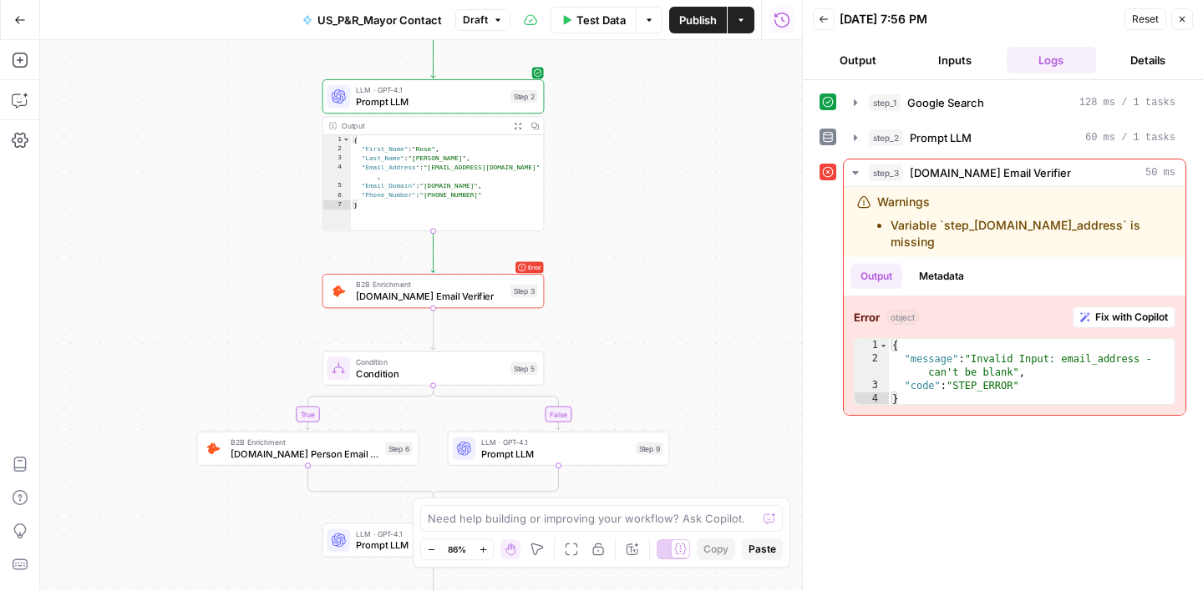
click at [464, 294] on span "[DOMAIN_NAME] Email Verifier" at bounding box center [430, 296] width 149 height 14
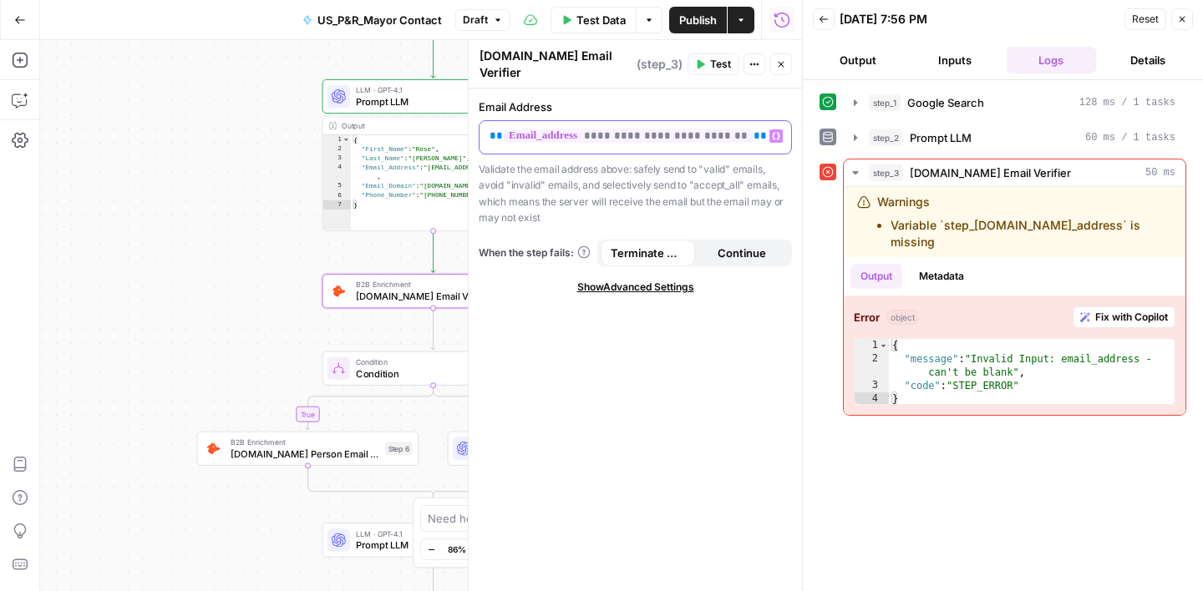
click at [697, 133] on span "**********" at bounding box center [628, 136] width 249 height 14
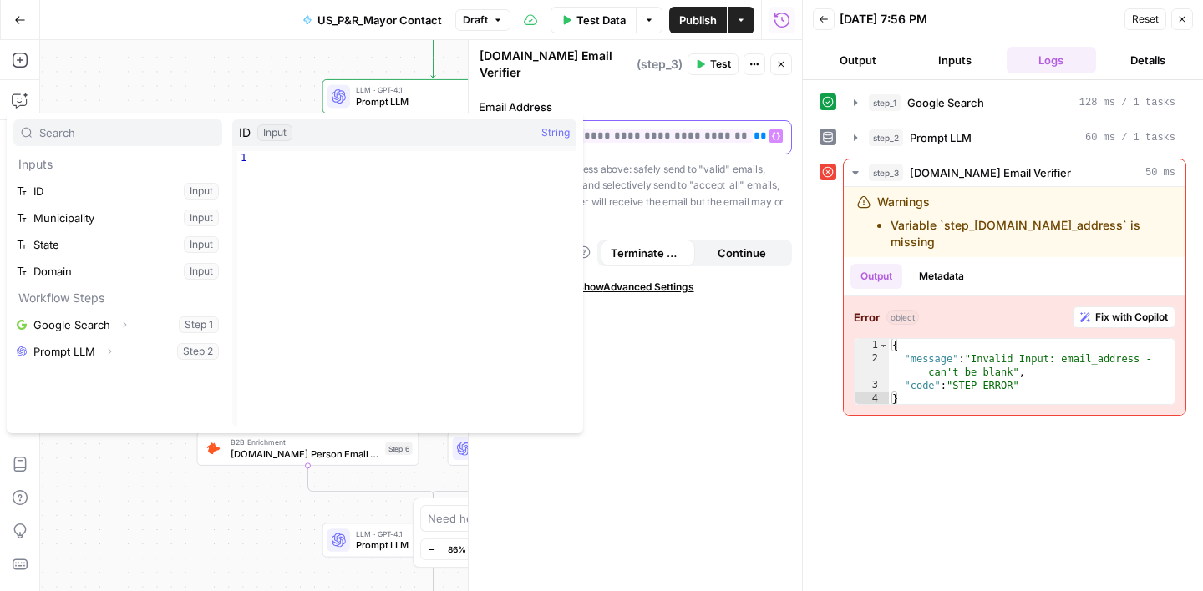
click at [751, 128] on p "**********" at bounding box center [636, 136] width 292 height 17
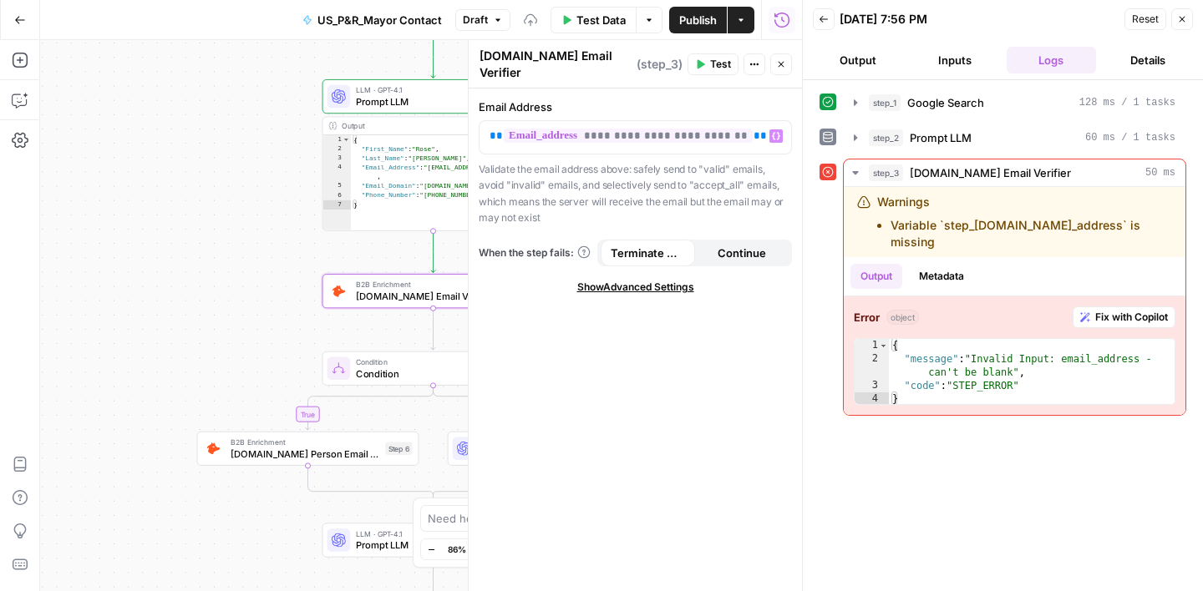
click at [973, 469] on div "step_1 Google Search 128 ms / 1 tasks step_2 Prompt LLM 60 ms / 1 tasks step_3 …" at bounding box center [1003, 336] width 367 height 495
click at [1185, 17] on icon "button" at bounding box center [1183, 20] width 6 height 6
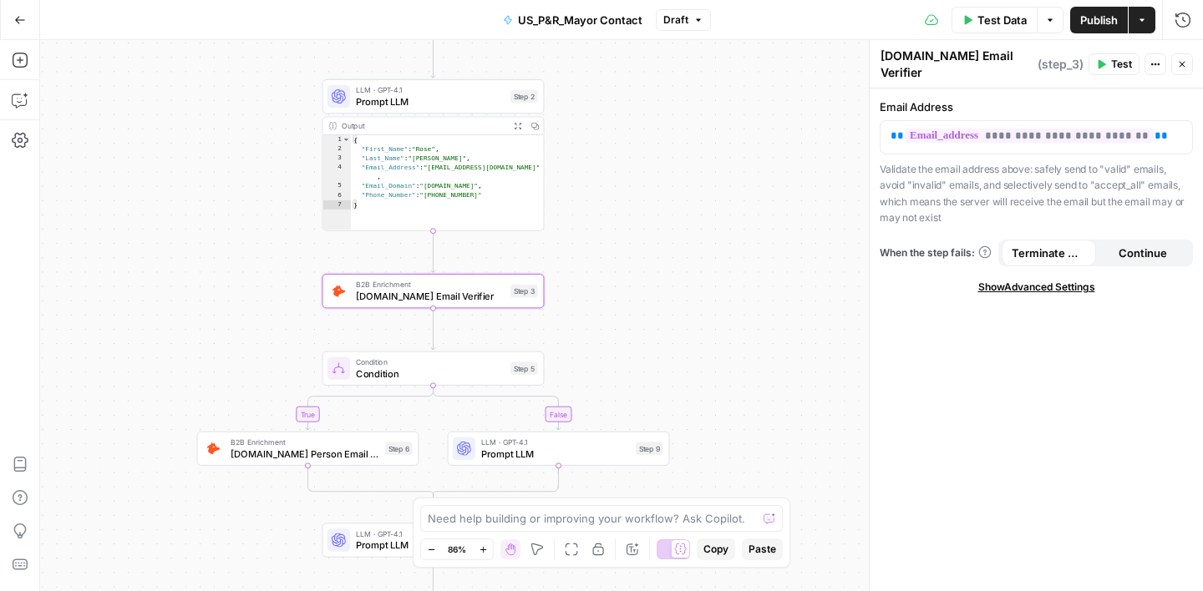
click at [440, 95] on span "Prompt LLM" at bounding box center [430, 101] width 149 height 14
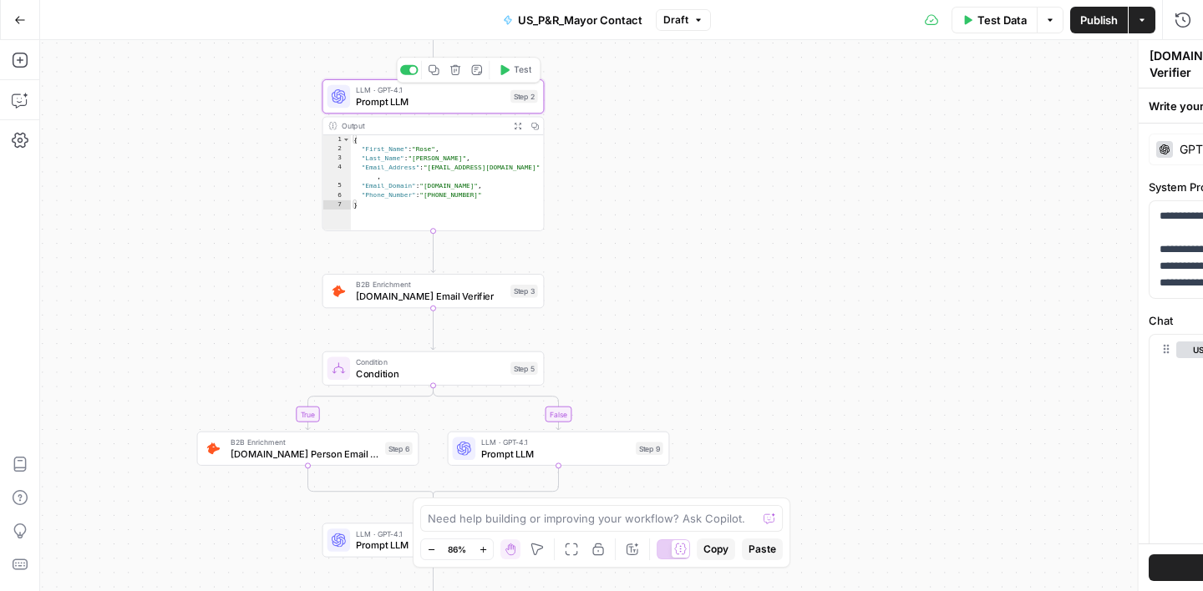
type textarea "Prompt LLM"
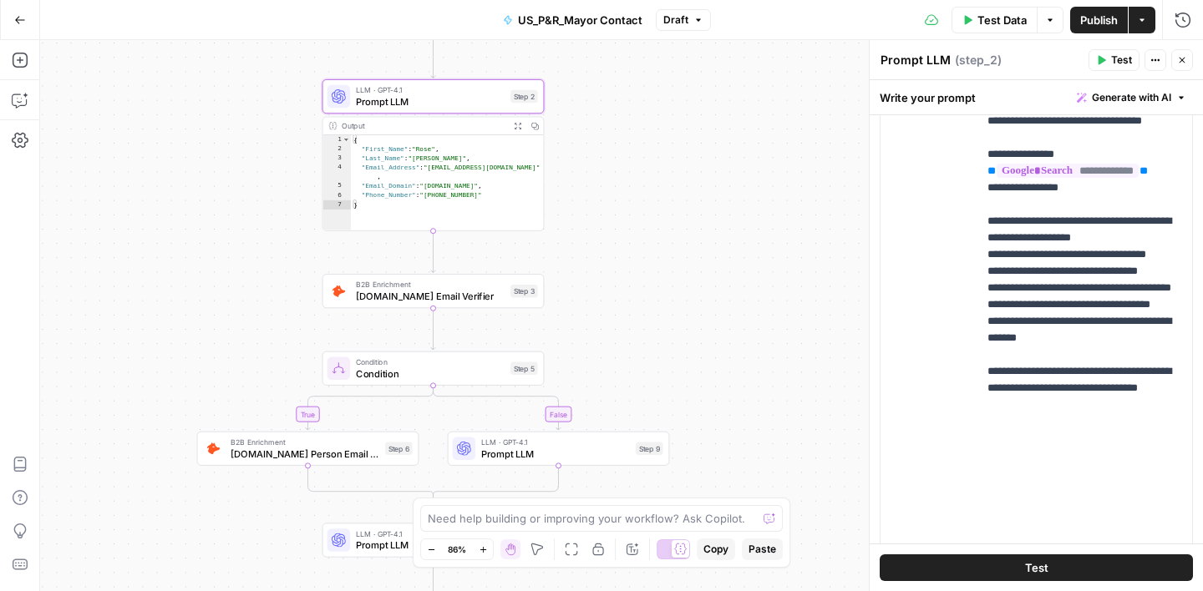
scroll to position [546, 0]
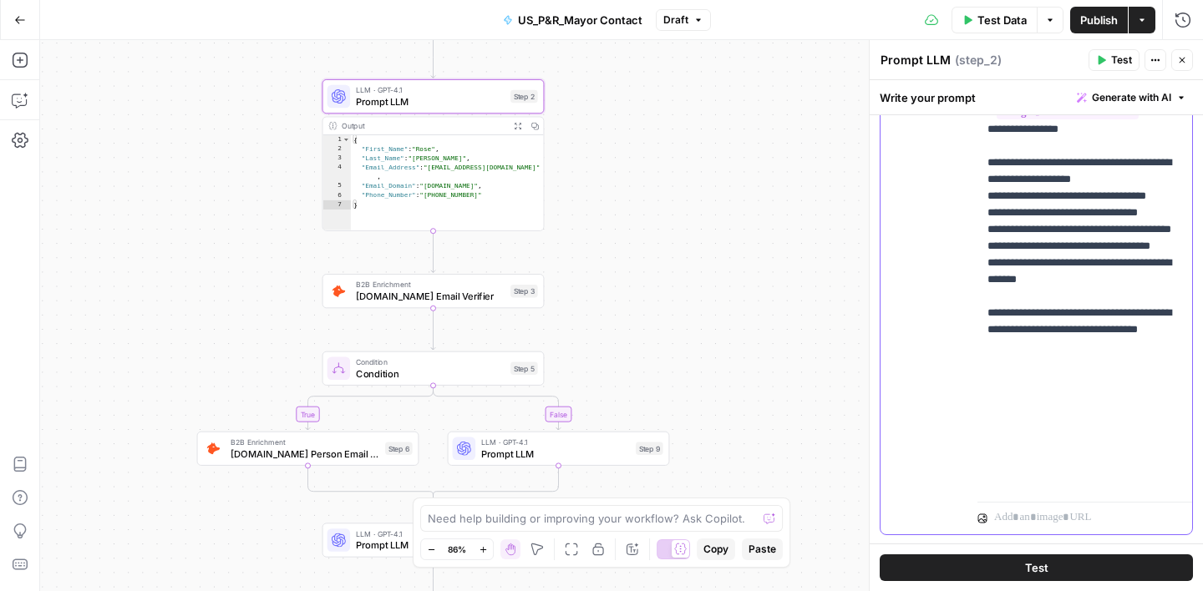
click at [1006, 277] on p "**********" at bounding box center [1084, 154] width 195 height 668
click at [1007, 301] on p "**********" at bounding box center [1084, 147] width 195 height 652
click at [1028, 296] on p "**********" at bounding box center [1084, 147] width 195 height 652
click at [1007, 313] on p "**********" at bounding box center [1084, 147] width 195 height 652
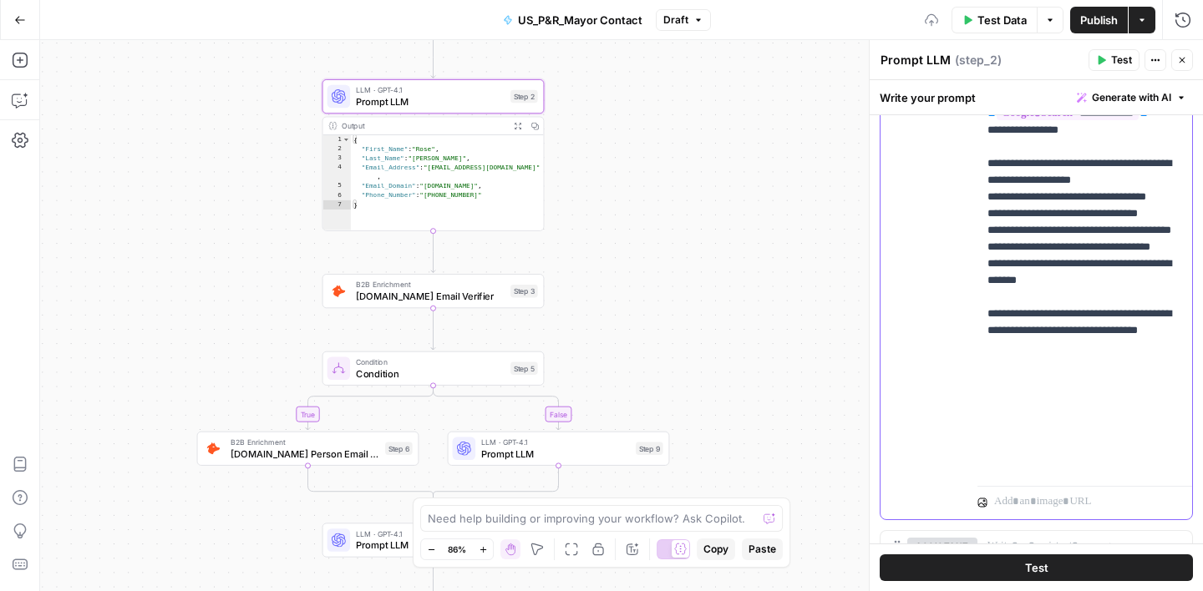
click at [1038, 316] on p "**********" at bounding box center [1084, 147] width 195 height 652
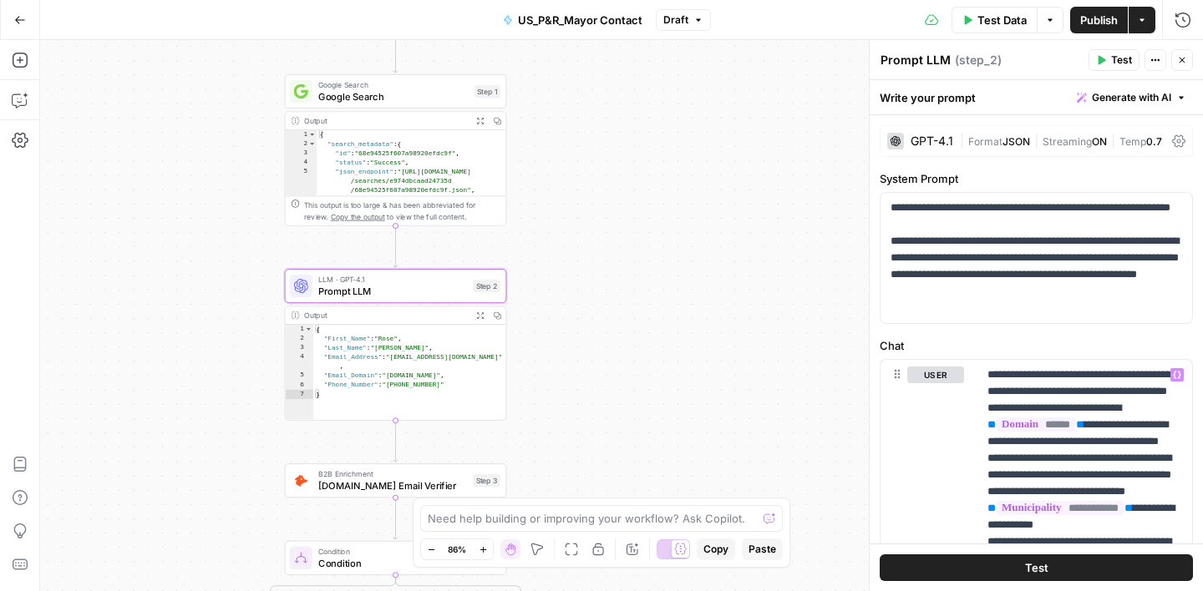
drag, startPoint x: 591, startPoint y: 195, endPoint x: 554, endPoint y: 385, distance: 193.3
click at [554, 385] on div "true false Workflow Input Settings Inputs Google Search Google Search Step 1 Ou…" at bounding box center [621, 315] width 1163 height 551
click at [424, 94] on span "Google Search" at bounding box center [393, 96] width 150 height 14
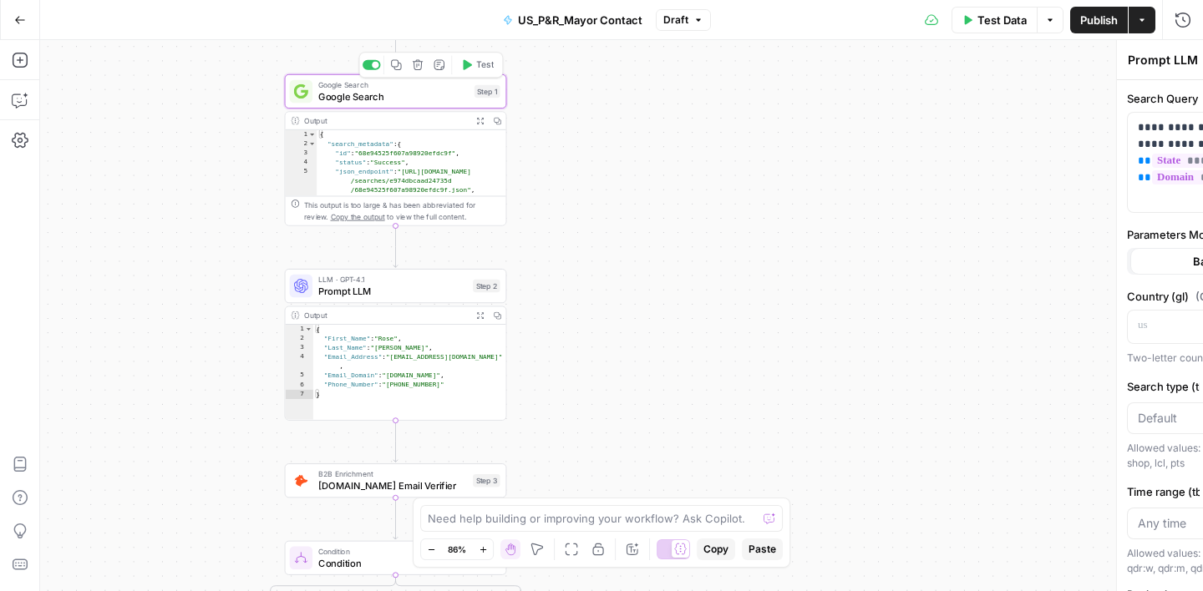
type textarea "Google Search"
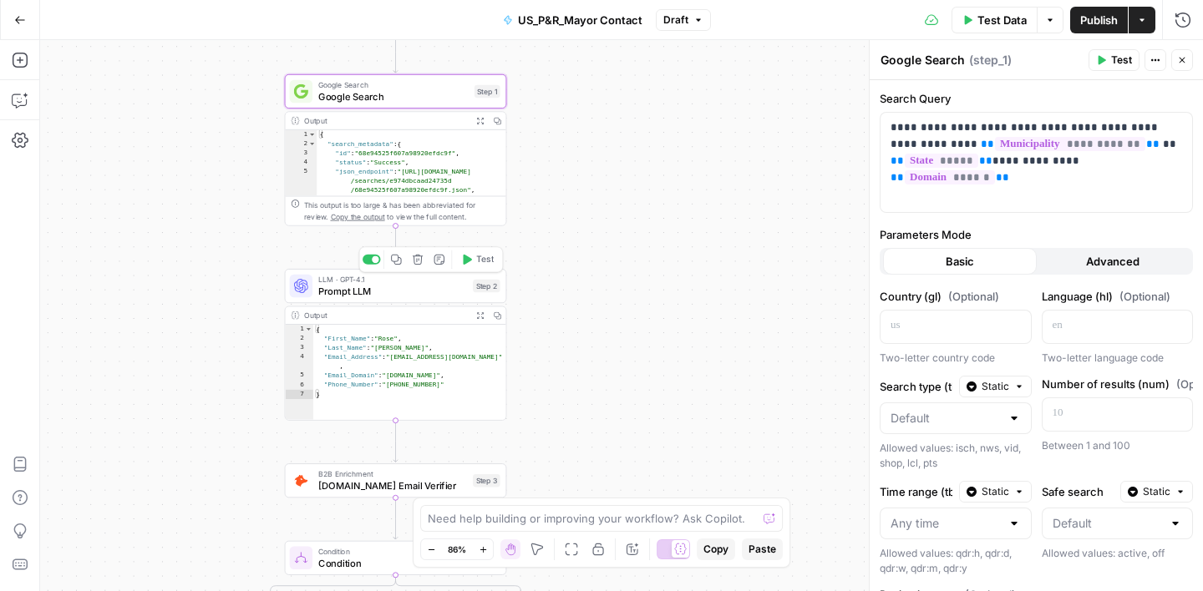
click at [426, 287] on span "Prompt LLM" at bounding box center [392, 291] width 149 height 14
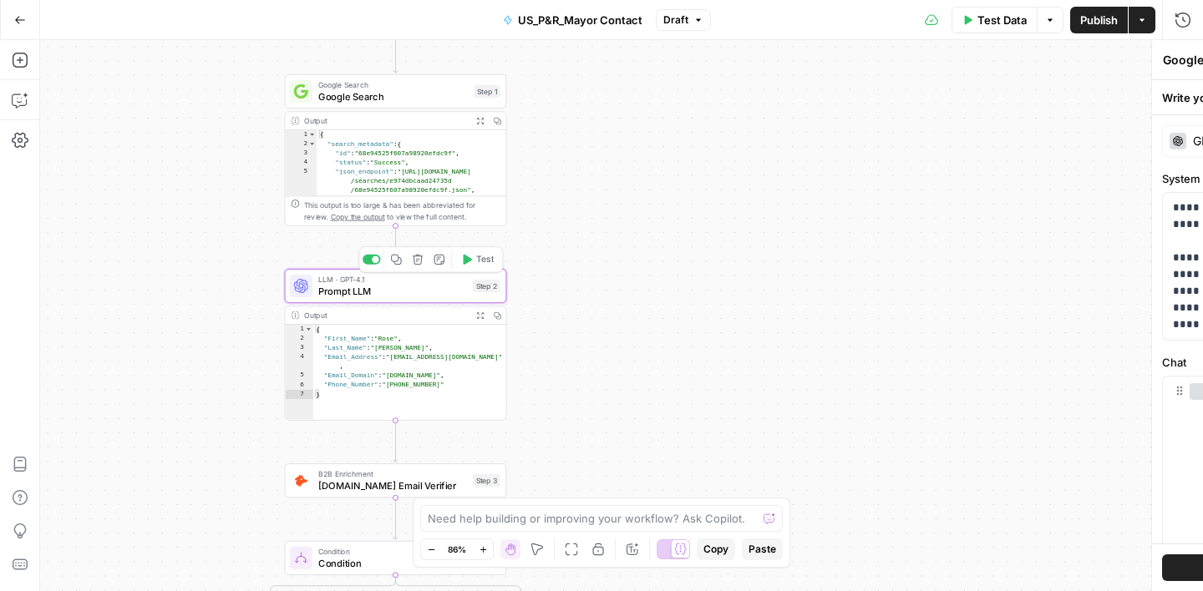
type textarea "Prompt LLM"
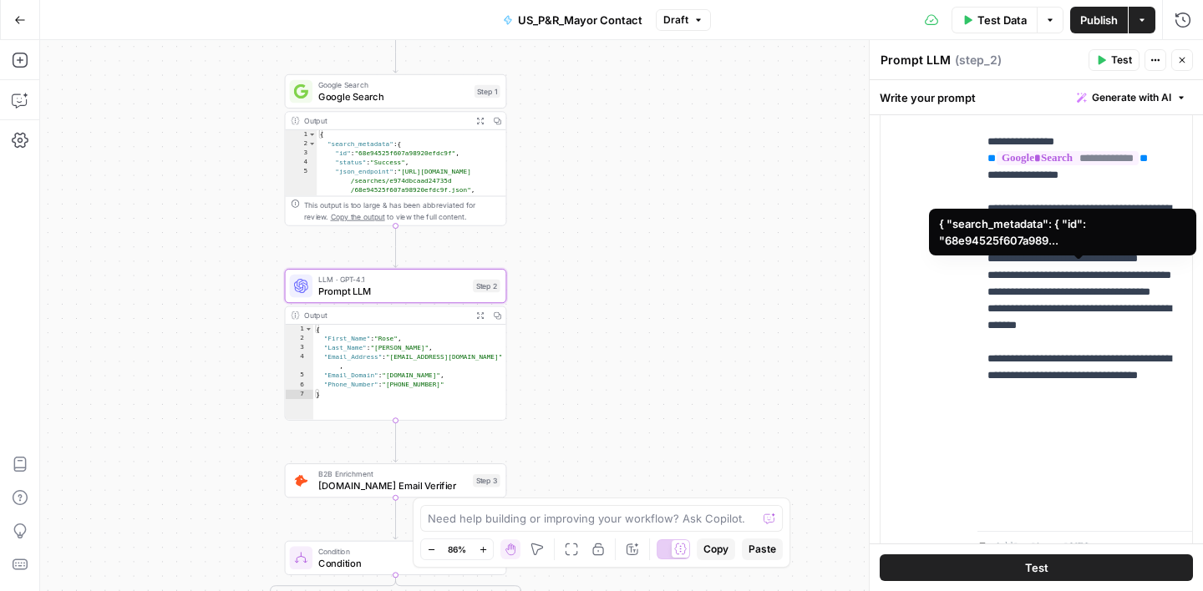
scroll to position [505, 0]
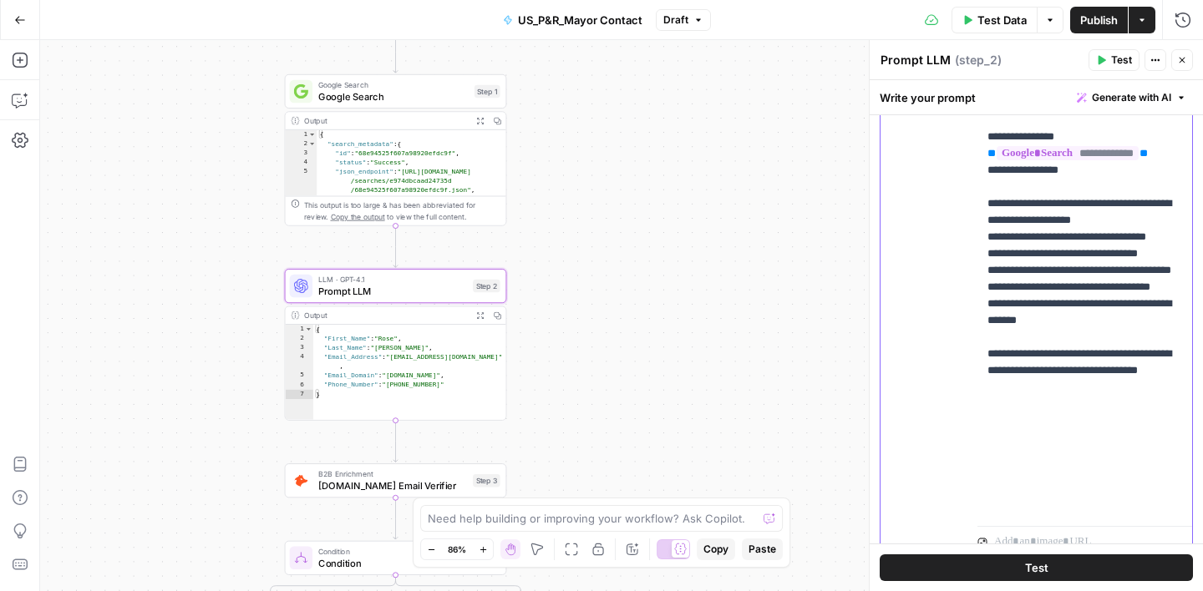
click at [1008, 386] on p "**********" at bounding box center [1084, 187] width 195 height 652
click at [1041, 385] on p "**********" at bounding box center [1084, 187] width 195 height 652
click at [1005, 422] on p "**********" at bounding box center [1084, 187] width 195 height 652
click at [1044, 423] on p "**********" at bounding box center [1084, 187] width 195 height 652
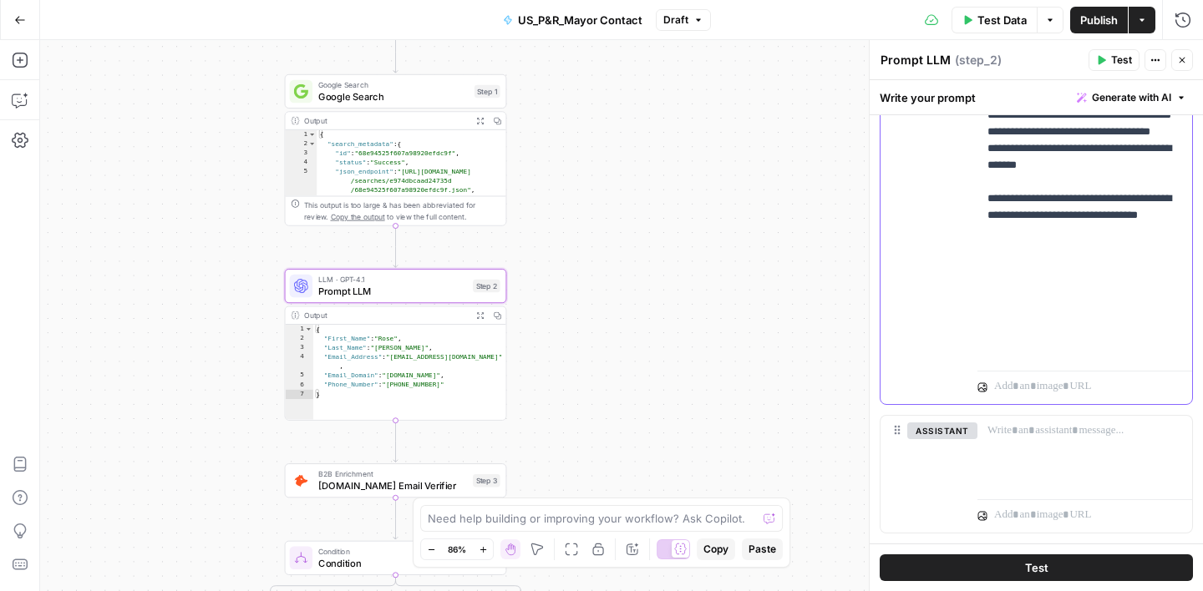
scroll to position [671, 0]
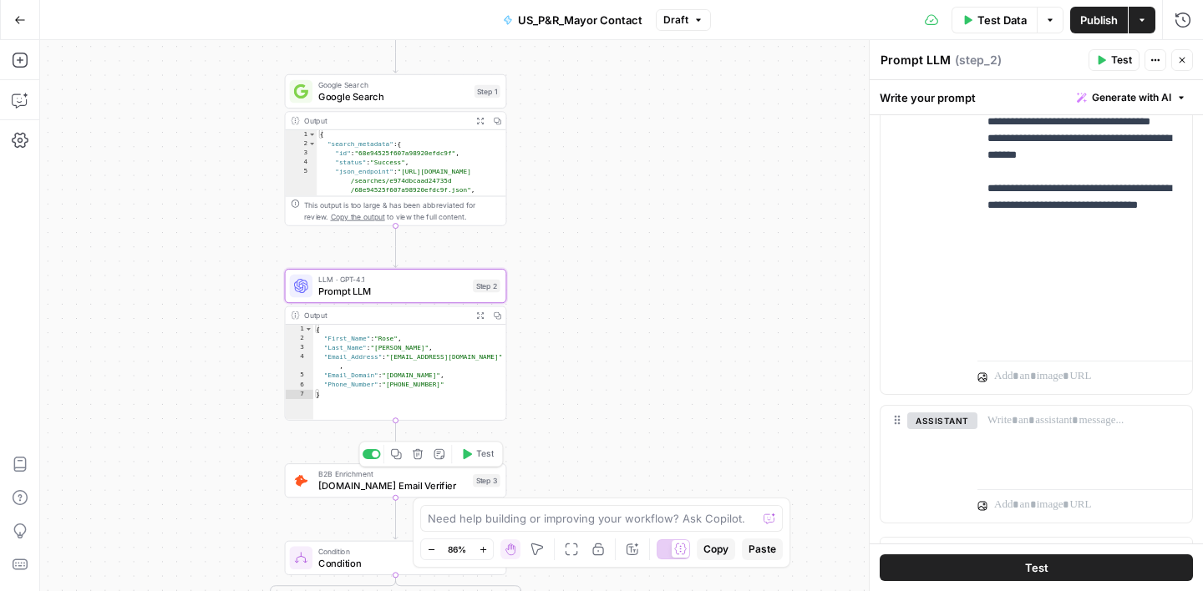
click at [427, 485] on span "[DOMAIN_NAME] Email Verifier" at bounding box center [392, 486] width 149 height 14
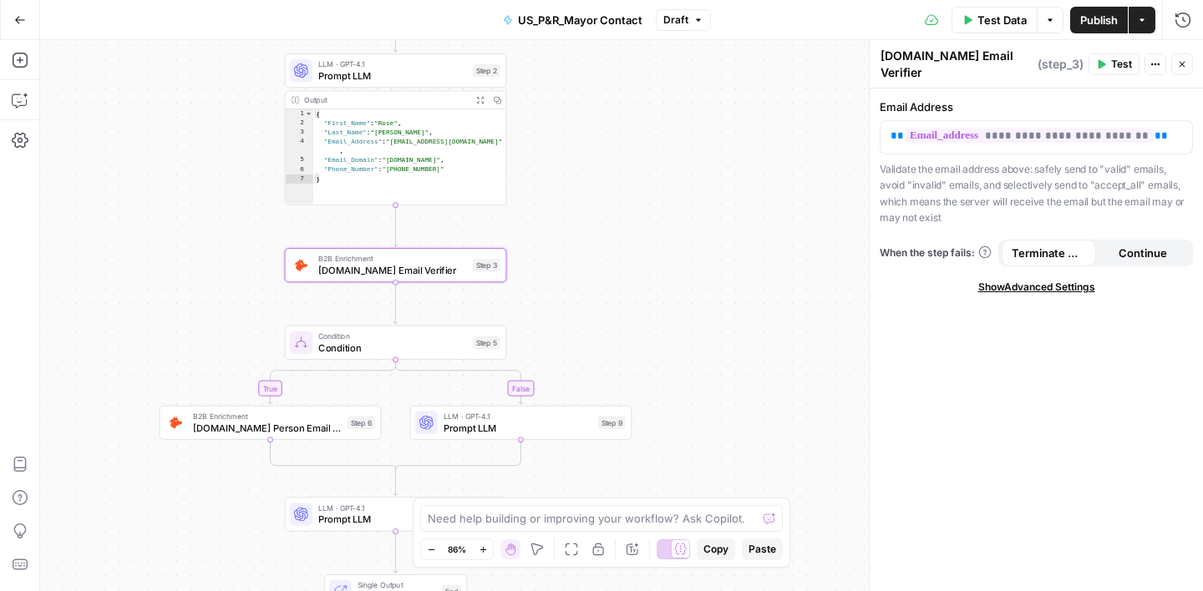
drag, startPoint x: 615, startPoint y: 389, endPoint x: 613, endPoint y: 145, distance: 244.8
click at [613, 145] on div "true false Workflow Input Settings Inputs Google Search Google Search Step 1 Ou…" at bounding box center [621, 315] width 1163 height 551
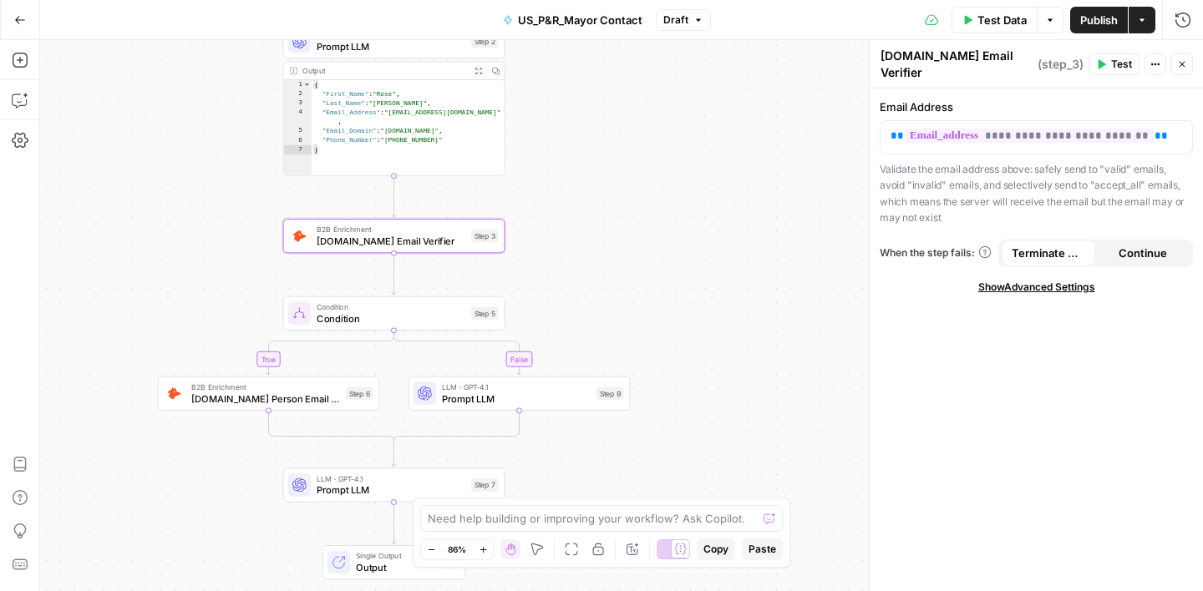
click at [414, 318] on span "Condition" at bounding box center [391, 319] width 149 height 14
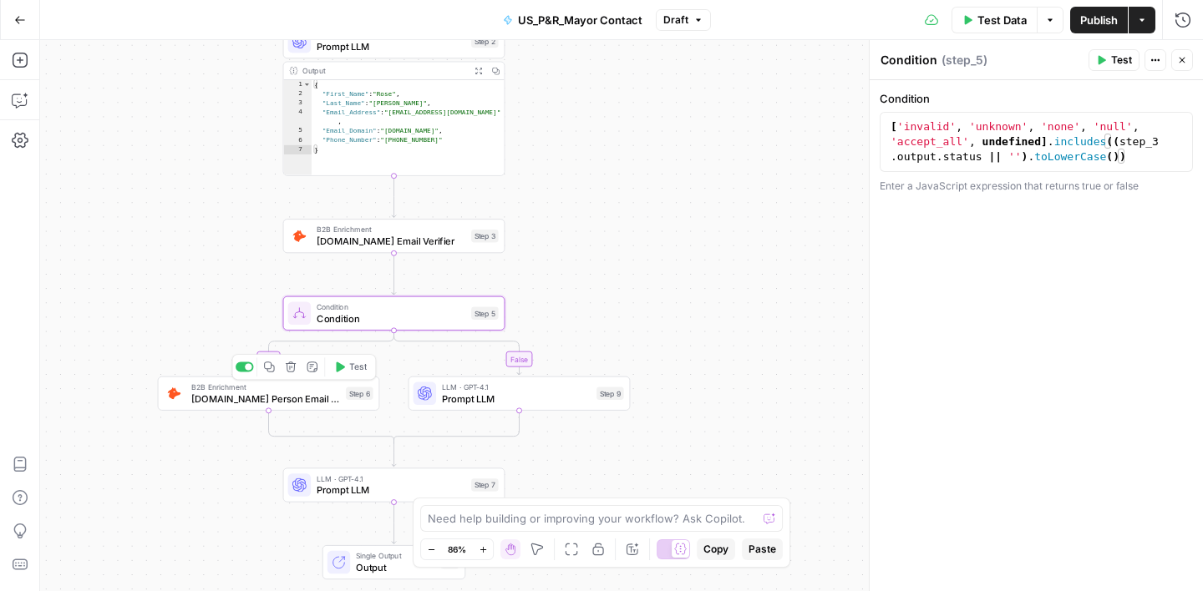
click at [298, 398] on span "[DOMAIN_NAME] Person Email Search" at bounding box center [265, 399] width 149 height 14
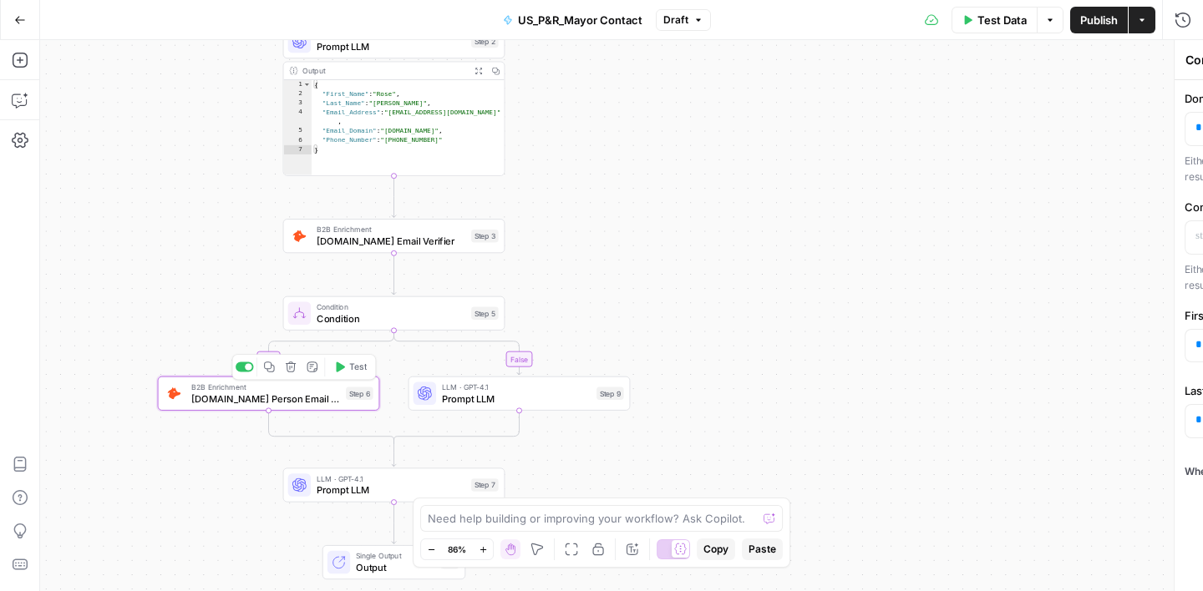
type textarea "[DOMAIN_NAME] Person Email Search"
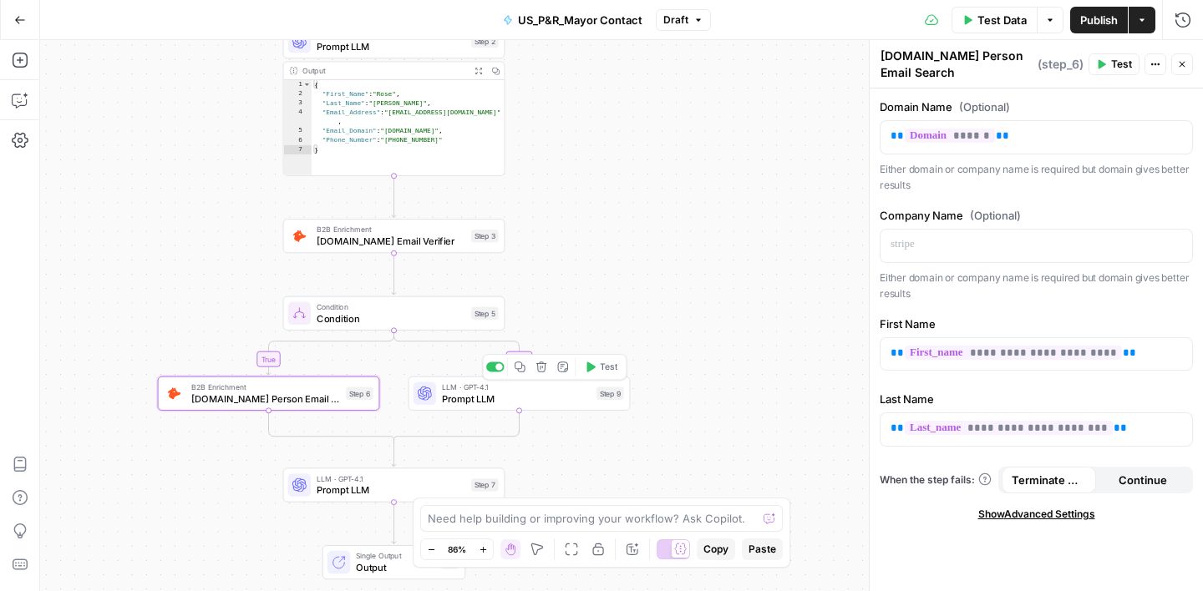
click at [534, 402] on span "Prompt LLM" at bounding box center [516, 399] width 149 height 14
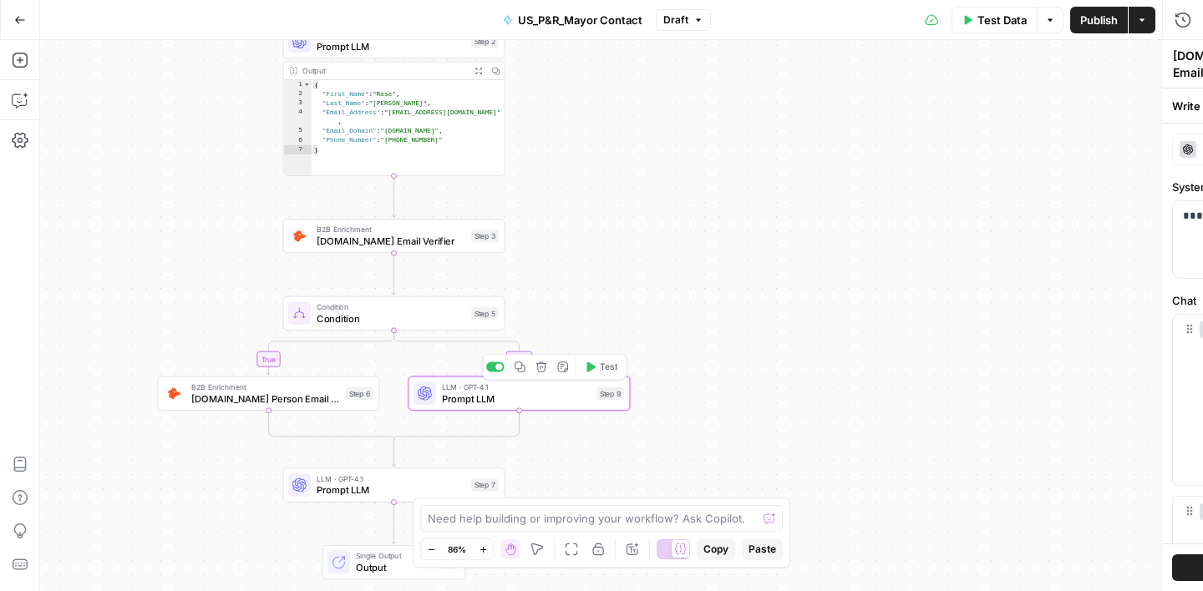
type textarea "Prompt LLM"
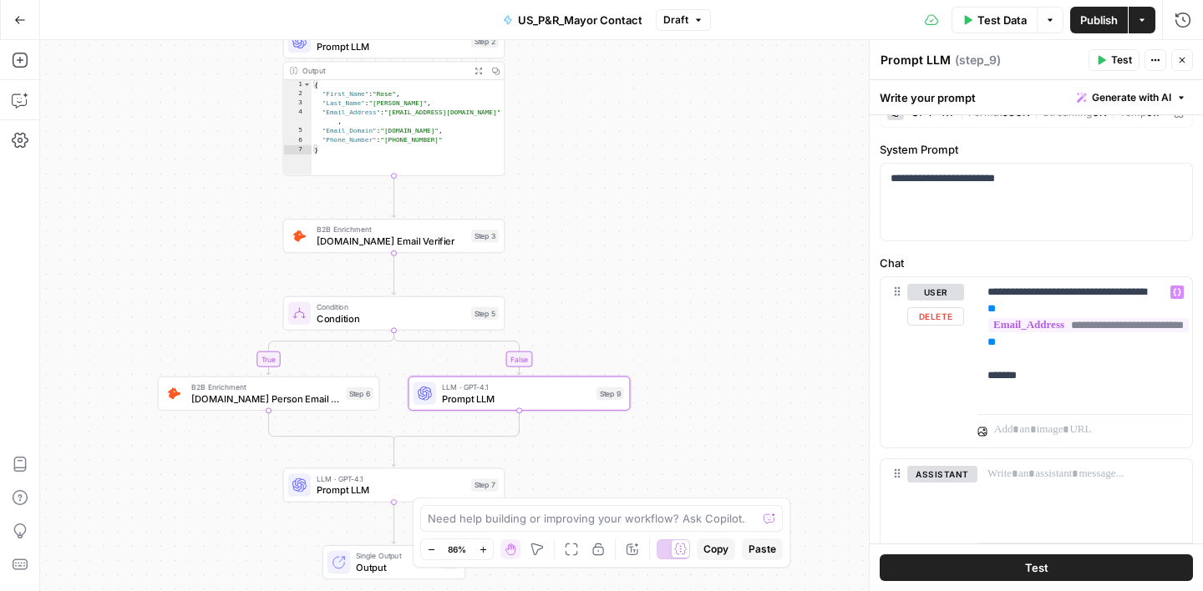
scroll to position [30, 0]
click at [1072, 369] on p "**********" at bounding box center [1084, 341] width 195 height 117
click at [1068, 260] on label "Chat" at bounding box center [1036, 262] width 313 height 17
click at [1185, 58] on icon "button" at bounding box center [1182, 60] width 10 height 10
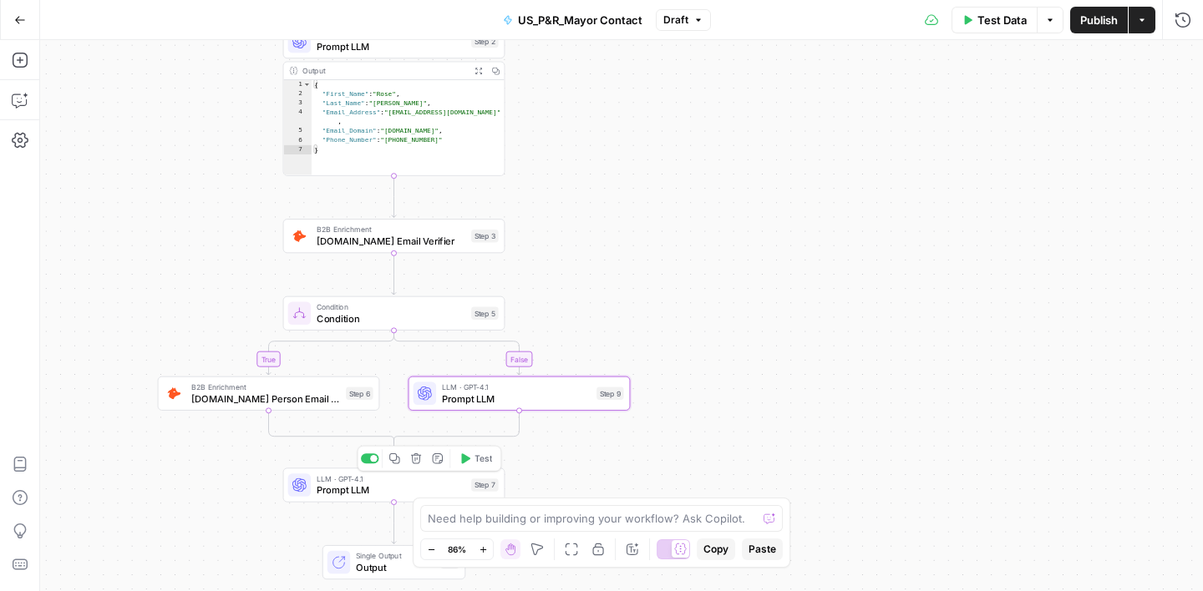
click at [423, 485] on span "Prompt LLM" at bounding box center [391, 490] width 149 height 14
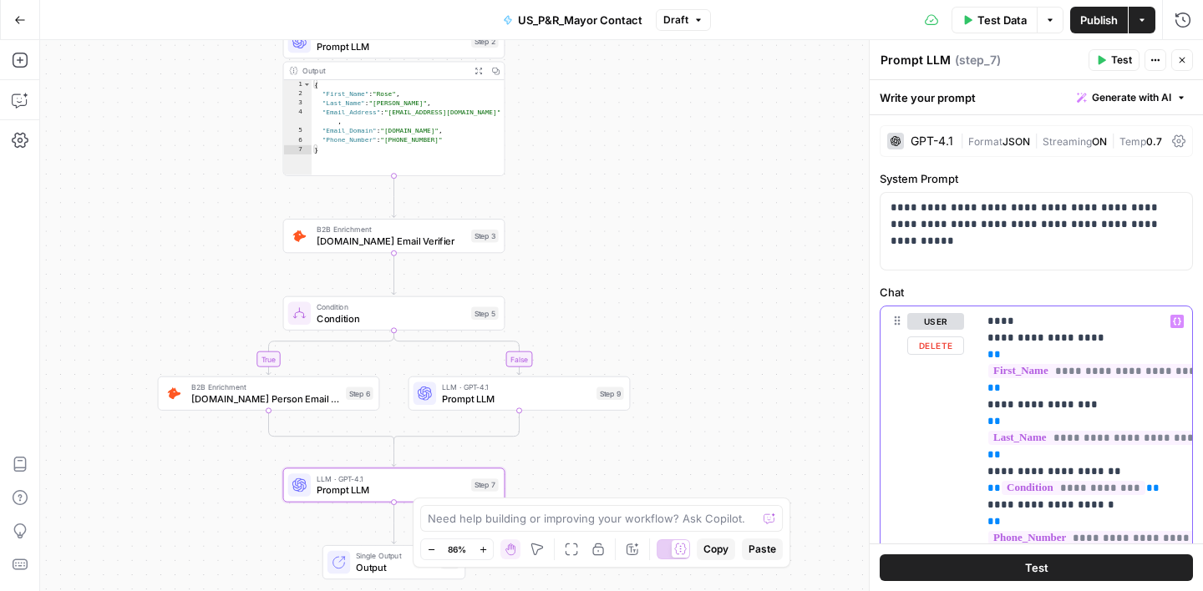
click at [1006, 340] on p "**********" at bounding box center [1084, 463] width 195 height 301
click at [1033, 343] on p "**********" at bounding box center [1084, 463] width 195 height 301
click at [1009, 389] on p "**********" at bounding box center [1084, 463] width 195 height 301
click at [1007, 409] on p "**********" at bounding box center [1084, 463] width 195 height 301
click at [1032, 406] on p "**********" at bounding box center [1084, 463] width 195 height 301
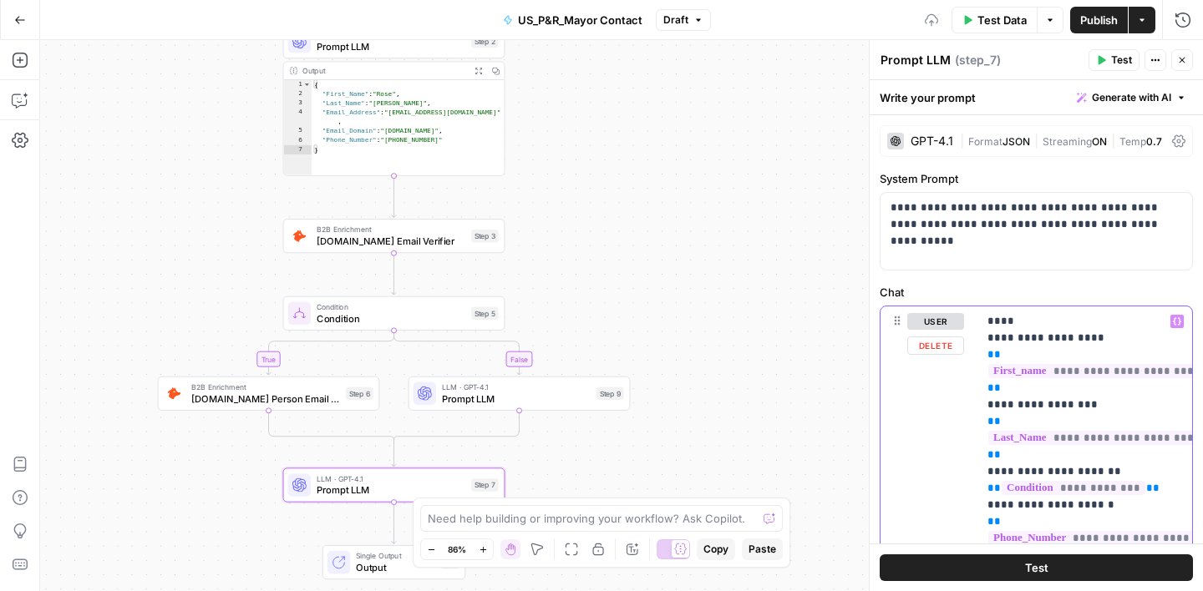
click at [1089, 409] on p "**********" at bounding box center [1084, 463] width 195 height 301
click at [1007, 469] on p "**********" at bounding box center [1084, 463] width 195 height 301
click at [1039, 469] on p "**********" at bounding box center [1084, 463] width 195 height 301
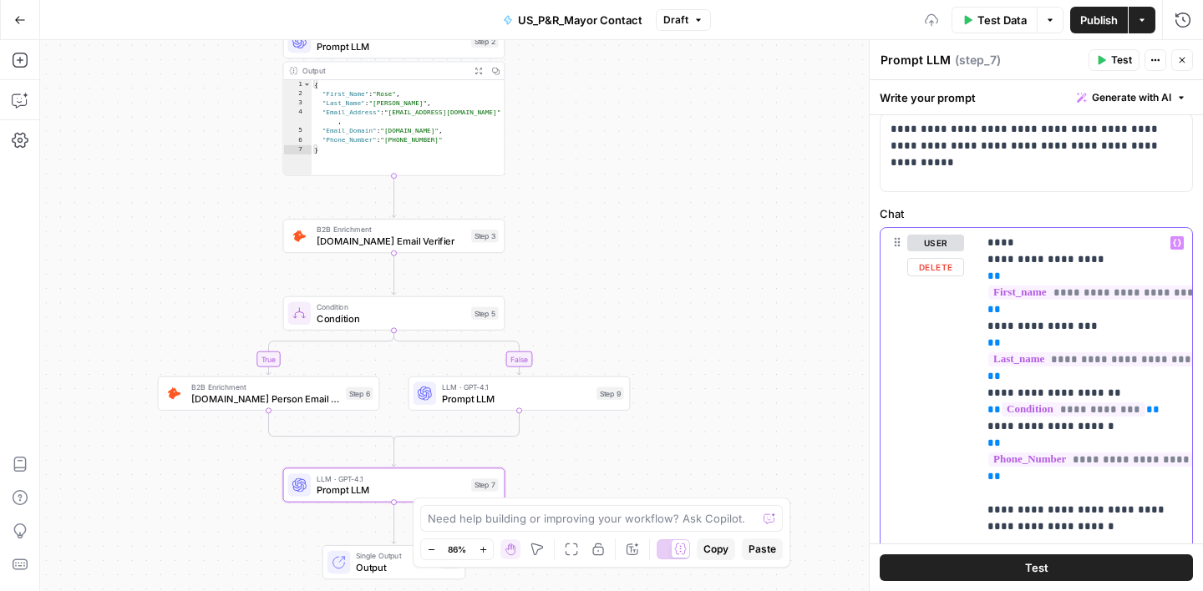
scroll to position [99, 0]
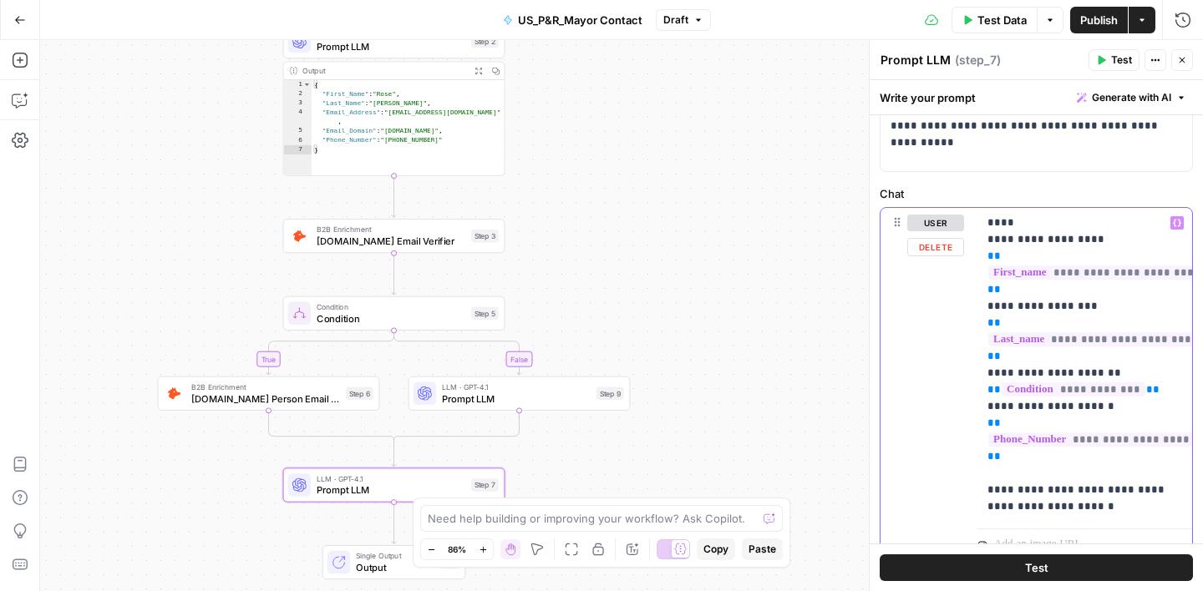
click at [1006, 409] on p "**********" at bounding box center [1084, 365] width 195 height 301
click at [1047, 408] on p "**********" at bounding box center [1084, 365] width 195 height 301
click at [1091, 457] on p "**********" at bounding box center [1084, 365] width 195 height 301
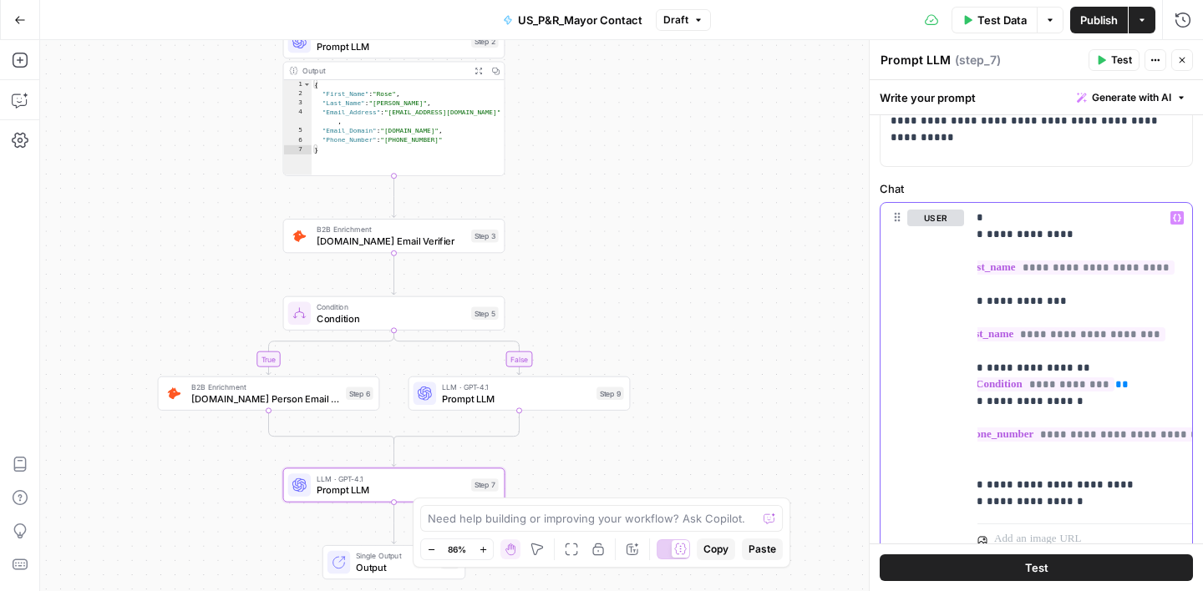
scroll to position [51, 0]
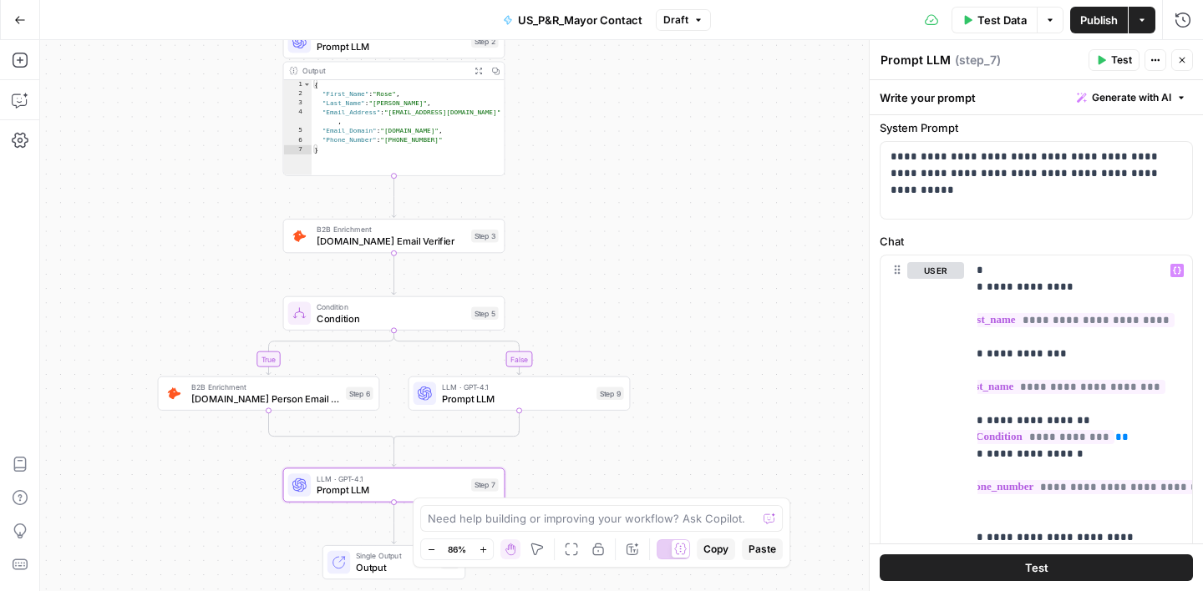
click at [1083, 242] on label "Chat" at bounding box center [1036, 241] width 313 height 17
click at [1013, 24] on span "Test Data" at bounding box center [1001, 20] width 49 height 17
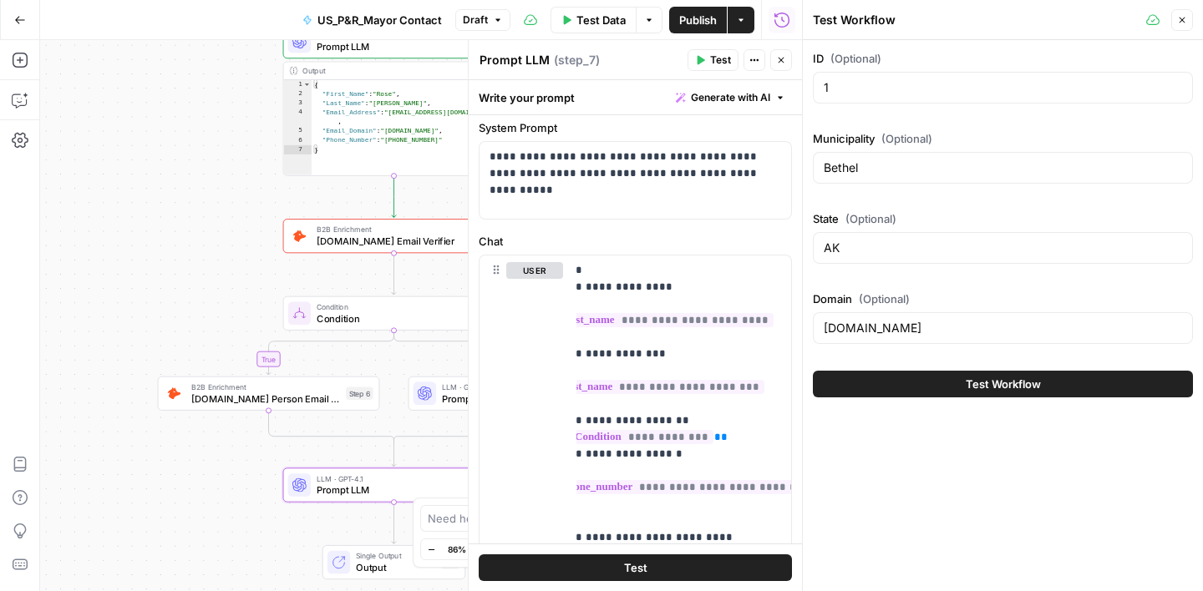
click at [997, 382] on span "Test Workflow" at bounding box center [1003, 384] width 75 height 17
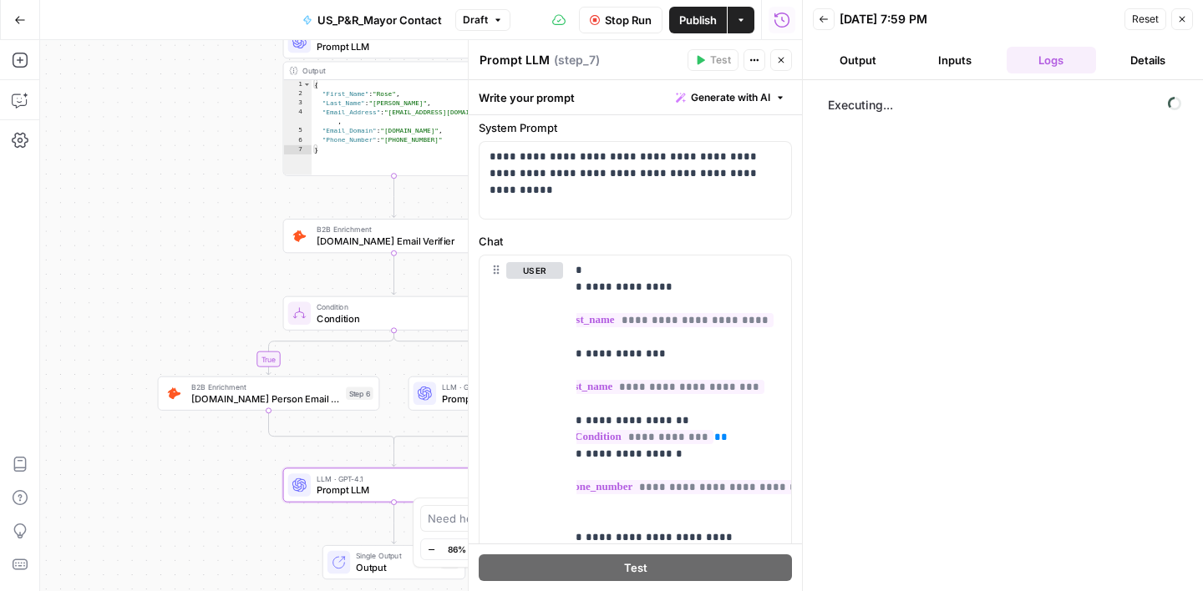
click at [614, 16] on span "Stop Run" at bounding box center [628, 20] width 47 height 17
click at [613, 29] on button "Stop Run" at bounding box center [621, 20] width 84 height 27
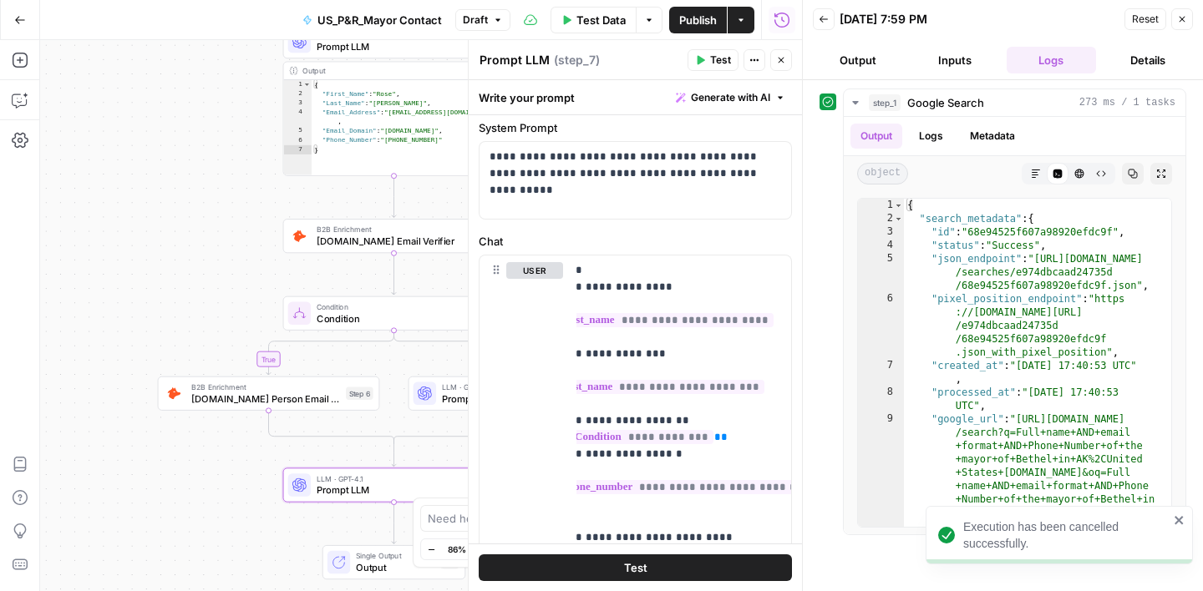
click at [1175, 28] on button "Close" at bounding box center [1182, 19] width 22 height 22
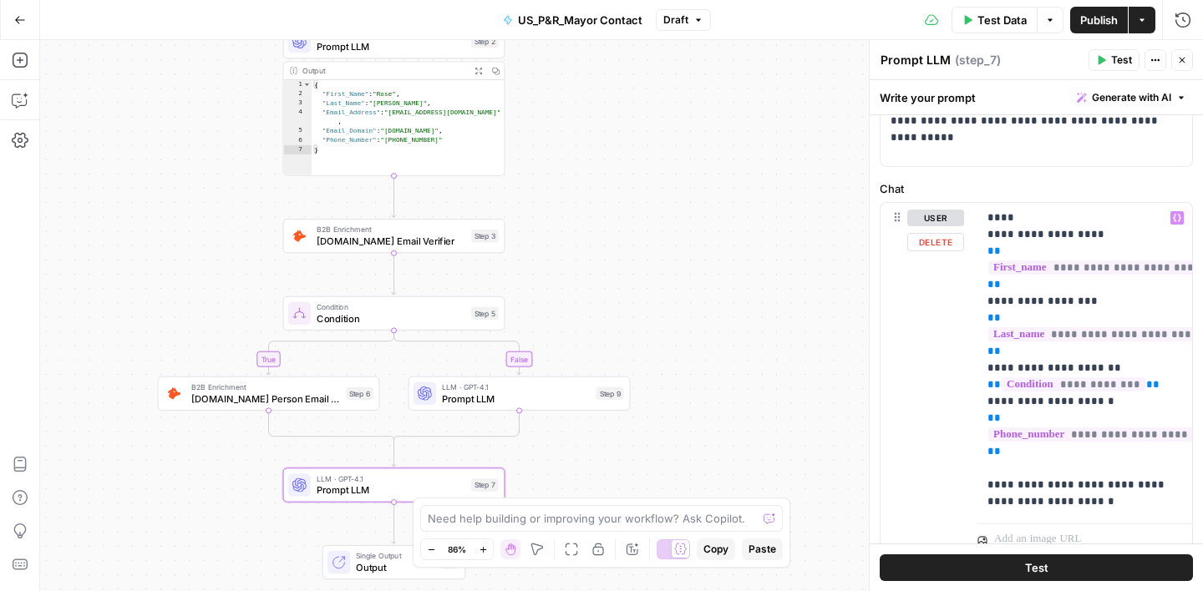
scroll to position [120, 0]
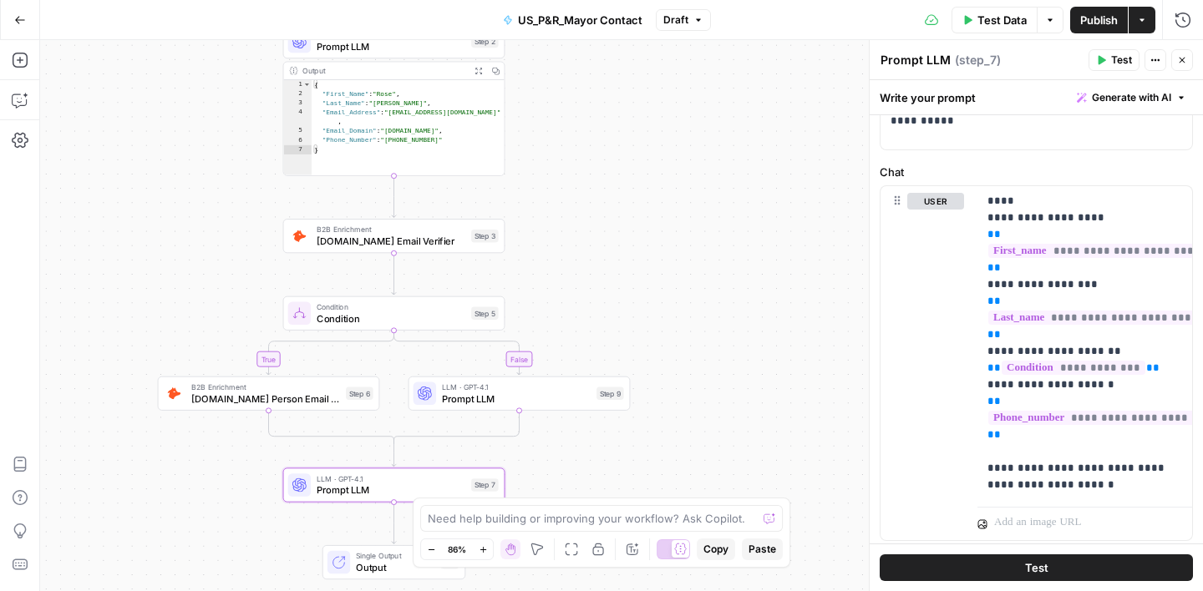
click at [1186, 62] on icon "button" at bounding box center [1182, 60] width 10 height 10
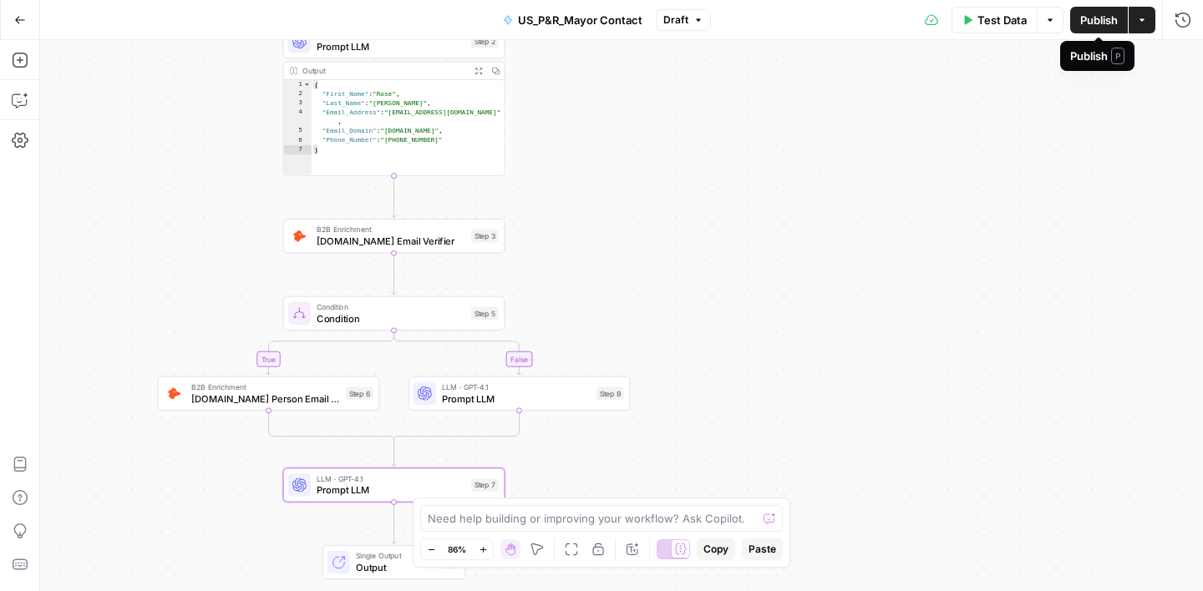
click at [1091, 21] on span "Publish" at bounding box center [1099, 20] width 38 height 17
click at [997, 17] on span "Test Data" at bounding box center [1001, 20] width 49 height 17
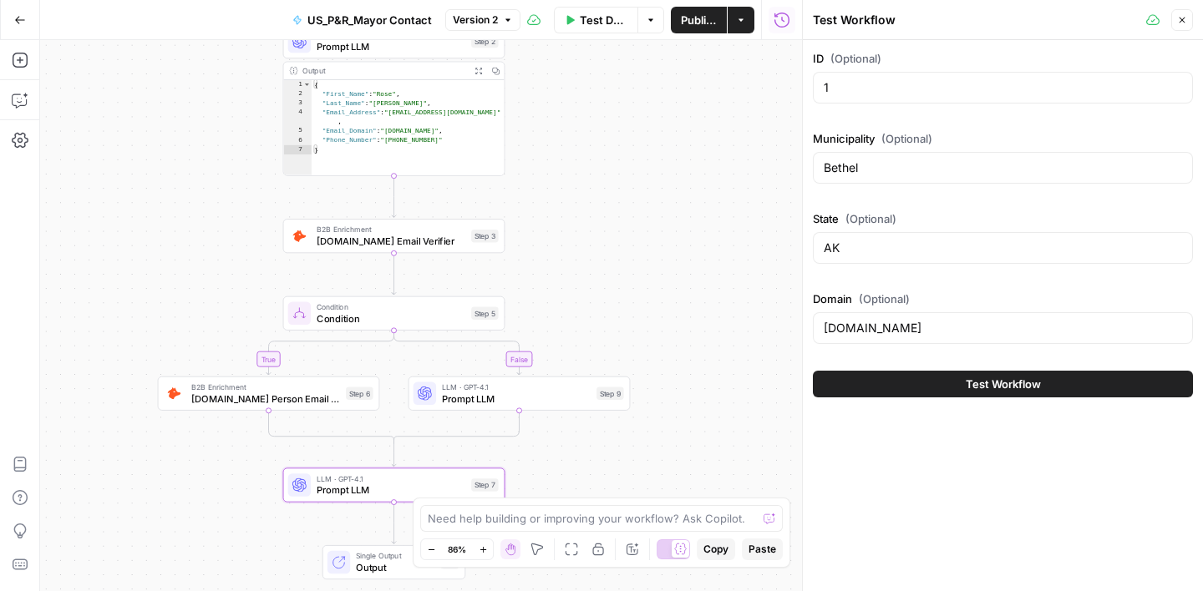
click at [940, 392] on button "Test Workflow" at bounding box center [1003, 384] width 380 height 27
click at [982, 385] on span "Test Workflow" at bounding box center [1003, 384] width 75 height 17
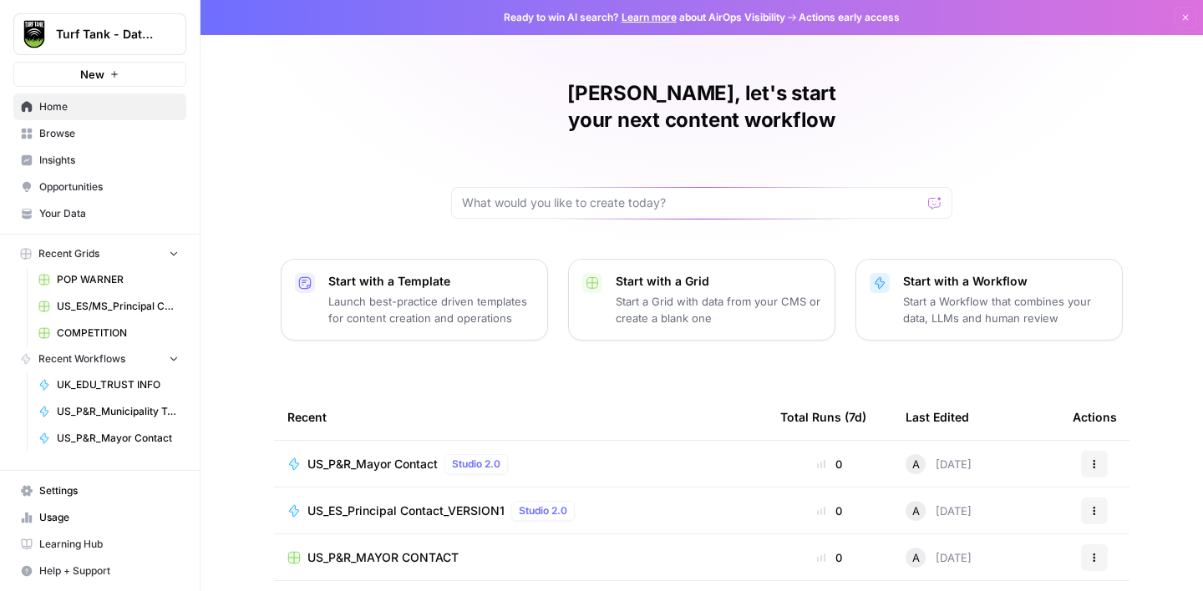
click at [58, 135] on span "Browse" at bounding box center [109, 133] width 140 height 15
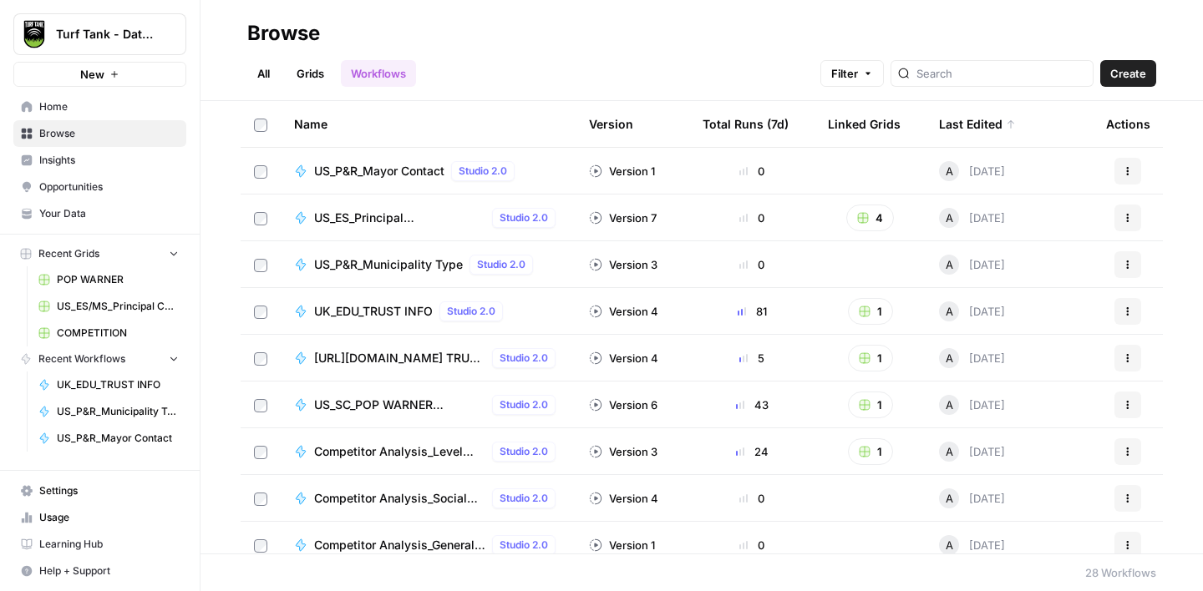
click at [315, 81] on link "Grids" at bounding box center [311, 73] width 48 height 27
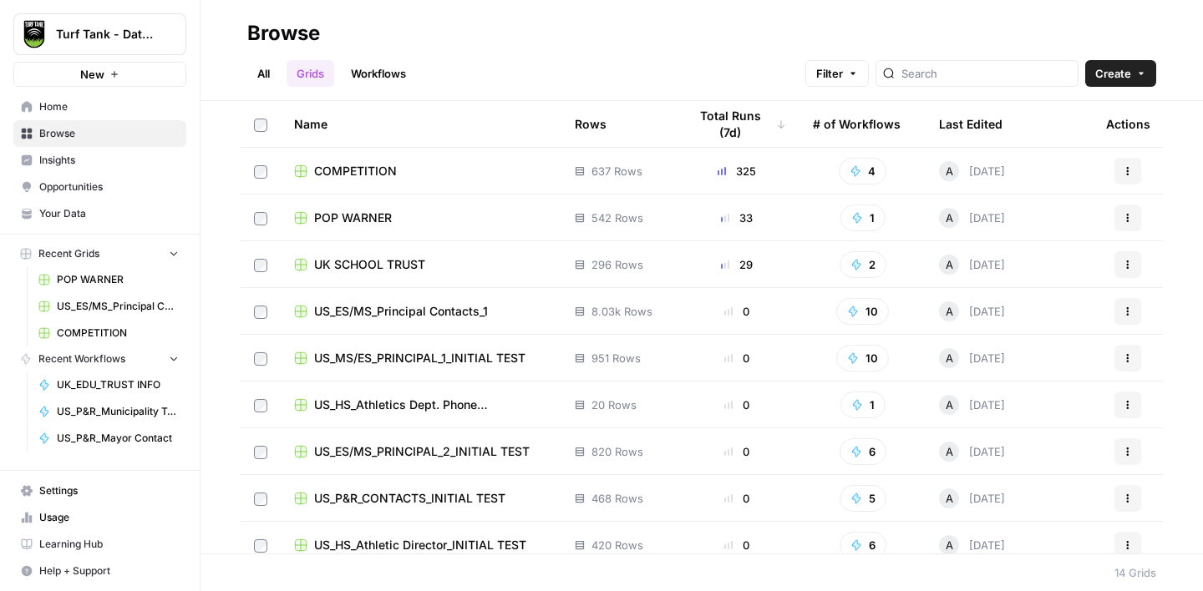
click at [452, 317] on span "US_ES/MS_Principal Contacts_1" at bounding box center [401, 311] width 174 height 17
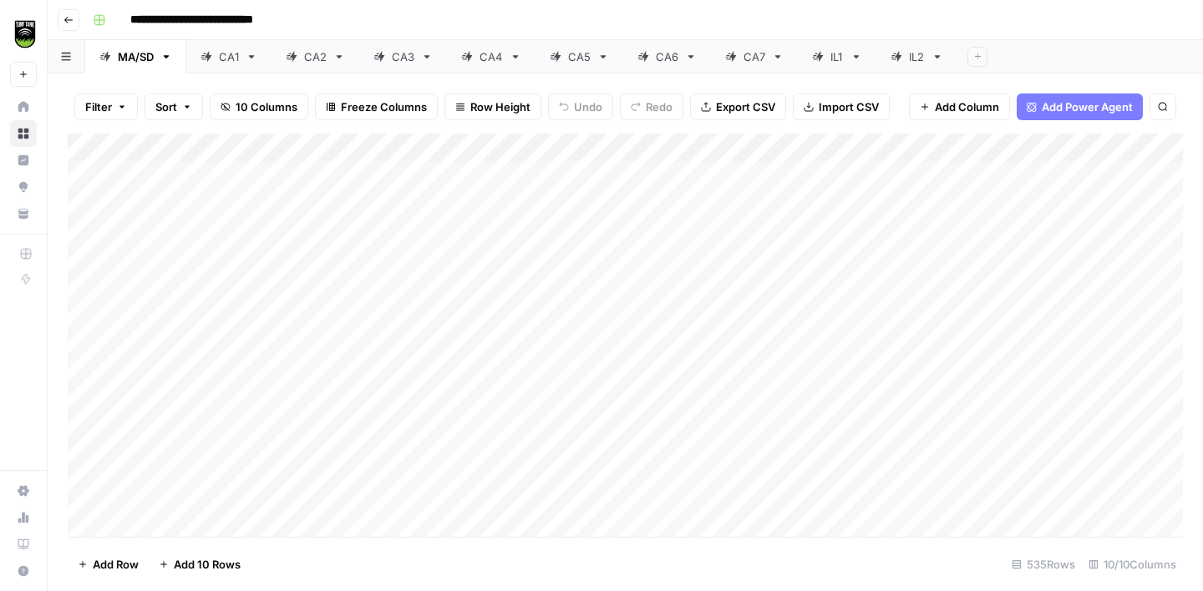
click at [1089, 150] on div "Add Column" at bounding box center [625, 335] width 1115 height 403
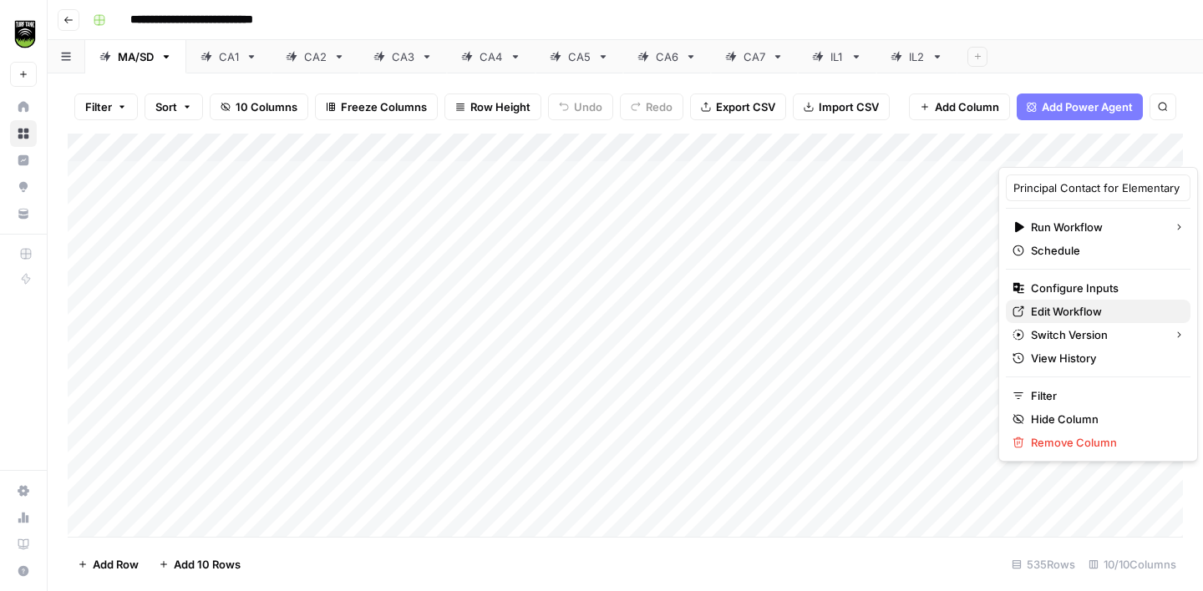
click at [1068, 306] on span "Edit Workflow" at bounding box center [1104, 311] width 146 height 17
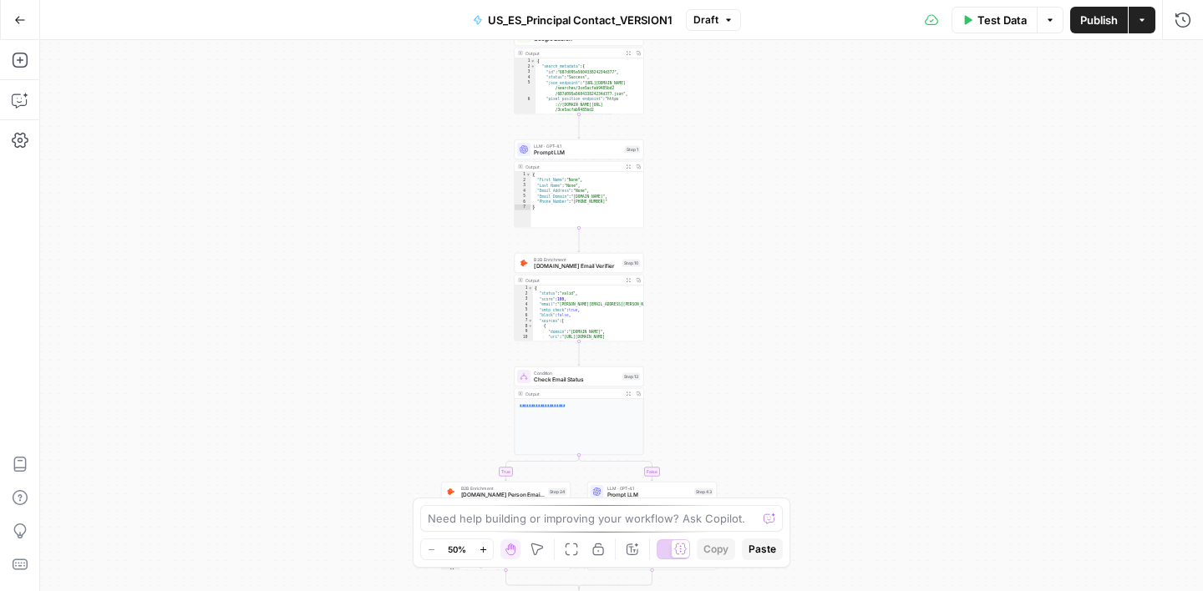
drag, startPoint x: 794, startPoint y: 179, endPoint x: 749, endPoint y: 213, distance: 56.6
click at [749, 213] on div "true false Workflow Input Settings Inputs Google Search Google Search Step 2 Ou…" at bounding box center [621, 315] width 1163 height 551
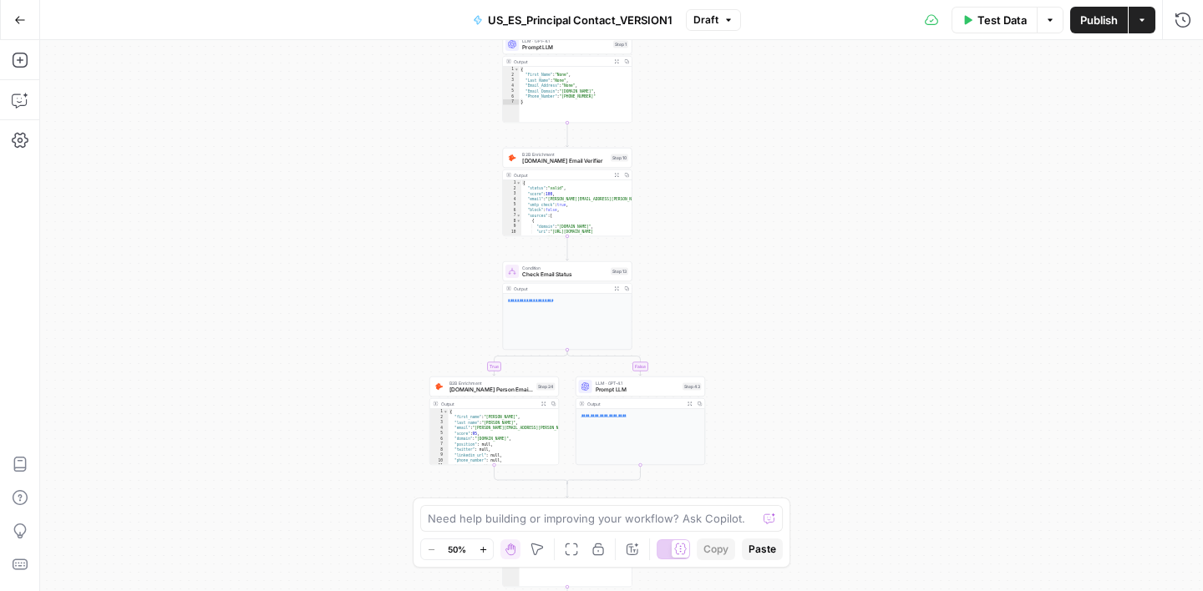
drag, startPoint x: 774, startPoint y: 294, endPoint x: 763, endPoint y: 191, distance: 103.3
click at [763, 191] on div "true false Workflow Input Settings Inputs Google Search Google Search Step 2 Ou…" at bounding box center [621, 315] width 1163 height 551
click at [577, 268] on span "Check Email Status" at bounding box center [562, 268] width 85 height 8
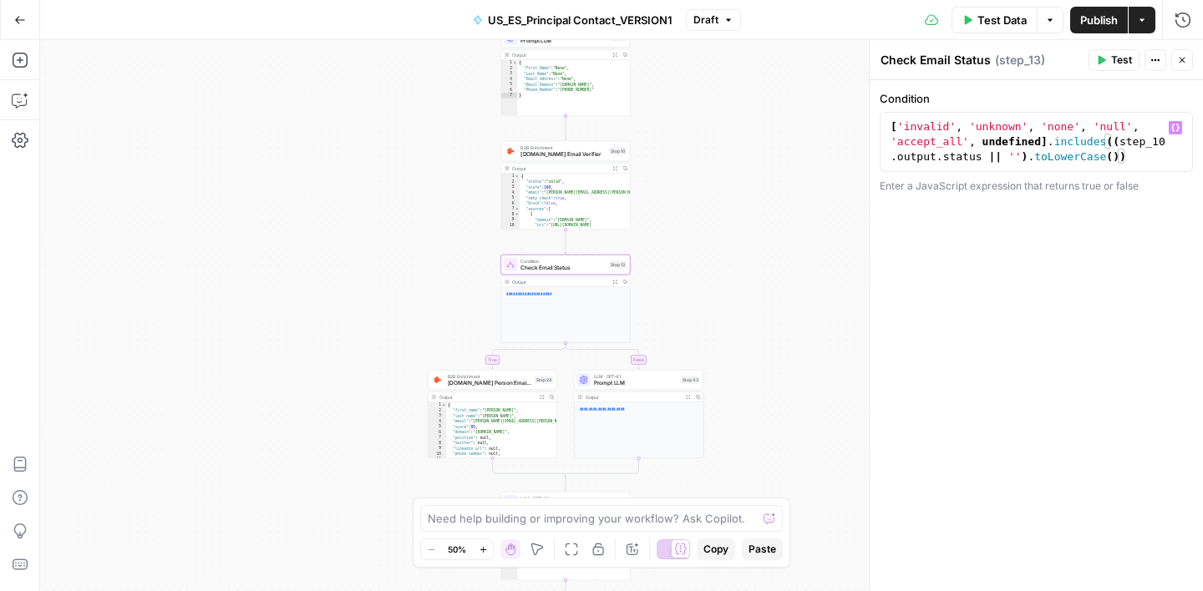
type textarea "**********"
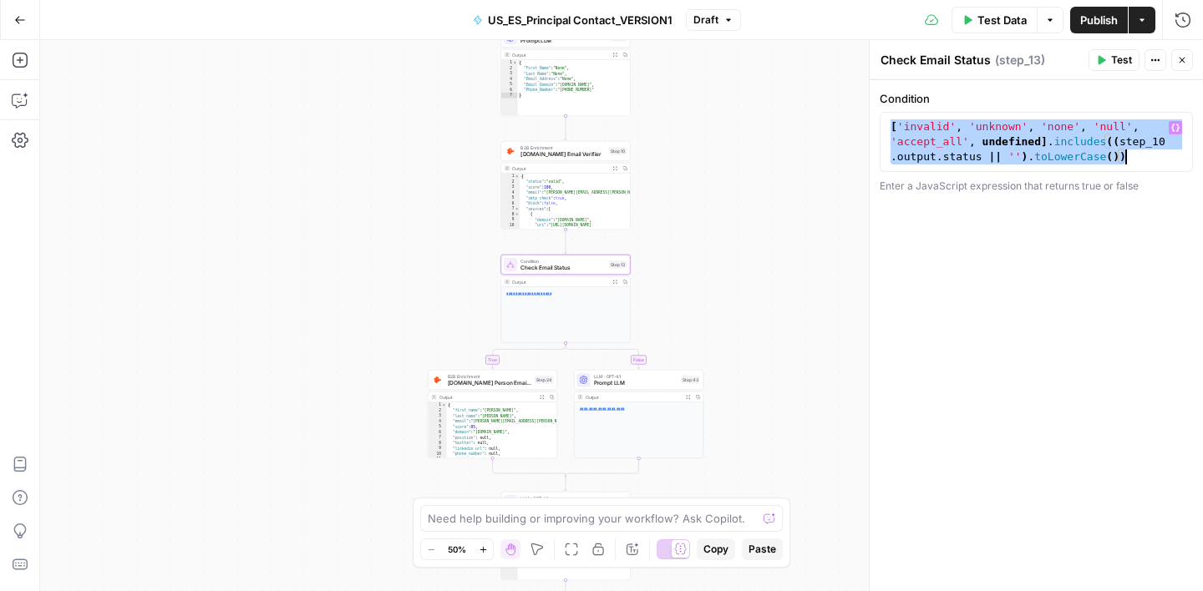
drag, startPoint x: 889, startPoint y: 130, endPoint x: 1123, endPoint y: 160, distance: 235.8
click at [1123, 160] on div "[ 'invalid' , 'unknown' , 'none' , 'null' , 'accept_all' , undefined ] . includ…" at bounding box center [1036, 186] width 298 height 135
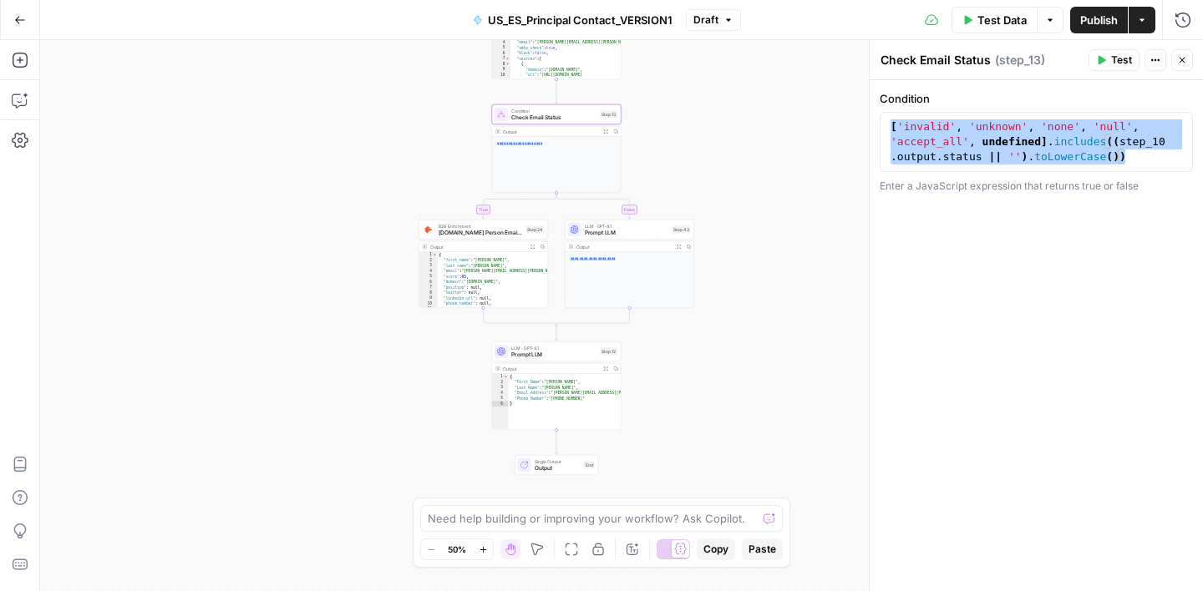
drag, startPoint x: 697, startPoint y: 266, endPoint x: 687, endPoint y: 116, distance: 150.7
click at [687, 116] on div "true false Workflow Input Settings Inputs Google Search Google Search Step 2 Ou…" at bounding box center [621, 315] width 1163 height 551
click at [644, 234] on span "Prompt LLM" at bounding box center [627, 233] width 84 height 8
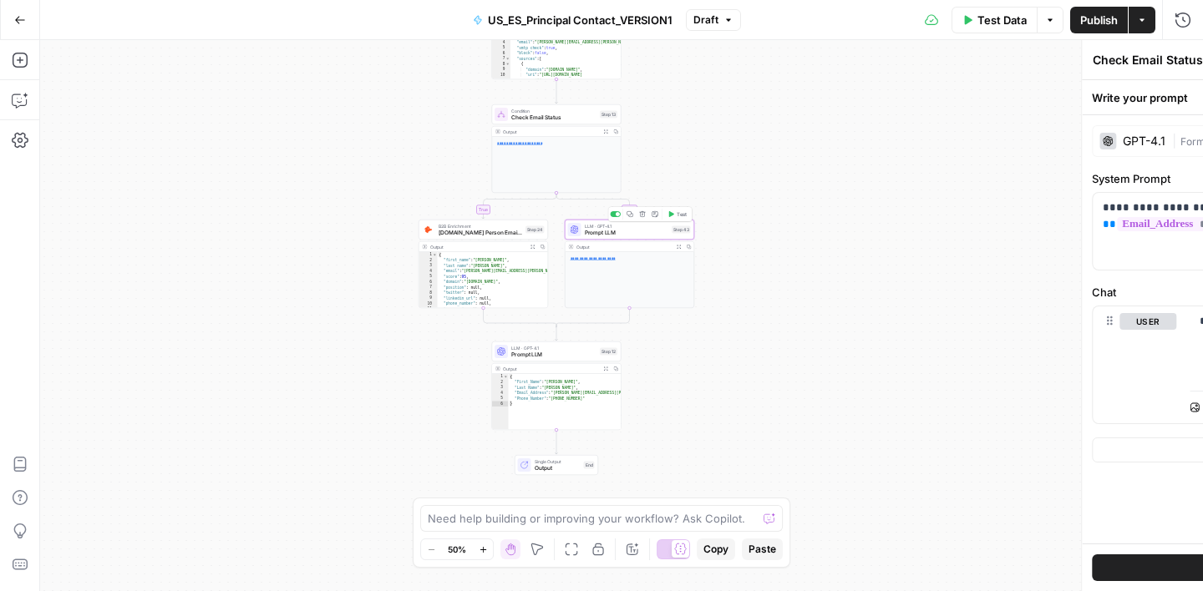
type textarea "Prompt LLM"
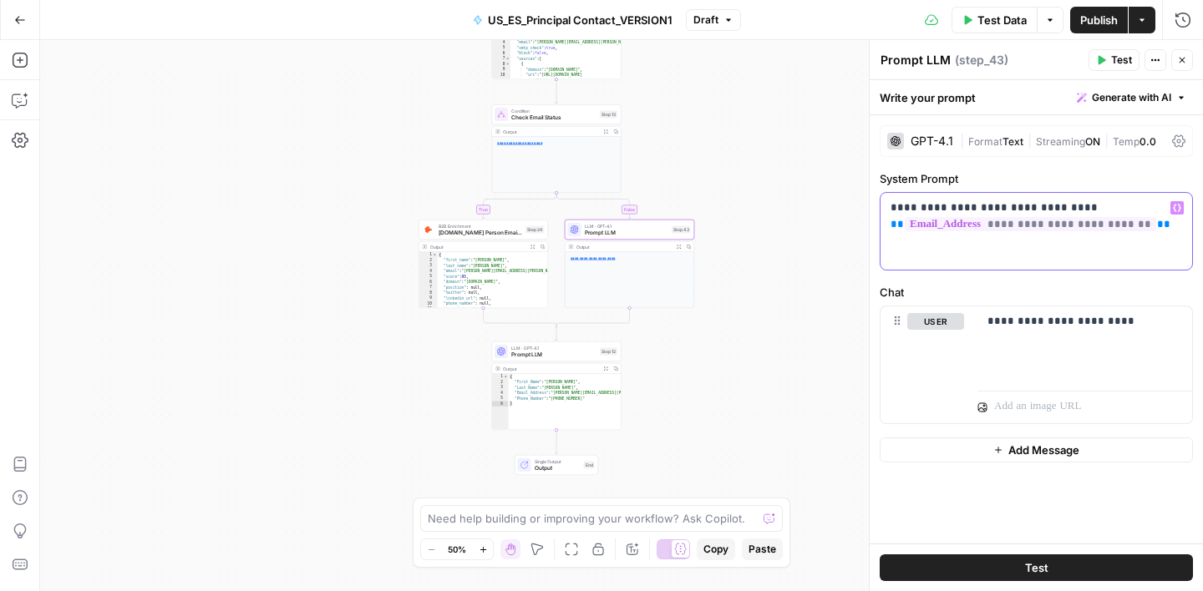
drag, startPoint x: 1154, startPoint y: 225, endPoint x: 903, endPoint y: 195, distance: 253.2
click at [903, 195] on div "**********" at bounding box center [1036, 231] width 312 height 77
copy p "**********"
click at [569, 353] on span "Prompt LLM" at bounding box center [553, 355] width 85 height 8
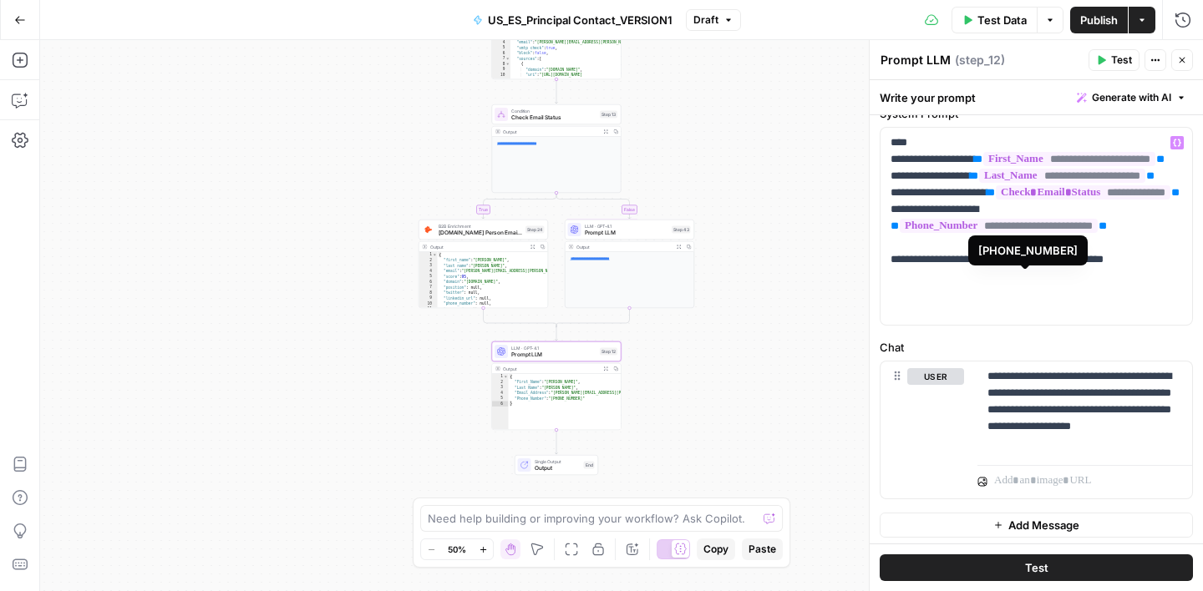
scroll to position [55, 0]
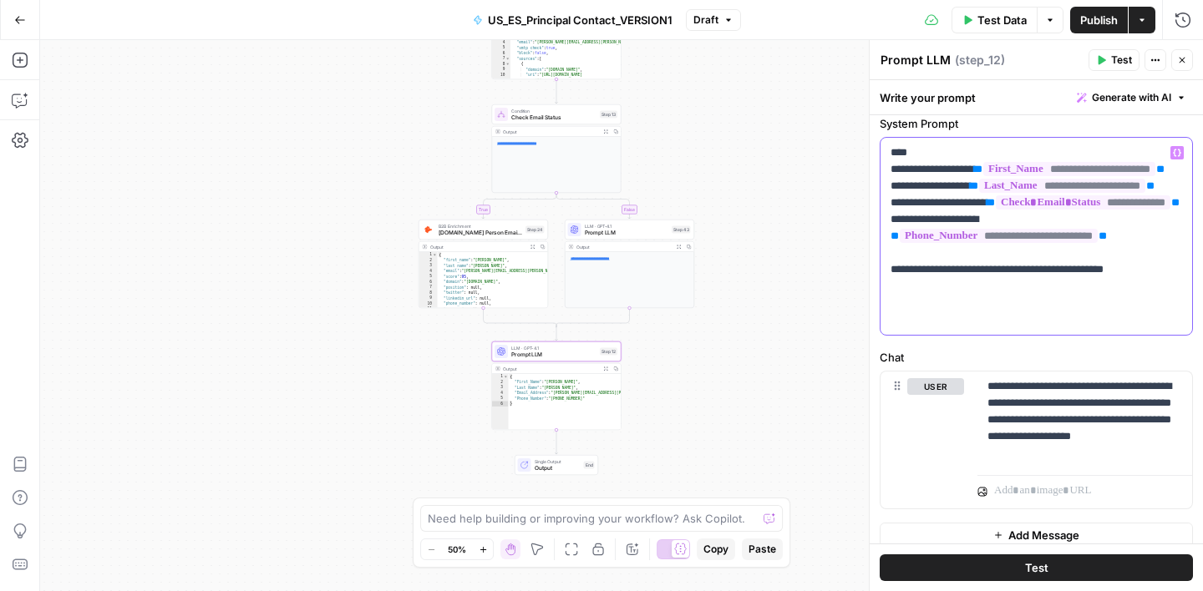
drag, startPoint x: 889, startPoint y: 154, endPoint x: 1160, endPoint y: 317, distance: 316.3
click at [1160, 317] on div "**********" at bounding box center [1036, 236] width 312 height 197
copy p "**********"
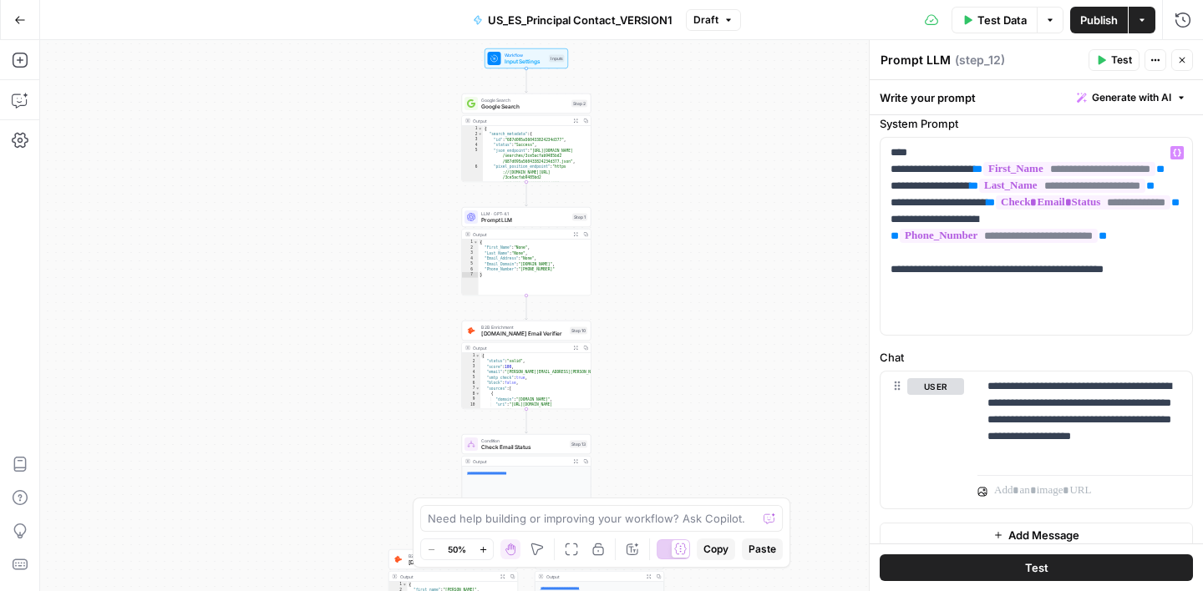
drag, startPoint x: 718, startPoint y: 70, endPoint x: 688, endPoint y: 400, distance: 331.3
click at [688, 400] on div "true false Workflow Input Settings Inputs Google Search Google Search Step 2 Ou…" at bounding box center [621, 315] width 1163 height 551
drag, startPoint x: 1026, startPoint y: 389, endPoint x: 1045, endPoint y: 394, distance: 19.9
click at [1045, 394] on p "**********" at bounding box center [1084, 420] width 195 height 84
click at [1053, 407] on p "**********" at bounding box center [1084, 420] width 195 height 84
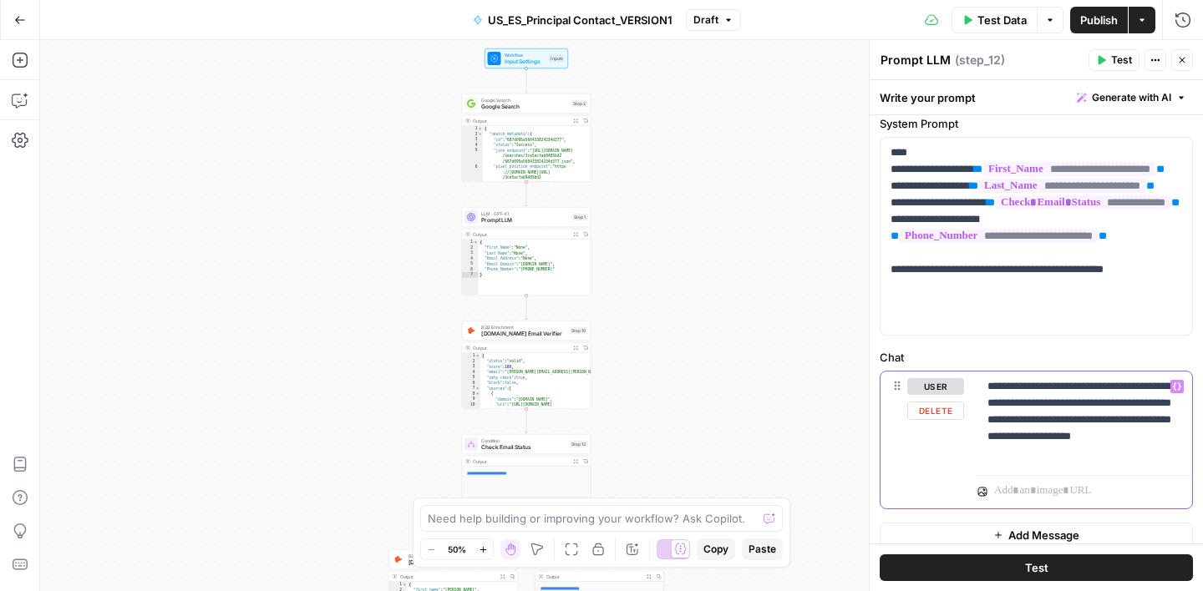
drag, startPoint x: 1068, startPoint y: 403, endPoint x: 1104, endPoint y: 449, distance: 57.8
click at [1104, 449] on p "**********" at bounding box center [1084, 420] width 195 height 84
copy p "**********"
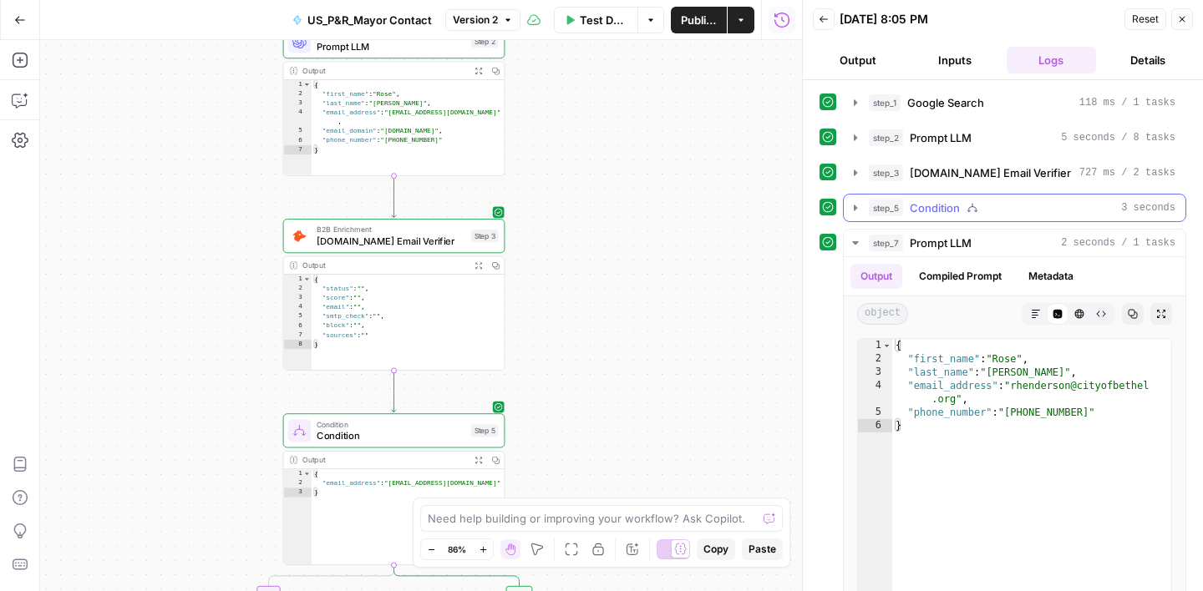
click at [856, 206] on icon "button" at bounding box center [855, 207] width 13 height 13
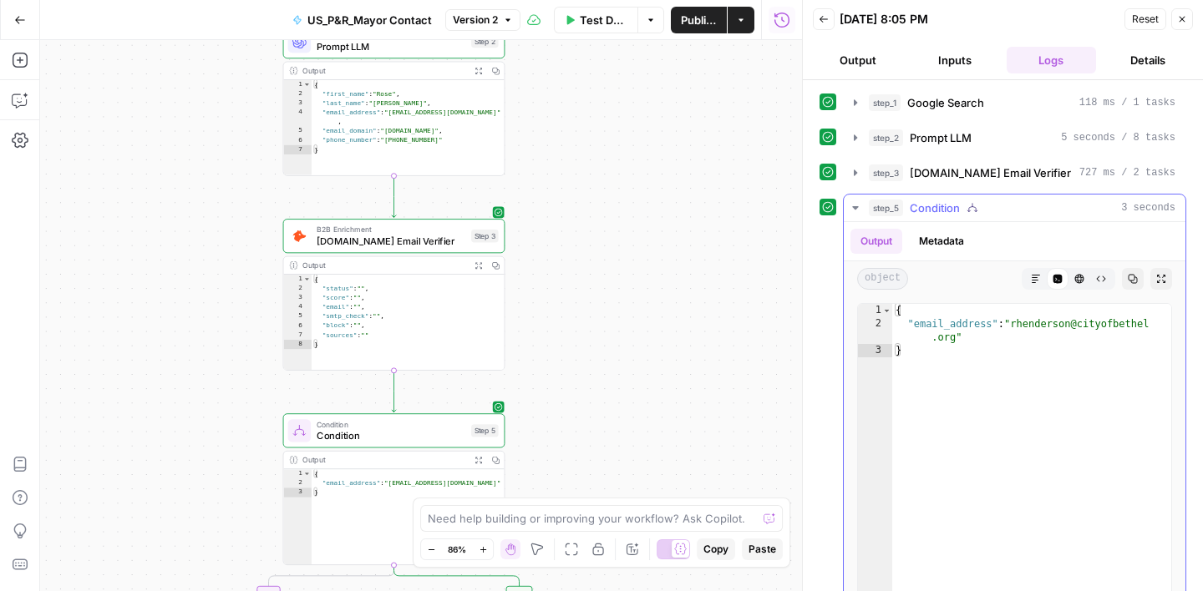
click at [856, 203] on icon "button" at bounding box center [855, 207] width 13 height 13
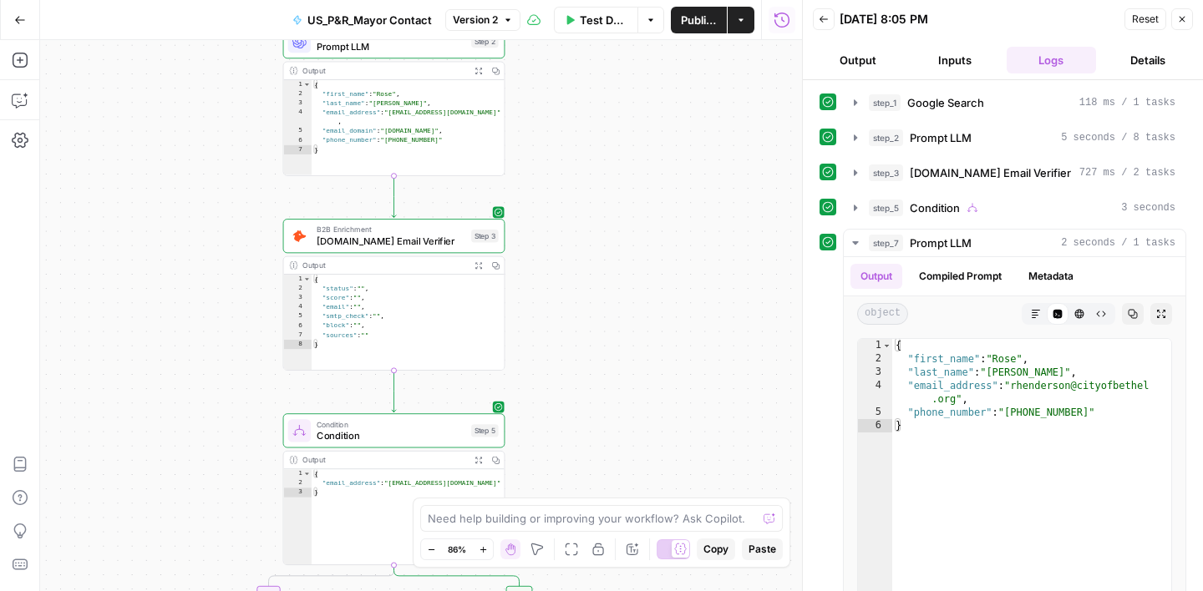
click at [1154, 60] on button "Details" at bounding box center [1148, 60] width 90 height 27
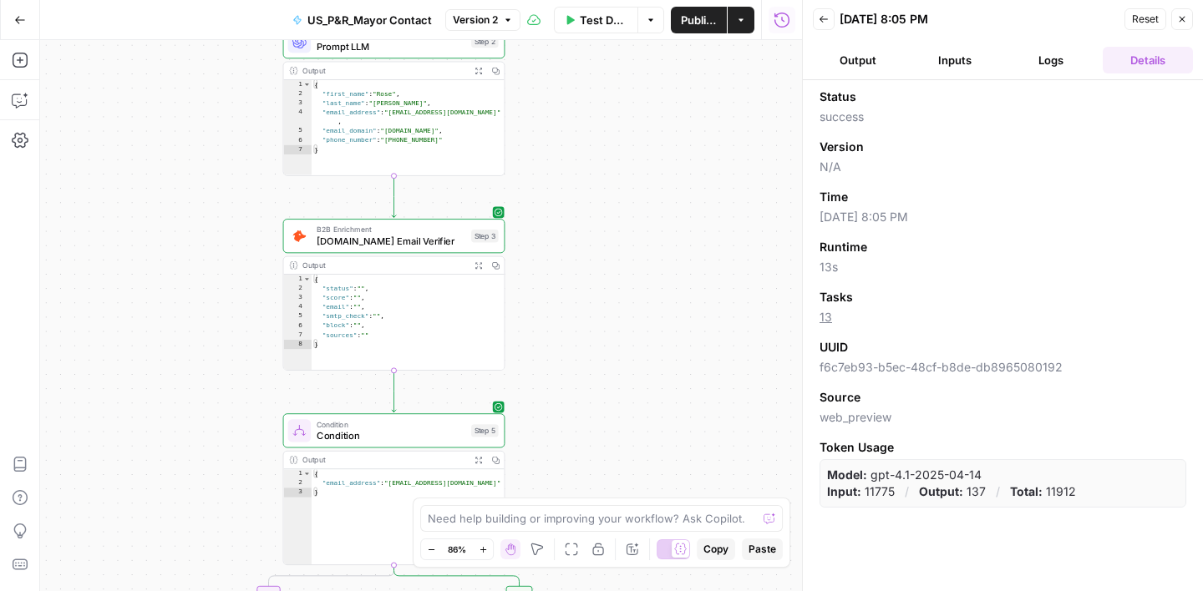
click at [864, 60] on button "Output" at bounding box center [858, 60] width 90 height 27
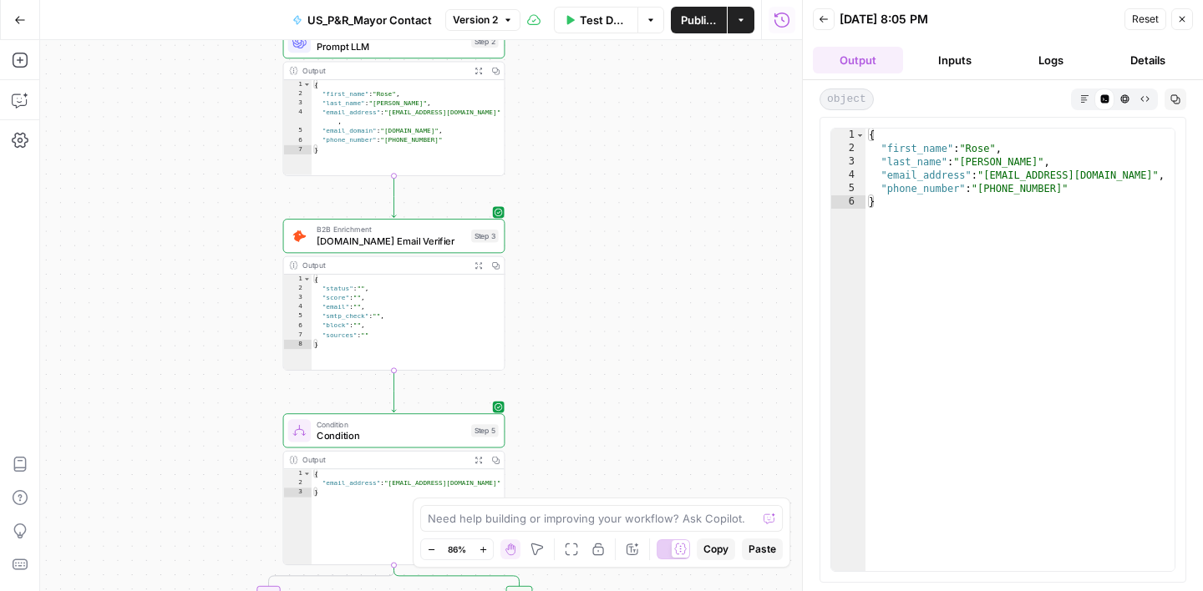
click at [1185, 22] on icon "button" at bounding box center [1182, 19] width 10 height 10
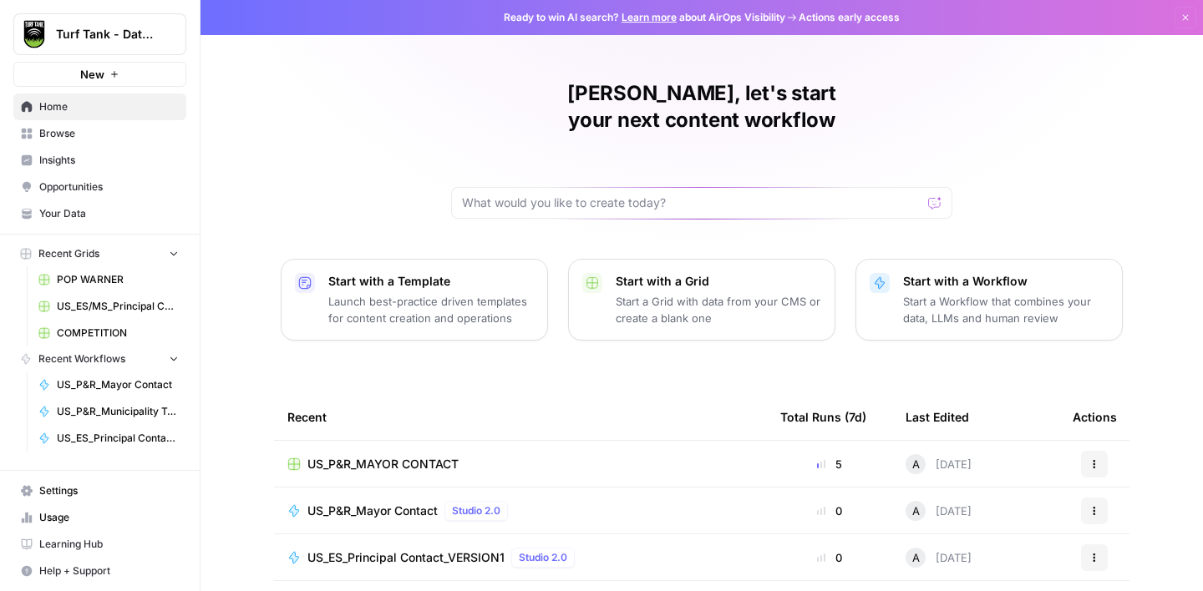
click at [78, 502] on link "Settings" at bounding box center [99, 491] width 173 height 27
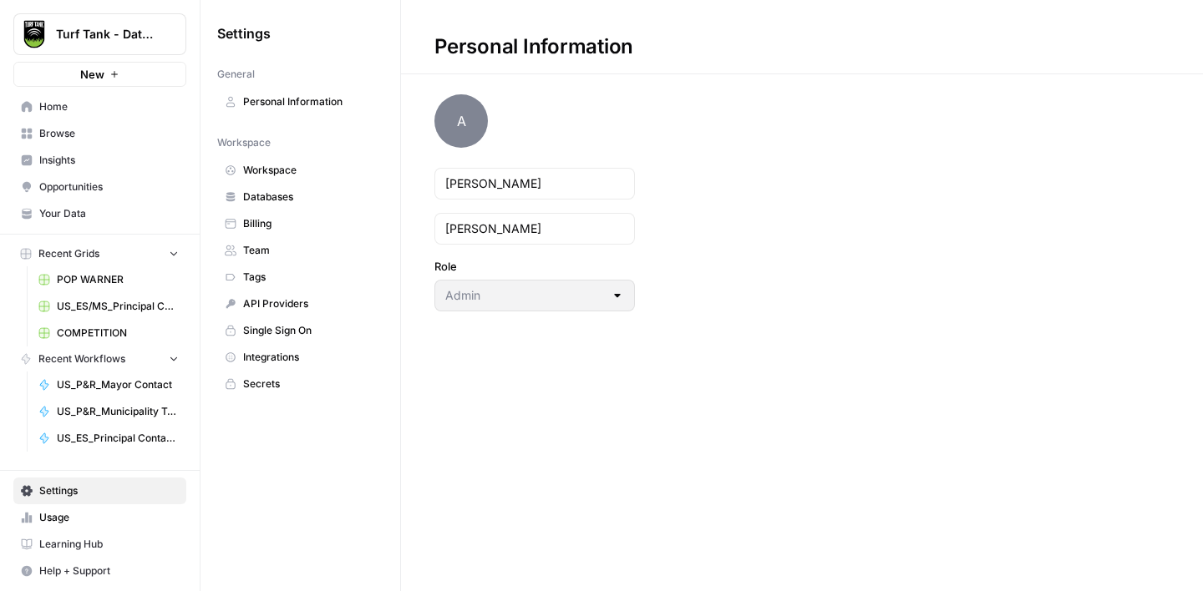
click at [337, 104] on span "Personal Information" at bounding box center [309, 101] width 133 height 15
click at [278, 166] on span "Workspace" at bounding box center [309, 170] width 133 height 15
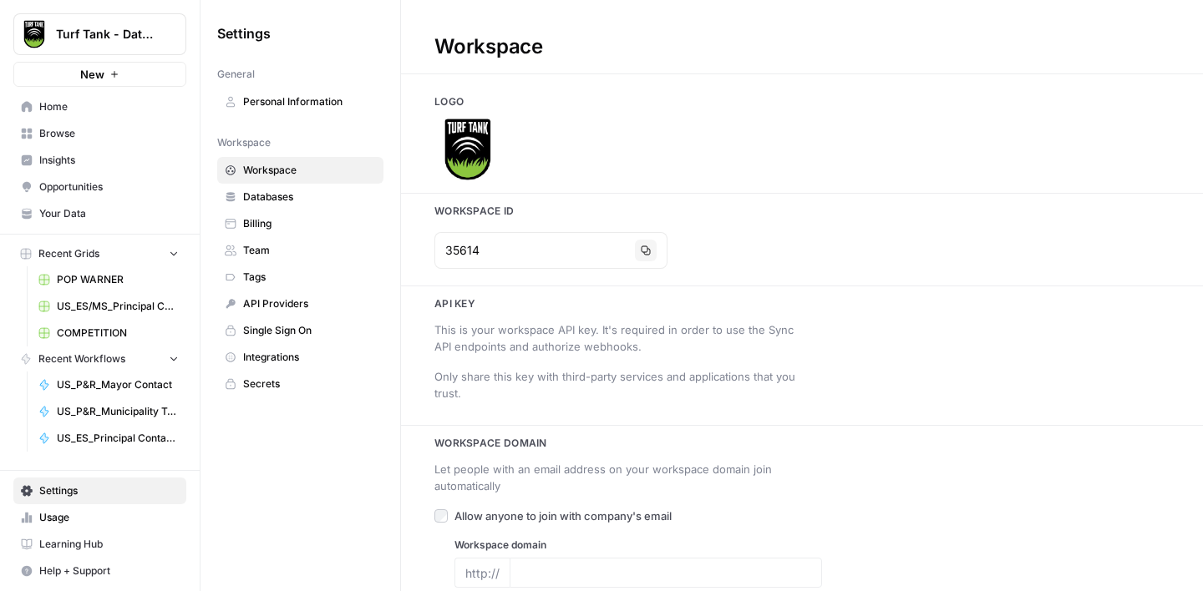
type input "[DOMAIN_NAME]"
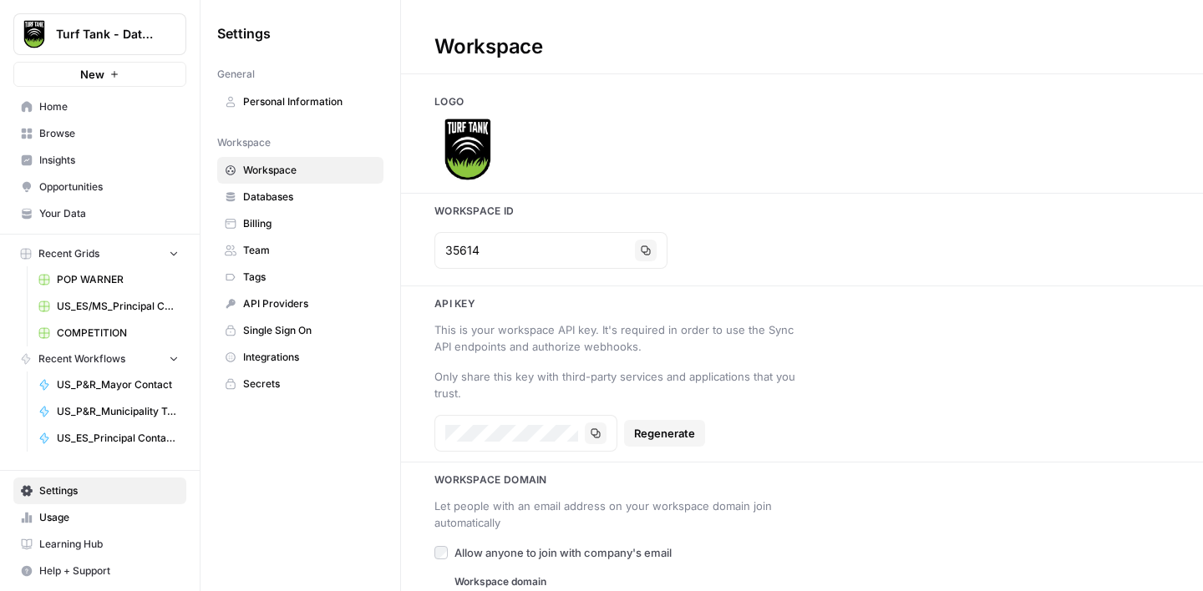
scroll to position [44, 0]
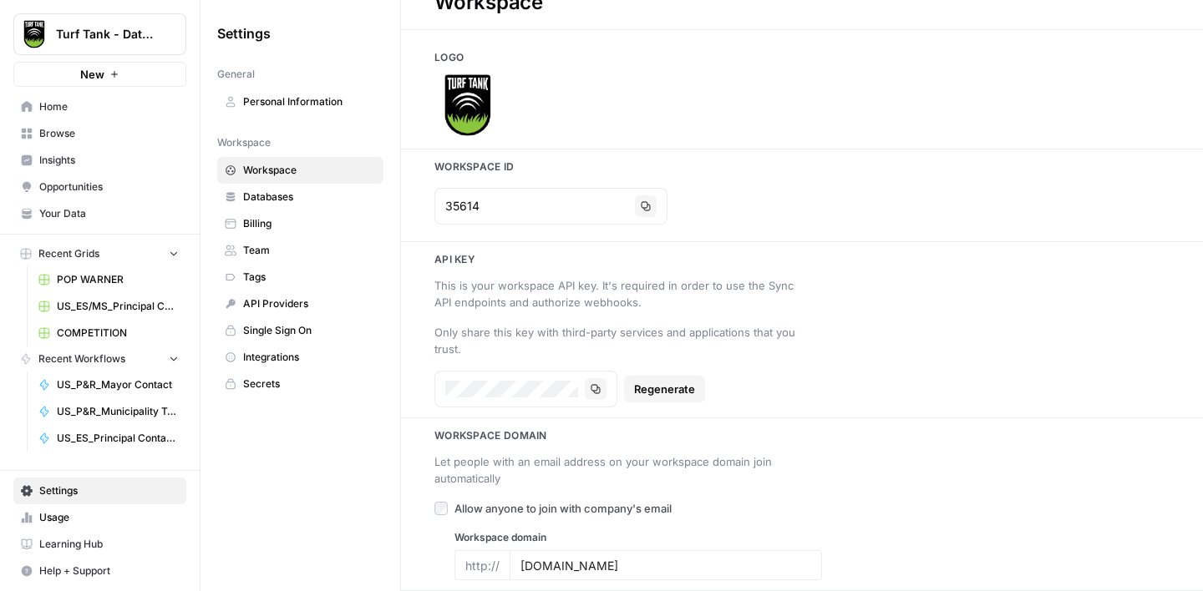
click at [298, 193] on span "Databases" at bounding box center [309, 197] width 133 height 15
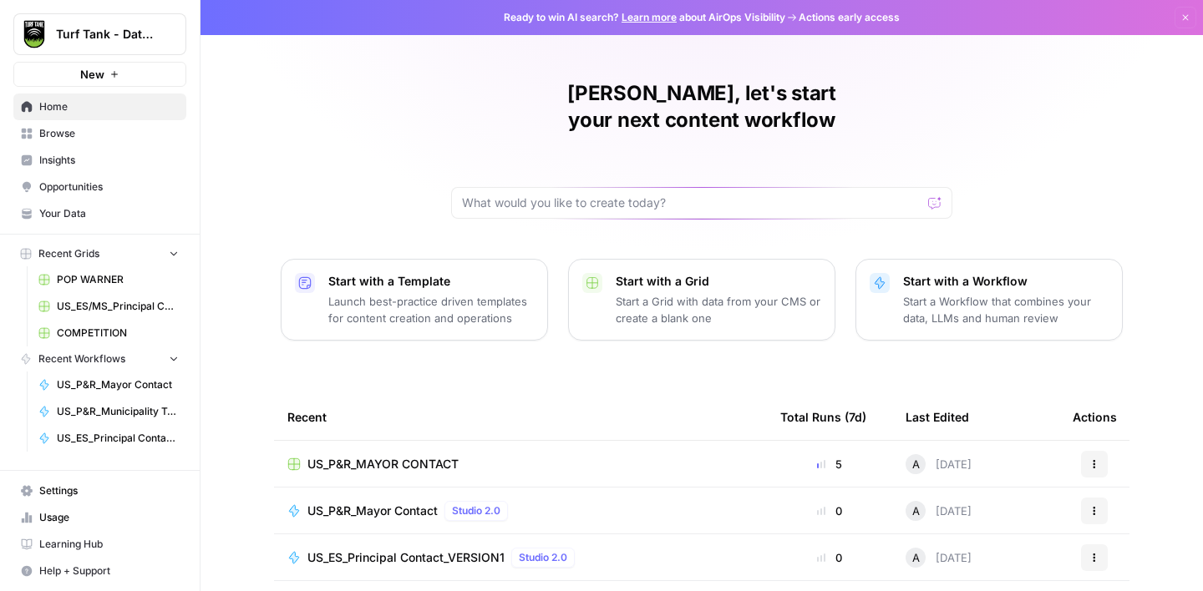
click at [91, 140] on span "Browse" at bounding box center [109, 133] width 140 height 15
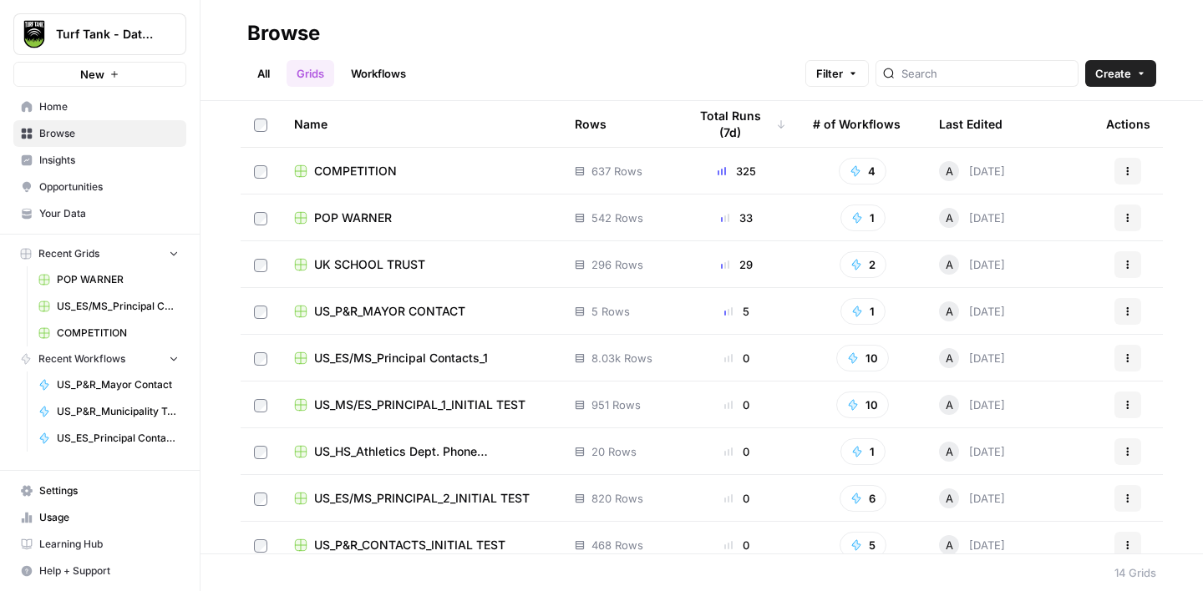
click at [436, 315] on span "US_P&R_MAYOR CONTACT" at bounding box center [389, 311] width 151 height 17
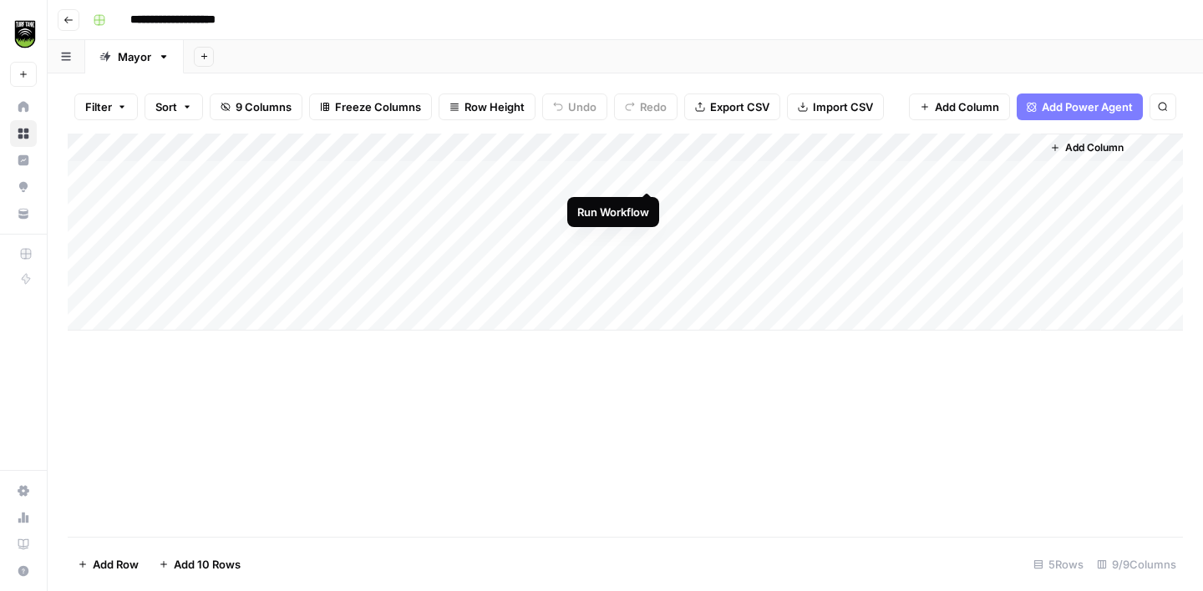
click at [650, 176] on div "Add Column" at bounding box center [625, 232] width 1115 height 197
click at [623, 177] on div "Add Column" at bounding box center [625, 232] width 1115 height 197
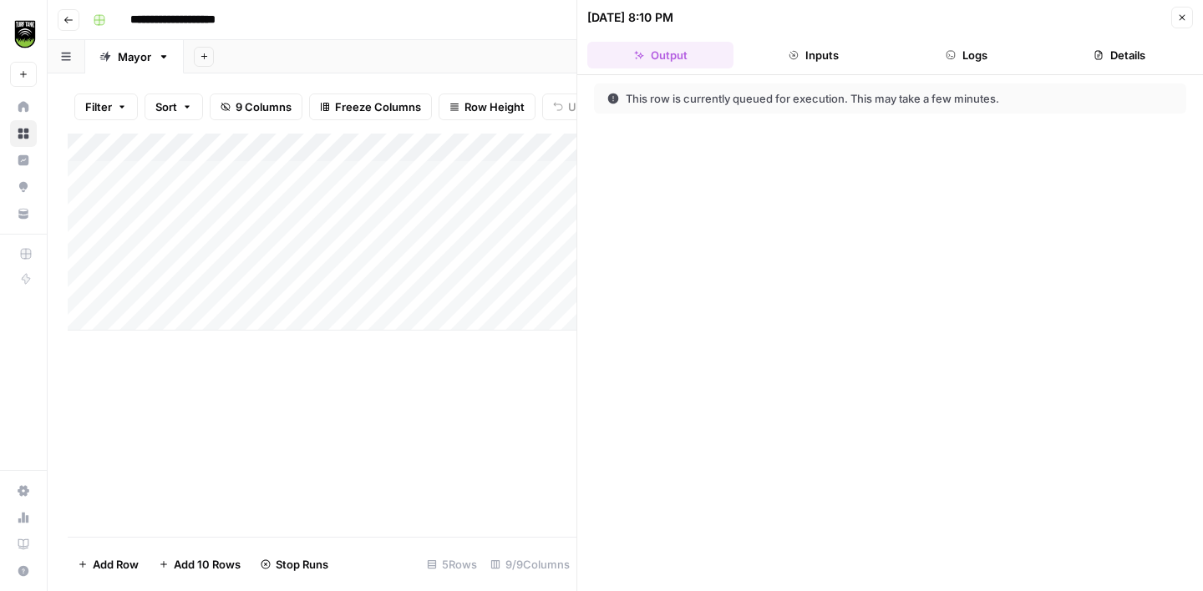
click at [978, 61] on button "Logs" at bounding box center [967, 55] width 146 height 27
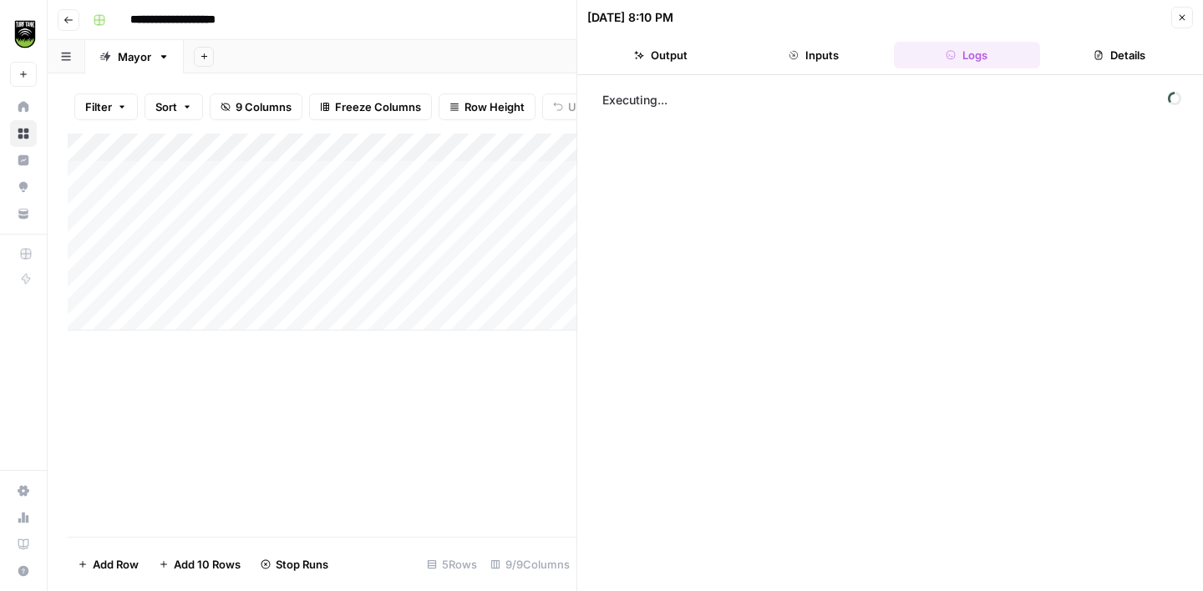
click at [802, 58] on button "Inputs" at bounding box center [813, 55] width 146 height 27
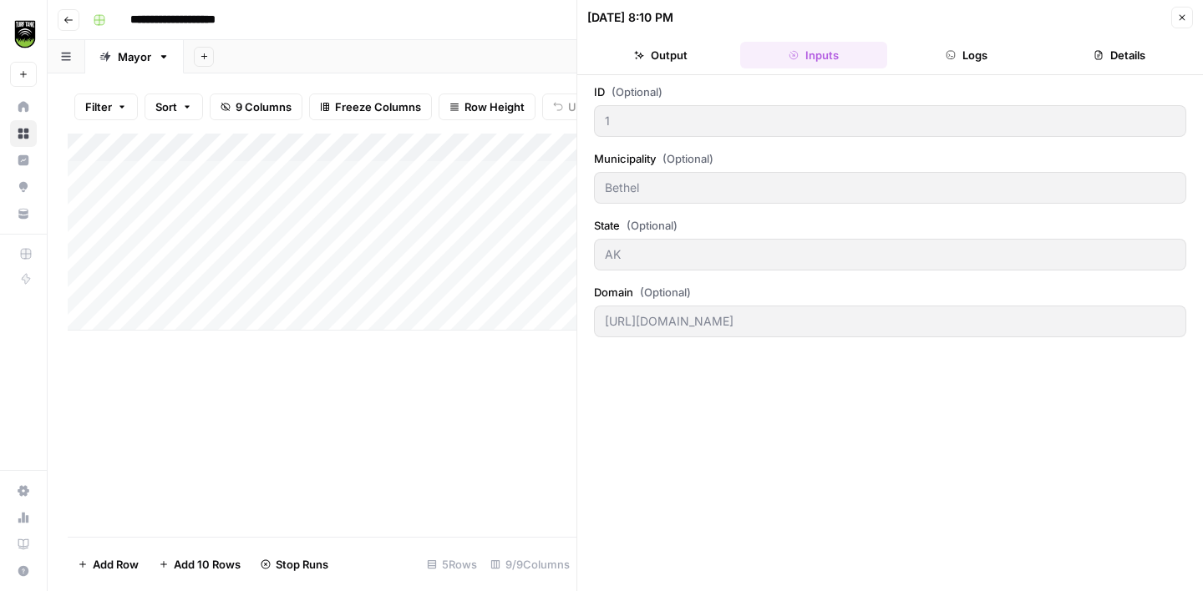
click at [693, 62] on button "Output" at bounding box center [660, 55] width 146 height 27
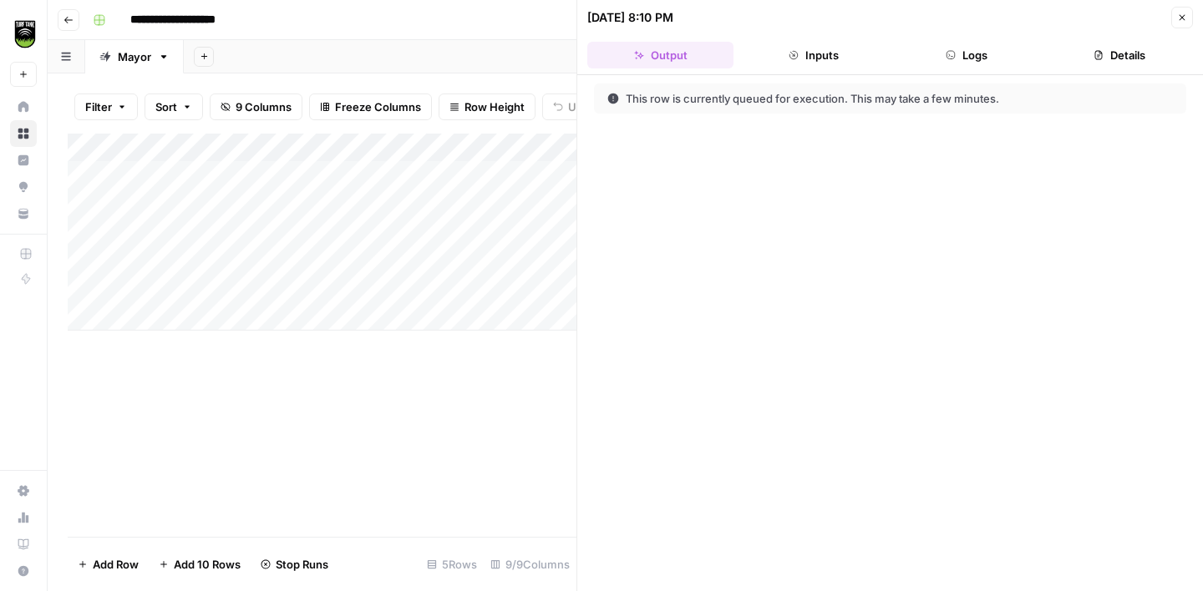
click at [1179, 22] on icon "button" at bounding box center [1182, 18] width 10 height 10
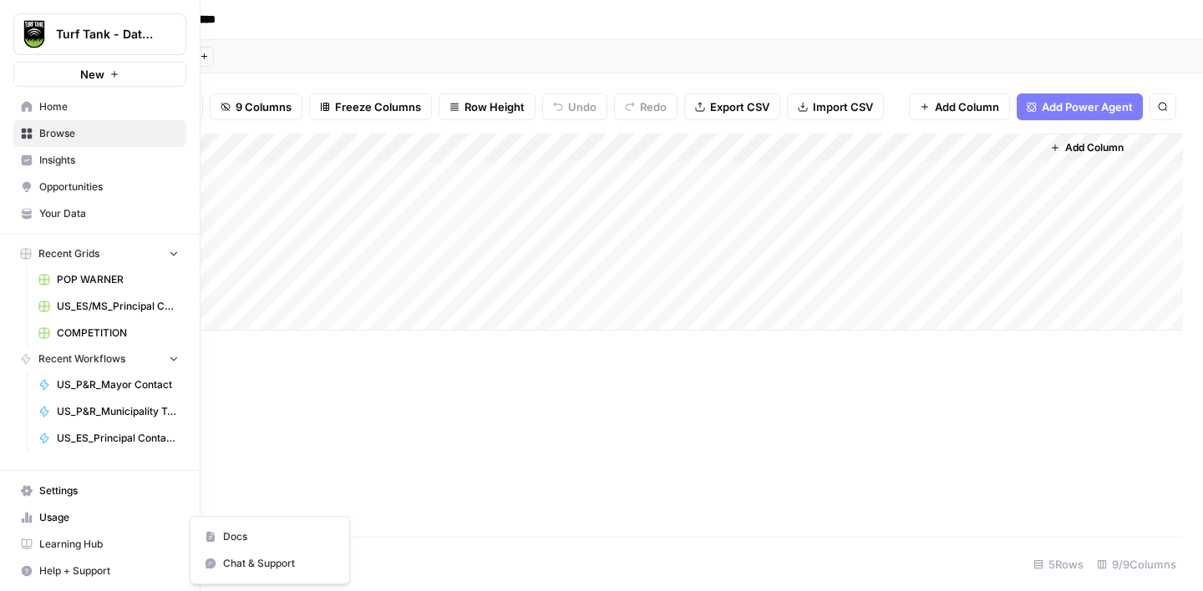
click at [80, 568] on span "Help + Support" at bounding box center [109, 571] width 140 height 15
click at [254, 554] on button "Chat & Support" at bounding box center [269, 564] width 145 height 27
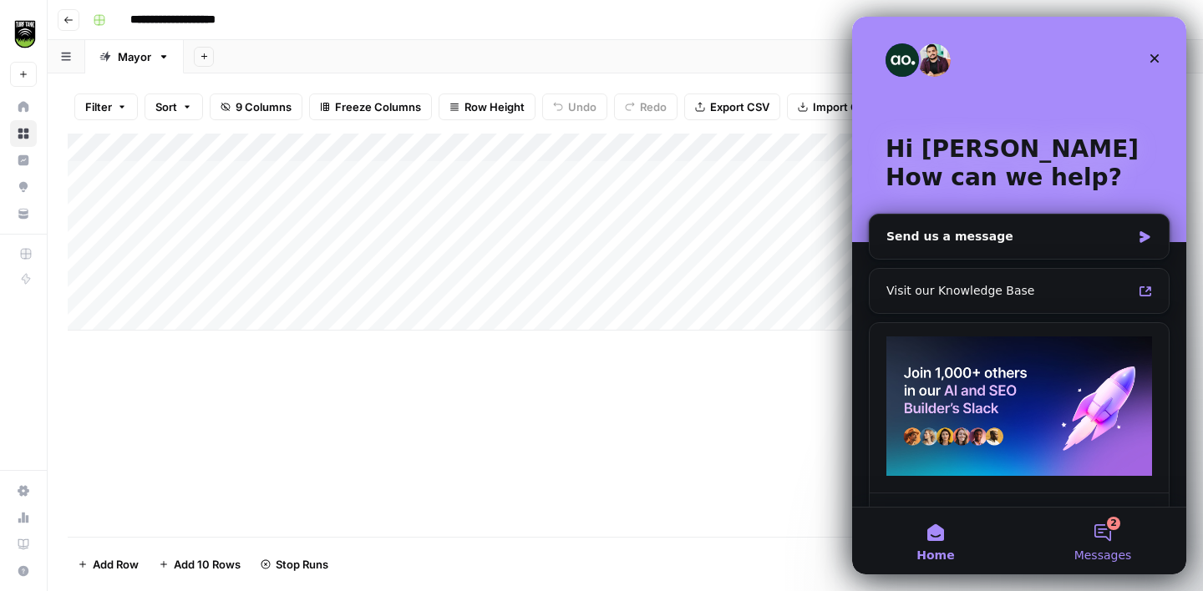
click at [1111, 535] on button "2 Messages" at bounding box center [1102, 541] width 167 height 67
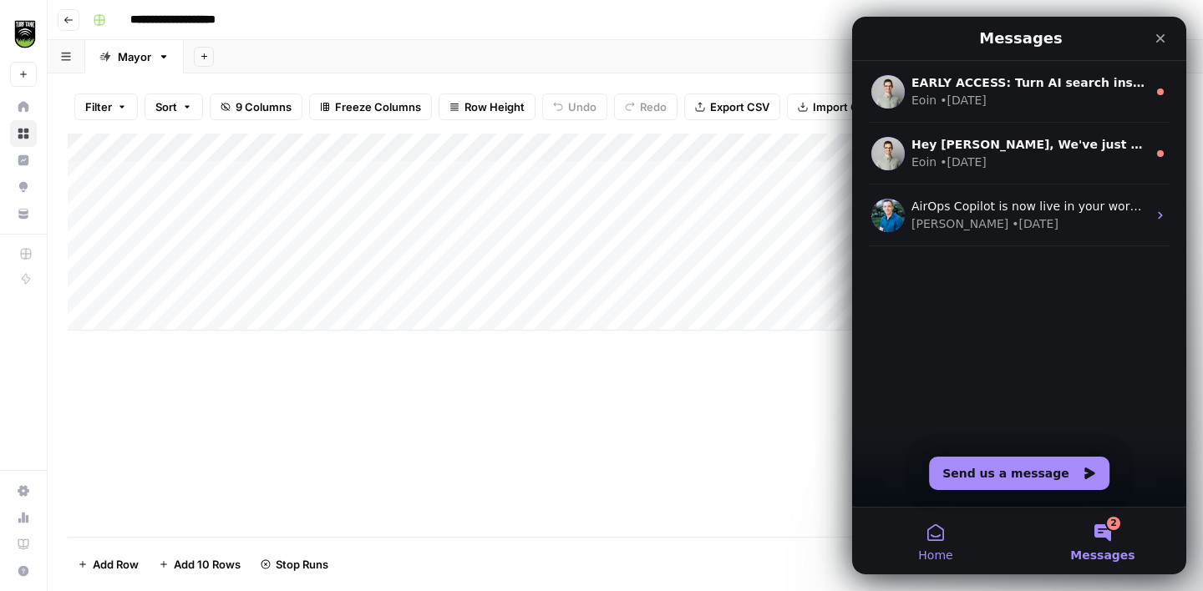
click at [943, 550] on span "Home" at bounding box center [935, 556] width 34 height 12
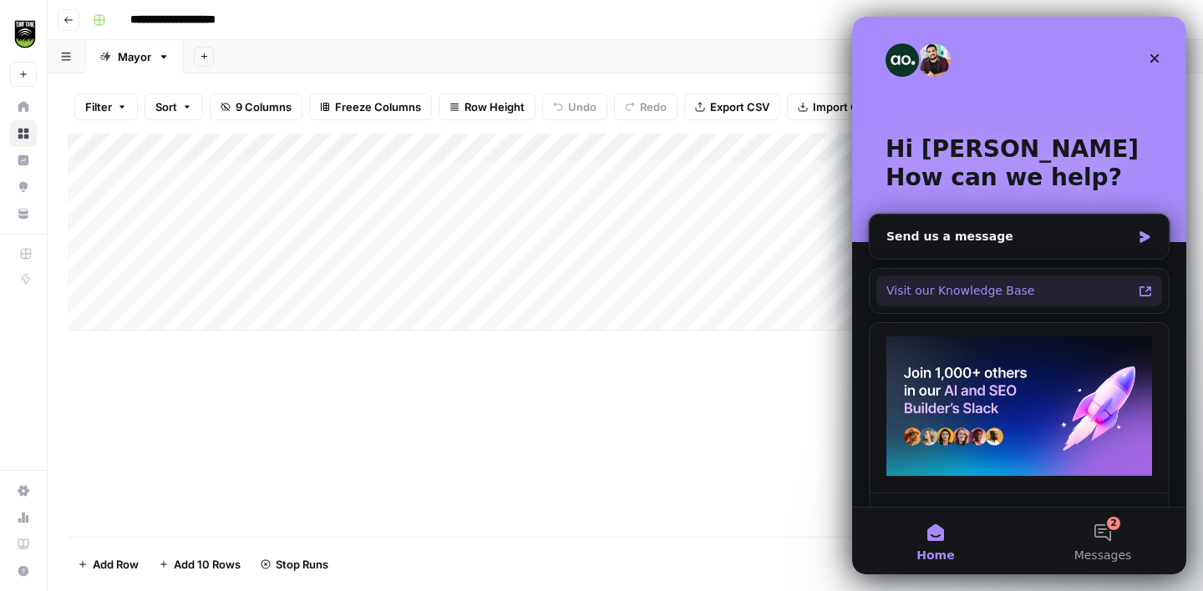
click at [1147, 291] on icon "Intercom messenger" at bounding box center [1145, 291] width 13 height 13
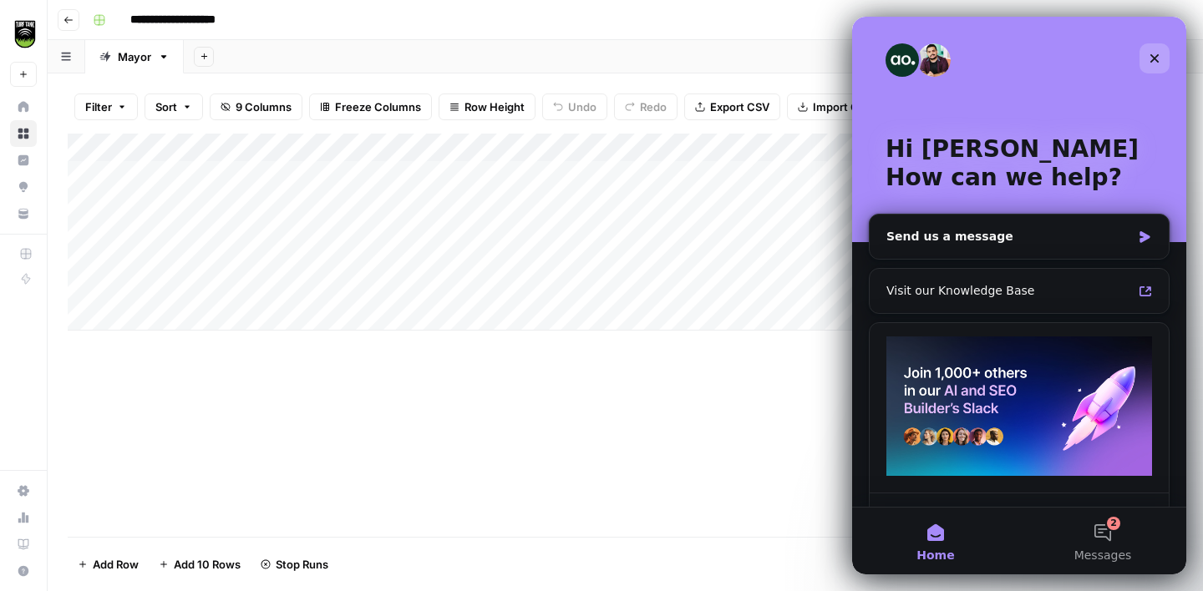
click at [1155, 57] on icon "Close" at bounding box center [1154, 58] width 9 height 9
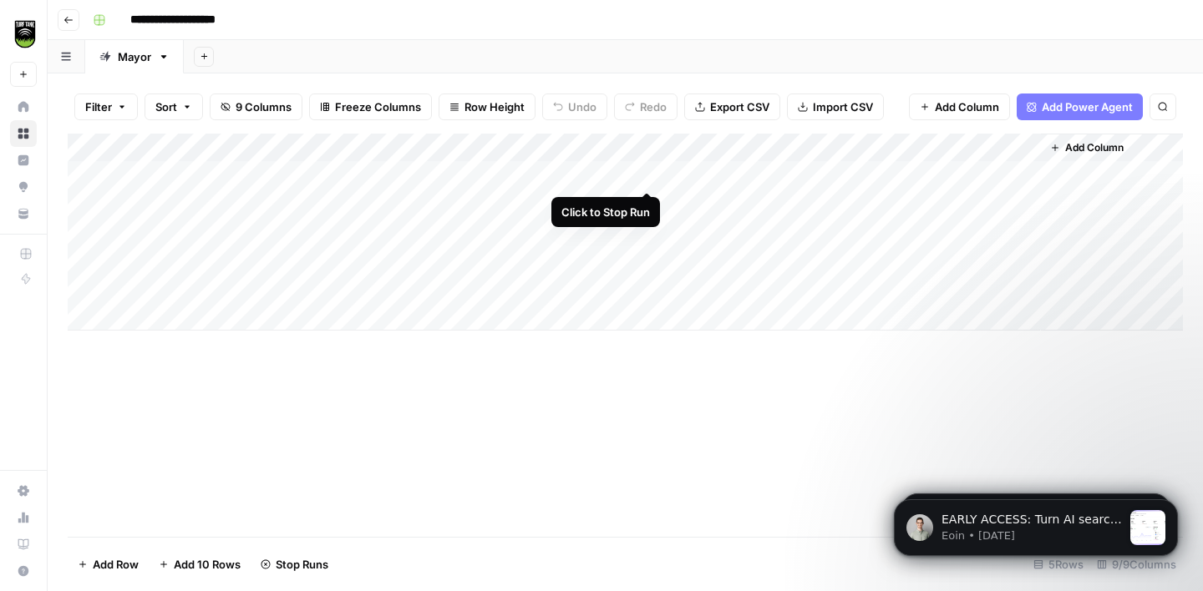
click at [643, 178] on div "Add Column" at bounding box center [625, 232] width 1115 height 197
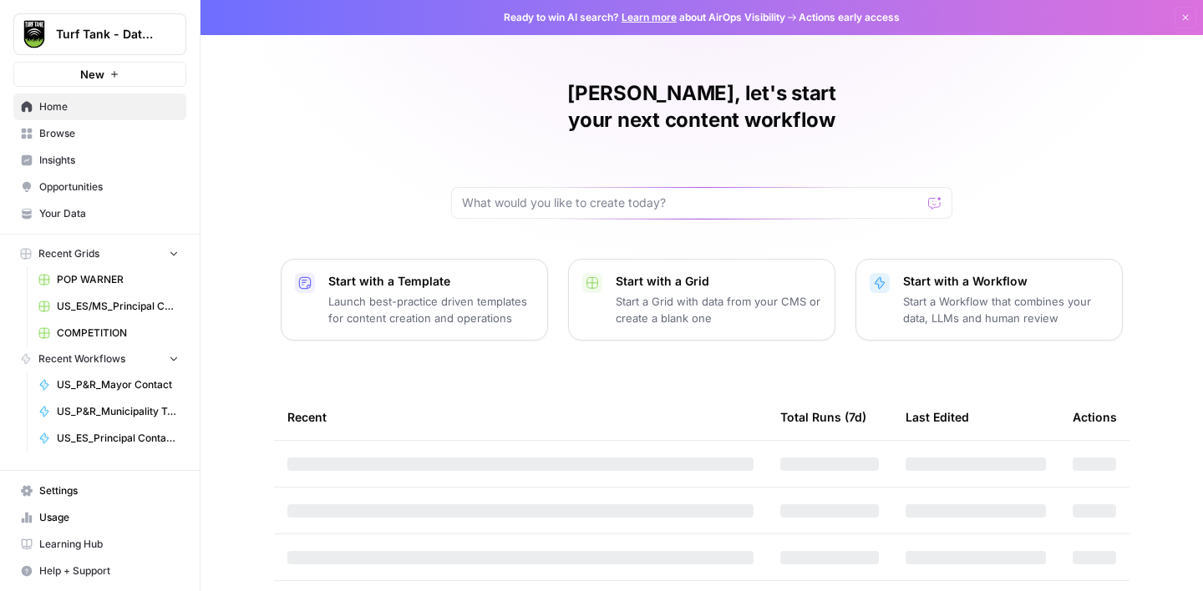
click at [74, 133] on span "Browse" at bounding box center [109, 133] width 140 height 15
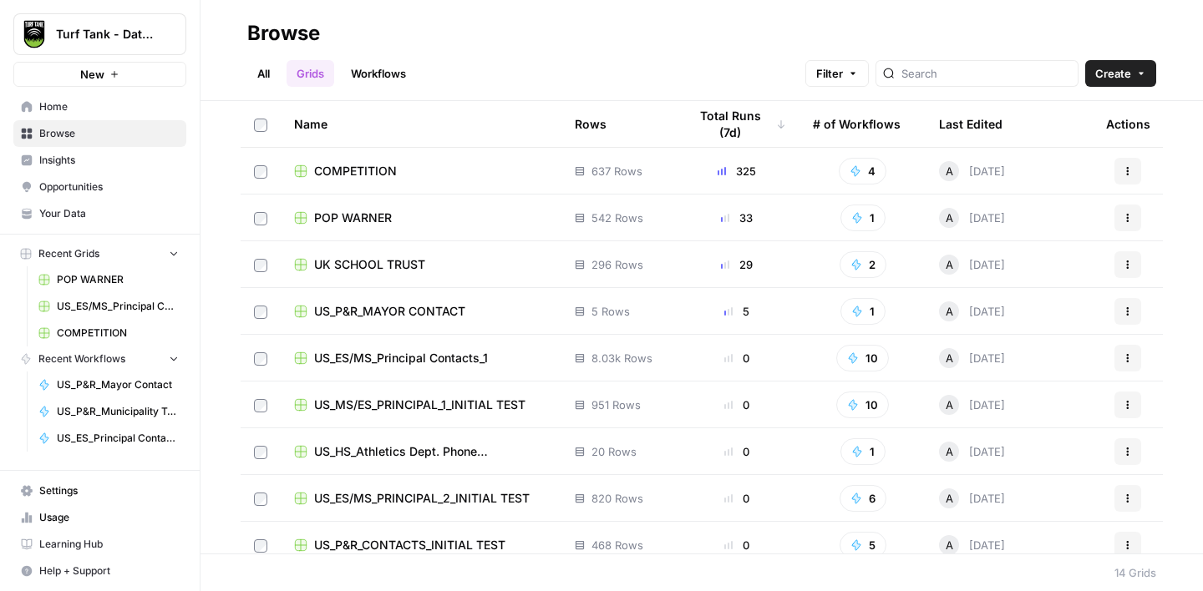
click at [400, 77] on link "Workflows" at bounding box center [378, 73] width 75 height 27
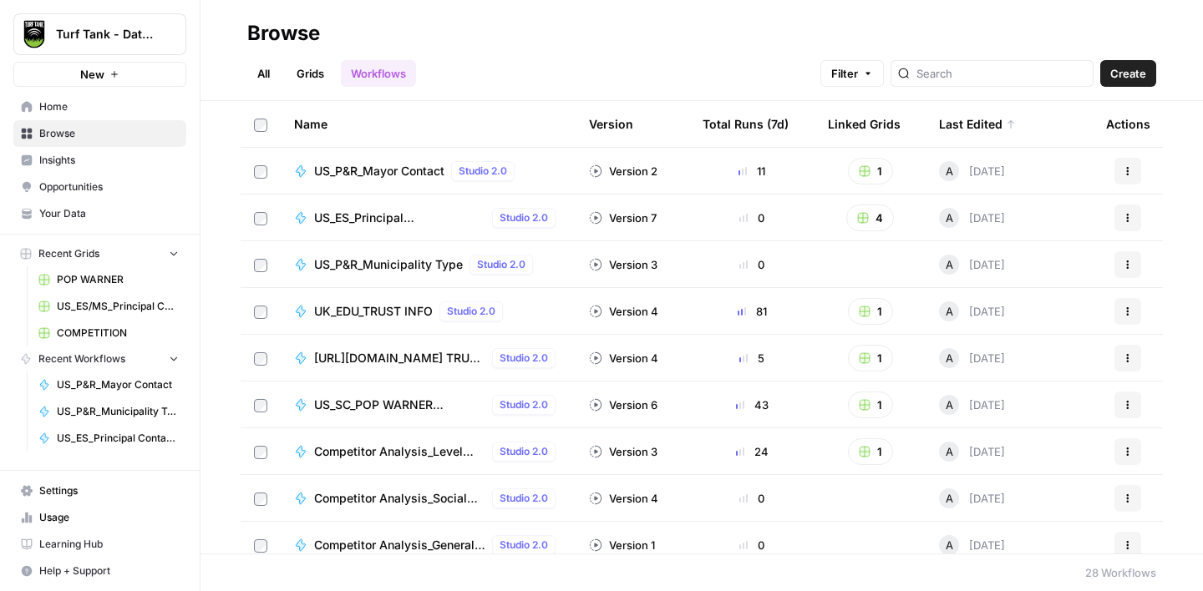
click at [310, 84] on link "Grids" at bounding box center [311, 73] width 48 height 27
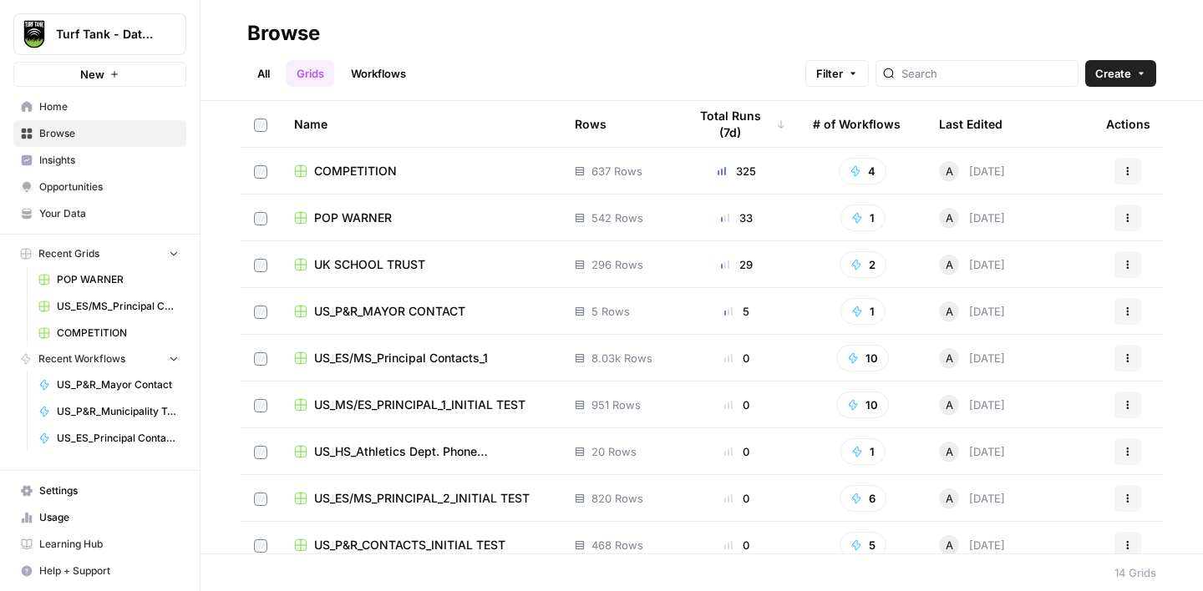
click at [393, 316] on span "US_P&R_MAYOR CONTACT" at bounding box center [389, 311] width 151 height 17
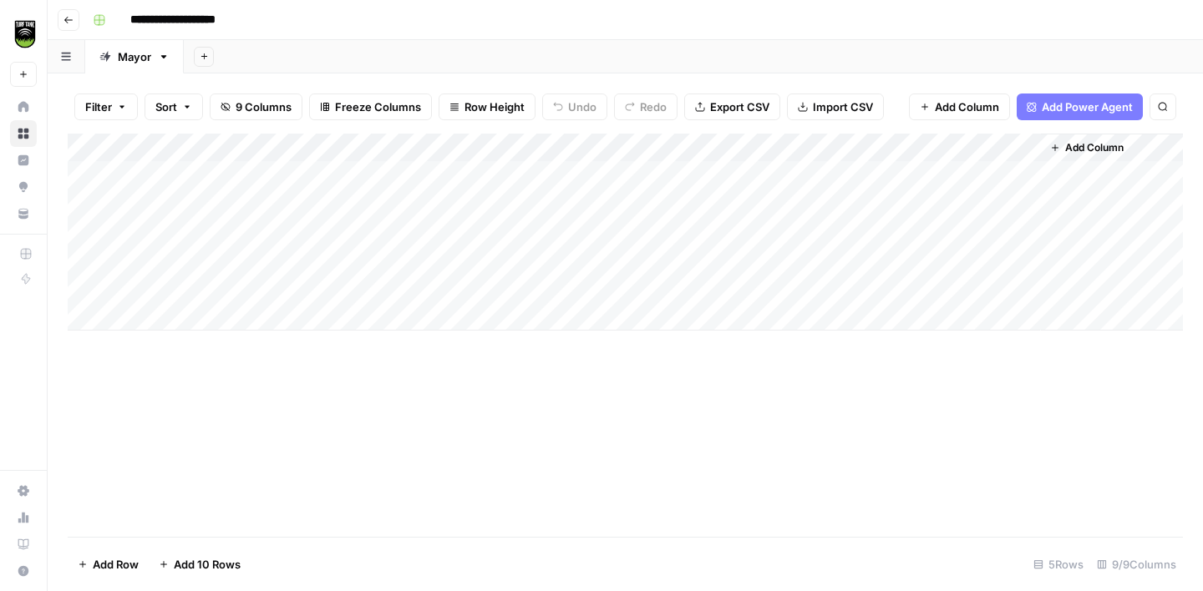
click at [166, 180] on div "Add Column" at bounding box center [625, 232] width 1115 height 197
click at [84, 177] on div "Add Column" at bounding box center [625, 232] width 1115 height 197
click at [89, 198] on div "Add Column" at bounding box center [625, 232] width 1115 height 197
click at [89, 235] on div "Add Column" at bounding box center [625, 232] width 1115 height 197
click at [89, 254] on div "Add Column" at bounding box center [625, 232] width 1115 height 197
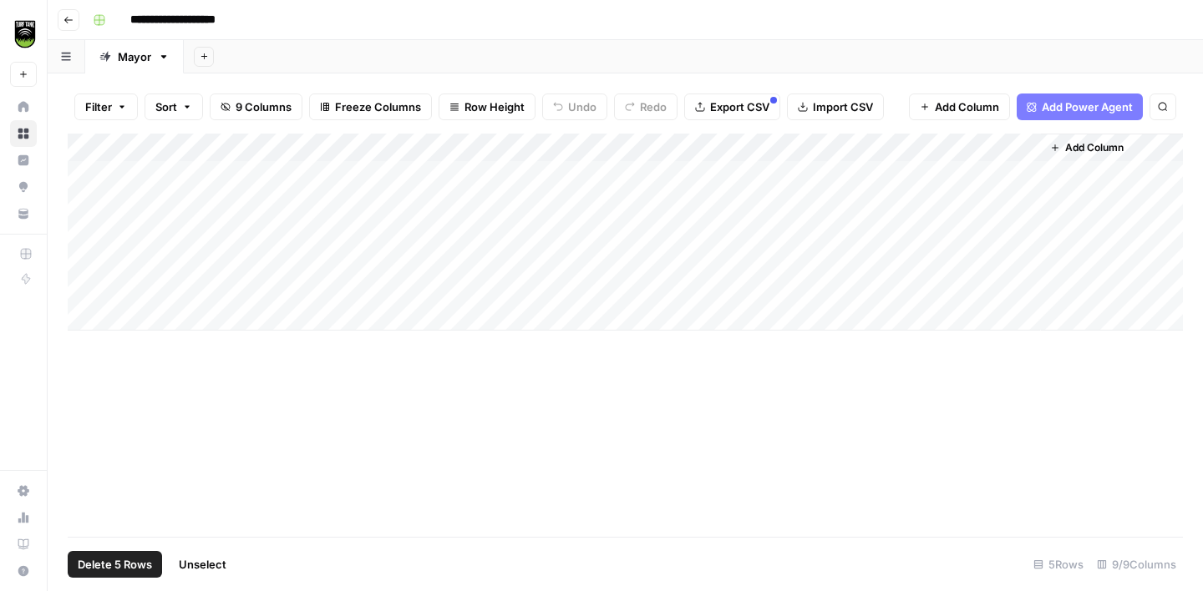
click at [91, 282] on div "Add Column" at bounding box center [625, 232] width 1115 height 197
click at [128, 571] on span "Delete 5 Rows" at bounding box center [115, 564] width 74 height 17
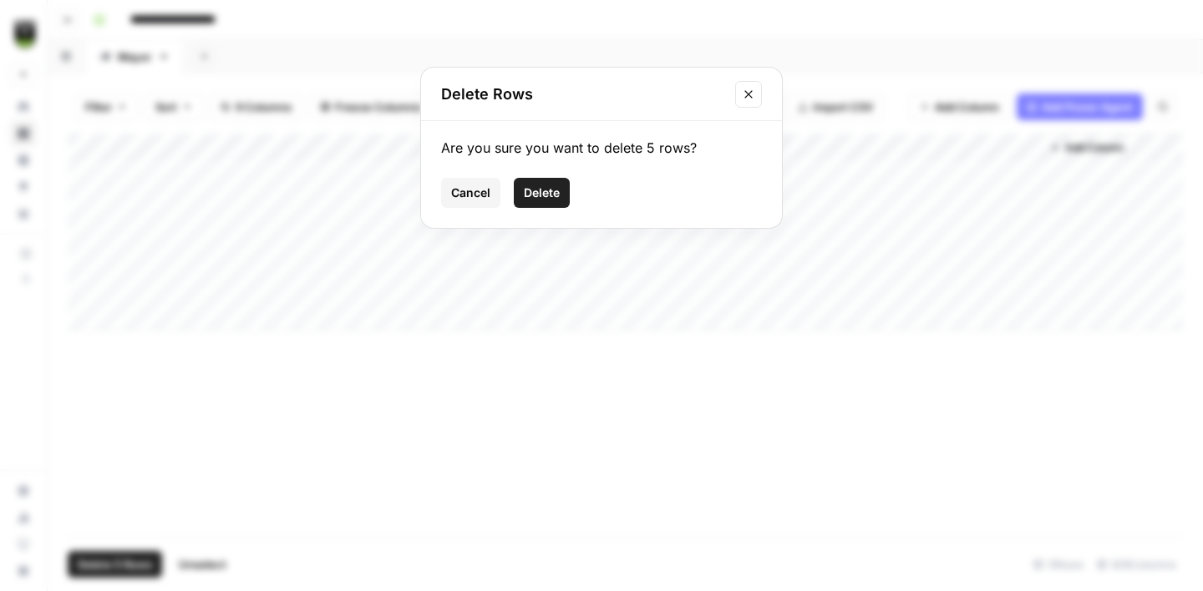
click at [560, 189] on span "Delete" at bounding box center [542, 193] width 36 height 17
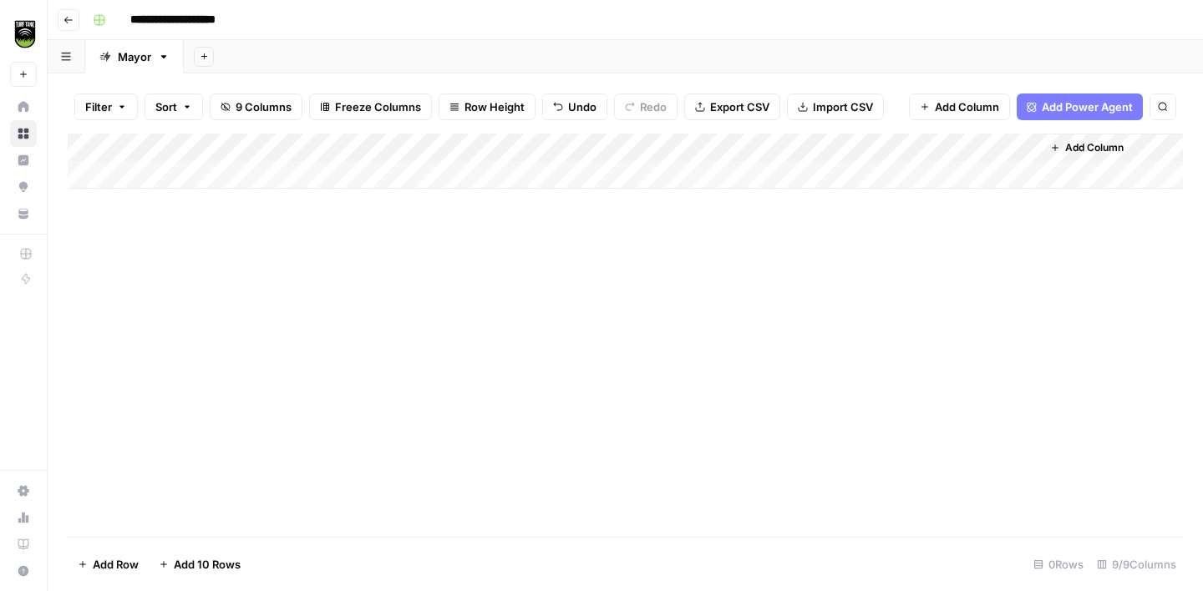
click at [174, 183] on div "Add Column" at bounding box center [625, 161] width 1115 height 55
click at [170, 180] on div "Add Column" at bounding box center [625, 176] width 1115 height 84
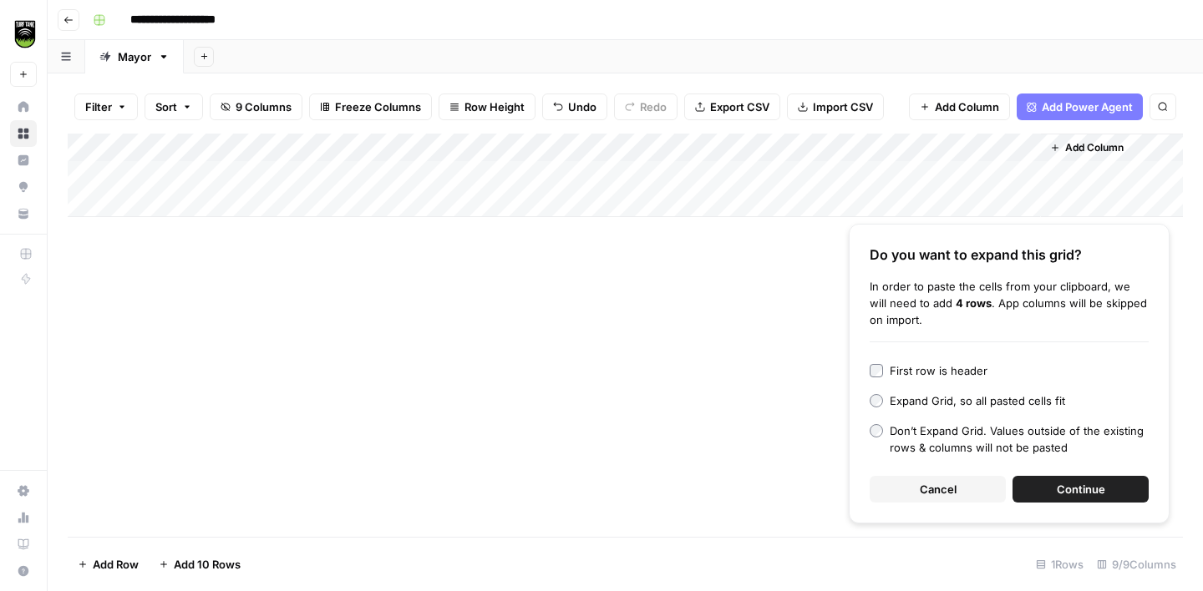
click at [1086, 496] on span "Continue" at bounding box center [1081, 489] width 48 height 17
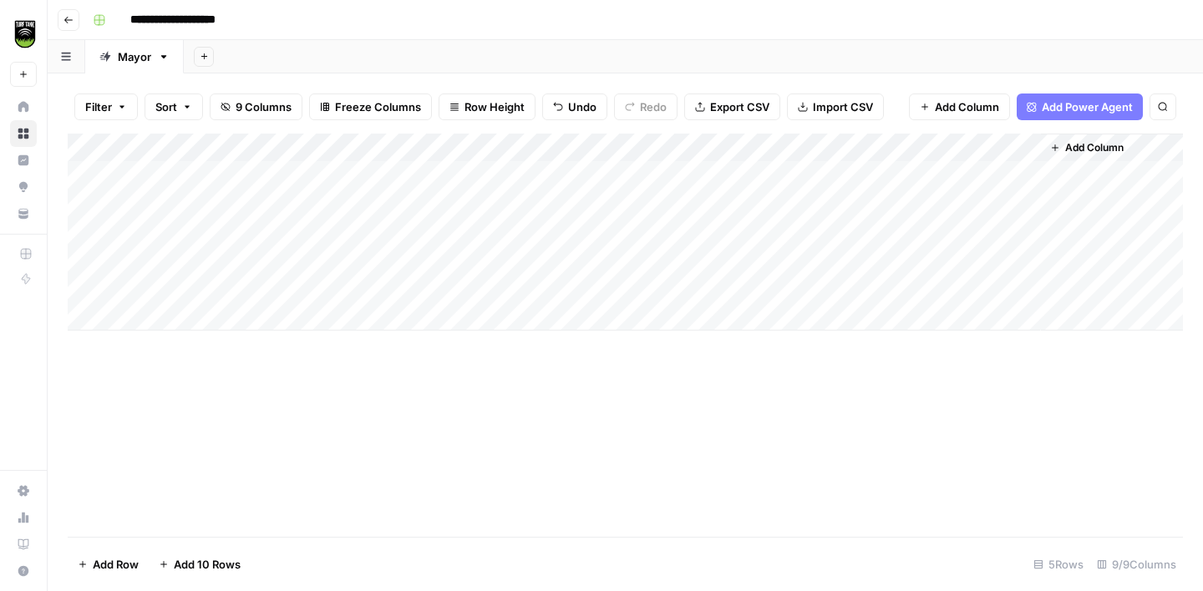
click at [561, 290] on div "Add Column" at bounding box center [625, 232] width 1115 height 197
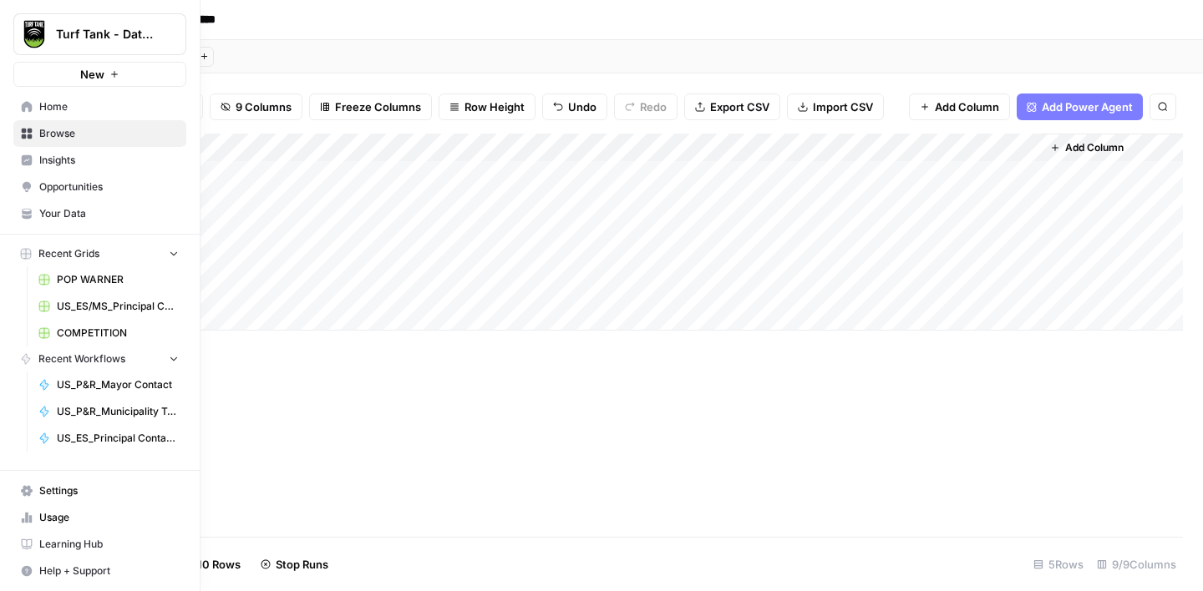
click at [72, 205] on link "Your Data" at bounding box center [99, 213] width 173 height 27
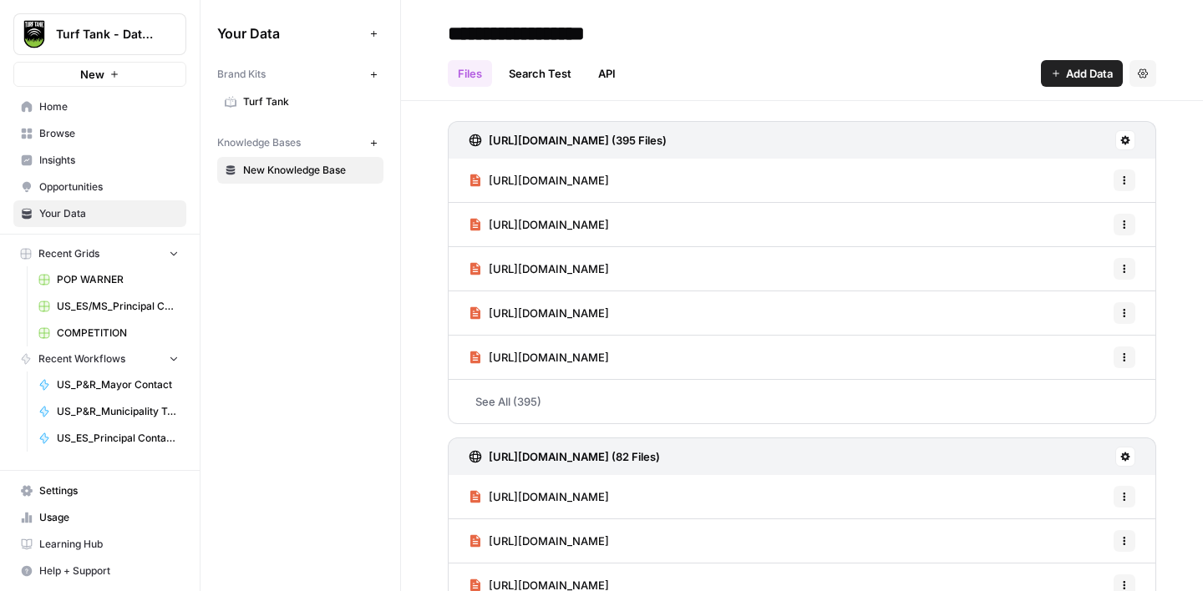
click at [74, 512] on span "Usage" at bounding box center [109, 517] width 140 height 15
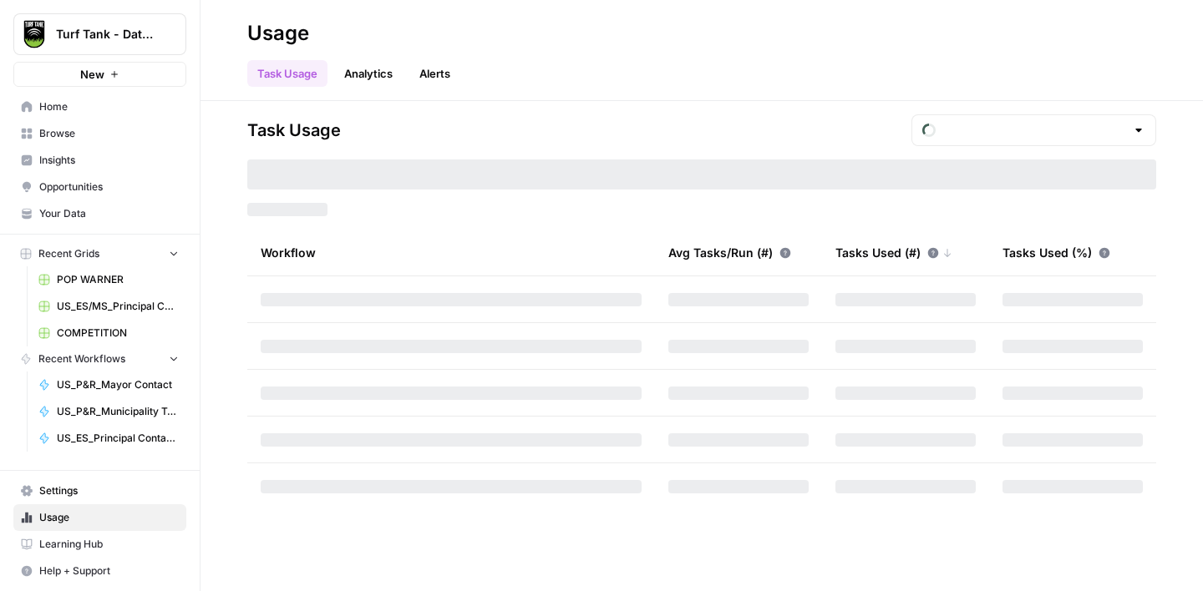
type input "October Tasks"
click at [69, 490] on span "Settings" at bounding box center [109, 491] width 140 height 15
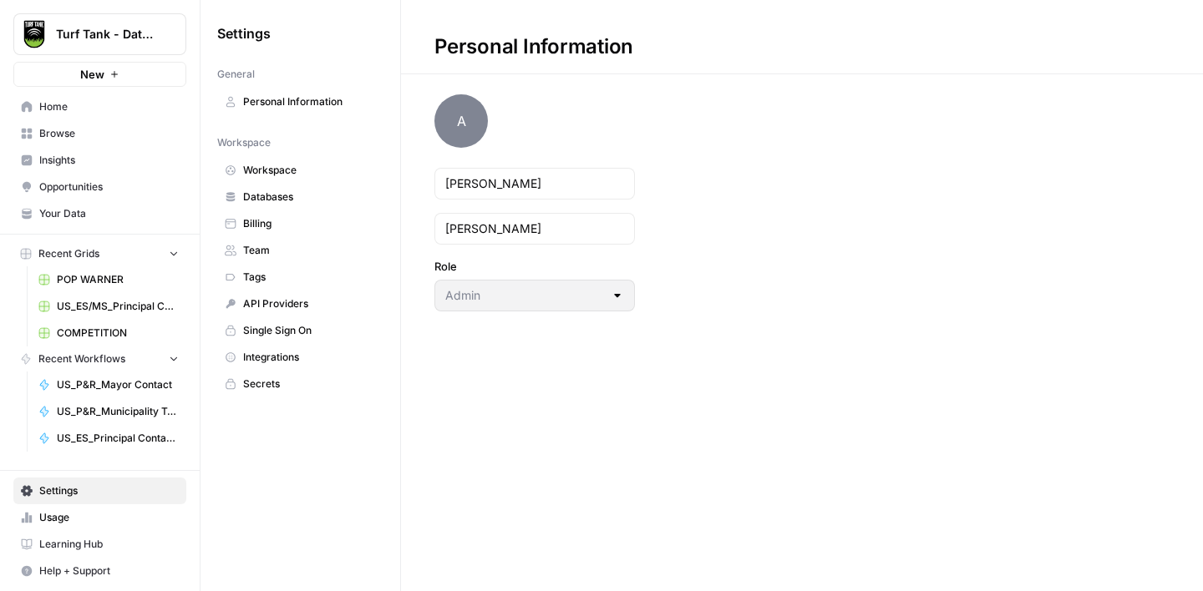
click at [286, 226] on span "Billing" at bounding box center [309, 223] width 133 height 15
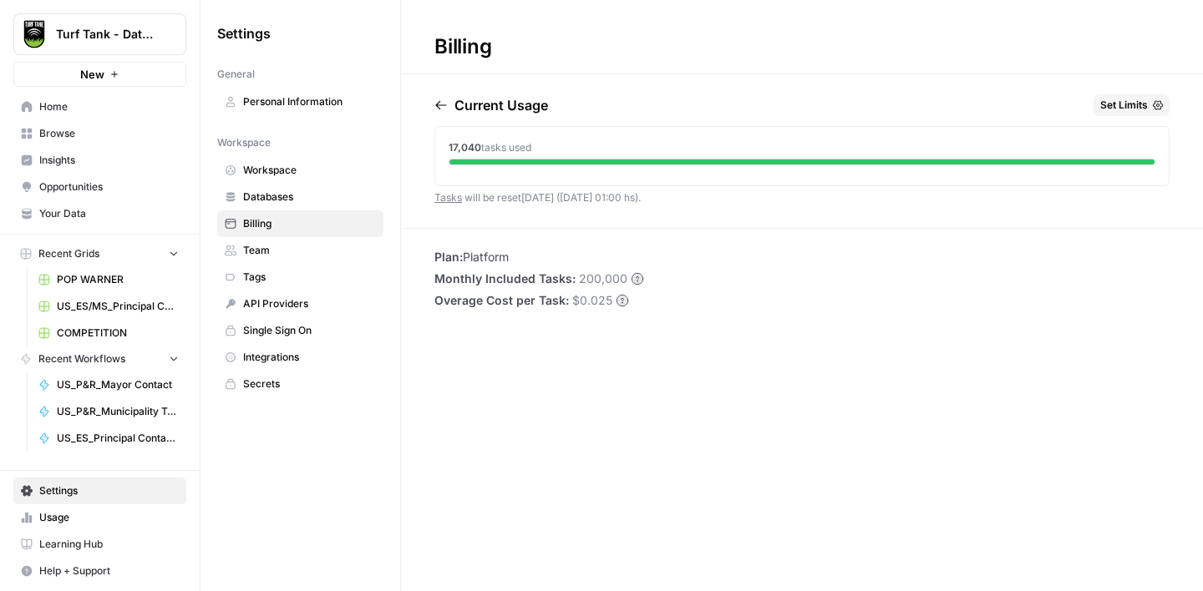
click at [82, 125] on link "Browse" at bounding box center [99, 133] width 173 height 27
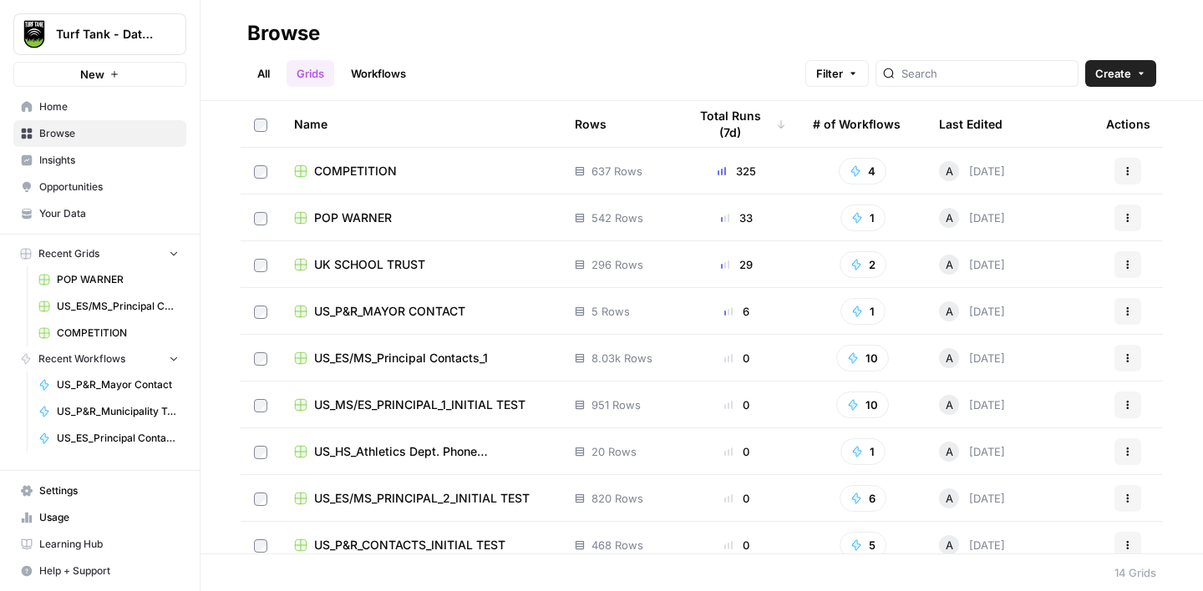
click at [407, 306] on span "US_P&R_MAYOR CONTACT" at bounding box center [389, 311] width 151 height 17
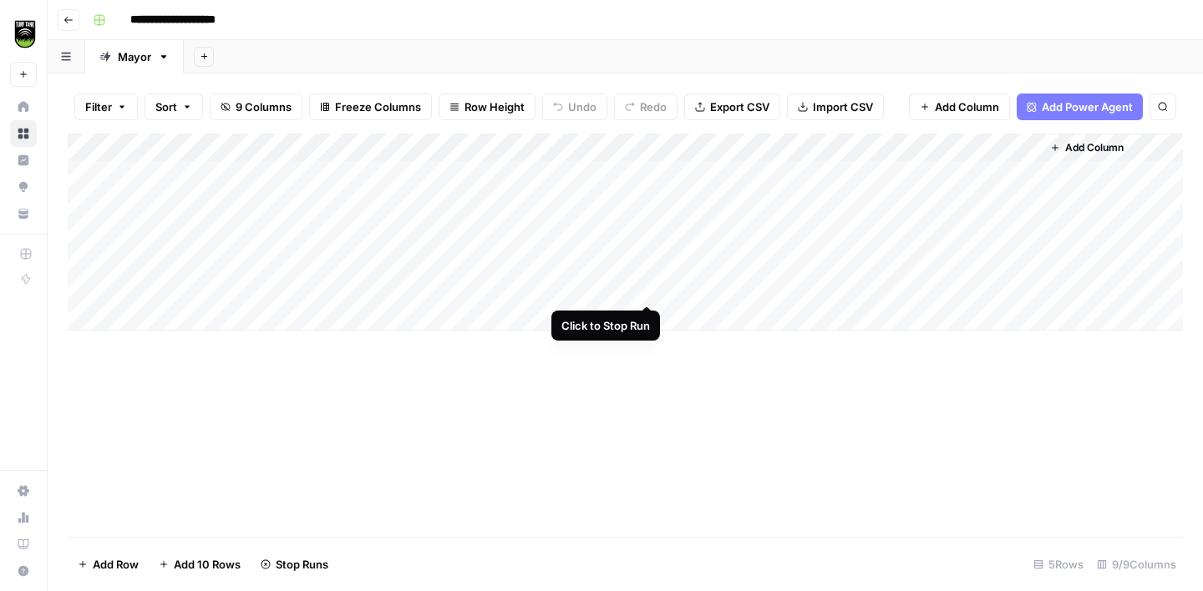
click at [647, 290] on div "Add Column" at bounding box center [625, 232] width 1115 height 197
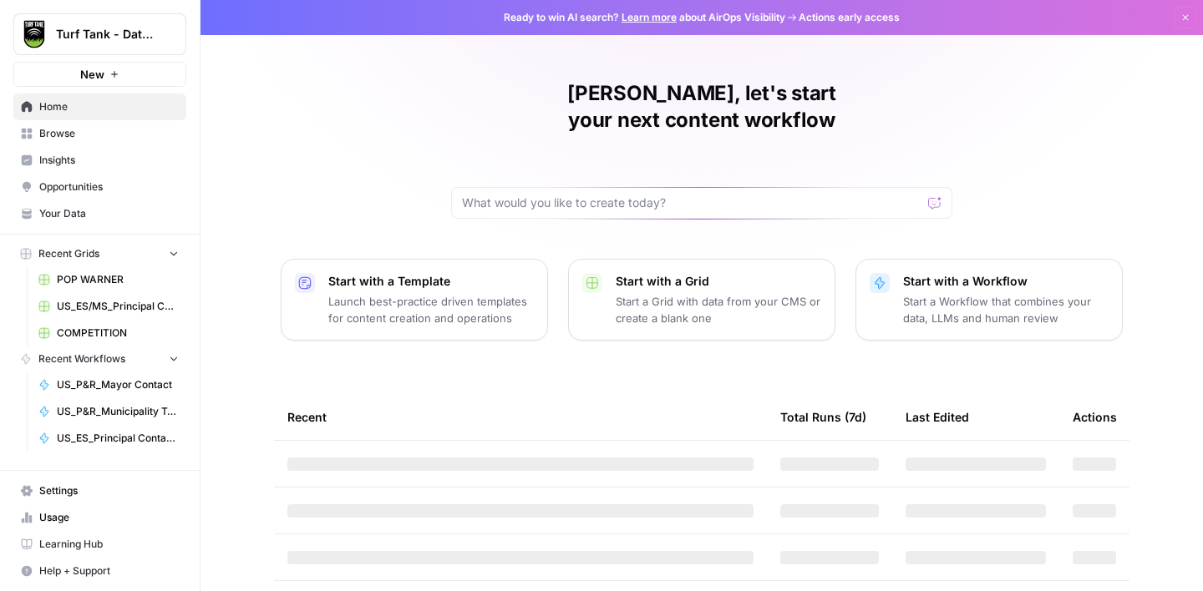
click at [1185, 17] on icon "button" at bounding box center [1186, 18] width 6 height 6
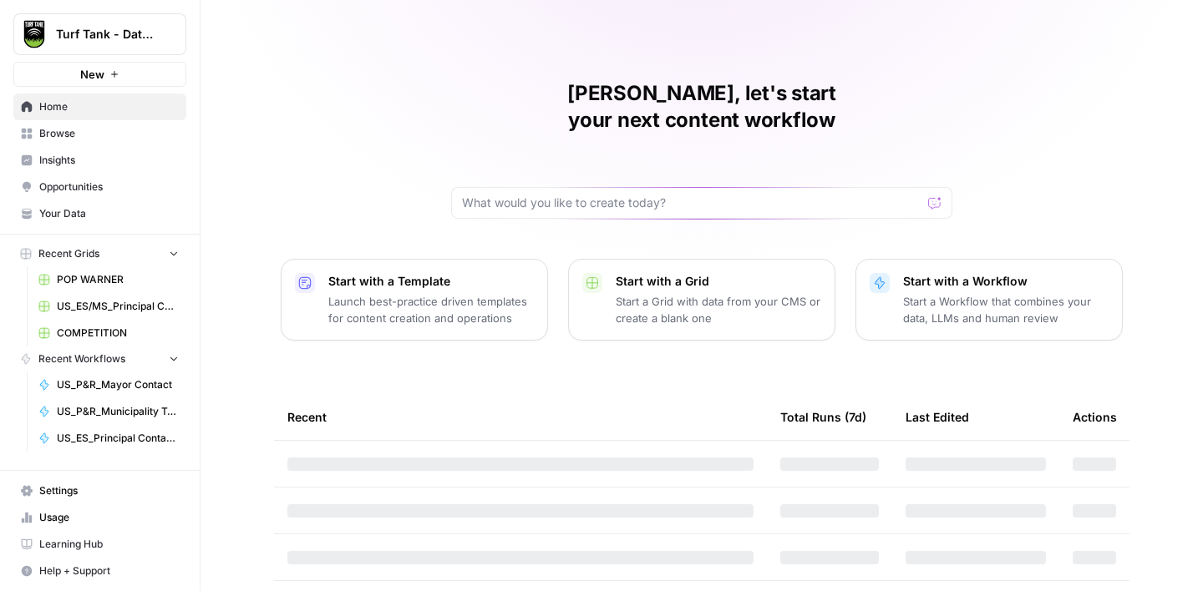
click at [130, 79] on button "New" at bounding box center [99, 74] width 173 height 25
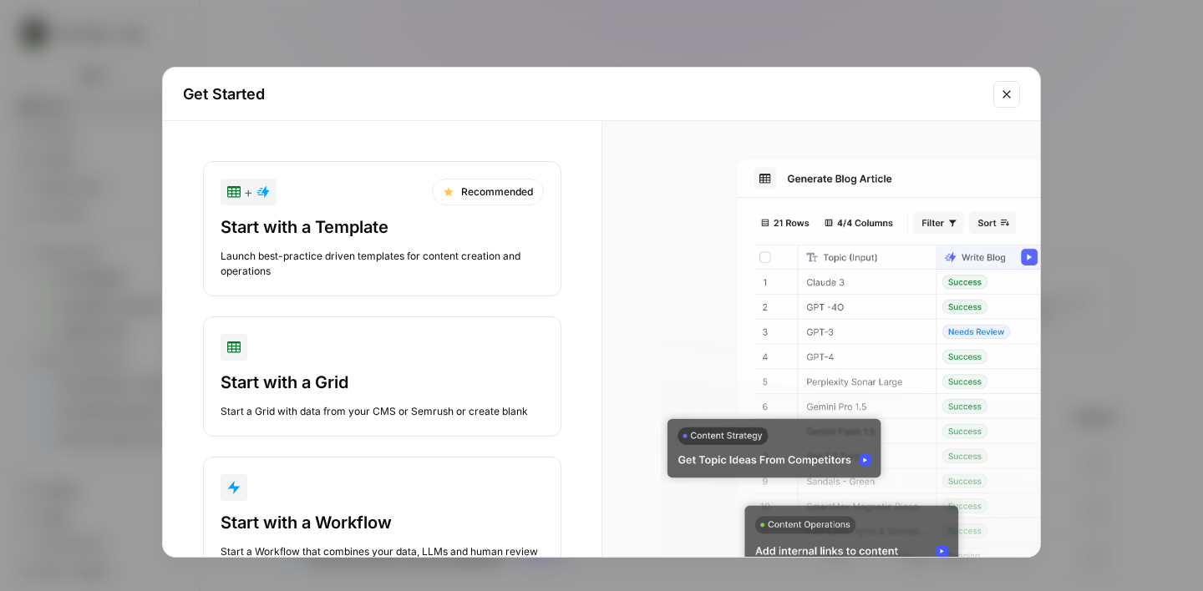
click at [355, 244] on div "Start with a Template Launch best-practice driven templates for content creatio…" at bounding box center [382, 247] width 323 height 63
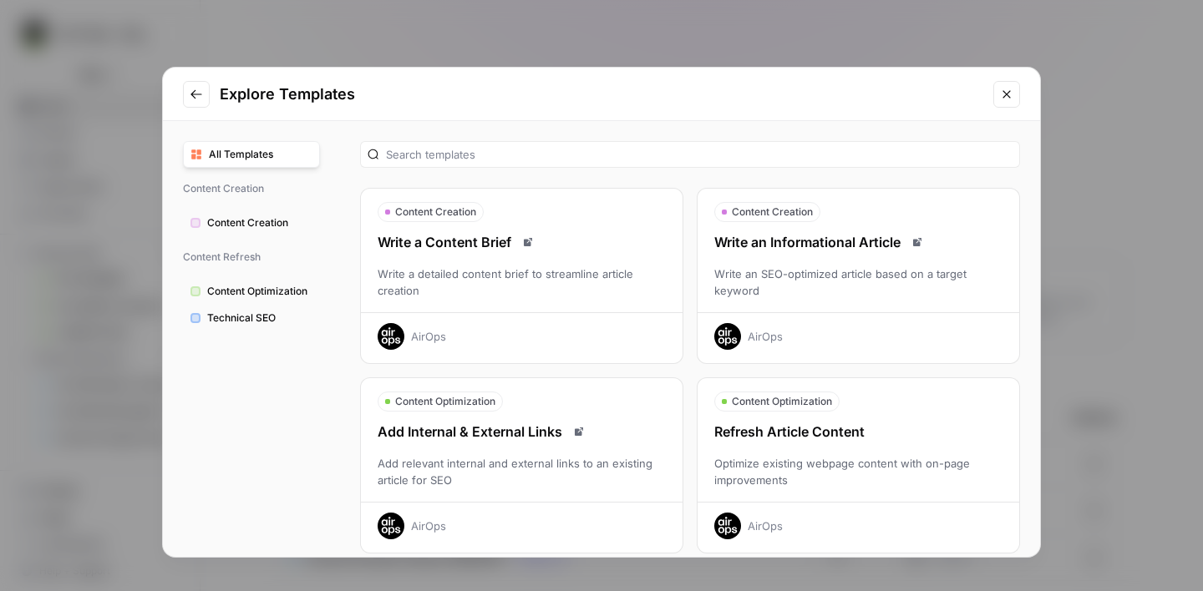
click at [207, 98] on button "Go to previous step" at bounding box center [196, 94] width 27 height 27
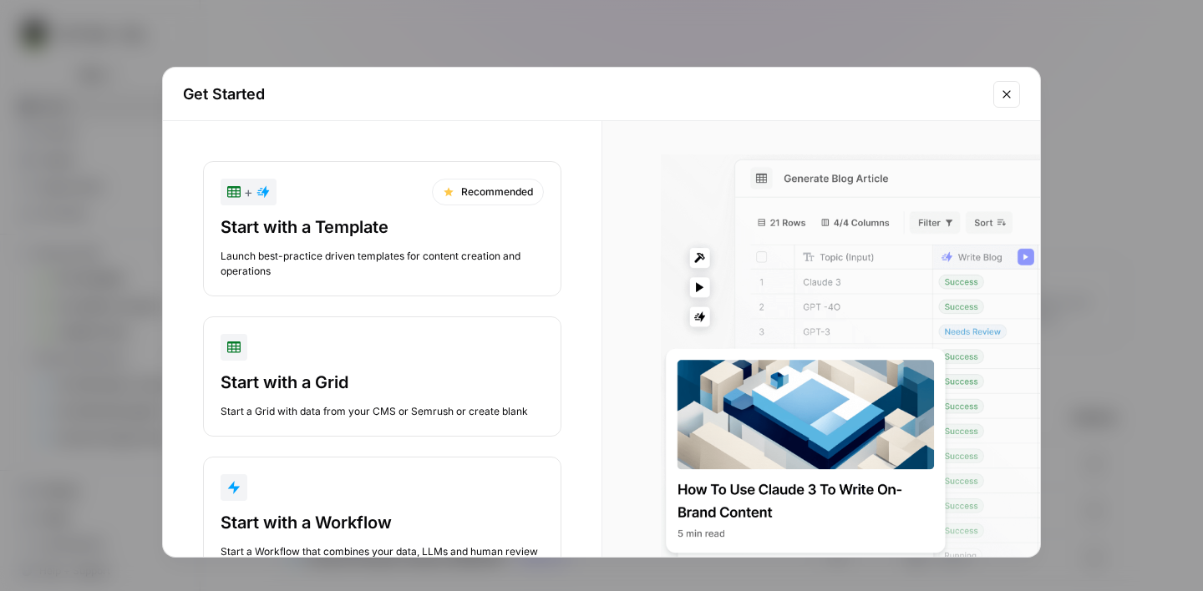
click at [1007, 102] on button "Close modal" at bounding box center [1006, 94] width 27 height 27
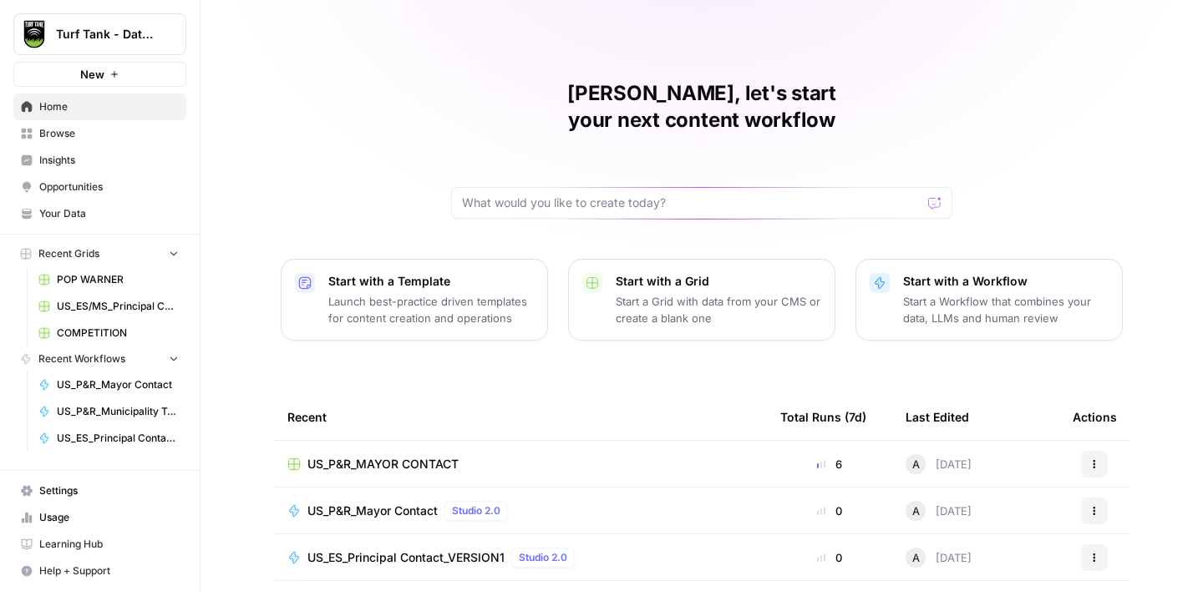
click at [93, 135] on span "Browse" at bounding box center [109, 133] width 140 height 15
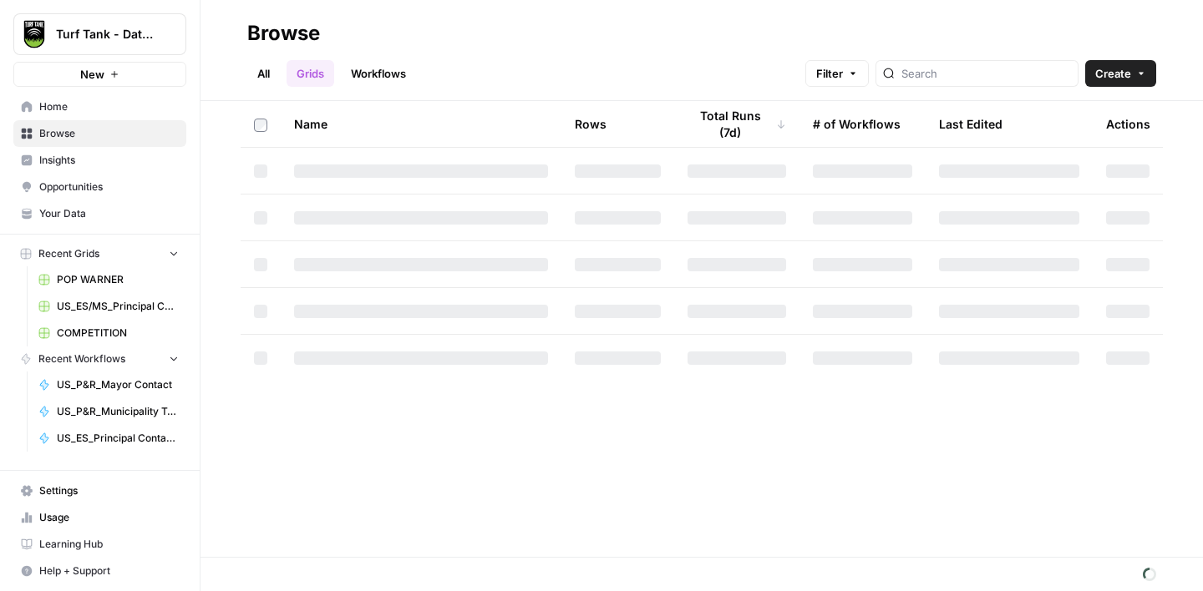
click at [374, 72] on link "Workflows" at bounding box center [378, 73] width 75 height 27
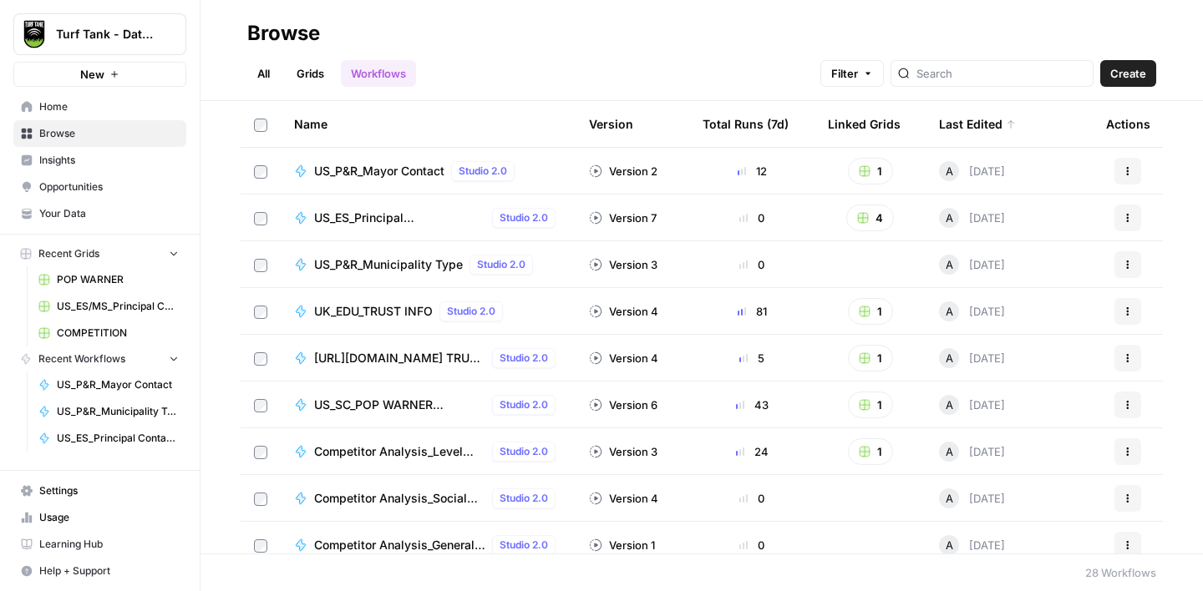
click at [1135, 71] on span "Create" at bounding box center [1128, 73] width 36 height 17
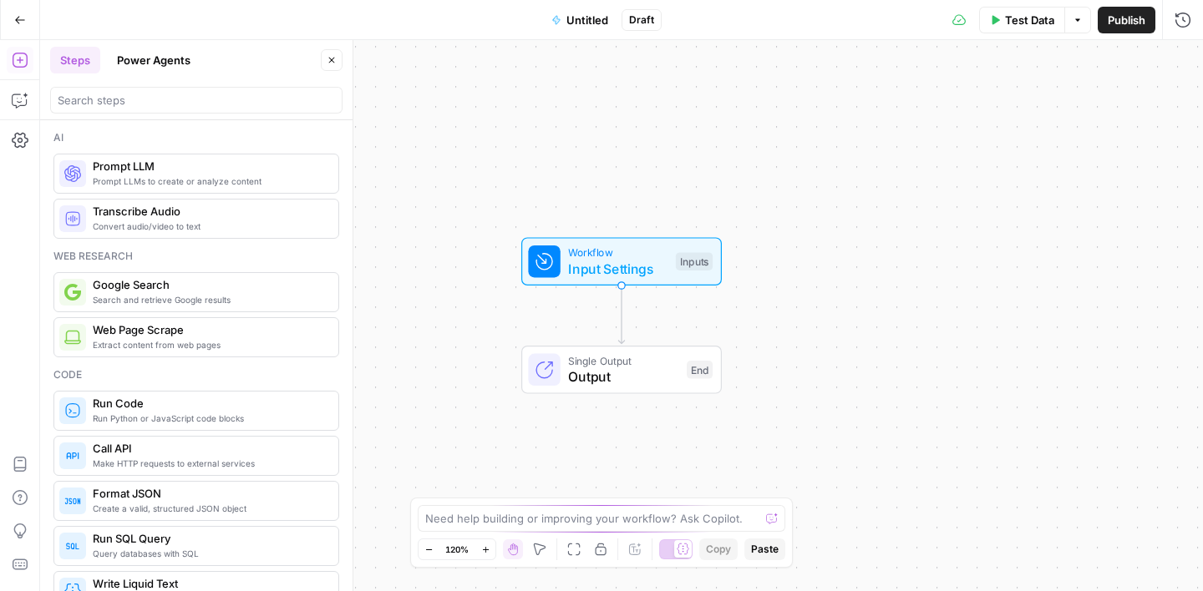
click at [23, 14] on icon "button" at bounding box center [20, 20] width 12 height 12
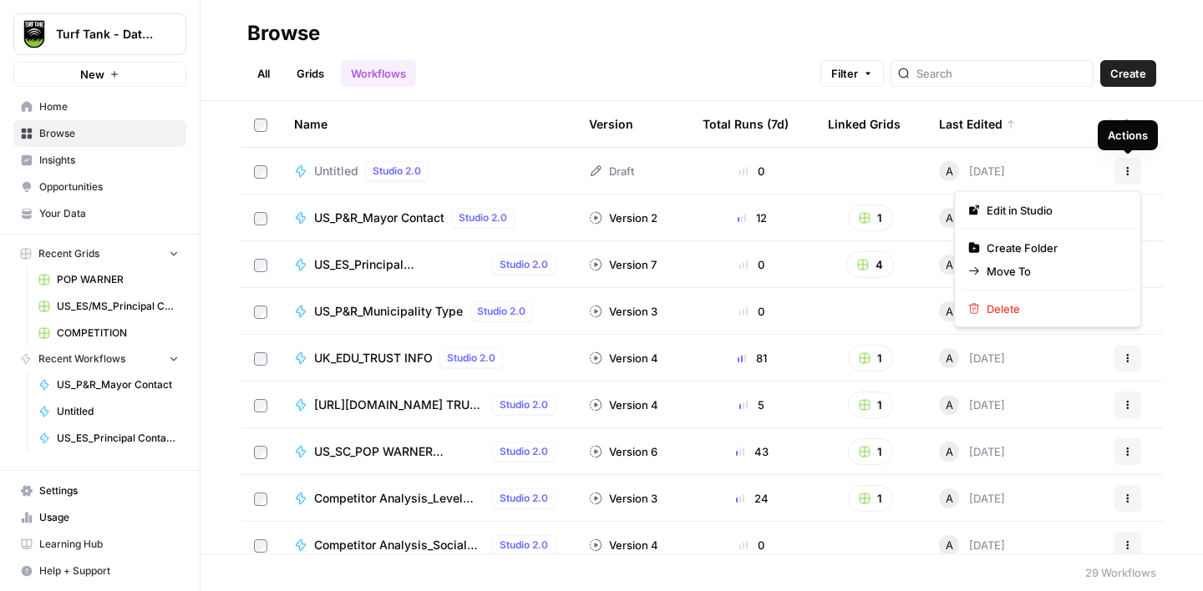
click at [1124, 161] on button "Actions" at bounding box center [1127, 171] width 27 height 27
click at [1014, 306] on span "Delete" at bounding box center [1054, 309] width 134 height 17
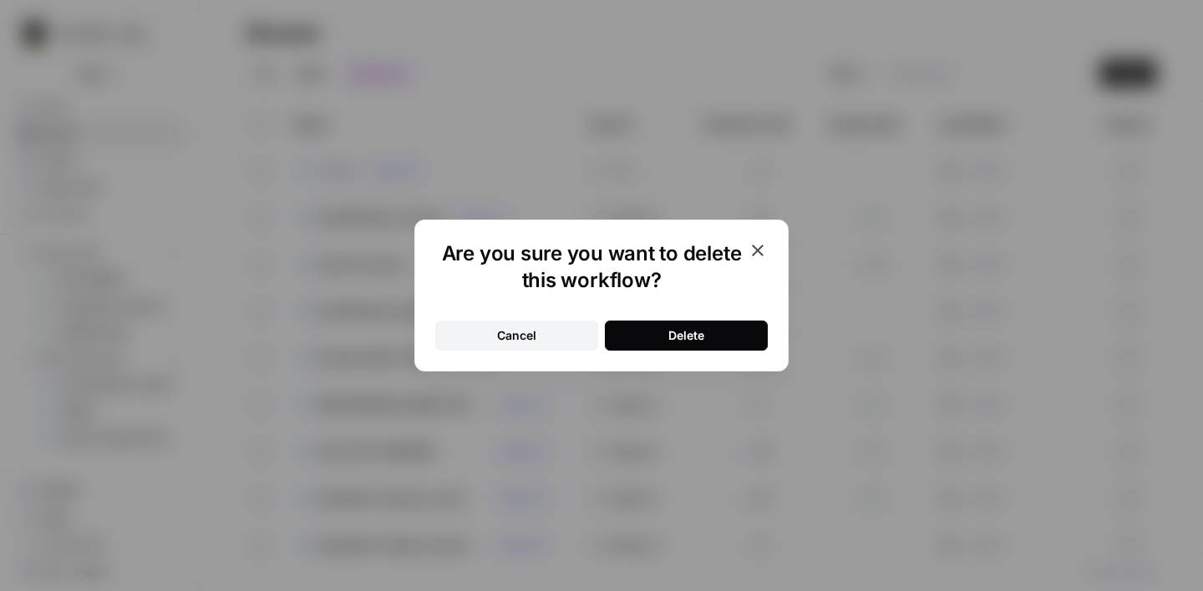
click at [682, 332] on div "Delete" at bounding box center [686, 335] width 36 height 17
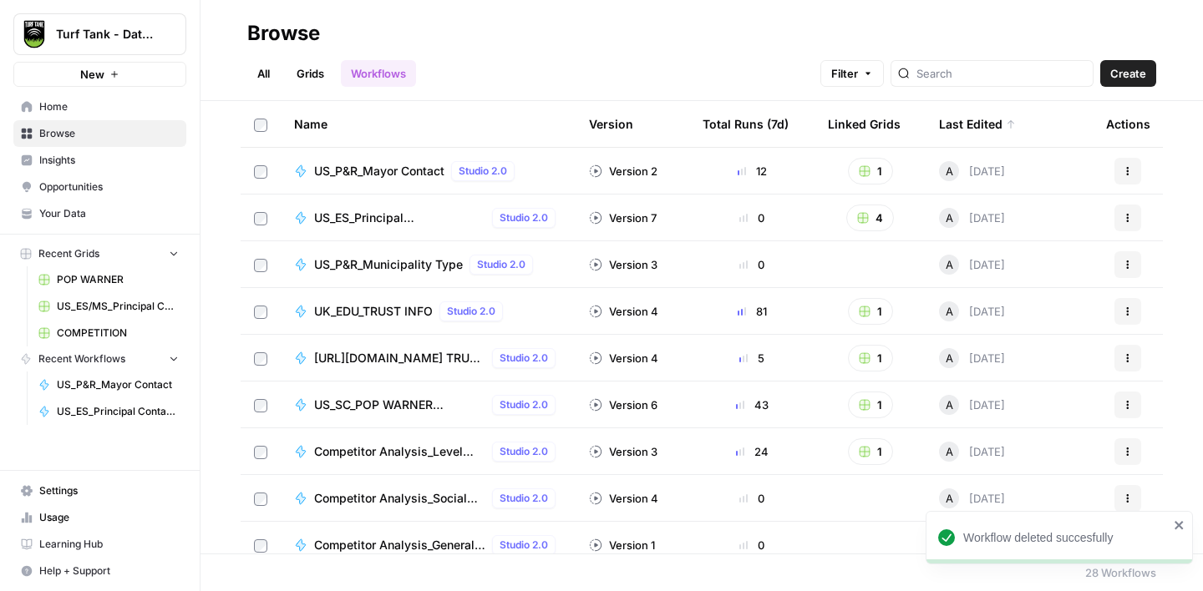
click at [89, 212] on span "Your Data" at bounding box center [109, 213] width 140 height 15
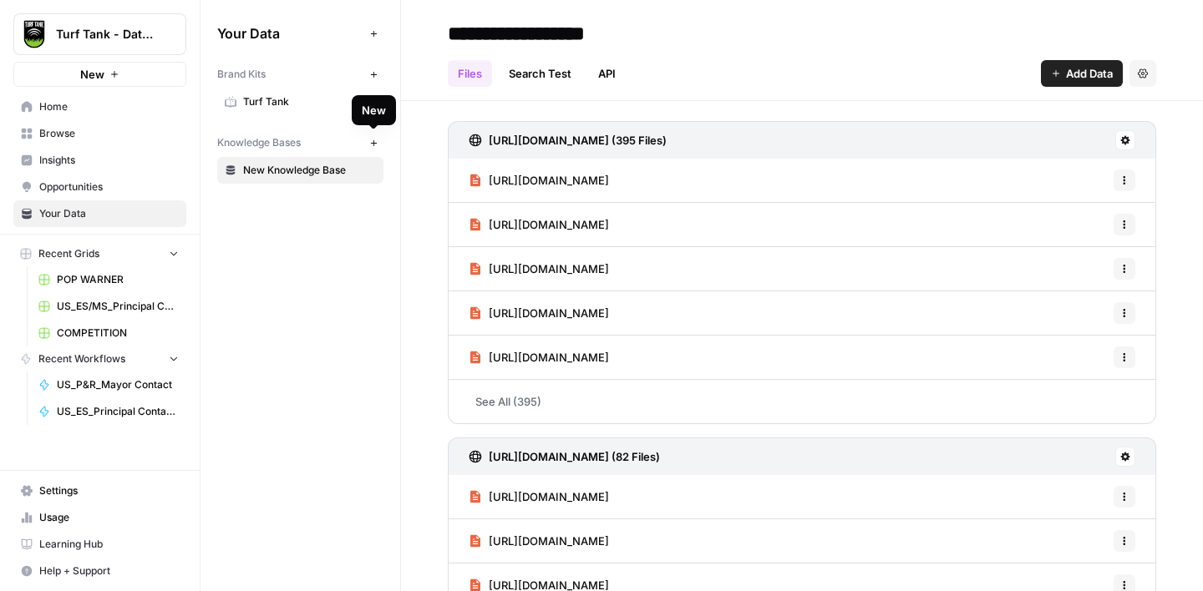
click at [373, 140] on icon "button" at bounding box center [373, 143] width 9 height 9
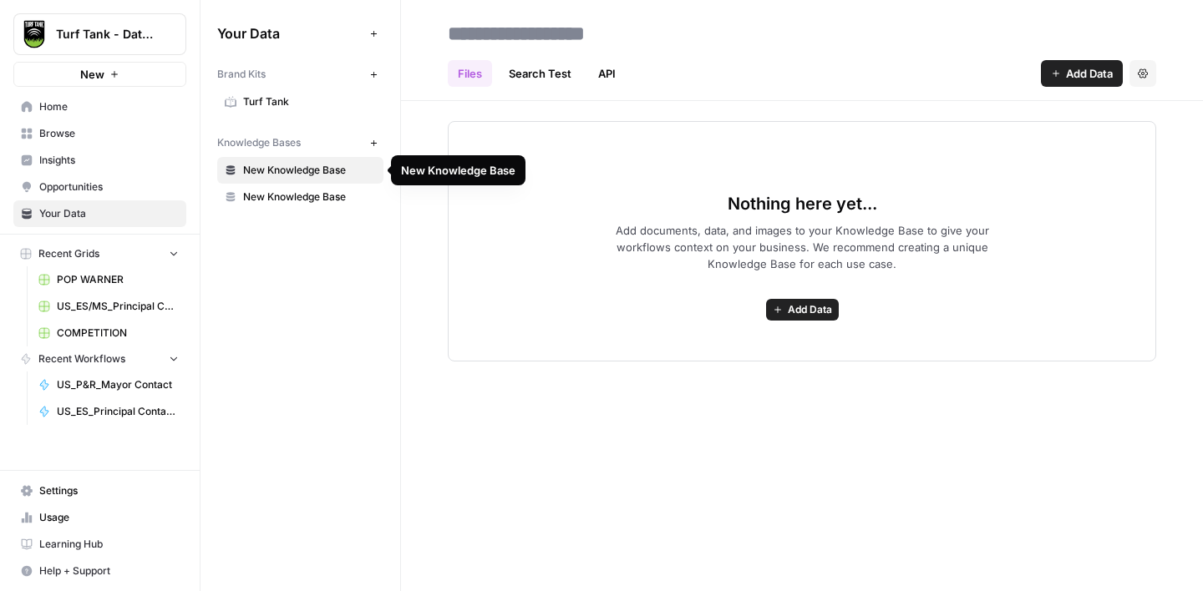
click at [276, 280] on div "Your Data Add Data Brand Kits New Turf Tank Knowledge Bases New New Knowledge B…" at bounding box center [300, 295] width 200 height 591
click at [369, 175] on span "New Knowledge Base" at bounding box center [309, 170] width 133 height 15
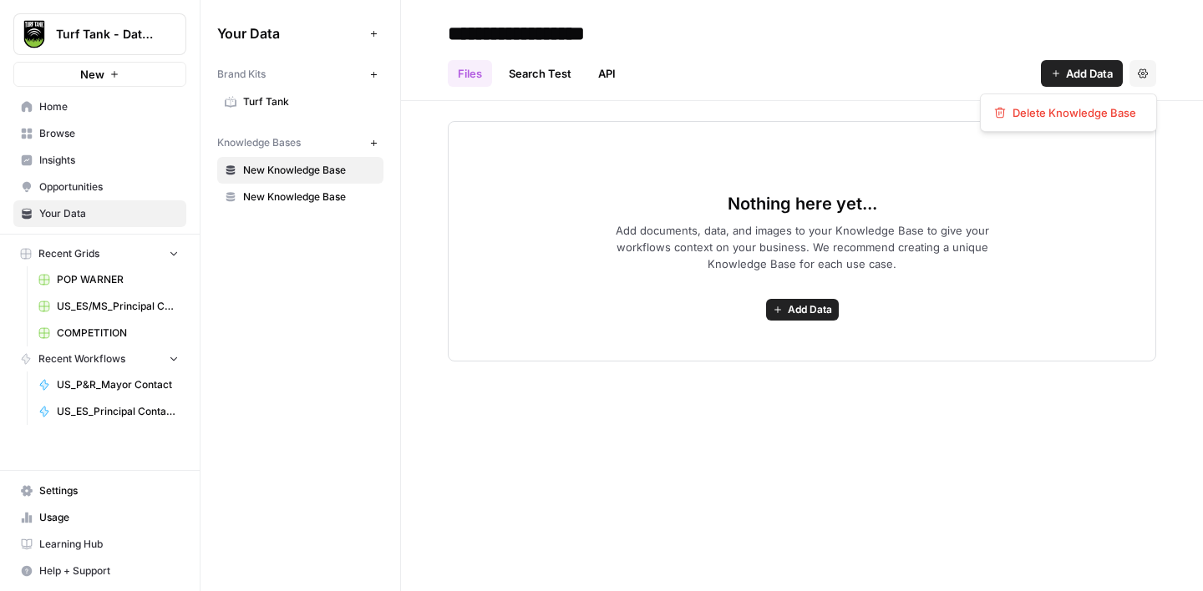
click at [1142, 76] on icon "button" at bounding box center [1143, 73] width 10 height 9
click at [1091, 117] on span "Delete Knowledge Base" at bounding box center [1074, 112] width 124 height 17
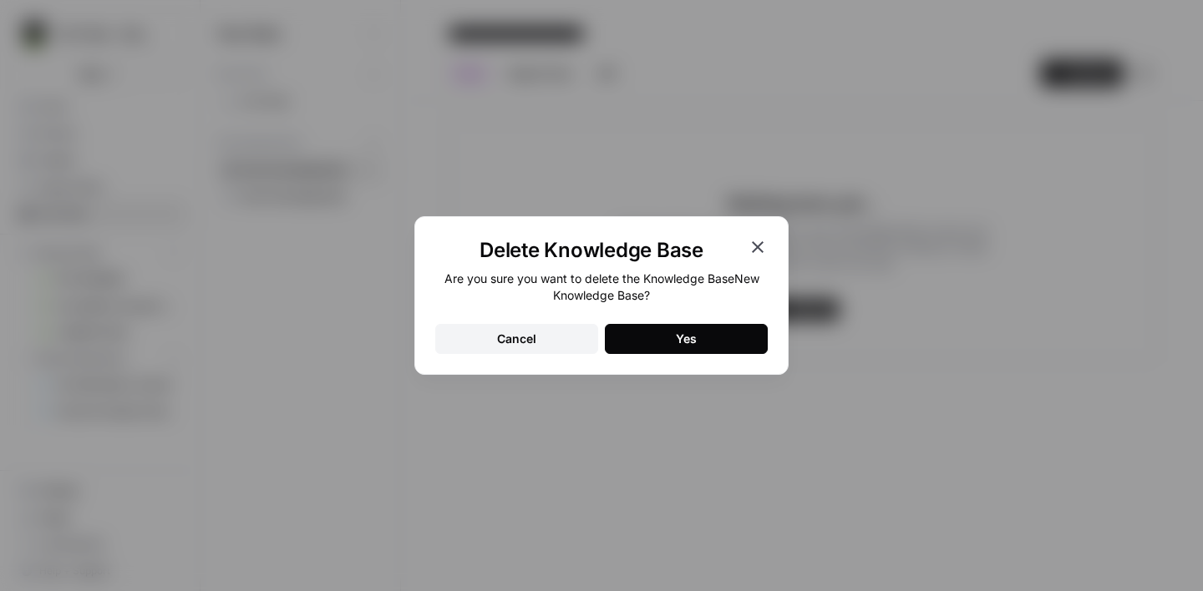
click at [721, 348] on button "Yes" at bounding box center [686, 339] width 163 height 30
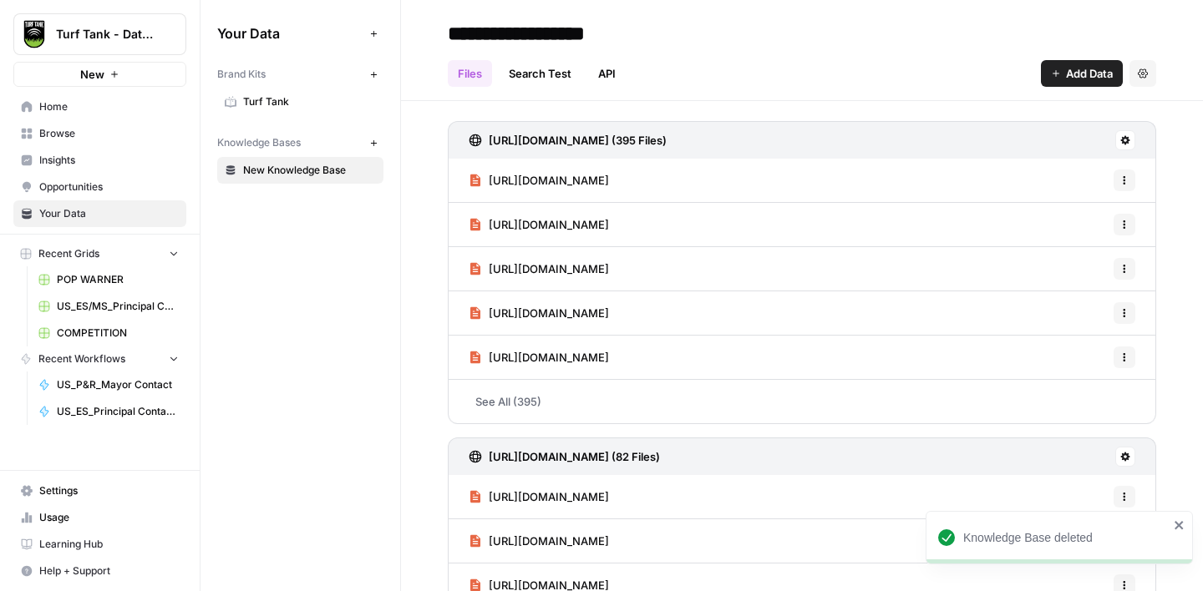
click at [576, 26] on input "**********" at bounding box center [574, 33] width 267 height 33
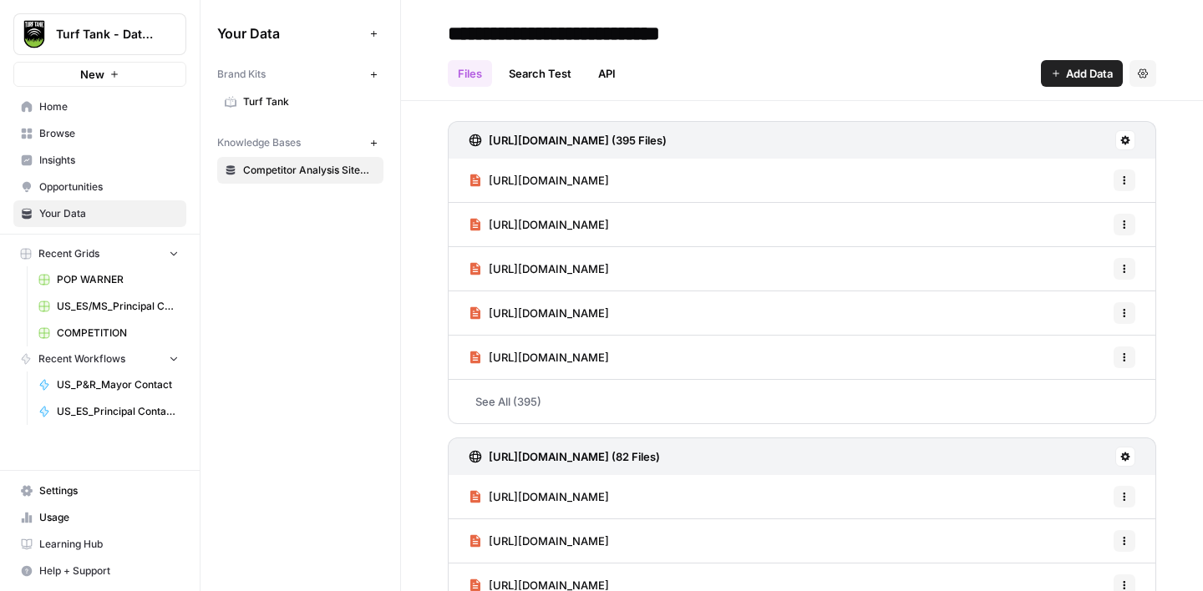
click at [652, 28] on input "**********" at bounding box center [594, 33] width 307 height 33
type input "**********"
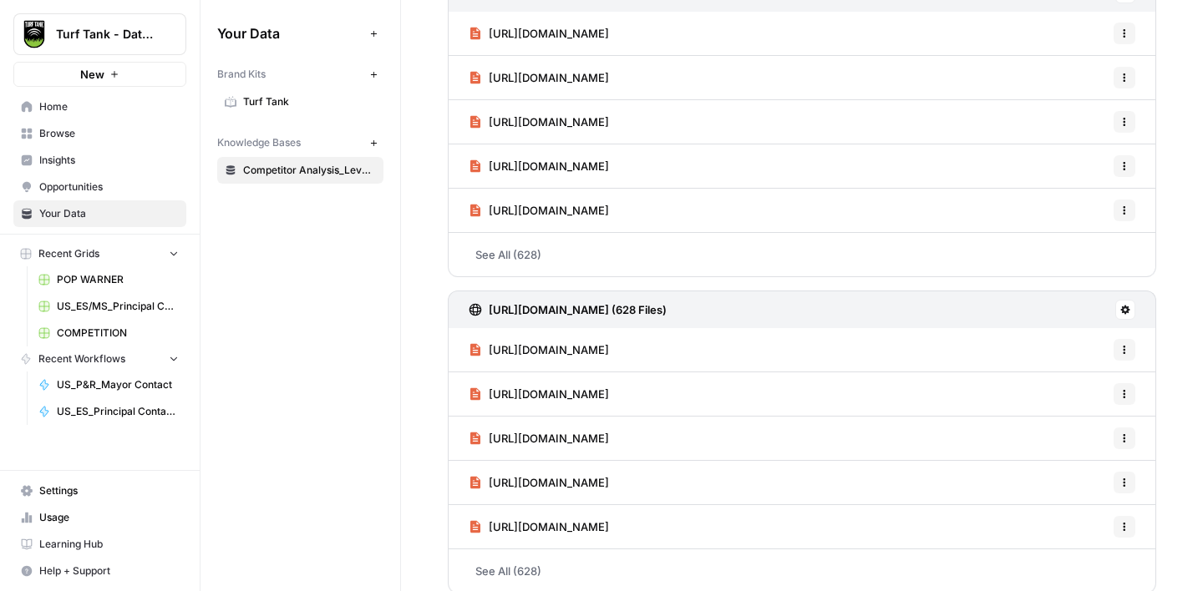
scroll to position [796, 0]
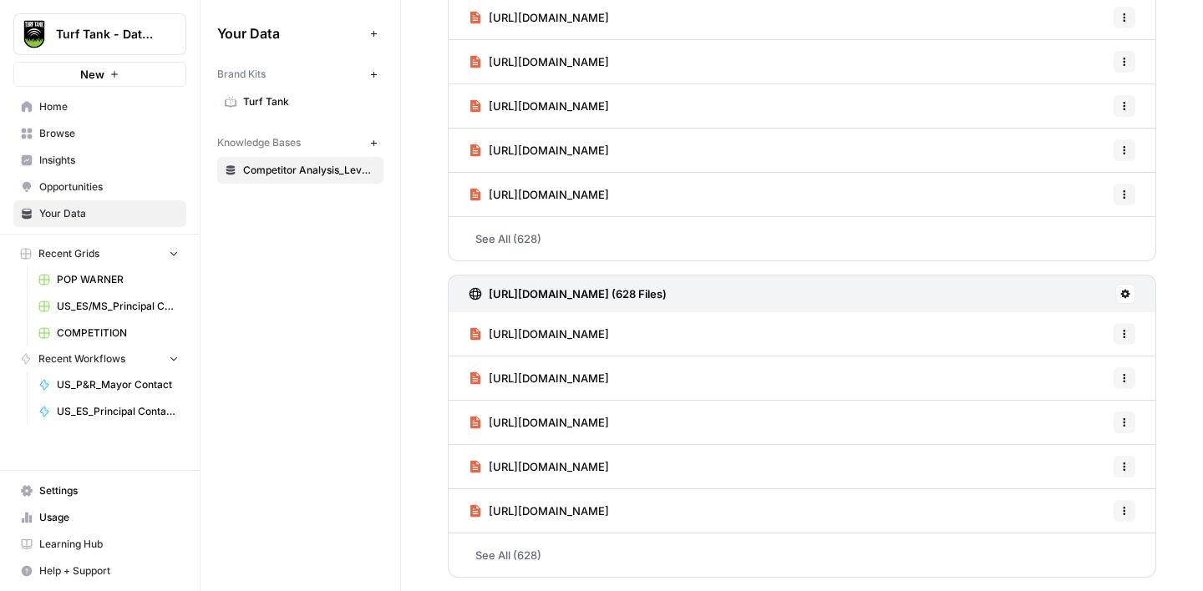
click at [121, 66] on button "New" at bounding box center [99, 74] width 173 height 25
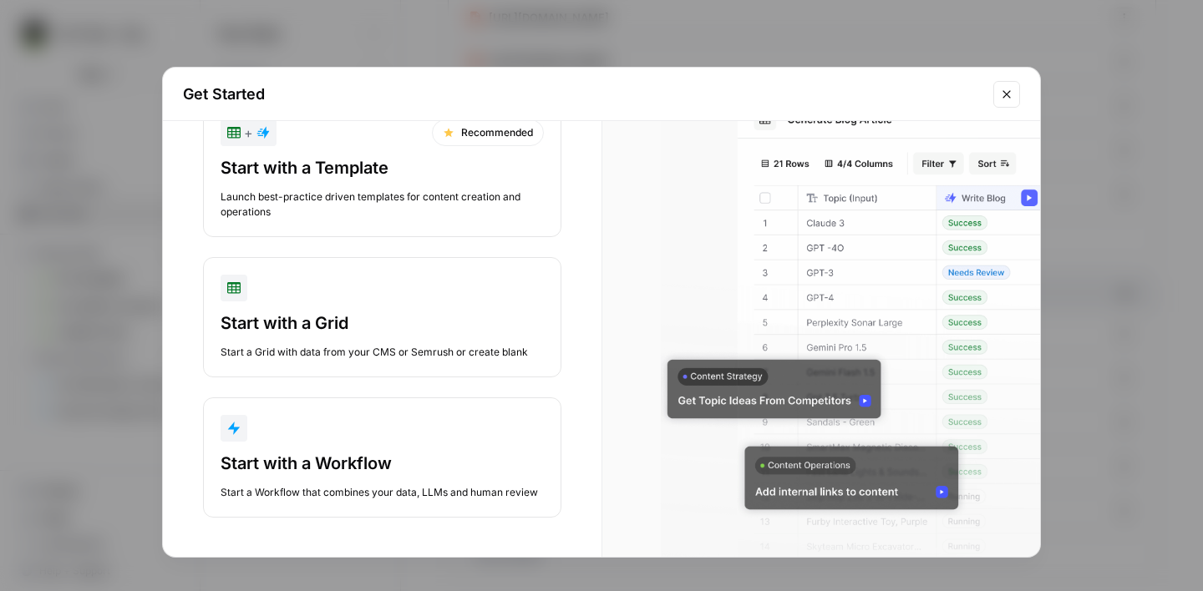
scroll to position [60, 0]
click at [314, 184] on div "Start with a Template Launch best-practice driven templates for content creatio…" at bounding box center [382, 186] width 323 height 63
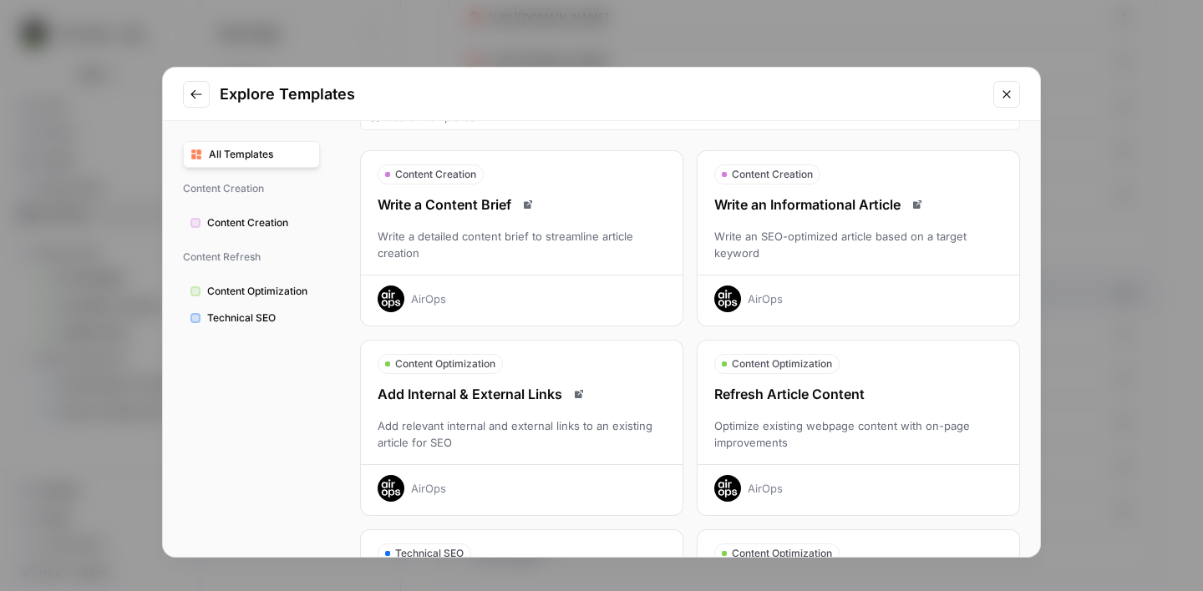
scroll to position [4, 0]
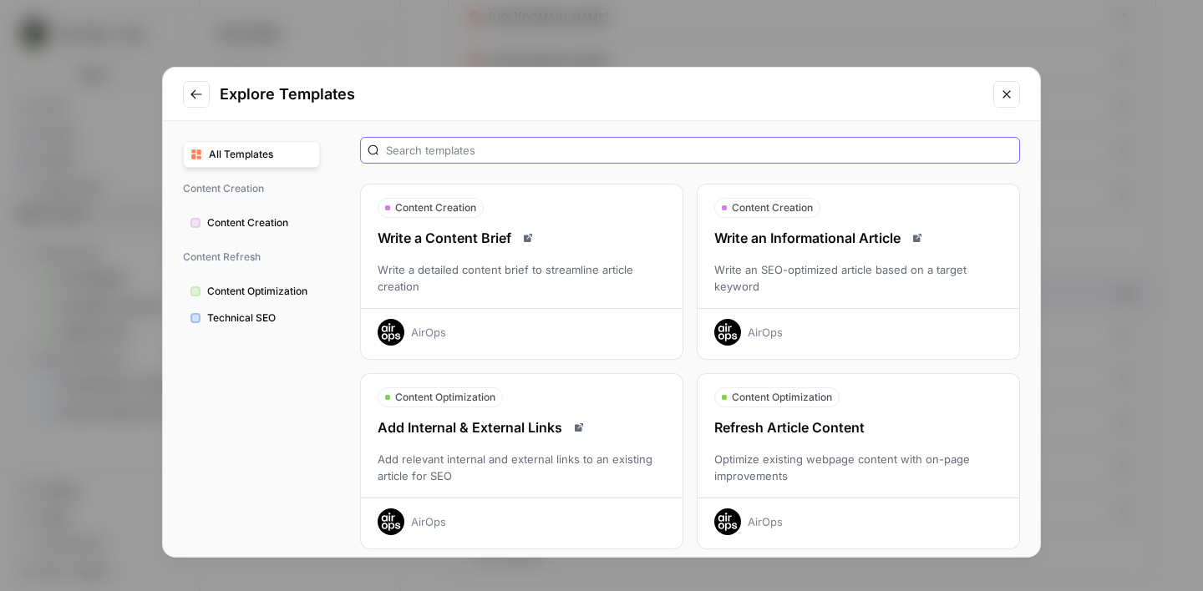
click at [506, 148] on input "text" at bounding box center [699, 150] width 627 height 17
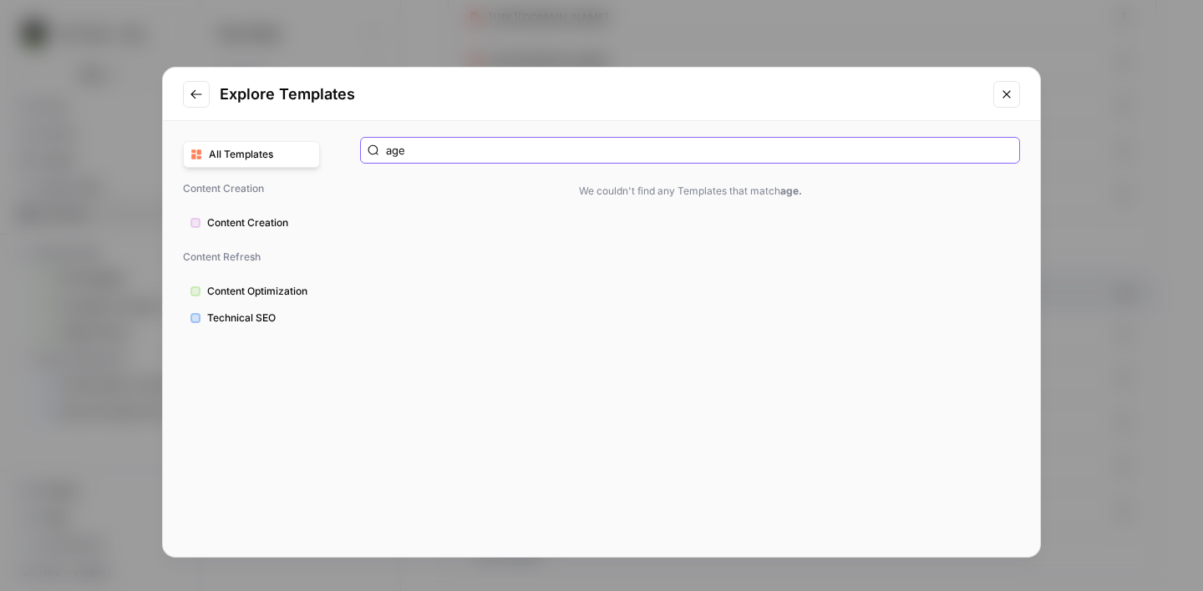
type input "age"
click at [196, 99] on icon "Go to previous step" at bounding box center [196, 94] width 13 height 13
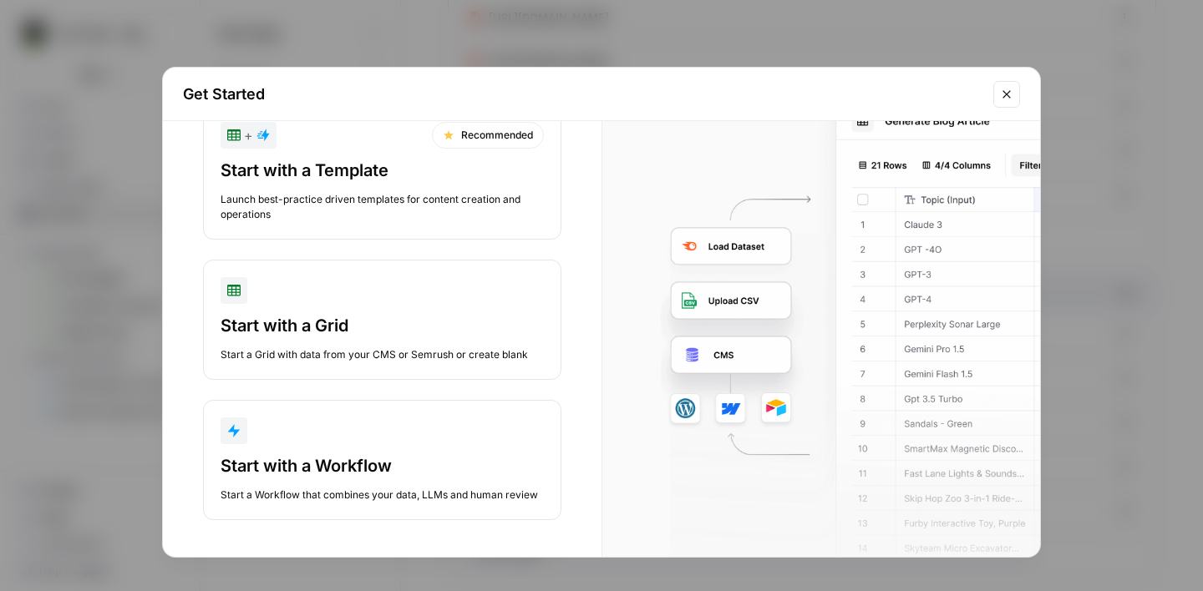
scroll to position [60, 0]
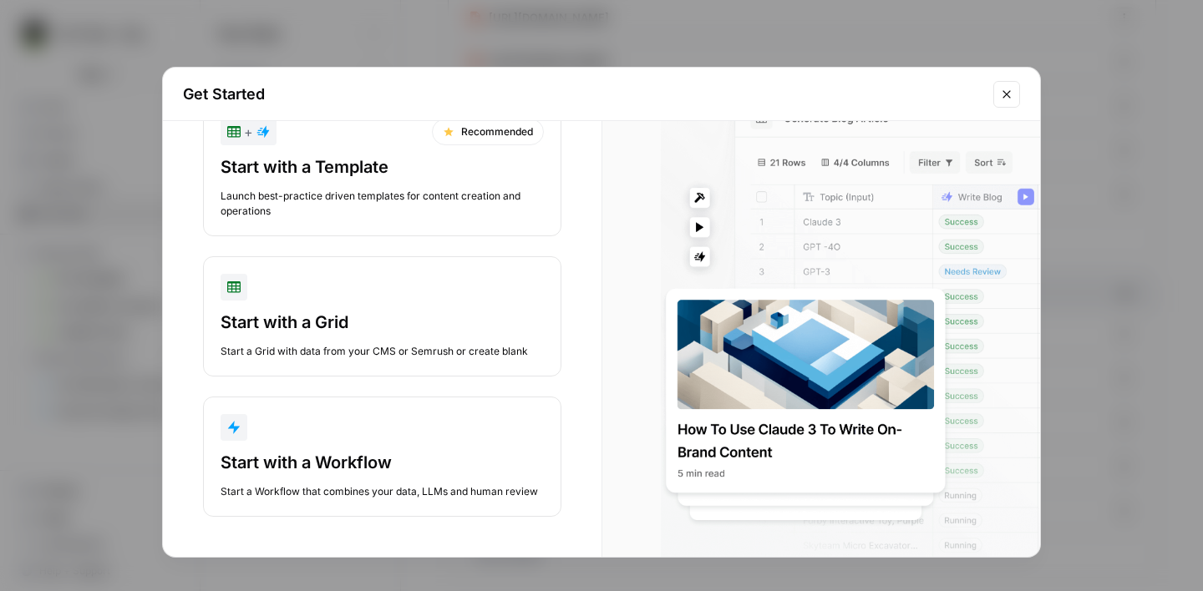
click at [1007, 98] on icon "Close modal" at bounding box center [1006, 94] width 13 height 13
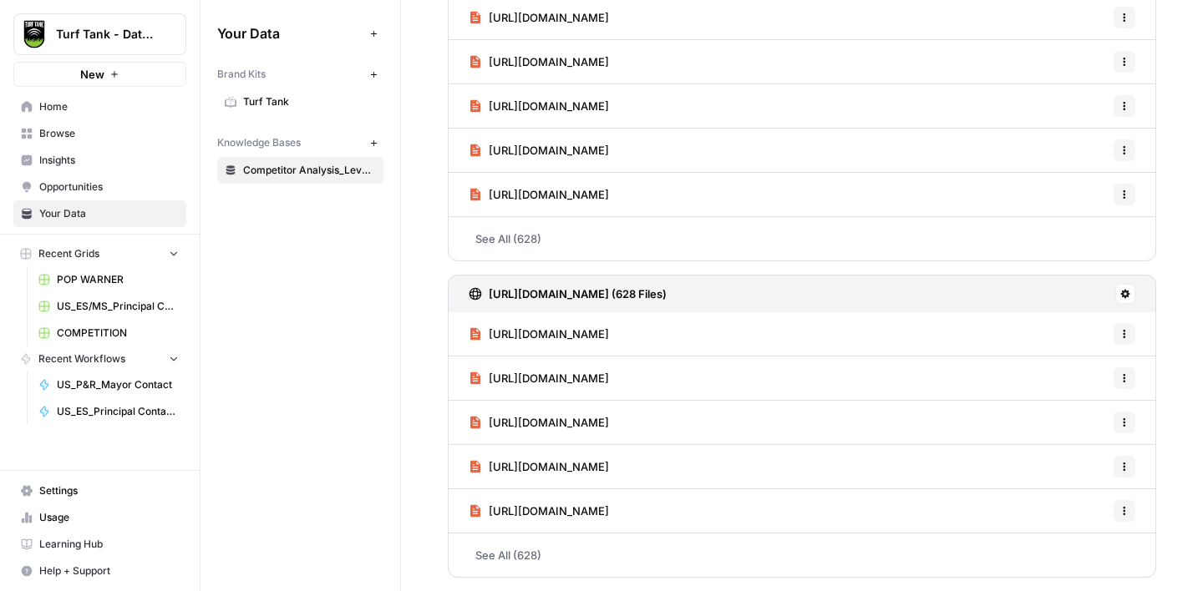
click at [80, 185] on span "Opportunities" at bounding box center [109, 187] width 140 height 15
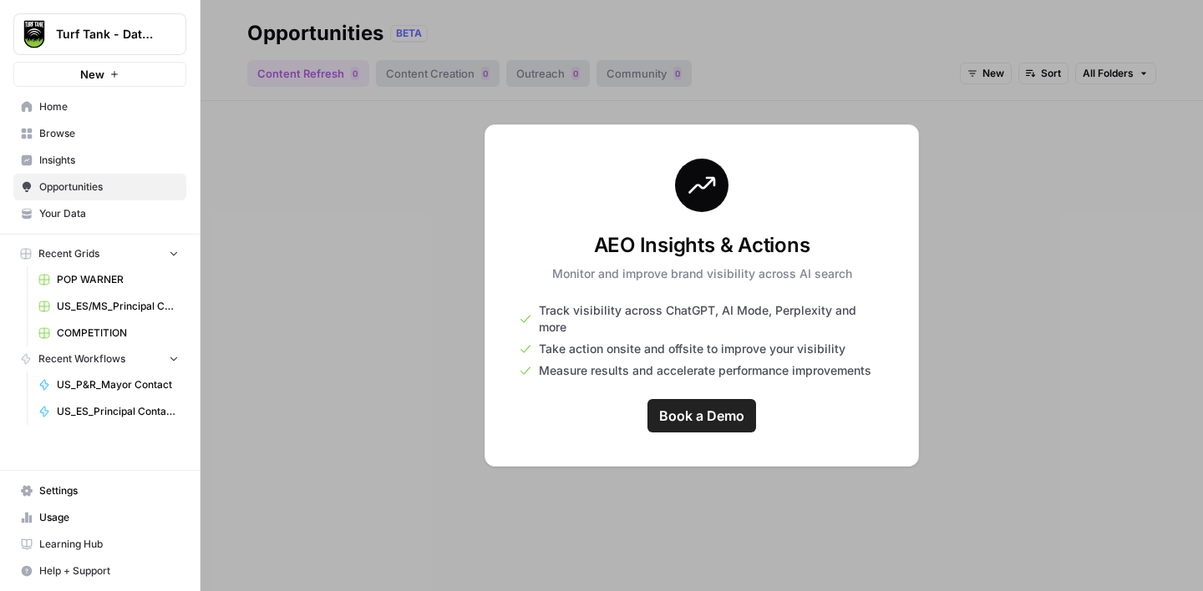
click at [91, 167] on span "Insights" at bounding box center [109, 160] width 140 height 15
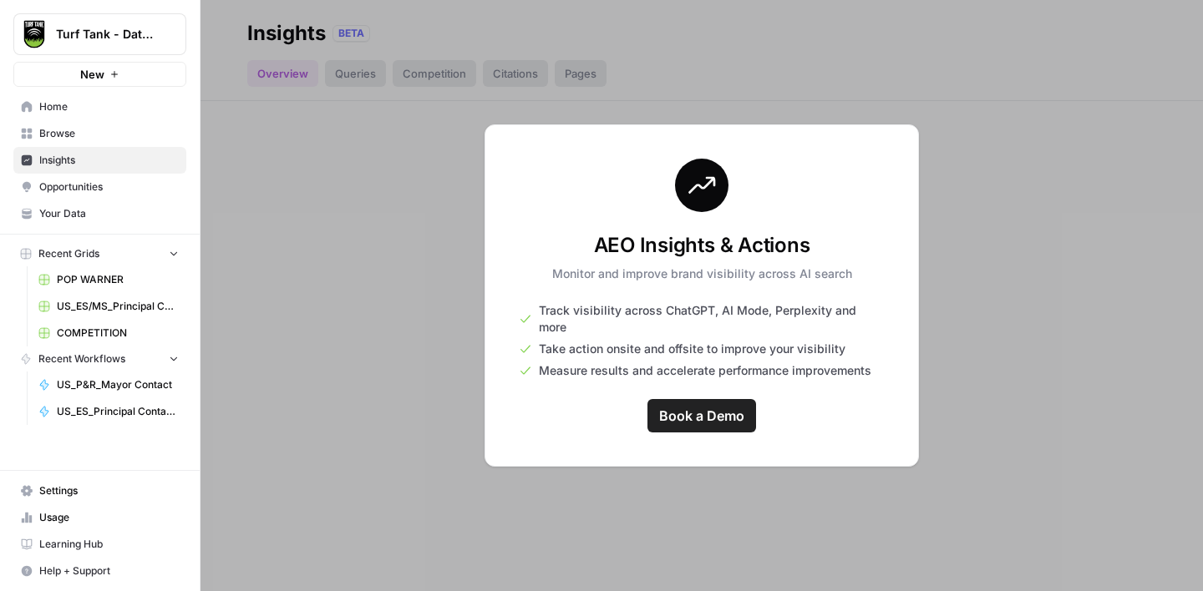
click at [85, 139] on span "Browse" at bounding box center [109, 133] width 140 height 15
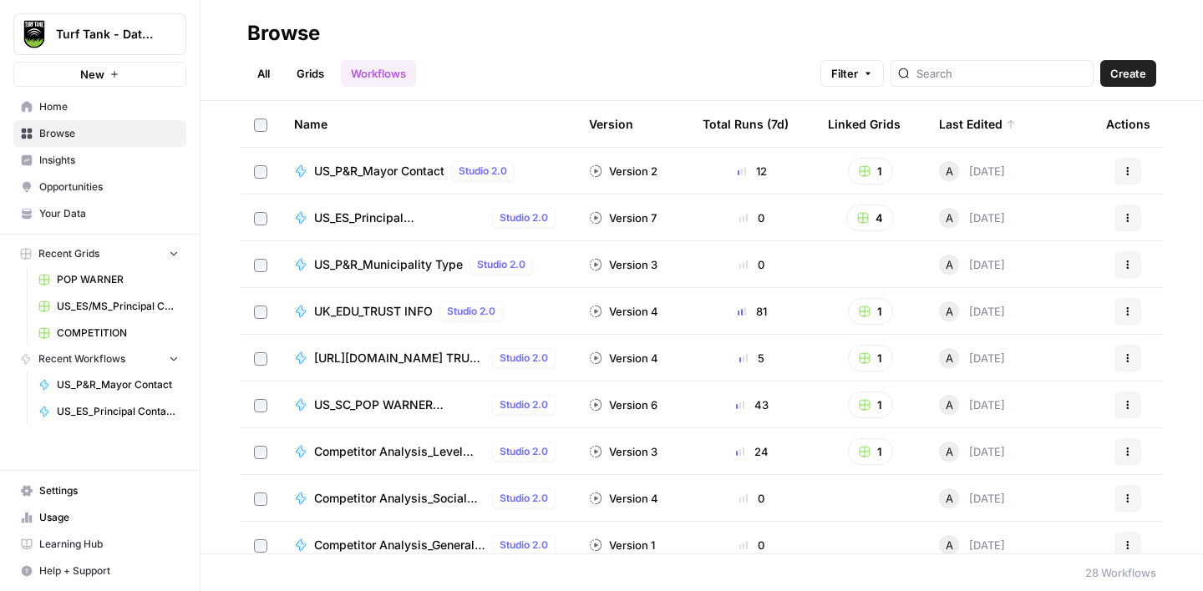
click at [82, 107] on span "Home" at bounding box center [109, 106] width 140 height 15
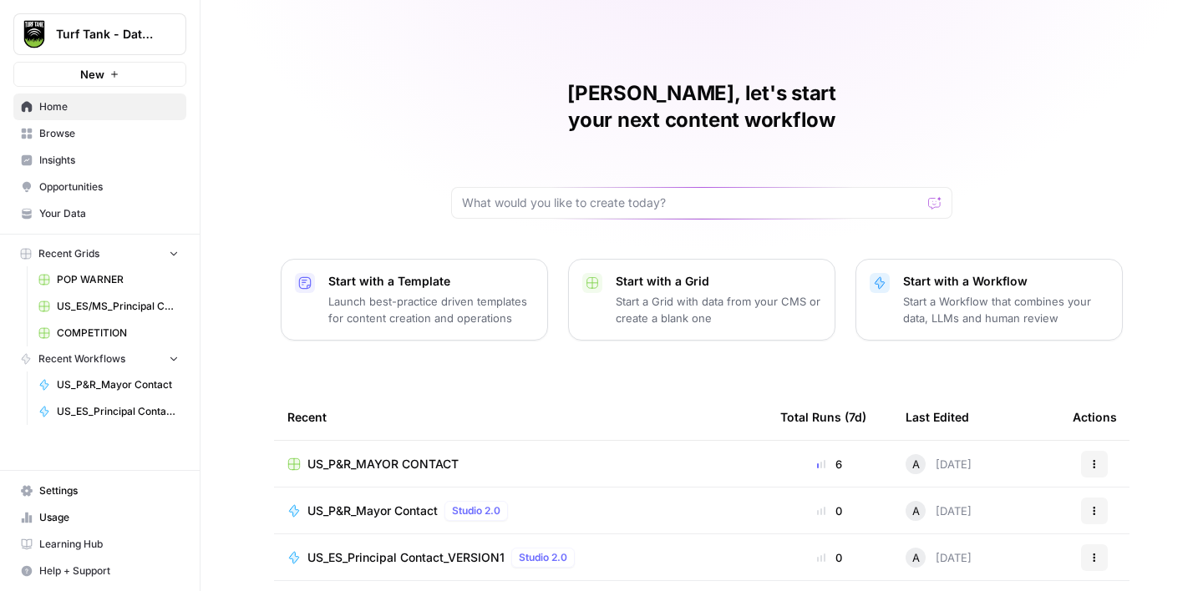
click at [481, 273] on p "Start with a Template" at bounding box center [431, 281] width 206 height 17
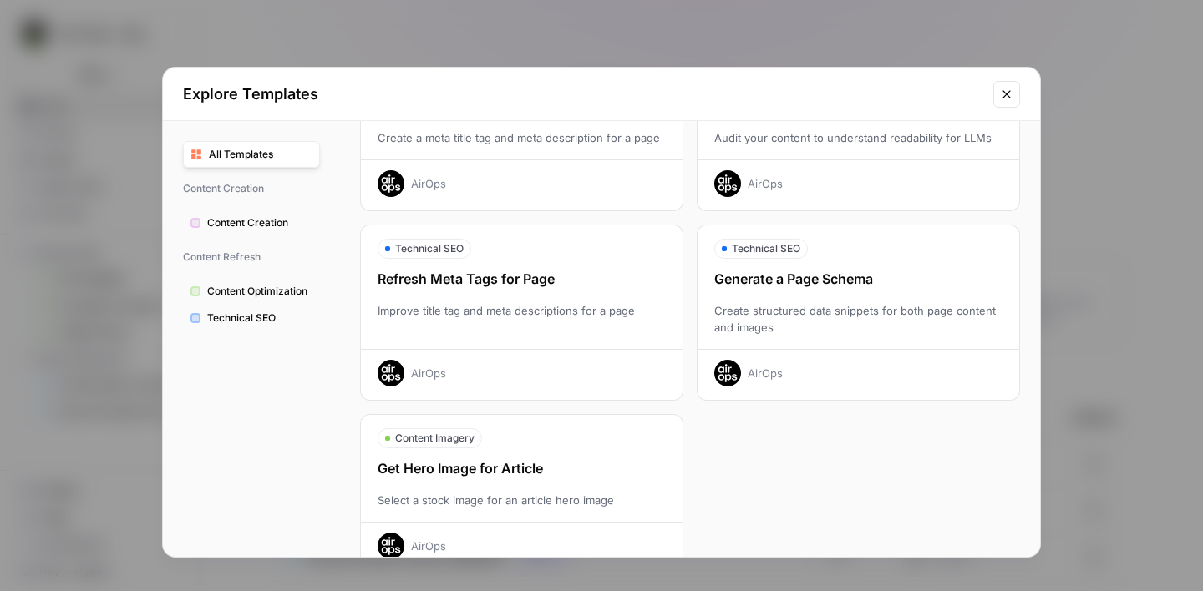
scroll to position [552, 0]
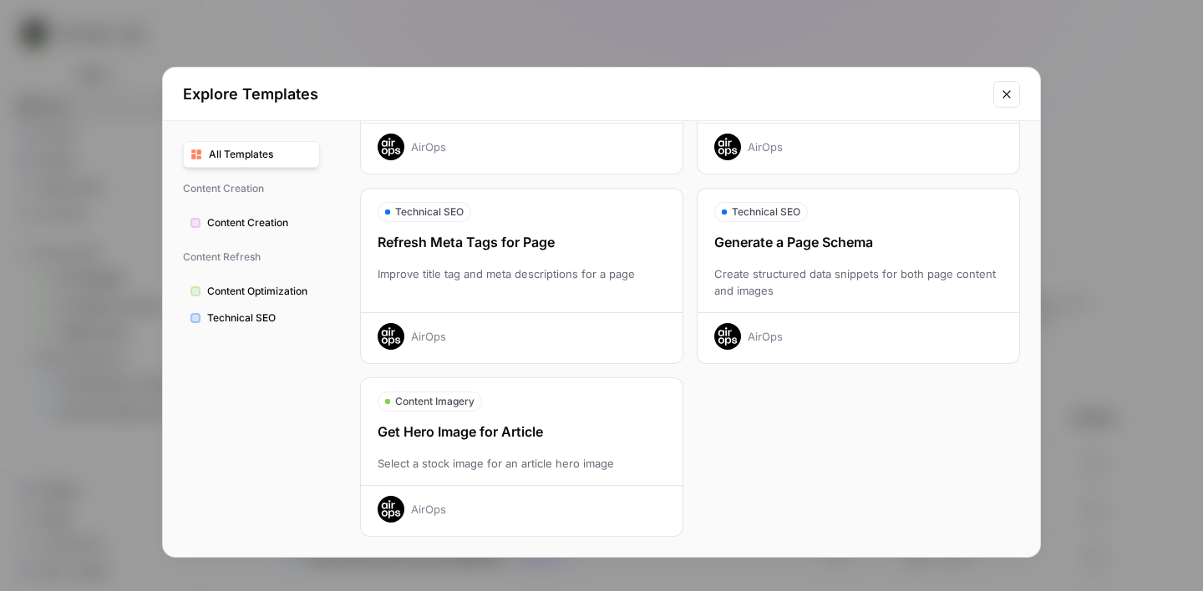
click at [1012, 104] on button "Close modal" at bounding box center [1006, 94] width 27 height 27
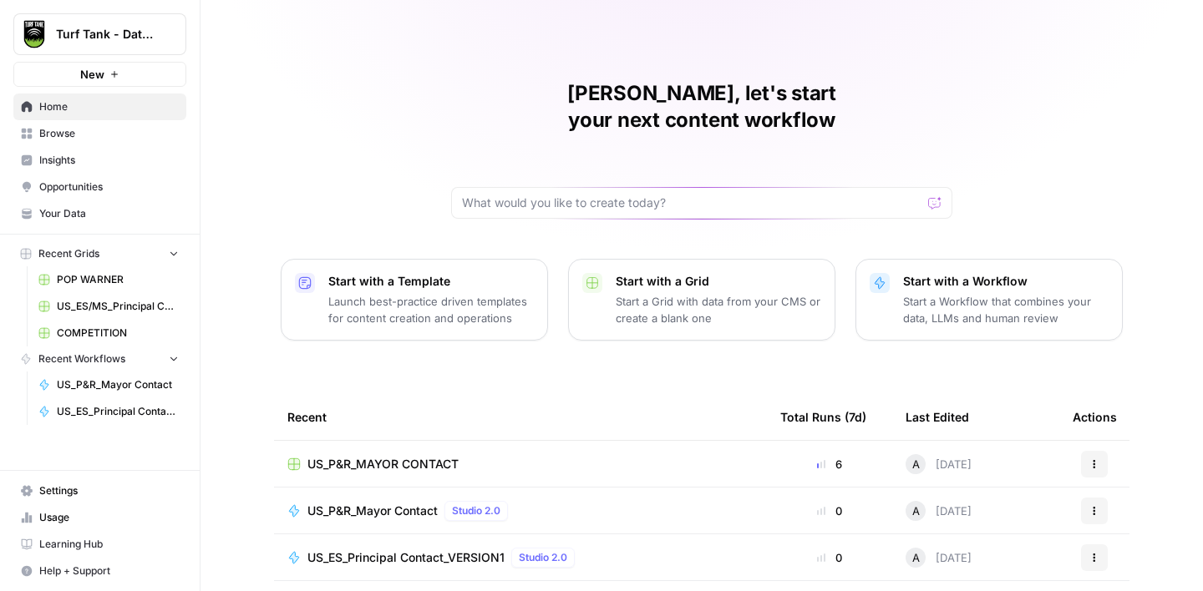
click at [101, 206] on span "Your Data" at bounding box center [109, 213] width 140 height 15
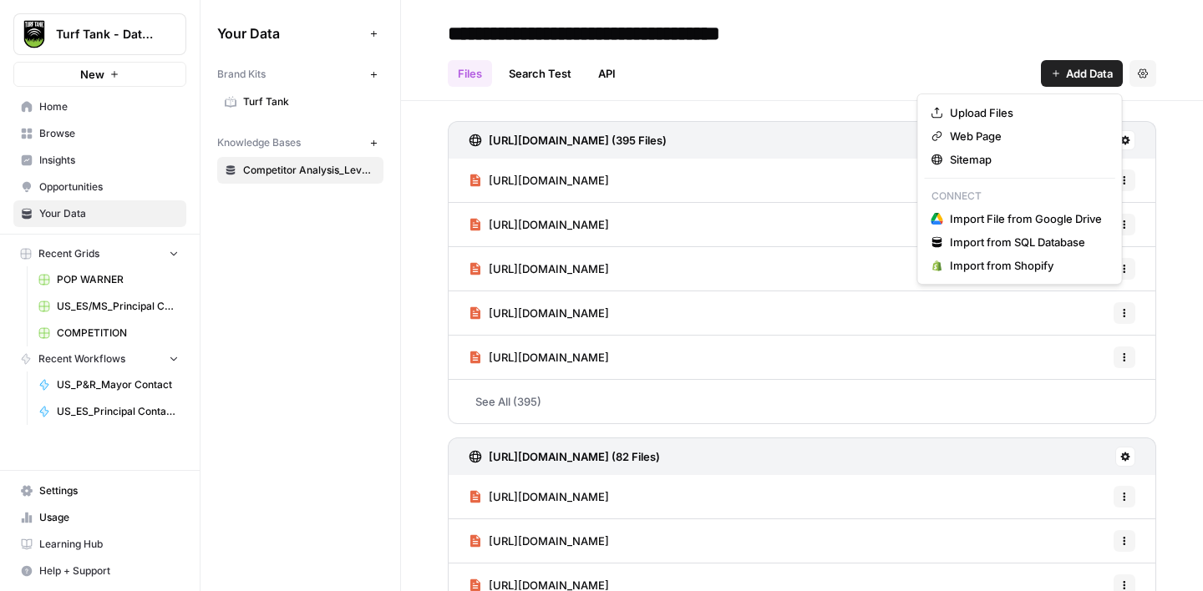
click at [1075, 77] on span "Add Data" at bounding box center [1089, 73] width 47 height 17
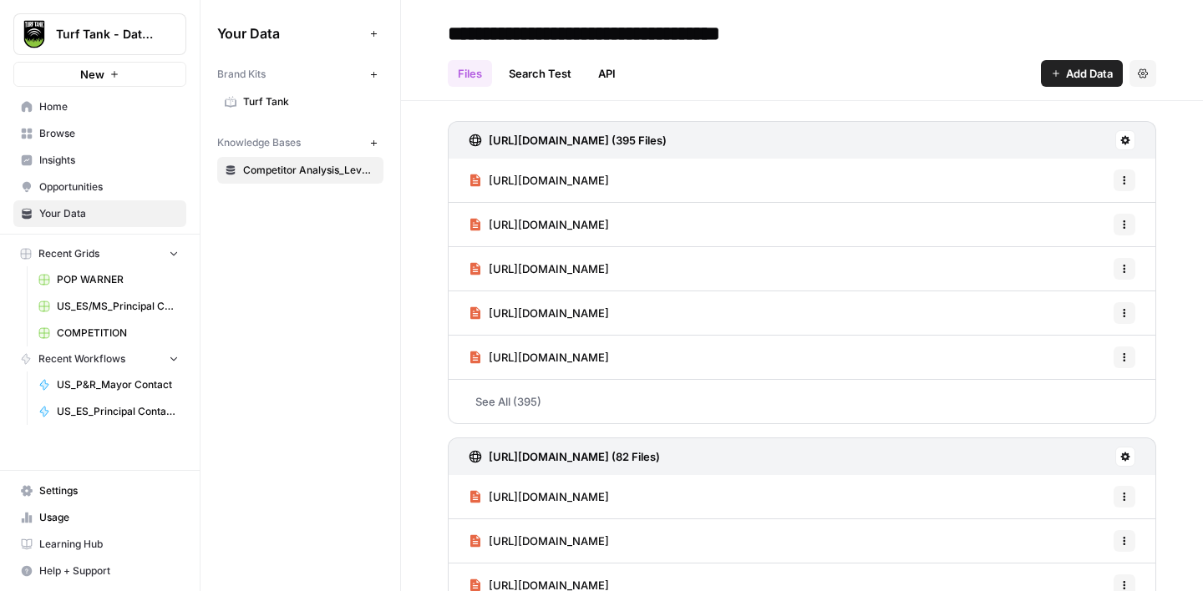
click at [972, 54] on div "Files Search Test API Add Data Settings" at bounding box center [802, 67] width 708 height 40
click at [1148, 73] on button "Settings" at bounding box center [1142, 73] width 27 height 27
click at [909, 48] on div "Files Search Test API Add Data Settings" at bounding box center [802, 67] width 708 height 40
click at [378, 33] on button "Add Data" at bounding box center [373, 33] width 20 height 20
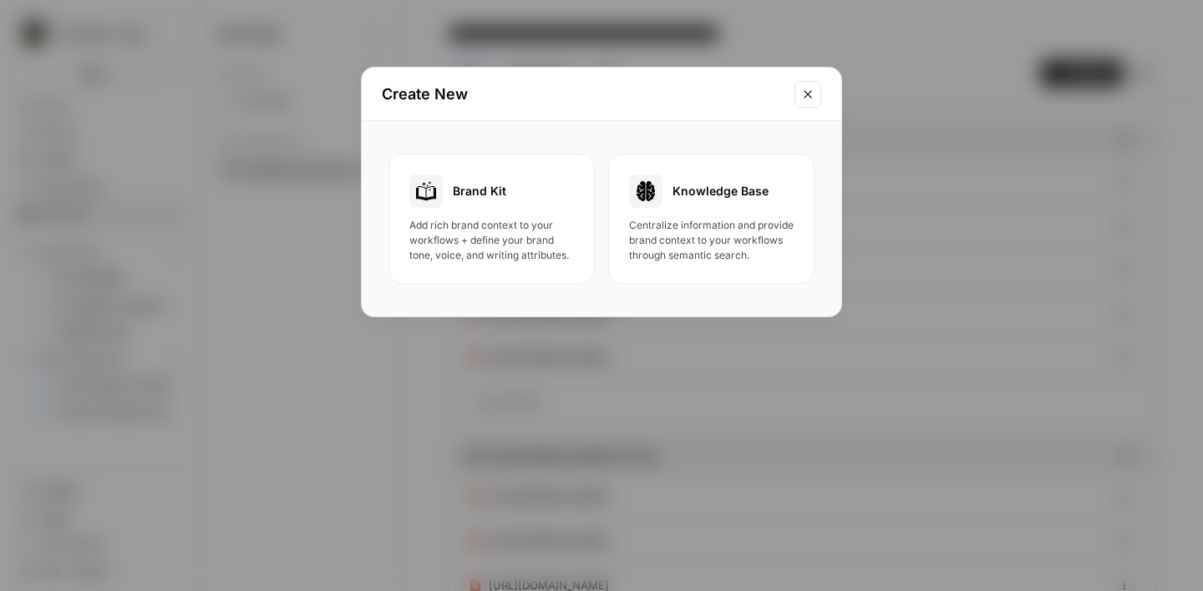
click at [809, 99] on icon "Close modal" at bounding box center [807, 94] width 13 height 13
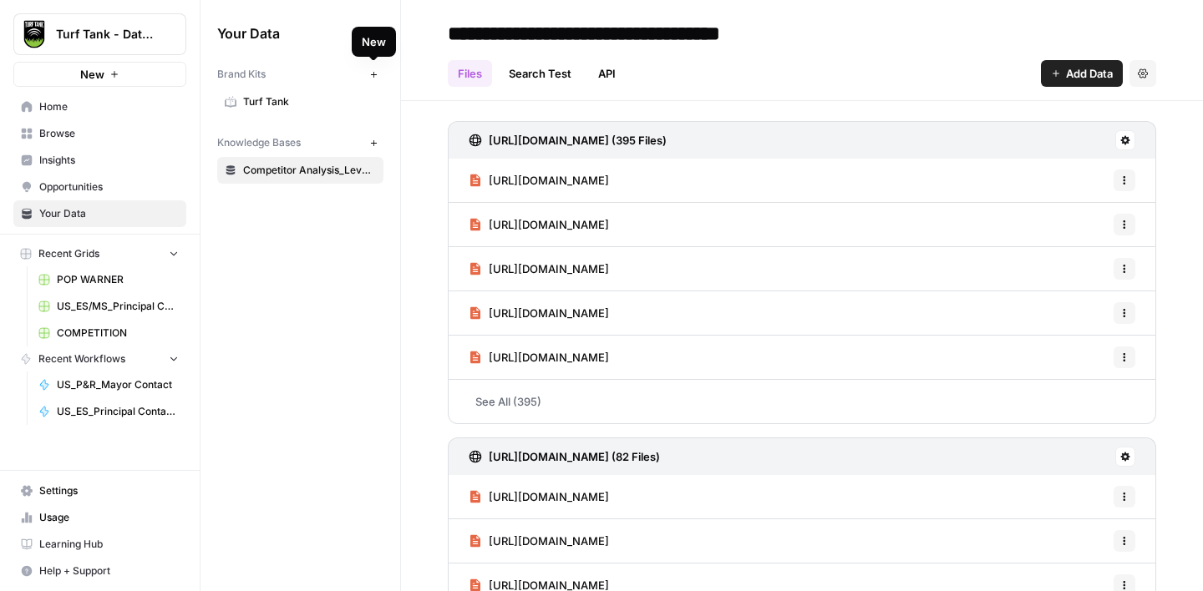
click at [367, 73] on button "New" at bounding box center [373, 74] width 20 height 20
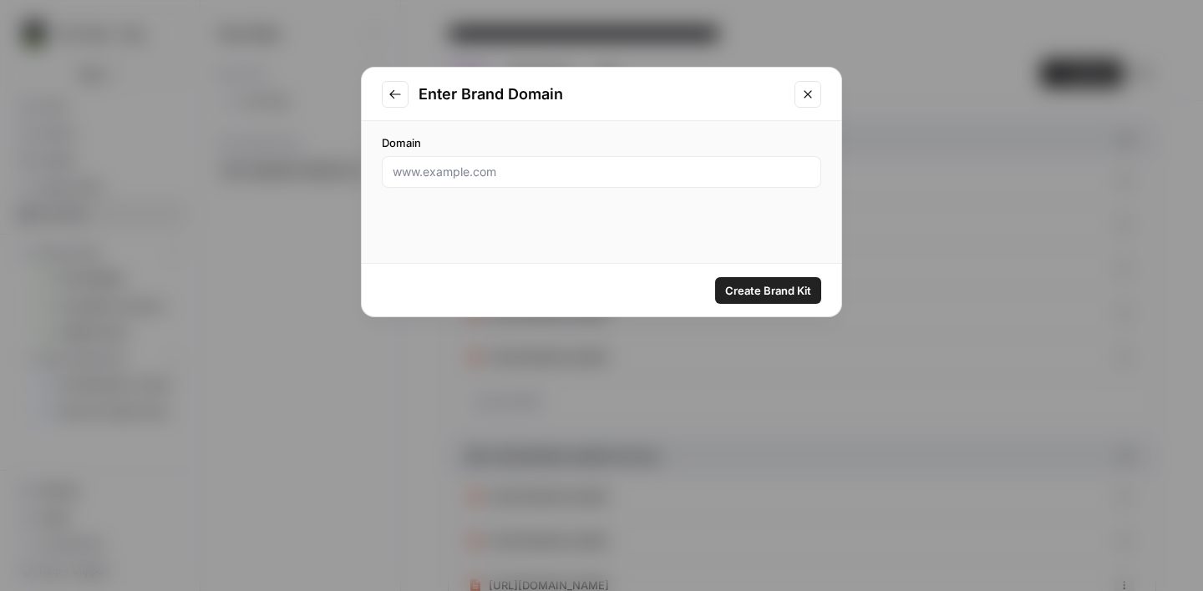
click at [810, 95] on icon "Close modal" at bounding box center [807, 94] width 13 height 13
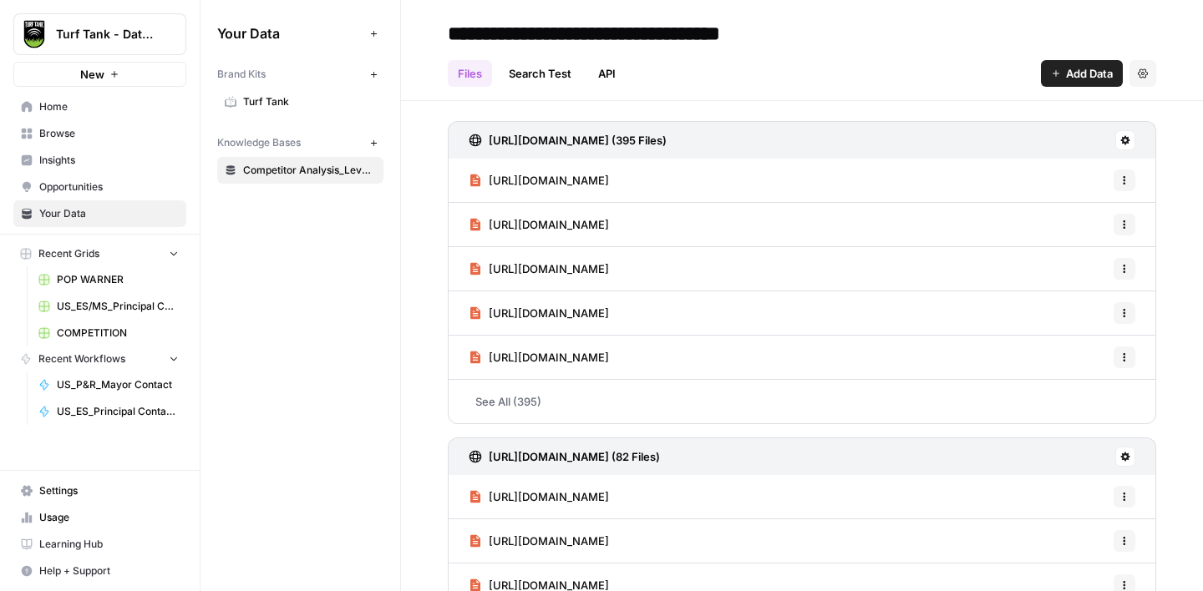
click at [89, 74] on span "New" at bounding box center [92, 74] width 24 height 17
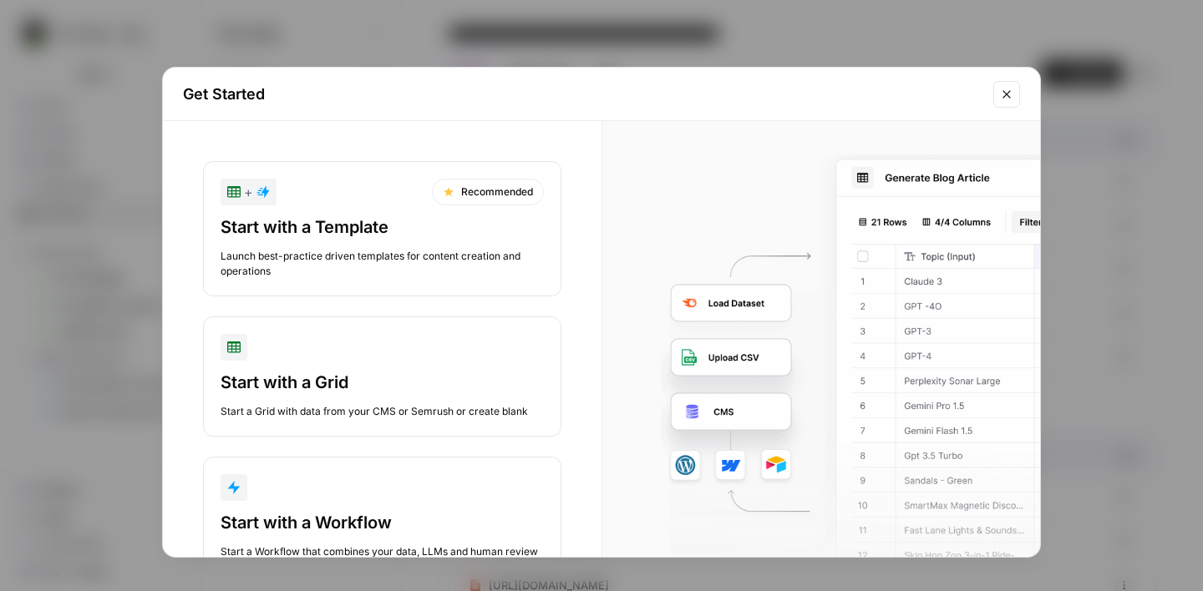
scroll to position [60, 0]
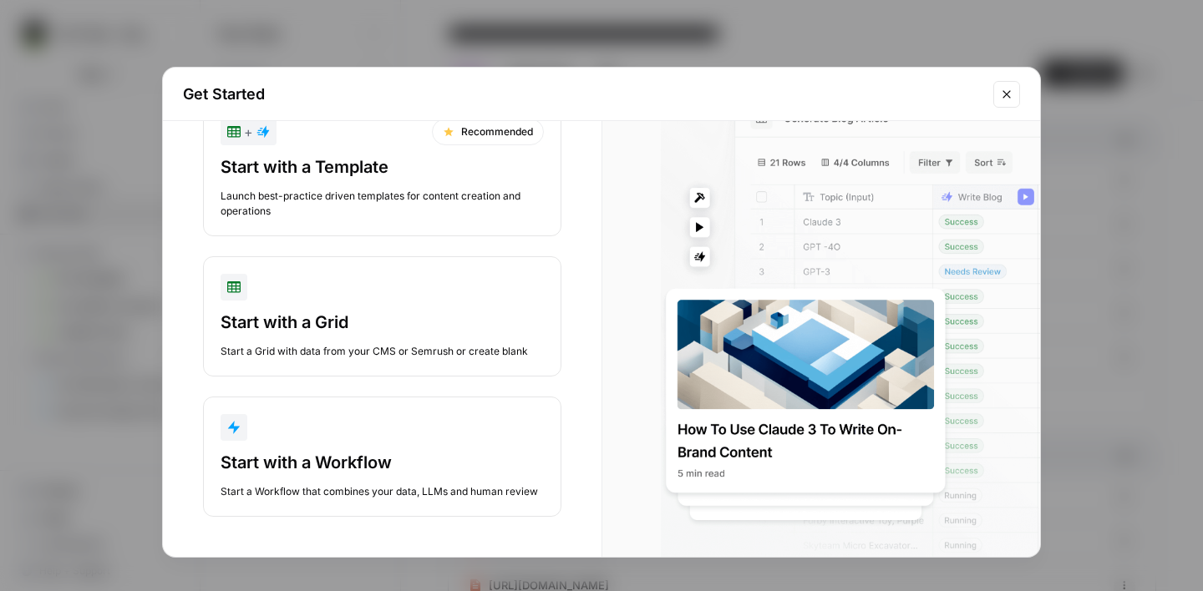
click at [1000, 90] on icon "Close modal" at bounding box center [1006, 94] width 13 height 13
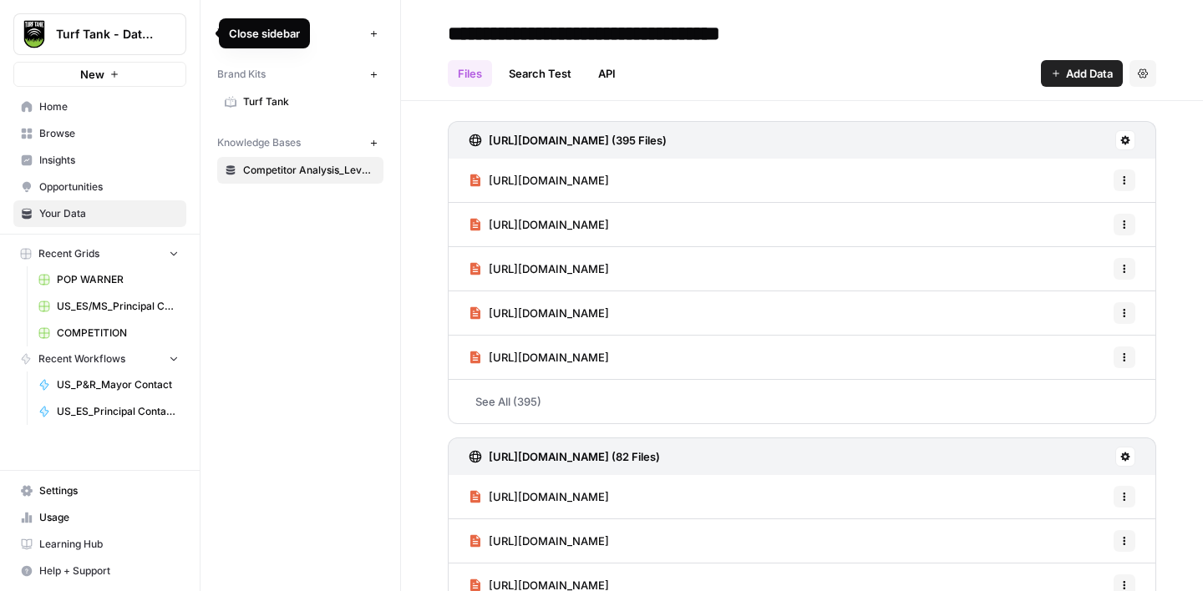
click at [206, 32] on icon "button" at bounding box center [203, 34] width 12 height 12
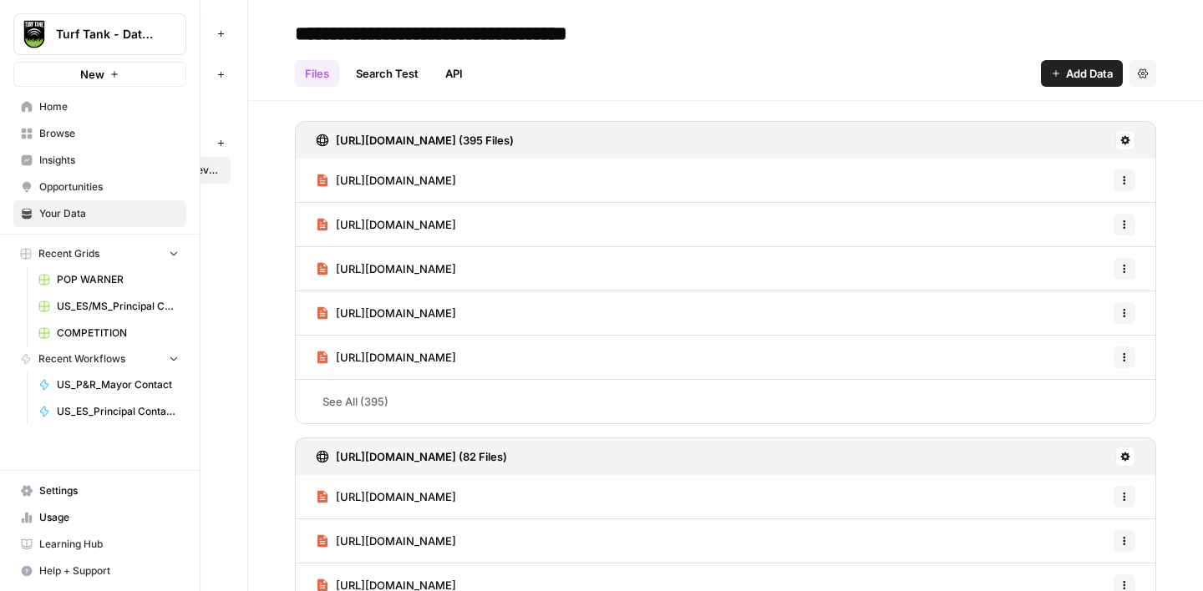
click at [99, 561] on button "Help + Support" at bounding box center [99, 571] width 173 height 27
click at [59, 551] on span "Learning Hub" at bounding box center [109, 544] width 140 height 15
click at [80, 493] on span "Settings" at bounding box center [109, 491] width 140 height 15
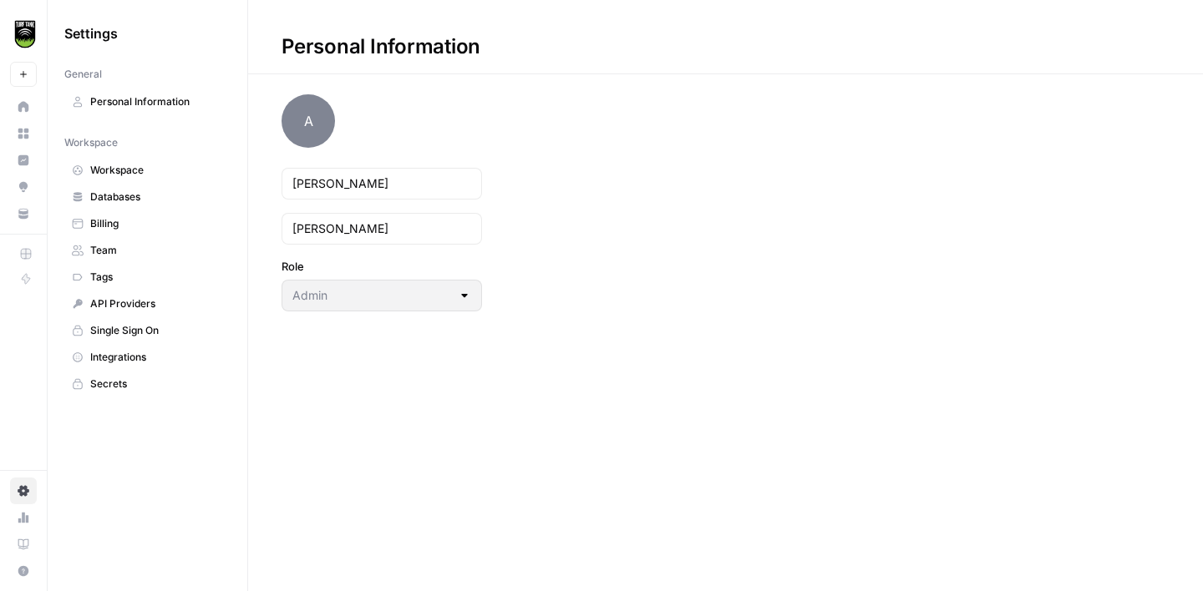
click at [122, 195] on span "Databases" at bounding box center [156, 197] width 133 height 15
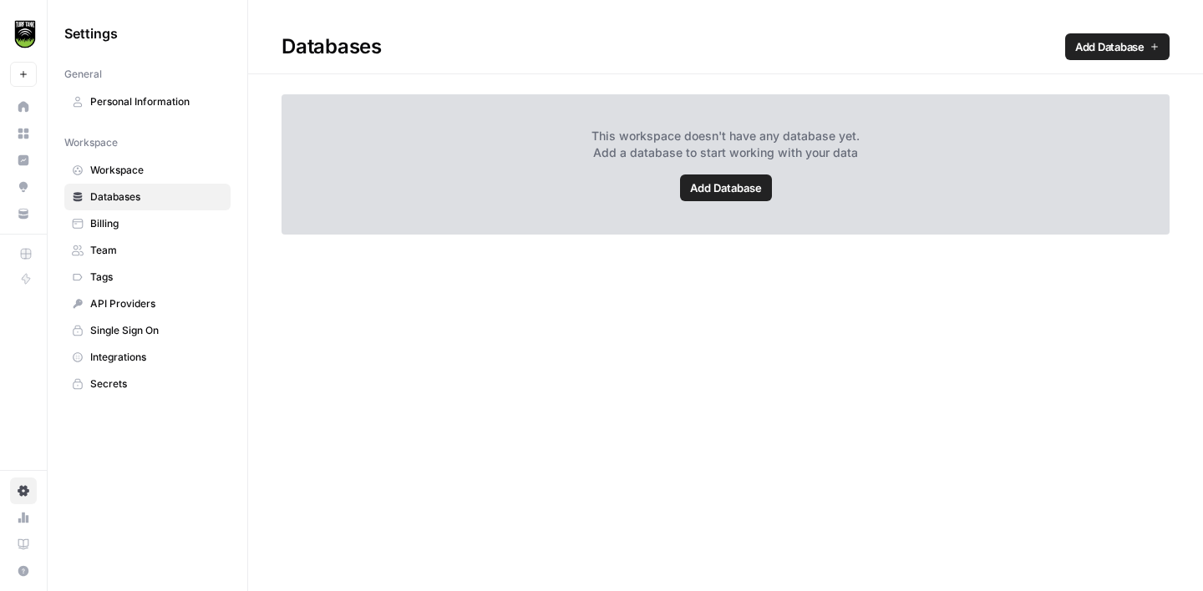
click at [118, 168] on span "Workspace" at bounding box center [156, 170] width 133 height 15
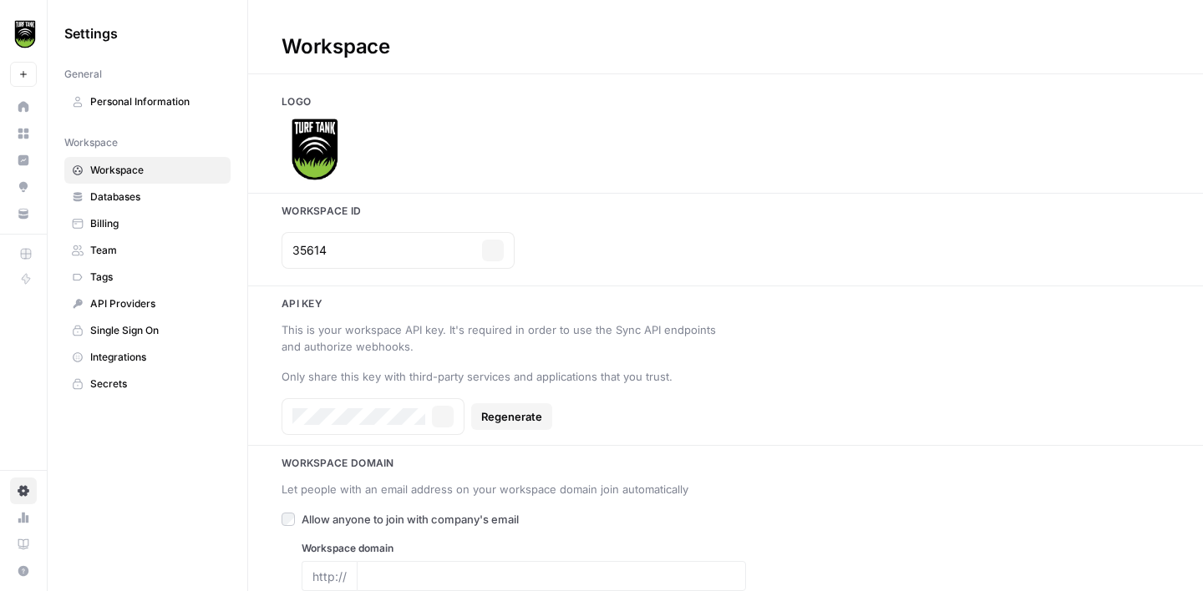
type input "[DOMAIN_NAME]"
click at [124, 196] on span "Databases" at bounding box center [156, 197] width 133 height 15
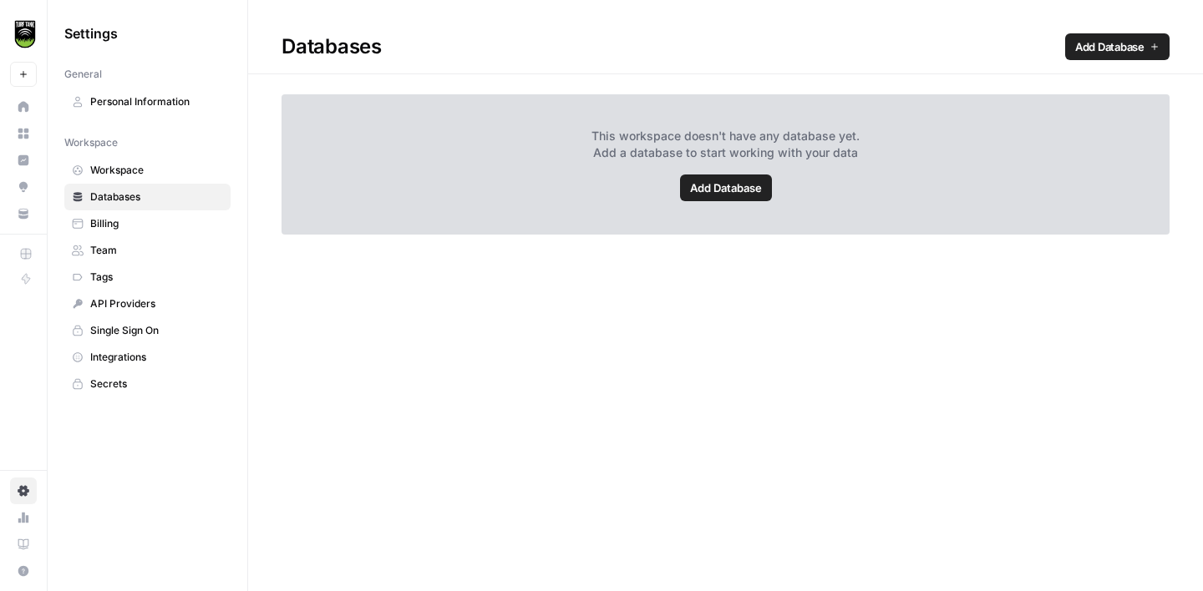
click at [152, 166] on span "Workspace" at bounding box center [156, 170] width 133 height 15
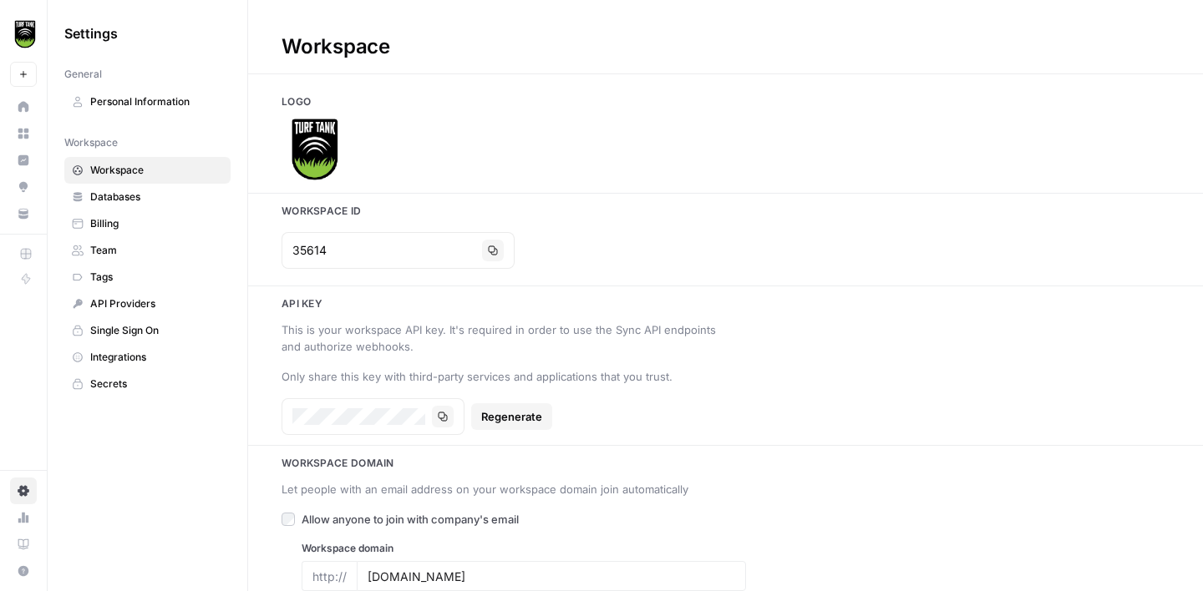
click at [133, 101] on span "Personal Information" at bounding box center [156, 101] width 133 height 15
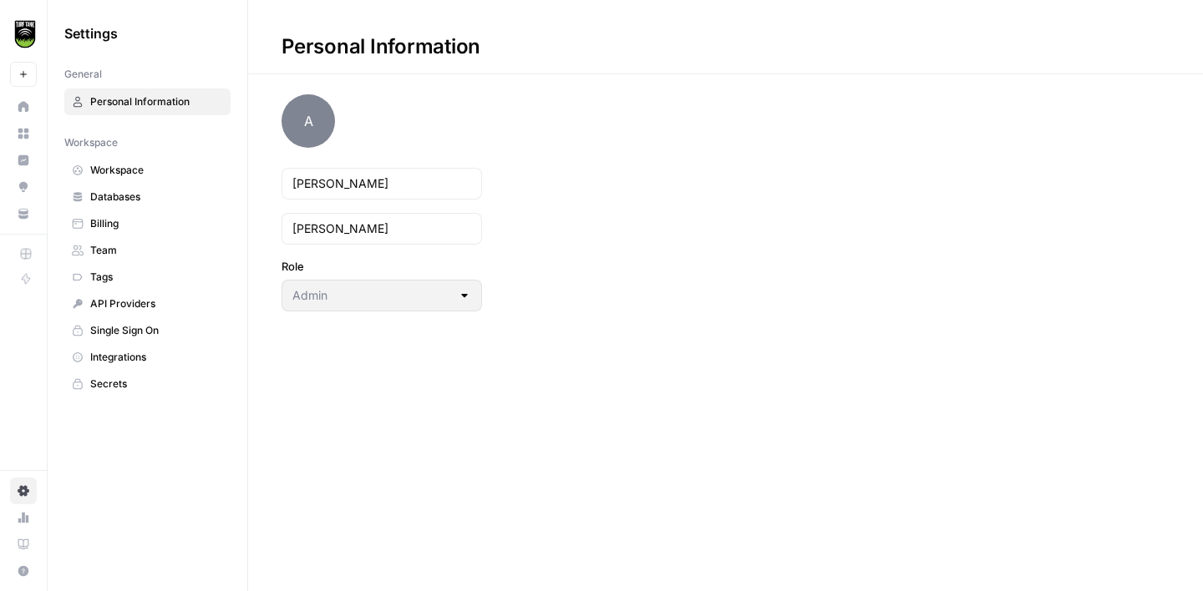
click at [130, 305] on span "API Providers" at bounding box center [156, 304] width 133 height 15
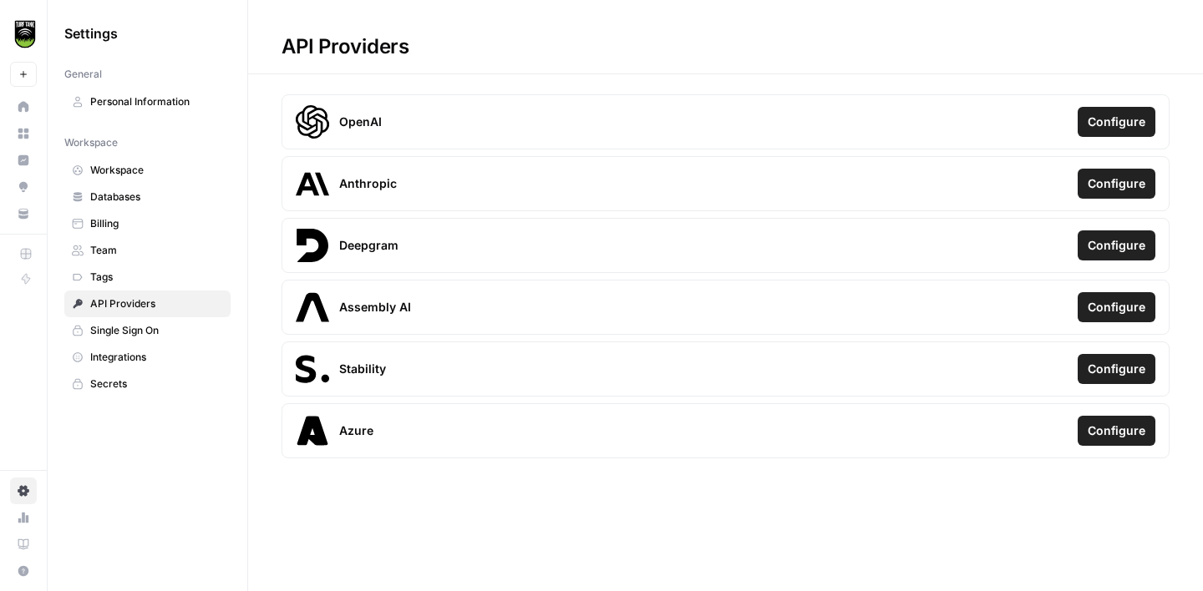
click at [119, 376] on link "Secrets" at bounding box center [147, 384] width 166 height 27
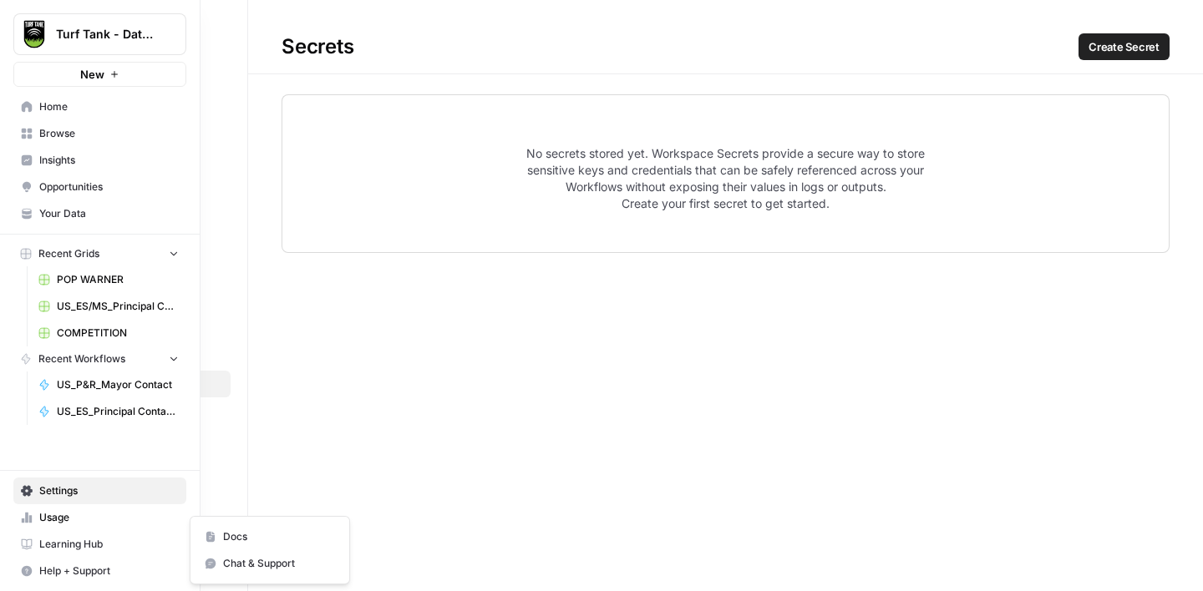
click at [50, 570] on span "Help + Support" at bounding box center [109, 571] width 140 height 15
click at [71, 570] on span "Help + Support" at bounding box center [109, 571] width 140 height 15
click at [264, 558] on span "Chat & Support" at bounding box center [279, 563] width 112 height 15
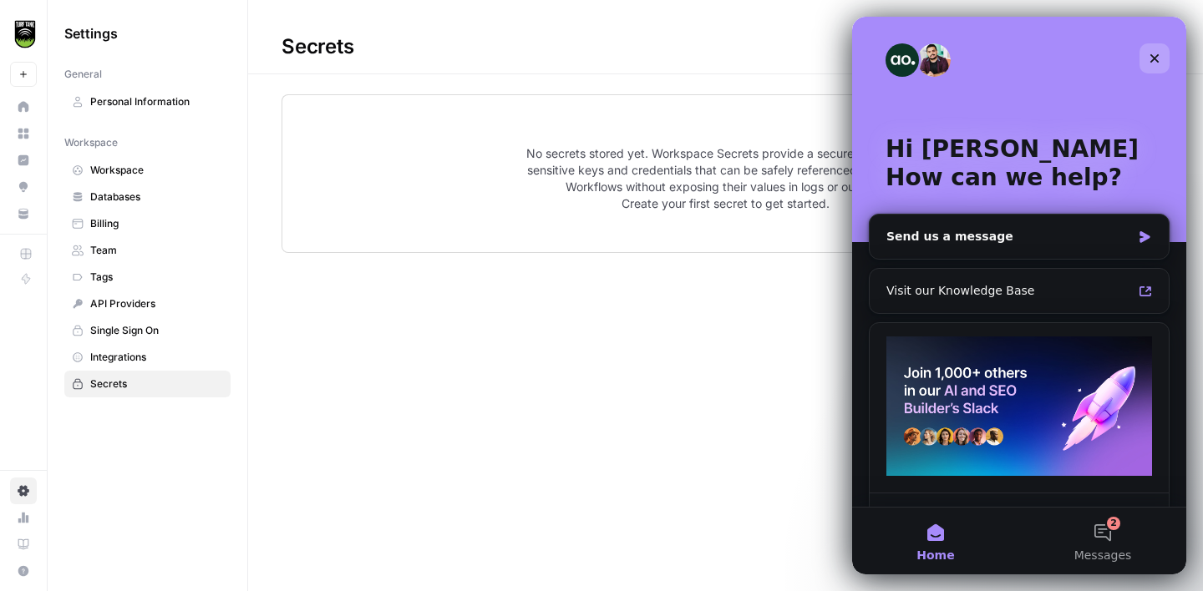
click at [1151, 58] on icon "Close" at bounding box center [1154, 58] width 13 height 13
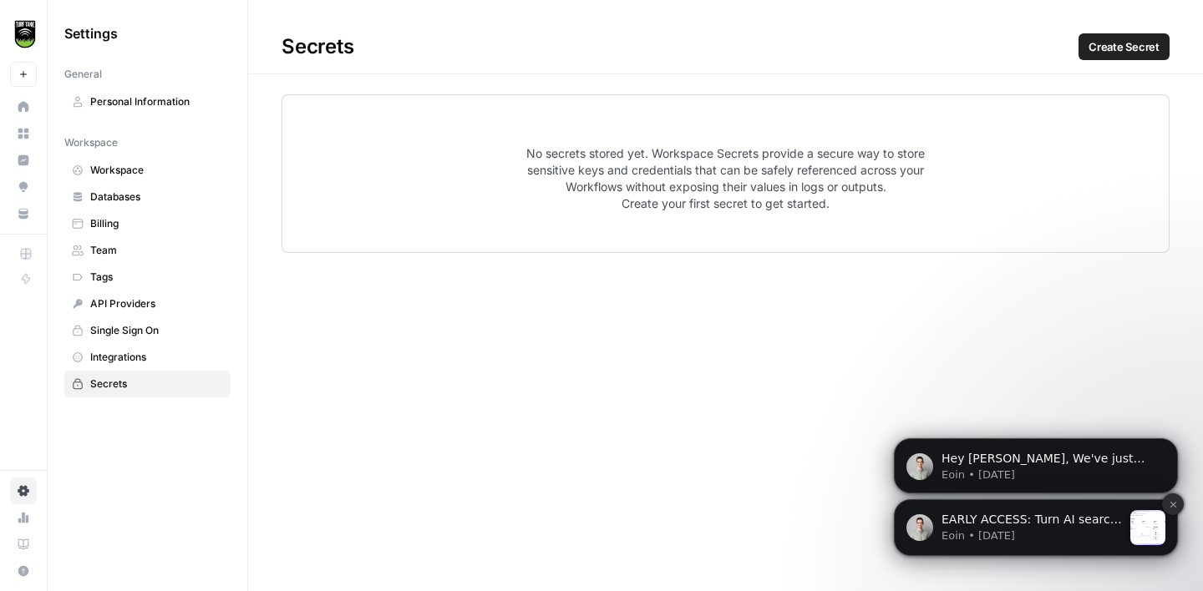
click at [1174, 507] on icon "Dismiss notification" at bounding box center [1173, 504] width 9 height 9
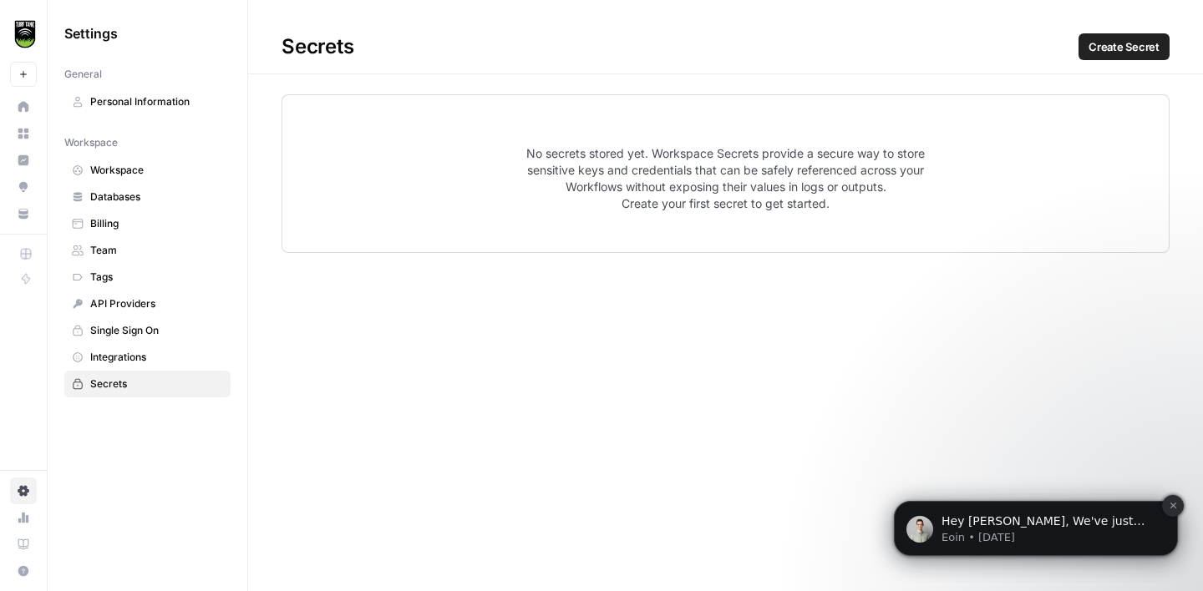
click at [1175, 508] on icon "Dismiss notification" at bounding box center [1173, 506] width 6 height 6
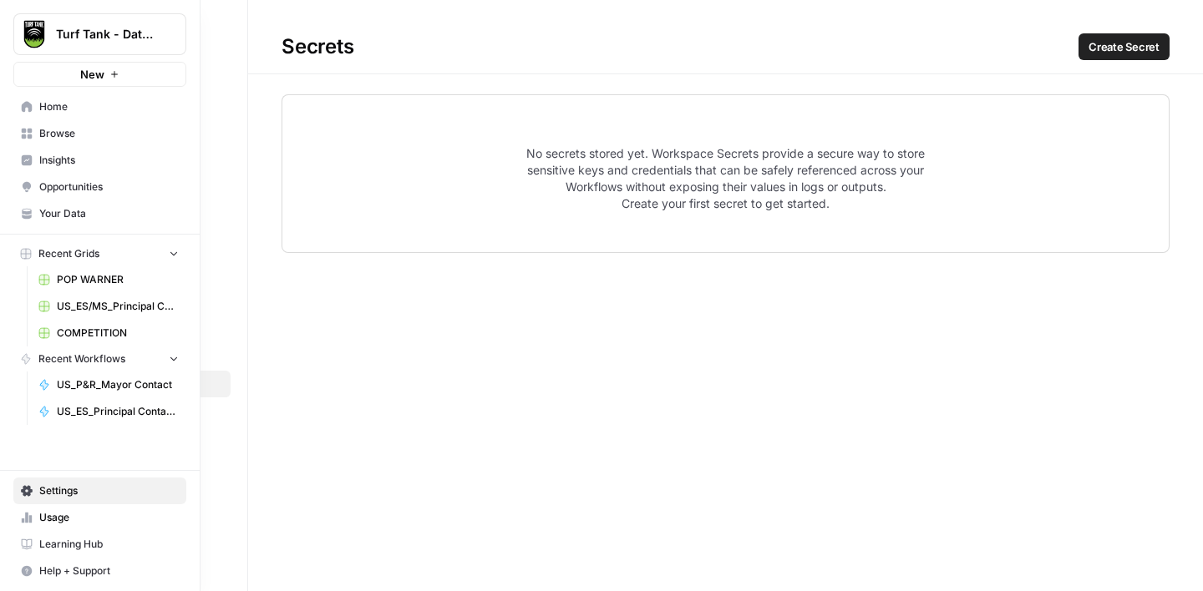
click at [28, 28] on img "Workspace: Turf Tank - Data Team" at bounding box center [34, 34] width 30 height 30
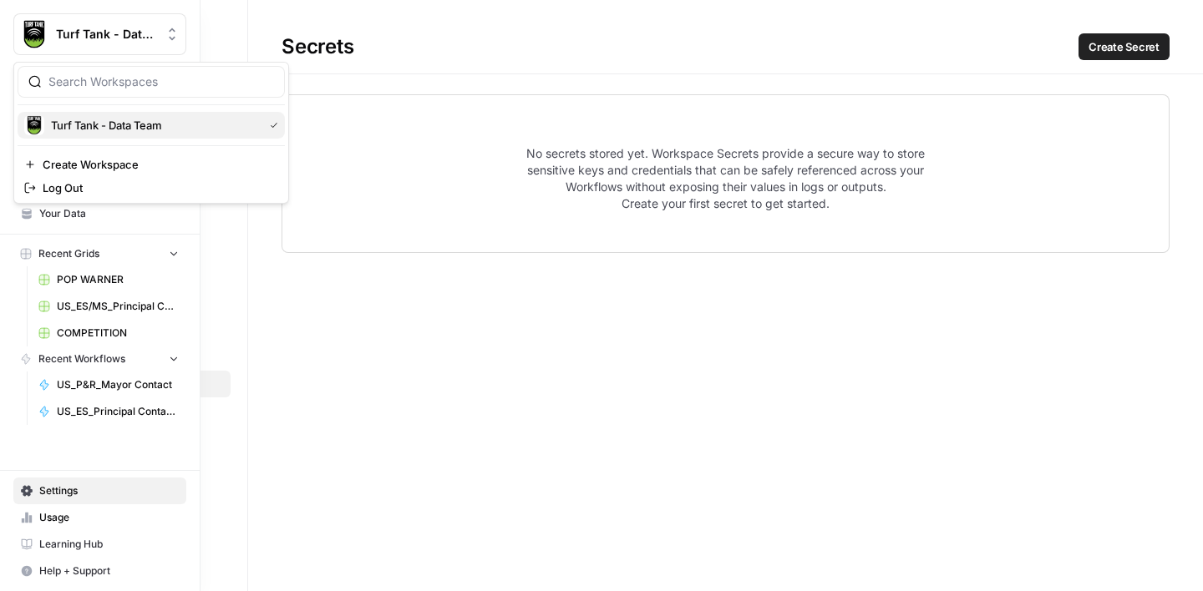
click at [99, 126] on span "Turf Tank - Data Team" at bounding box center [154, 125] width 206 height 17
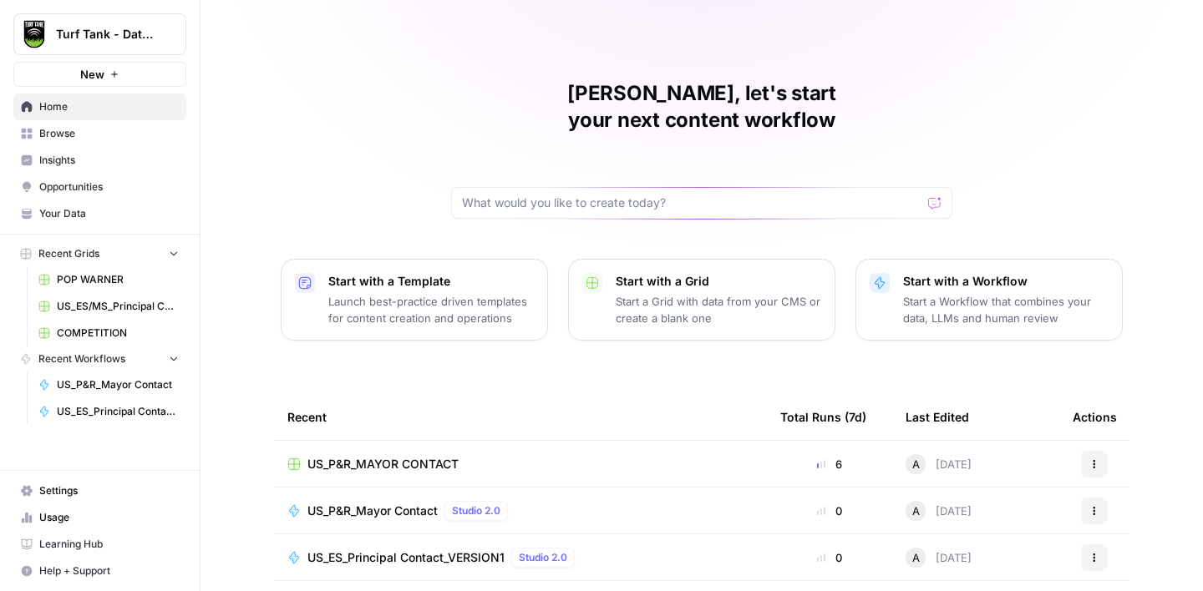
click at [402, 503] on span "US_P&R_Mayor Contact" at bounding box center [372, 511] width 130 height 17
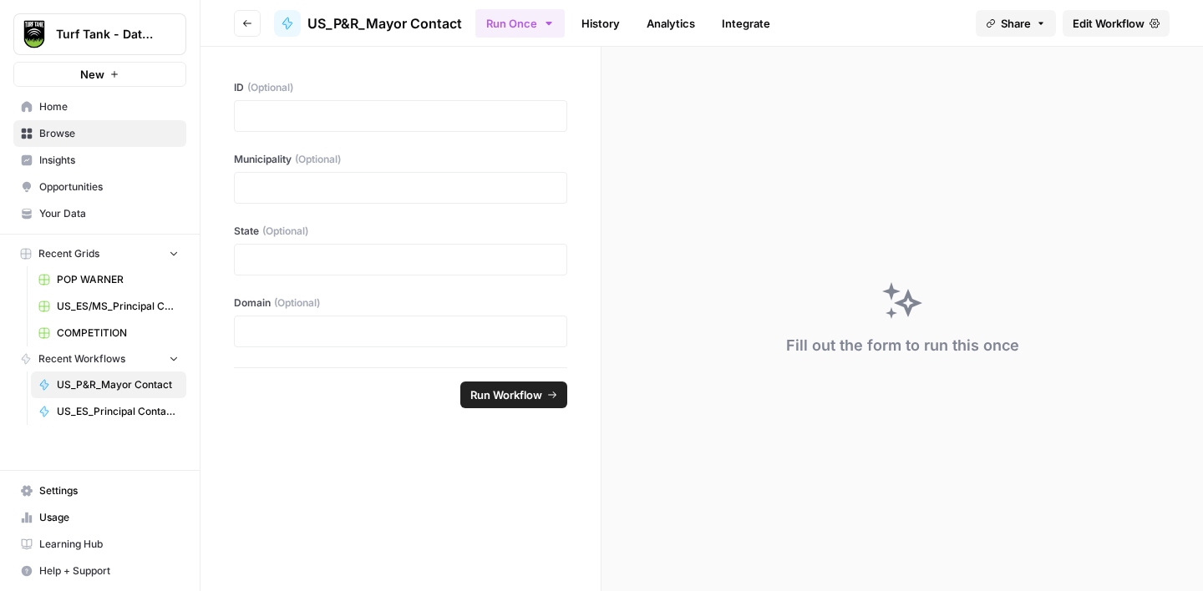
click at [1081, 29] on span "Edit Workflow" at bounding box center [1109, 23] width 72 height 17
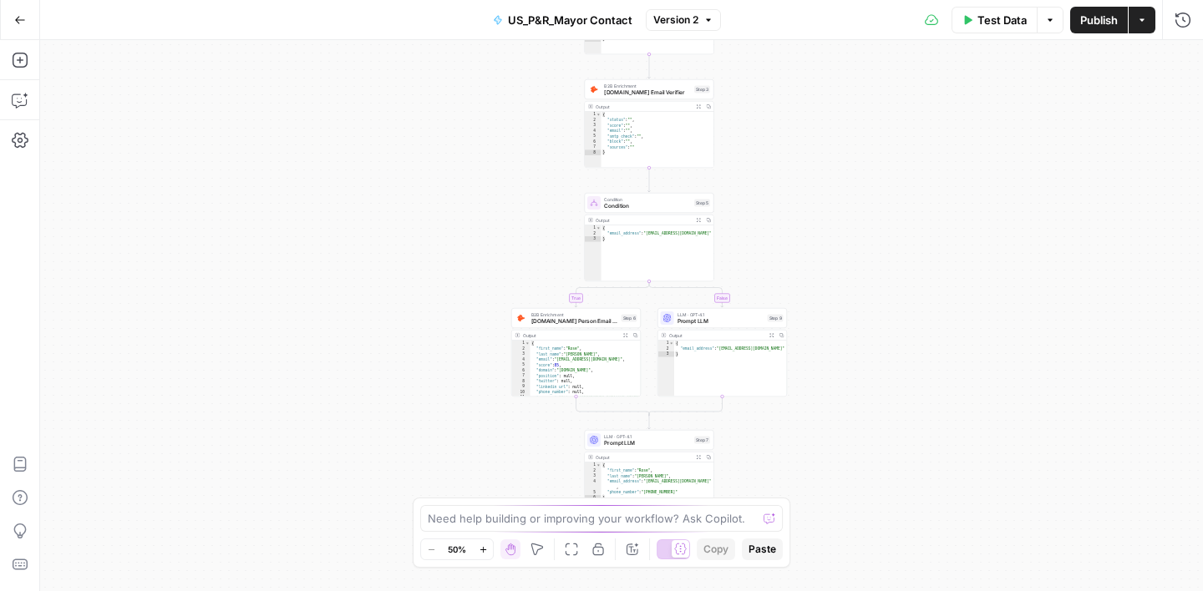
drag, startPoint x: 358, startPoint y: 358, endPoint x: 398, endPoint y: 122, distance: 239.8
click at [400, 123] on div "true false Workflow Input Settings Inputs Google Search Google Search Step 1 Ou…" at bounding box center [621, 315] width 1163 height 551
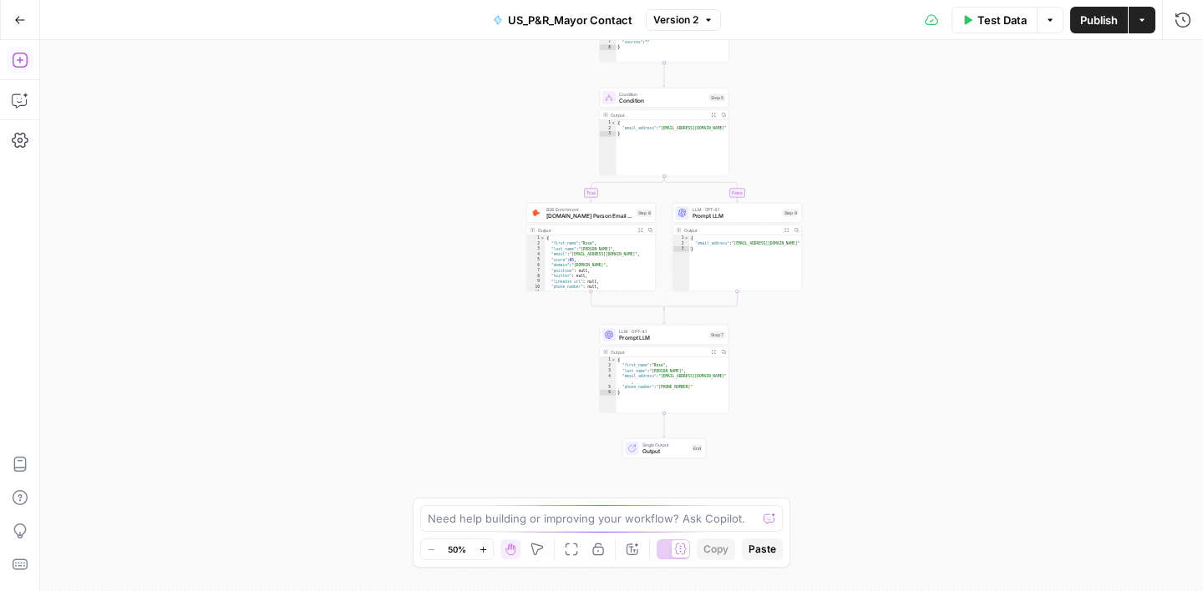
click at [8, 58] on button "Add Steps" at bounding box center [20, 60] width 27 height 27
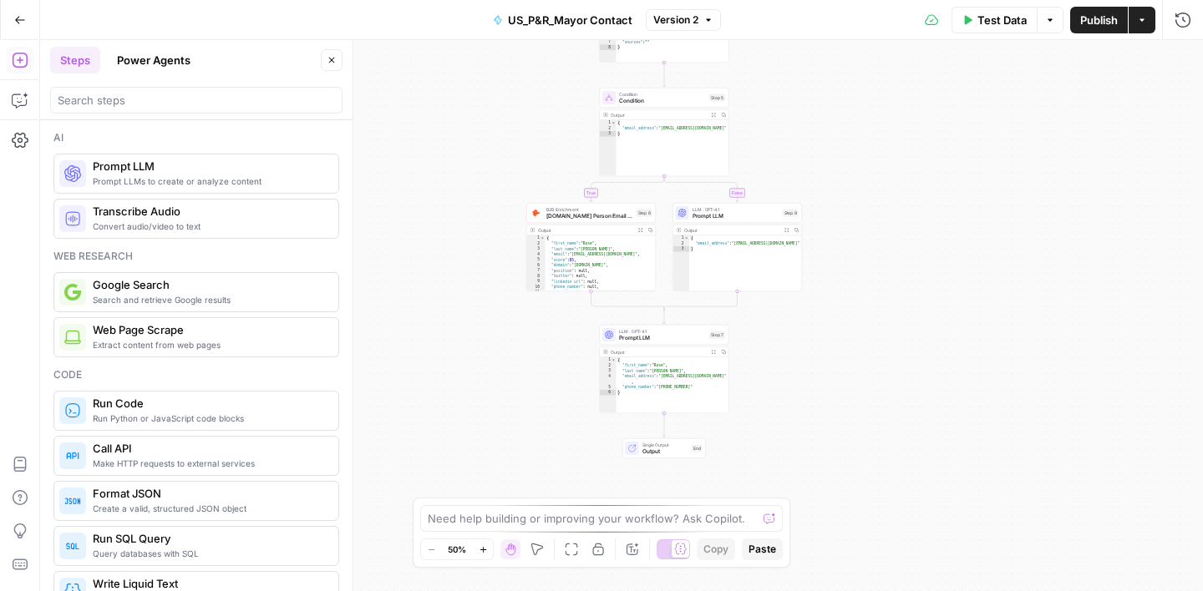
click at [189, 54] on button "Power Agents" at bounding box center [154, 60] width 94 height 27
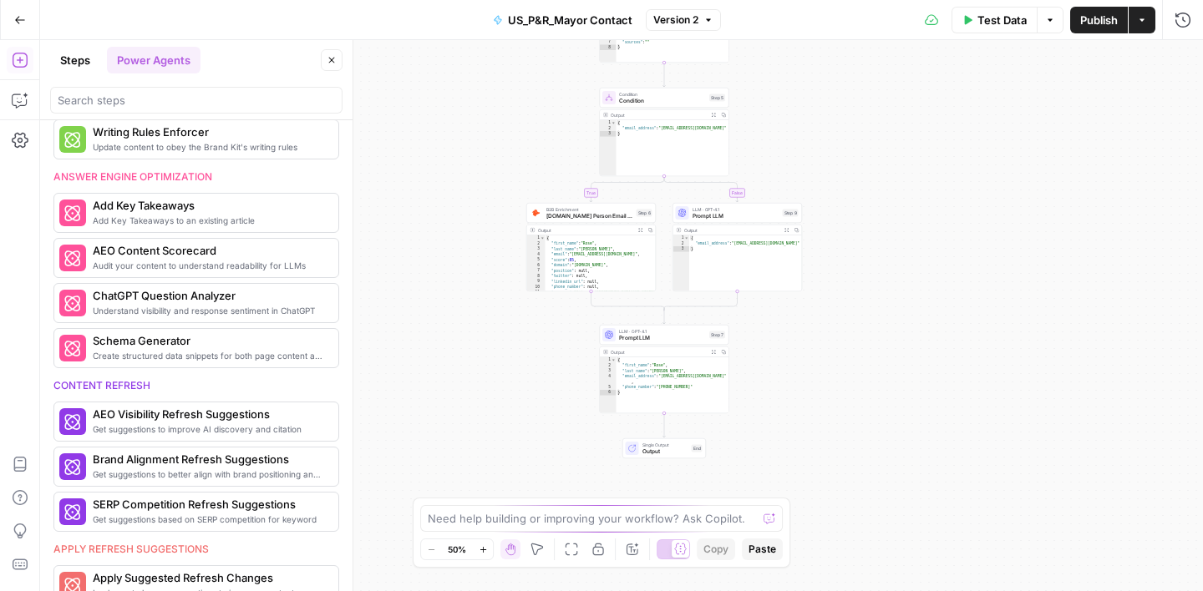
scroll to position [588, 0]
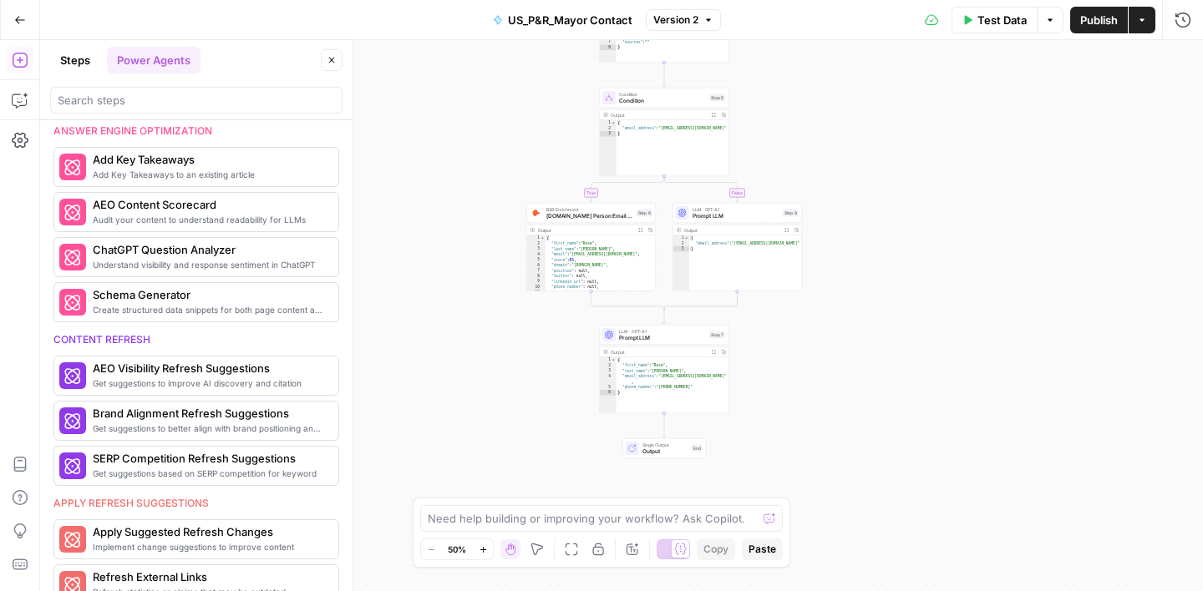
click at [82, 60] on button "Steps" at bounding box center [75, 60] width 50 height 27
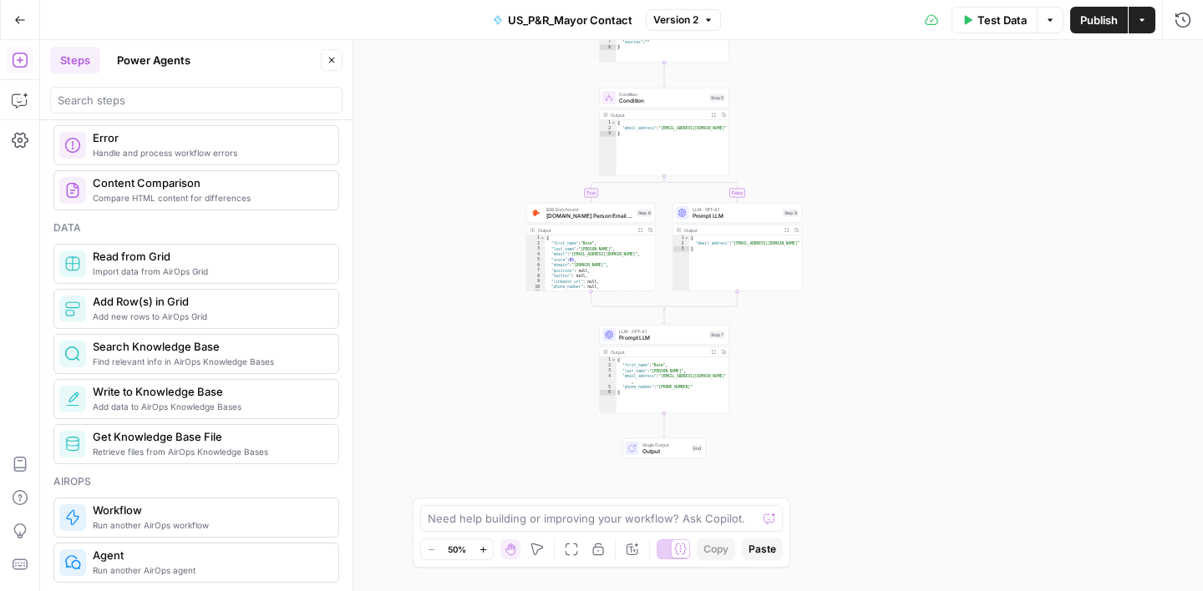
scroll to position [774, 0]
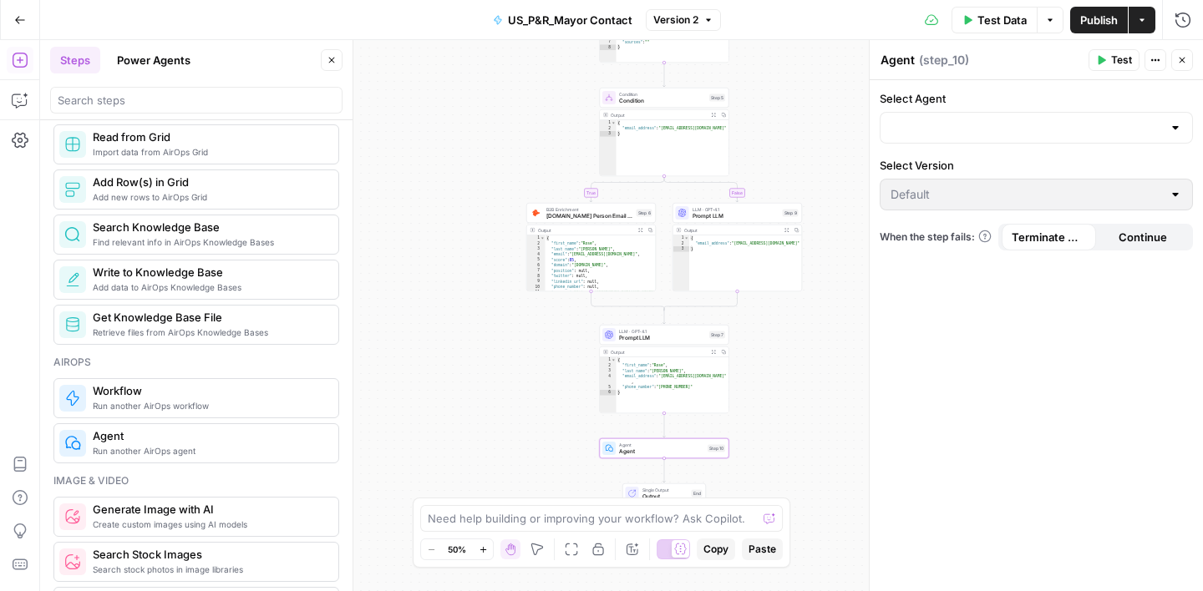
click at [1170, 132] on div at bounding box center [1175, 127] width 13 height 17
click at [962, 358] on div "Select Agent Select Version Default When the step fails: Terminate Workflow Con…" at bounding box center [1036, 335] width 333 height 511
click at [1178, 123] on div at bounding box center [1175, 127] width 13 height 17
click at [1031, 98] on label "Select Agent" at bounding box center [1036, 98] width 313 height 17
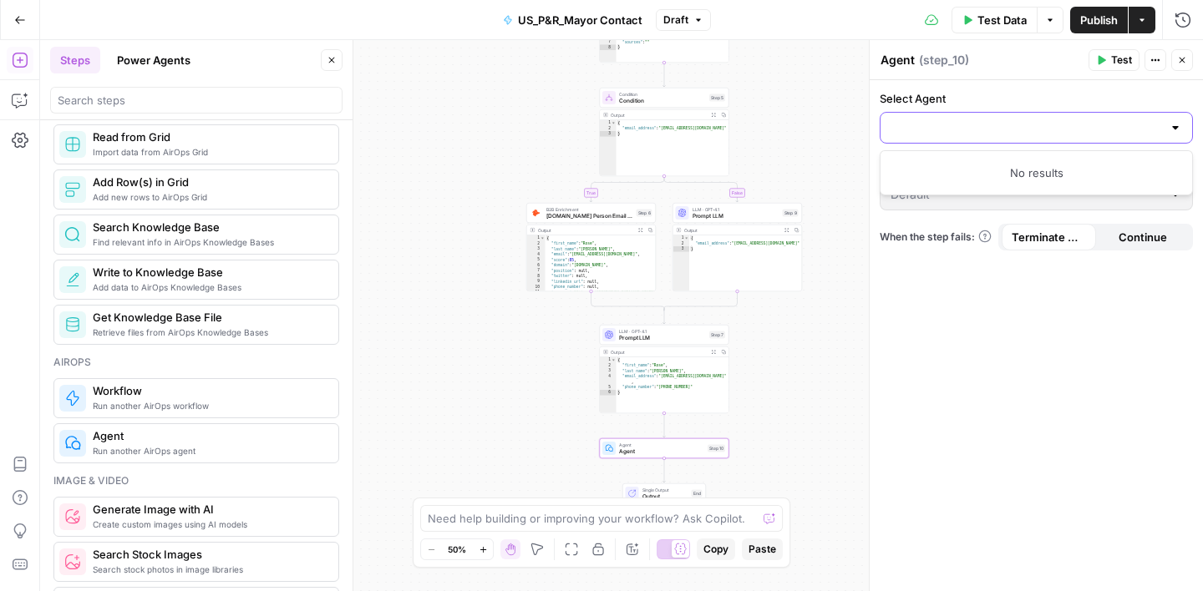
click at [1031, 119] on input "Select Agent" at bounding box center [1026, 127] width 271 height 17
click at [1178, 58] on icon "button" at bounding box center [1182, 60] width 10 height 10
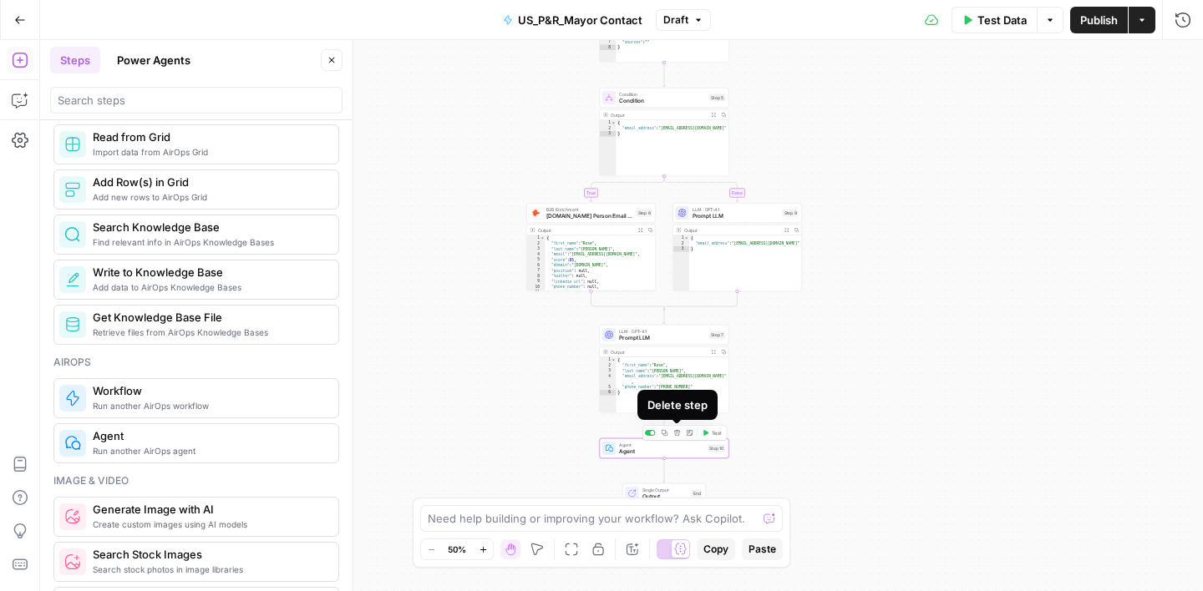
click at [674, 434] on icon "button" at bounding box center [677, 433] width 7 height 7
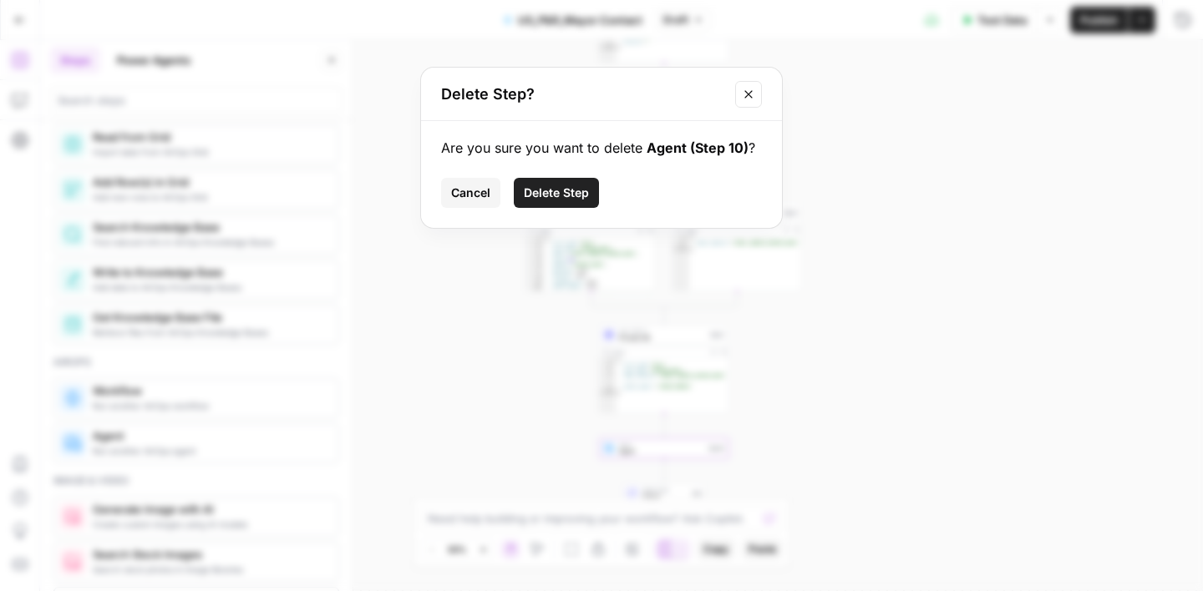
click at [558, 200] on span "Delete Step" at bounding box center [556, 193] width 65 height 17
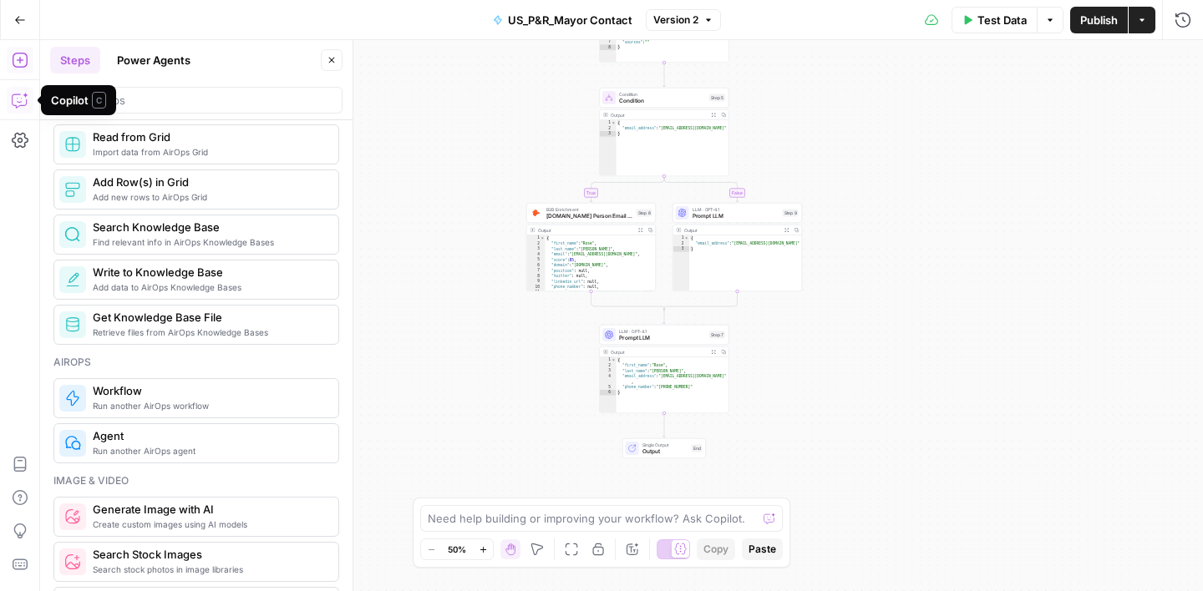
click at [20, 104] on icon "button" at bounding box center [20, 100] width 17 height 17
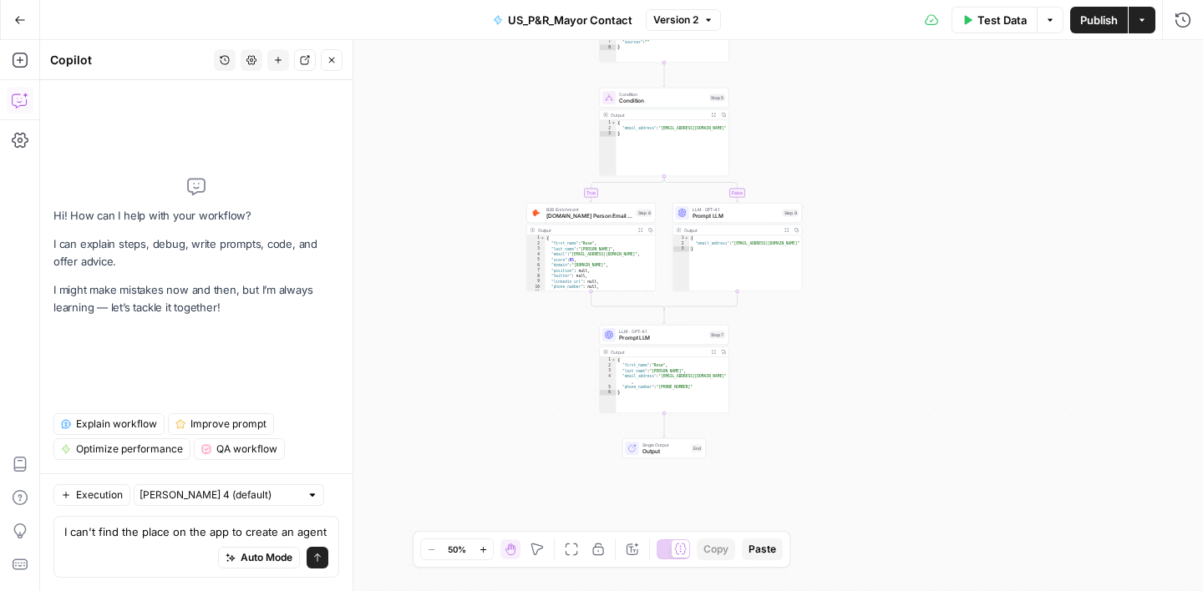
type textarea "I can't find the place on the app to create an agent"
click at [309, 556] on button "Send" at bounding box center [318, 558] width 22 height 22
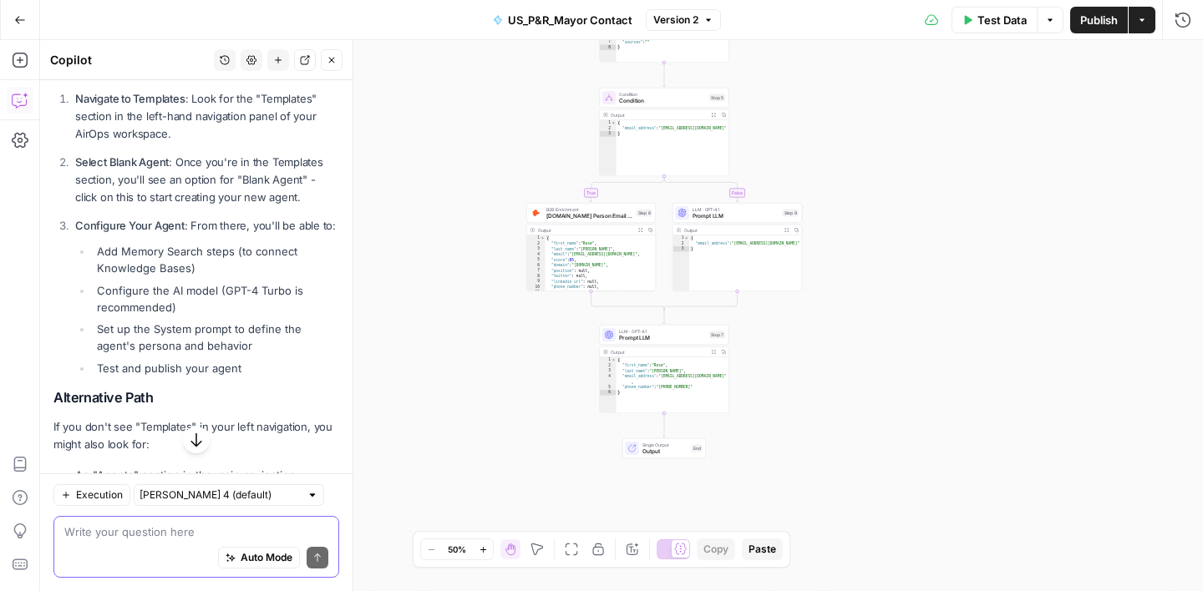
scroll to position [523, 0]
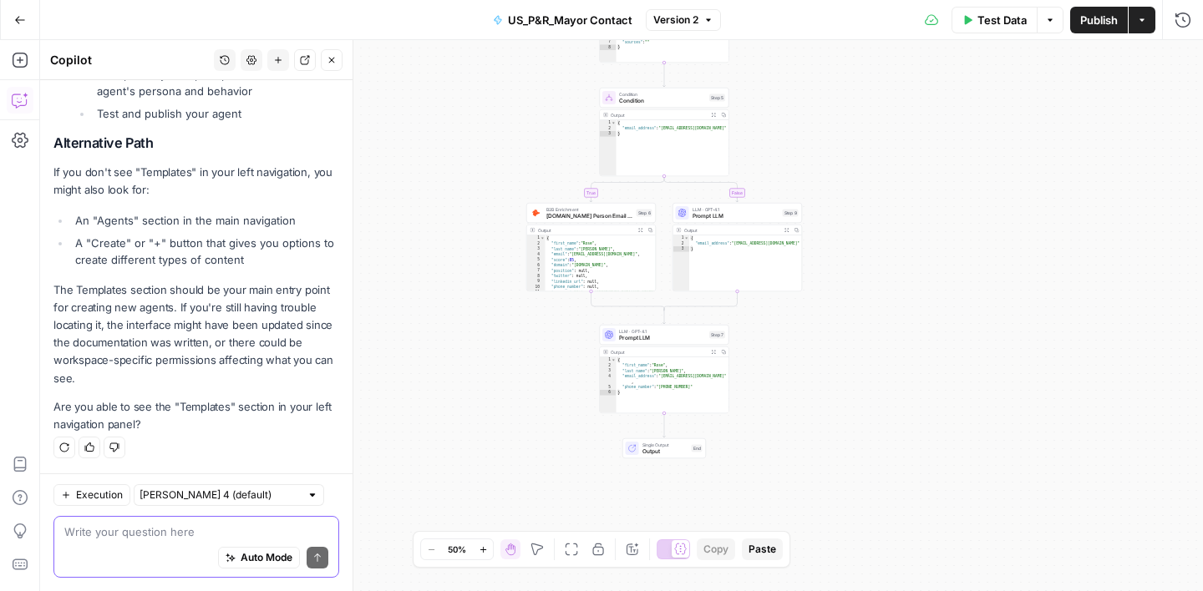
click at [154, 535] on textarea at bounding box center [196, 532] width 264 height 17
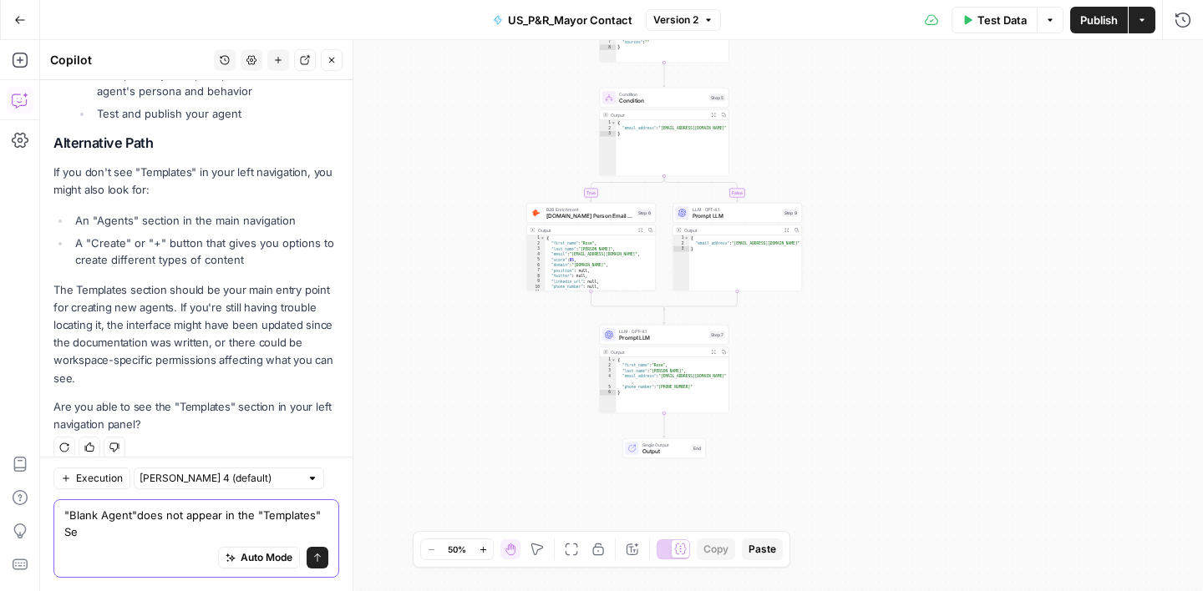
scroll to position [540, 0]
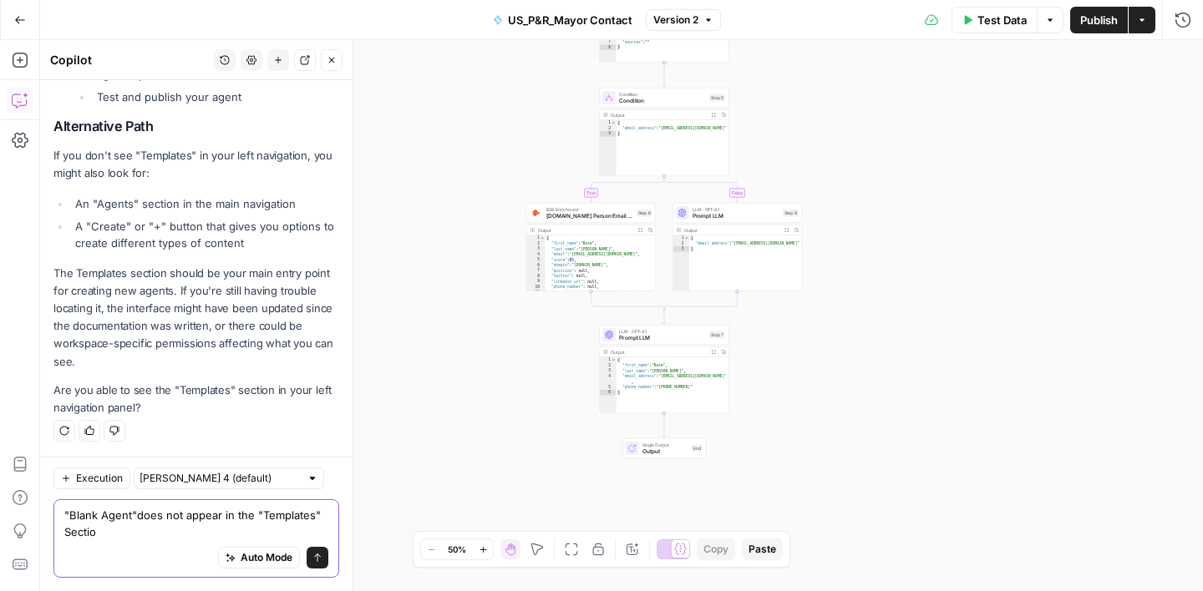
type textarea ""Blank Agent"does not appear in the "Templates" Section"
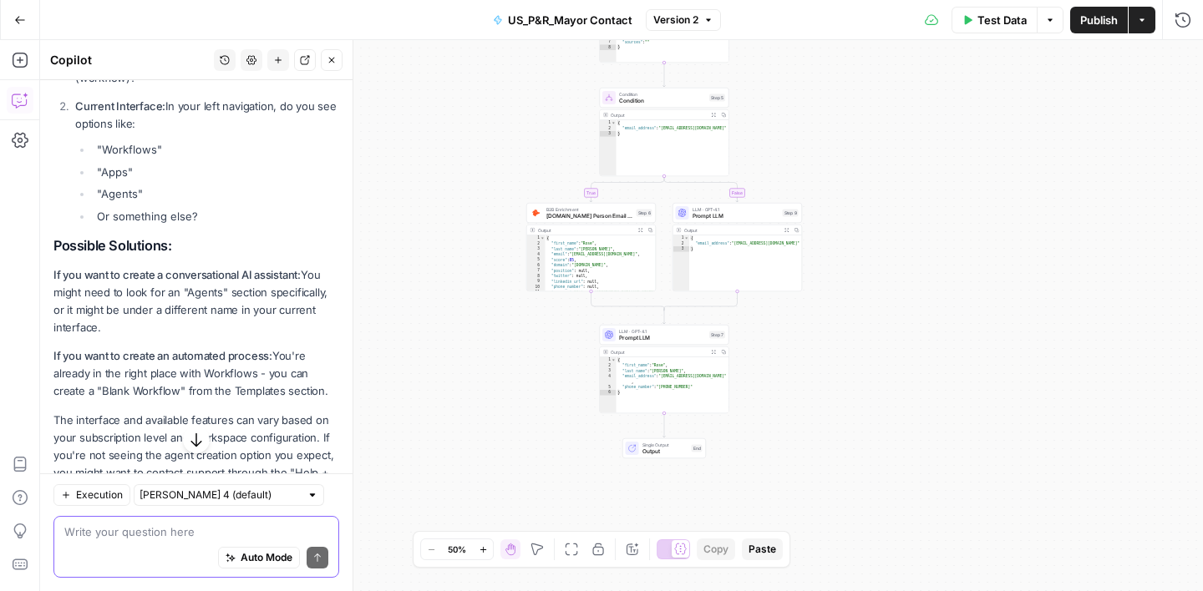
scroll to position [1317, 0]
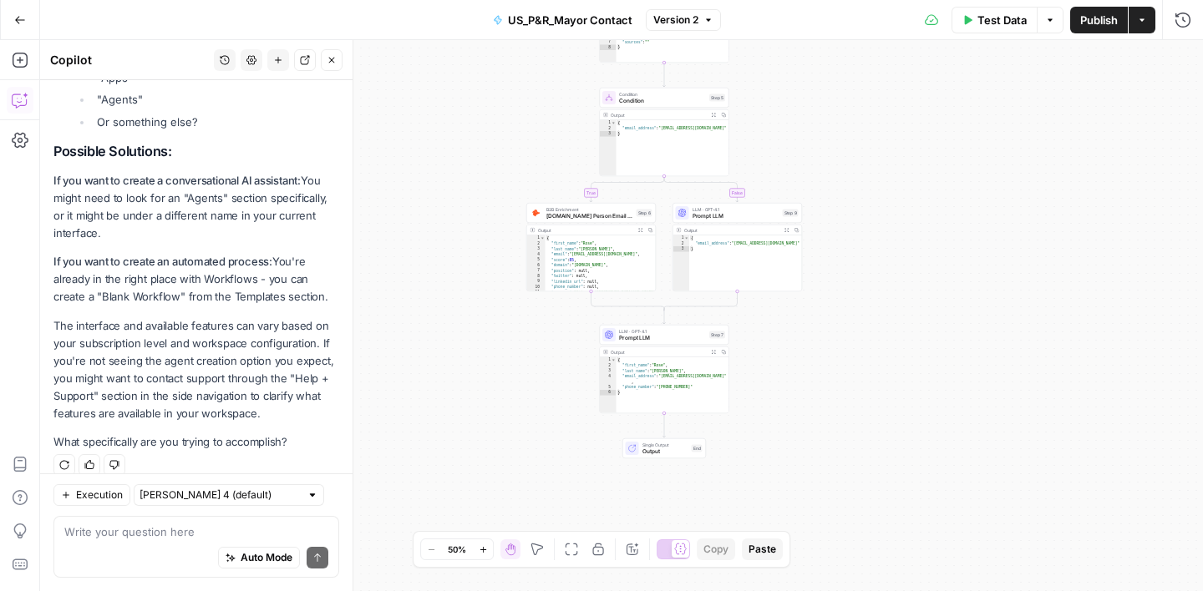
click at [337, 61] on button "Close" at bounding box center [332, 60] width 22 height 22
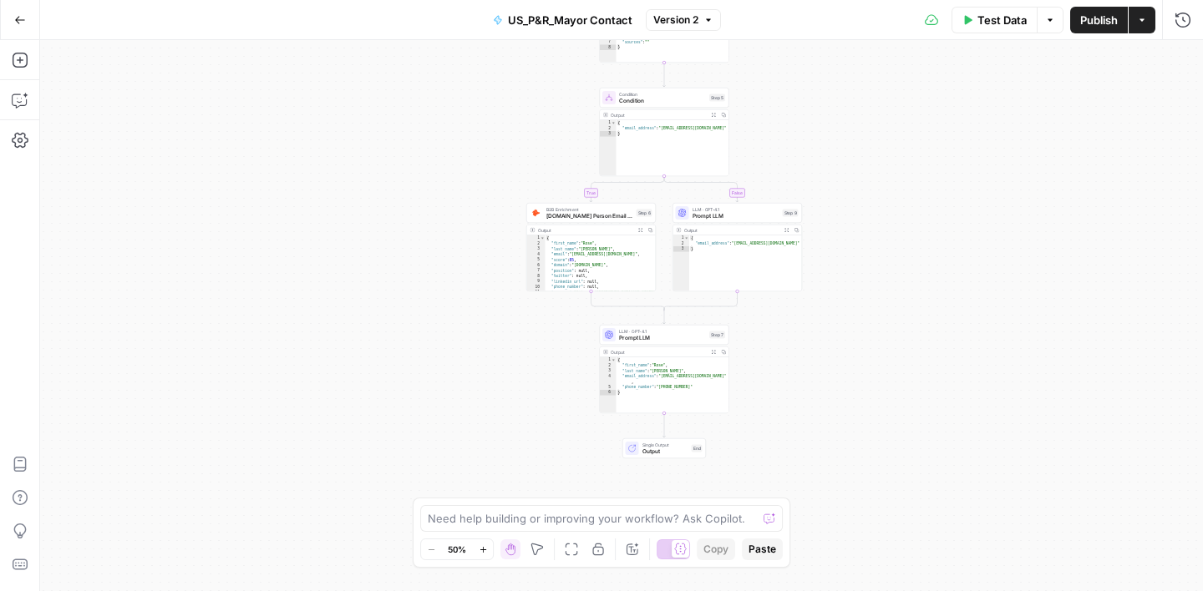
click at [15, 28] on button "Go Back" at bounding box center [20, 20] width 30 height 30
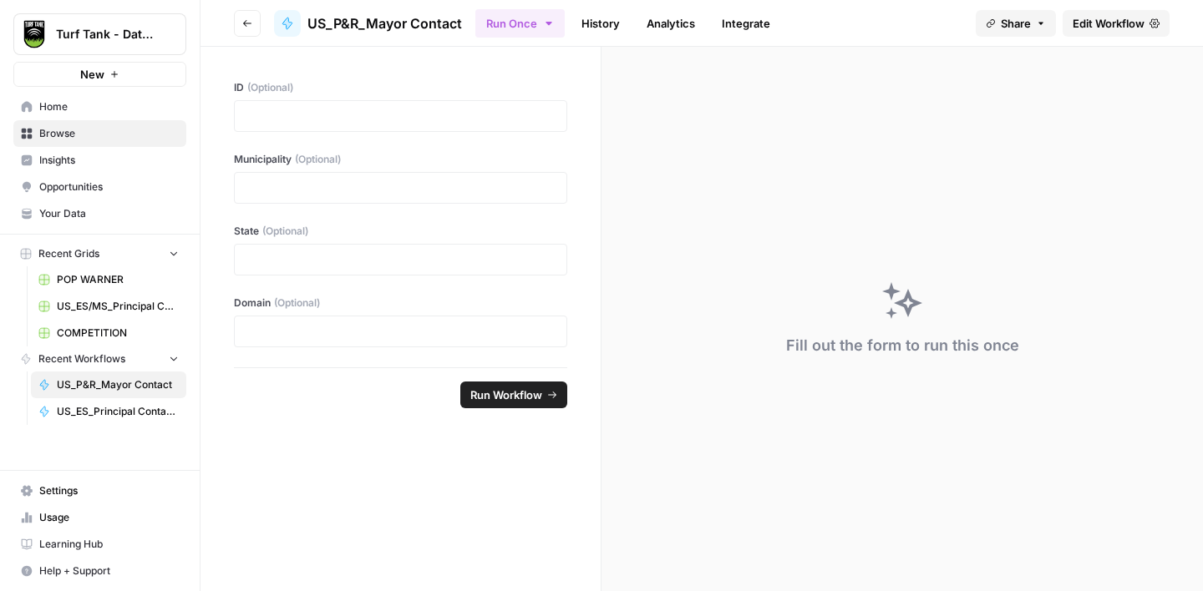
click at [79, 135] on span "Browse" at bounding box center [109, 133] width 140 height 15
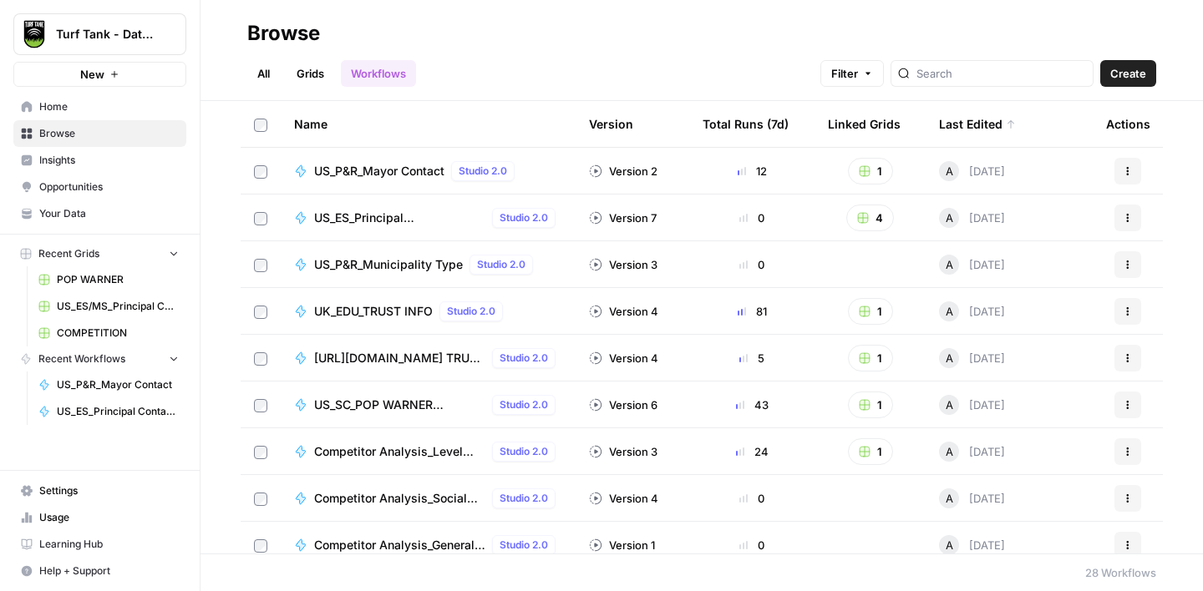
click at [307, 72] on link "Grids" at bounding box center [311, 73] width 48 height 27
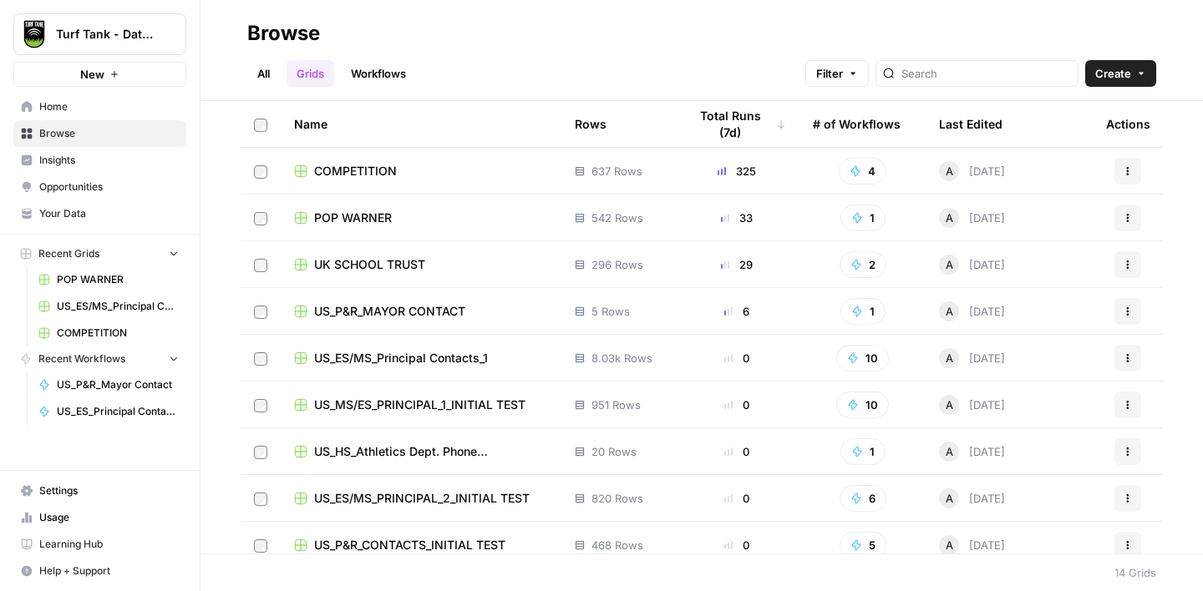
click at [410, 309] on span "US_P&R_MAYOR CONTACT" at bounding box center [389, 311] width 151 height 17
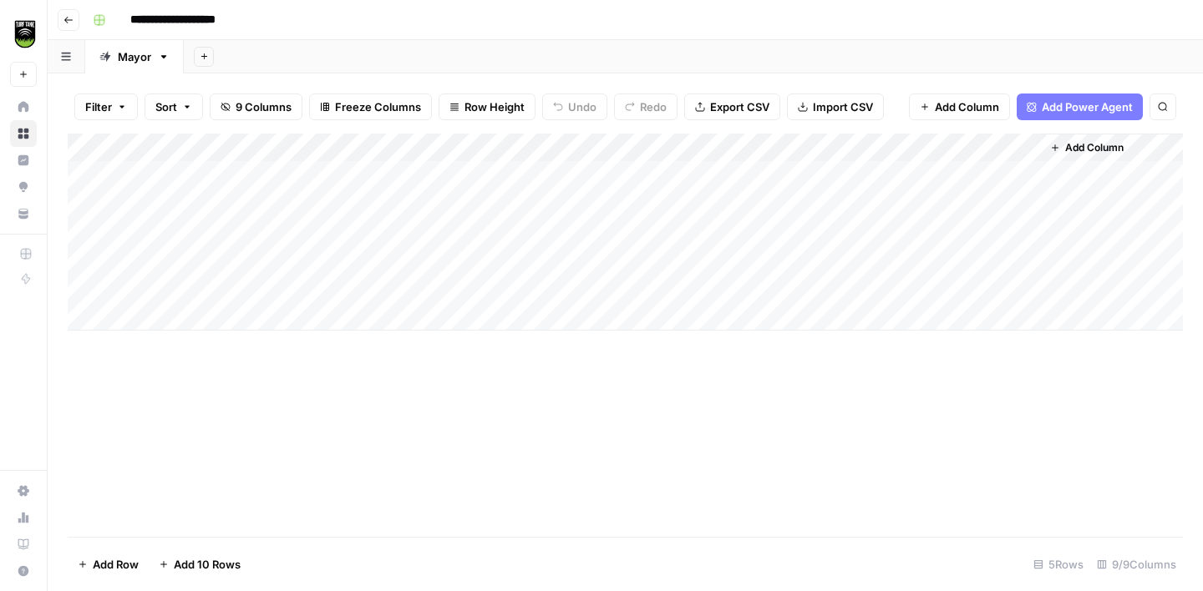
click at [561, 176] on div "Add Column" at bounding box center [625, 232] width 1115 height 197
click at [647, 179] on div "Add Column" at bounding box center [625, 232] width 1115 height 197
click at [1072, 104] on span "Add Power Agent" at bounding box center [1087, 107] width 91 height 17
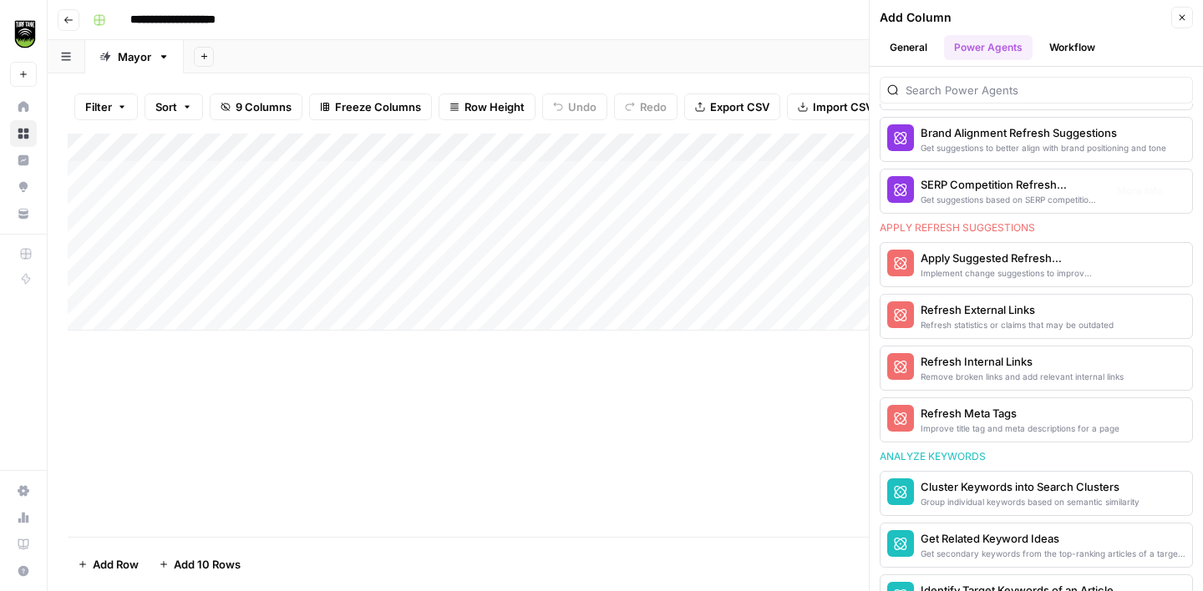
scroll to position [1029, 0]
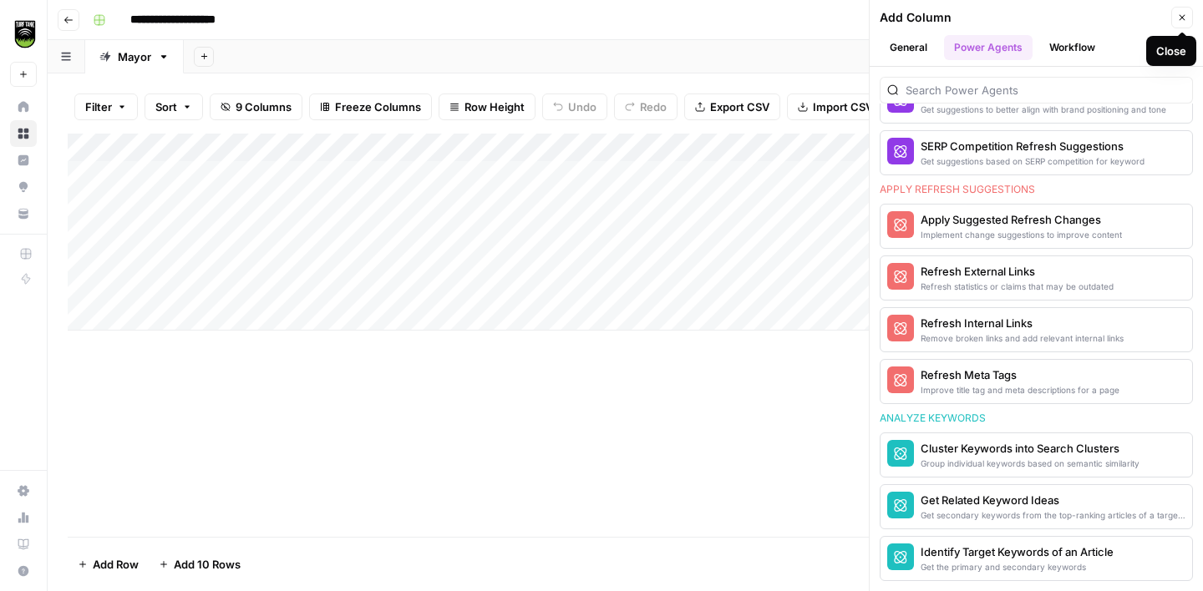
click at [1182, 18] on icon "button" at bounding box center [1183, 18] width 6 height 6
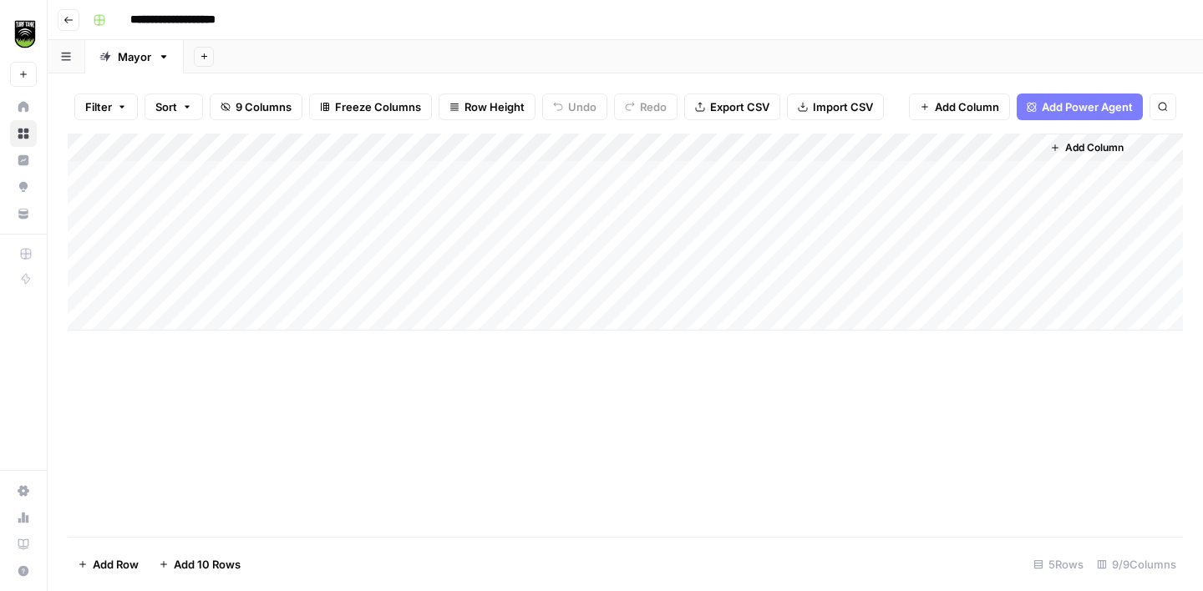
click at [1158, 100] on button "Search" at bounding box center [1162, 107] width 27 height 27
click at [1150, 152] on icon "Close Search" at bounding box center [1149, 155] width 6 height 6
click at [1113, 151] on span "Add Column" at bounding box center [1094, 147] width 58 height 15
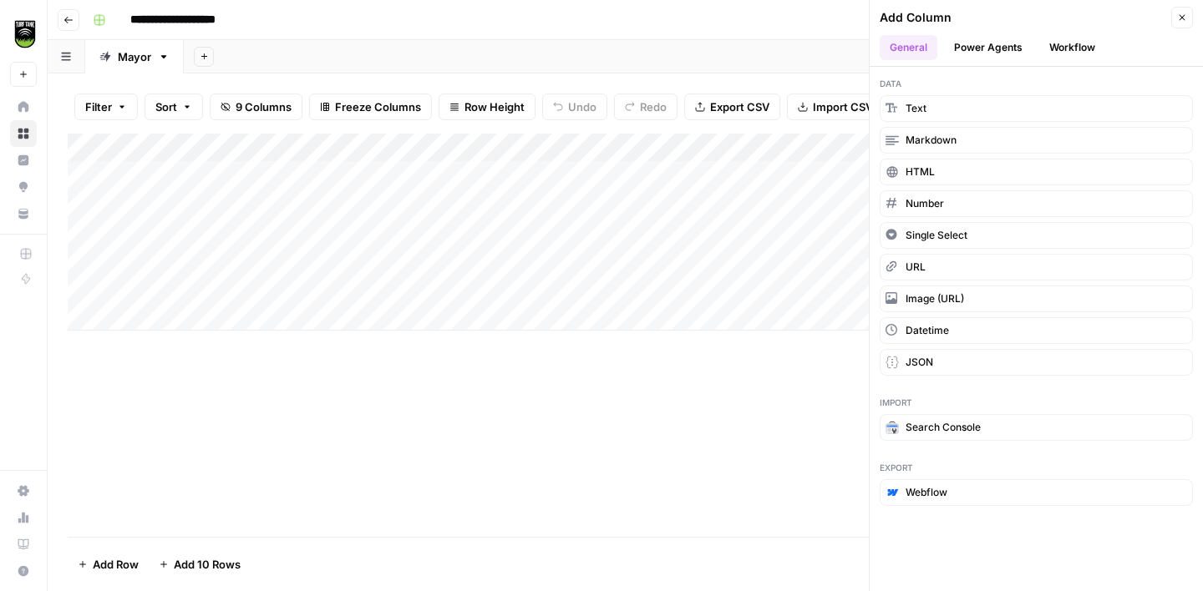
click at [1009, 58] on button "Power Agents" at bounding box center [988, 47] width 89 height 25
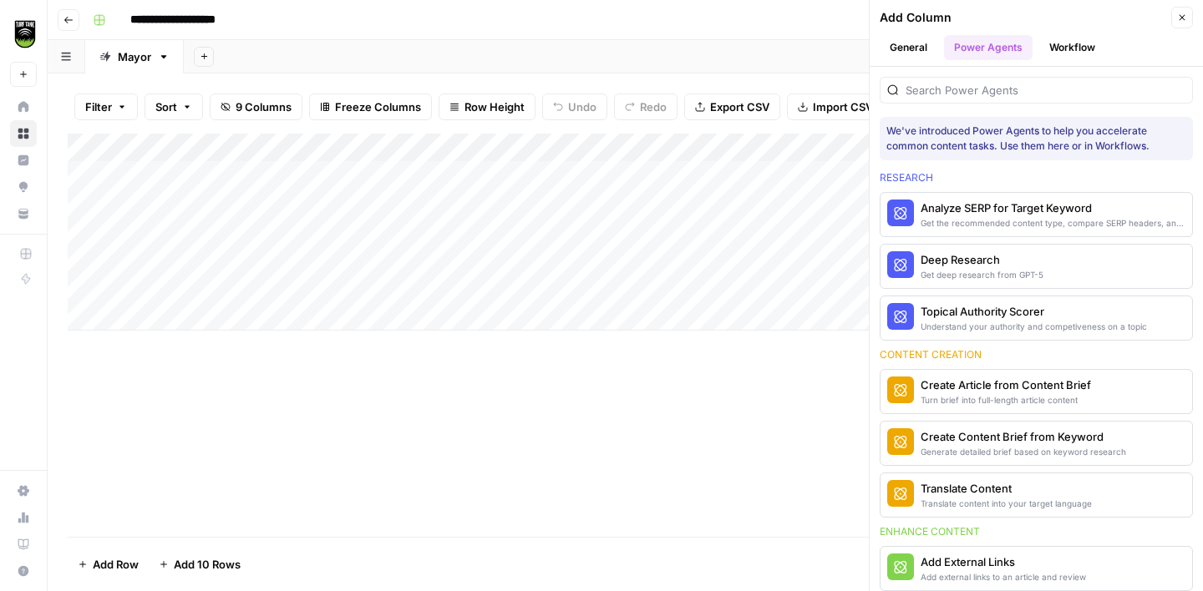
click at [1066, 54] on button "Workflow" at bounding box center [1072, 47] width 66 height 25
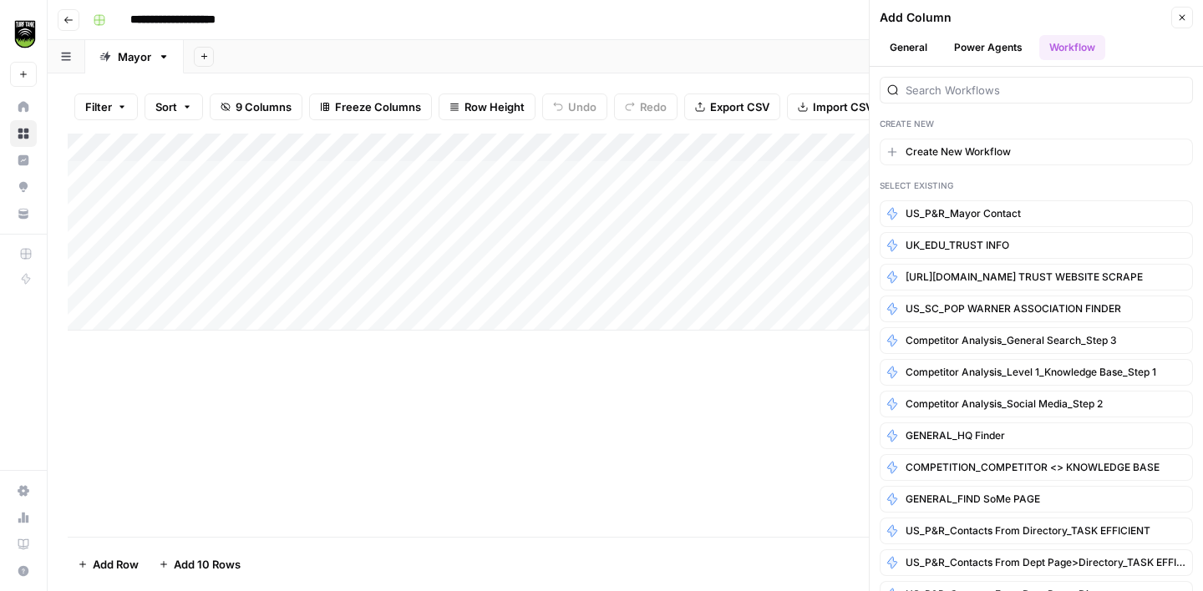
click at [1172, 17] on button "Close" at bounding box center [1182, 18] width 22 height 22
